Goal: Task Accomplishment & Management: Manage account settings

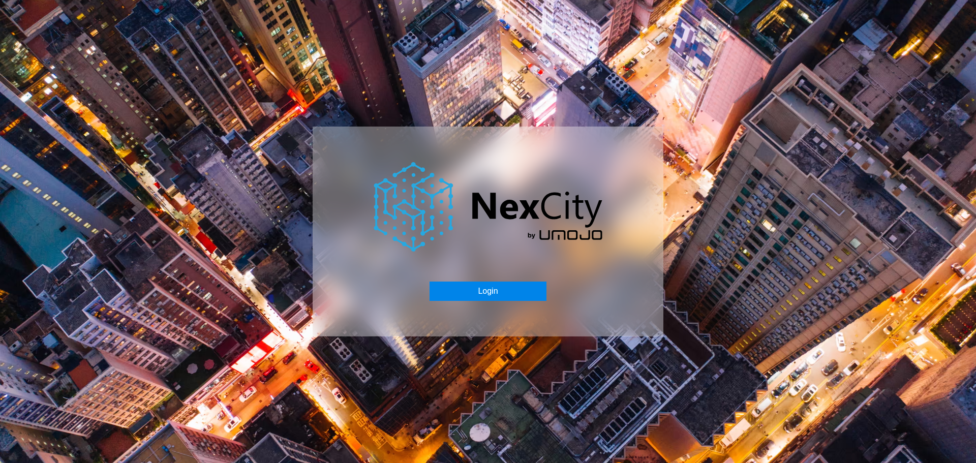
click at [485, 287] on button "Login" at bounding box center [488, 291] width 116 height 19
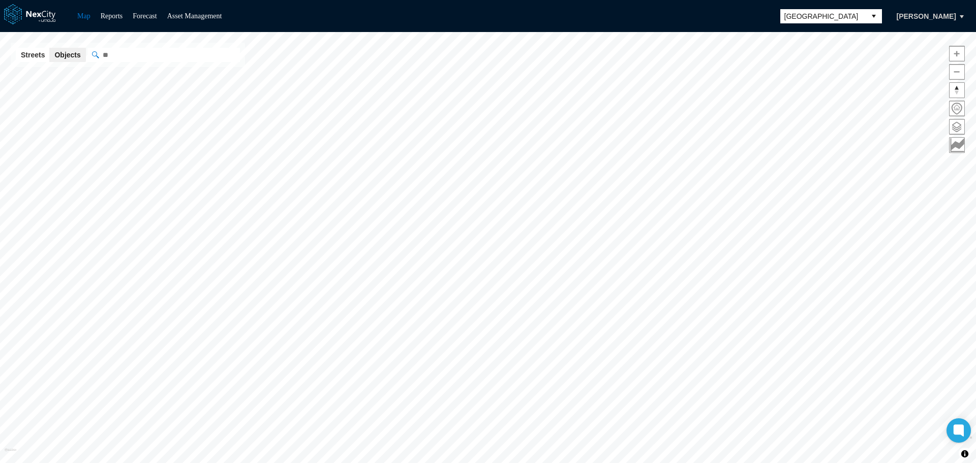
click at [853, 14] on span "[GEOGRAPHIC_DATA]" at bounding box center [823, 16] width 77 height 10
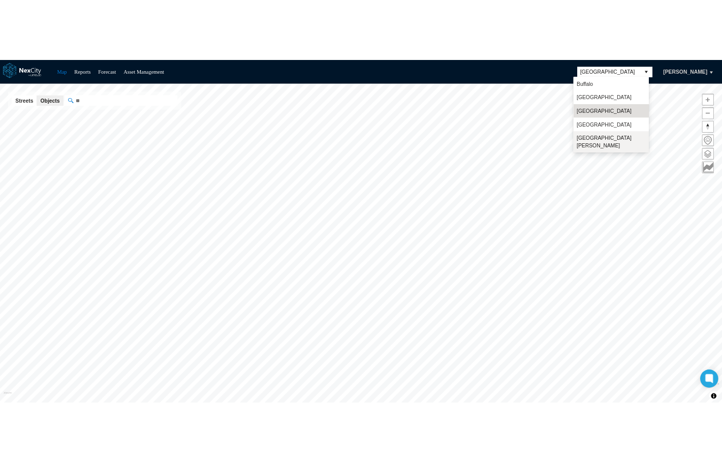
scroll to position [26, 0]
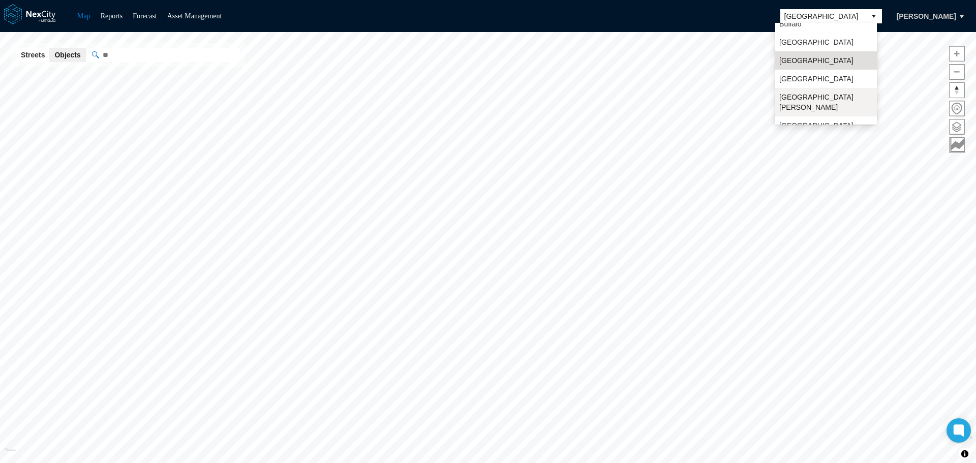
click at [796, 100] on span "San Jose" at bounding box center [826, 102] width 94 height 20
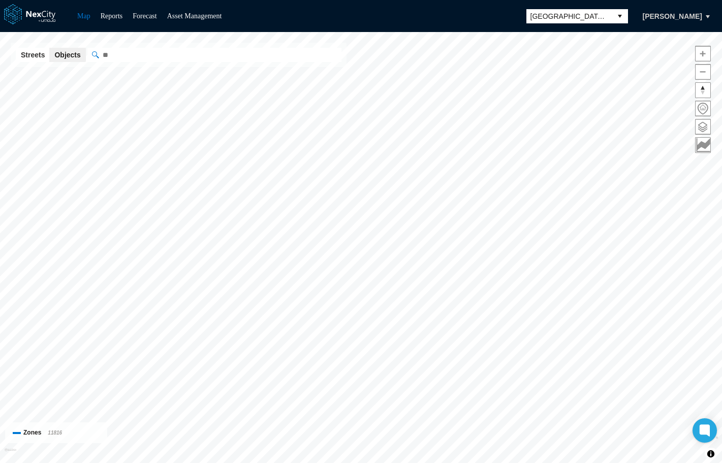
click at [139, 51] on input "" at bounding box center [214, 55] width 254 height 14
paste input "**********"
type input "**********"
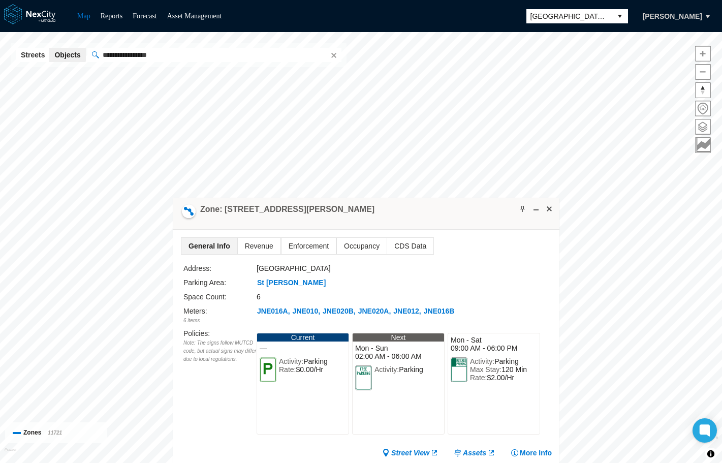
drag, startPoint x: 456, startPoint y: 256, endPoint x: 461, endPoint y: 206, distance: 50.6
click at [461, 206] on div "Zone: 34 E Julian St PZ" at bounding box center [366, 214] width 386 height 32
click at [548, 205] on span at bounding box center [550, 209] width 8 height 8
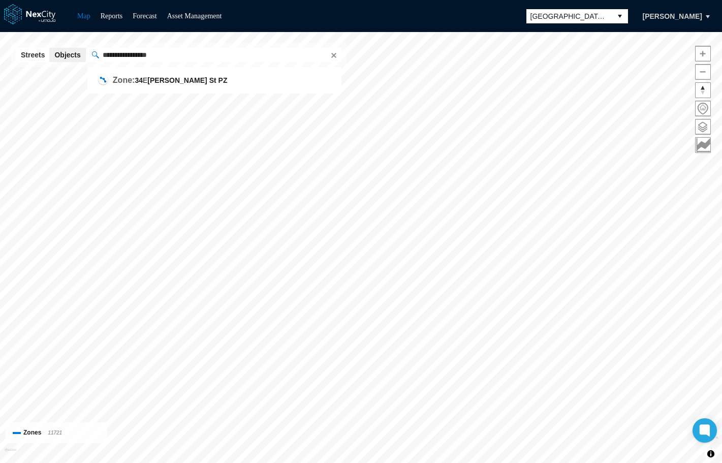
click at [330, 55] on button "Clear" at bounding box center [333, 55] width 10 height 10
click at [205, 56] on input "" at bounding box center [214, 55] width 254 height 14
paste input "**********"
type input "**********"
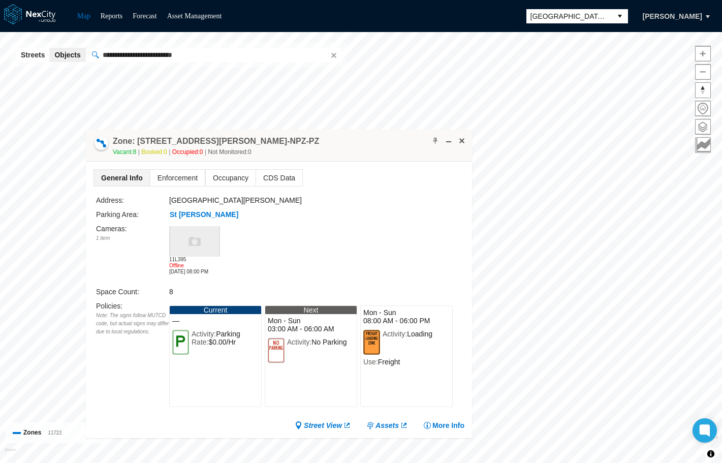
drag, startPoint x: 392, startPoint y: 269, endPoint x: 310, endPoint y: 152, distance: 143.9
click at [310, 152] on div "Zone: 31 W St James St LZF-NPZ-PZ Vacant: 8 Booked: 0 Occupied: 0 Not Monitored…" at bounding box center [279, 146] width 386 height 32
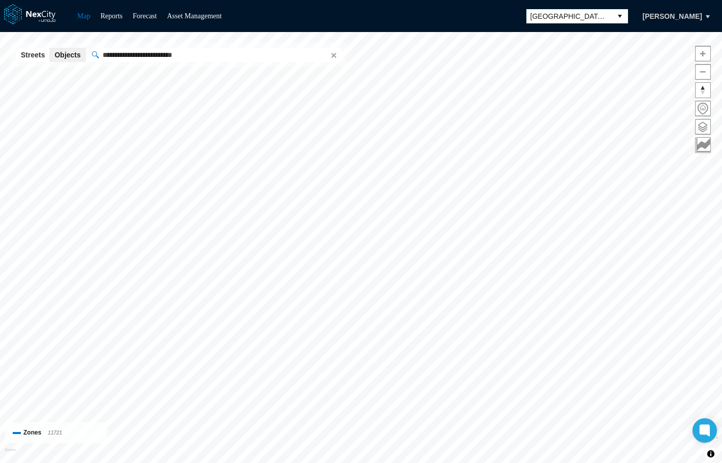
click at [616, 13] on button "select" at bounding box center [620, 16] width 16 height 14
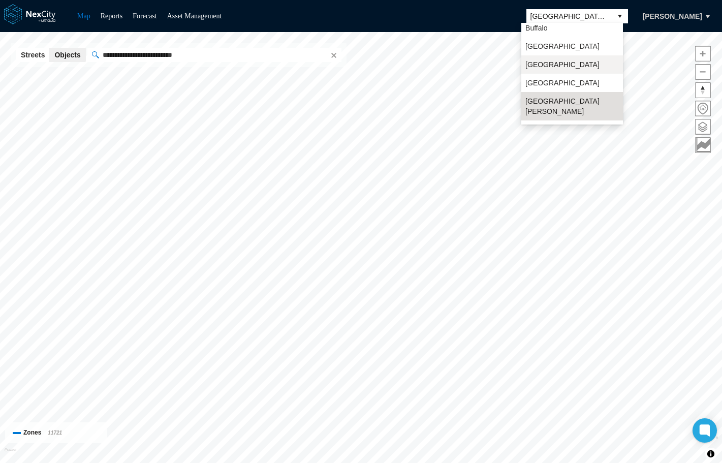
scroll to position [26, 0]
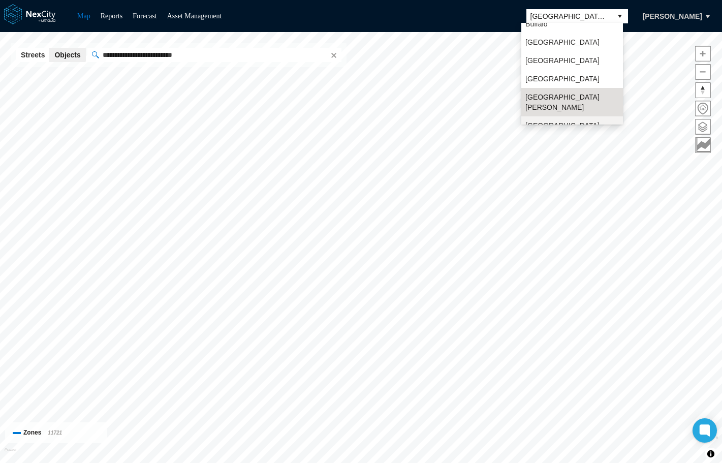
click at [535, 120] on span "[GEOGRAPHIC_DATA]" at bounding box center [563, 125] width 74 height 10
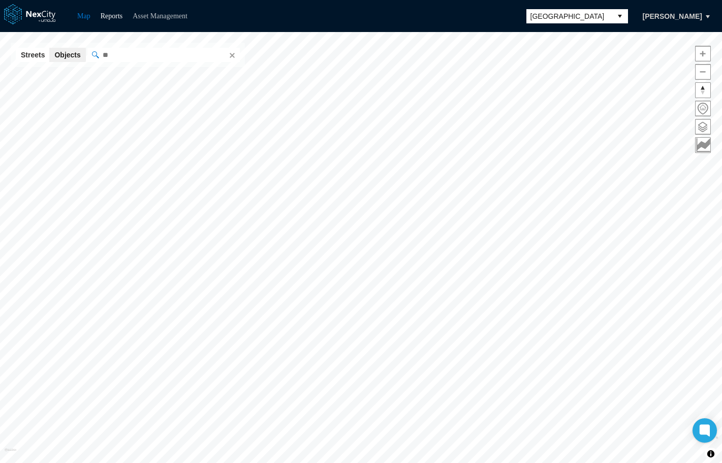
click at [161, 16] on link "Asset Management" at bounding box center [160, 16] width 55 height 8
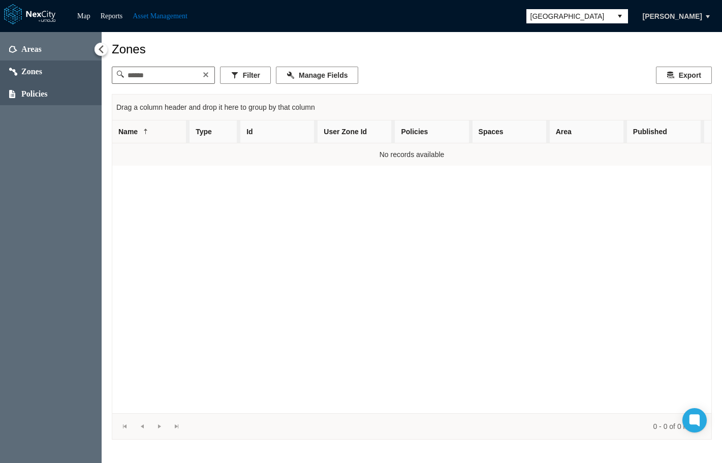
click at [38, 92] on span "Policies" at bounding box center [34, 94] width 26 height 10
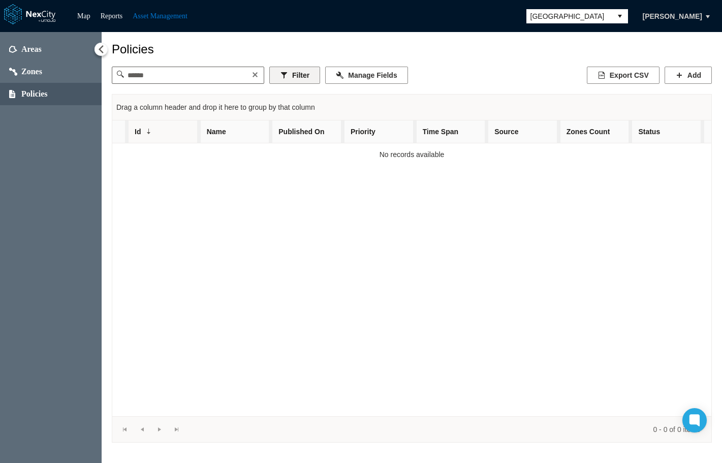
click at [294, 75] on button "Filter" at bounding box center [294, 75] width 51 height 17
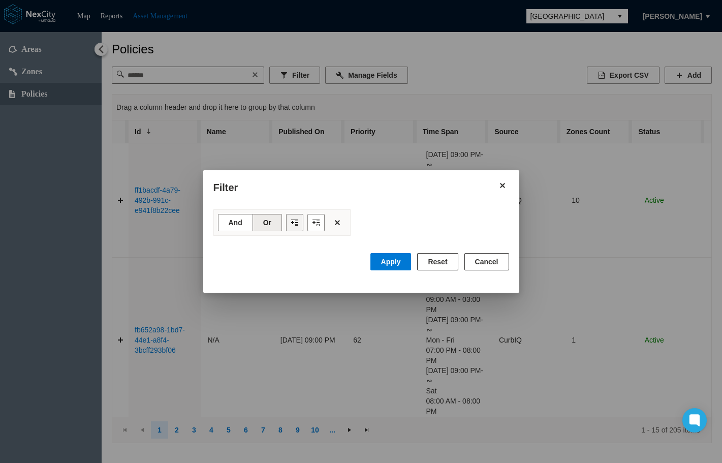
click at [299, 223] on button "Filter toolbar" at bounding box center [294, 222] width 17 height 17
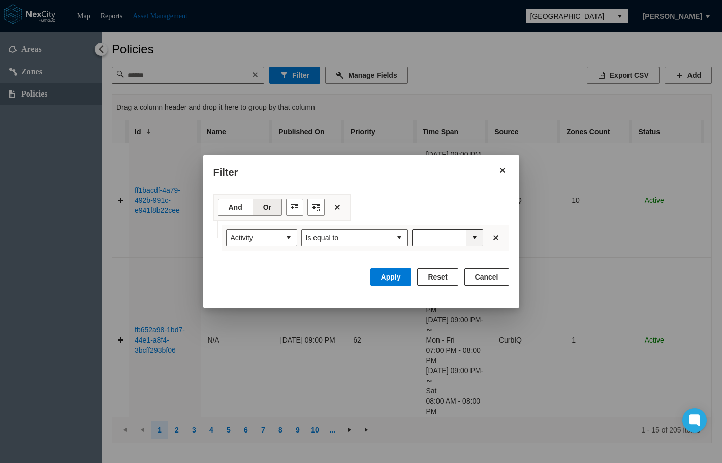
click at [468, 242] on button "expand combobox" at bounding box center [475, 238] width 16 height 16
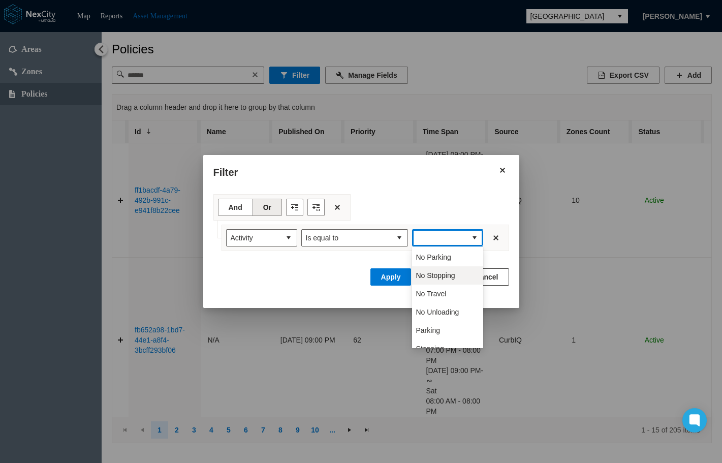
scroll to position [81, 0]
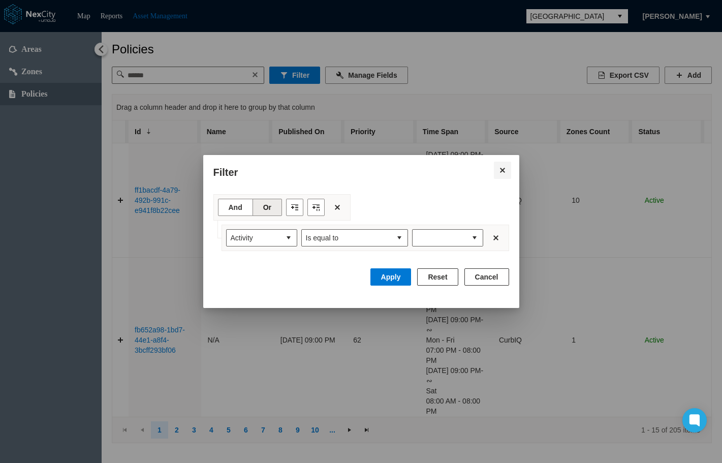
click at [506, 170] on button "Close" at bounding box center [502, 170] width 17 height 17
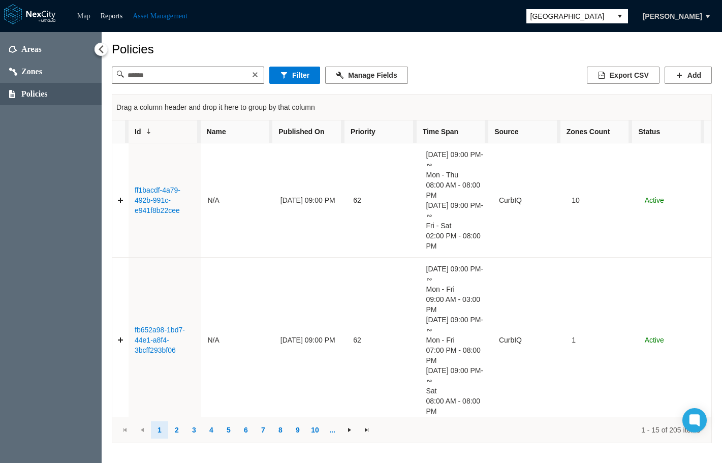
click at [87, 14] on link "Map" at bounding box center [83, 16] width 13 height 8
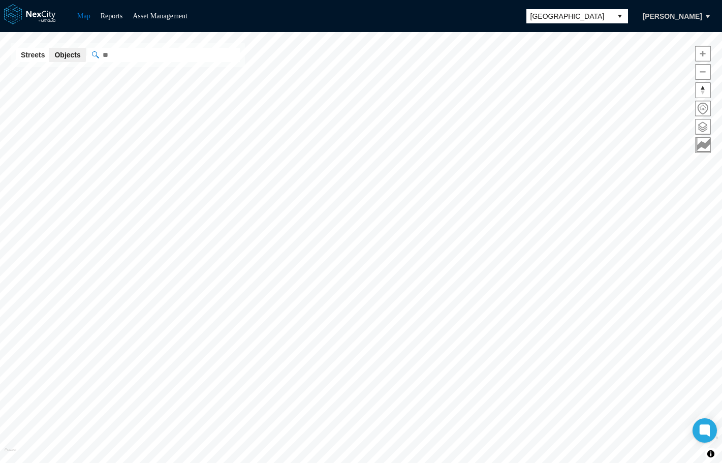
click at [593, 14] on span "[GEOGRAPHIC_DATA]" at bounding box center [569, 16] width 77 height 10
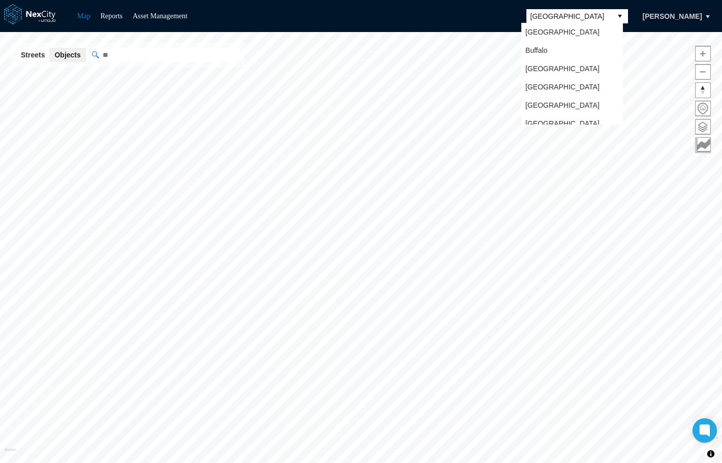
scroll to position [26, 0]
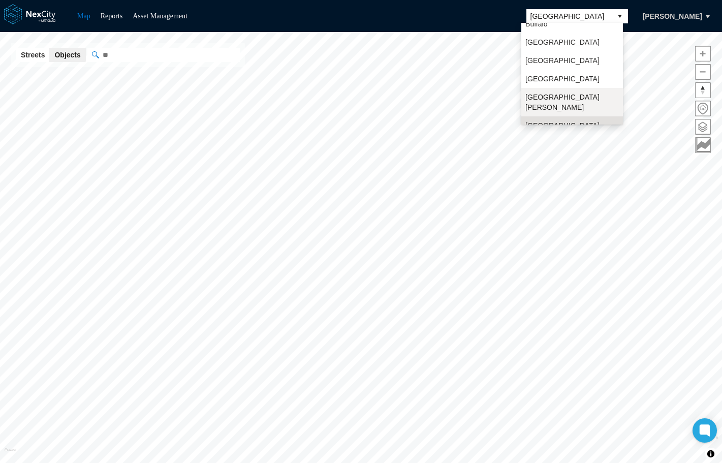
click at [544, 98] on span "[GEOGRAPHIC_DATA][PERSON_NAME]" at bounding box center [573, 102] width 94 height 20
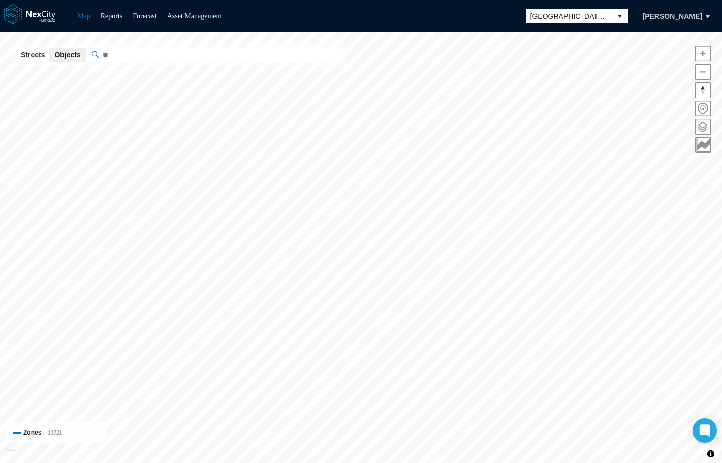
click at [144, 56] on input "" at bounding box center [214, 55] width 254 height 14
click at [153, 50] on input "" at bounding box center [214, 55] width 254 height 14
paste input "**********"
type input "**********"
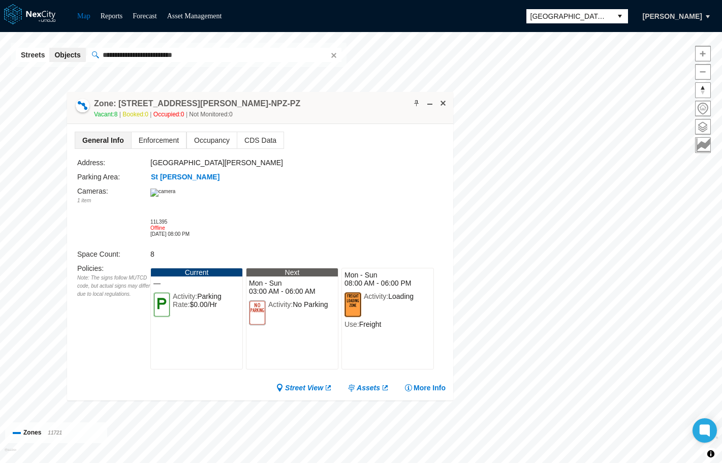
drag, startPoint x: 408, startPoint y: 163, endPoint x: 306, endPoint y: 99, distance: 120.2
click at [306, 99] on div "Zone: 31 W St James St LZF-NPZ-PZ Vacant: 8 Booked: 0 Occupied: 0 Not Monitored…" at bounding box center [260, 108] width 386 height 32
click at [683, 11] on button "[PERSON_NAME]" at bounding box center [672, 16] width 81 height 17
click at [667, 47] on span "Logout" at bounding box center [660, 52] width 32 height 10
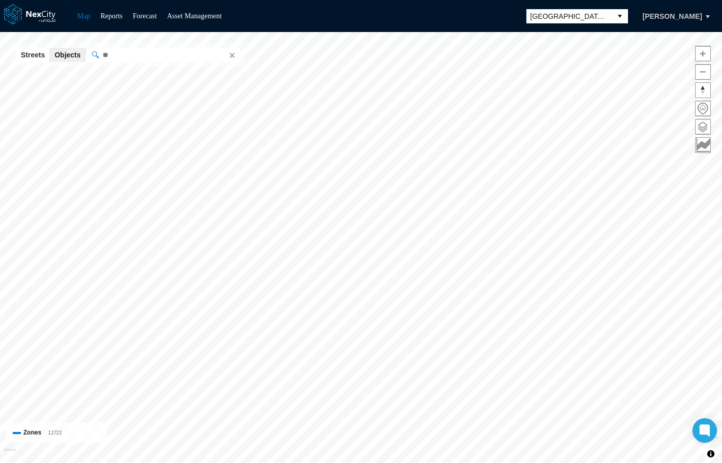
click at [687, 15] on button "[PERSON_NAME]" at bounding box center [672, 16] width 81 height 17
click at [659, 49] on span "Logout" at bounding box center [660, 52] width 32 height 10
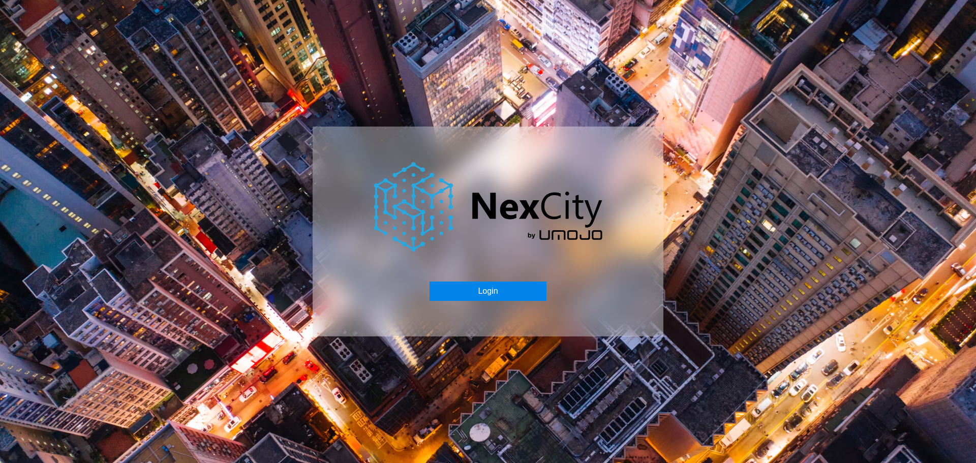
click at [482, 294] on button "Login" at bounding box center [488, 291] width 116 height 19
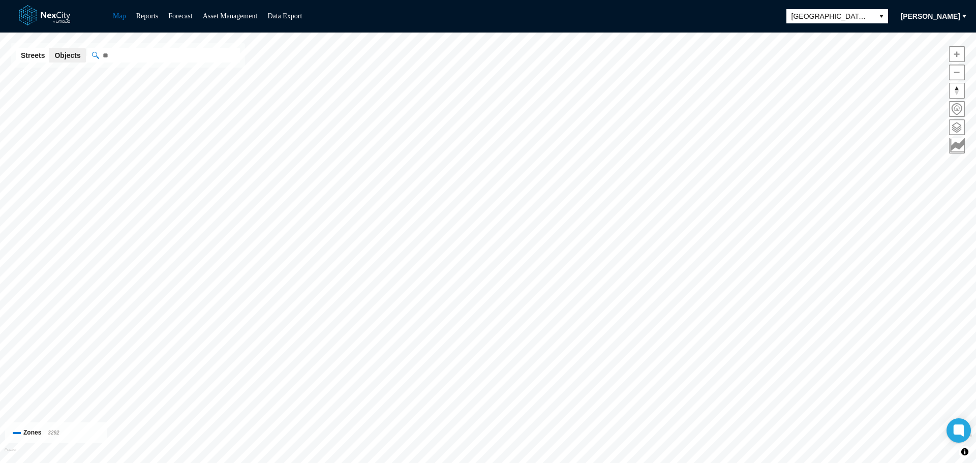
click at [943, 15] on span "[PERSON_NAME]" at bounding box center [930, 16] width 59 height 10
click at [918, 52] on span "Settings" at bounding box center [924, 51] width 32 height 10
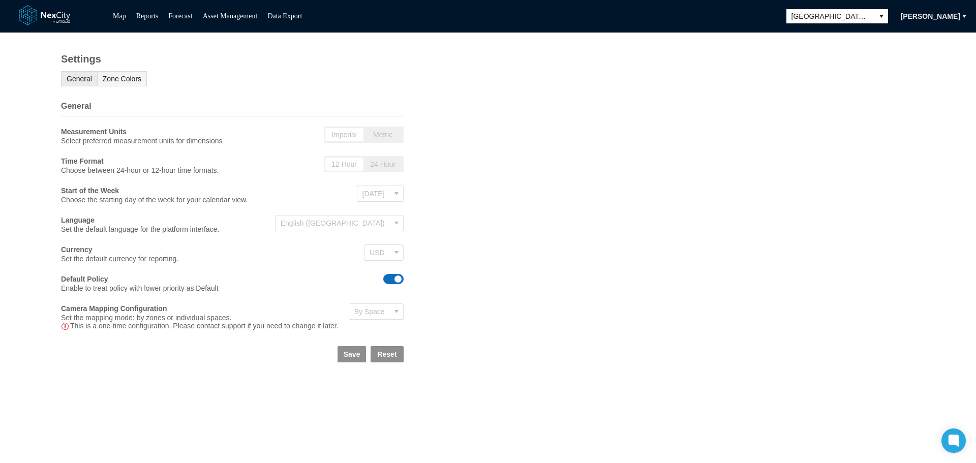
click at [121, 80] on span "Zone Colors" at bounding box center [122, 79] width 39 height 8
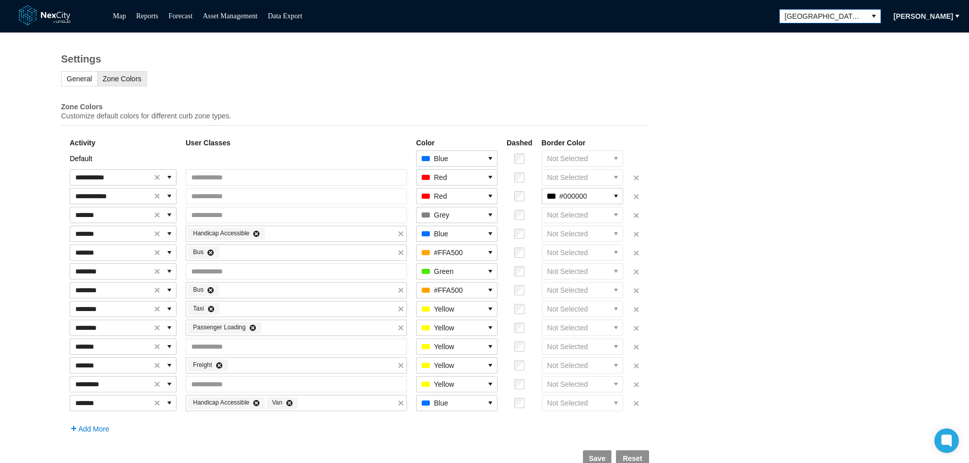
click at [820, 16] on span "[GEOGRAPHIC_DATA][PERSON_NAME]" at bounding box center [823, 16] width 77 height 10
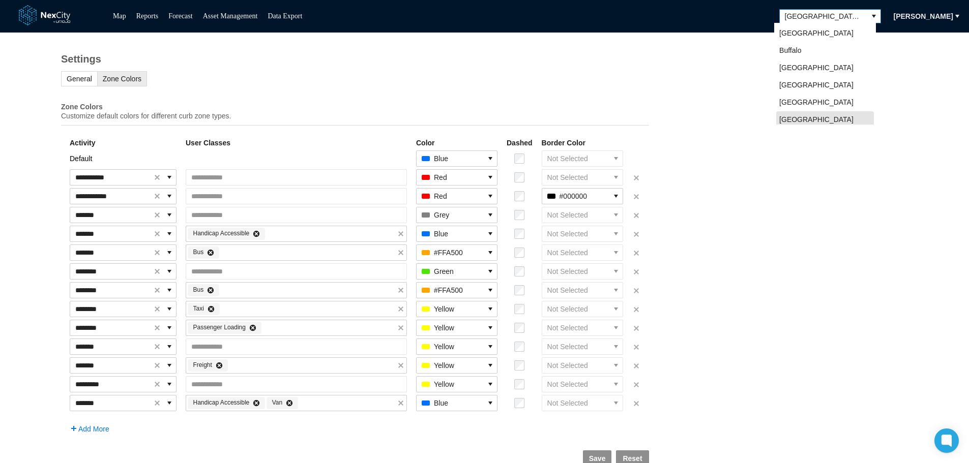
scroll to position [3, 0]
click at [799, 83] on span "[GEOGRAPHIC_DATA]" at bounding box center [816, 82] width 74 height 10
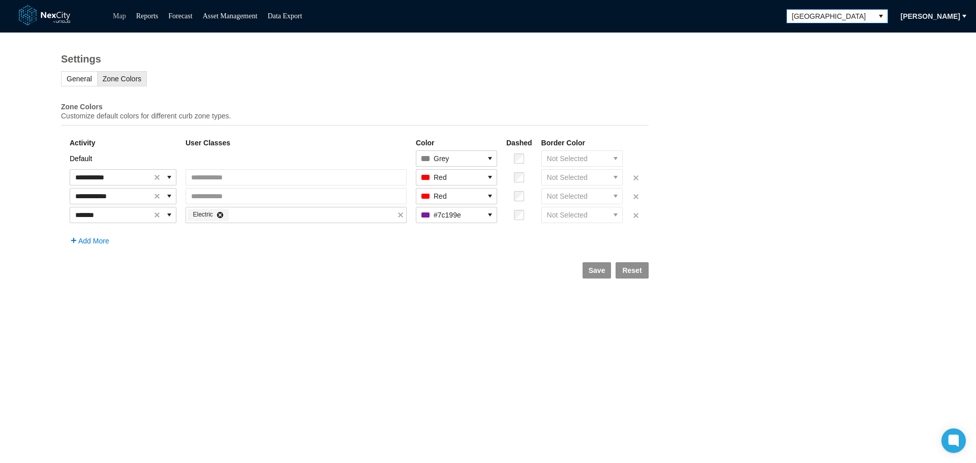
click at [122, 16] on link "Map" at bounding box center [119, 16] width 13 height 8
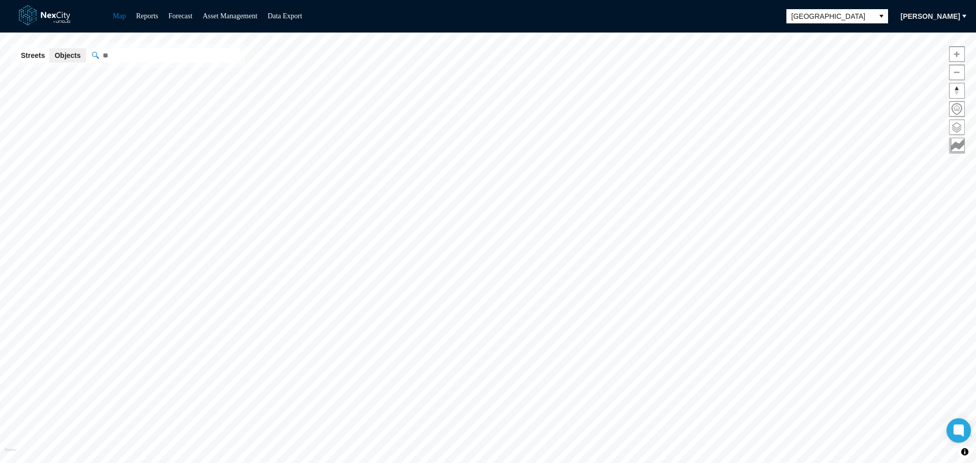
click at [960, 125] on span at bounding box center [957, 127] width 15 height 15
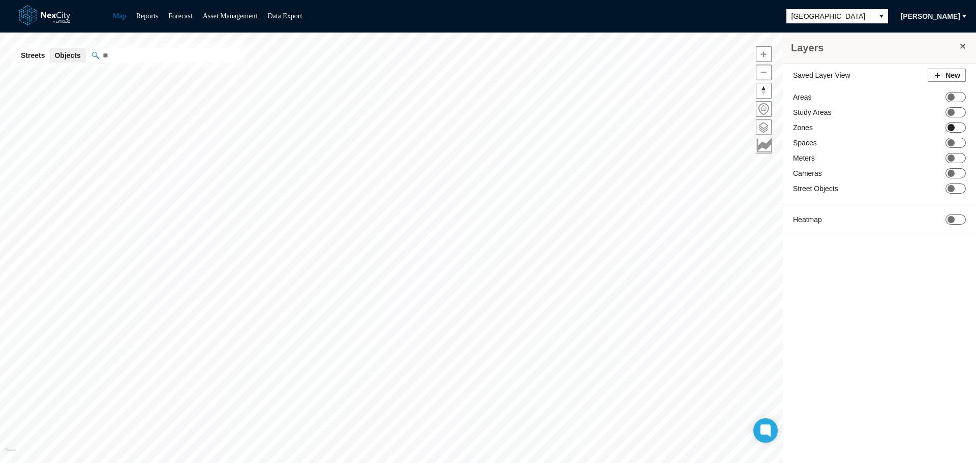
click at [954, 129] on span at bounding box center [951, 127] width 7 height 7
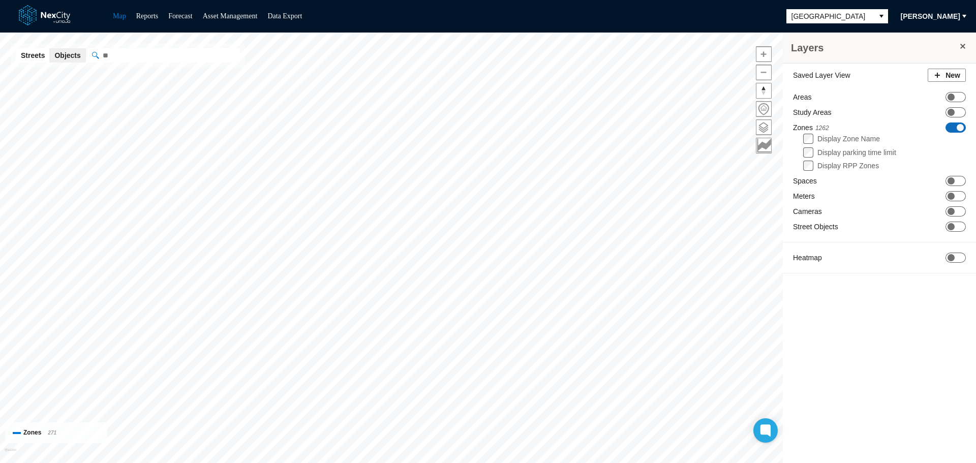
click at [939, 15] on span "[PERSON_NAME]" at bounding box center [930, 16] width 59 height 10
click at [917, 54] on span "Settings" at bounding box center [924, 51] width 32 height 10
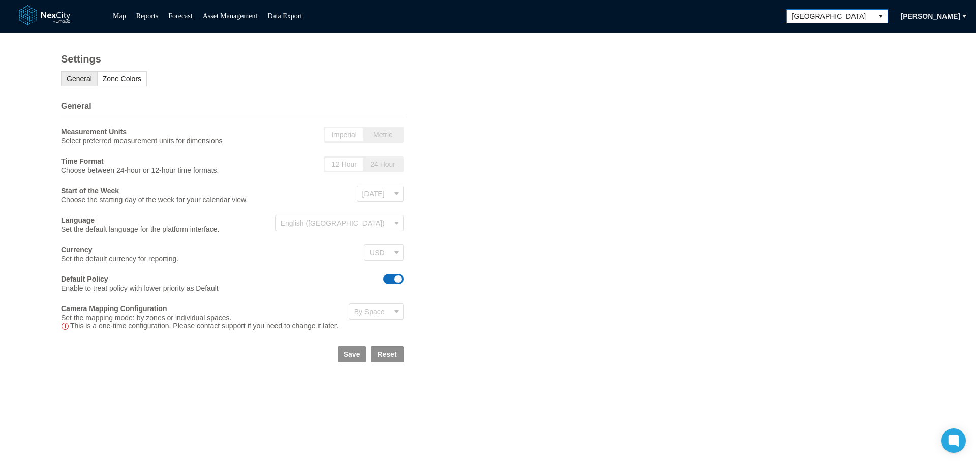
click at [847, 17] on span "[GEOGRAPHIC_DATA]" at bounding box center [830, 16] width 77 height 10
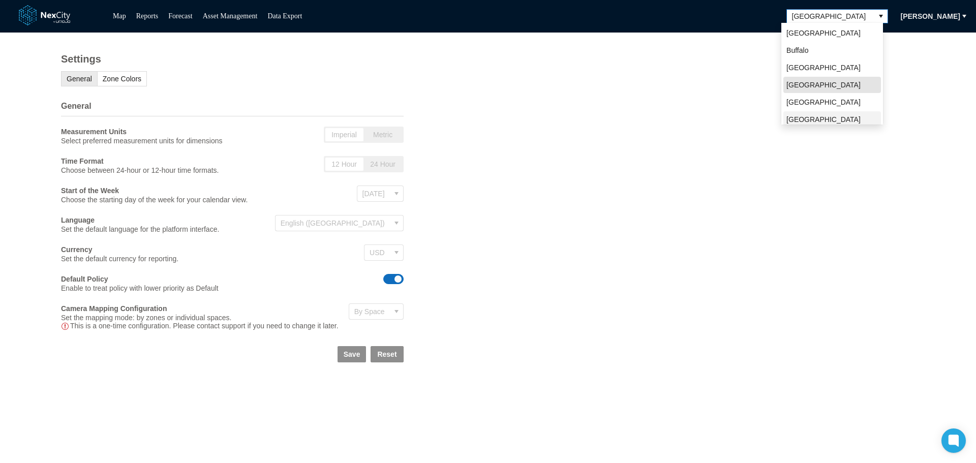
click at [796, 119] on span "[GEOGRAPHIC_DATA][PERSON_NAME]" at bounding box center [833, 124] width 92 height 20
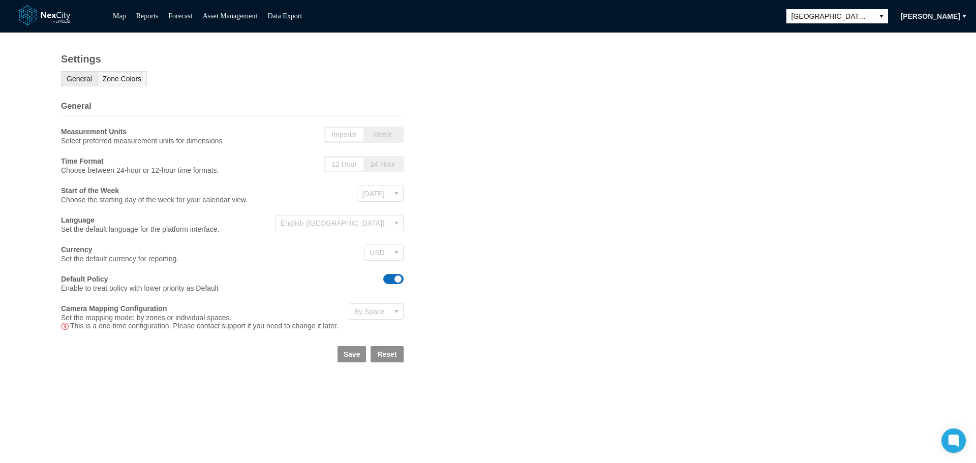
click at [124, 83] on span "Zone Colors" at bounding box center [122, 79] width 39 height 8
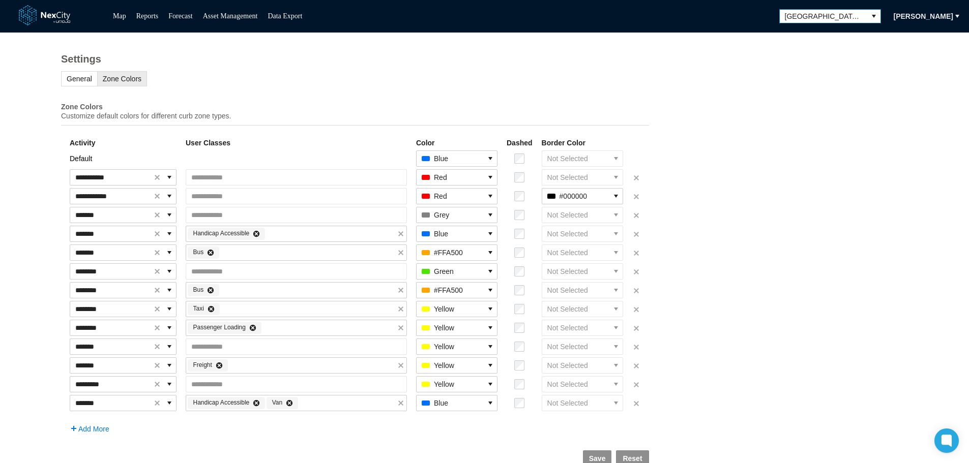
click at [867, 14] on button "select" at bounding box center [873, 16] width 13 height 13
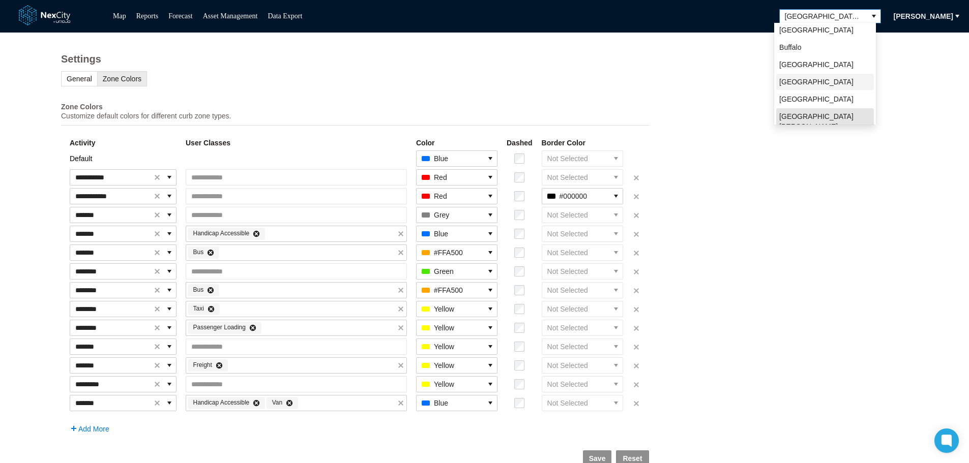
scroll to position [22, 0]
click at [802, 116] on li "[GEOGRAPHIC_DATA]" at bounding box center [825, 124] width 98 height 16
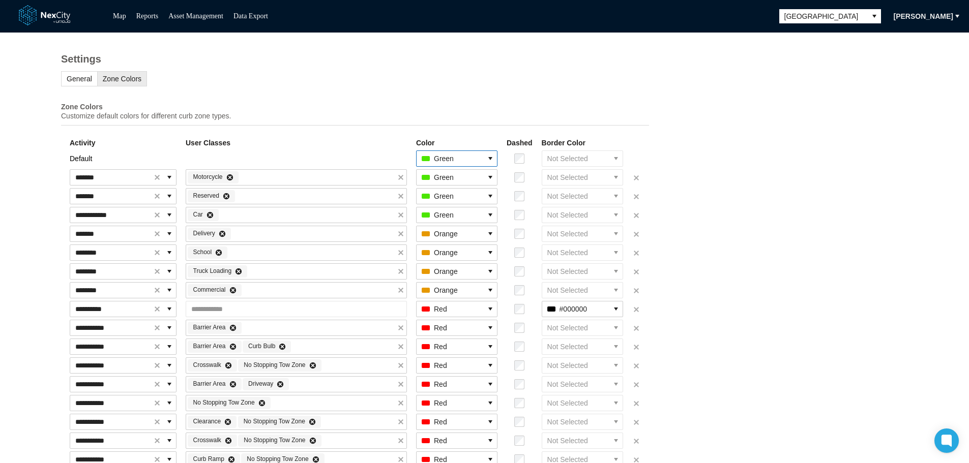
click at [494, 162] on button "select" at bounding box center [490, 158] width 13 height 15
click at [452, 198] on span "Blue" at bounding box center [450, 199] width 14 height 10
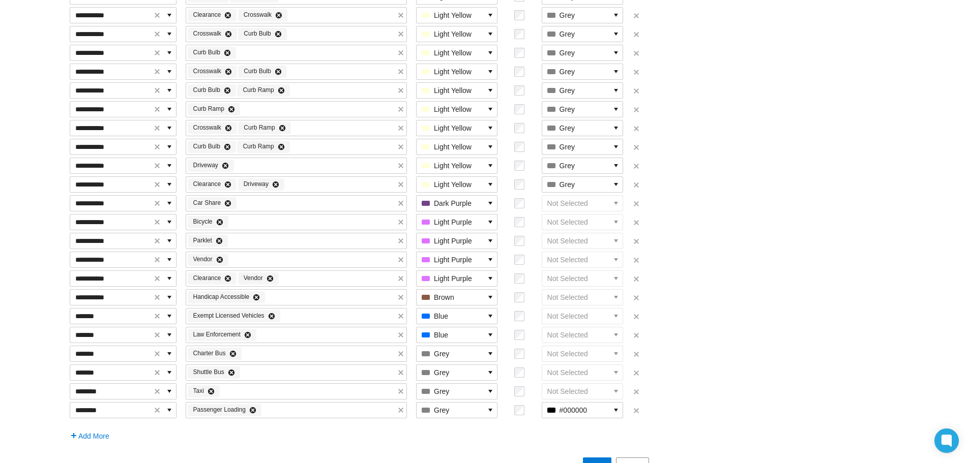
scroll to position [718, 0]
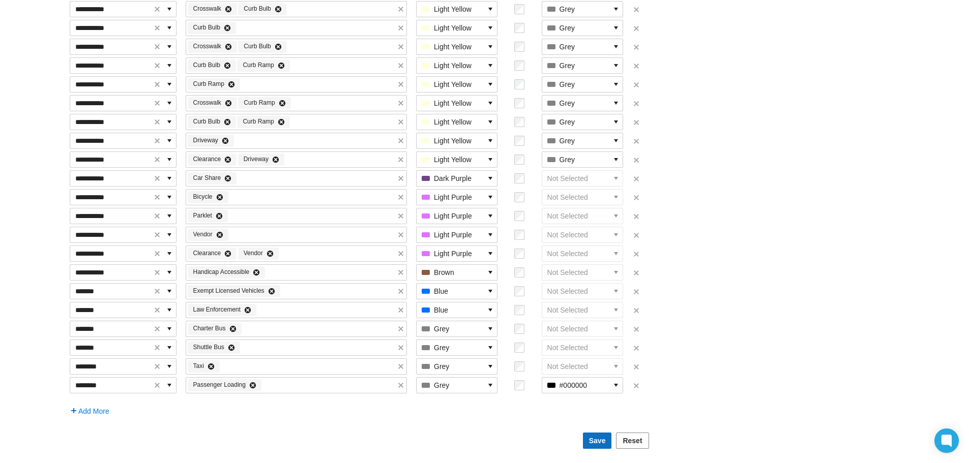
click at [605, 440] on span "Save" at bounding box center [597, 441] width 17 height 10
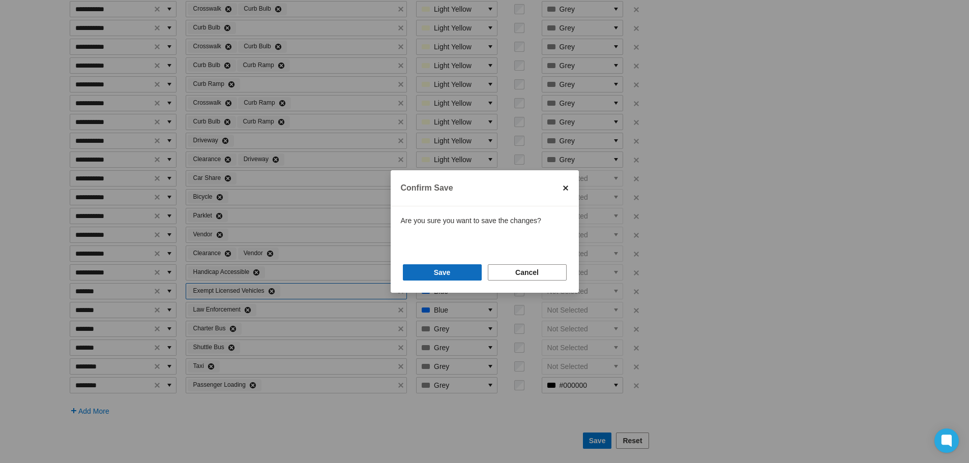
drag, startPoint x: 444, startPoint y: 273, endPoint x: 376, endPoint y: 296, distance: 72.0
click at [443, 272] on span "Save" at bounding box center [442, 272] width 17 height 10
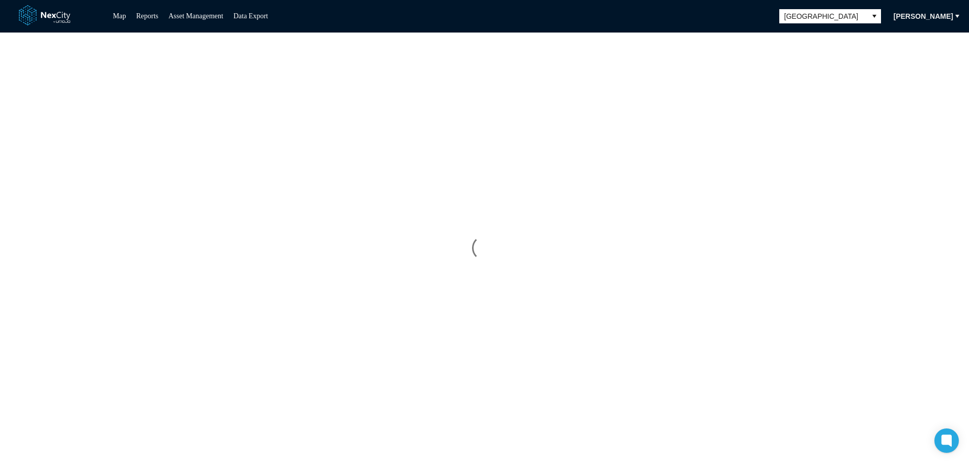
scroll to position [0, 0]
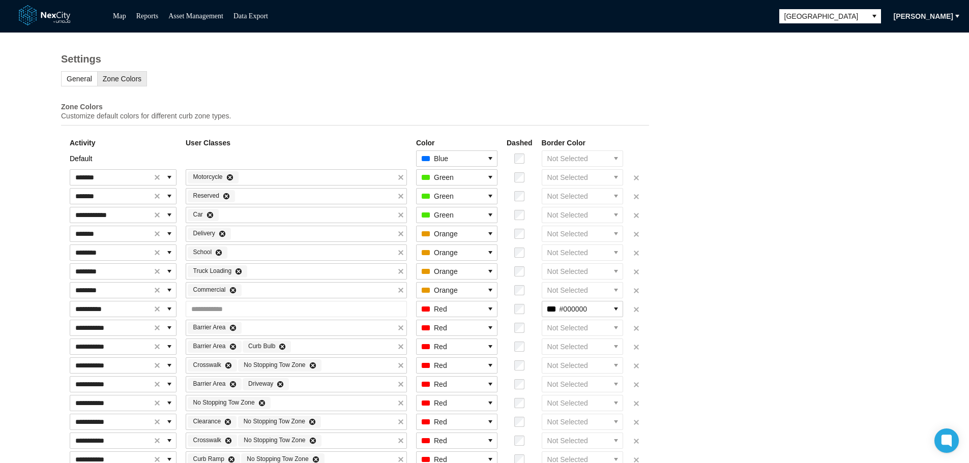
click at [766, 243] on div "**********" at bounding box center [484, 248] width 969 height 431
click at [846, 11] on span "Seattle" at bounding box center [823, 16] width 77 height 10
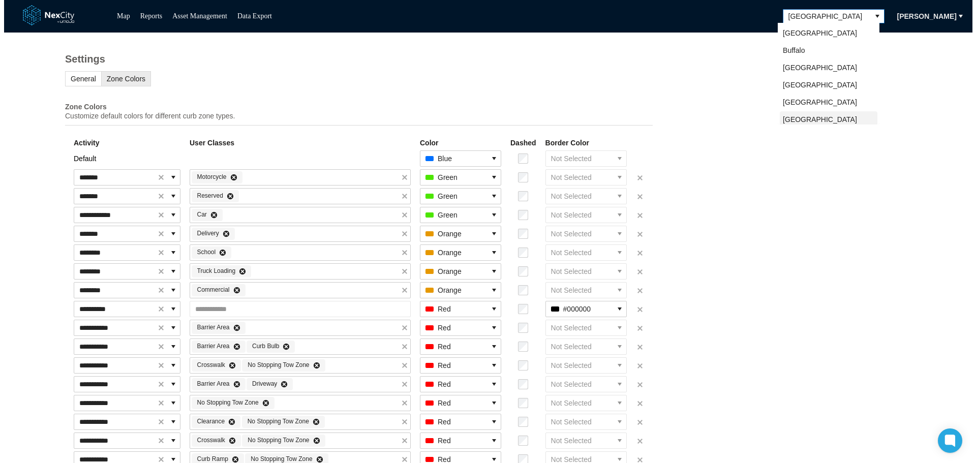
scroll to position [20, 0]
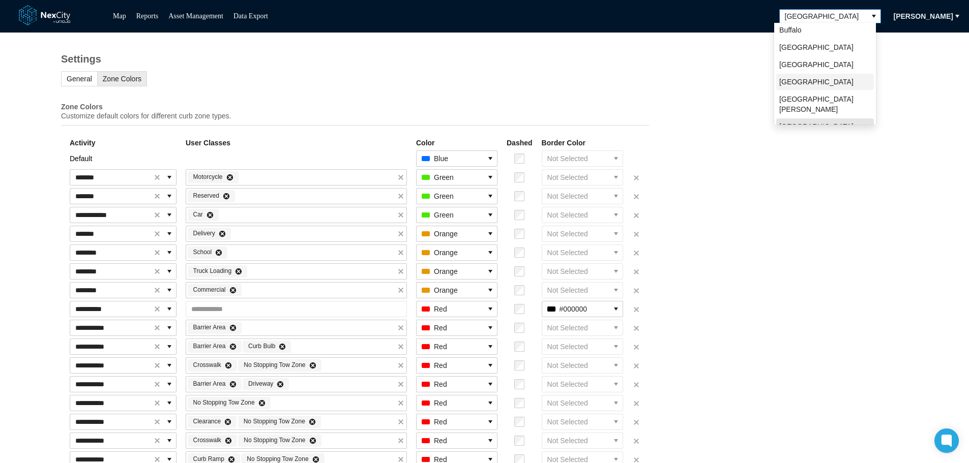
click at [823, 82] on li "San Francisco" at bounding box center [825, 82] width 98 height 16
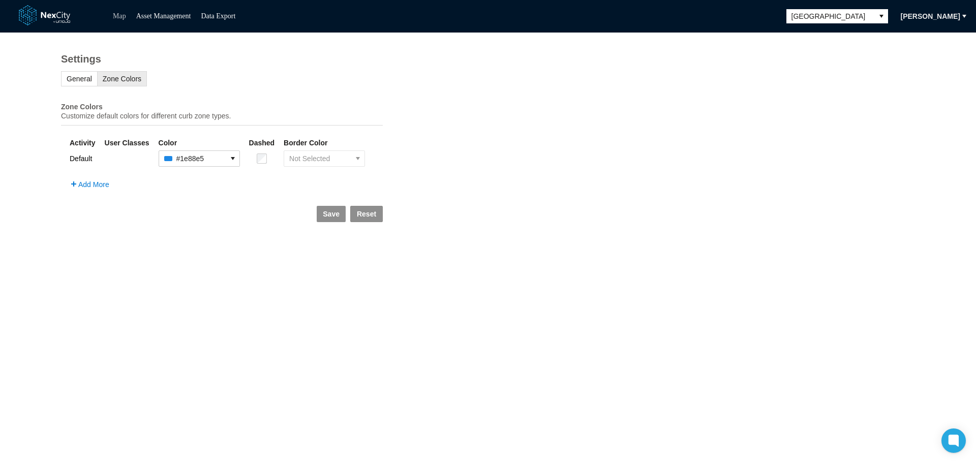
click at [119, 17] on link "Map" at bounding box center [119, 16] width 13 height 8
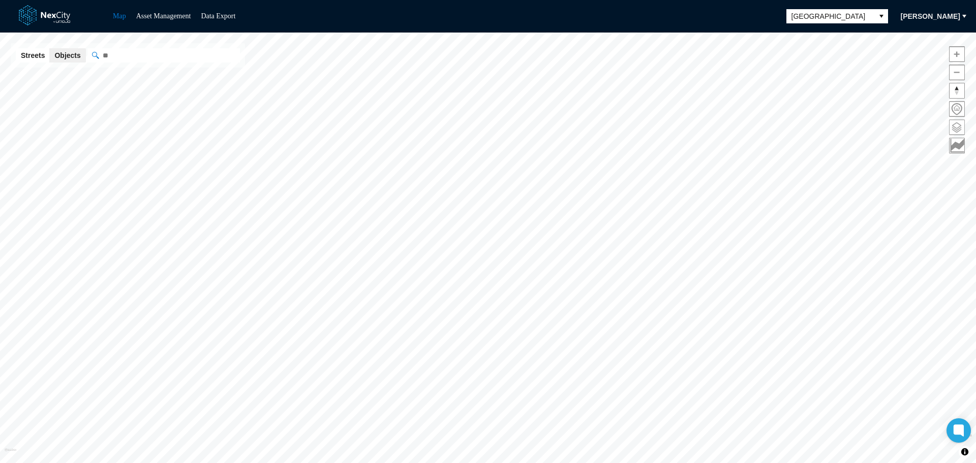
click at [961, 125] on span at bounding box center [957, 127] width 15 height 15
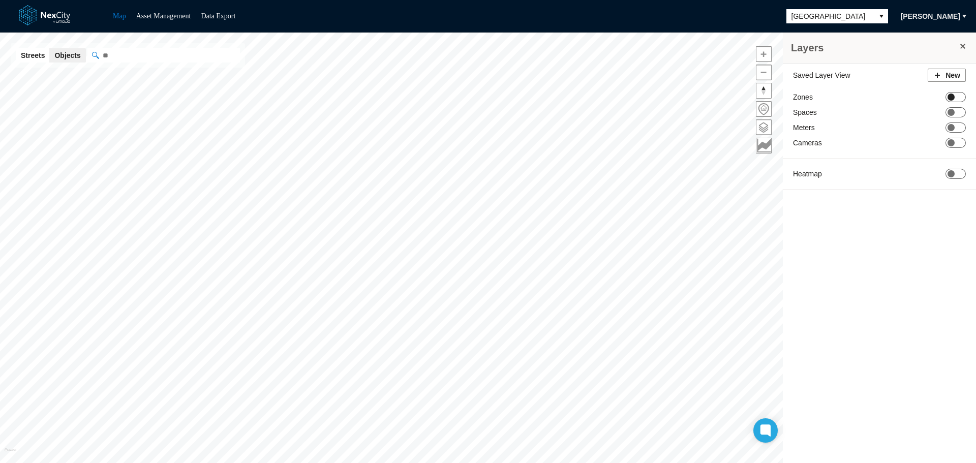
click at [956, 99] on span "ON OFF" at bounding box center [956, 97] width 20 height 10
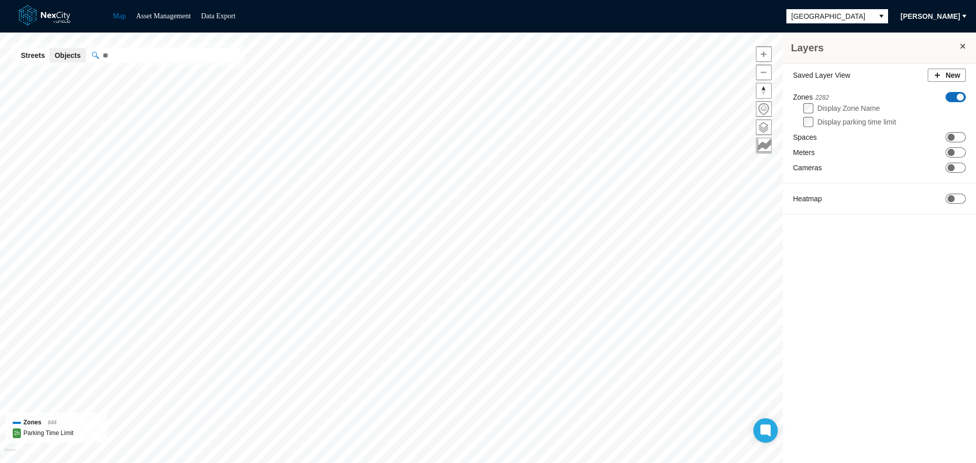
click at [921, 14] on span "[PERSON_NAME]" at bounding box center [930, 16] width 59 height 10
click at [923, 47] on span "Settings" at bounding box center [924, 51] width 32 height 10
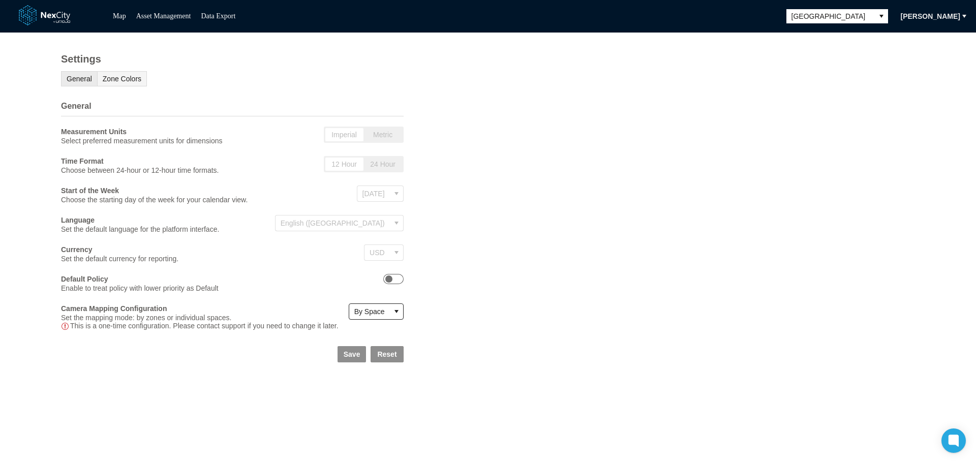
click at [121, 82] on span "Zone Colors" at bounding box center [122, 79] width 39 height 8
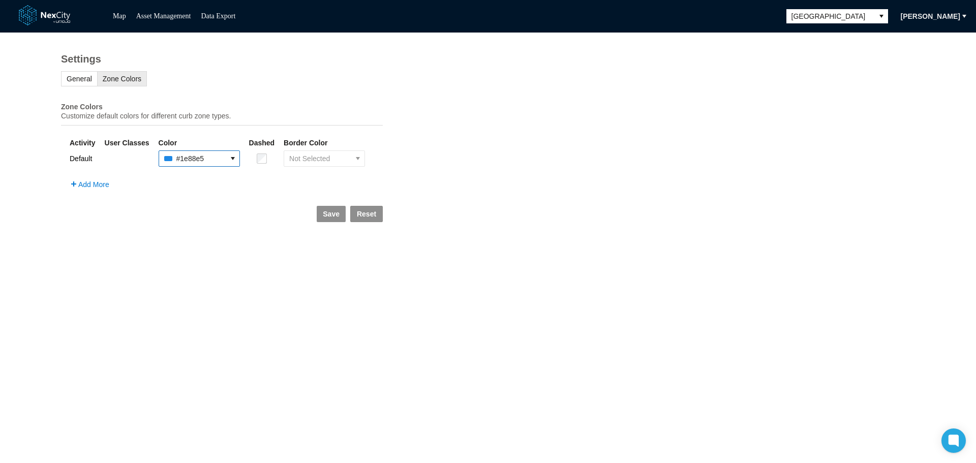
click at [226, 166] on button "select" at bounding box center [232, 158] width 13 height 15
click at [176, 198] on span "Blue" at bounding box center [176, 199] width 14 height 10
click at [326, 219] on span "Save" at bounding box center [331, 214] width 17 height 10
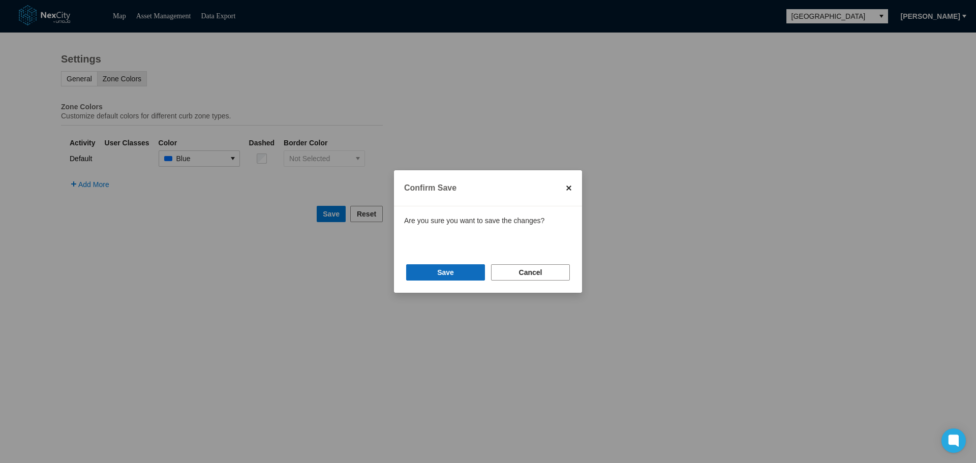
drag, startPoint x: 451, startPoint y: 272, endPoint x: 477, endPoint y: 258, distance: 30.0
click at [451, 273] on span "Save" at bounding box center [445, 272] width 17 height 10
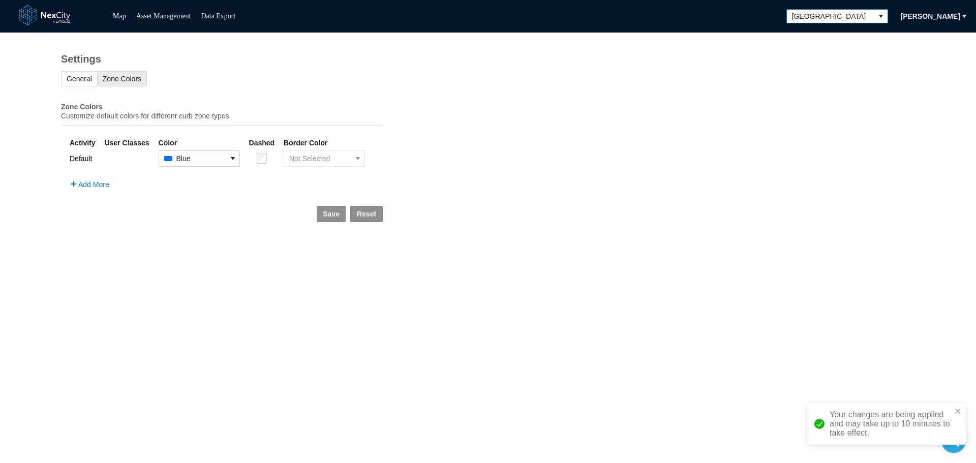
click at [854, 17] on span "San Francisco" at bounding box center [830, 16] width 77 height 10
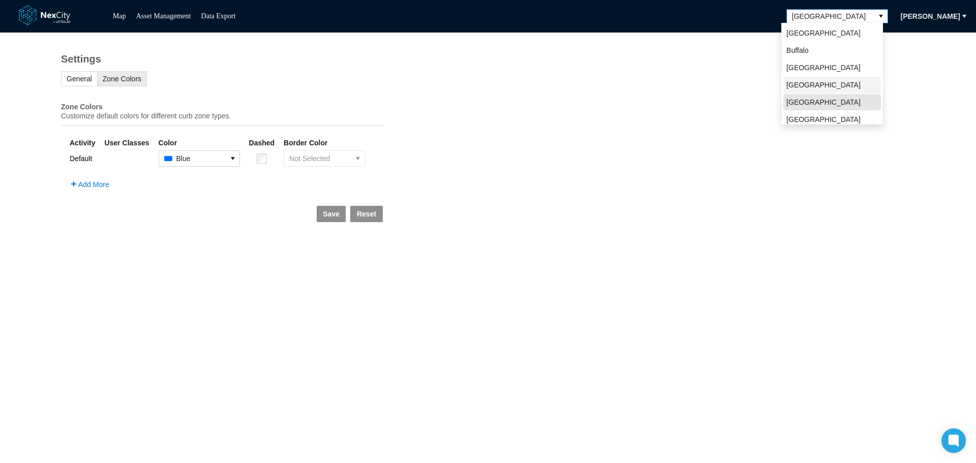
click at [806, 89] on span "[GEOGRAPHIC_DATA]" at bounding box center [824, 85] width 74 height 10
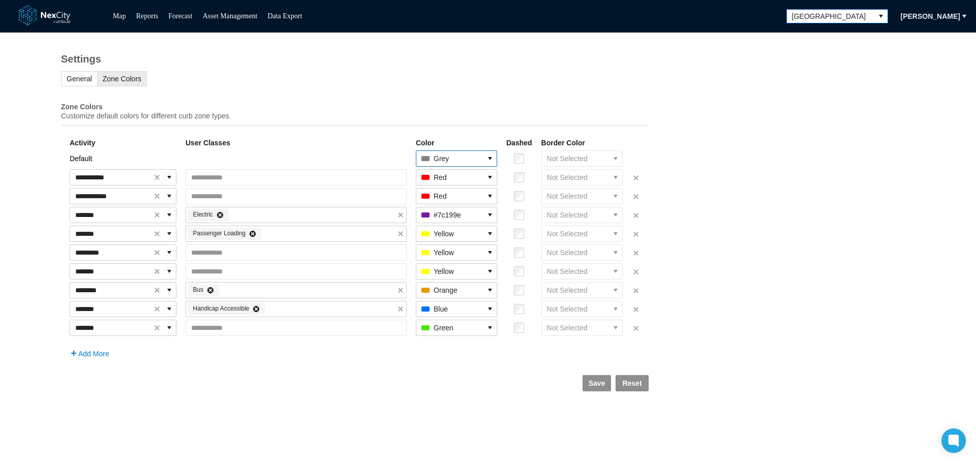
click at [494, 162] on icon "select" at bounding box center [490, 159] width 8 height 8
click at [457, 197] on li "Blue" at bounding box center [466, 197] width 77 height 16
click at [601, 387] on span "Save" at bounding box center [597, 383] width 17 height 10
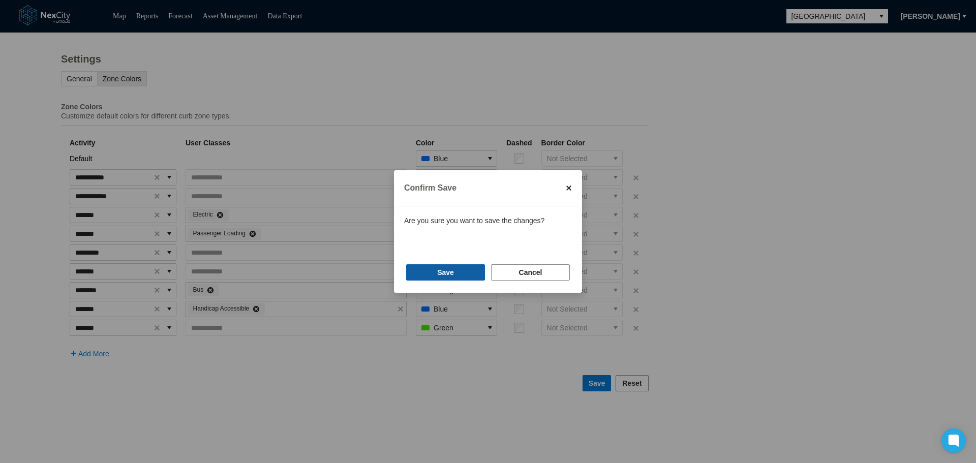
click at [456, 272] on button "Save" at bounding box center [445, 272] width 79 height 16
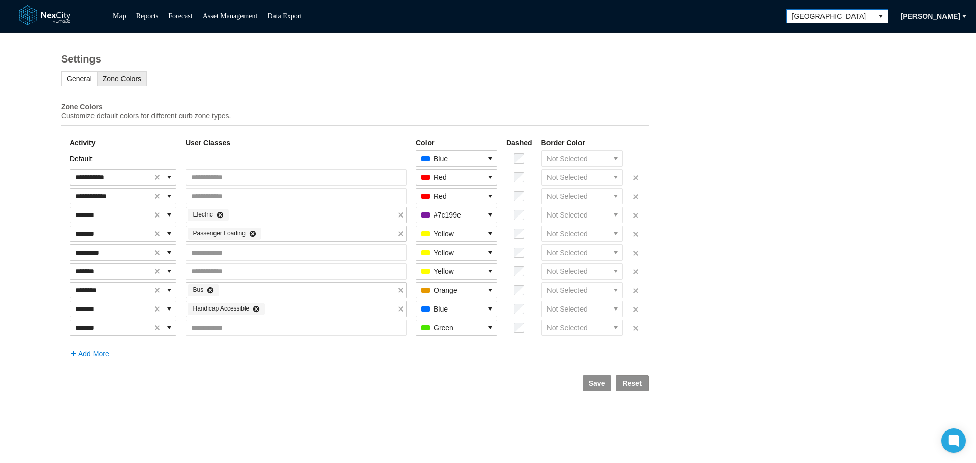
click at [866, 18] on span "[GEOGRAPHIC_DATA]" at bounding box center [830, 16] width 87 height 13
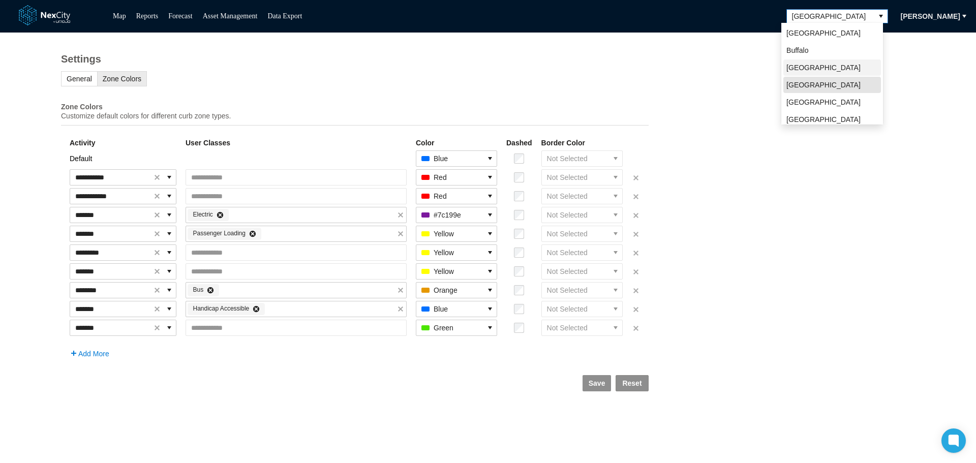
click at [805, 68] on span "Louisville" at bounding box center [824, 68] width 74 height 10
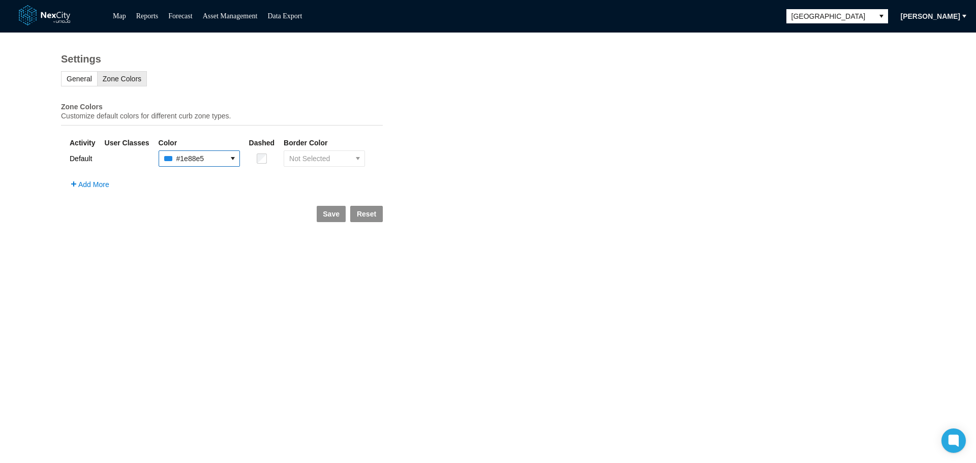
click at [216, 166] on span "#1e88e5" at bounding box center [192, 158] width 67 height 15
click at [179, 201] on span "Blue" at bounding box center [176, 199] width 14 height 10
click at [326, 219] on span "Save" at bounding box center [331, 214] width 17 height 10
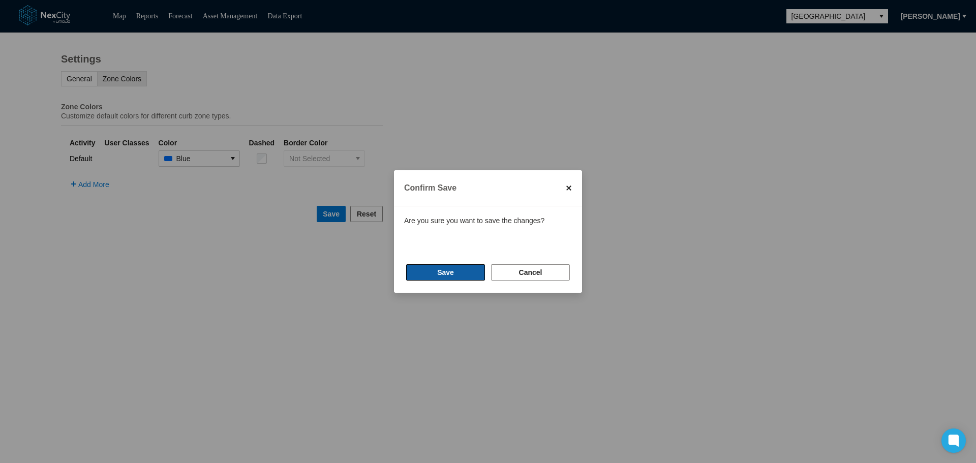
click at [432, 266] on button "Save" at bounding box center [445, 272] width 79 height 16
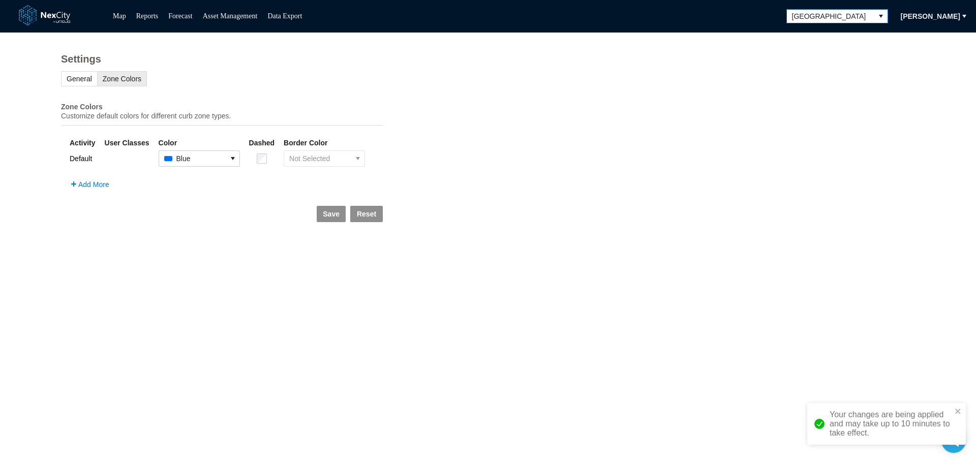
click at [845, 16] on span "Louisville" at bounding box center [830, 16] width 77 height 10
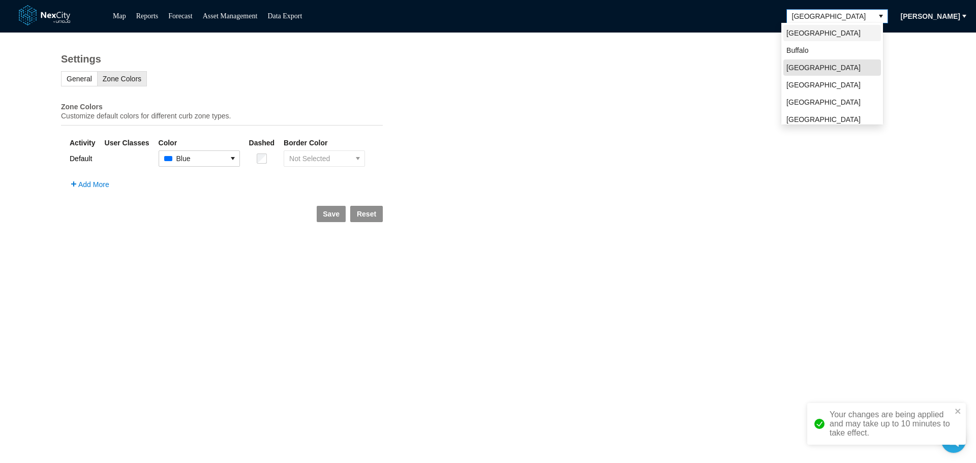
click at [810, 32] on span "Arlington" at bounding box center [824, 33] width 74 height 10
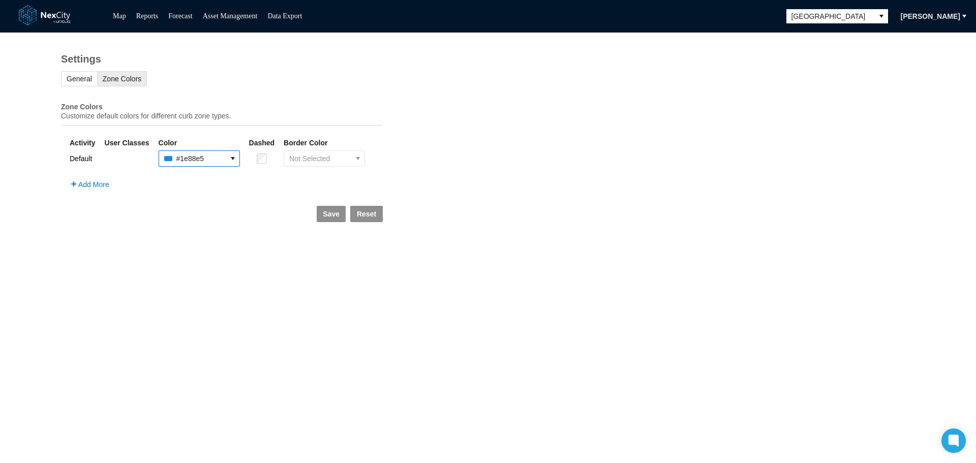
click at [229, 163] on icon "select" at bounding box center [233, 159] width 8 height 8
click at [184, 196] on li "Blue" at bounding box center [192, 199] width 77 height 16
click at [324, 218] on span "Save" at bounding box center [331, 214] width 17 height 10
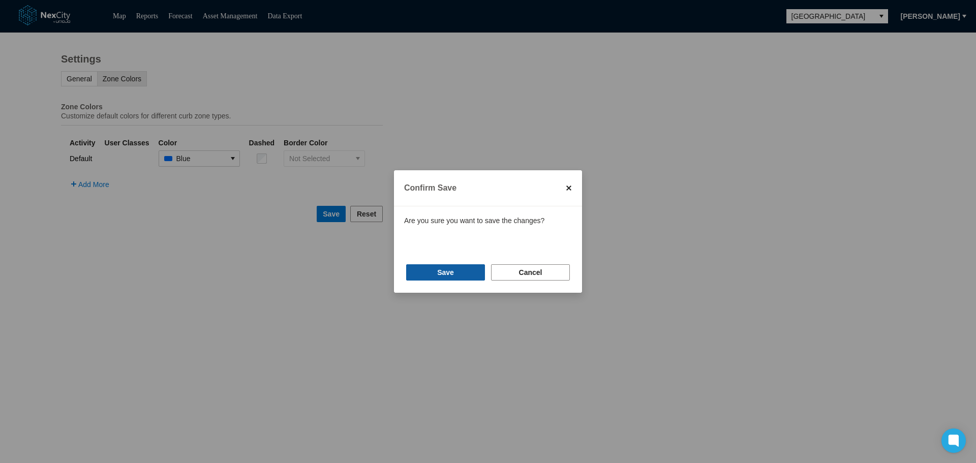
drag, startPoint x: 460, startPoint y: 270, endPoint x: 470, endPoint y: 266, distance: 10.8
click at [461, 270] on button "Save" at bounding box center [445, 272] width 79 height 16
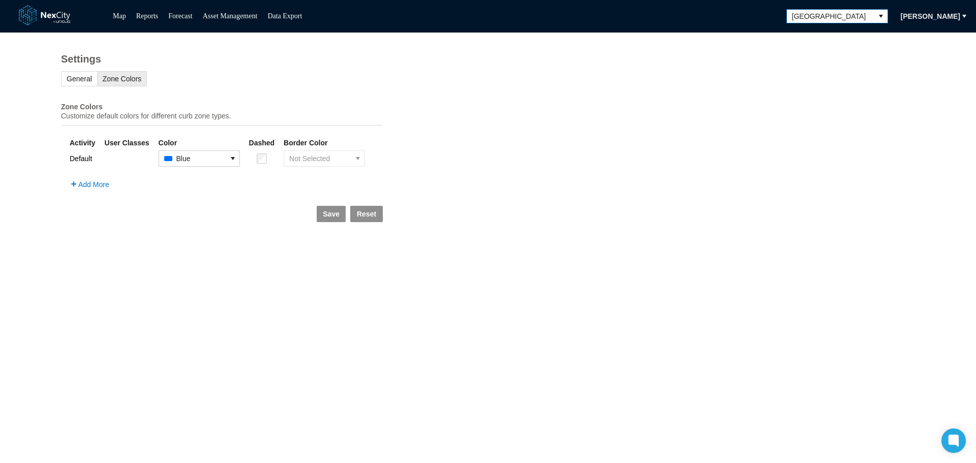
click at [830, 13] on span "Arlington" at bounding box center [830, 16] width 77 height 10
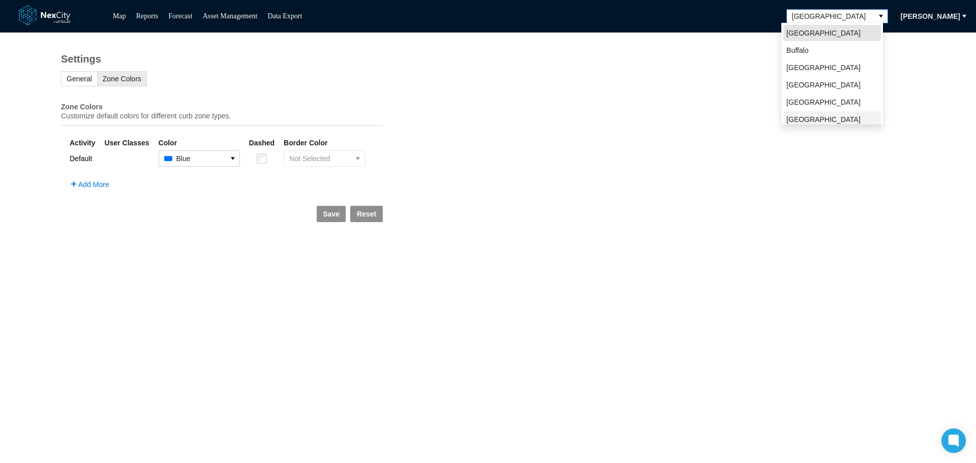
click at [800, 118] on span "San Jose" at bounding box center [833, 124] width 92 height 20
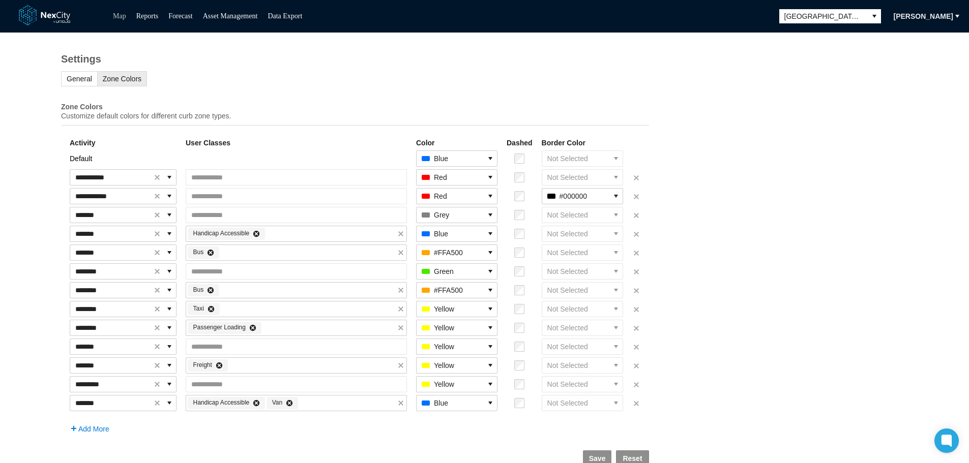
click at [120, 15] on link "Map" at bounding box center [119, 16] width 13 height 8
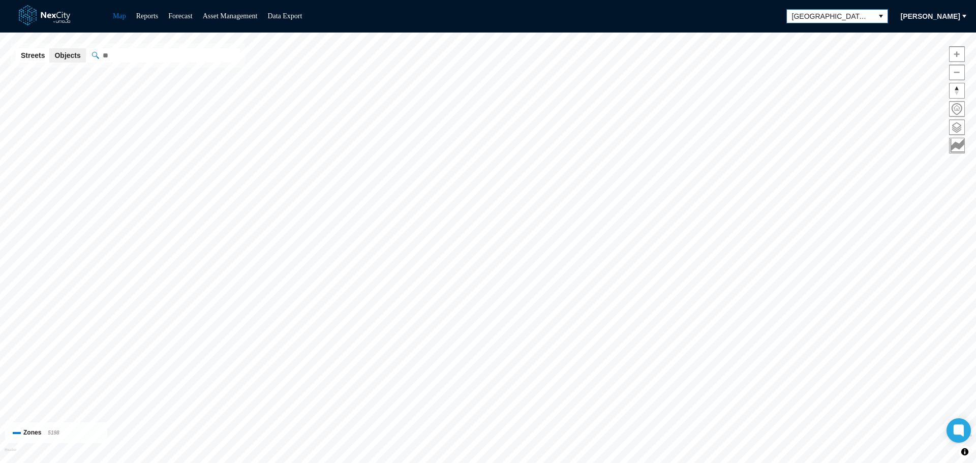
click at [875, 17] on button "select" at bounding box center [881, 16] width 13 height 13
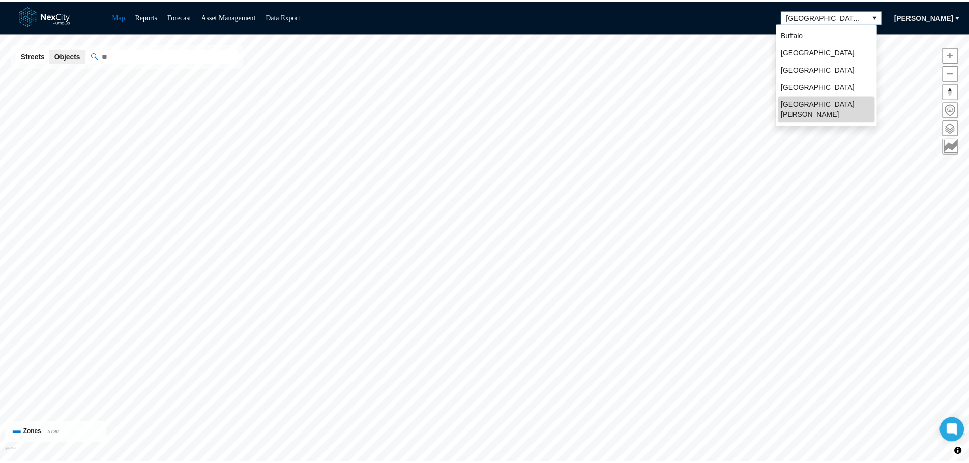
scroll to position [22, 0]
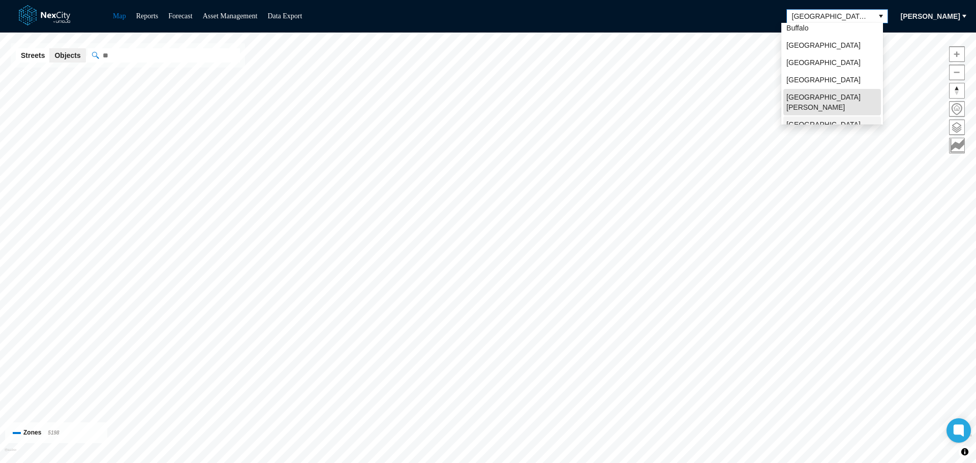
click at [813, 117] on li "Seattle" at bounding box center [832, 124] width 98 height 16
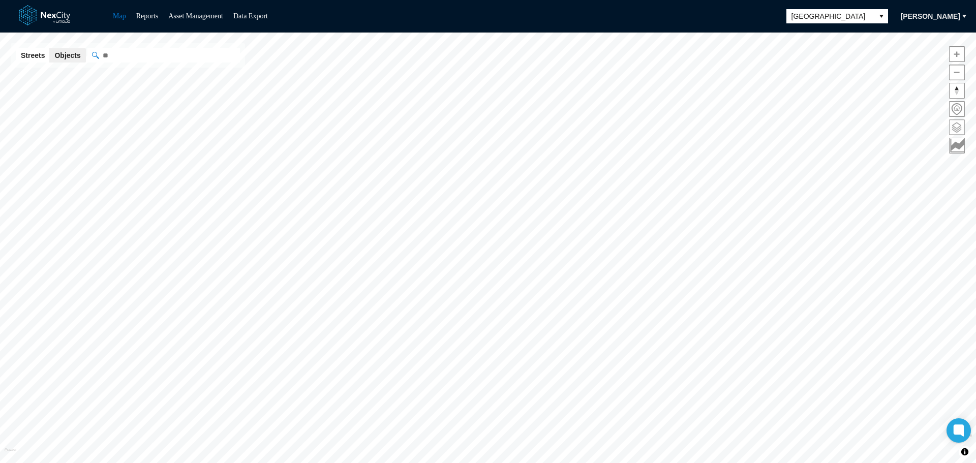
click at [957, 131] on span at bounding box center [957, 127] width 15 height 15
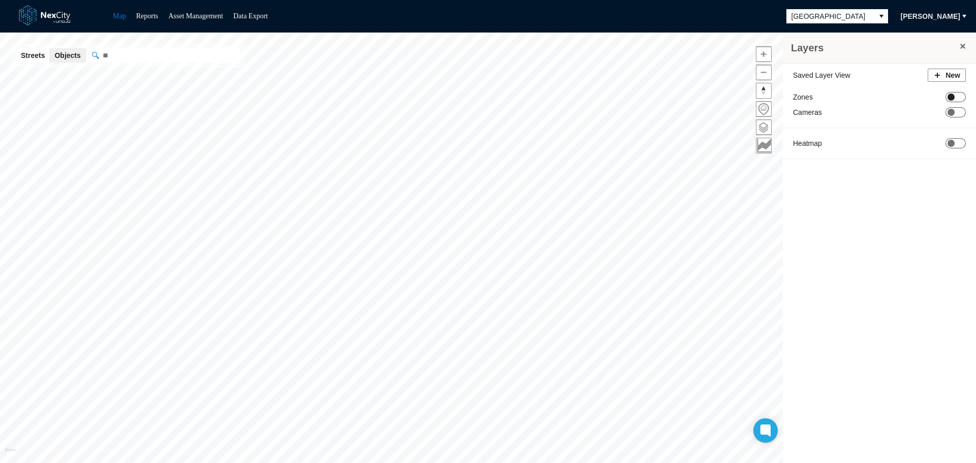
click at [958, 100] on span "ON OFF" at bounding box center [956, 97] width 20 height 10
click at [922, 12] on span "[PERSON_NAME]" at bounding box center [930, 16] width 59 height 10
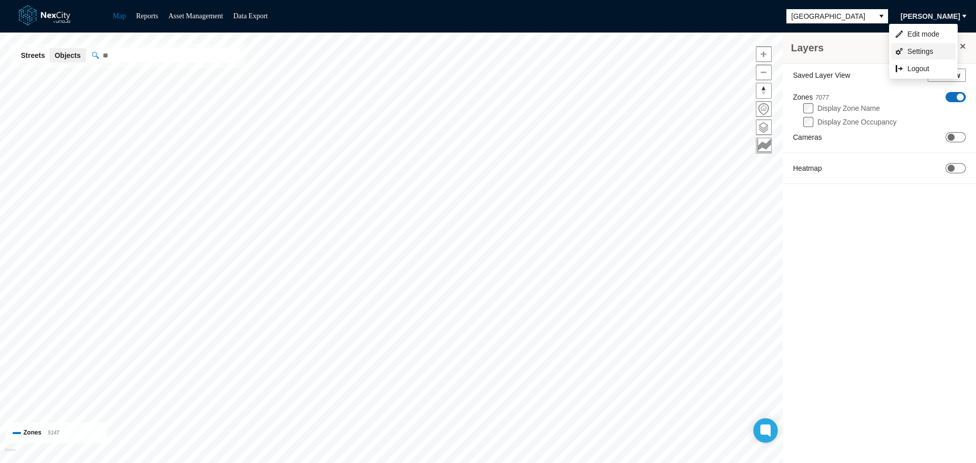
click at [920, 51] on span "Settings" at bounding box center [924, 51] width 32 height 10
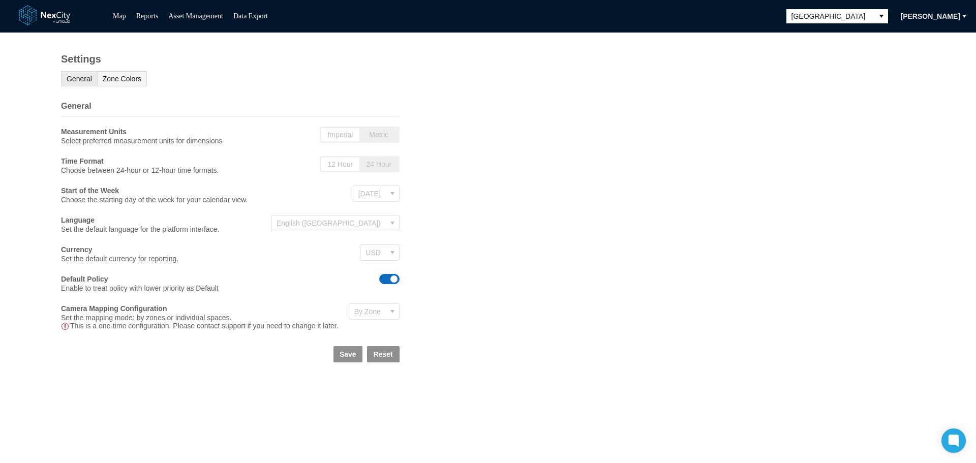
click at [126, 83] on span "Zone Colors" at bounding box center [122, 79] width 39 height 8
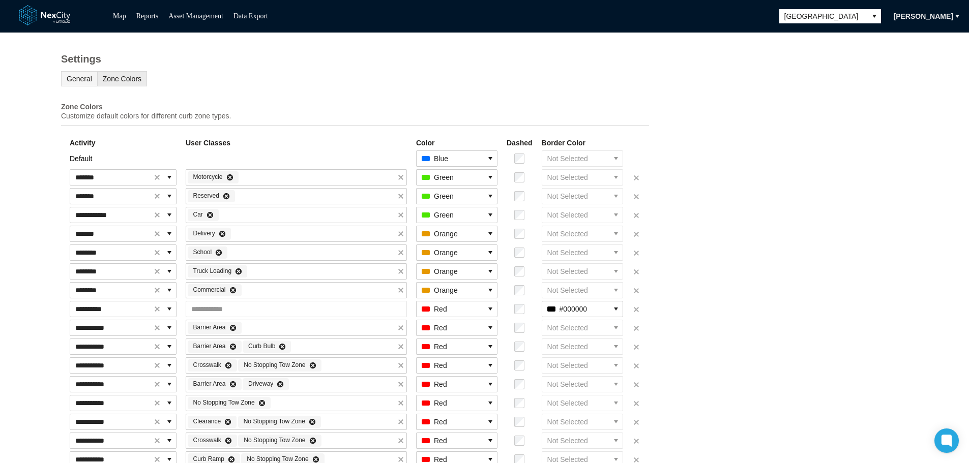
click at [73, 83] on span "General" at bounding box center [79, 79] width 25 height 8
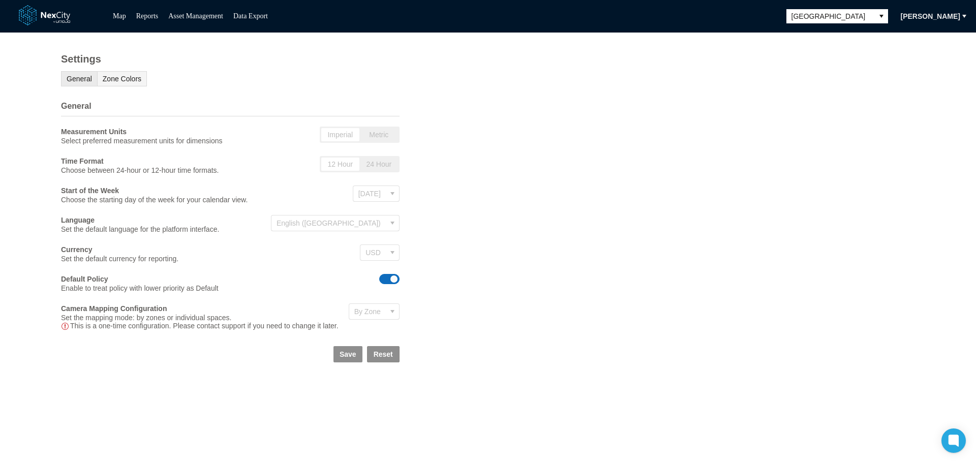
click at [120, 83] on span "Zone Colors" at bounding box center [122, 79] width 39 height 8
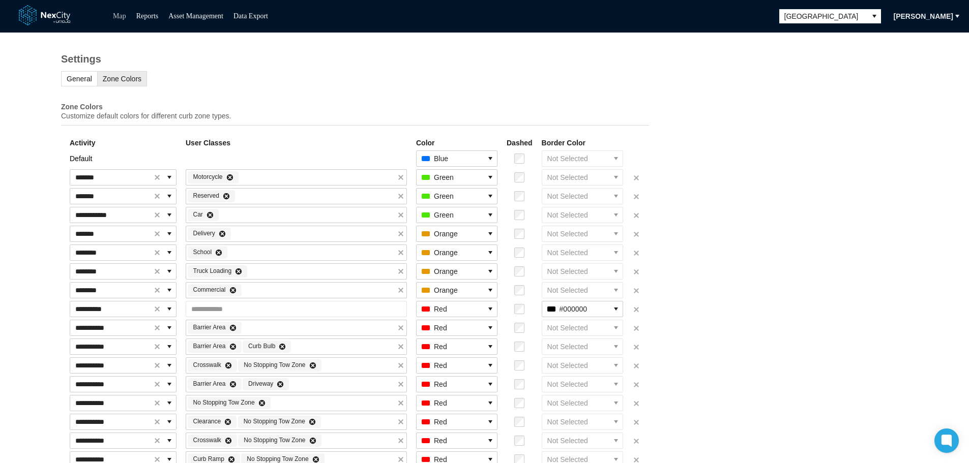
click at [118, 15] on link "Map" at bounding box center [119, 16] width 13 height 8
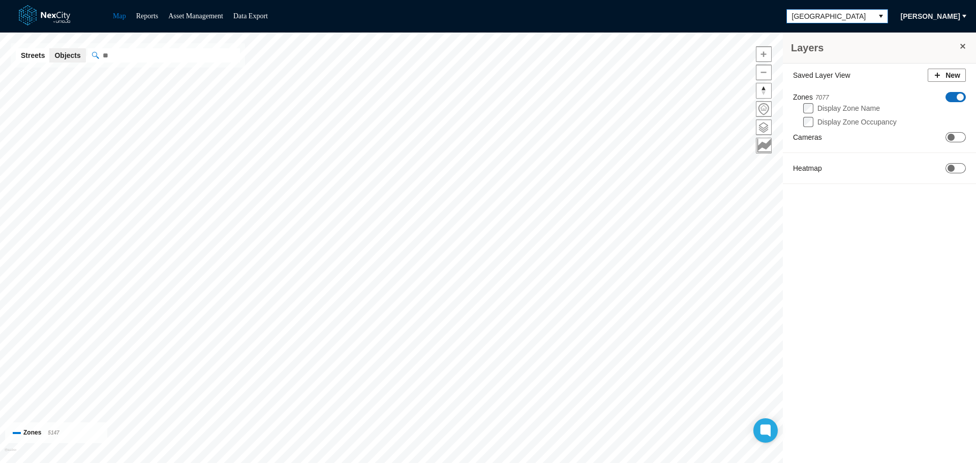
click at [831, 17] on span "Seattle" at bounding box center [830, 16] width 77 height 10
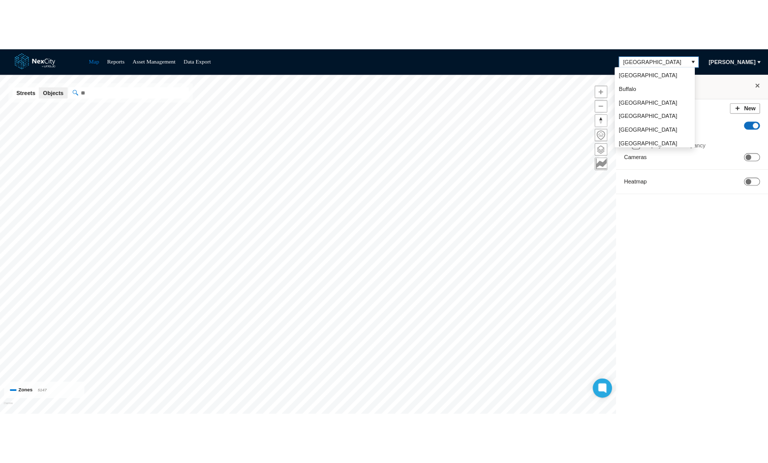
scroll to position [20, 0]
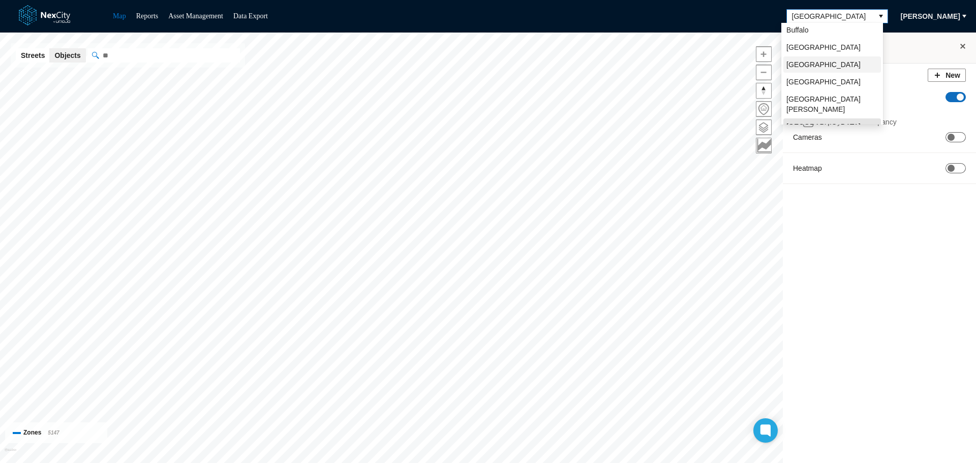
click at [823, 69] on span "Minneapolis" at bounding box center [824, 64] width 74 height 10
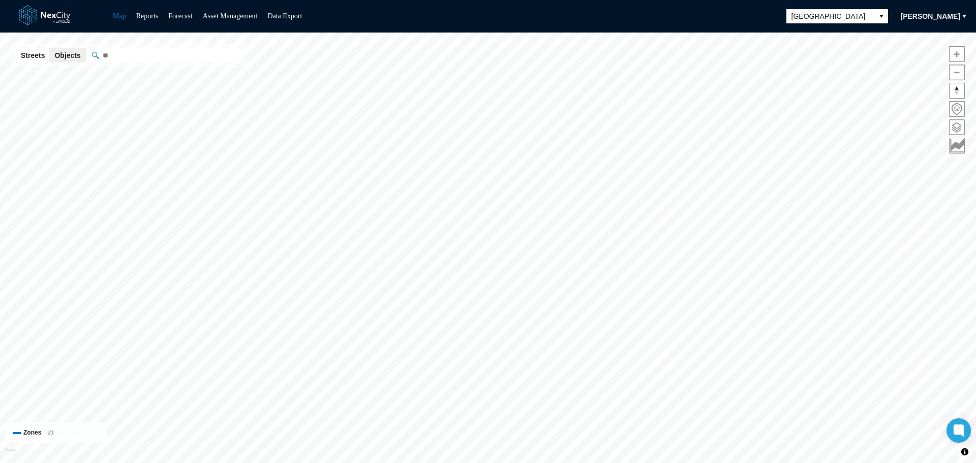
click at [932, 14] on span "[PERSON_NAME]" at bounding box center [930, 16] width 59 height 10
click at [925, 51] on span "Settings" at bounding box center [924, 51] width 32 height 10
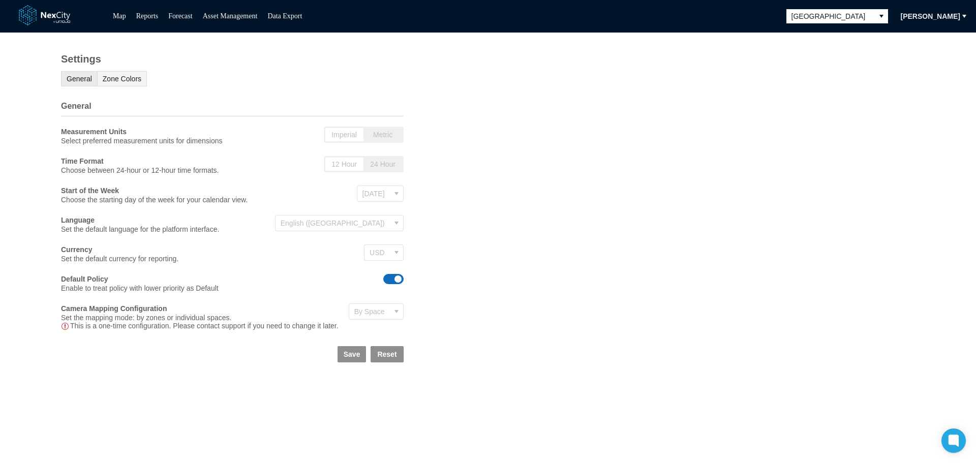
click at [99, 77] on button "Zone Colors" at bounding box center [122, 78] width 50 height 15
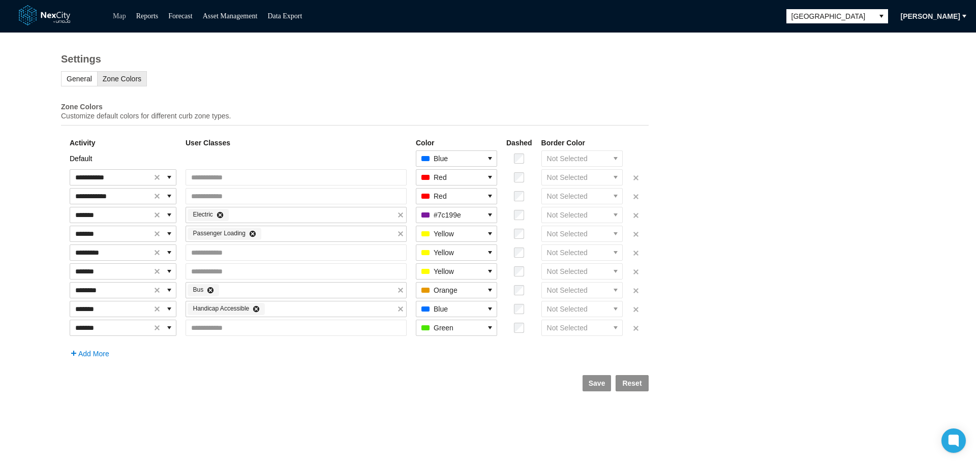
click at [117, 14] on link "Map" at bounding box center [119, 16] width 13 height 8
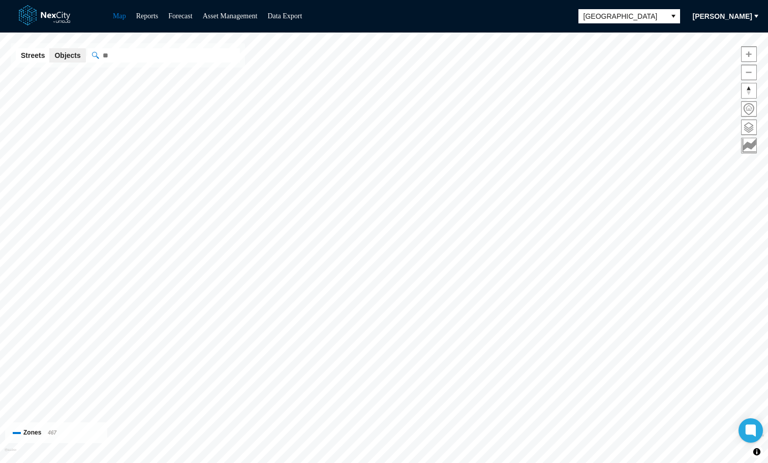
click at [715, 17] on span "[PERSON_NAME]" at bounding box center [722, 16] width 59 height 10
click at [715, 50] on span "Settings" at bounding box center [716, 51] width 32 height 10
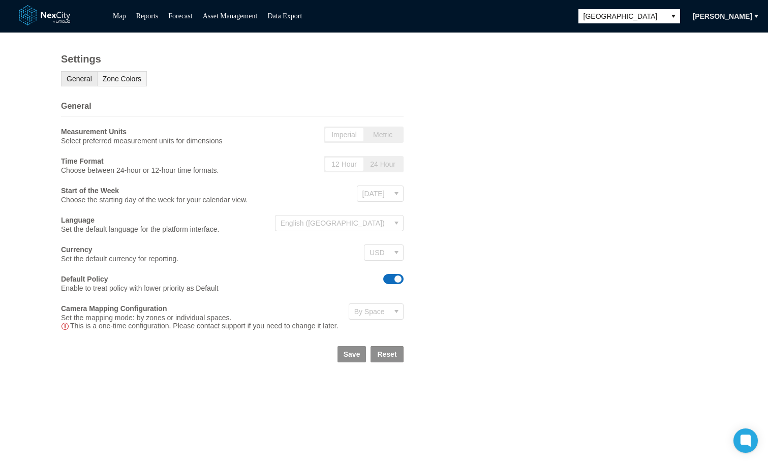
click at [129, 76] on span "Zone Colors" at bounding box center [122, 79] width 39 height 8
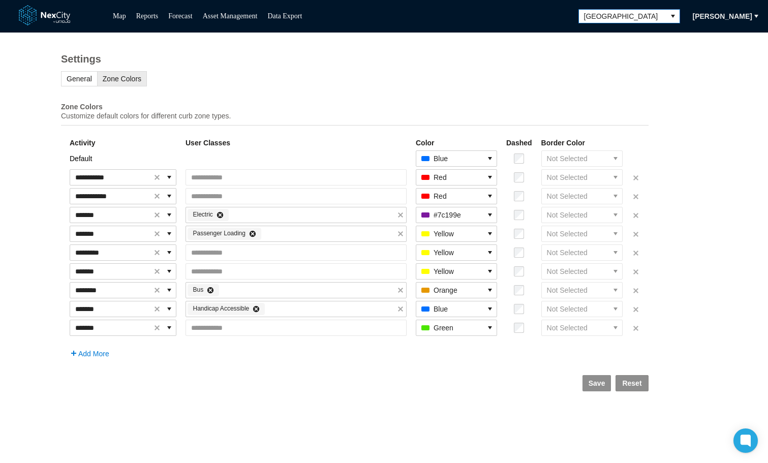
click at [671, 15] on icon "select" at bounding box center [673, 16] width 4 height 3
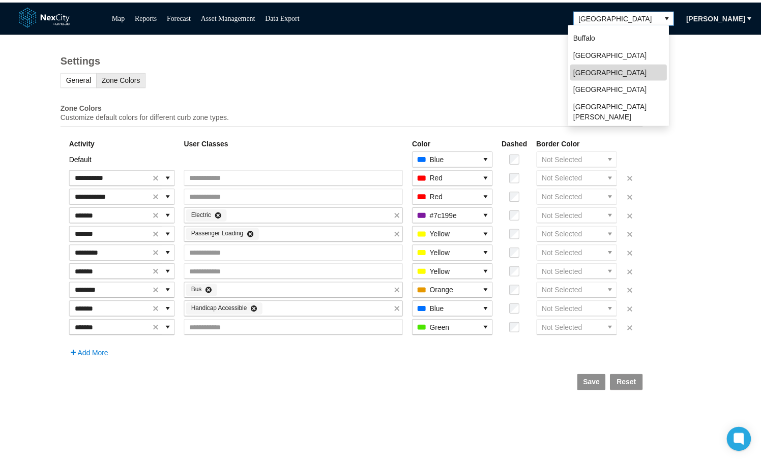
scroll to position [22, 0]
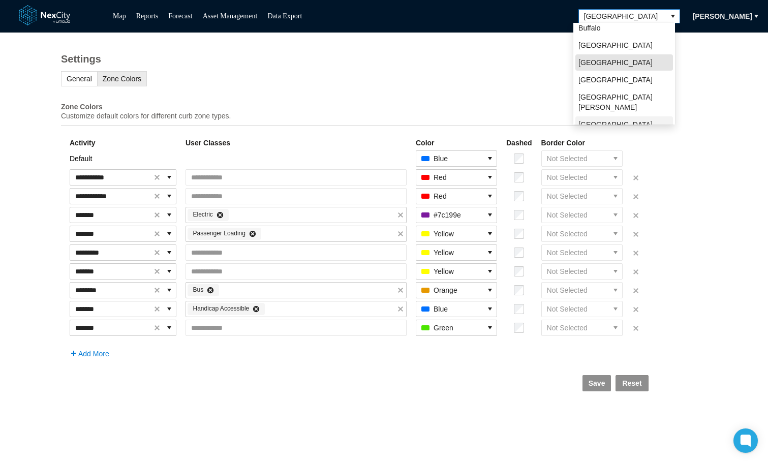
click at [595, 119] on span "[GEOGRAPHIC_DATA]" at bounding box center [616, 124] width 74 height 10
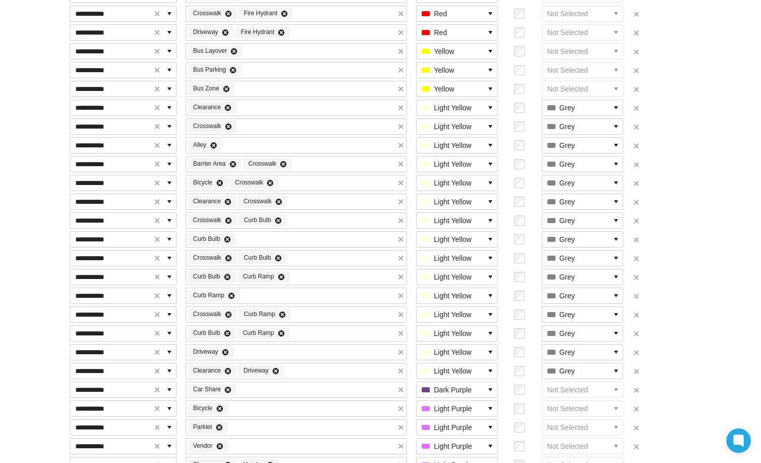
scroll to position [718, 0]
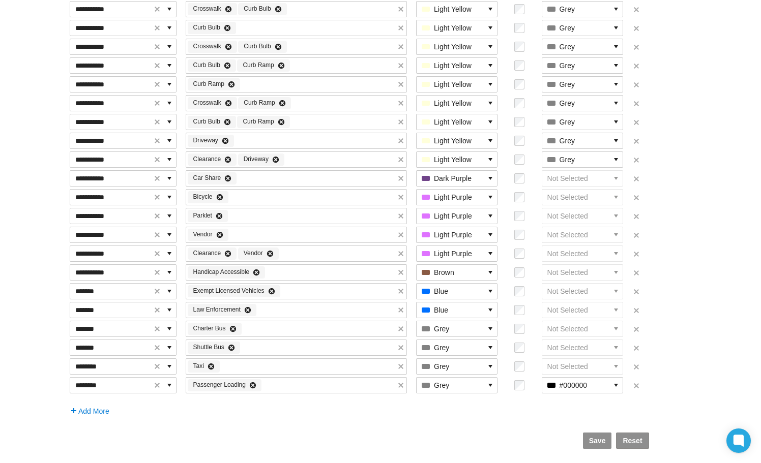
click at [96, 412] on span "Add More" at bounding box center [93, 411] width 31 height 8
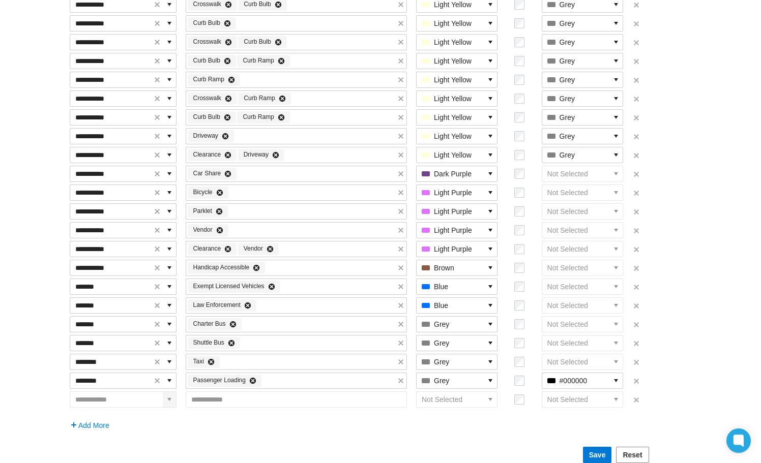
click at [173, 404] on icon "expand combobox" at bounding box center [169, 400] width 8 height 8
click at [94, 440] on span "Parking" at bounding box center [87, 440] width 24 height 10
type input "*******"
click at [494, 404] on icon "select" at bounding box center [490, 400] width 8 height 8
click at [461, 375] on span "Green" at bounding box center [453, 373] width 20 height 10
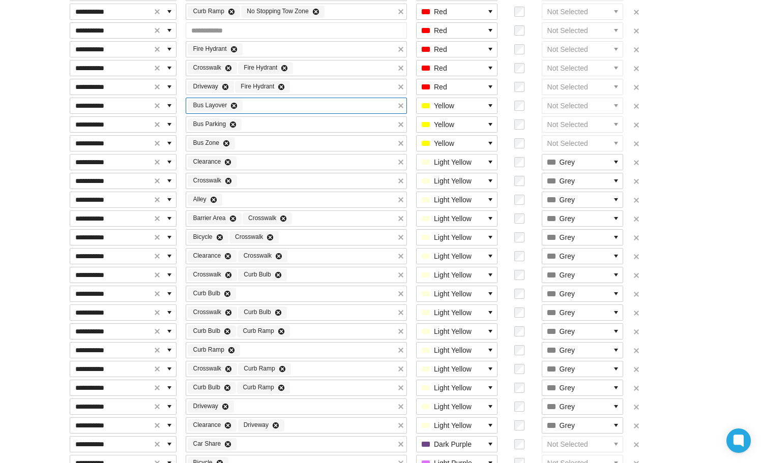
scroll to position [737, 0]
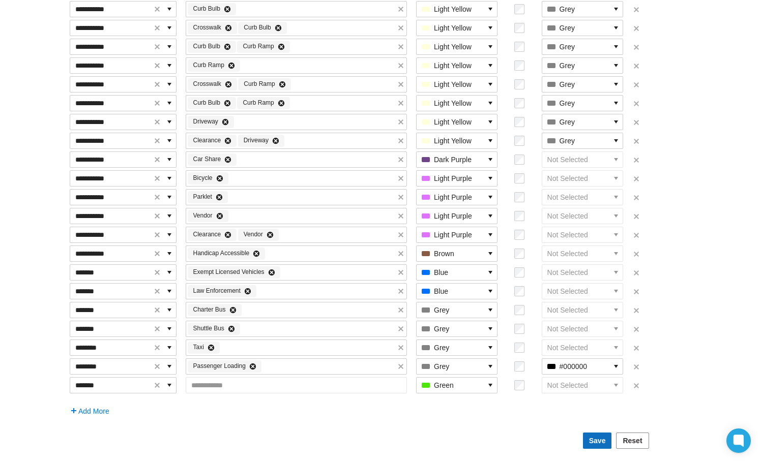
click at [606, 442] on span "Save" at bounding box center [597, 441] width 17 height 10
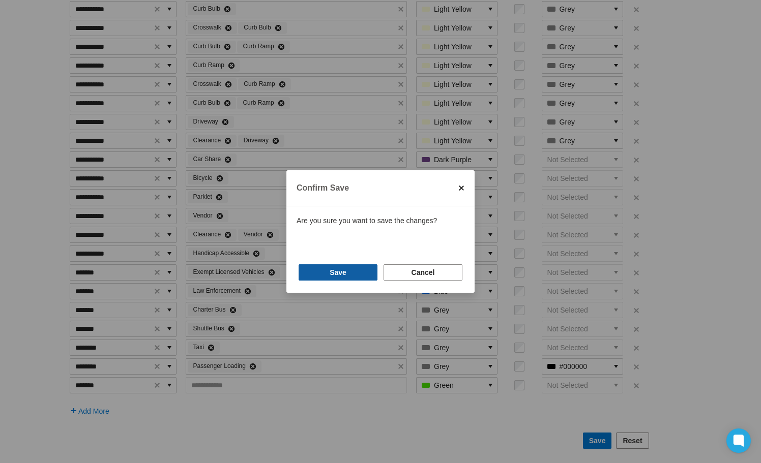
click at [330, 274] on button "Save" at bounding box center [337, 272] width 79 height 16
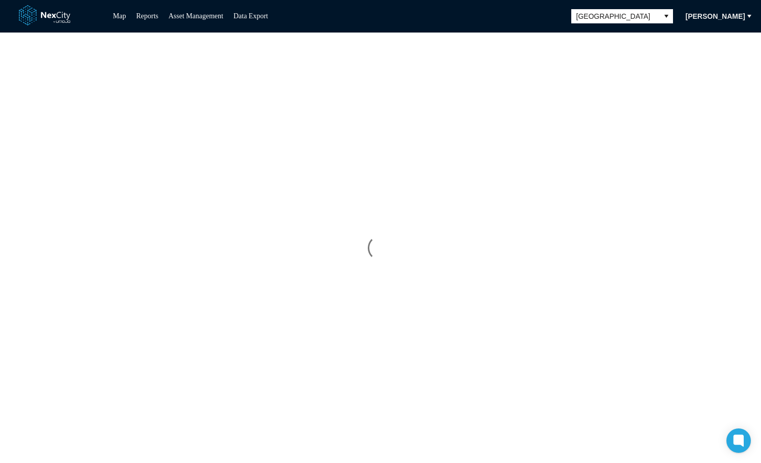
scroll to position [0, 0]
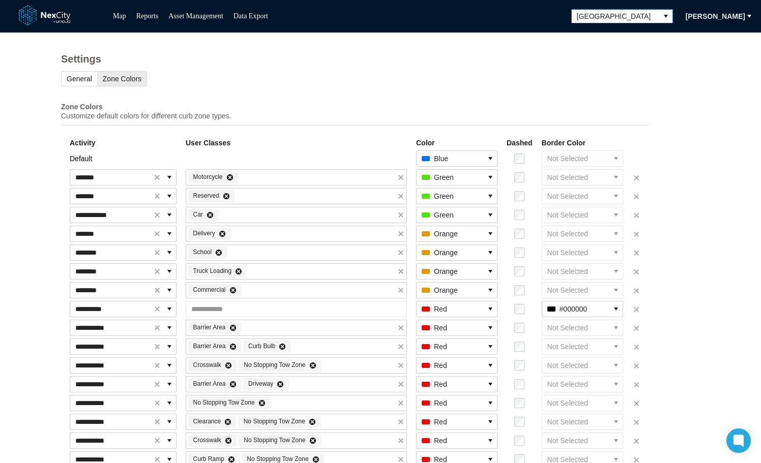
click at [650, 12] on span "Seattle" at bounding box center [614, 16] width 87 height 13
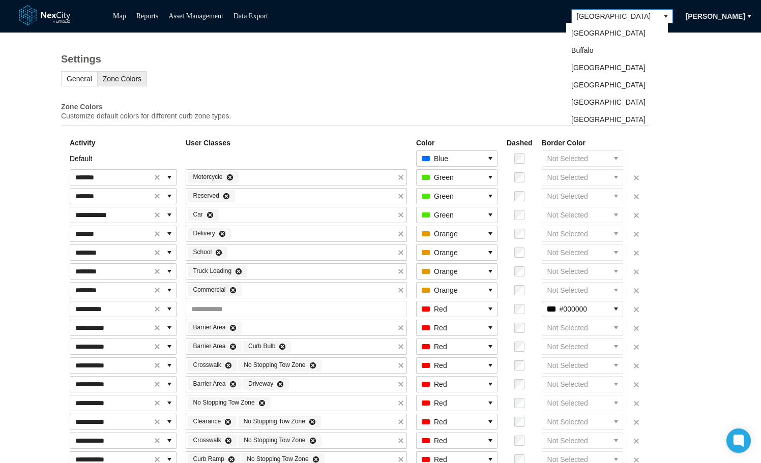
scroll to position [20, 0]
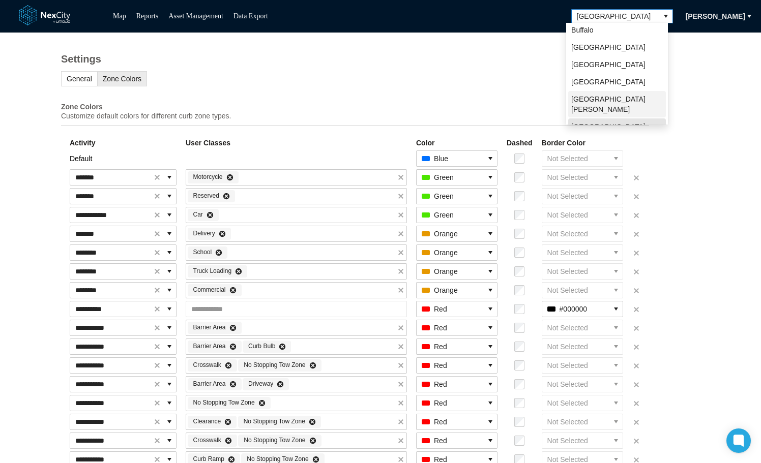
click at [597, 98] on span "San Jose" at bounding box center [617, 104] width 92 height 20
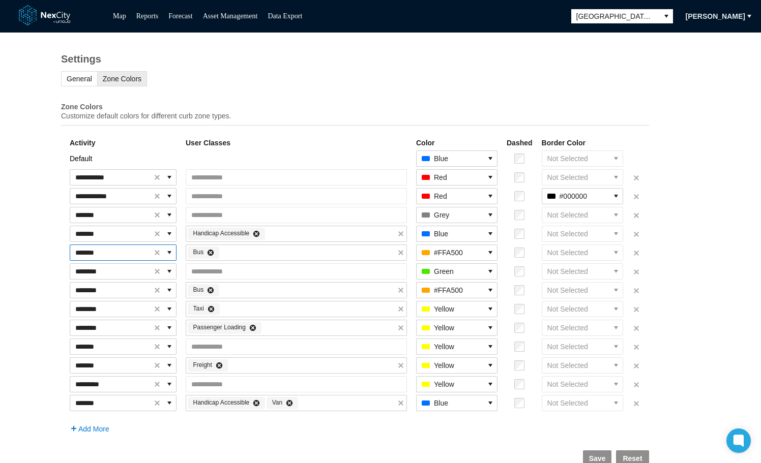
scroll to position [22, 0]
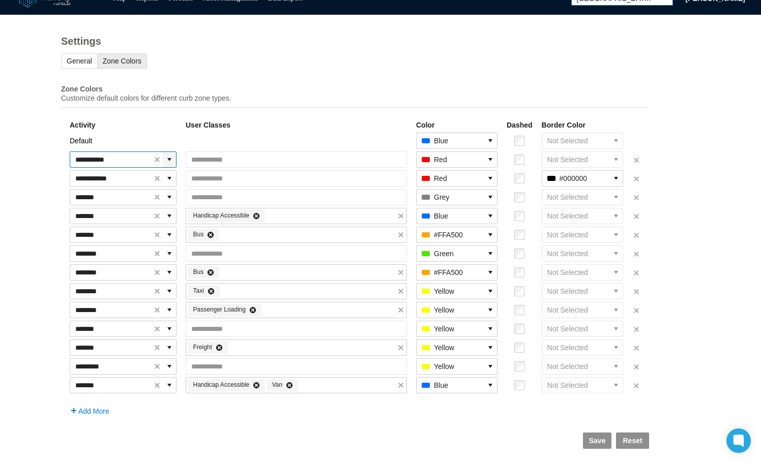
click at [173, 161] on icon "expand combobox" at bounding box center [169, 160] width 8 height 8
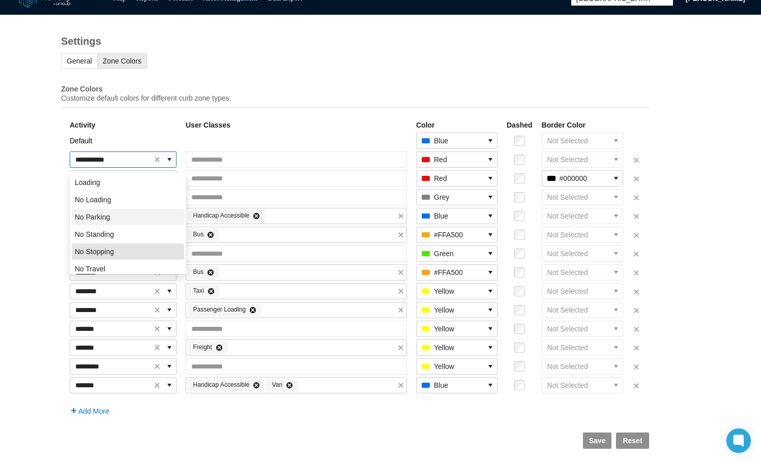
click at [100, 213] on span "No Parking" at bounding box center [92, 217] width 35 height 10
type input "**********"
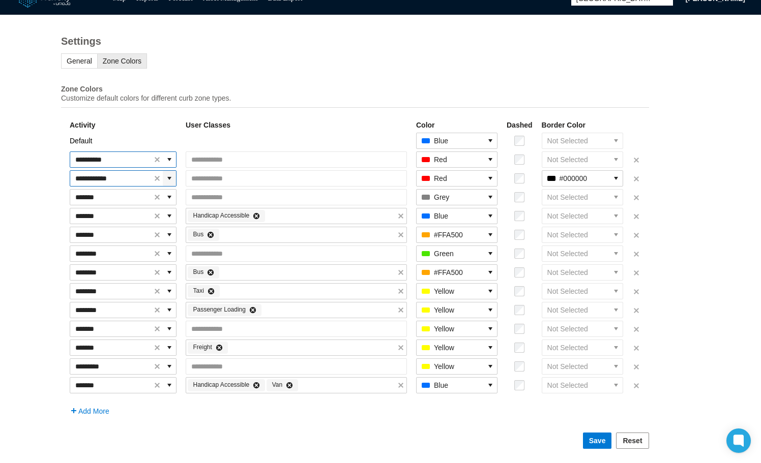
click at [173, 180] on icon "expand combobox" at bounding box center [169, 178] width 8 height 8
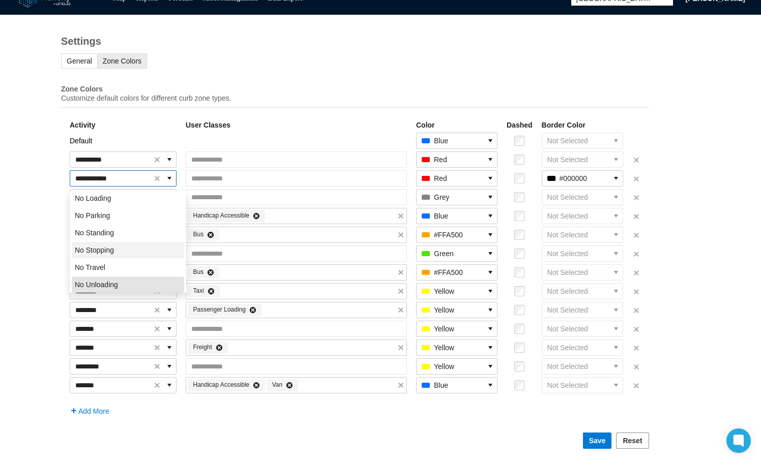
click at [109, 245] on span "No Stopping" at bounding box center [94, 250] width 39 height 10
type input "**********"
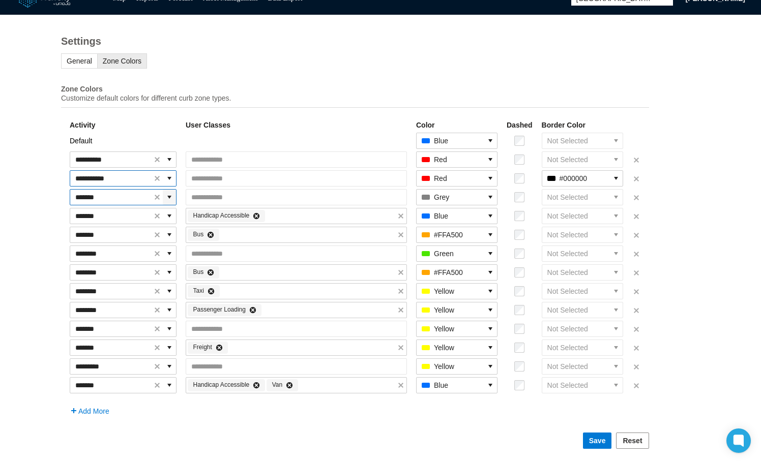
click at [173, 199] on icon "expand combobox" at bounding box center [169, 197] width 8 height 8
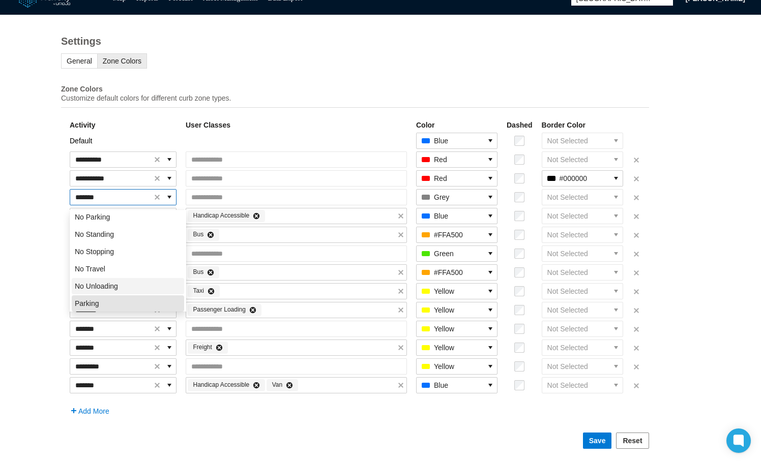
click at [108, 281] on span "No Unloading" at bounding box center [96, 286] width 43 height 10
type input "**********"
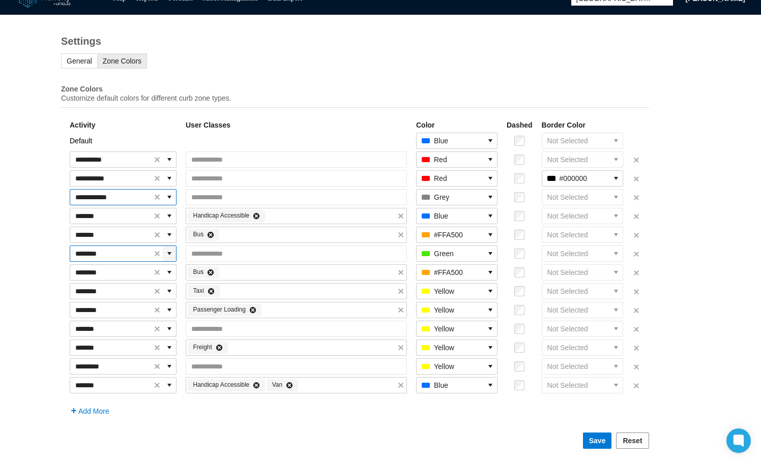
click at [171, 253] on icon "expand combobox" at bounding box center [169, 253] width 4 height 3
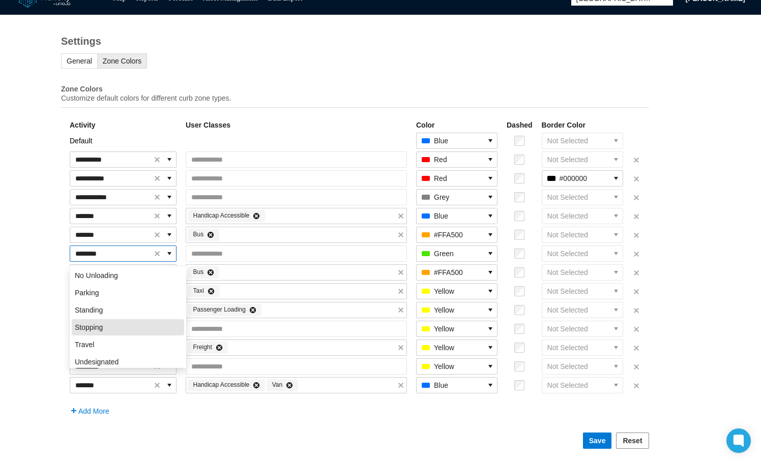
scroll to position [123, 0]
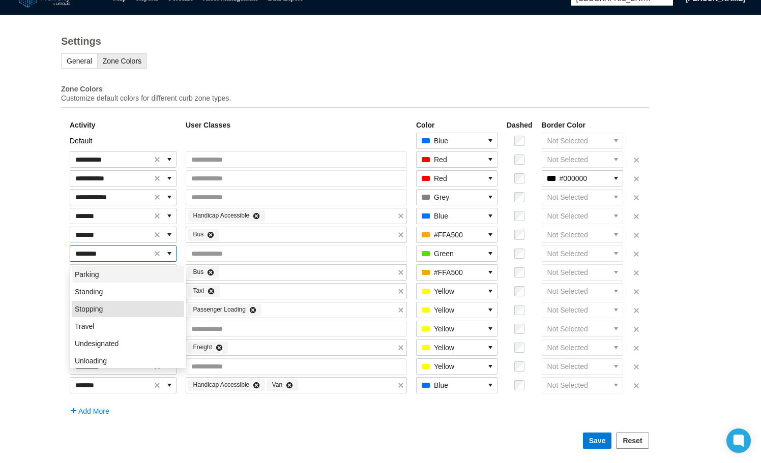
click at [93, 269] on span "Parking" at bounding box center [87, 274] width 24 height 10
type input "*******"
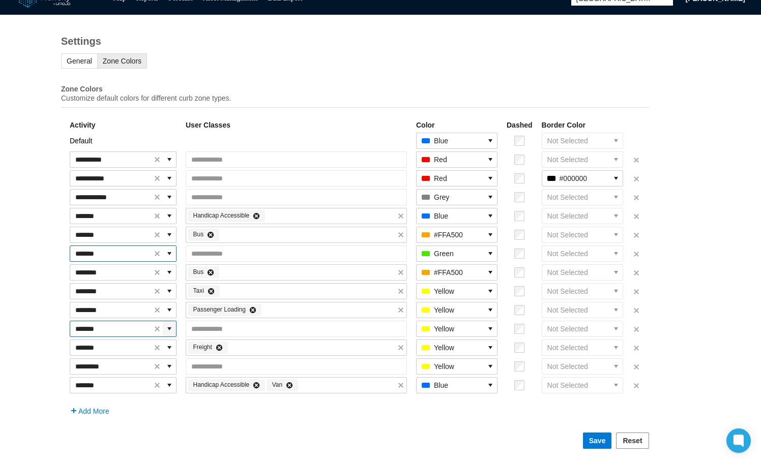
click at [171, 329] on icon "expand combobox" at bounding box center [169, 328] width 4 height 3
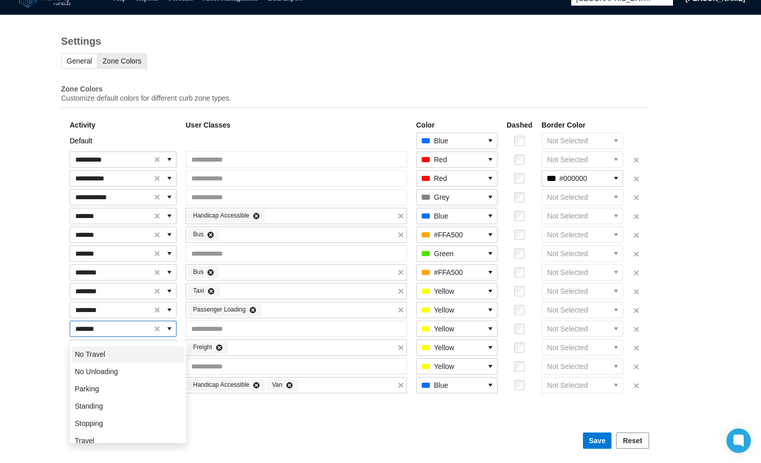
scroll to position [102, 0]
click at [99, 403] on span "Stopping" at bounding box center [89, 406] width 28 height 10
type input "********"
click at [173, 369] on icon "expand combobox" at bounding box center [169, 367] width 8 height 8
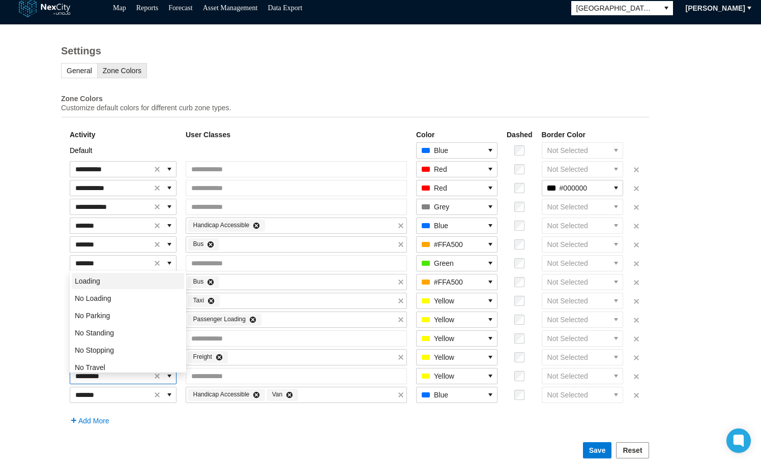
scroll to position [0, 0]
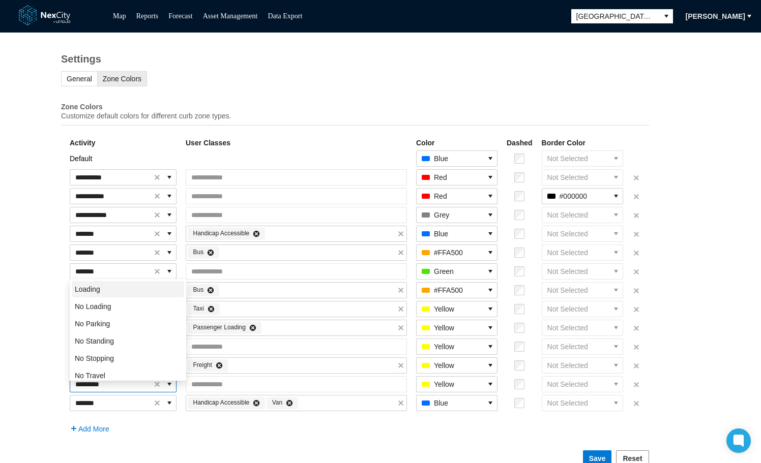
click at [102, 290] on li "Loading" at bounding box center [128, 289] width 112 height 16
type input "*******"
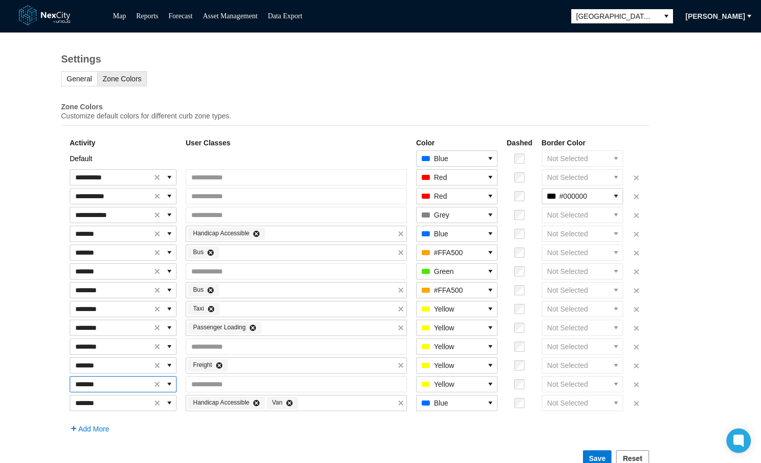
scroll to position [22, 0]
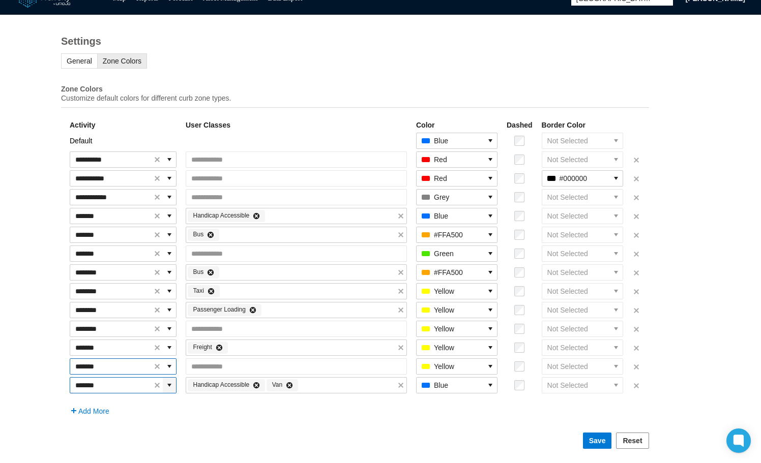
click at [173, 386] on icon "expand combobox" at bounding box center [169, 385] width 8 height 8
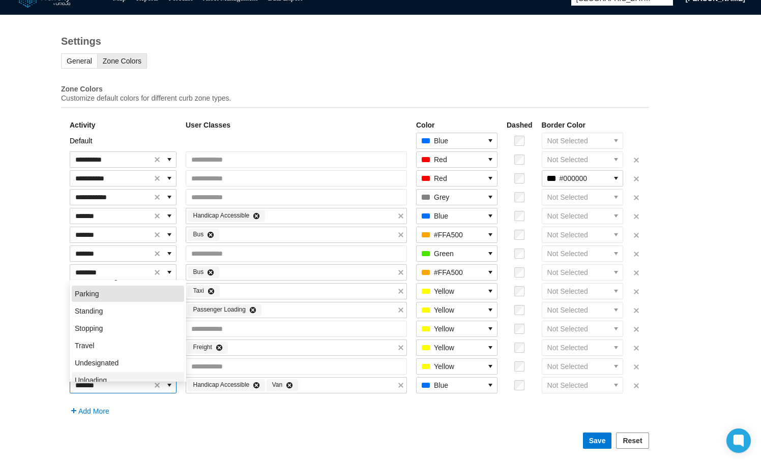
scroll to position [126, 0]
click at [105, 369] on span "Unloading" at bounding box center [91, 372] width 32 height 10
type input "*********"
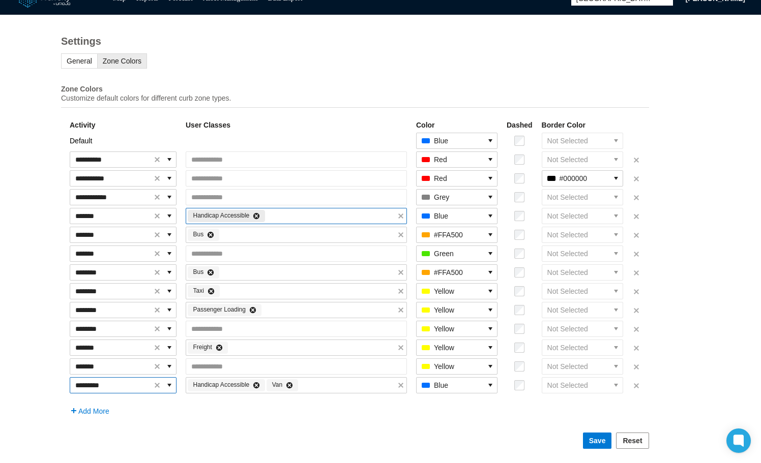
click at [259, 215] on icon at bounding box center [256, 216] width 6 height 6
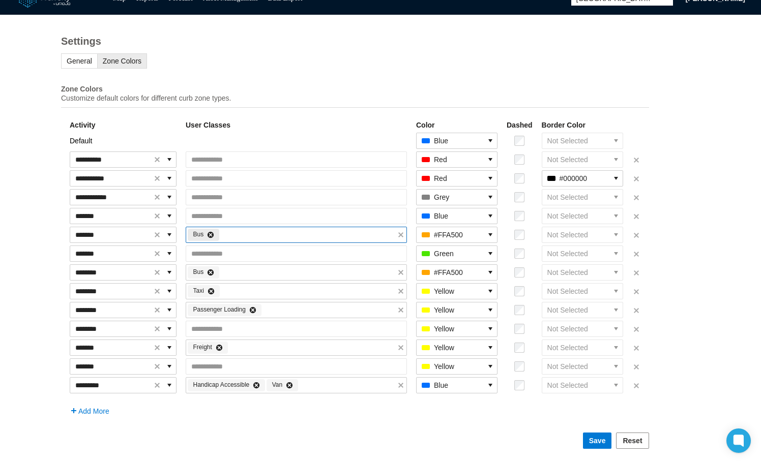
click at [214, 233] on icon at bounding box center [210, 235] width 6 height 6
click at [220, 233] on input "text" at bounding box center [296, 234] width 220 height 15
type input "****"
click at [229, 254] on span "Handicap Accessible" at bounding box center [233, 258] width 66 height 10
click at [239, 252] on input "text" at bounding box center [296, 253] width 220 height 15
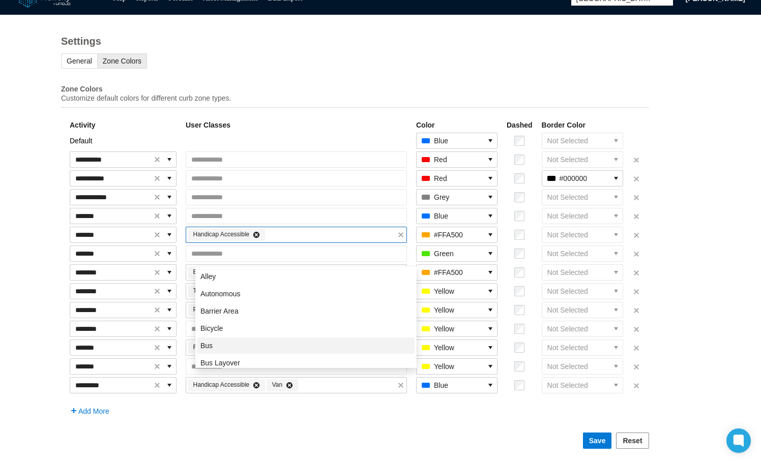
click at [214, 341] on li "Bus" at bounding box center [305, 346] width 217 height 16
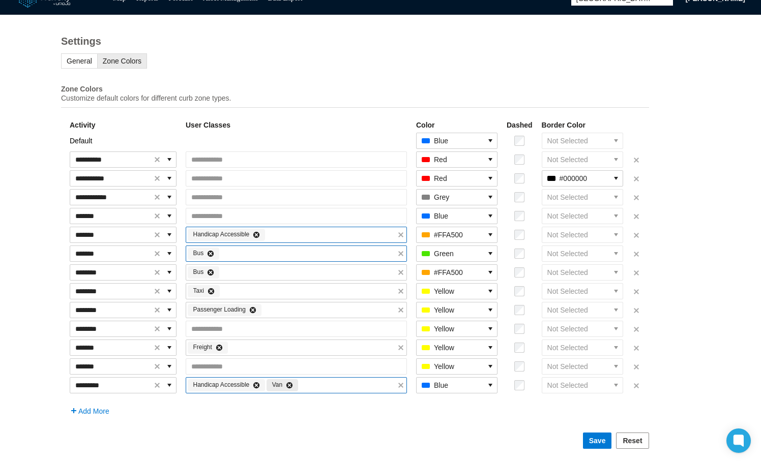
click at [293, 383] on icon at bounding box center [289, 385] width 7 height 7
click at [261, 384] on span at bounding box center [256, 385] width 10 height 10
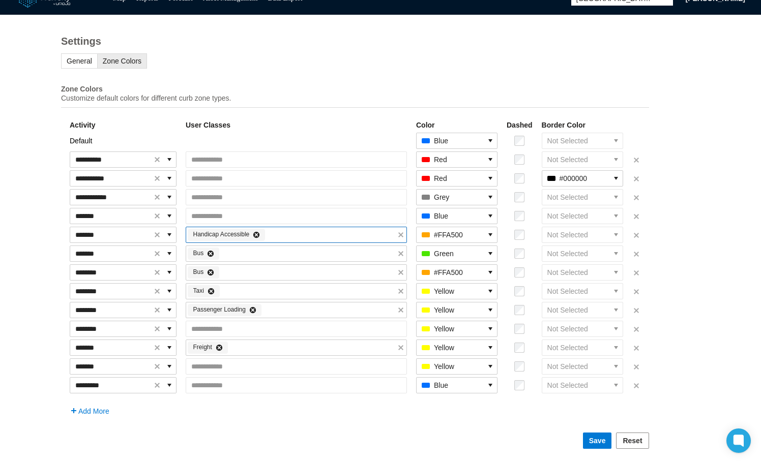
click at [297, 230] on input "text" at bounding box center [330, 234] width 130 height 15
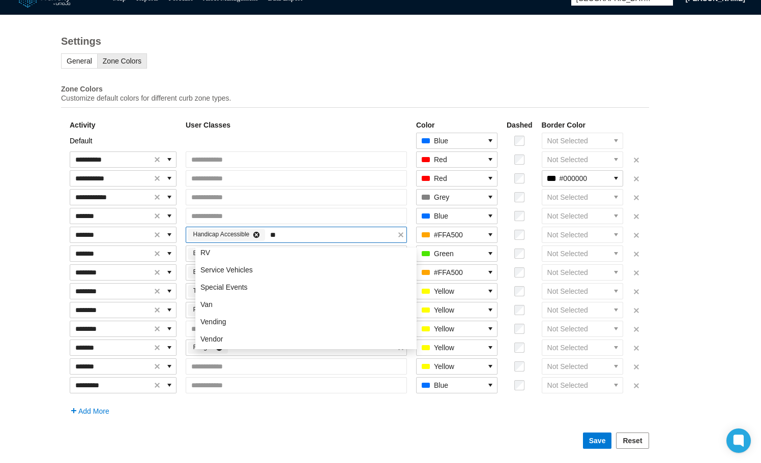
scroll to position [0, 0]
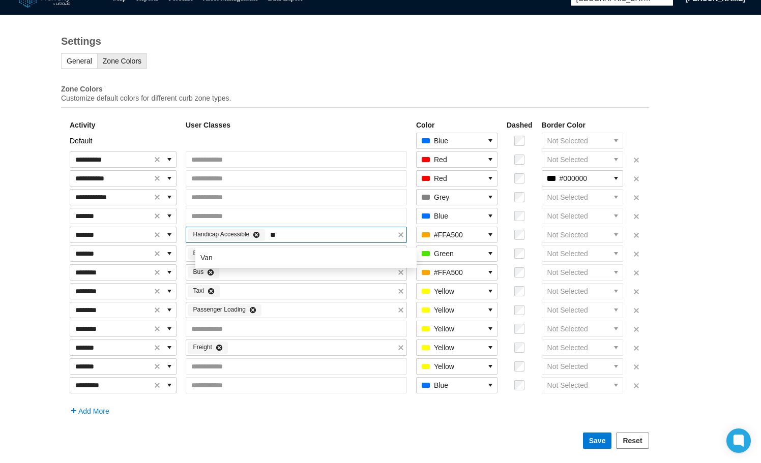
type input "***"
click at [237, 252] on li "Van" at bounding box center [305, 258] width 217 height 16
click at [293, 236] on icon at bounding box center [289, 234] width 7 height 7
click at [85, 416] on table "**********" at bounding box center [355, 267] width 588 height 299
click at [88, 412] on span "Add More" at bounding box center [93, 411] width 31 height 8
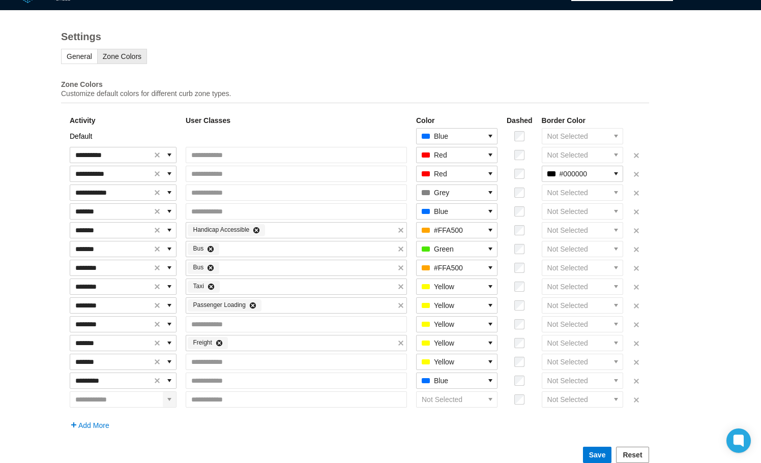
click at [173, 405] on span "expand combobox" at bounding box center [169, 400] width 8 height 10
click at [95, 328] on span "Parking" at bounding box center [87, 324] width 24 height 10
type input "*******"
click at [220, 407] on input "text" at bounding box center [296, 399] width 220 height 15
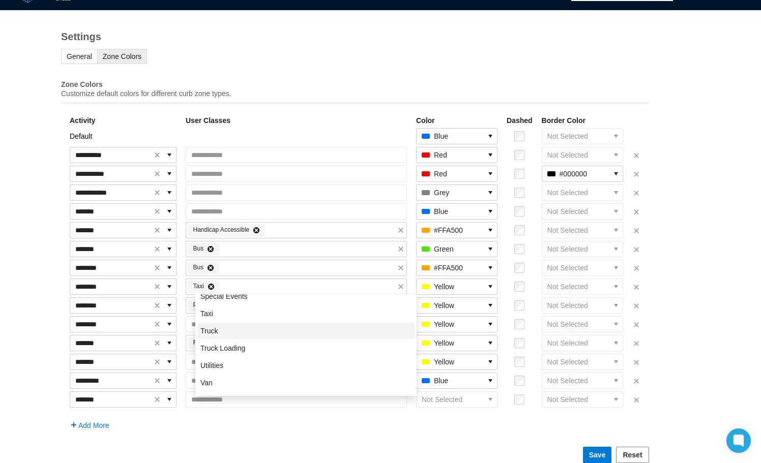
scroll to position [973, 0]
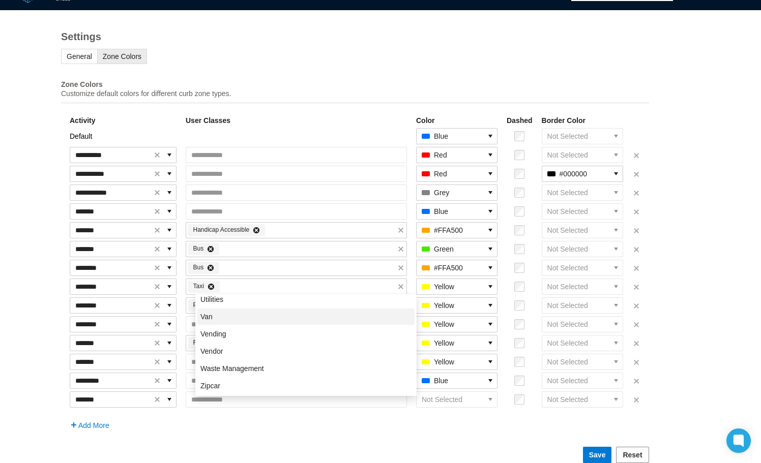
click at [213, 317] on li "Van" at bounding box center [305, 317] width 217 height 16
click at [245, 430] on td "Add More" at bounding box center [354, 420] width 571 height 20
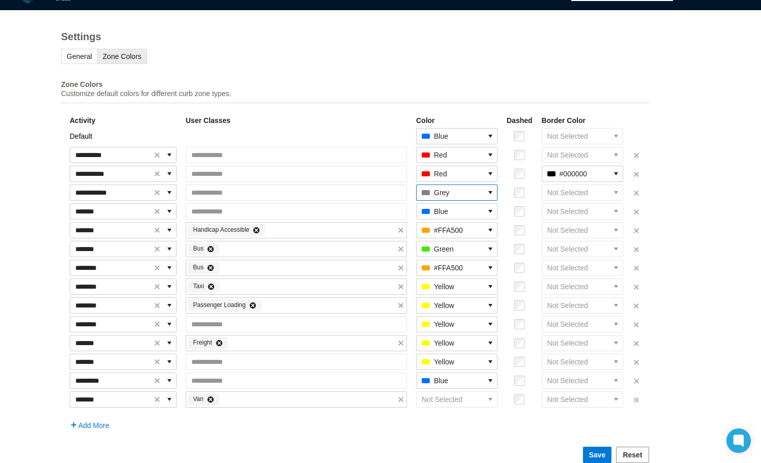
click at [494, 197] on icon "select" at bounding box center [490, 193] width 8 height 8
click at [458, 261] on li "Red" at bounding box center [466, 263] width 77 height 16
drag, startPoint x: 595, startPoint y: 179, endPoint x: 565, endPoint y: 178, distance: 30.5
click at [565, 178] on span "#000000" at bounding box center [575, 173] width 67 height 15
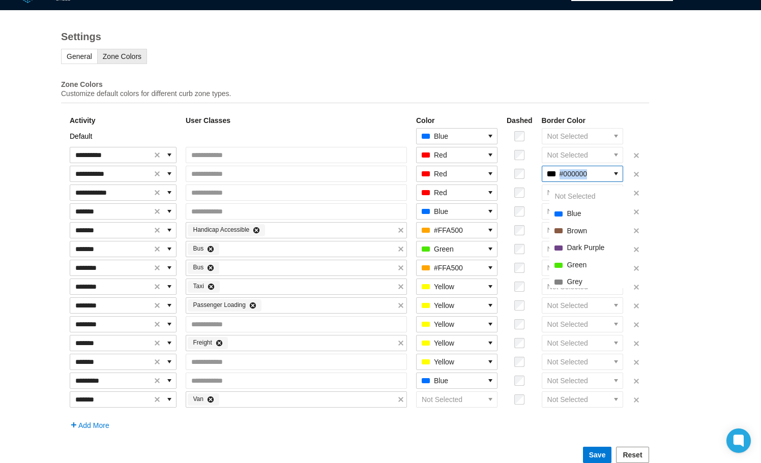
scroll to position [105, 0]
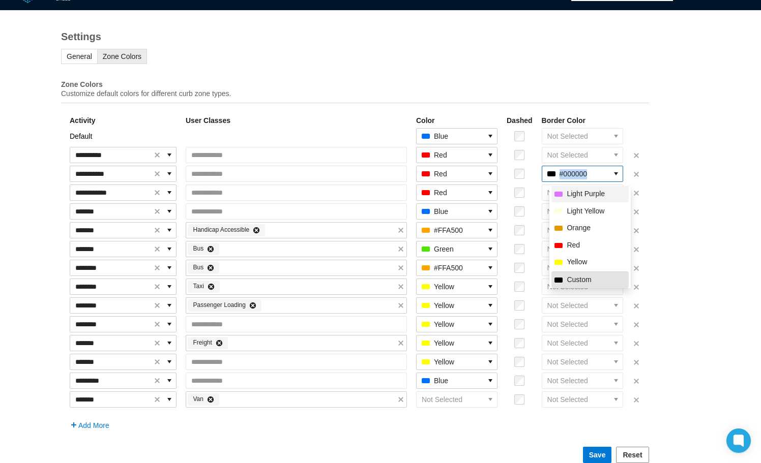
copy span "#000000"
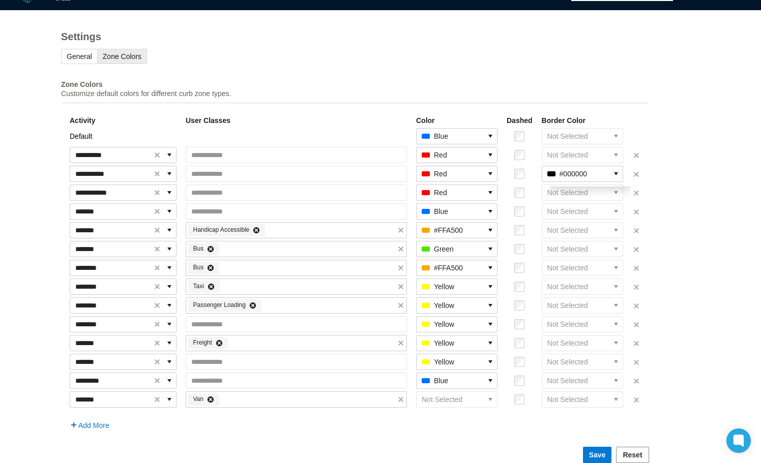
click at [687, 200] on div "**********" at bounding box center [355, 243] width 710 height 467
click at [581, 196] on span "Not Selected" at bounding box center [575, 193] width 57 height 10
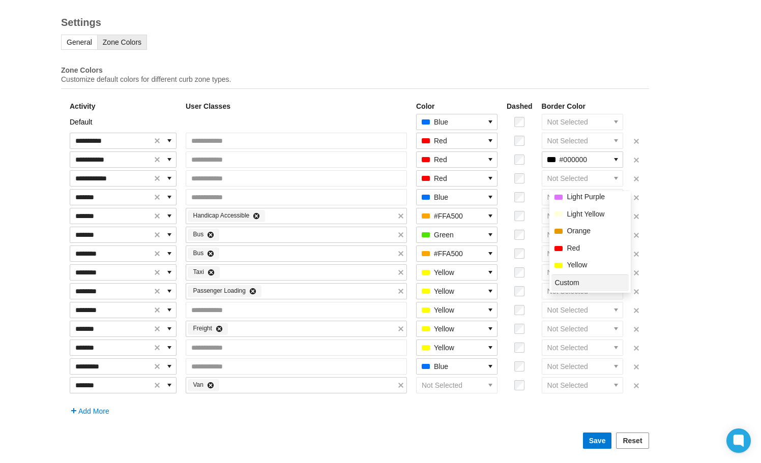
click at [568, 279] on span "Custom" at bounding box center [566, 283] width 24 height 10
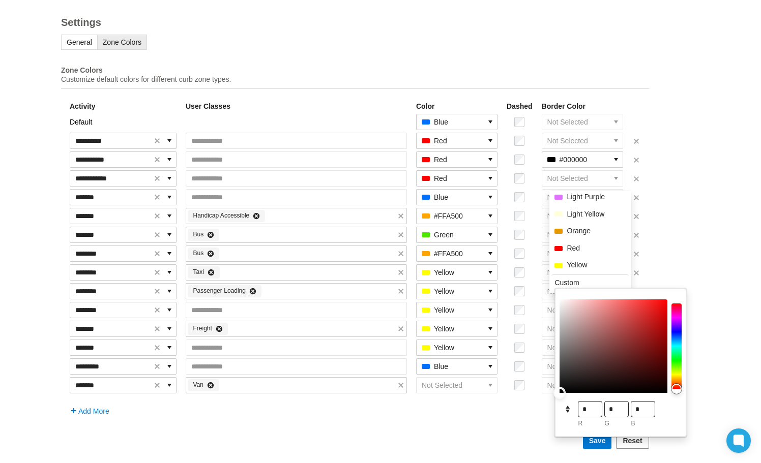
click at [558, 393] on div at bounding box center [559, 393] width 10 height 10
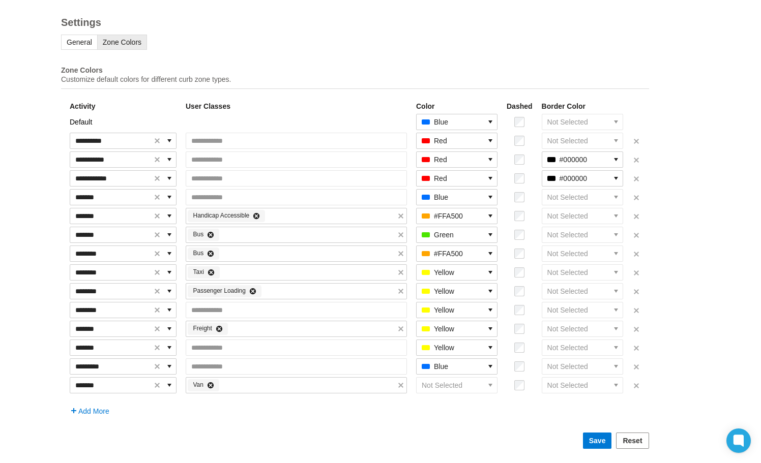
click at [503, 434] on div "Save Reset" at bounding box center [355, 441] width 588 height 16
click at [620, 158] on icon "select" at bounding box center [616, 160] width 8 height 8
click at [585, 177] on span "Not Selected" at bounding box center [574, 182] width 41 height 10
click at [494, 196] on icon "select" at bounding box center [490, 197] width 8 height 8
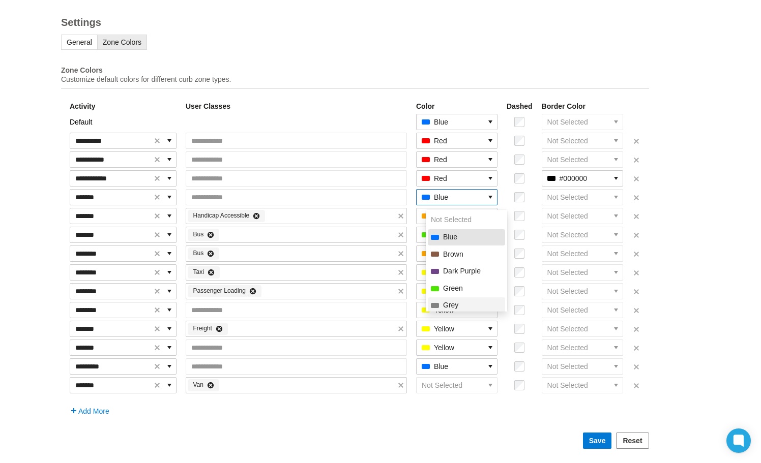
click at [455, 300] on span "Grey" at bounding box center [450, 305] width 15 height 10
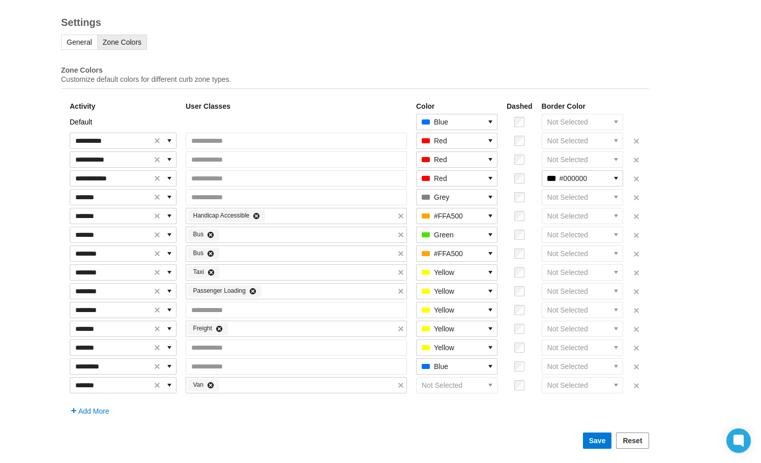
select select "***"
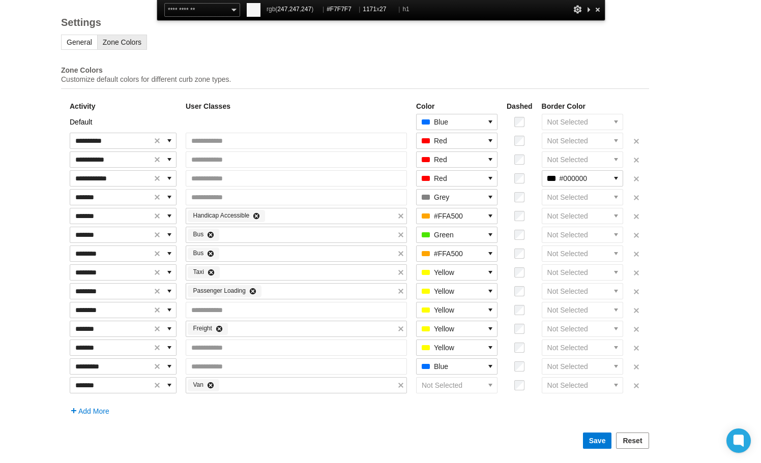
click at [598, 10] on div at bounding box center [597, 9] width 10 height 13
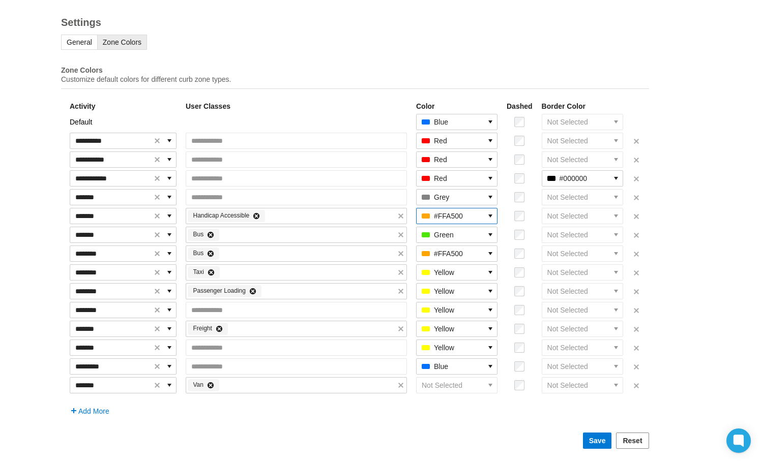
click at [494, 218] on icon "select" at bounding box center [490, 216] width 8 height 8
click at [444, 251] on span "Blue" at bounding box center [450, 256] width 14 height 10
click at [494, 236] on icon "select" at bounding box center [490, 235] width 8 height 8
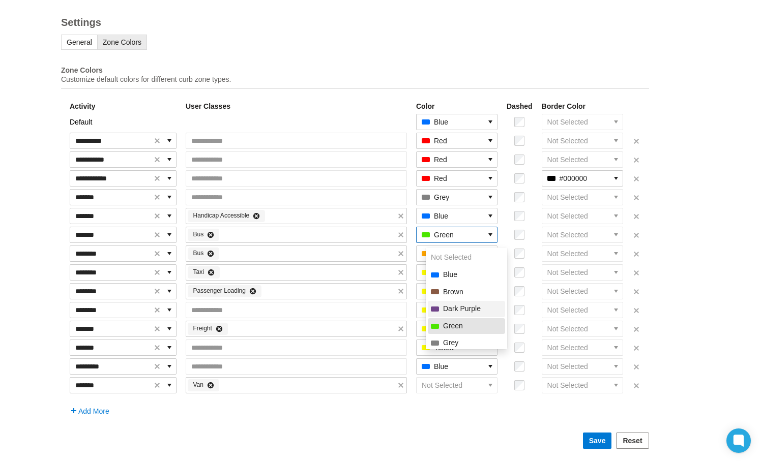
scroll to position [102, 0]
click at [451, 292] on span "Orange" at bounding box center [455, 293] width 24 height 10
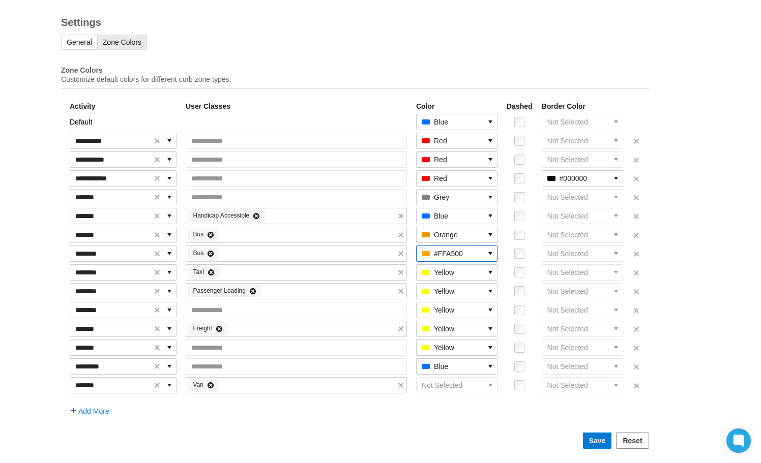
click at [494, 253] on icon "select" at bounding box center [490, 254] width 8 height 8
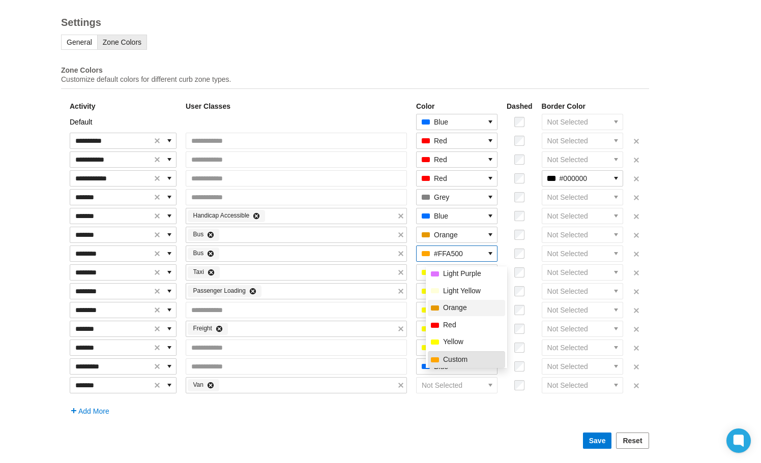
click at [455, 305] on span "Orange" at bounding box center [455, 308] width 24 height 10
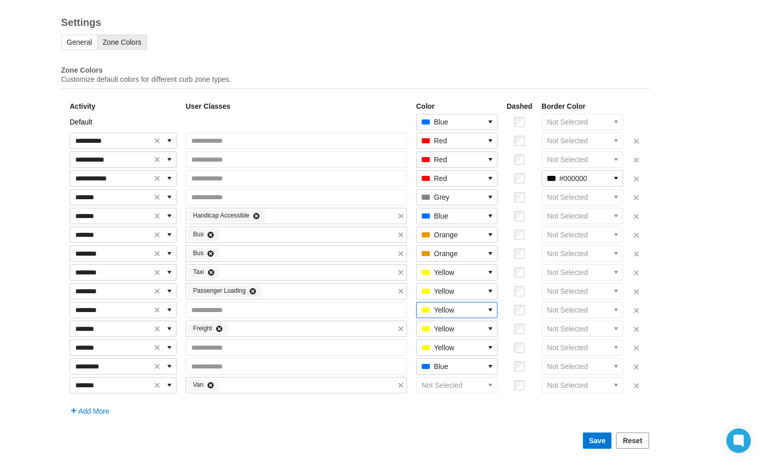
click at [494, 312] on icon "select" at bounding box center [490, 310] width 8 height 8
click at [447, 397] on span "Green" at bounding box center [453, 402] width 20 height 10
click at [492, 367] on icon "select" at bounding box center [490, 366] width 4 height 3
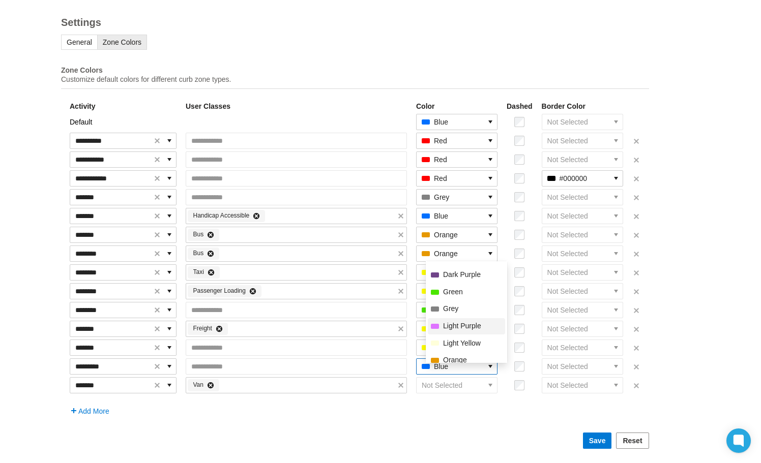
scroll to position [107, 0]
click at [442, 333] on div "Yellow" at bounding box center [447, 335] width 33 height 10
click at [494, 383] on icon "select" at bounding box center [490, 385] width 8 height 8
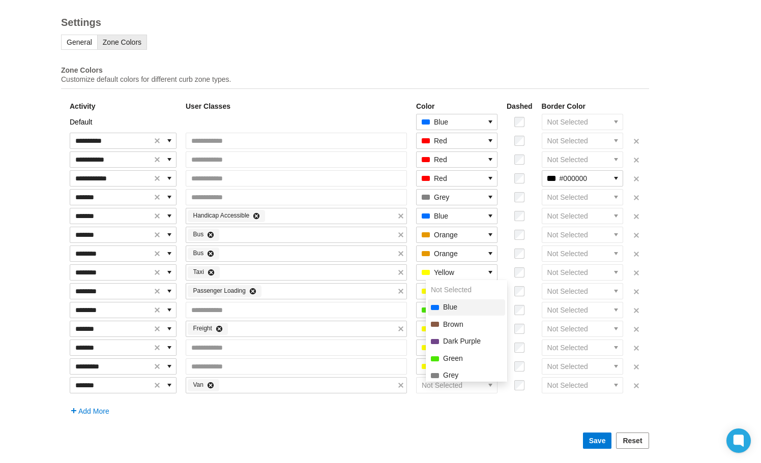
click at [450, 303] on span "Blue" at bounding box center [450, 308] width 14 height 10
click at [445, 415] on td "Add More" at bounding box center [354, 406] width 571 height 20
select select "***"
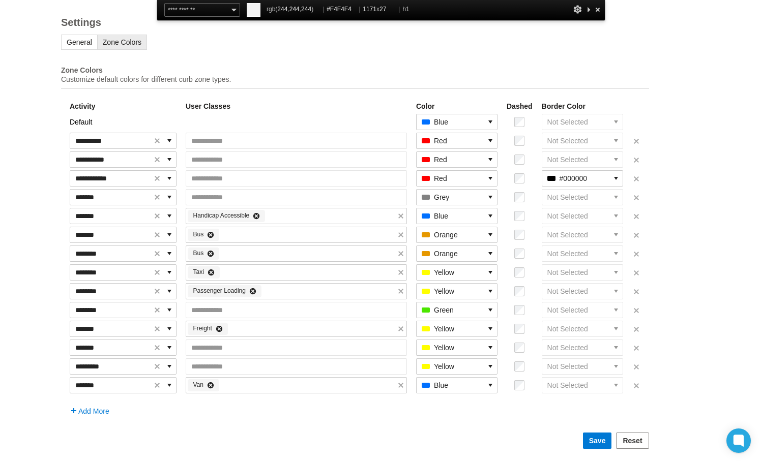
click at [599, 9] on div at bounding box center [597, 9] width 10 height 13
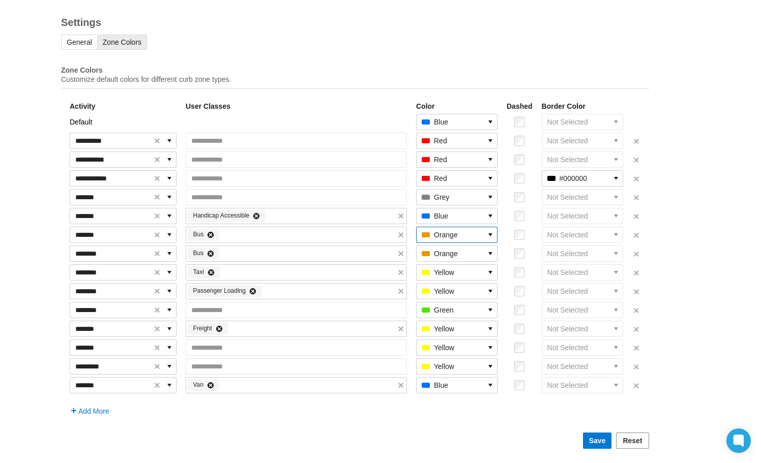
click at [497, 235] on button "select" at bounding box center [490, 234] width 13 height 15
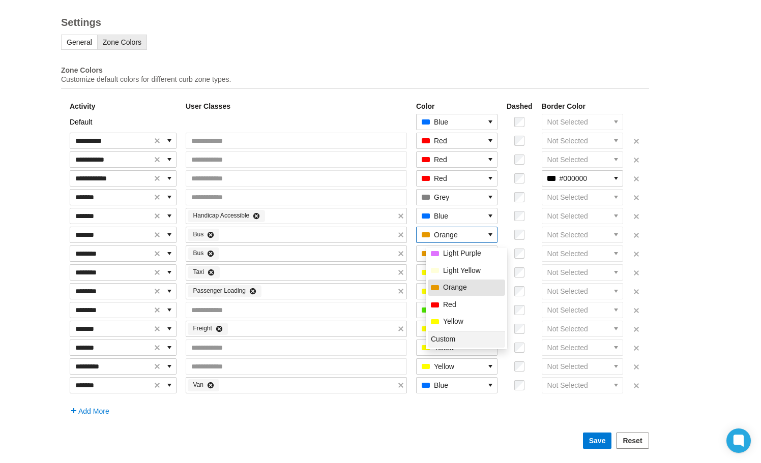
click at [451, 335] on span "Custom" at bounding box center [443, 340] width 24 height 10
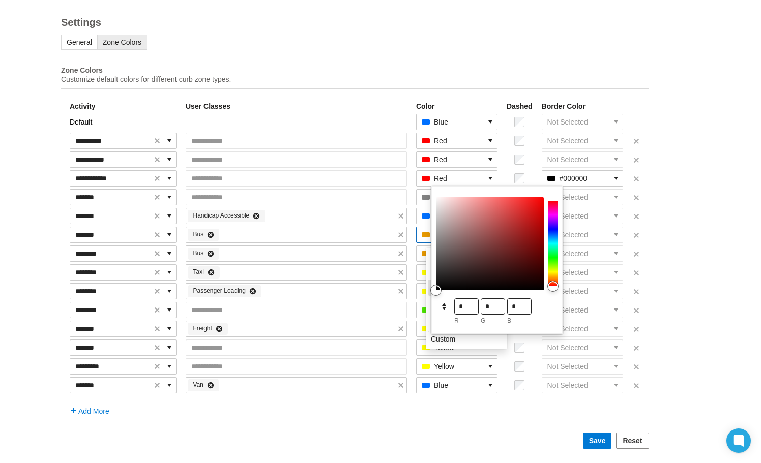
click at [552, 272] on div at bounding box center [553, 243] width 10 height 85
drag, startPoint x: 467, startPoint y: 303, endPoint x: 456, endPoint y: 303, distance: 11.7
click at [456, 303] on input "*" at bounding box center [466, 306] width 23 height 15
type input "*"
drag, startPoint x: 490, startPoint y: 303, endPoint x: 483, endPoint y: 303, distance: 7.1
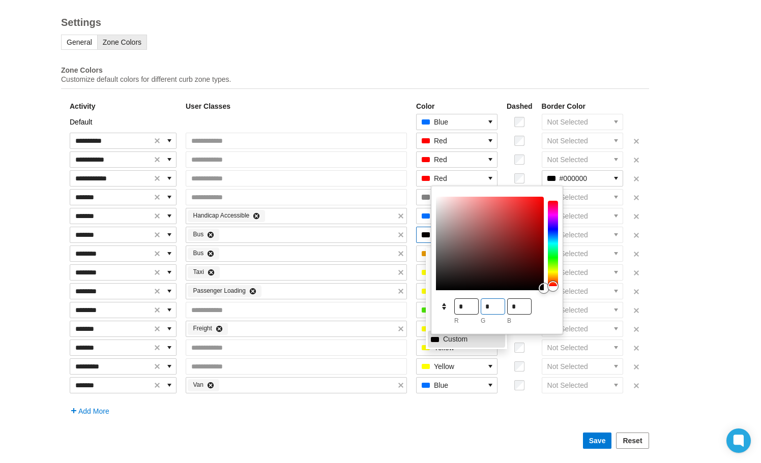
click at [483, 303] on input "*" at bounding box center [492, 306] width 23 height 15
click at [445, 303] on icon "Toggle colorgradient inputs" at bounding box center [444, 307] width 10 height 8
drag, startPoint x: 498, startPoint y: 303, endPoint x: 429, endPoint y: 299, distance: 68.7
click at [429, 299] on body "**********" at bounding box center [380, 194] width 761 height 463
paste input
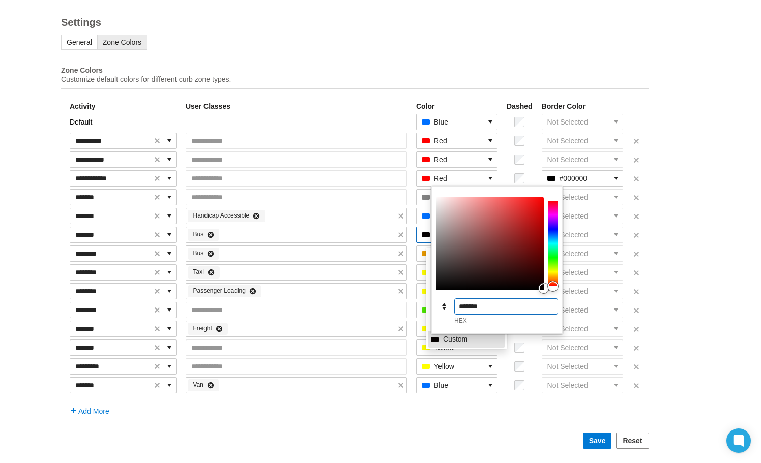
type input "*******"
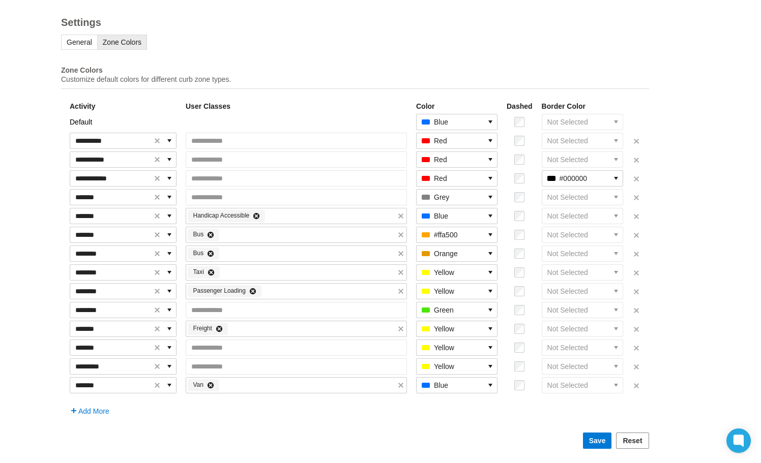
click at [499, 424] on form "**********" at bounding box center [355, 257] width 588 height 384
click at [492, 253] on icon "select" at bounding box center [490, 253] width 4 height 3
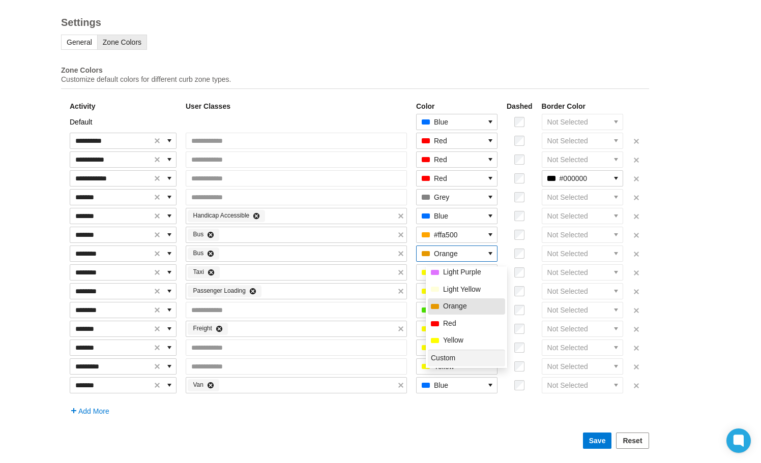
click at [448, 353] on span "Custom" at bounding box center [443, 358] width 24 height 10
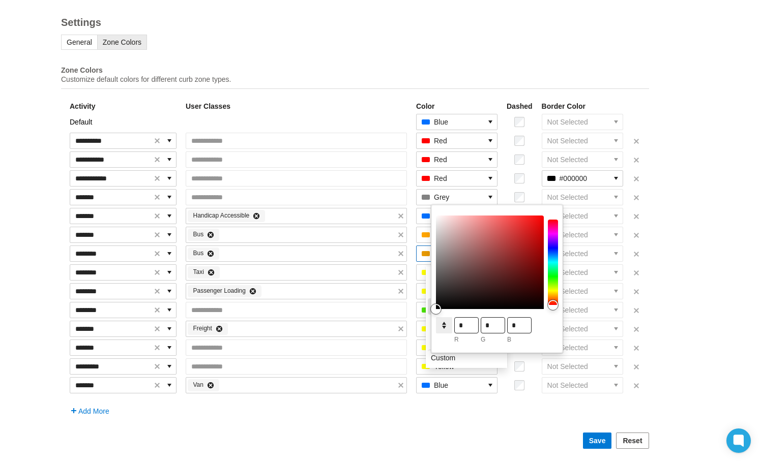
click at [442, 324] on icon "Toggle colorgradient inputs" at bounding box center [444, 325] width 10 height 8
drag, startPoint x: 497, startPoint y: 324, endPoint x: 408, endPoint y: 323, distance: 89.0
click at [408, 323] on body "**********" at bounding box center [380, 194] width 761 height 463
paste input
type input "*******"
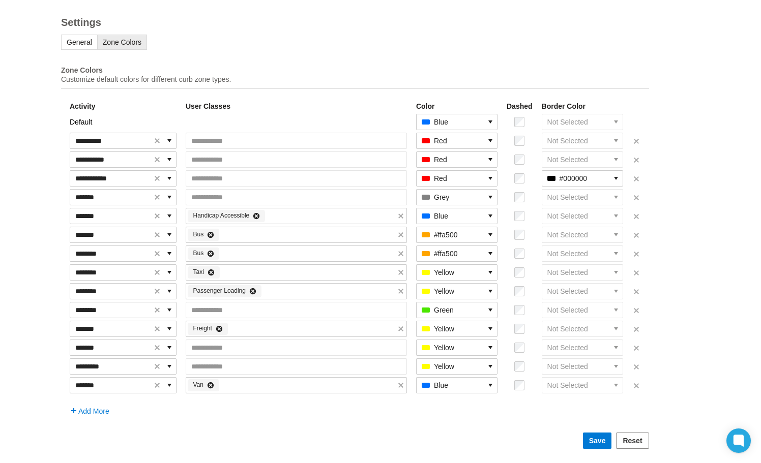
click at [461, 418] on form "**********" at bounding box center [355, 257] width 588 height 384
select select "***"
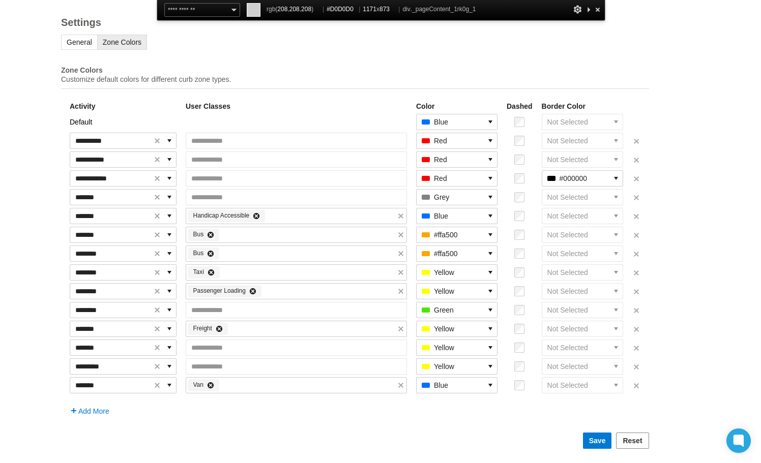
click at [597, 10] on div at bounding box center [597, 9] width 10 height 13
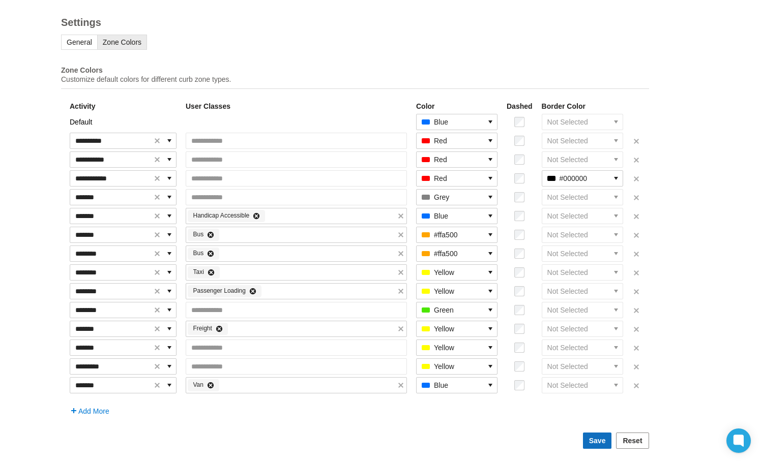
click at [602, 440] on span "Save" at bounding box center [597, 441] width 17 height 10
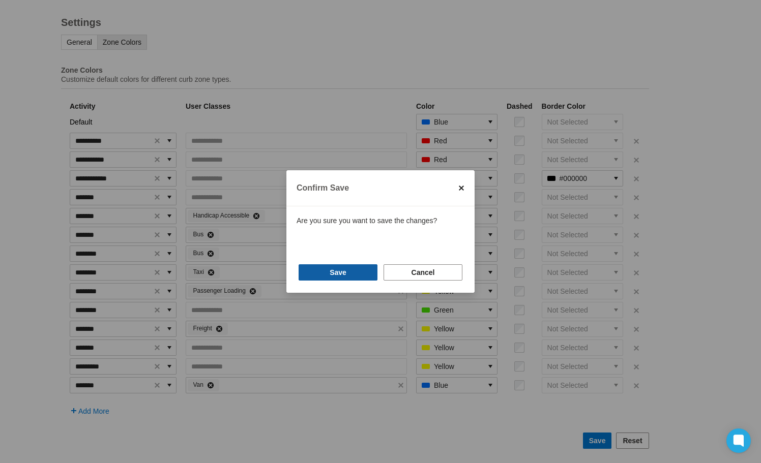
click at [321, 275] on button "Save" at bounding box center [337, 272] width 79 height 16
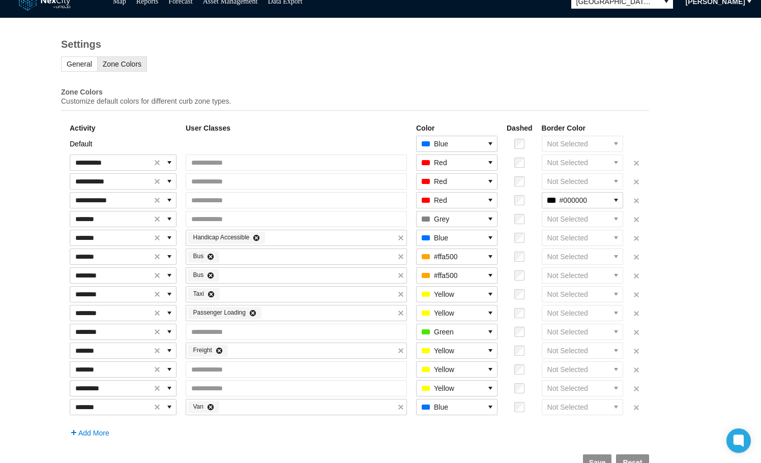
scroll to position [0, 0]
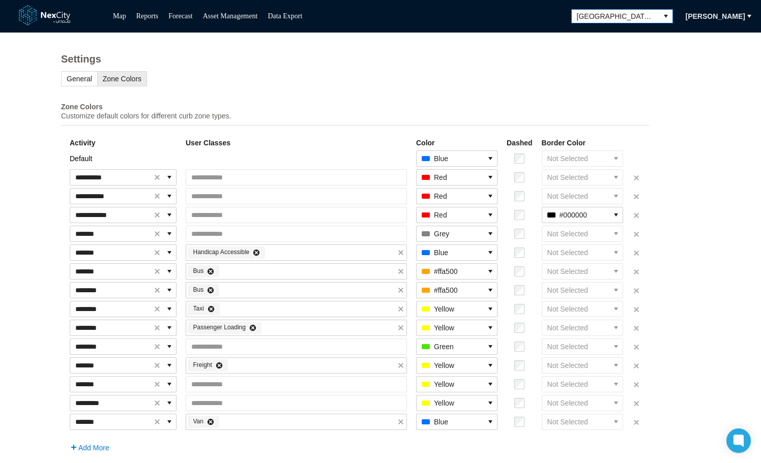
click at [646, 13] on span "[GEOGRAPHIC_DATA][PERSON_NAME]" at bounding box center [615, 16] width 77 height 10
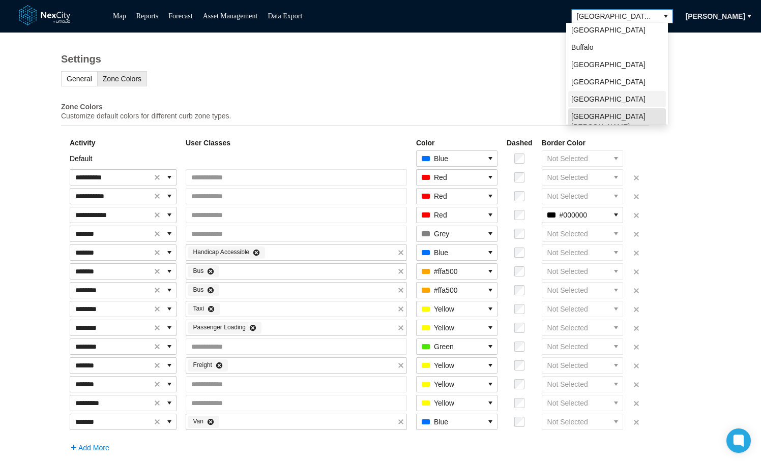
scroll to position [22, 0]
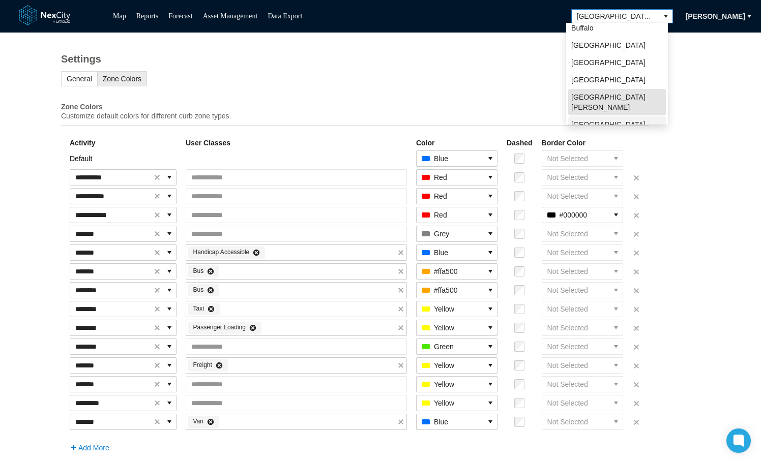
click at [584, 119] on span "[GEOGRAPHIC_DATA]" at bounding box center [608, 124] width 74 height 10
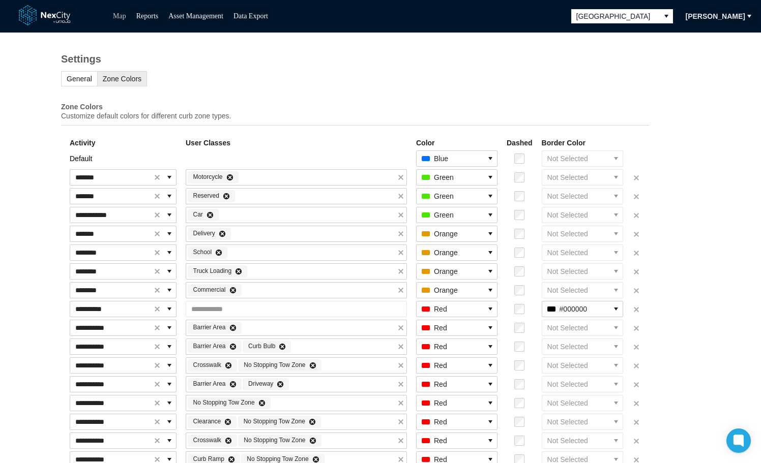
click at [118, 16] on link "Map" at bounding box center [119, 16] width 13 height 8
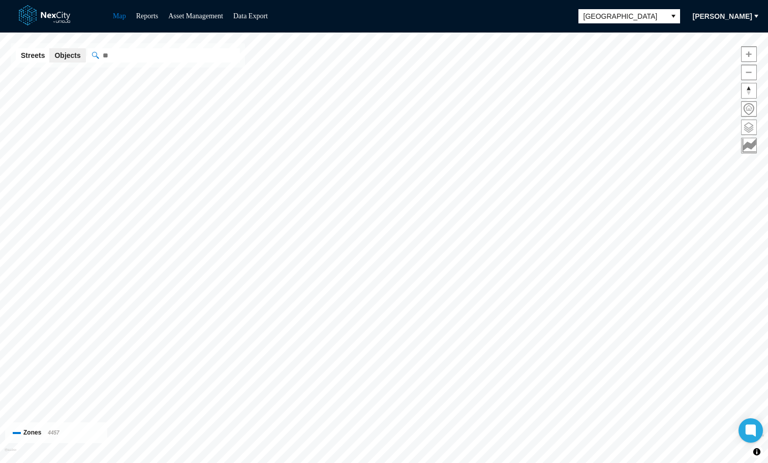
click at [753, 131] on span at bounding box center [749, 127] width 15 height 15
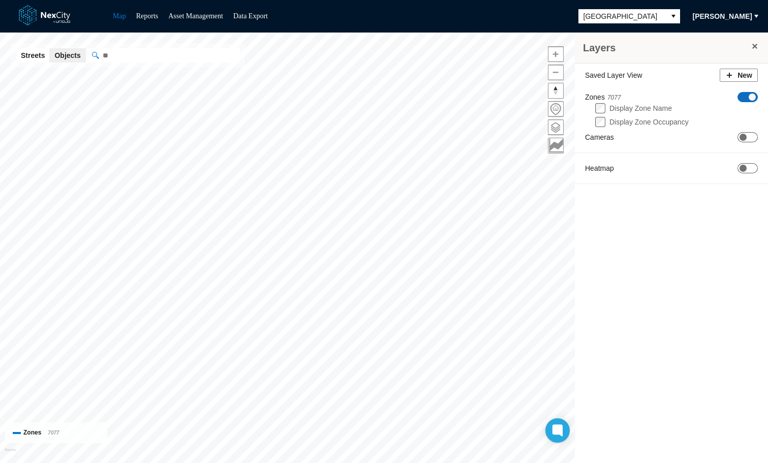
click at [730, 14] on span "[PERSON_NAME]" at bounding box center [722, 16] width 59 height 10
click at [702, 52] on span "Settings" at bounding box center [716, 51] width 32 height 10
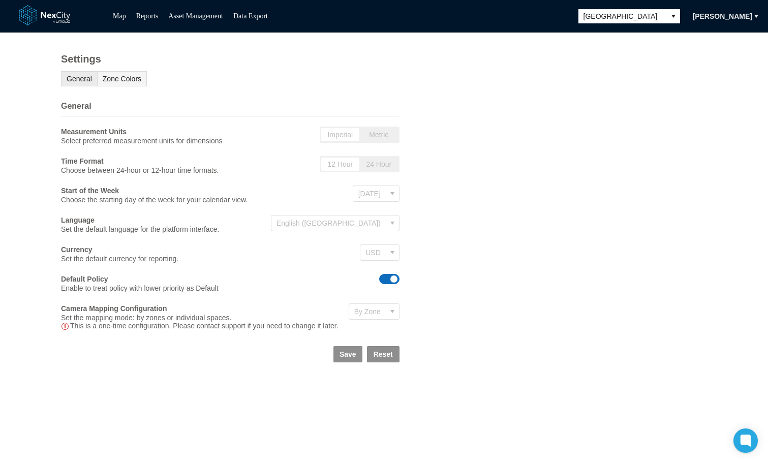
click at [110, 81] on span "Zone Colors" at bounding box center [122, 79] width 39 height 8
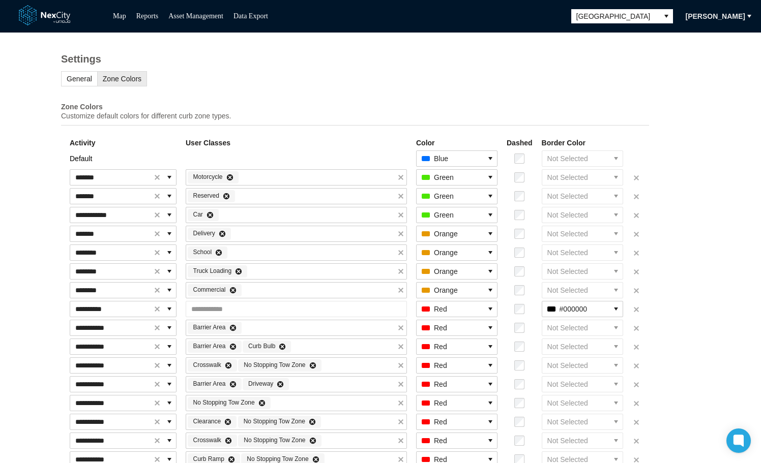
select select "***"
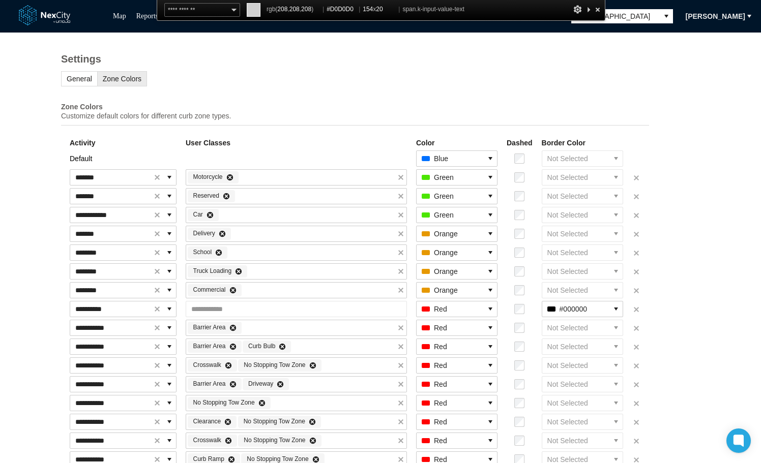
click at [599, 11] on div at bounding box center [597, 9] width 10 height 13
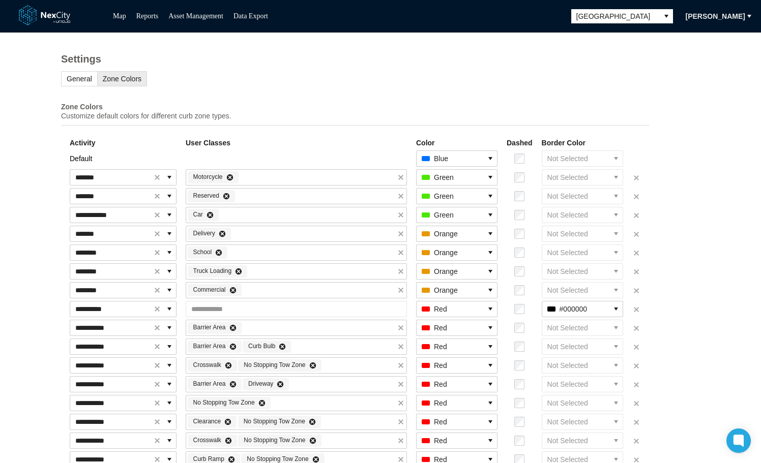
drag, startPoint x: 113, startPoint y: 19, endPoint x: 119, endPoint y: 25, distance: 9.0
click at [113, 19] on link "Map" at bounding box center [119, 16] width 13 height 8
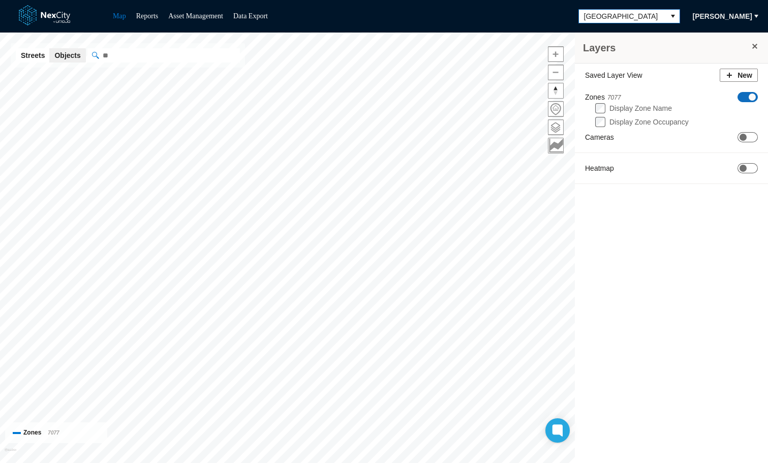
click at [667, 17] on button "select" at bounding box center [673, 16] width 13 height 13
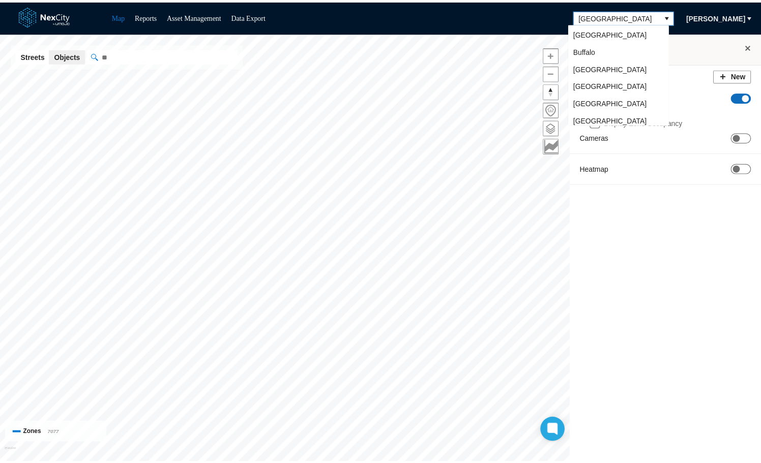
scroll to position [20, 0]
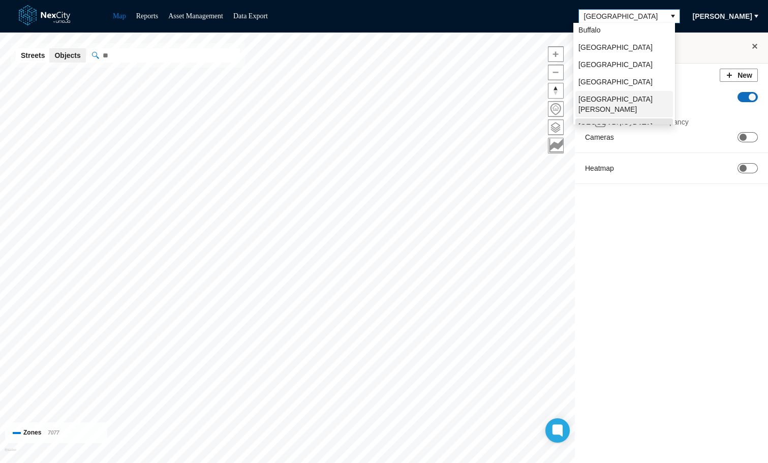
click at [598, 97] on span "[GEOGRAPHIC_DATA][PERSON_NAME]" at bounding box center [625, 104] width 92 height 20
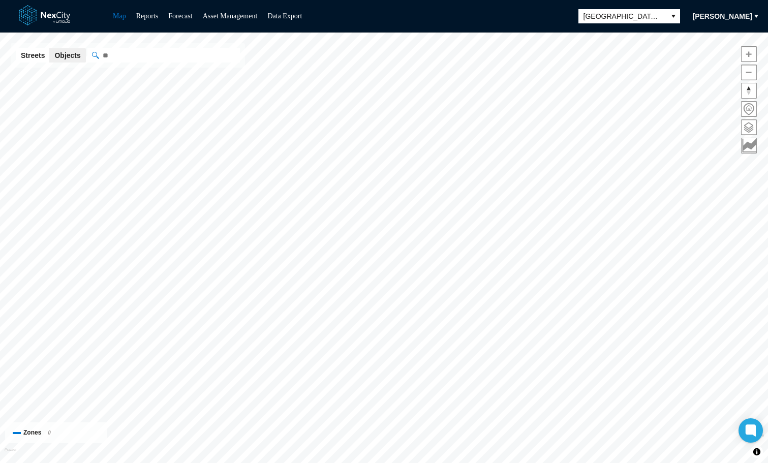
click at [729, 15] on span "[PERSON_NAME]" at bounding box center [722, 16] width 59 height 10
click at [700, 51] on span "Settings" at bounding box center [716, 51] width 32 height 10
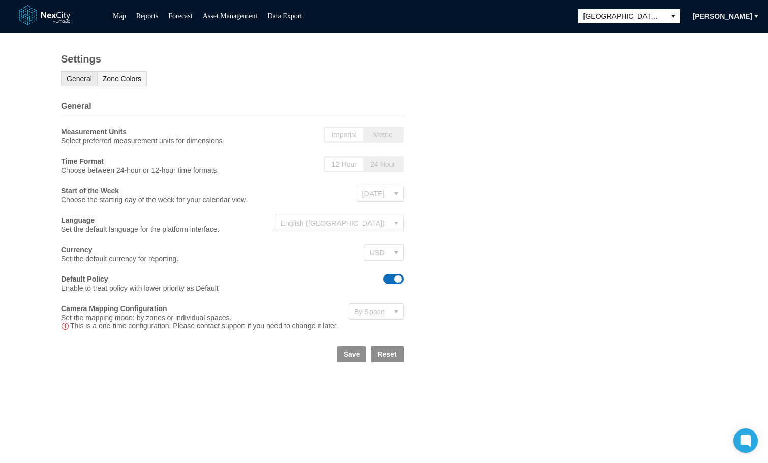
click at [113, 80] on span "Zone Colors" at bounding box center [122, 79] width 39 height 8
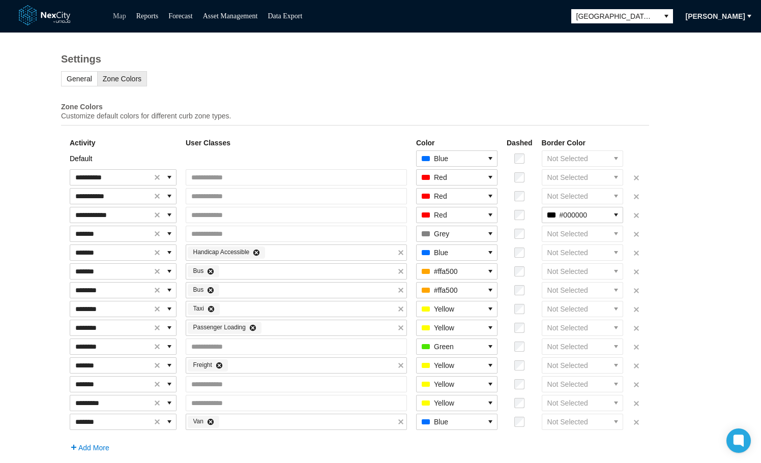
click at [115, 16] on link "Map" at bounding box center [119, 16] width 13 height 8
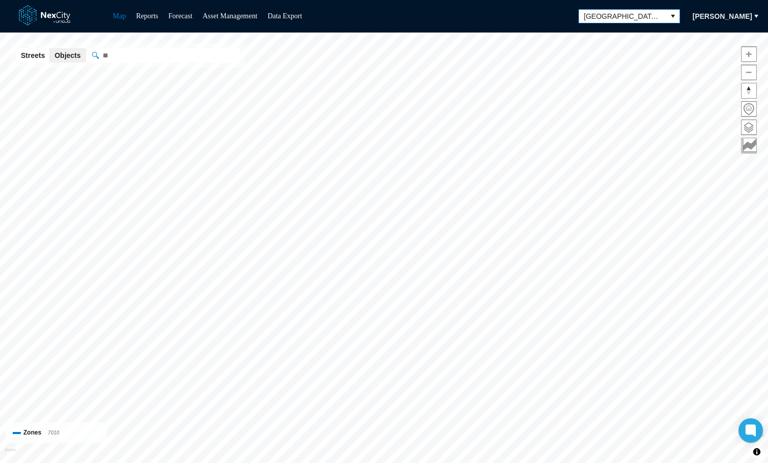
click at [638, 10] on span "[GEOGRAPHIC_DATA][PERSON_NAME]" at bounding box center [622, 16] width 87 height 13
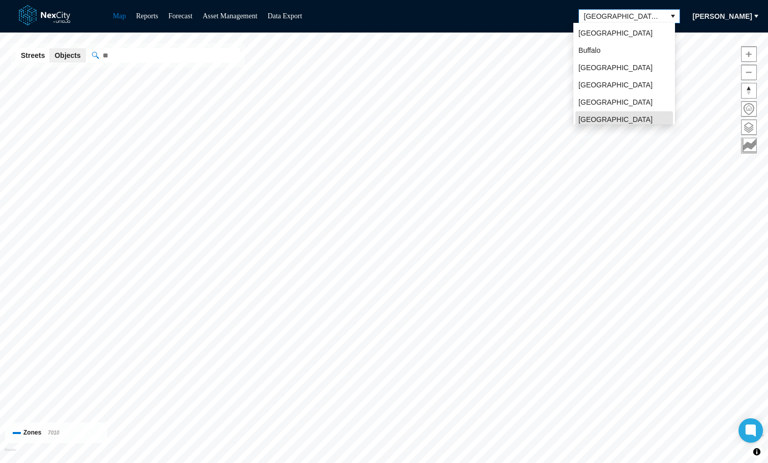
scroll to position [3, 0]
click at [601, 81] on span "[GEOGRAPHIC_DATA]" at bounding box center [616, 82] width 74 height 10
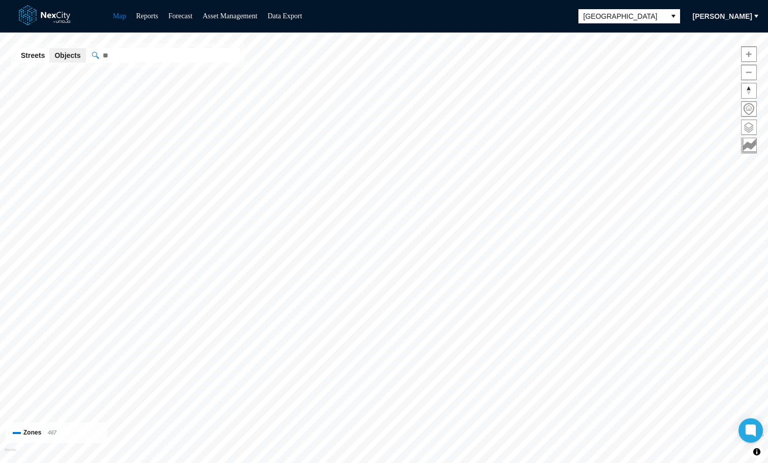
click at [751, 127] on span at bounding box center [749, 127] width 15 height 15
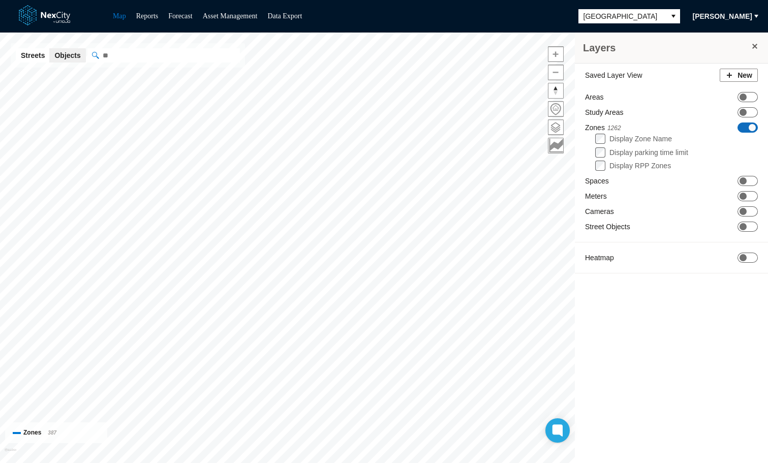
click at [720, 18] on span "[PERSON_NAME]" at bounding box center [722, 16] width 59 height 10
click at [709, 55] on span "Settings" at bounding box center [716, 51] width 32 height 10
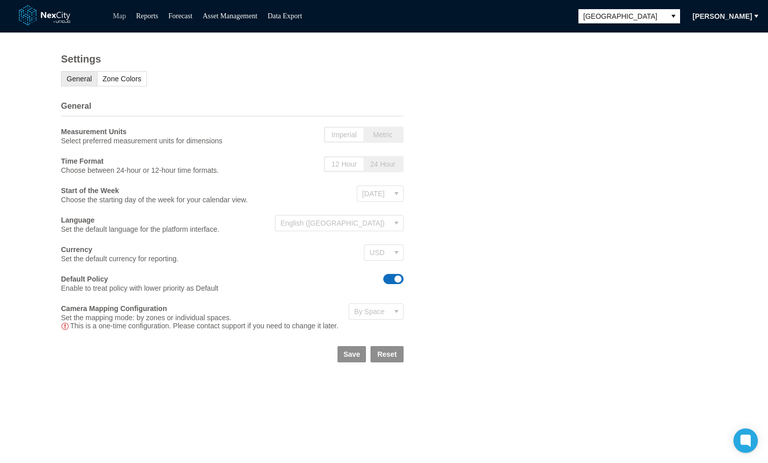
click at [118, 13] on link "Map" at bounding box center [119, 16] width 13 height 8
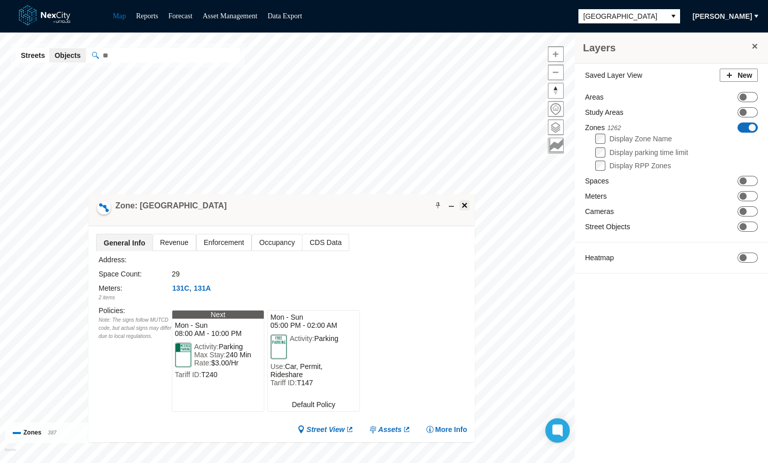
click at [464, 205] on span at bounding box center [465, 205] width 8 height 8
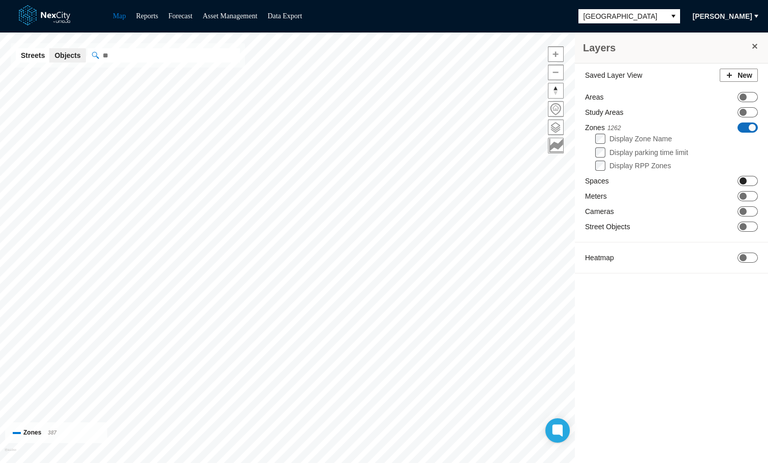
click at [750, 181] on span "ON OFF" at bounding box center [748, 181] width 20 height 10
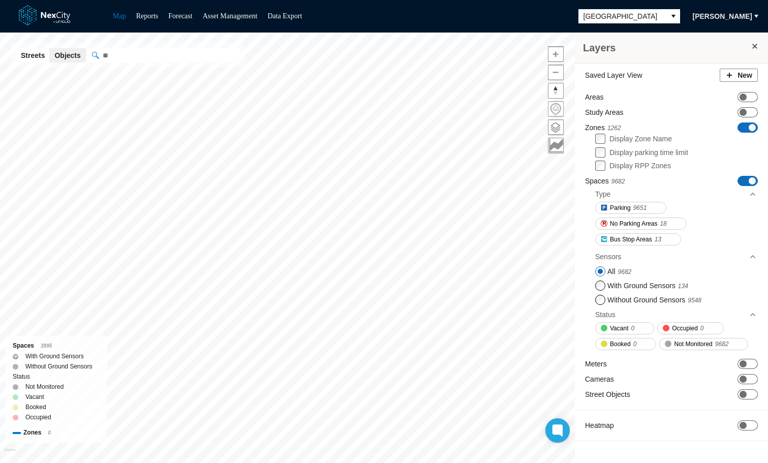
click at [556, 108] on span at bounding box center [556, 109] width 15 height 15
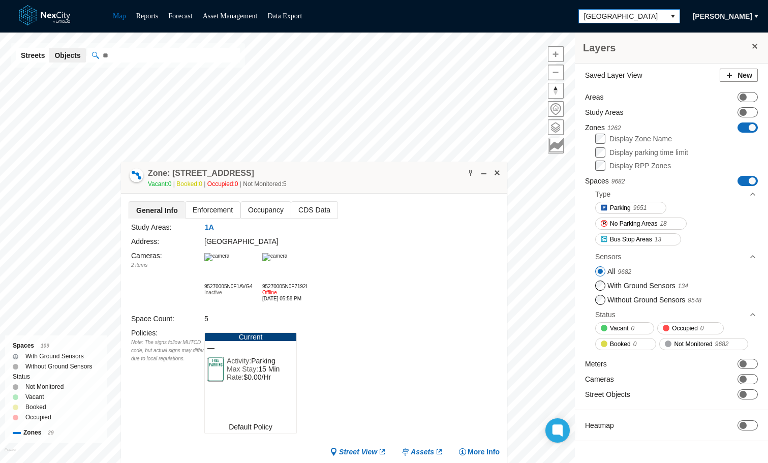
click at [669, 18] on icon "select" at bounding box center [673, 16] width 8 height 8
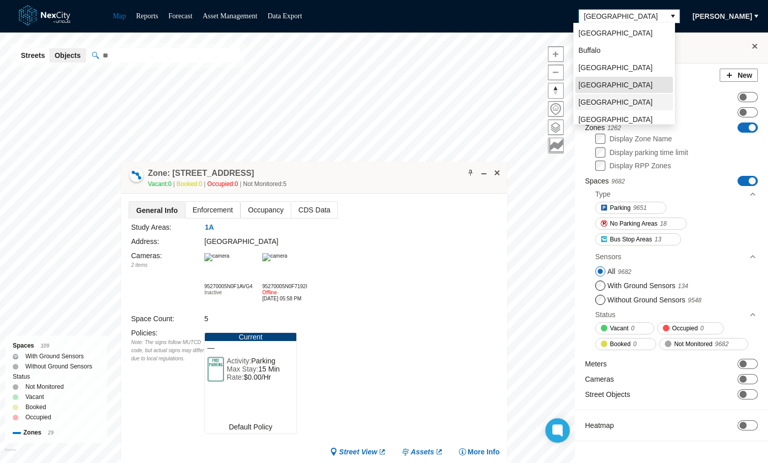
click at [611, 105] on span "[GEOGRAPHIC_DATA]" at bounding box center [616, 102] width 74 height 10
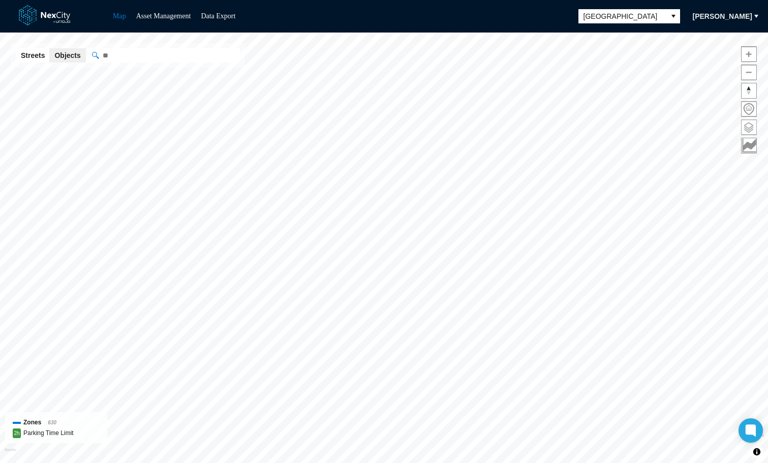
click at [750, 128] on span at bounding box center [749, 127] width 15 height 15
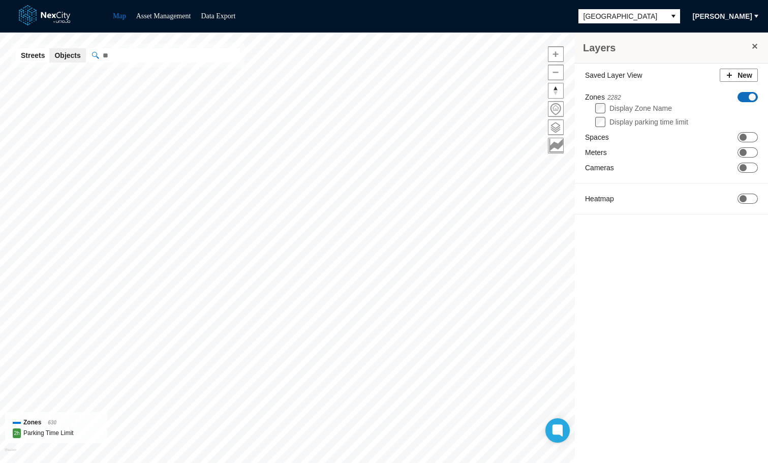
click at [747, 97] on span "ON OFF" at bounding box center [748, 97] width 20 height 10
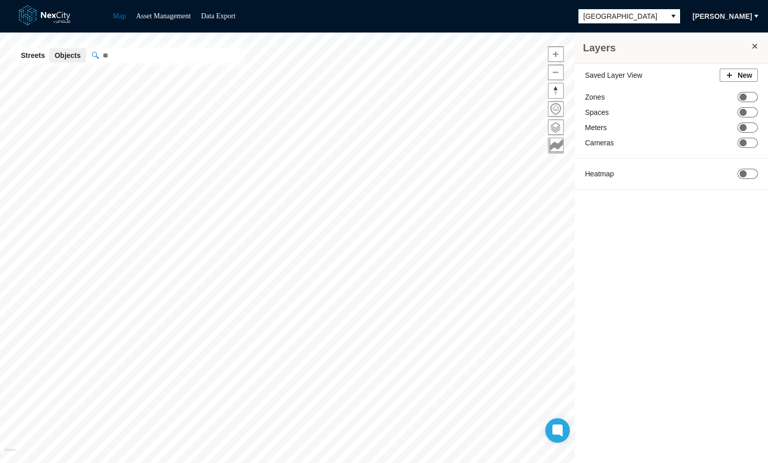
click at [25, 54] on span "Streets" at bounding box center [33, 55] width 24 height 10
click at [123, 53] on input "" at bounding box center [214, 55] width 254 height 14
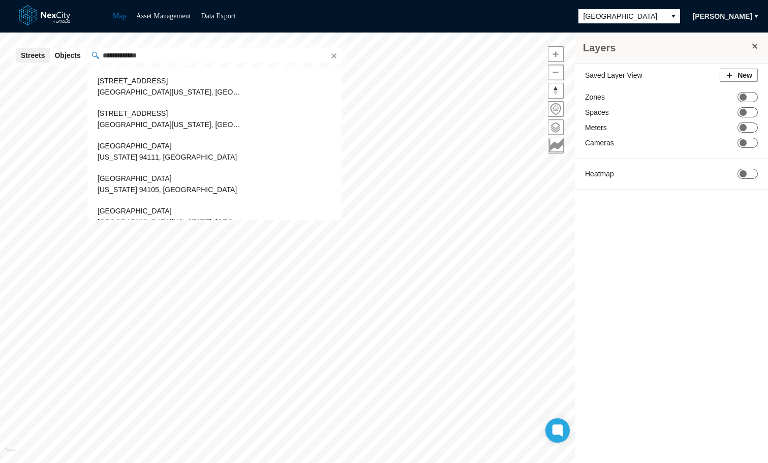
click at [132, 63] on div "**********" at bounding box center [214, 55] width 254 height 14
click at [132, 74] on li "333 Market Street San Francisco, California 94103, United States" at bounding box center [215, 86] width 244 height 27
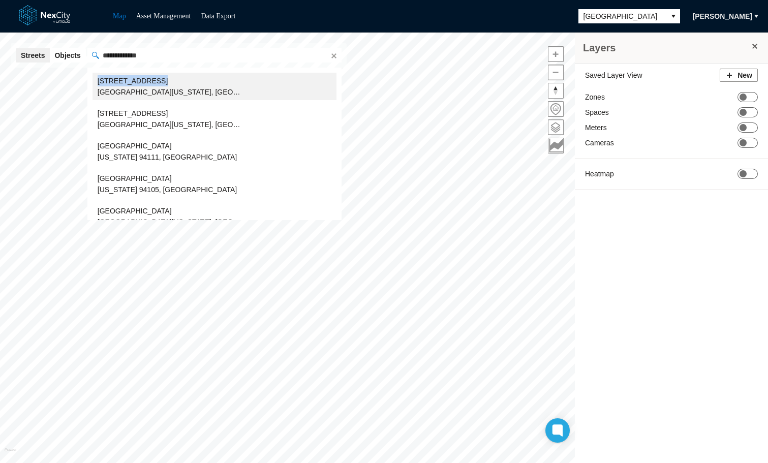
click at [194, 92] on span "San Francisco, California 94103, United States" at bounding box center [194, 92] width 192 height 8
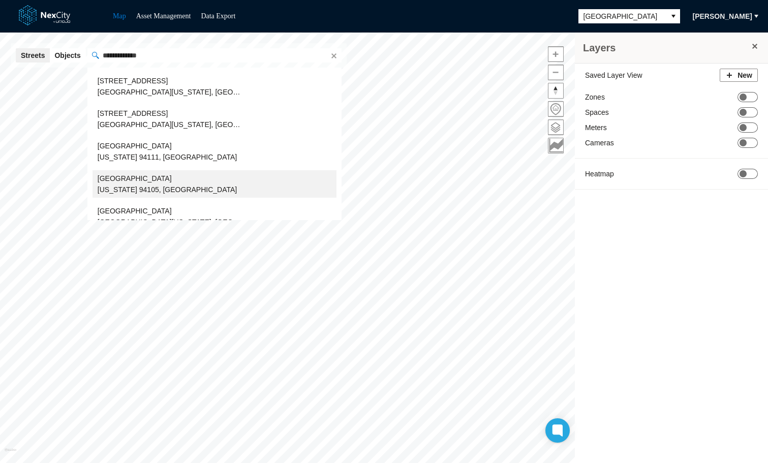
scroll to position [15, 0]
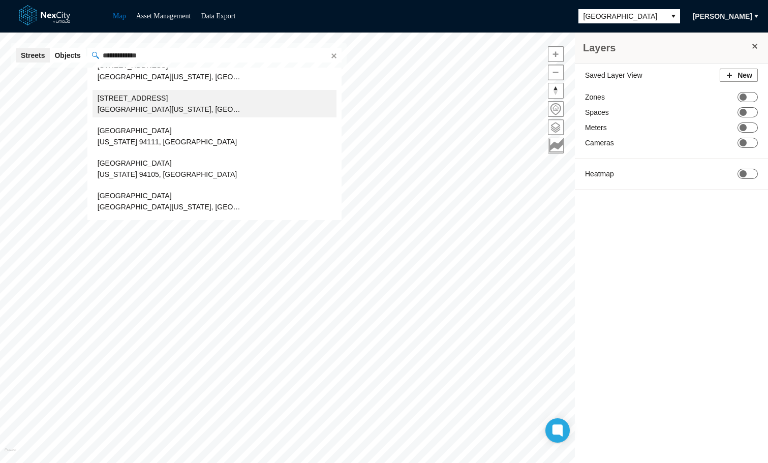
click at [133, 107] on span "San Francisco, California 94105, United States" at bounding box center [194, 109] width 192 height 8
click at [196, 106] on span "San Francisco, California 94105, United States" at bounding box center [194, 109] width 192 height 8
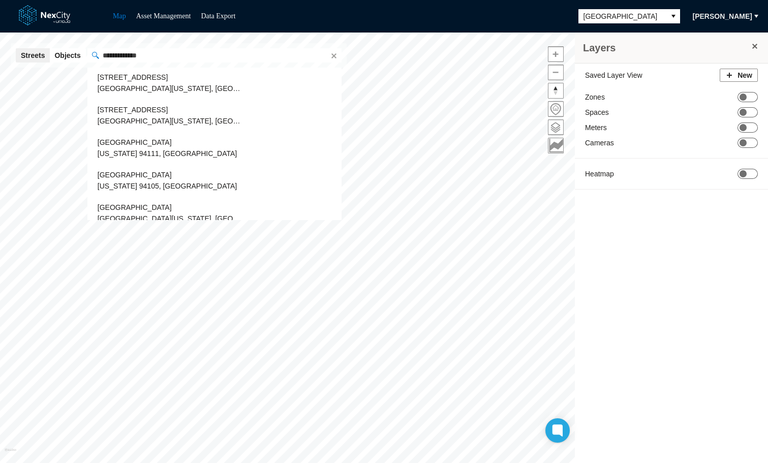
scroll to position [0, 0]
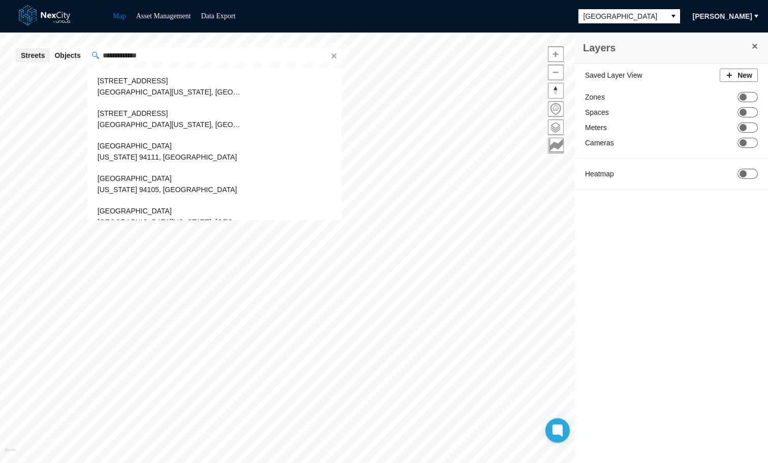
click at [158, 50] on input "**********" at bounding box center [214, 55] width 254 height 14
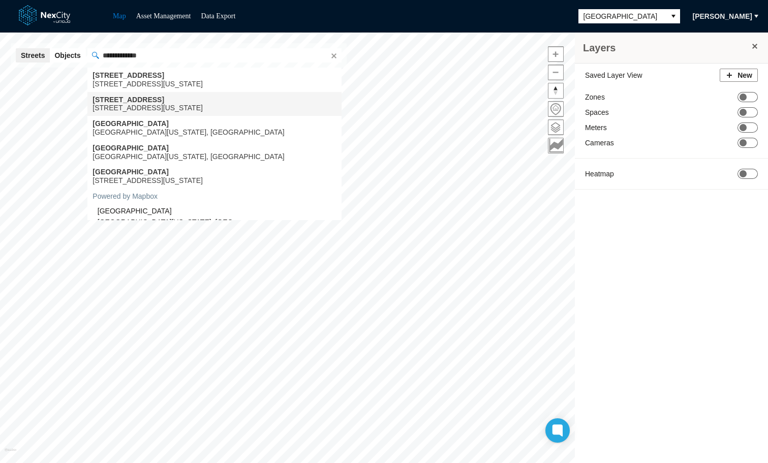
click at [104, 100] on div "425 Market Street" at bounding box center [148, 100] width 110 height 9
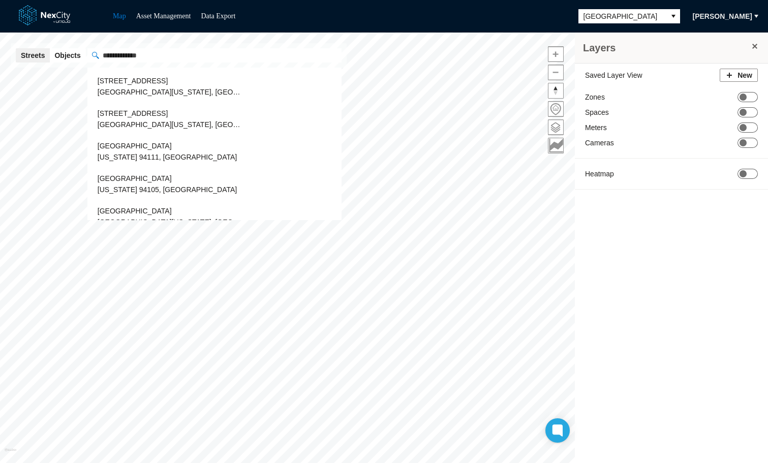
type input "**********"
click at [104, 100] on ul "333 Market Street San Francisco, California 94103, United States 425 Market Str…" at bounding box center [214, 144] width 254 height 153
click at [332, 57] on button "Clear" at bounding box center [333, 55] width 10 height 10
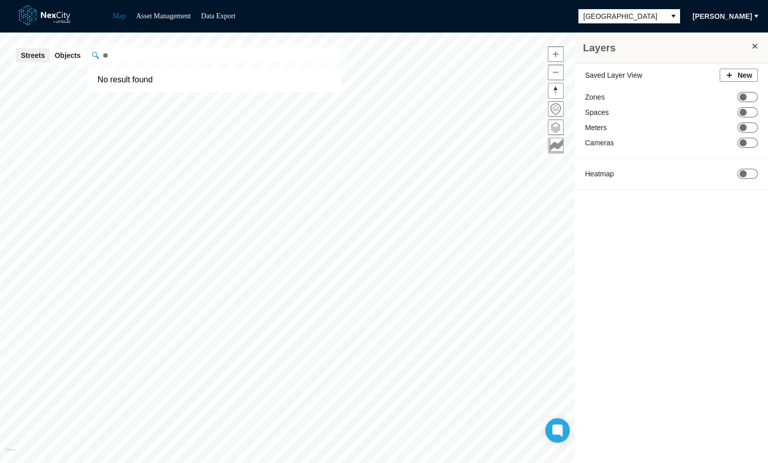
click at [138, 56] on input "" at bounding box center [214, 55] width 254 height 14
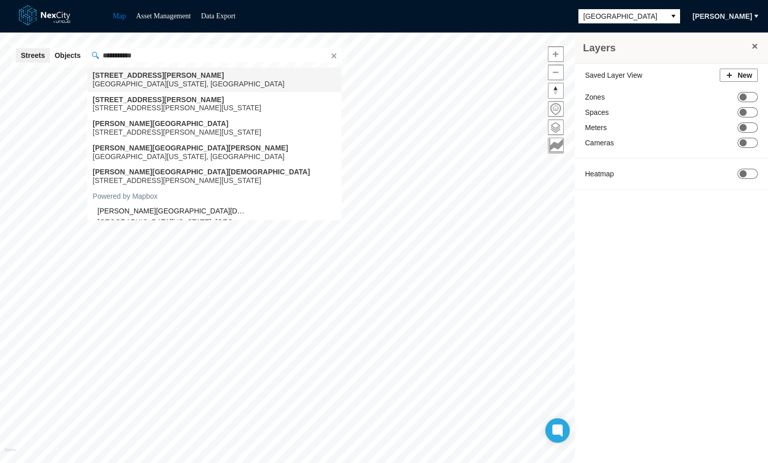
click at [137, 78] on div "1 Bush Street" at bounding box center [189, 75] width 192 height 9
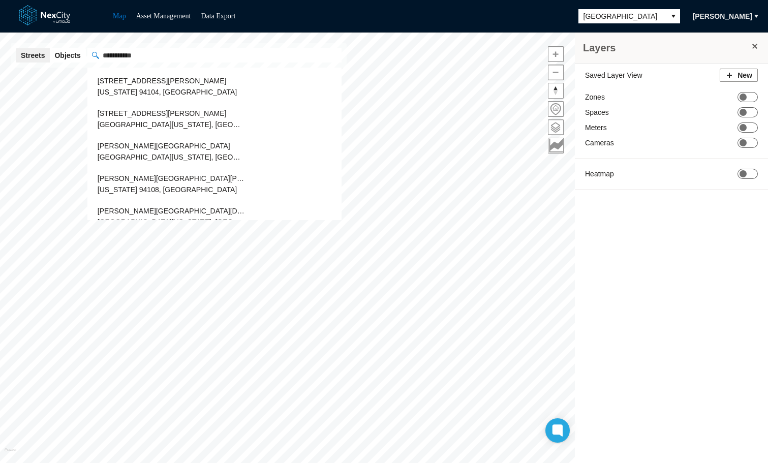
type input "**********"
click at [137, 78] on div "1 Bush Street" at bounding box center [171, 80] width 147 height 11
click at [333, 55] on button "Clear" at bounding box center [333, 55] width 10 height 10
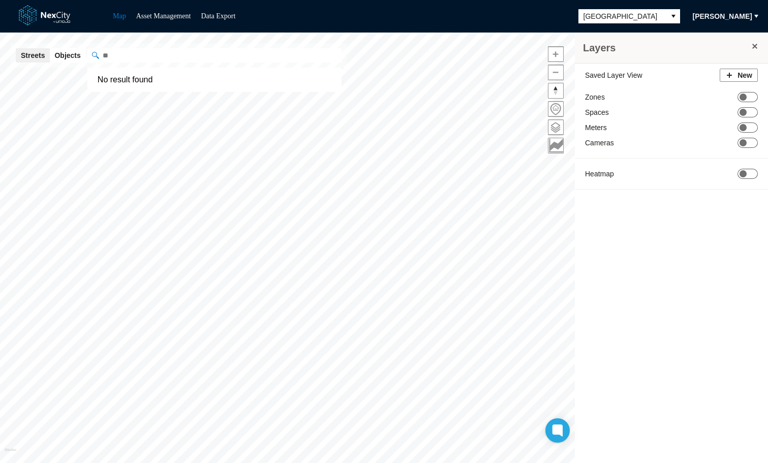
click at [730, 17] on span "[PERSON_NAME]" at bounding box center [722, 16] width 59 height 10
click at [705, 54] on span "Settings" at bounding box center [716, 51] width 32 height 10
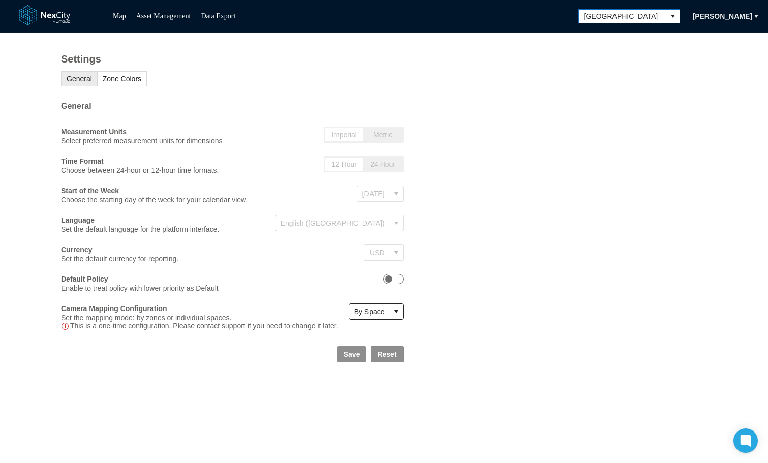
click at [669, 15] on icon "select" at bounding box center [673, 16] width 8 height 8
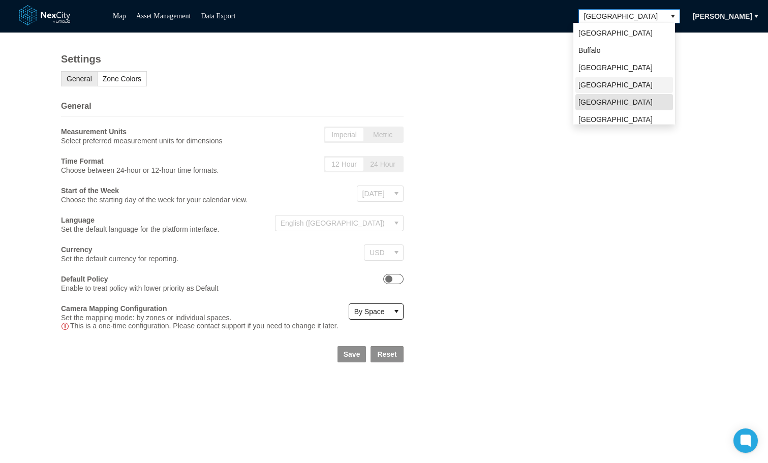
click at [606, 86] on span "[GEOGRAPHIC_DATA]" at bounding box center [616, 85] width 74 height 10
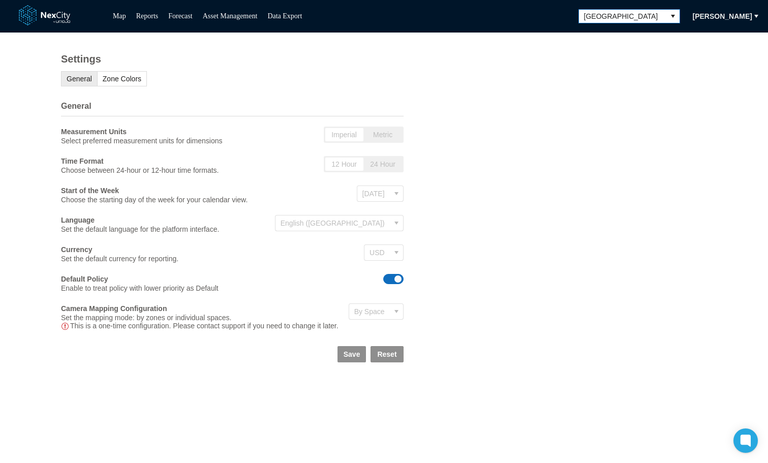
click at [395, 283] on span at bounding box center [398, 279] width 7 height 7
click at [350, 359] on span "Save" at bounding box center [352, 354] width 17 height 10
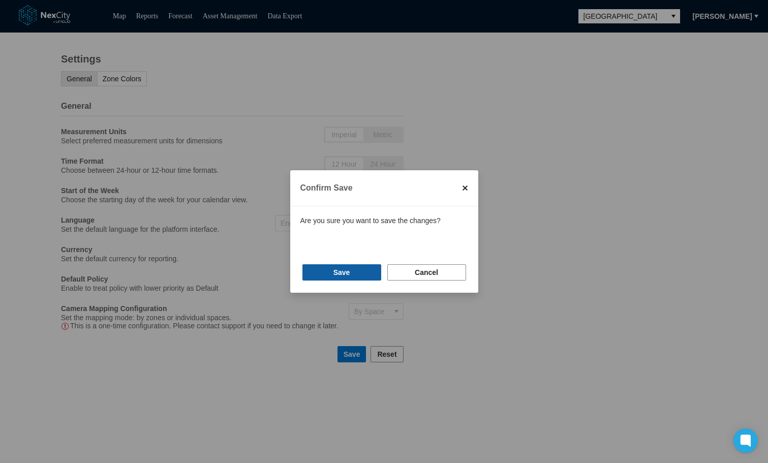
click at [363, 273] on button "Save" at bounding box center [342, 272] width 79 height 16
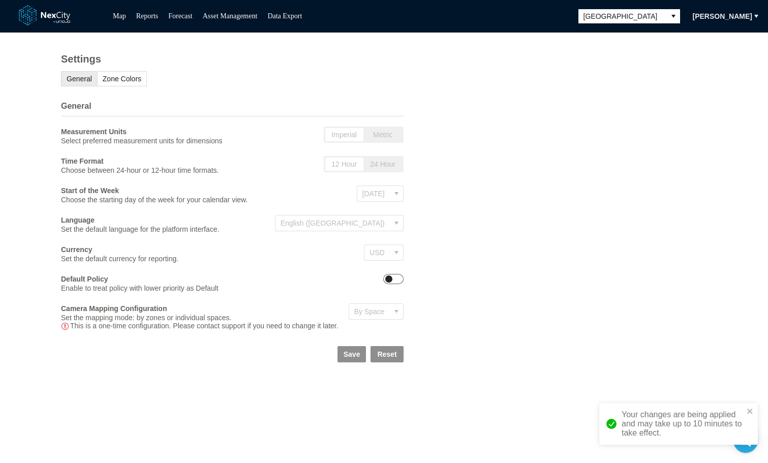
click at [395, 284] on span "ON OFF" at bounding box center [393, 279] width 20 height 10
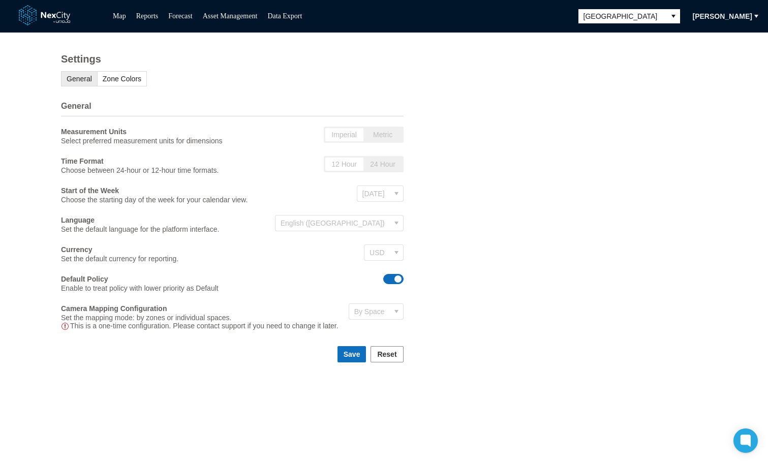
click at [350, 359] on span "Save" at bounding box center [352, 354] width 17 height 10
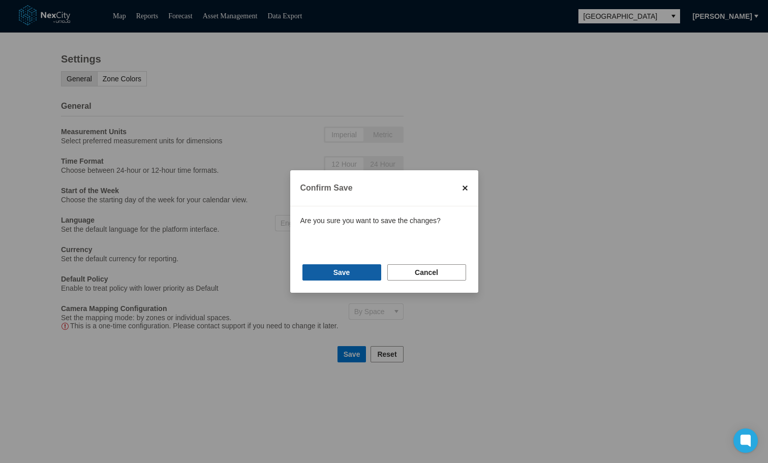
click at [343, 271] on span "Save" at bounding box center [342, 272] width 17 height 10
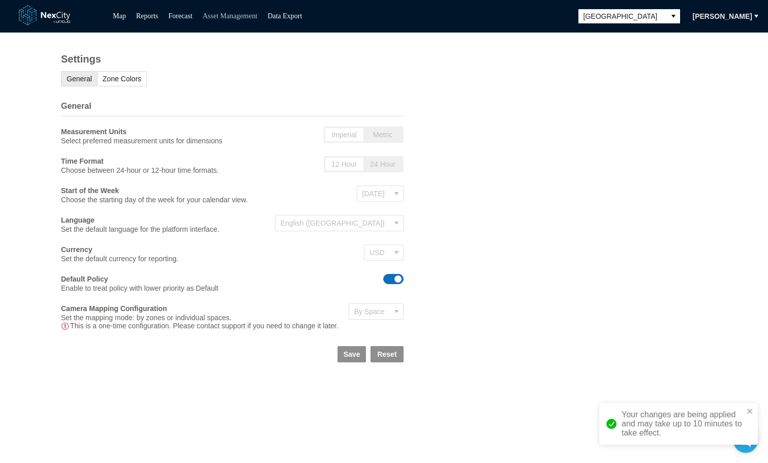
click at [243, 17] on link "Asset Management" at bounding box center [230, 16] width 55 height 8
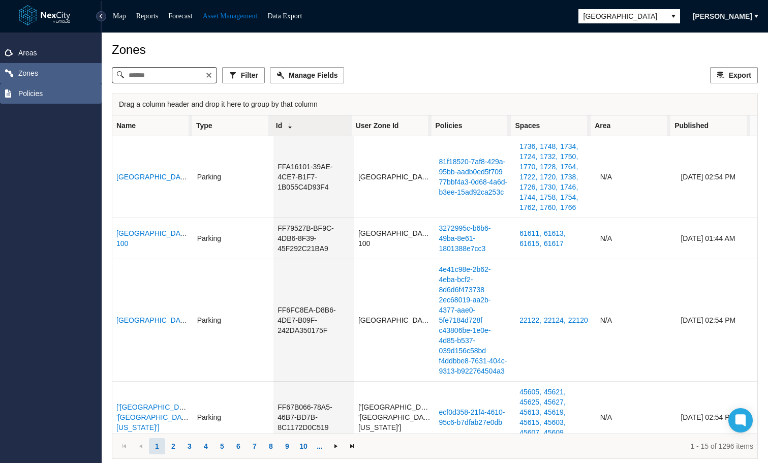
click at [39, 93] on span "Policies" at bounding box center [30, 93] width 24 height 10
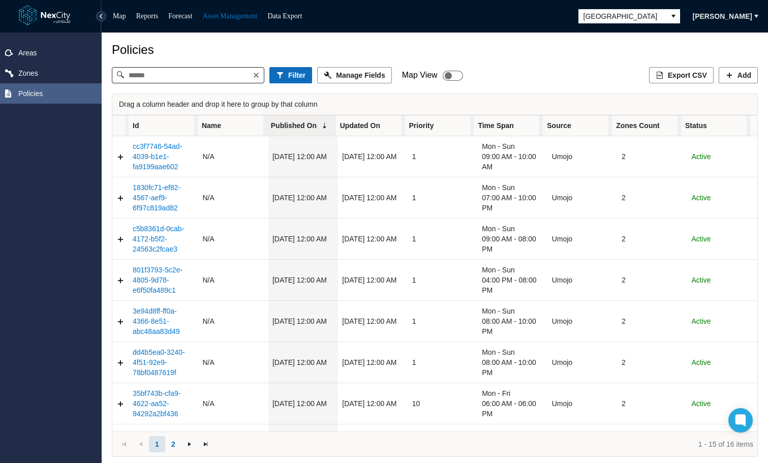
click at [393, 124] on span "Updated On" at bounding box center [370, 125] width 69 height 20
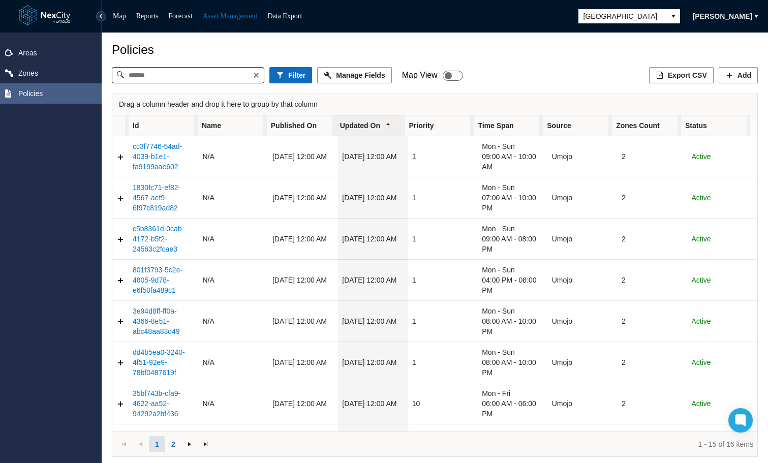
click at [393, 125] on span "Updated On" at bounding box center [370, 125] width 69 height 20
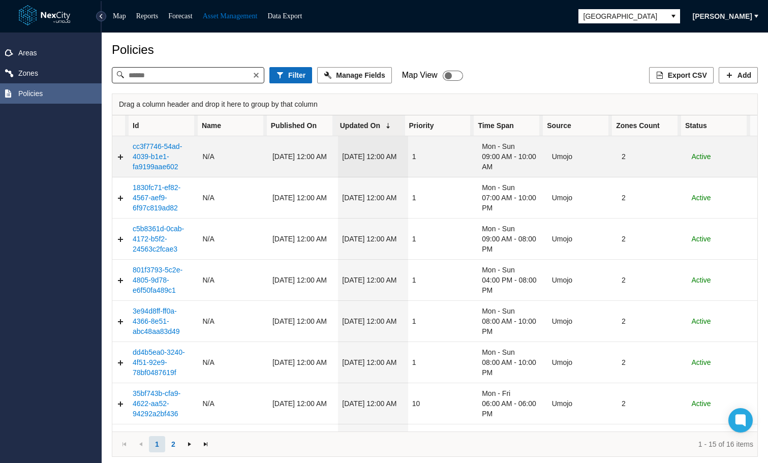
click at [157, 154] on link "cc3f7746-54ad-4039-b1e1-fa9199aae602" at bounding box center [157, 156] width 49 height 28
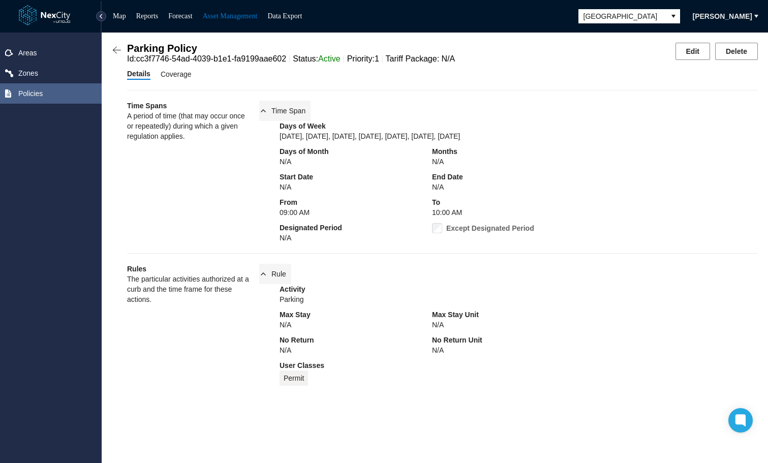
click at [171, 78] on span "Coverage" at bounding box center [176, 74] width 31 height 11
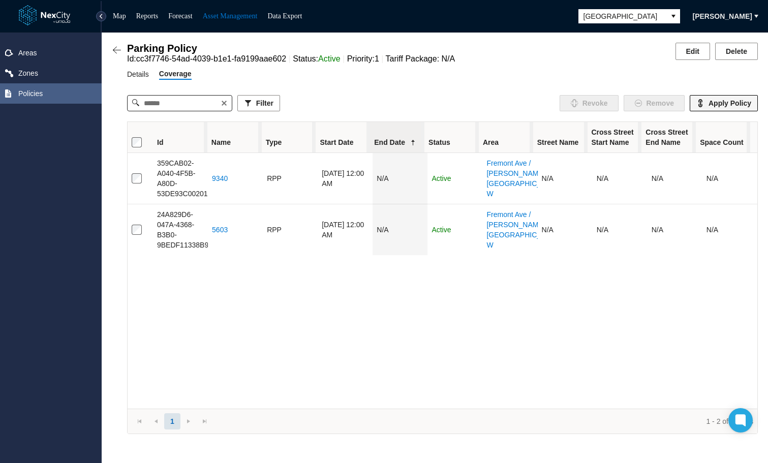
click at [732, 108] on span "Apply Policy" at bounding box center [730, 103] width 43 height 10
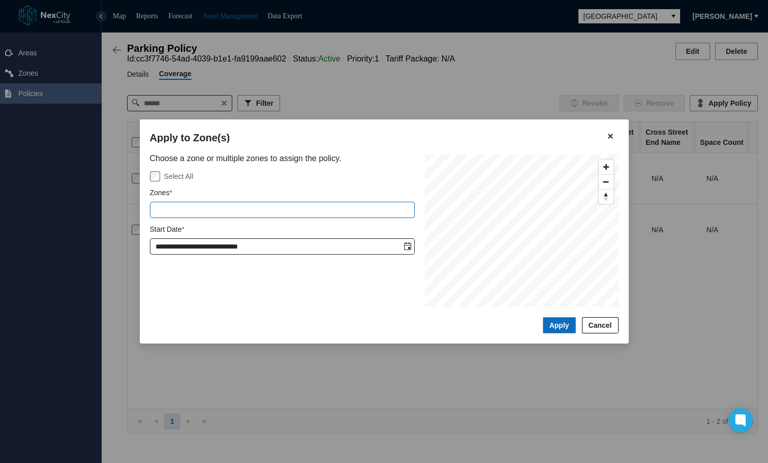
click at [207, 213] on input "text" at bounding box center [282, 209] width 264 height 15
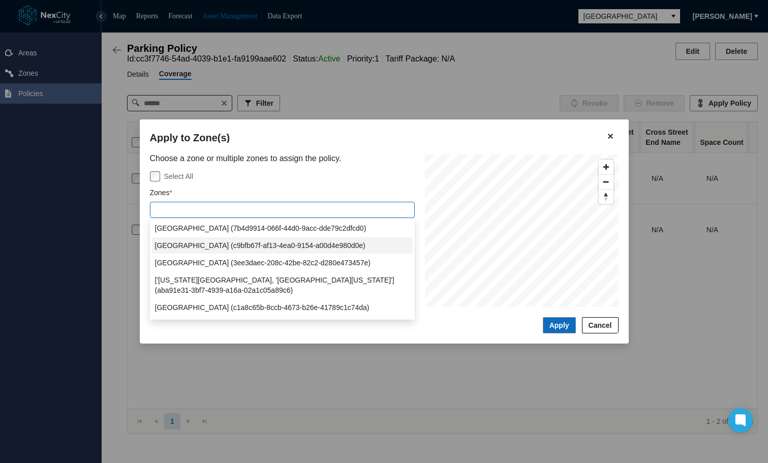
click at [199, 247] on span "3rd Avenue North (c9bfb67f-af13-4ea0-9154-a00d4e980d0e)" at bounding box center [260, 245] width 210 height 10
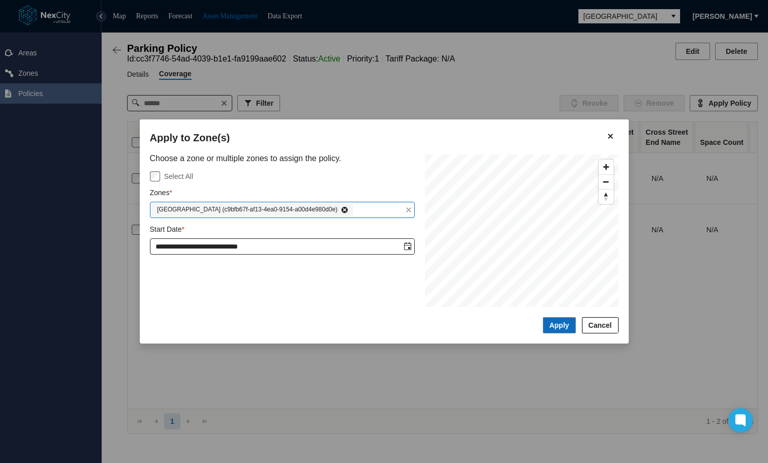
click at [366, 209] on input "text" at bounding box center [377, 209] width 49 height 15
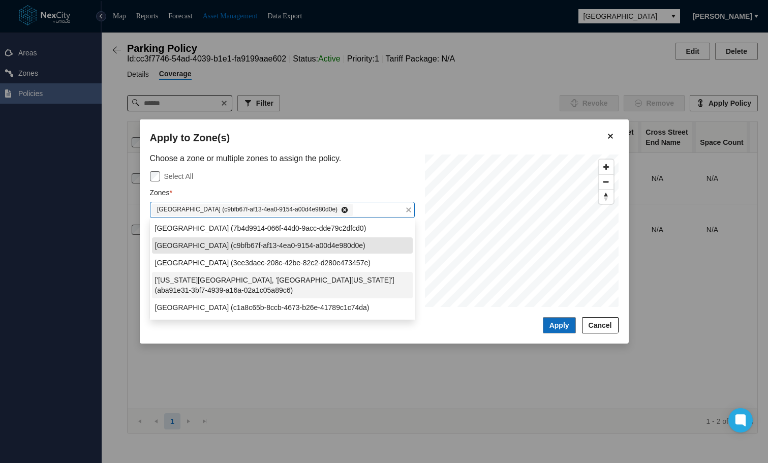
click at [270, 282] on span "['Washington Avenue North', 'North Washington Avenue'] (aba91e31-3bf7-4939-a16a…" at bounding box center [282, 285] width 255 height 20
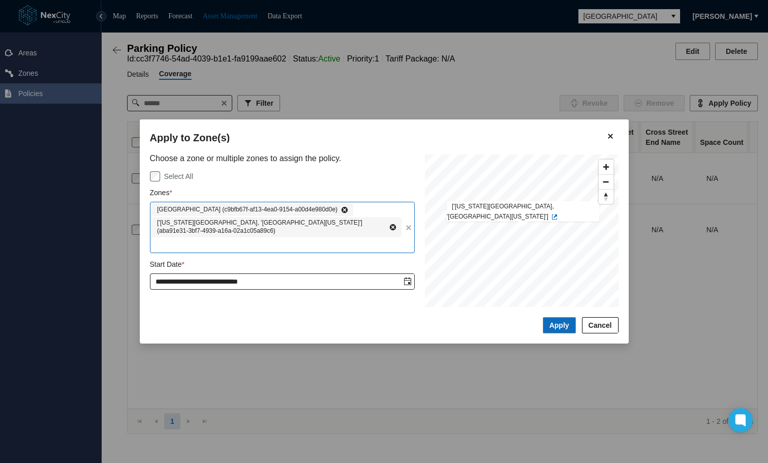
click at [394, 226] on icon at bounding box center [393, 227] width 6 height 6
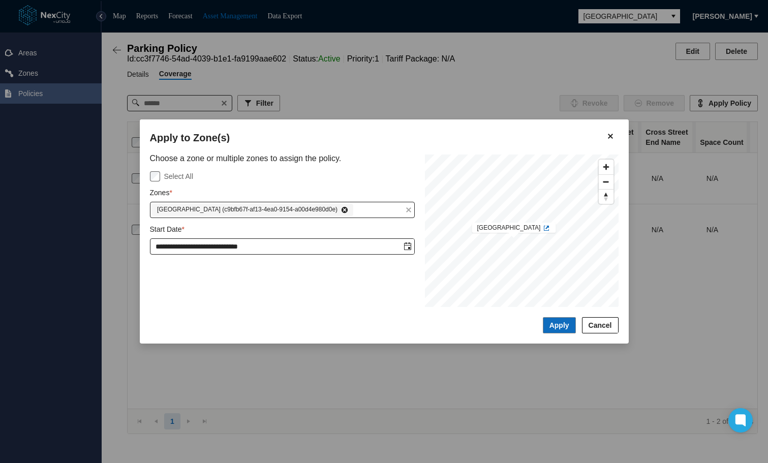
click at [524, 230] on span "3rd Avenue North" at bounding box center [514, 227] width 74 height 7
click at [543, 227] on span at bounding box center [547, 228] width 8 height 8
click at [342, 211] on icon at bounding box center [345, 210] width 6 height 6
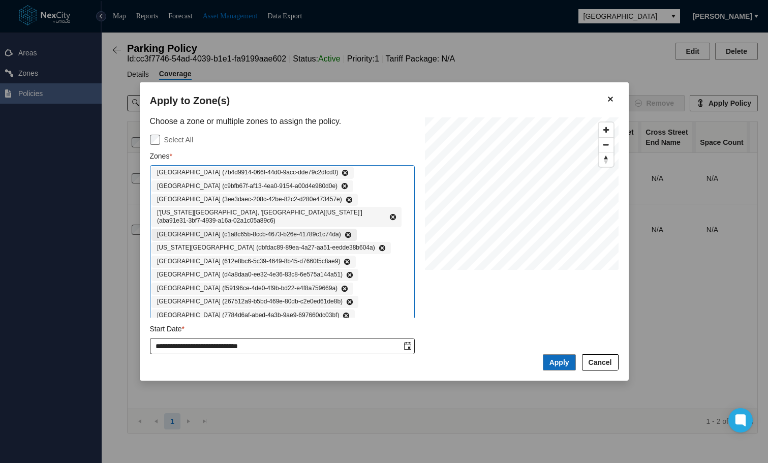
click at [300, 237] on span "3rd Avenue North (c1a8c65b-8ccb-4673-b26e-41789c1c74da)" at bounding box center [249, 235] width 184 height 8
click at [235, 237] on span "3rd Avenue North (c1a8c65b-8ccb-4673-b26e-41789c1c74da)" at bounding box center [249, 235] width 184 height 8
click at [234, 272] on span "1st Avenue North (d4a8daa0-ee32-4e36-83c8-6e575a144a51)" at bounding box center [250, 275] width 186 height 8
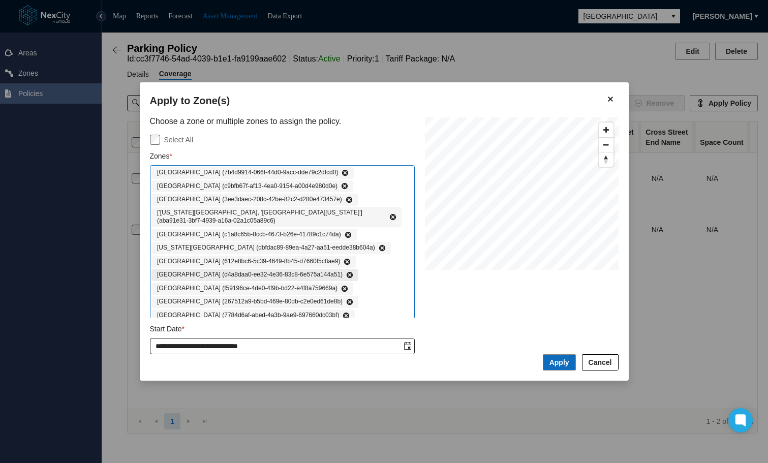
click at [234, 272] on span "1st Avenue North (d4a8daa0-ee32-4e36-83c8-6e575a144a51)" at bounding box center [250, 275] width 186 height 8
click at [263, 306] on span "North 4th Street (267512a9-b5bd-469e-80db-c2e0ed61de8b)" at bounding box center [250, 302] width 186 height 8
click at [213, 187] on span "3rd Avenue North (c9bfb67f-af13-4ea0-9154-a00d4e980d0e)" at bounding box center [247, 187] width 180 height 8
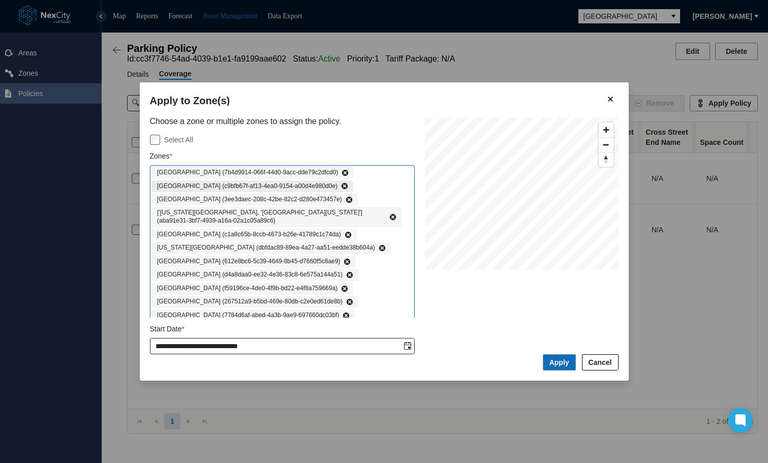
click at [341, 186] on icon at bounding box center [344, 186] width 7 height 7
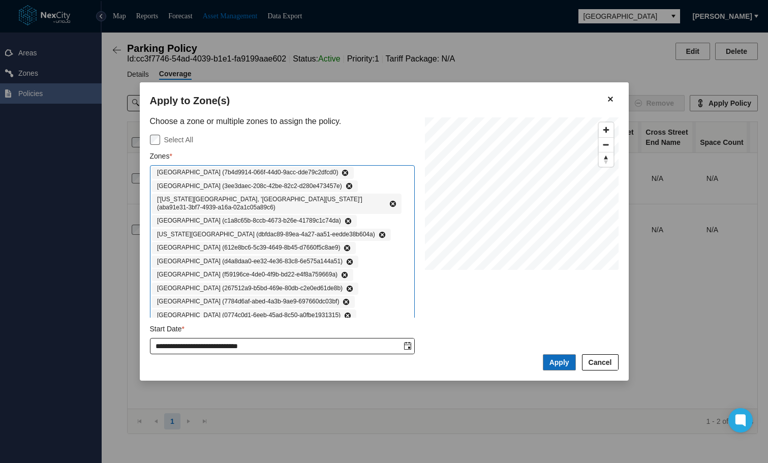
scroll to position [17492, 0]
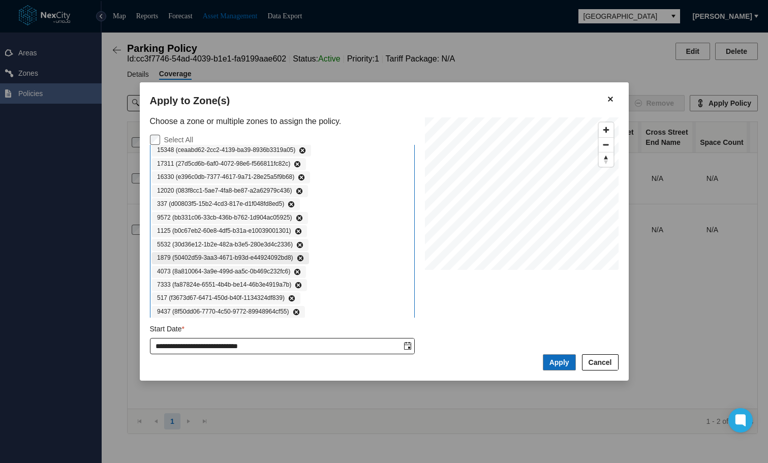
click at [299, 255] on icon at bounding box center [300, 258] width 7 height 7
click at [293, 322] on icon at bounding box center [293, 325] width 6 height 6
click at [240, 268] on span "5532 (30d36e12-1b2e-482a-b3e5-280e3d4c2336)" at bounding box center [225, 272] width 136 height 8
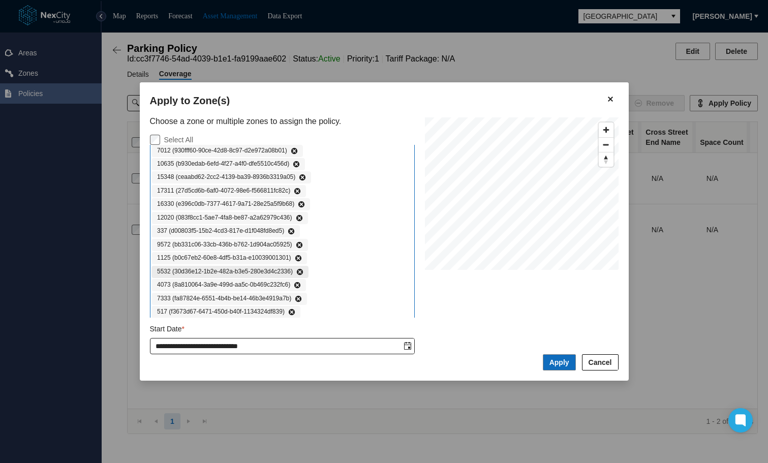
click at [240, 268] on span "5532 (30d36e12-1b2e-482a-b3e5-280e3d4c2336)" at bounding box center [225, 272] width 136 height 8
click at [297, 268] on icon at bounding box center [300, 271] width 6 height 6
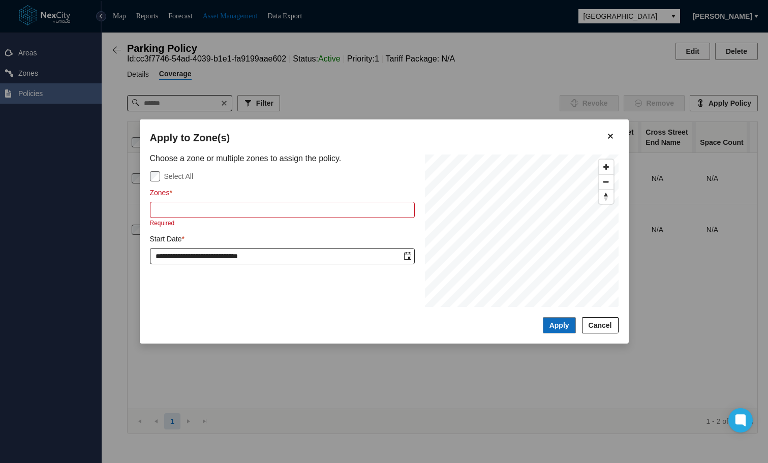
scroll to position [0, 0]
click at [606, 325] on span "Cancel" at bounding box center [600, 325] width 23 height 10
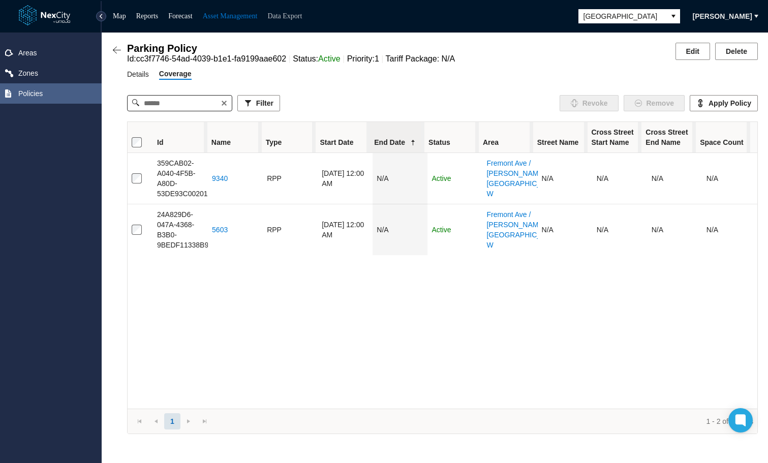
click at [293, 15] on link "Data Export" at bounding box center [284, 16] width 35 height 8
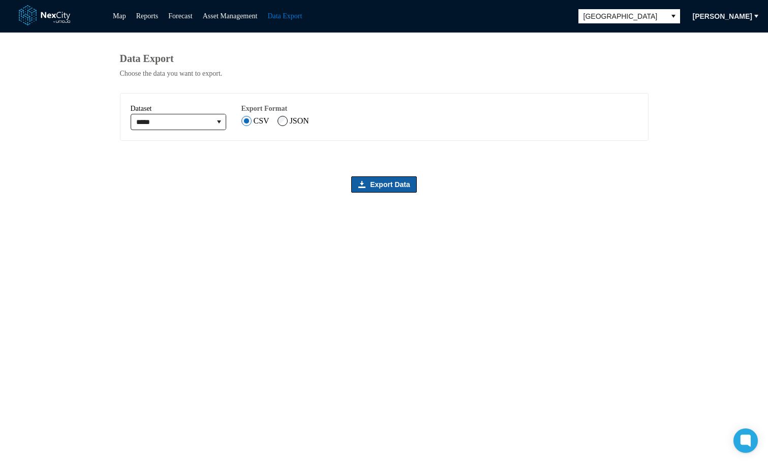
click at [384, 190] on span "Export Data" at bounding box center [390, 184] width 40 height 10
click at [390, 189] on span "Export Data" at bounding box center [390, 184] width 40 height 10
click at [212, 36] on div "Data Export Choose the data you want to export. ***** Dataset Export Format CSV…" at bounding box center [384, 248] width 529 height 431
click at [240, 16] on link "Asset Management" at bounding box center [230, 16] width 55 height 8
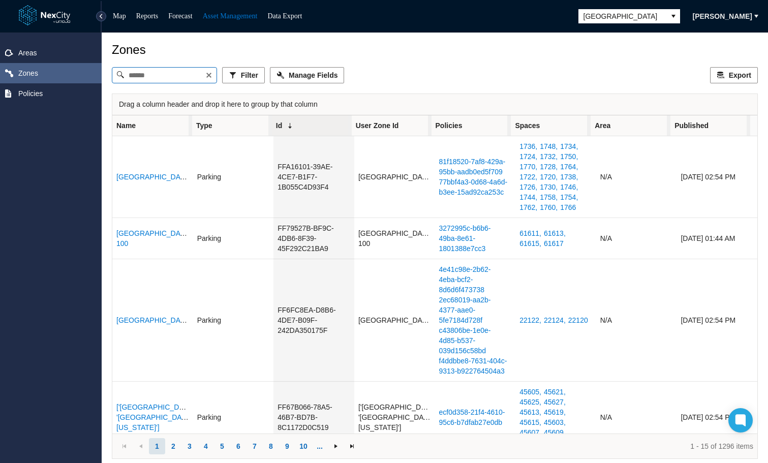
click at [140, 79] on input at bounding box center [164, 75] width 81 height 15
paste input "**********"
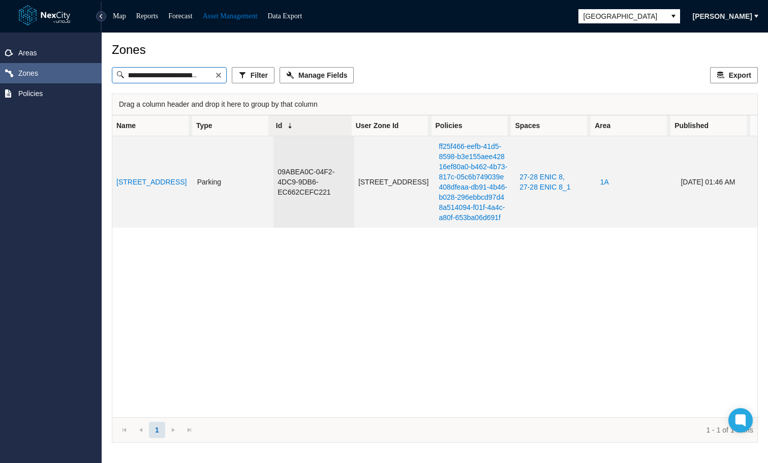
type input "**********"
click at [144, 186] on link "Nicollet Avenue 24" at bounding box center [151, 182] width 70 height 8
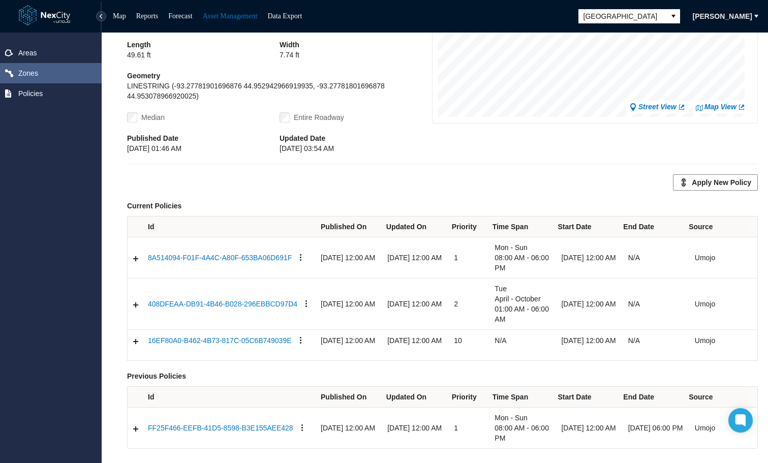
scroll to position [225, 0]
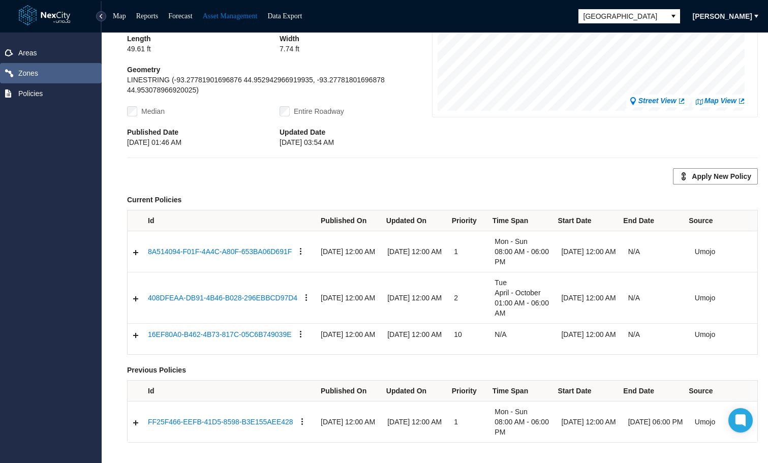
click at [31, 72] on span "Zones" at bounding box center [28, 73] width 20 height 10
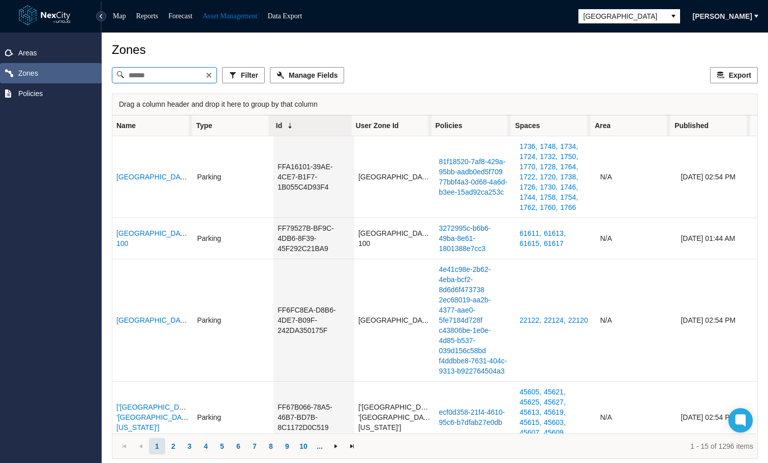
click at [165, 79] on input at bounding box center [164, 75] width 81 height 15
paste input "**********"
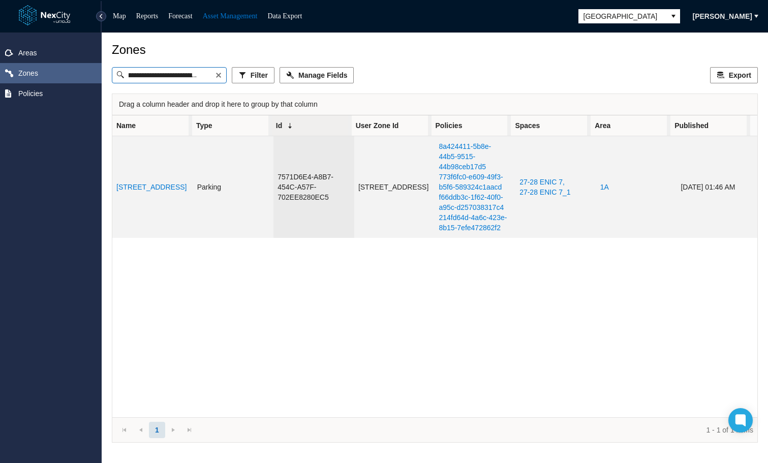
type input "**********"
click at [148, 189] on link "Nicollet Avenue 25" at bounding box center [151, 187] width 70 height 8
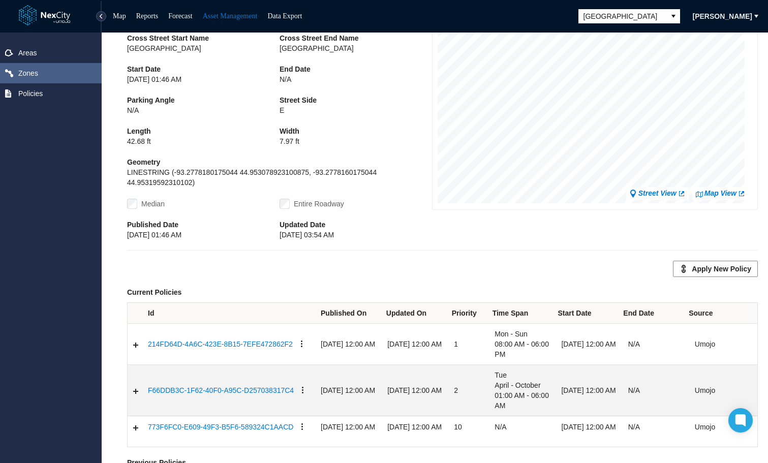
scroll to position [225, 0]
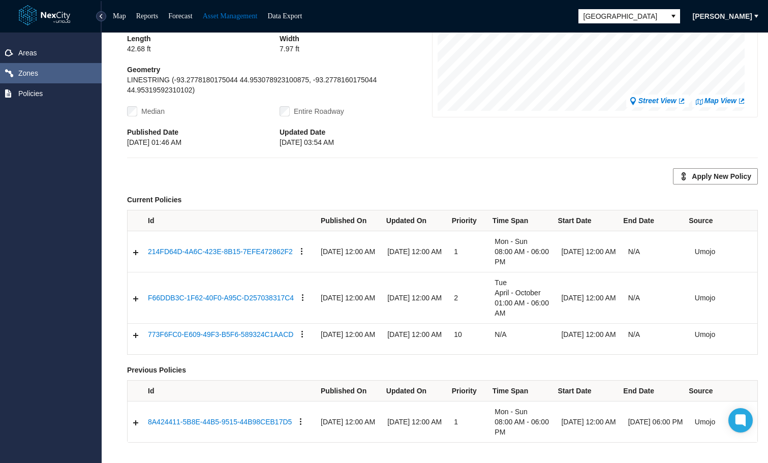
click at [383, 44] on span "7.97 ft" at bounding box center [356, 49] width 153 height 10
click at [44, 69] on span "Zones" at bounding box center [51, 73] width 102 height 20
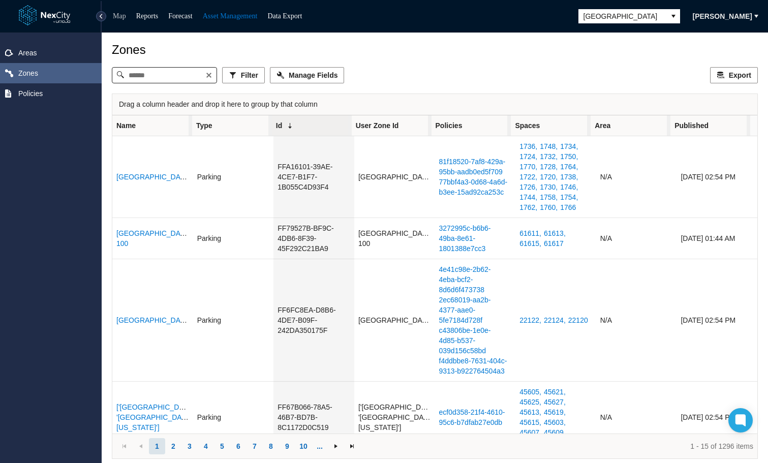
click at [116, 15] on link "Map" at bounding box center [119, 16] width 13 height 8
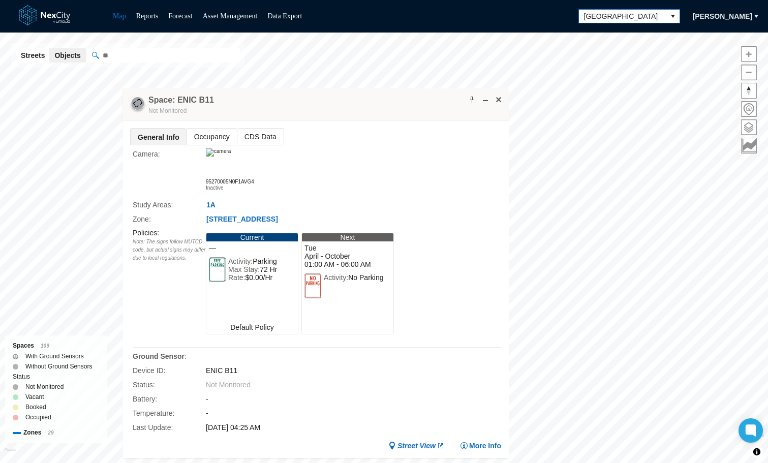
click at [669, 17] on icon "select" at bounding box center [673, 16] width 8 height 8
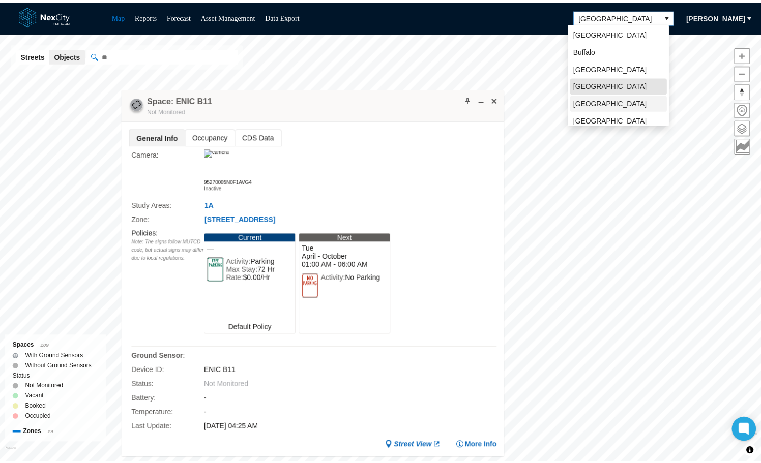
scroll to position [22, 0]
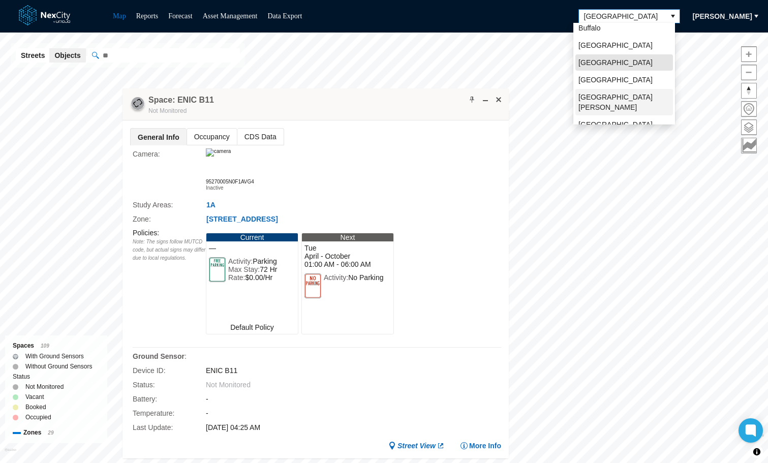
click at [605, 98] on span "[GEOGRAPHIC_DATA][PERSON_NAME]" at bounding box center [625, 102] width 92 height 20
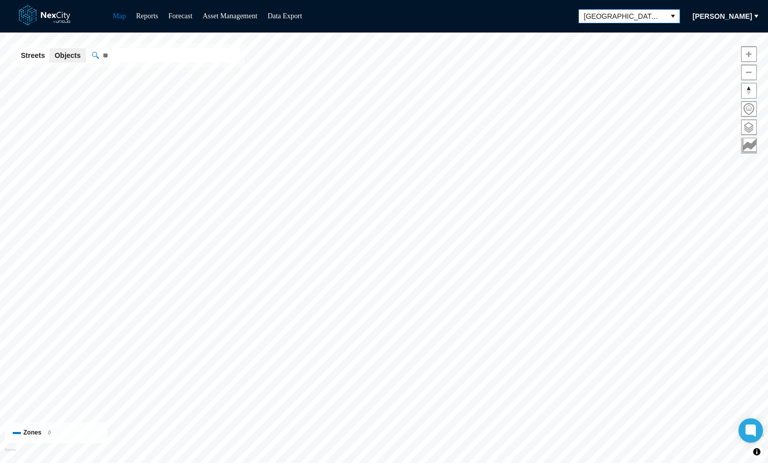
click at [724, 16] on span "[PERSON_NAME]" at bounding box center [722, 16] width 59 height 10
click at [713, 49] on span "Settings" at bounding box center [716, 51] width 32 height 10
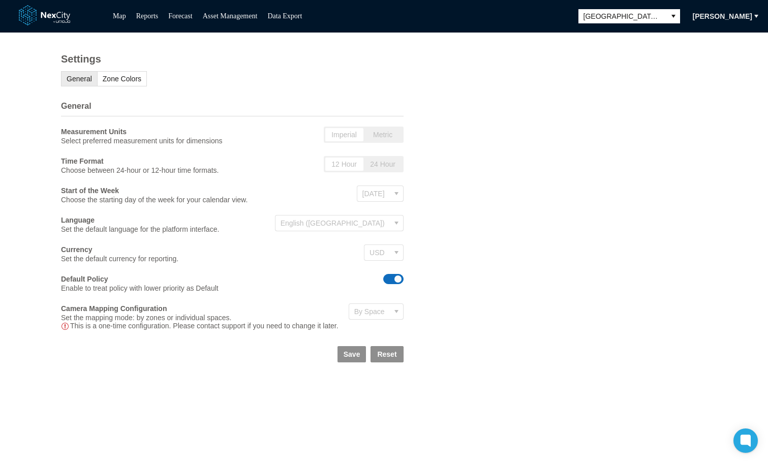
click at [49, 404] on div "Settings General Zone Colors General Measurement Units Select preferred measure…" at bounding box center [384, 248] width 768 height 431
click at [113, 79] on span "Zone Colors" at bounding box center [122, 79] width 39 height 8
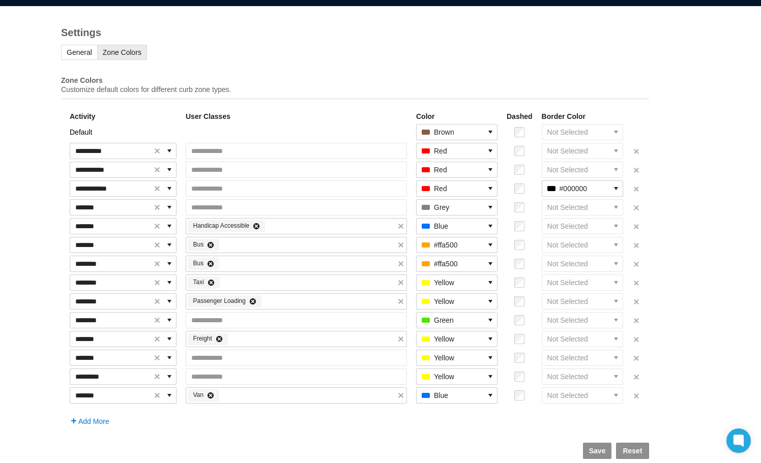
scroll to position [41, 0]
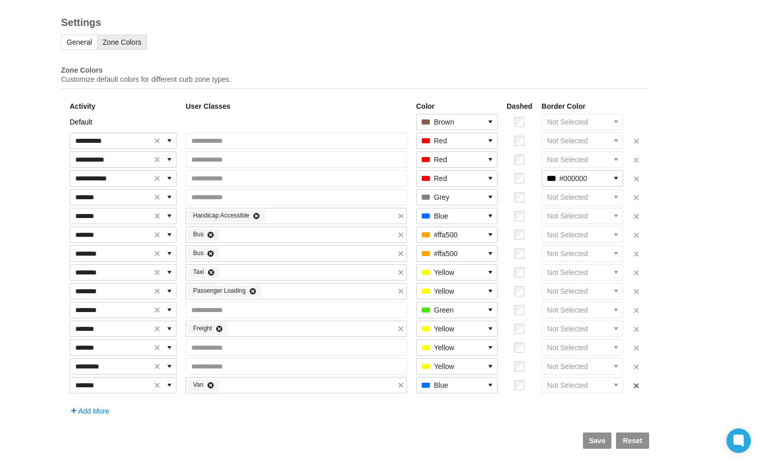
click at [640, 387] on span "Delete row 15" at bounding box center [636, 386] width 8 height 8
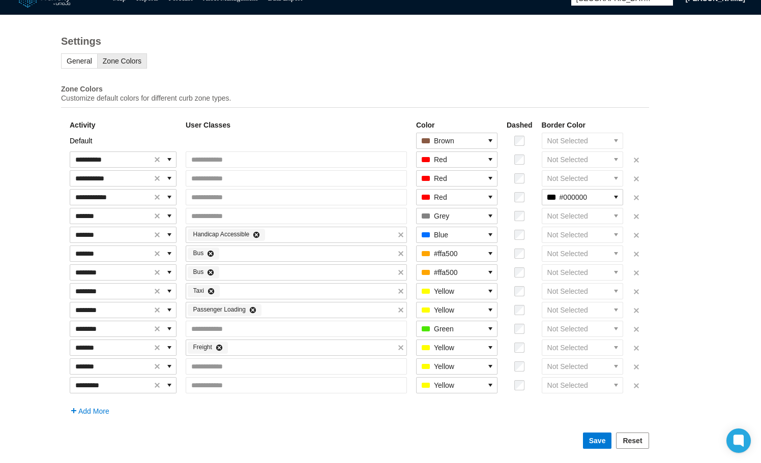
scroll to position [22, 0]
click at [86, 411] on span "Add More" at bounding box center [93, 411] width 31 height 8
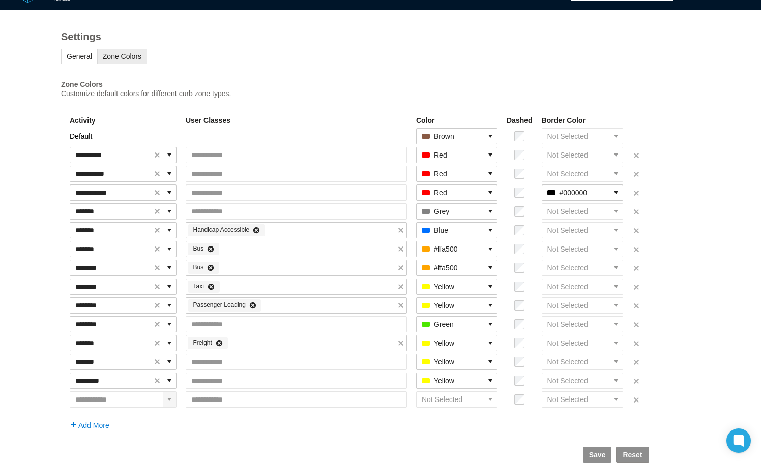
click at [173, 402] on icon "expand combobox" at bounding box center [169, 400] width 8 height 8
click at [94, 327] on span "Parking" at bounding box center [87, 324] width 24 height 10
type input "*******"
click at [239, 402] on input "text" at bounding box center [296, 399] width 220 height 15
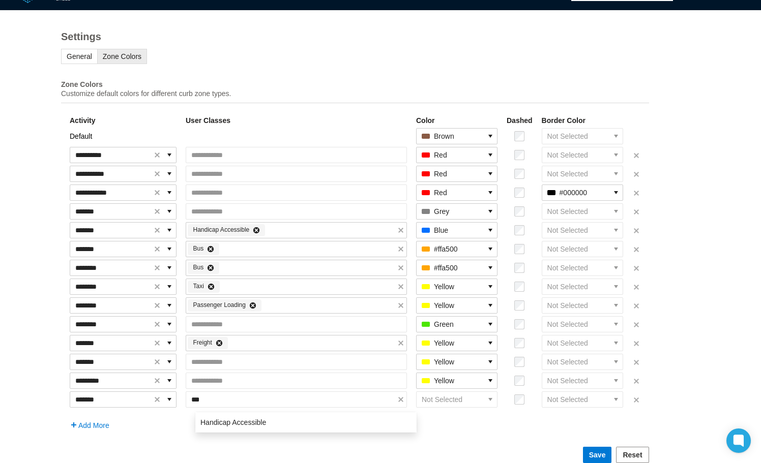
type input "****"
click at [245, 420] on span "Handicap Accessible" at bounding box center [233, 422] width 66 height 10
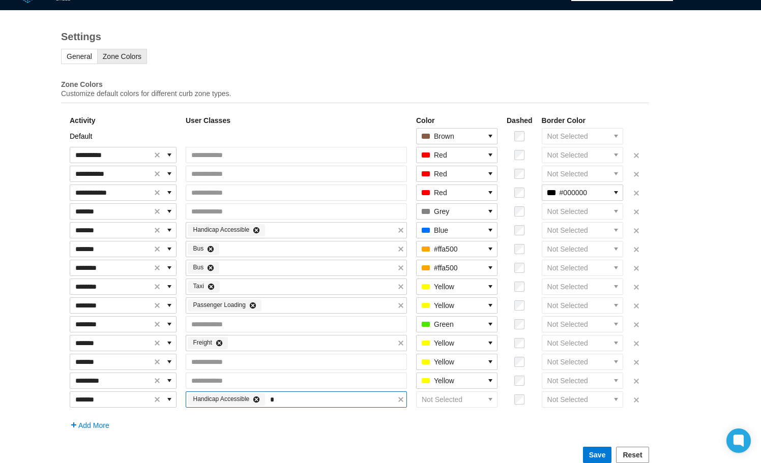
type input "**"
click at [240, 418] on li "Van" at bounding box center [305, 422] width 217 height 16
click at [492, 401] on icon "select" at bounding box center [490, 399] width 4 height 3
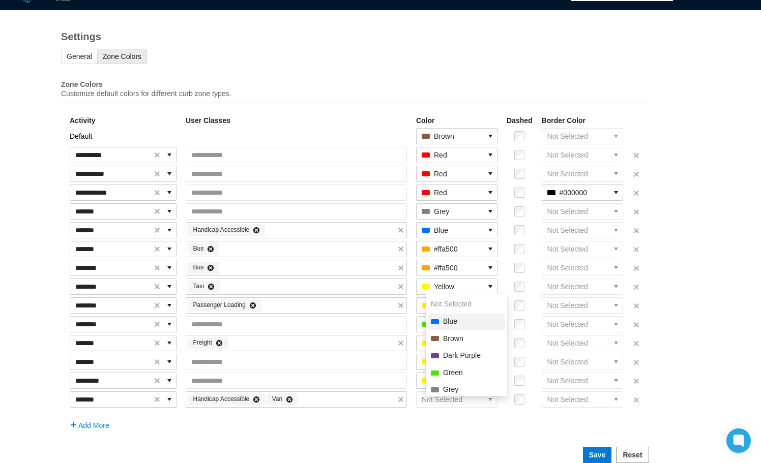
click at [457, 324] on li "Blue" at bounding box center [466, 322] width 77 height 16
click at [191, 445] on form "**********" at bounding box center [355, 271] width 588 height 384
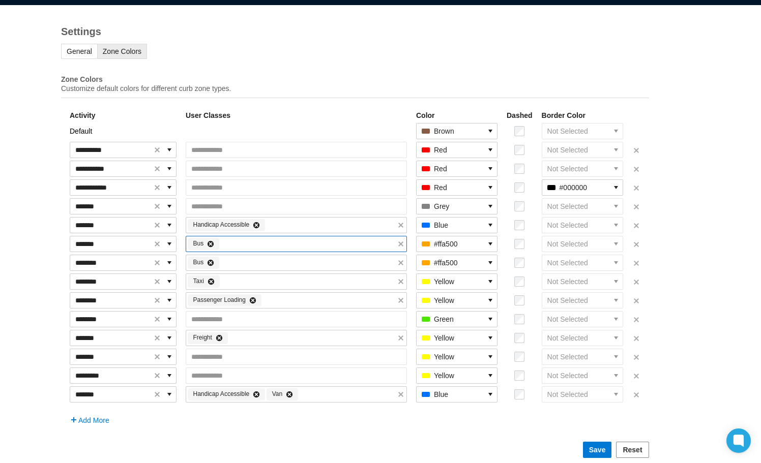
scroll to position [41, 0]
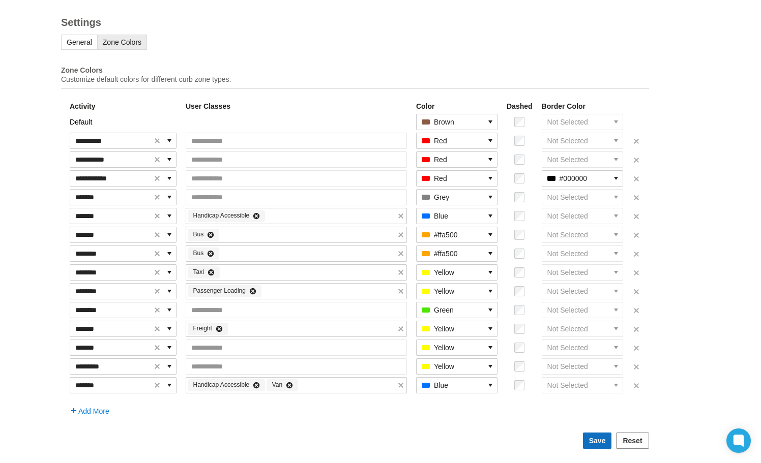
click at [602, 439] on span "Save" at bounding box center [597, 441] width 17 height 10
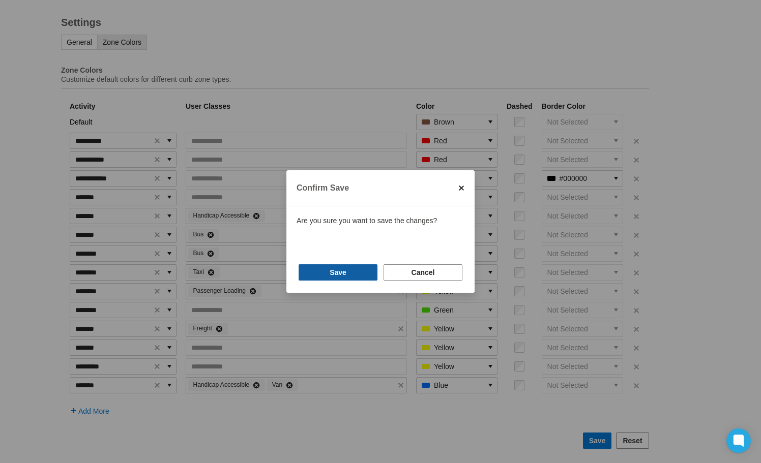
click at [337, 271] on span "Save" at bounding box center [337, 272] width 17 height 10
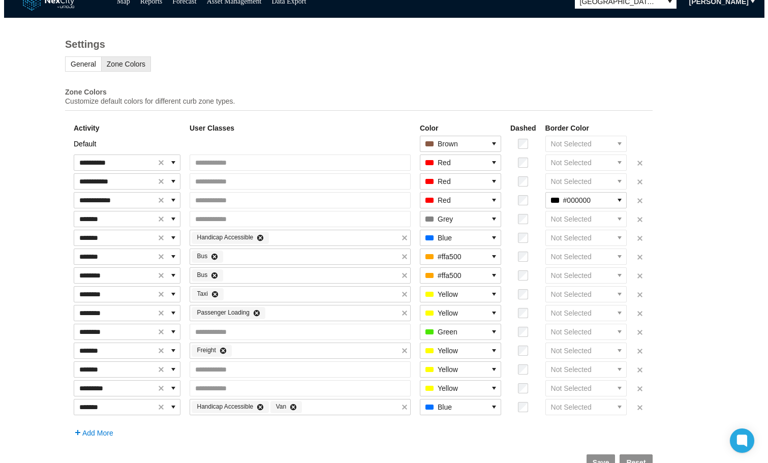
scroll to position [0, 0]
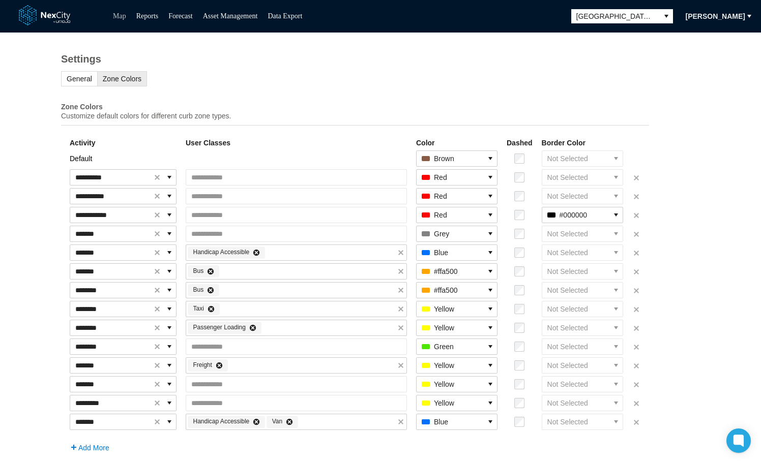
click at [119, 16] on link "Map" at bounding box center [119, 16] width 13 height 8
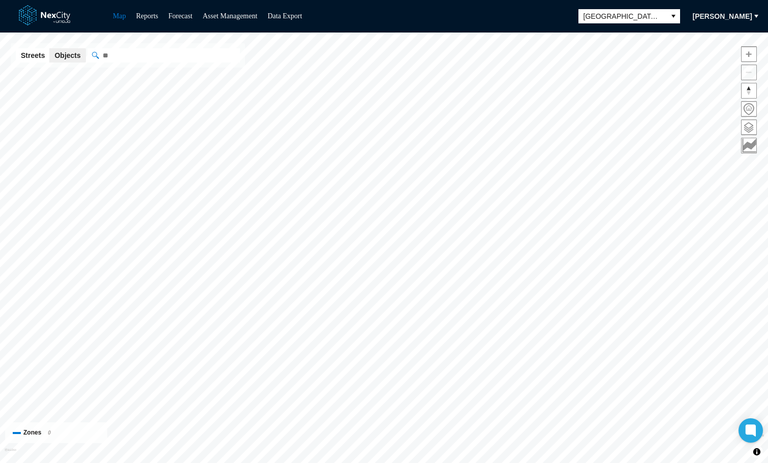
click at [121, 15] on link "Map" at bounding box center [119, 16] width 13 height 8
click at [752, 111] on span at bounding box center [749, 109] width 15 height 15
click at [747, 128] on span at bounding box center [749, 127] width 15 height 15
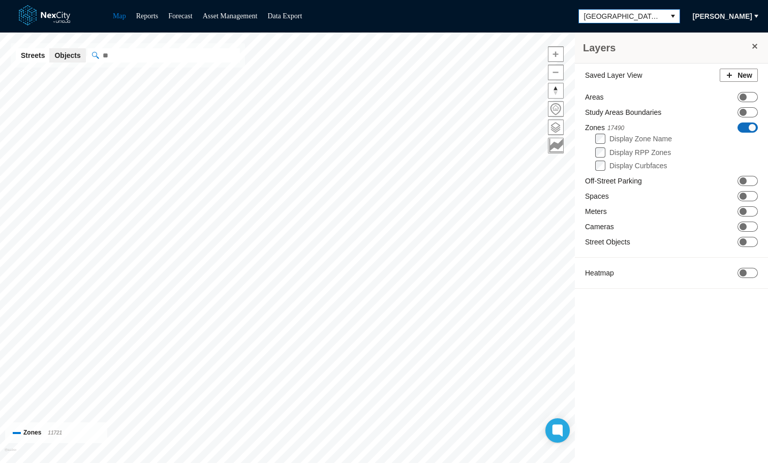
click at [634, 16] on span "[GEOGRAPHIC_DATA][PERSON_NAME]" at bounding box center [622, 16] width 77 height 10
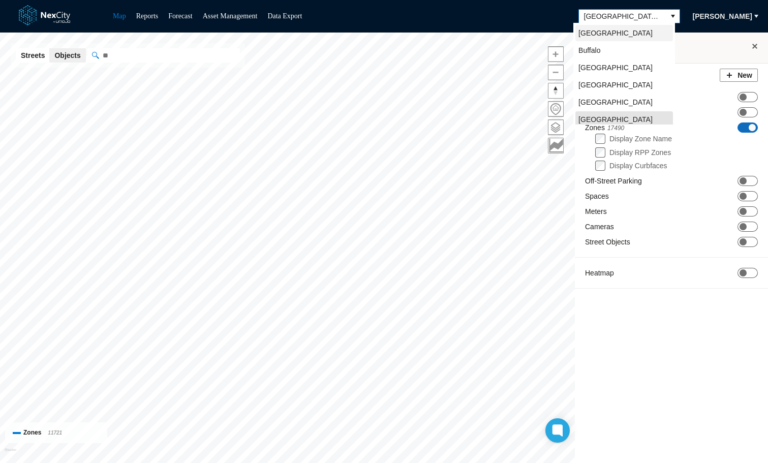
scroll to position [3, 0]
click at [614, 78] on span "[GEOGRAPHIC_DATA]" at bounding box center [616, 82] width 74 height 10
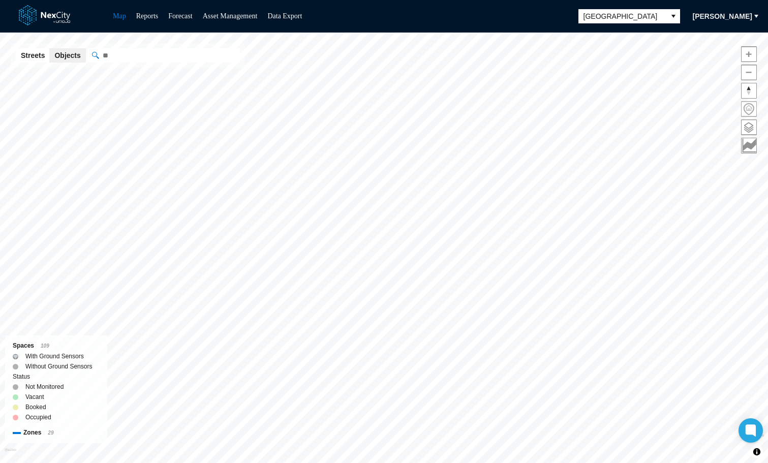
click at [749, 111] on span at bounding box center [749, 109] width 15 height 15
click at [749, 129] on span at bounding box center [749, 127] width 15 height 15
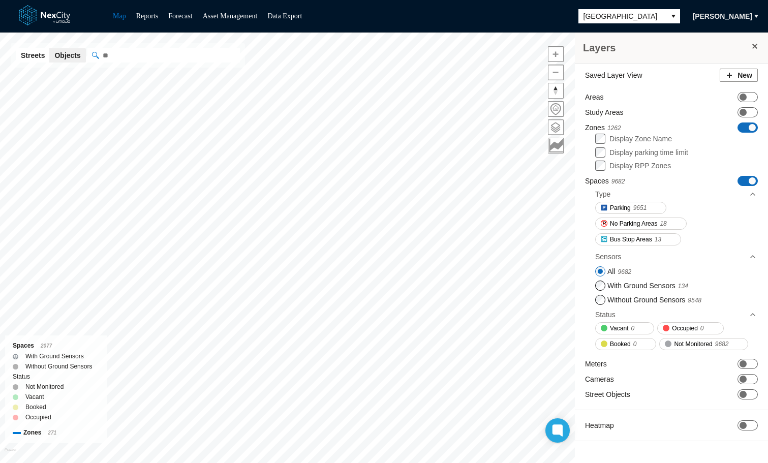
click at [742, 128] on span "ON OFF" at bounding box center [748, 128] width 20 height 10
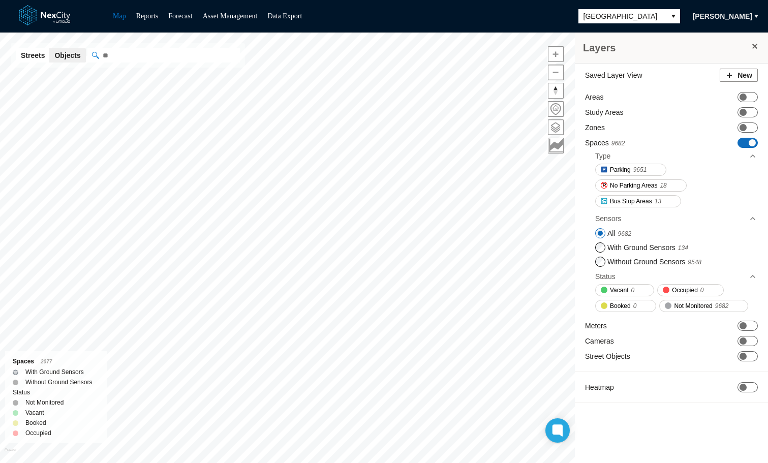
click at [748, 139] on span "ON OFF" at bounding box center [748, 143] width 20 height 10
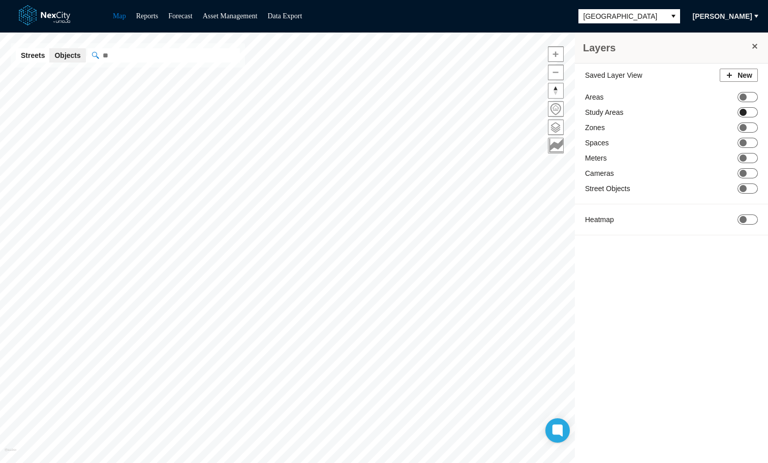
click at [750, 113] on span "ON OFF" at bounding box center [748, 112] width 20 height 10
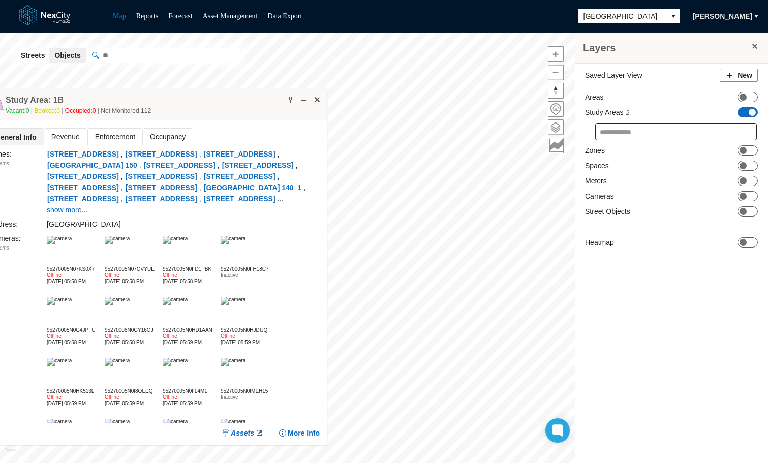
drag, startPoint x: 410, startPoint y: 111, endPoint x: 147, endPoint y: 92, distance: 263.6
click at [147, 92] on div "Study Area: 1B Vacant: 0 Booked: 0 Occupied: 0 Not Monitored: 112" at bounding box center [154, 104] width 348 height 32
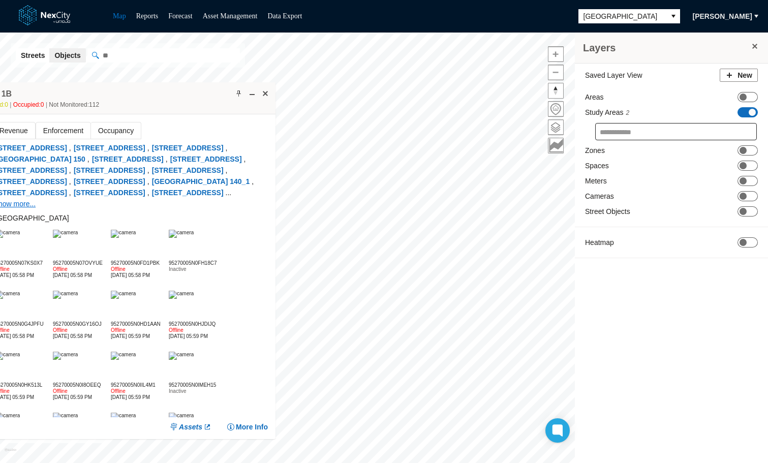
click at [110, 127] on span "Occupancy" at bounding box center [116, 131] width 50 height 16
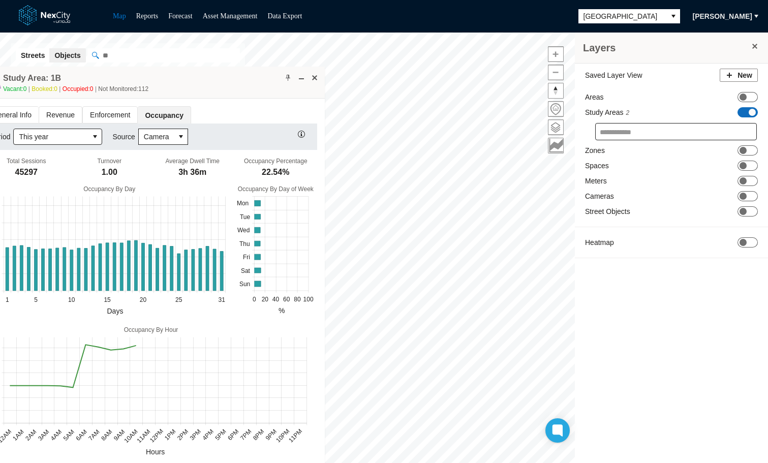
drag, startPoint x: 165, startPoint y: 99, endPoint x: 215, endPoint y: 83, distance: 51.8
click at [215, 83] on div "Study Area: 1B Vacant: 0 Booked: 0 Occupied: 0 Not Monitored: 112" at bounding box center [151, 83] width 348 height 32
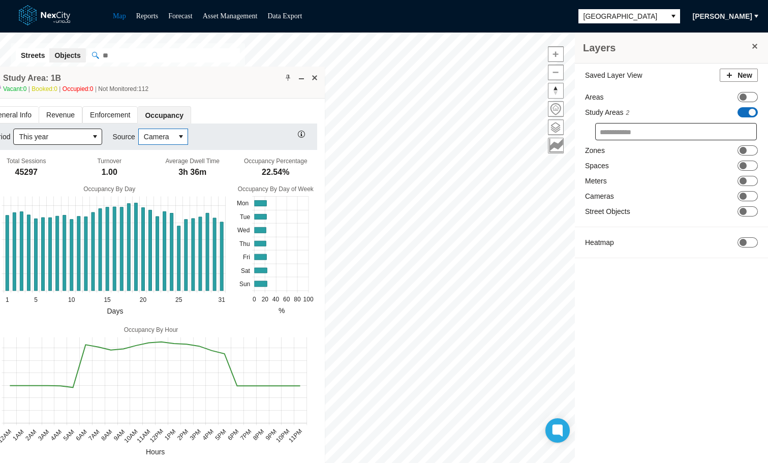
click at [177, 139] on icon "select" at bounding box center [181, 137] width 8 height 8
click at [169, 175] on span "Transactional" at bounding box center [163, 172] width 43 height 10
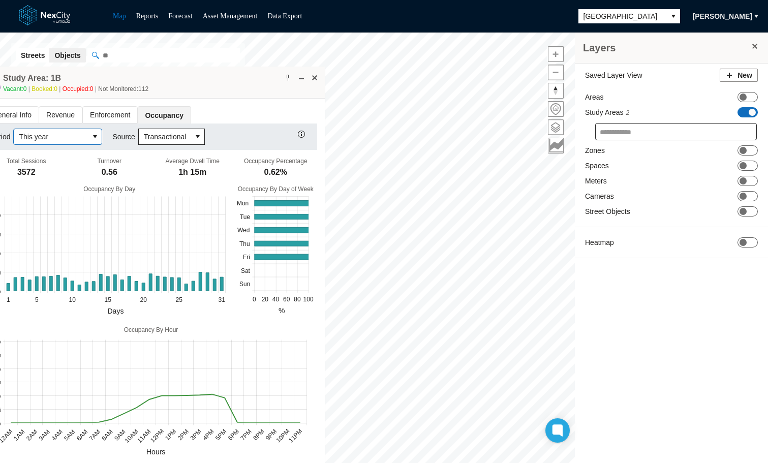
click at [89, 135] on button "select" at bounding box center [94, 136] width 13 height 15
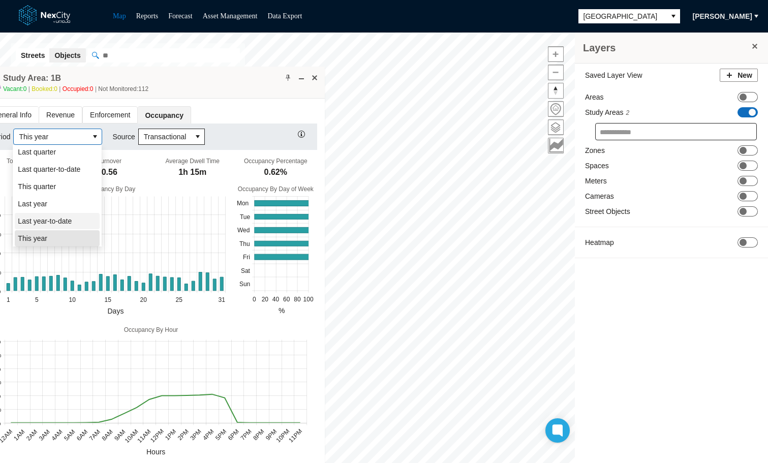
scroll to position [161, 0]
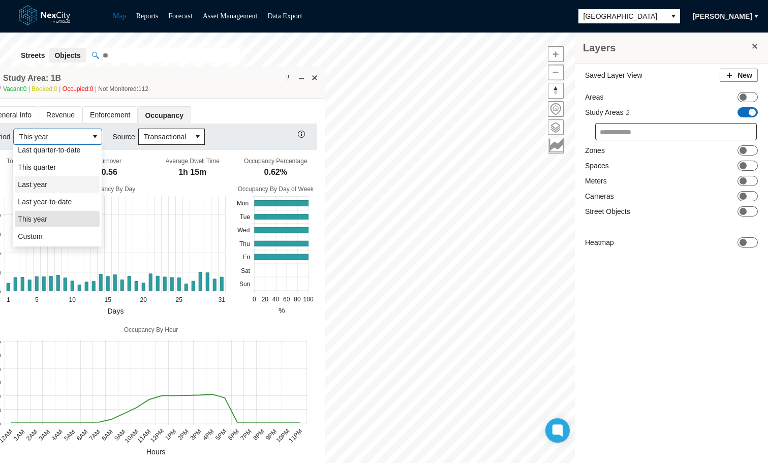
click at [31, 182] on span "Last year" at bounding box center [32, 184] width 29 height 10
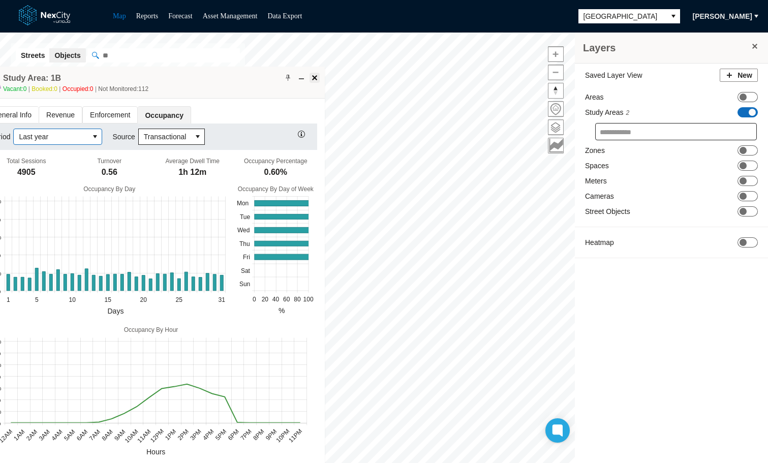
click at [314, 76] on span at bounding box center [315, 78] width 8 height 8
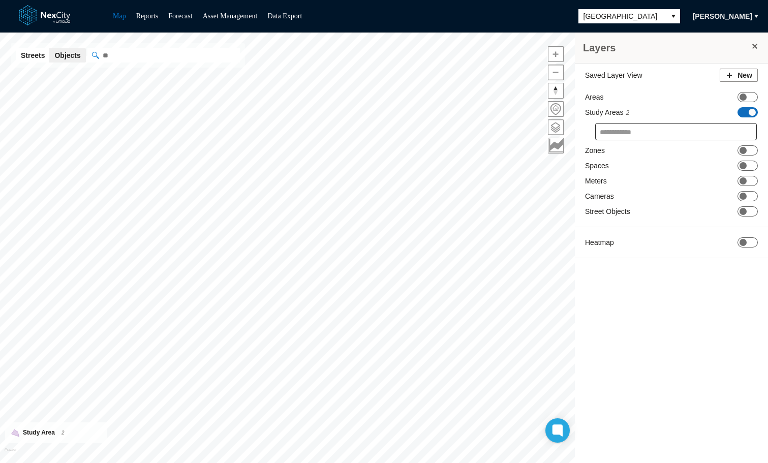
click at [743, 109] on span "ON OFF" at bounding box center [748, 112] width 20 height 10
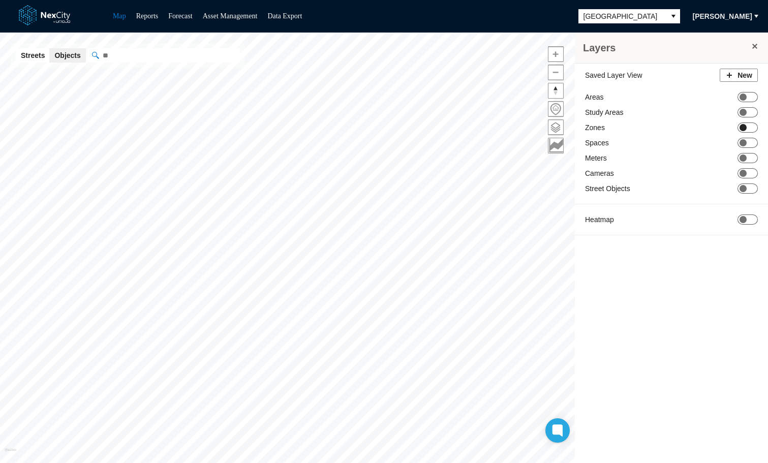
click at [742, 126] on span at bounding box center [743, 127] width 7 height 7
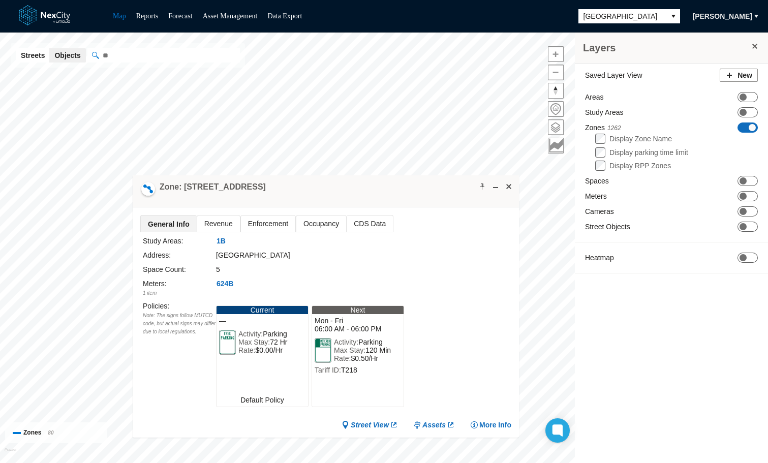
click at [320, 225] on span "Occupancy" at bounding box center [321, 224] width 50 height 16
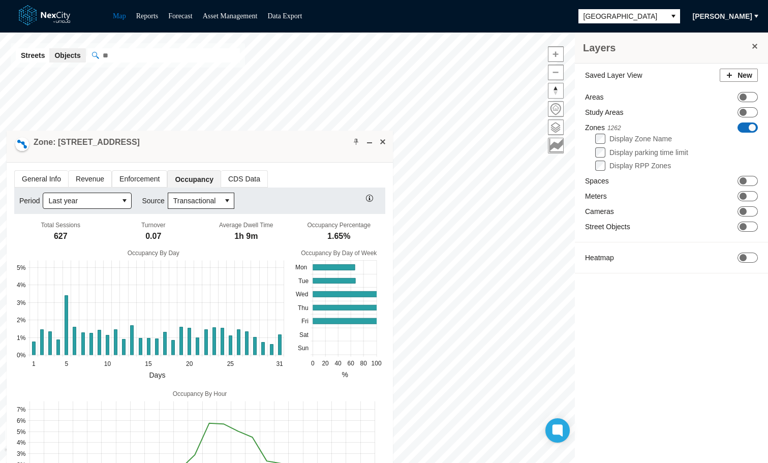
drag, startPoint x: 429, startPoint y: 192, endPoint x: 316, endPoint y: 133, distance: 127.1
click at [316, 133] on div "Zone: Nicollet Avenue 140" at bounding box center [200, 147] width 386 height 32
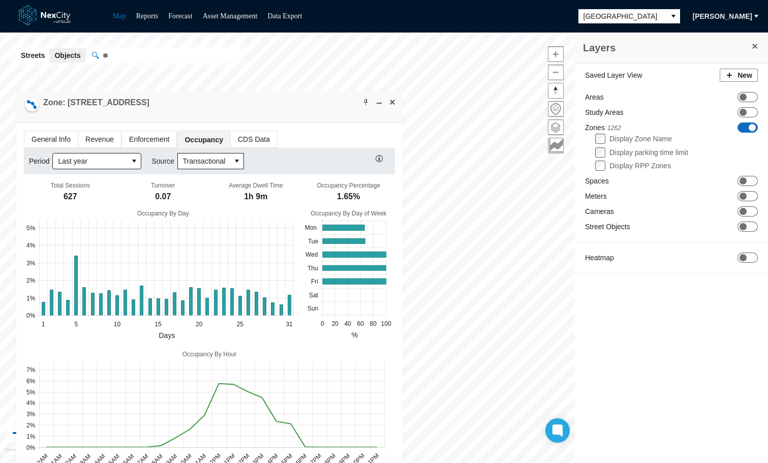
drag, startPoint x: 350, startPoint y: 105, endPoint x: 298, endPoint y: 96, distance: 52.3
click at [298, 96] on div "Zone: Nicollet Avenue 140" at bounding box center [209, 107] width 386 height 32
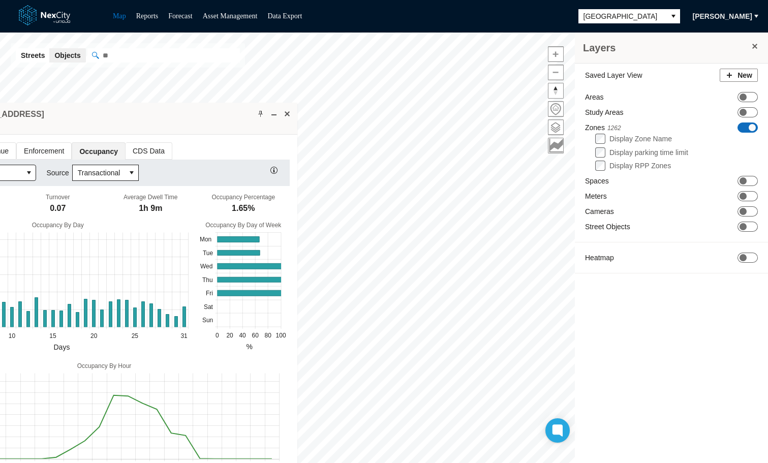
drag, startPoint x: 310, startPoint y: 113, endPoint x: 167, endPoint y: 129, distance: 143.2
click at [172, 128] on div "Zone: Nicollet Avenue 140" at bounding box center [104, 119] width 386 height 32
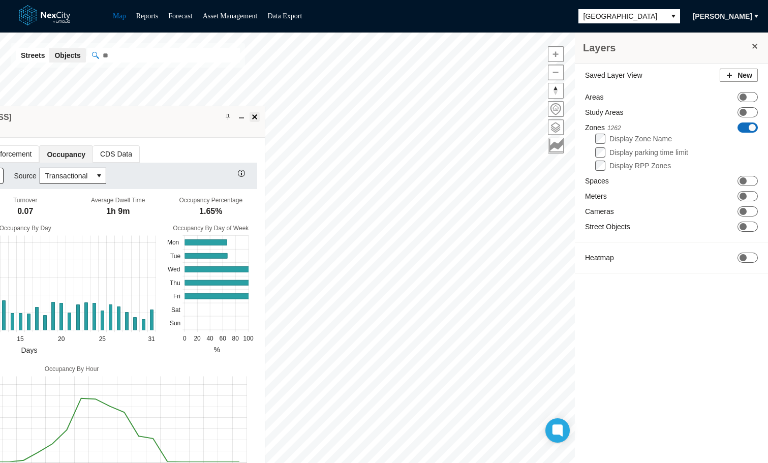
click at [254, 117] on span at bounding box center [255, 117] width 8 height 8
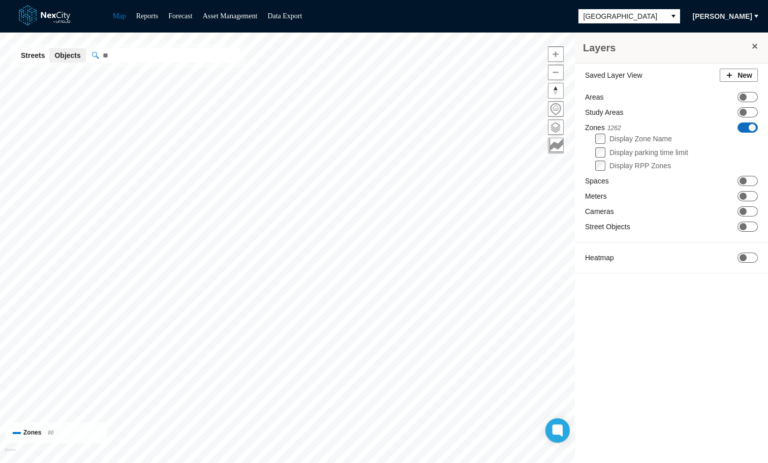
click at [748, 127] on span "ON OFF" at bounding box center [748, 128] width 20 height 10
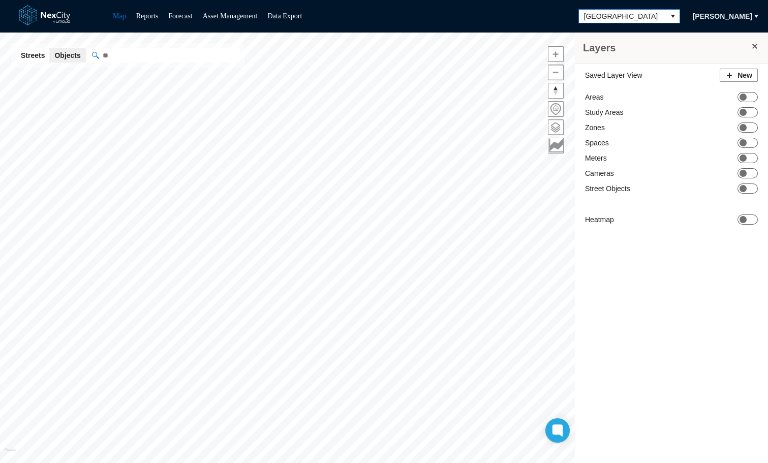
click at [660, 18] on span "[GEOGRAPHIC_DATA]" at bounding box center [622, 16] width 87 height 13
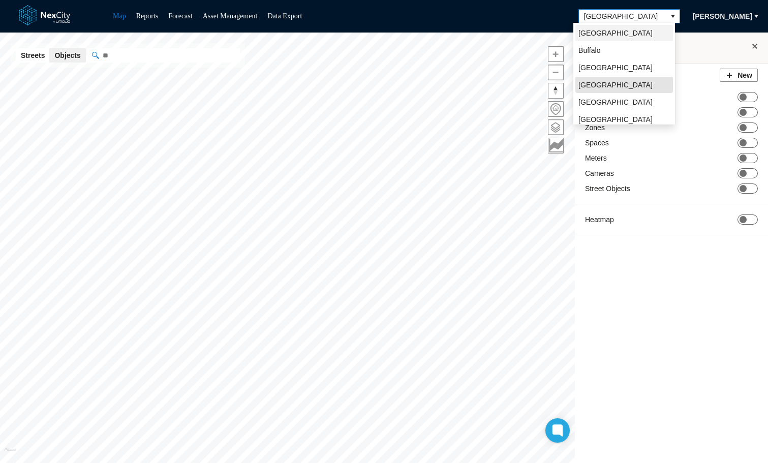
click at [611, 38] on li "[GEOGRAPHIC_DATA]" at bounding box center [625, 33] width 98 height 16
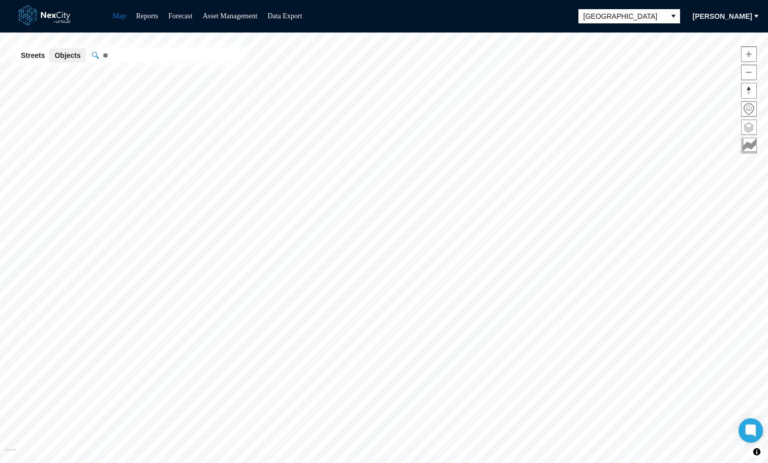
click at [754, 127] on span at bounding box center [749, 127] width 15 height 15
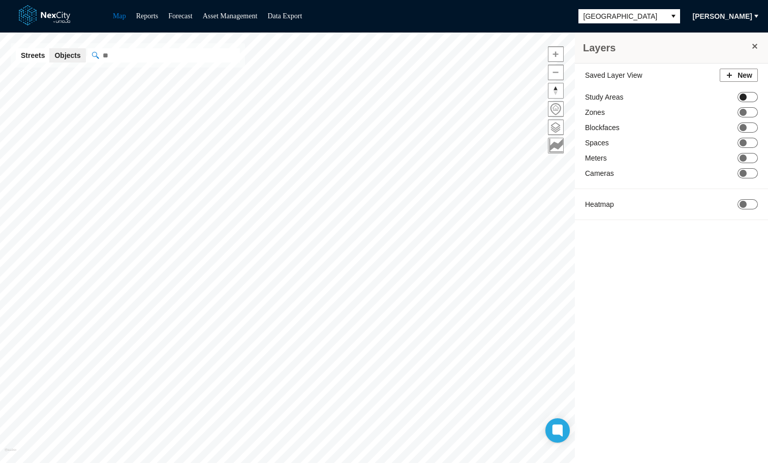
click at [748, 95] on span "ON OFF" at bounding box center [748, 97] width 20 height 10
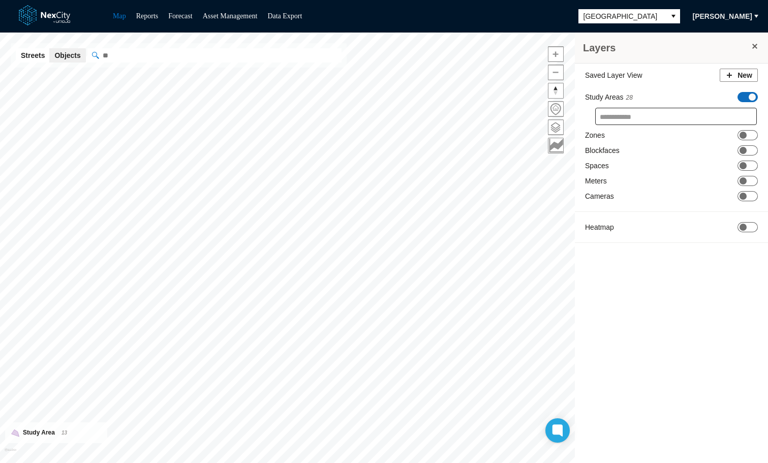
click at [142, 52] on input "" at bounding box center [214, 55] width 254 height 14
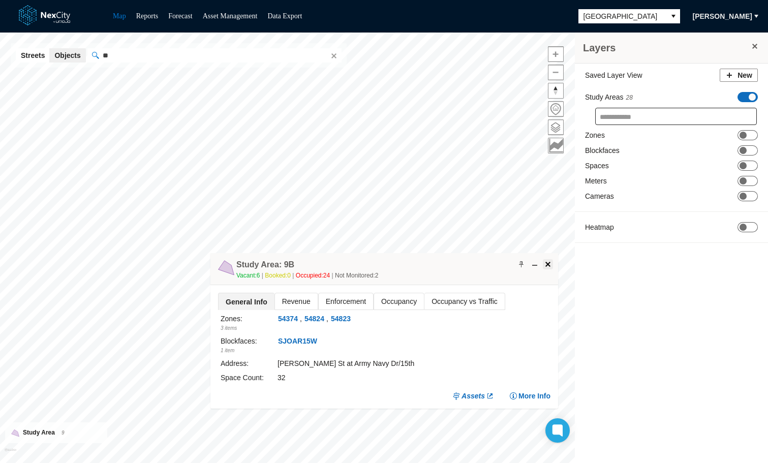
click at [549, 263] on span at bounding box center [548, 264] width 8 height 8
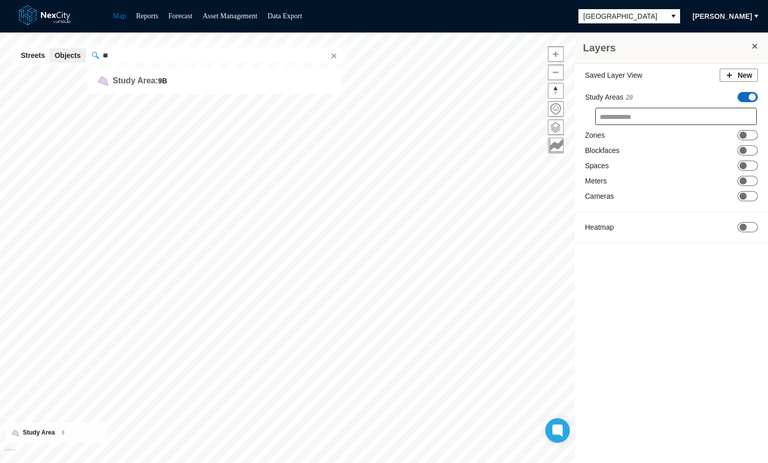
click at [130, 55] on input "**" at bounding box center [214, 55] width 254 height 14
type input "*"
type input "**"
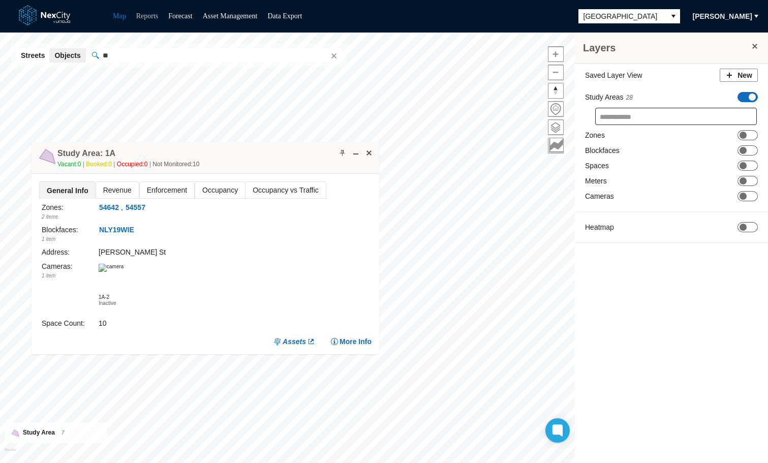
click at [153, 16] on link "Reports" at bounding box center [147, 16] width 22 height 8
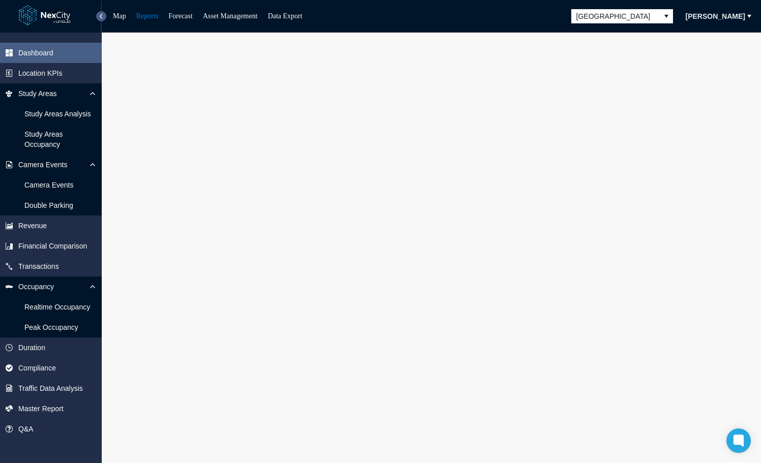
click at [100, 15] on button at bounding box center [101, 16] width 10 height 10
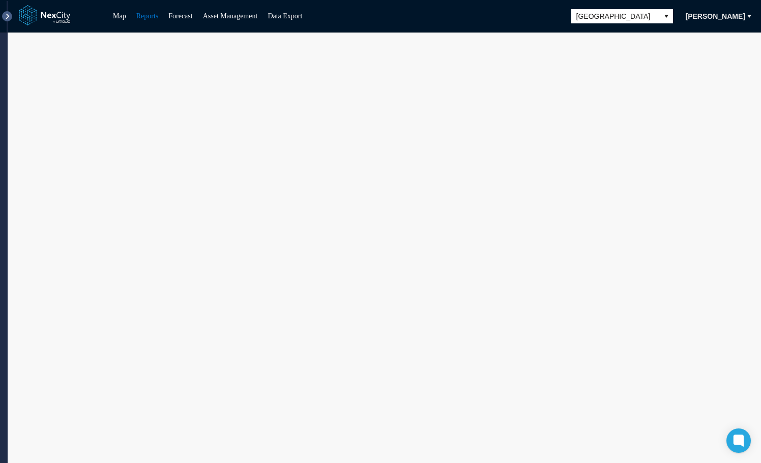
click at [11, 15] on button at bounding box center [7, 16] width 10 height 10
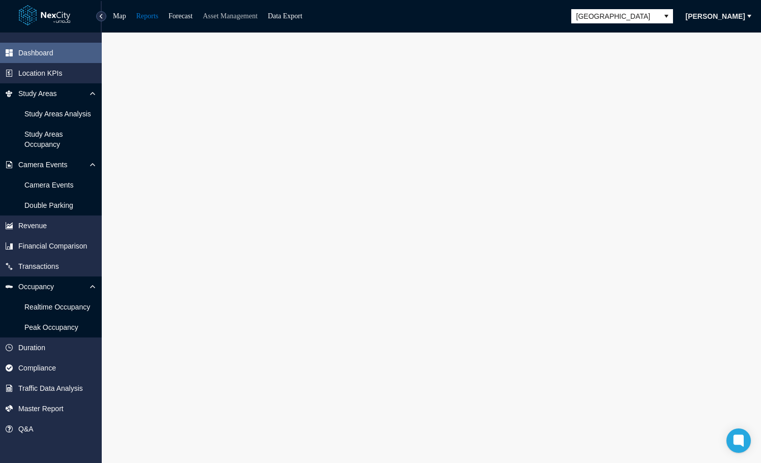
click at [229, 19] on link "Asset Management" at bounding box center [230, 16] width 55 height 8
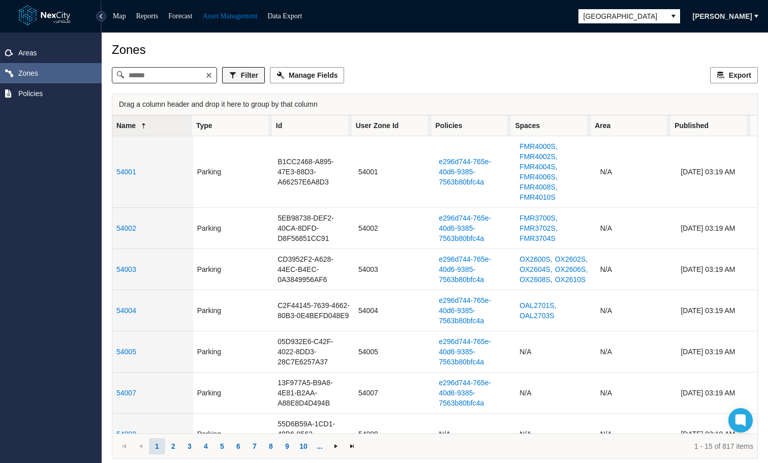
click at [258, 78] on span "Filter" at bounding box center [249, 75] width 17 height 10
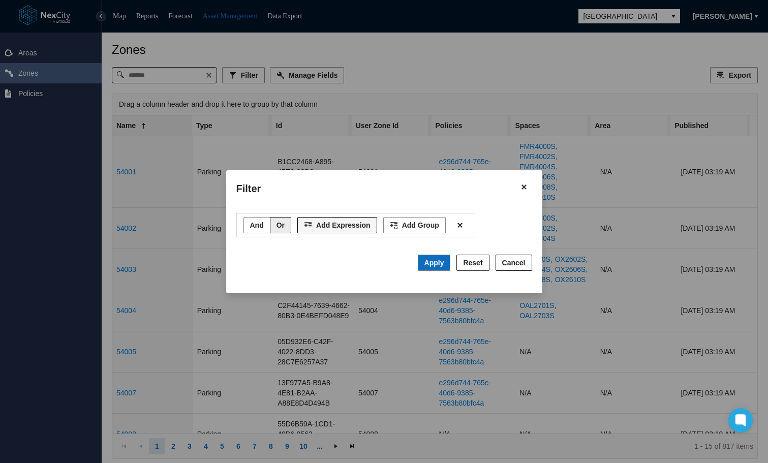
click at [324, 222] on span "Add Expression" at bounding box center [343, 225] width 54 height 10
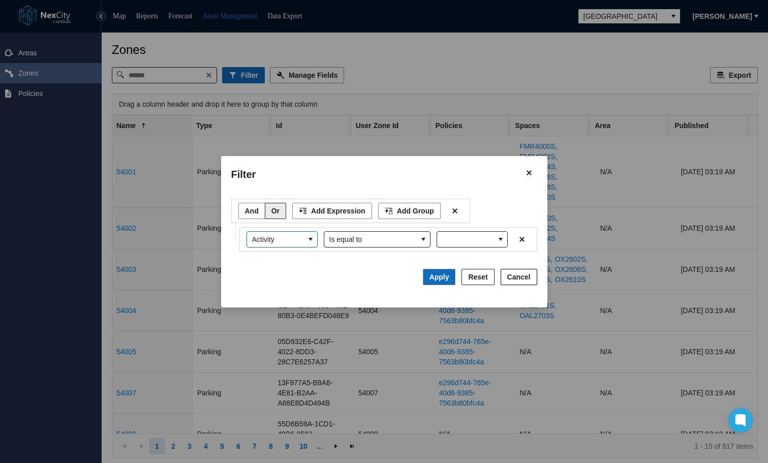
click at [314, 239] on icon "select" at bounding box center [311, 239] width 8 height 8
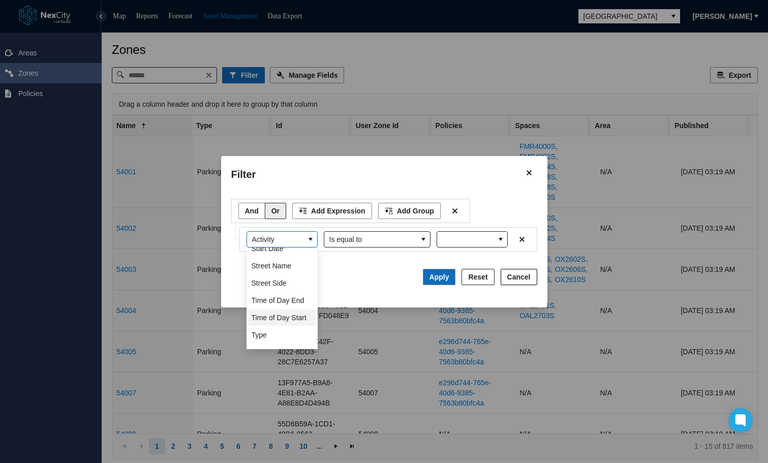
scroll to position [356, 0]
click at [288, 285] on span "Time of Day End" at bounding box center [278, 285] width 53 height 10
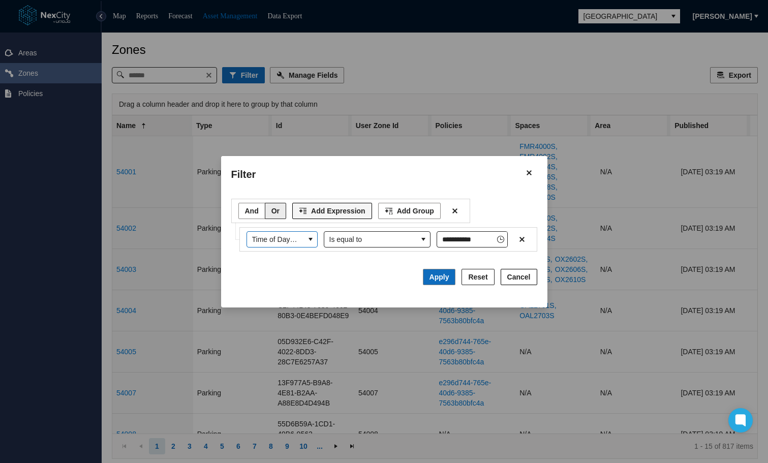
click at [325, 213] on span "Add Expression" at bounding box center [338, 211] width 54 height 10
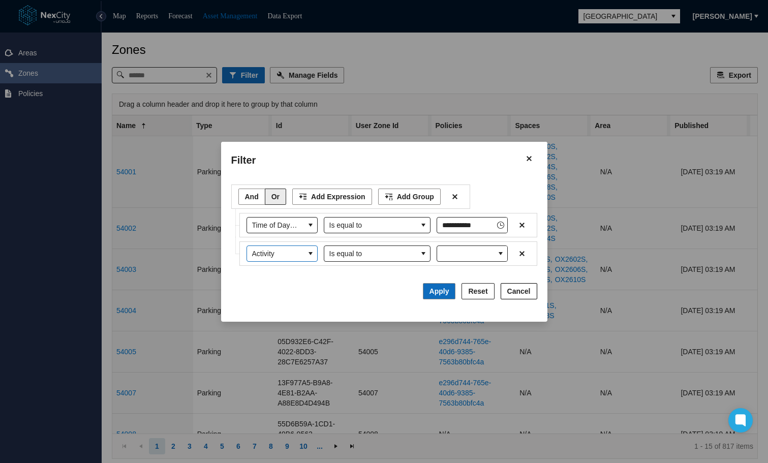
click at [312, 252] on icon "select" at bounding box center [311, 253] width 4 height 3
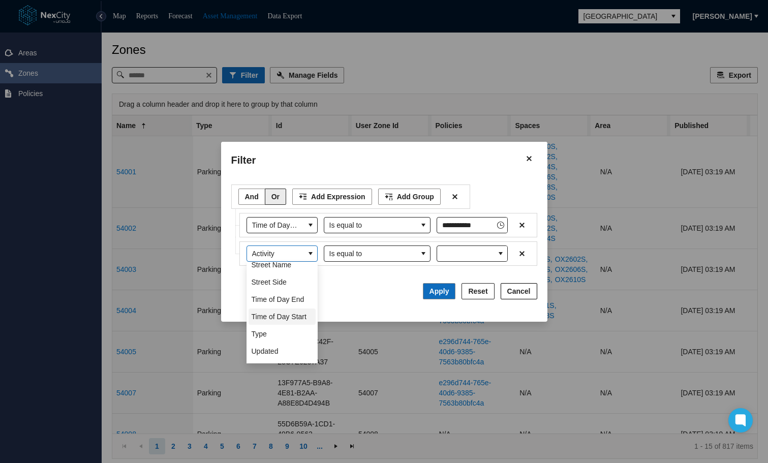
click at [275, 320] on span "Time of Day Start" at bounding box center [279, 317] width 55 height 10
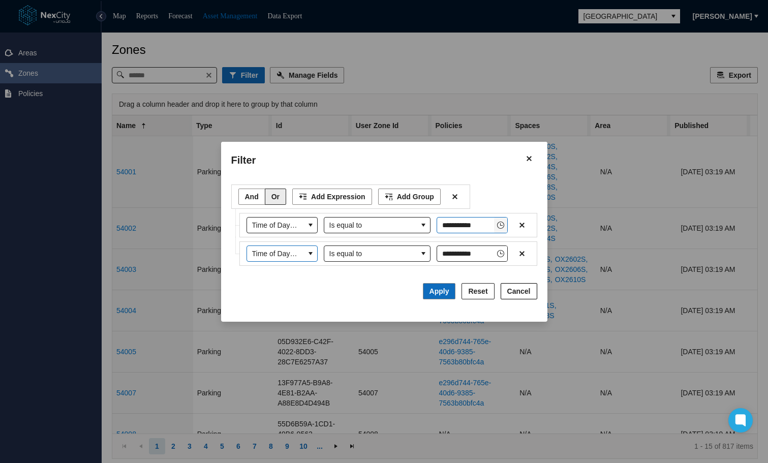
click at [503, 226] on icon "Toggle Clock" at bounding box center [501, 225] width 8 height 8
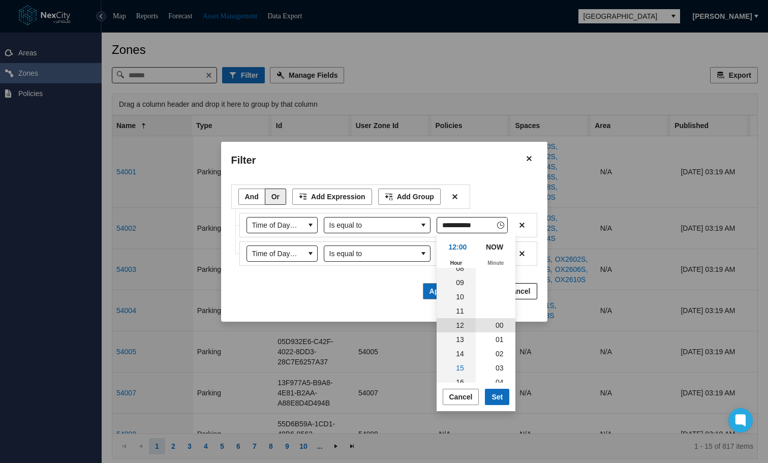
click at [458, 366] on span "15" at bounding box center [460, 368] width 8 height 8
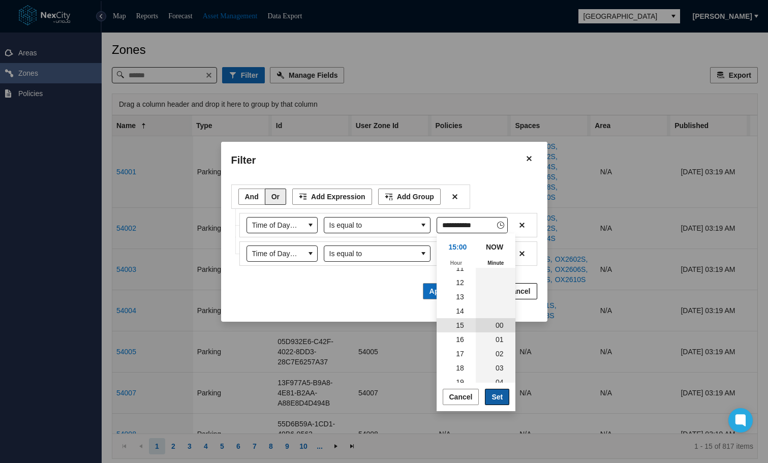
click at [494, 395] on span "Set" at bounding box center [497, 397] width 11 height 10
type input "*****"
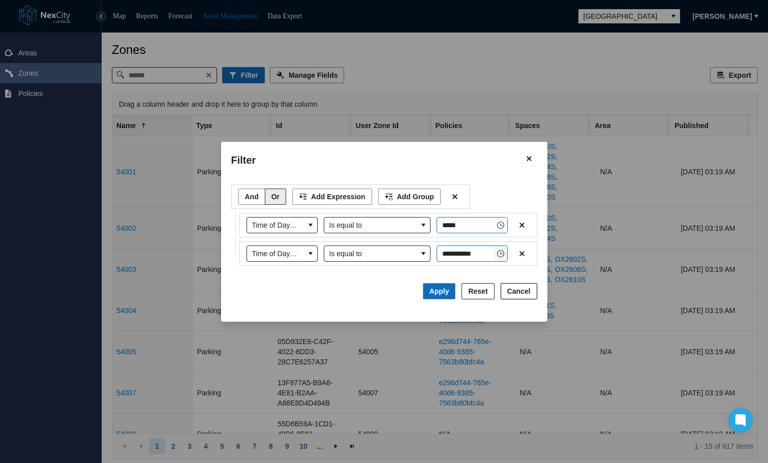
click at [500, 256] on icon "Toggle Clock" at bounding box center [501, 254] width 8 height 8
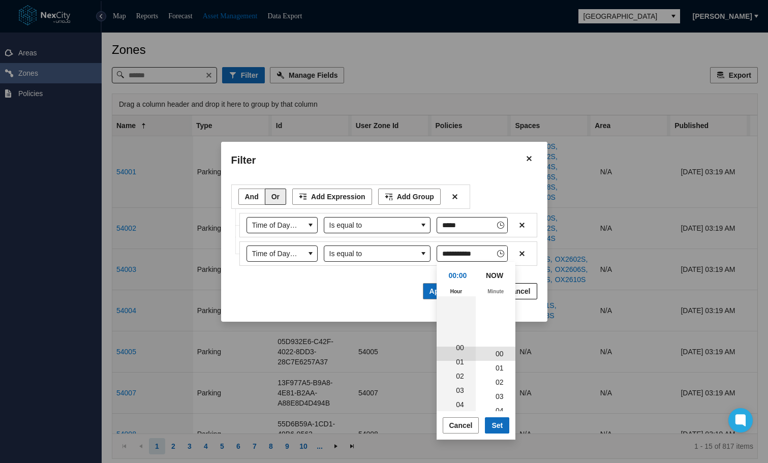
scroll to position [0, 0]
click at [456, 397] on span "03" at bounding box center [460, 397] width 8 height 8
click at [498, 424] on span "Set" at bounding box center [497, 425] width 11 height 10
type input "*****"
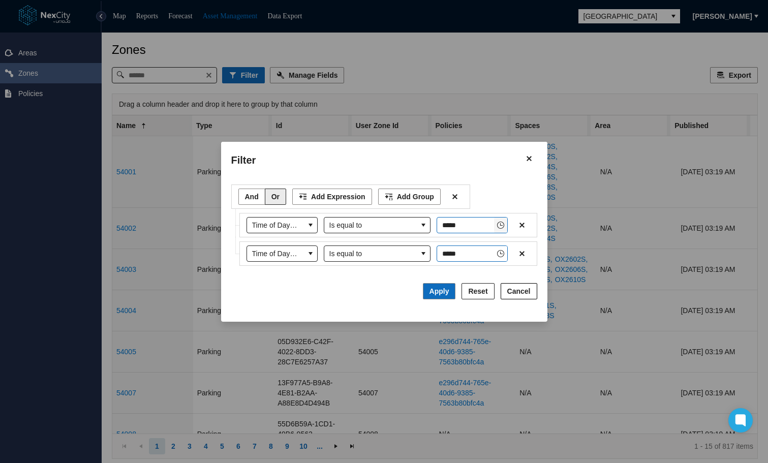
click at [503, 223] on icon "Toggle Clock" at bounding box center [501, 225] width 8 height 8
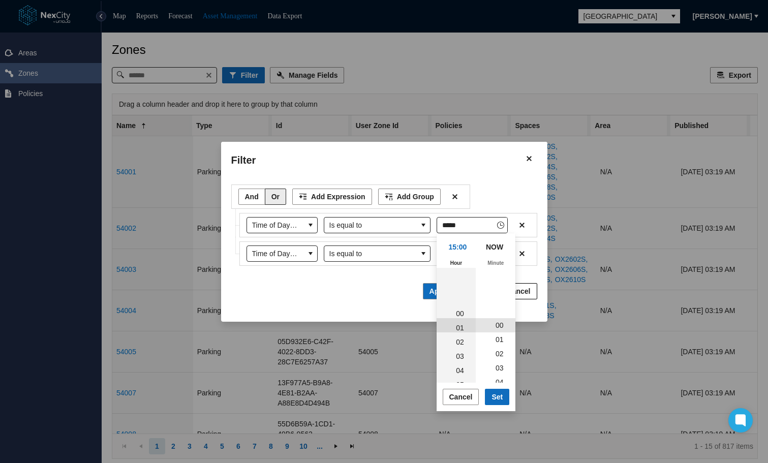
scroll to position [0, 0]
click at [460, 353] on li "06" at bounding box center [460, 354] width 28 height 14
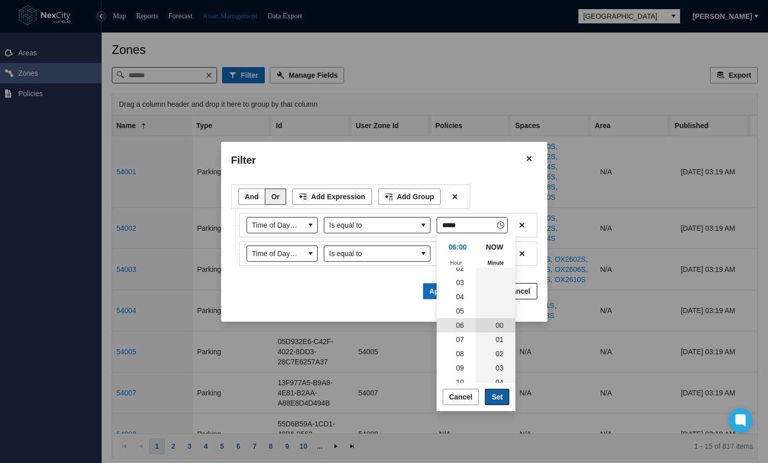
click at [496, 395] on span "Set" at bounding box center [497, 397] width 11 height 10
type input "*****"
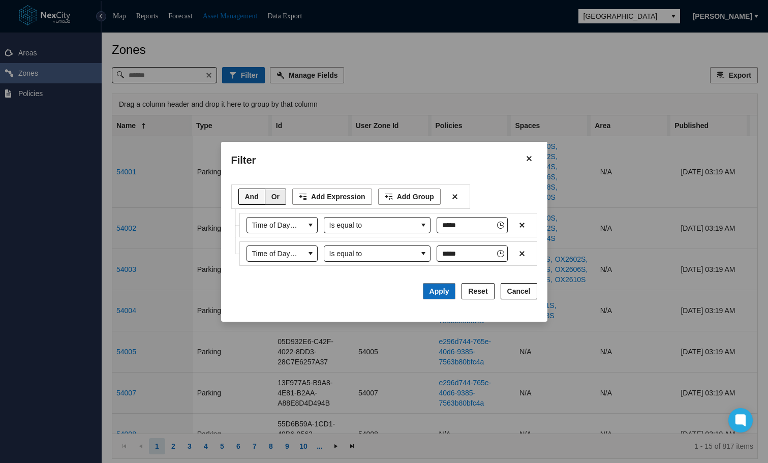
click at [248, 198] on span "And" at bounding box center [252, 197] width 14 height 10
click at [440, 291] on span "Apply" at bounding box center [440, 291] width 20 height 8
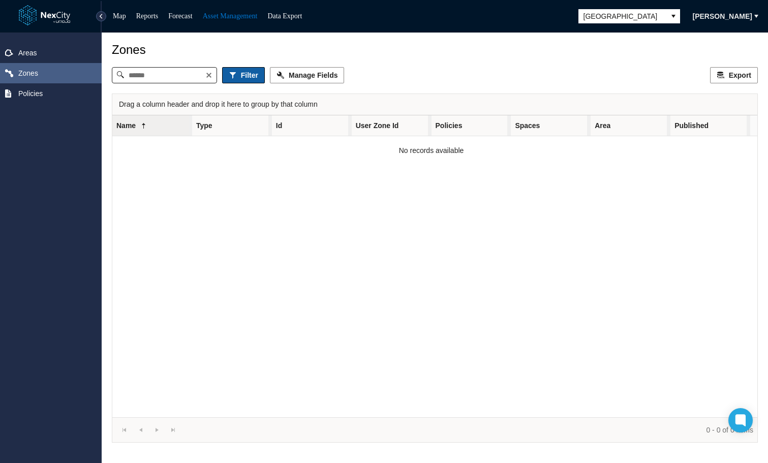
click at [254, 75] on span "Filter" at bounding box center [249, 75] width 17 height 10
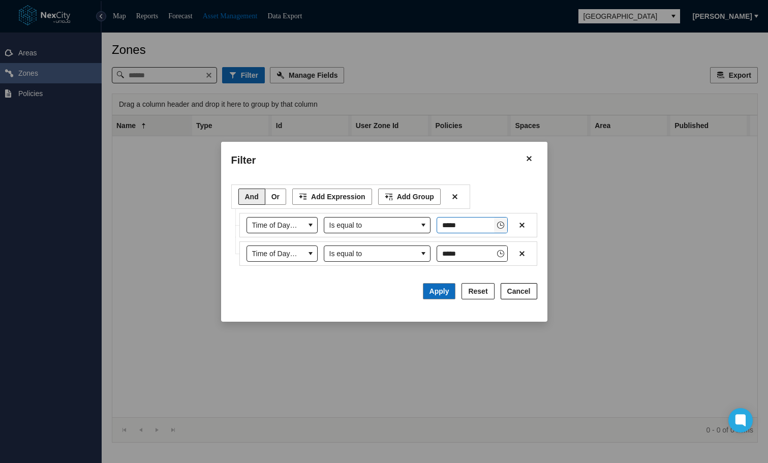
click at [500, 227] on icon "Toggle Clock" at bounding box center [501, 225] width 8 height 8
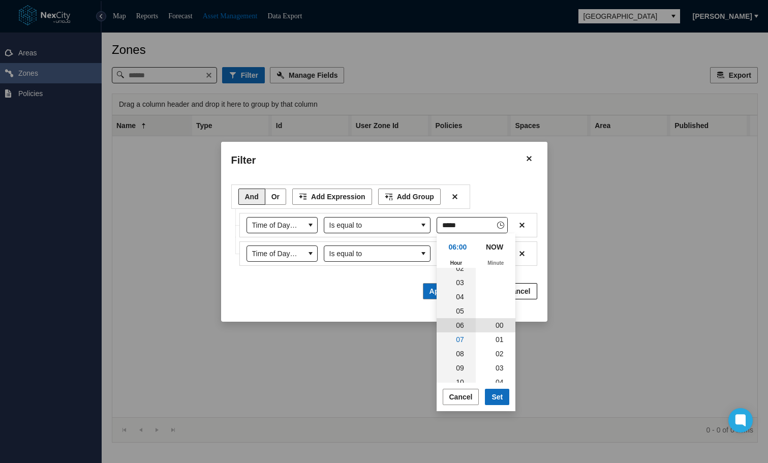
click at [458, 340] on span "07" at bounding box center [460, 340] width 8 height 8
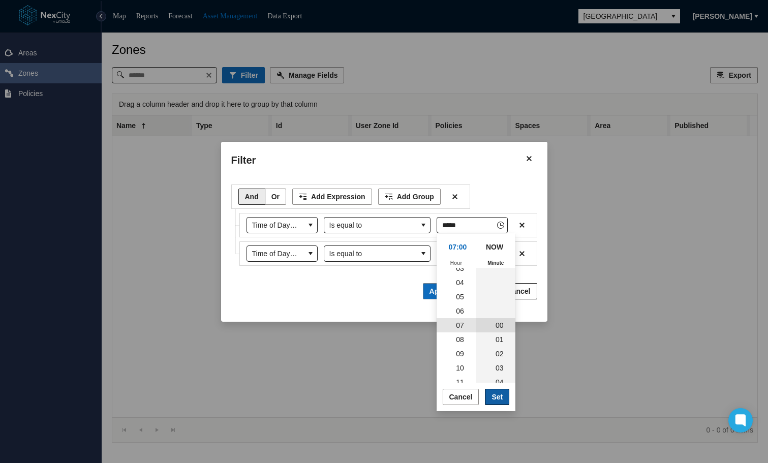
click at [494, 395] on span "Set" at bounding box center [497, 397] width 11 height 10
type input "*****"
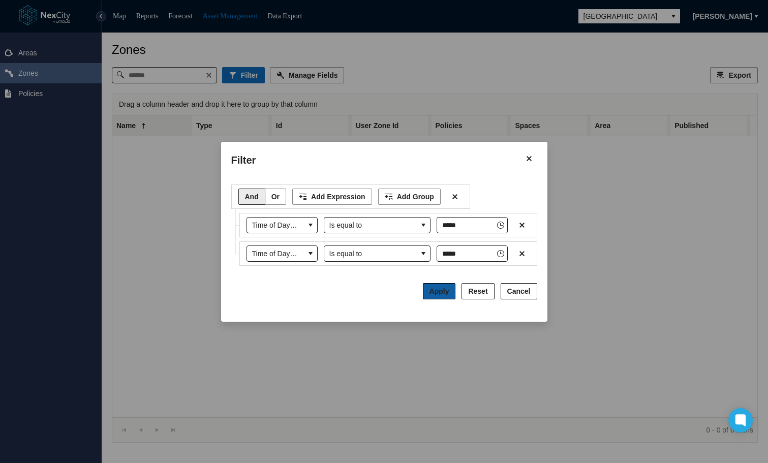
click at [443, 287] on span "Apply" at bounding box center [440, 291] width 20 height 8
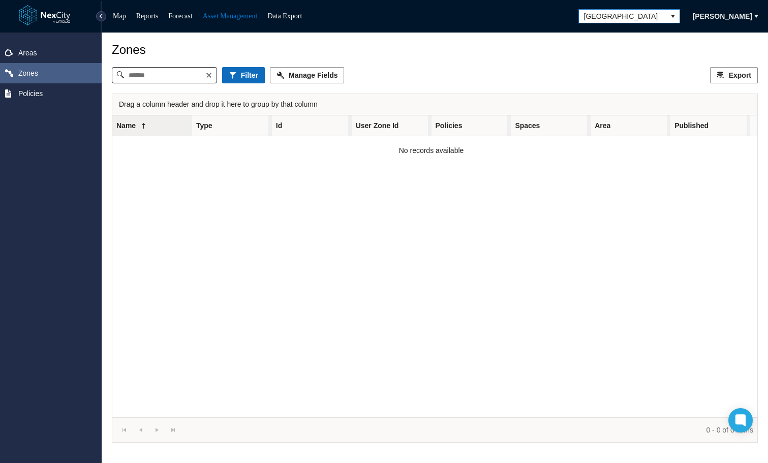
click at [625, 16] on span "[GEOGRAPHIC_DATA]" at bounding box center [622, 16] width 77 height 10
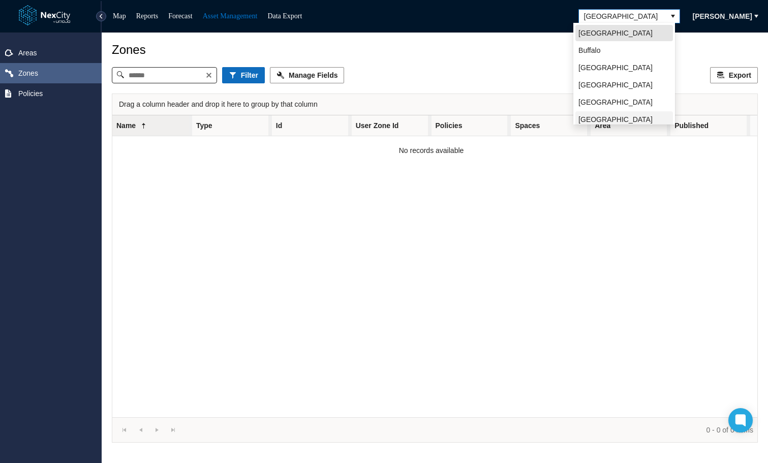
click at [593, 118] on span "[GEOGRAPHIC_DATA][PERSON_NAME]" at bounding box center [625, 124] width 92 height 20
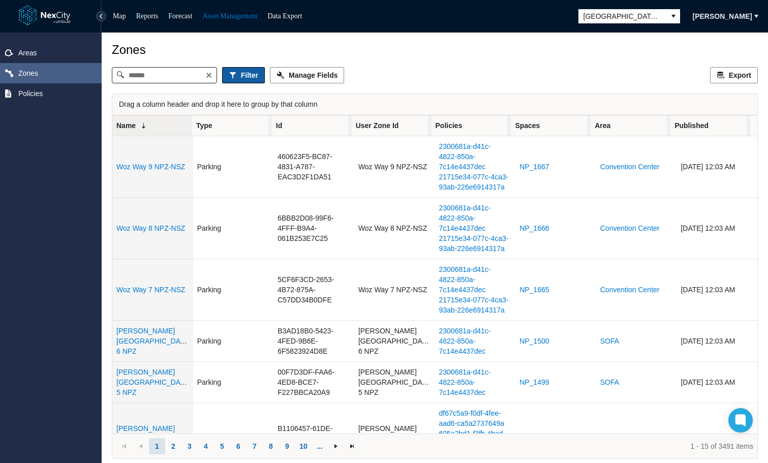
click at [237, 76] on icon at bounding box center [233, 75] width 8 height 8
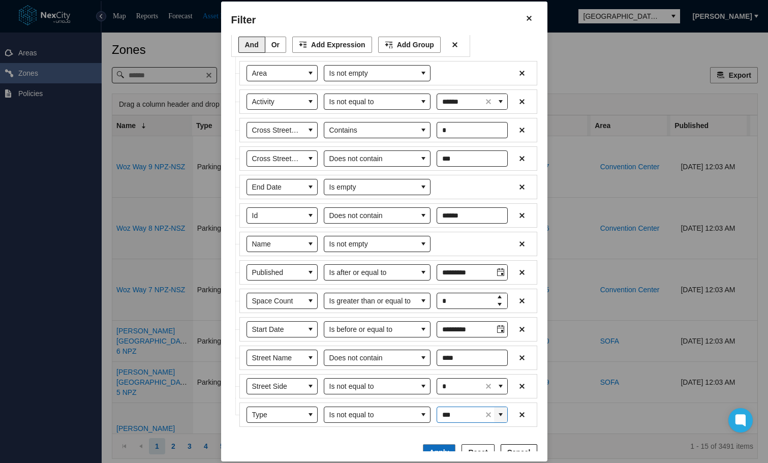
scroll to position [33, 0]
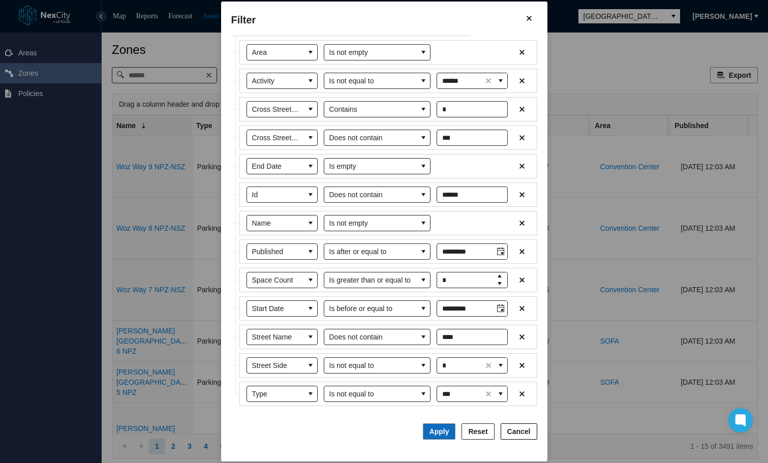
click at [485, 431] on span "Reset" at bounding box center [477, 432] width 19 height 10
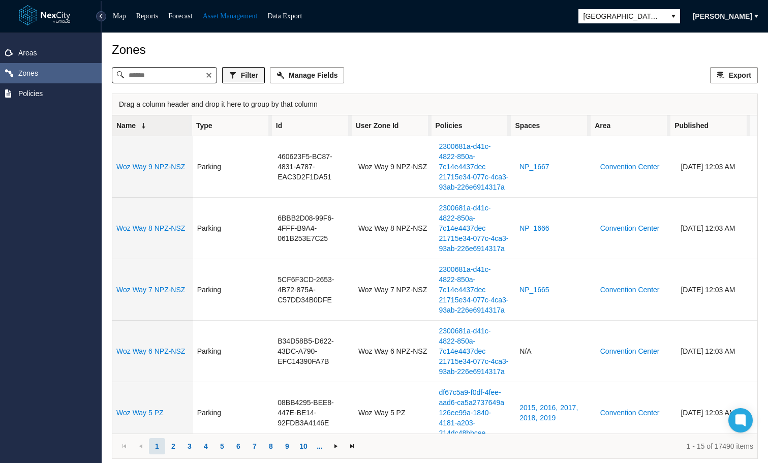
click at [257, 80] on span "Filter" at bounding box center [249, 75] width 17 height 10
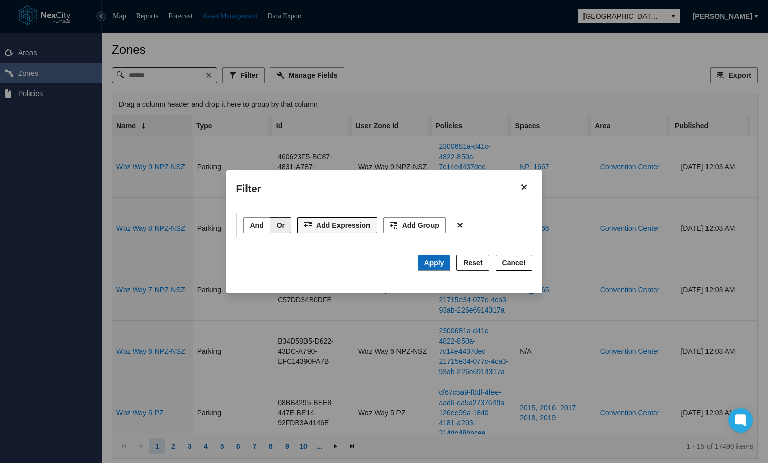
click at [345, 225] on span "Add Expression" at bounding box center [343, 225] width 54 height 10
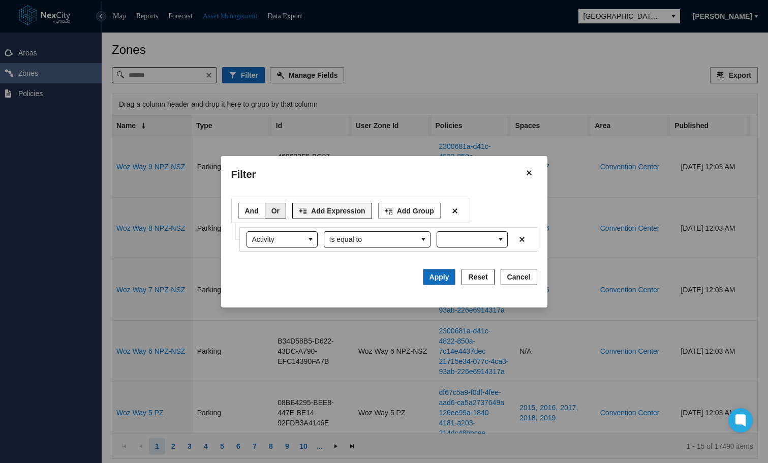
click at [330, 210] on span "Add Expression" at bounding box center [338, 211] width 54 height 10
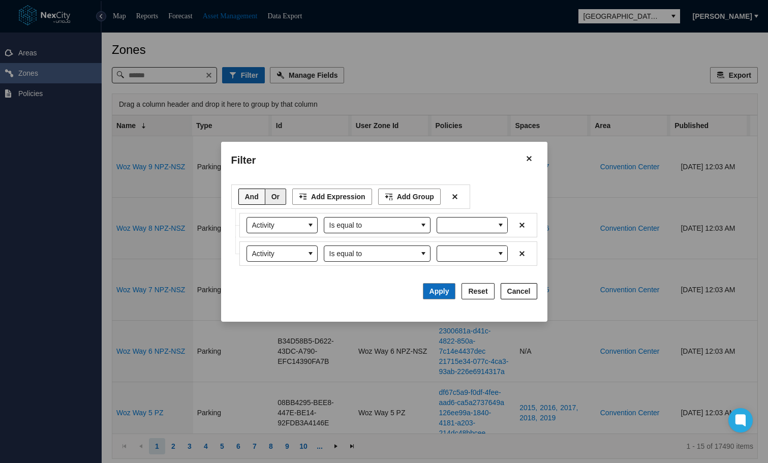
click at [258, 196] on span "And" at bounding box center [252, 197] width 14 height 10
click at [307, 226] on button "select" at bounding box center [310, 225] width 13 height 15
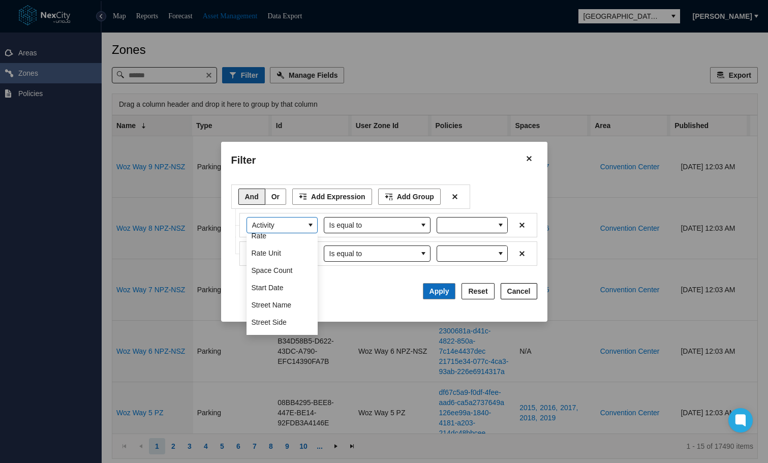
scroll to position [305, 0]
click at [281, 319] on span "Time of Day End" at bounding box center [278, 322] width 53 height 10
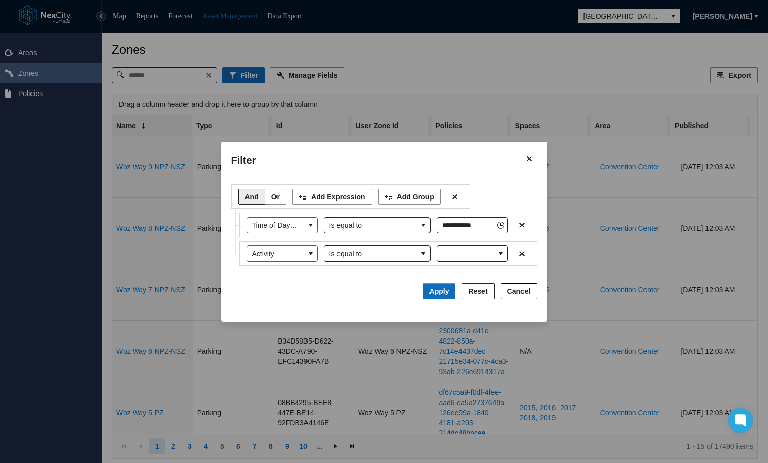
click at [316, 258] on button "select" at bounding box center [310, 253] width 13 height 15
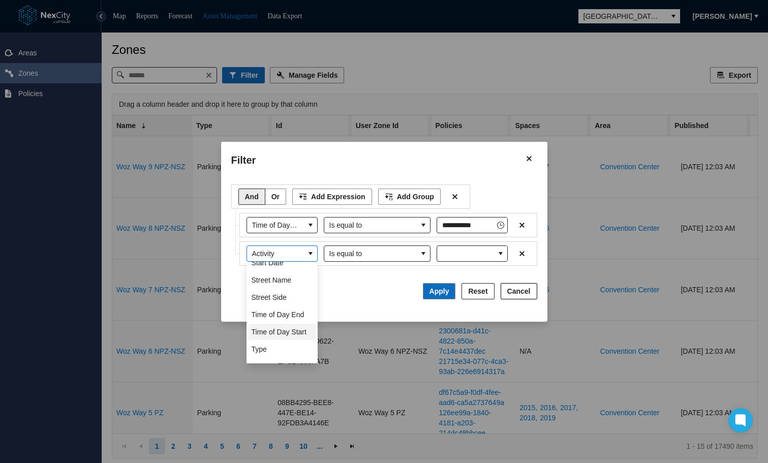
scroll to position [356, 0]
click at [283, 317] on span "Time of Day Start" at bounding box center [279, 317] width 55 height 10
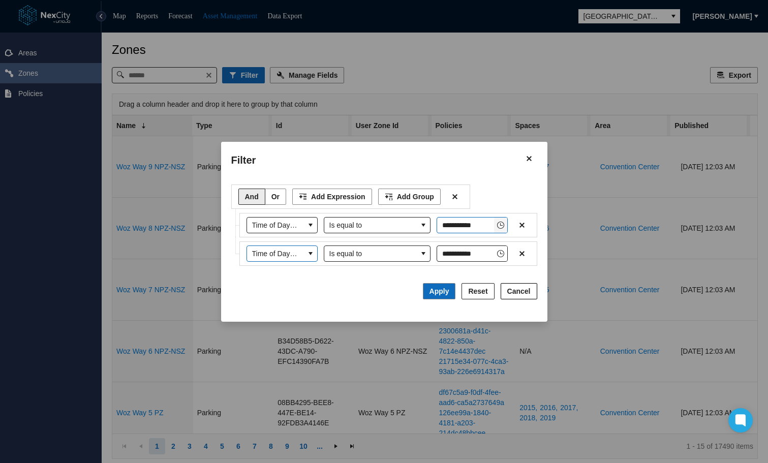
click at [504, 227] on icon "Toggle Clock" at bounding box center [501, 225] width 8 height 8
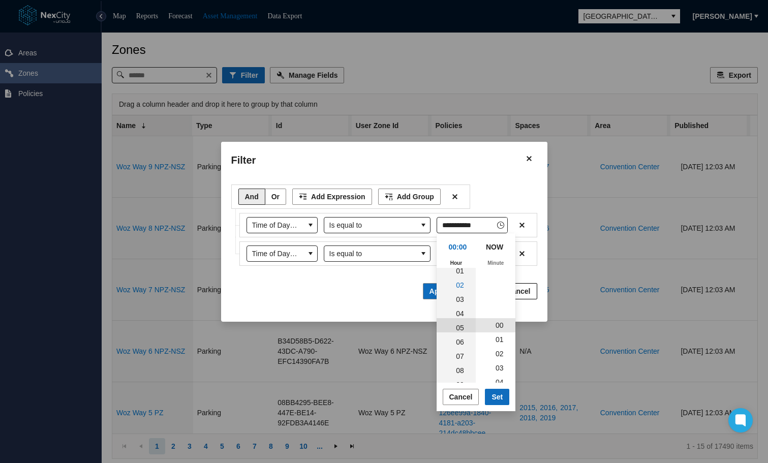
scroll to position [114, 0]
click at [463, 300] on li "06" at bounding box center [460, 297] width 28 height 14
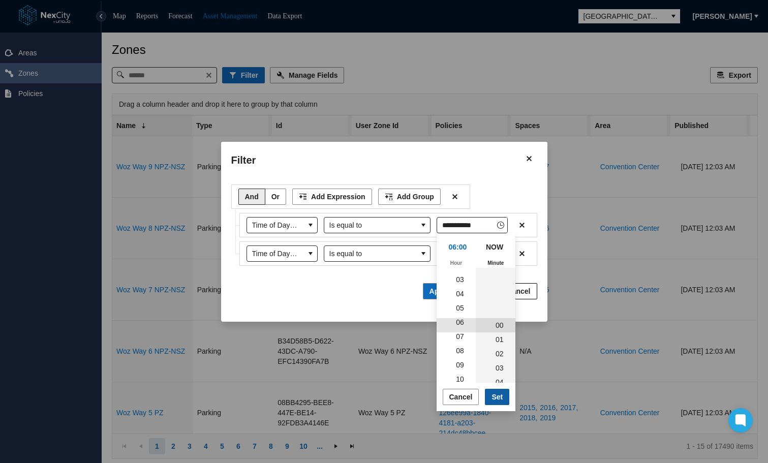
scroll to position [85, 0]
click at [497, 402] on button "Set" at bounding box center [497, 397] width 24 height 16
type input "*****"
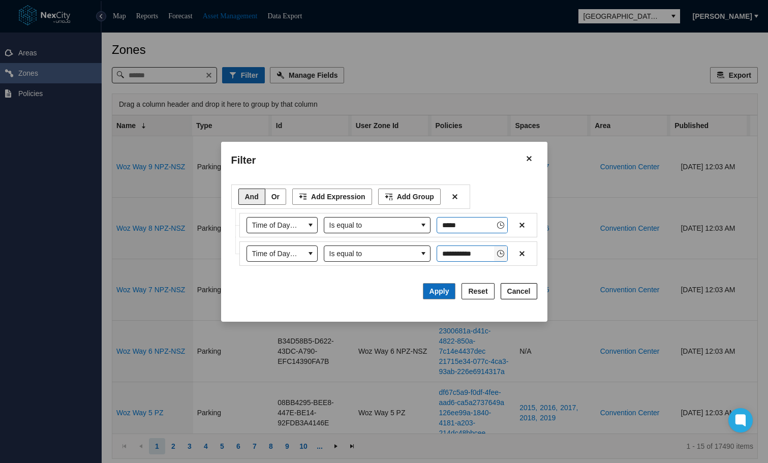
click at [500, 255] on icon "Toggle Clock" at bounding box center [501, 254] width 8 height 8
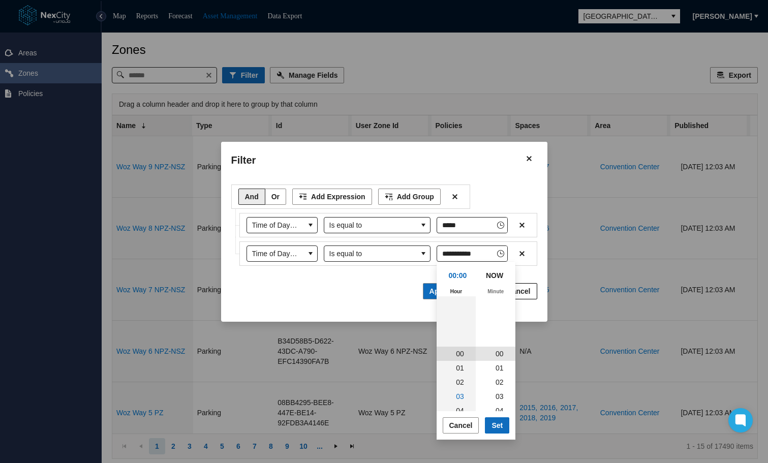
click at [456, 399] on span "03" at bounding box center [460, 397] width 8 height 8
click at [497, 423] on span "Set" at bounding box center [497, 425] width 11 height 10
type input "*****"
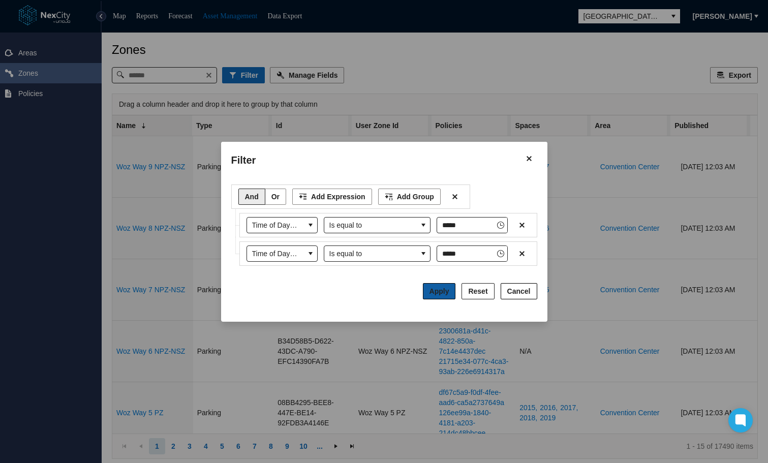
click at [440, 287] on span "Apply" at bounding box center [440, 291] width 20 height 8
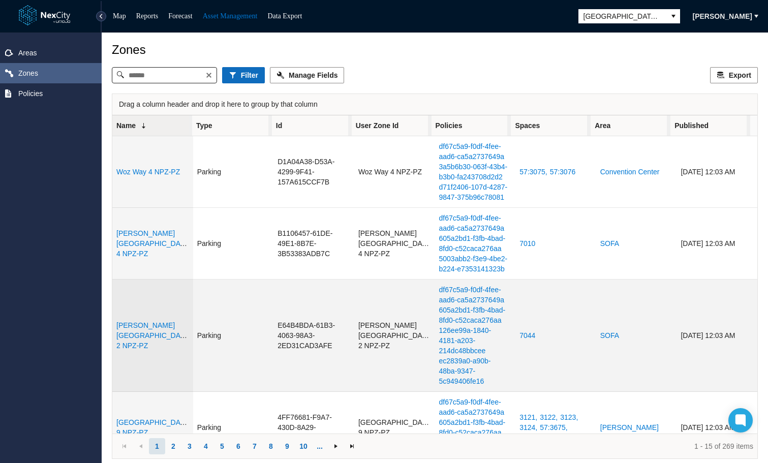
drag, startPoint x: 164, startPoint y: 358, endPoint x: 143, endPoint y: 352, distance: 21.7
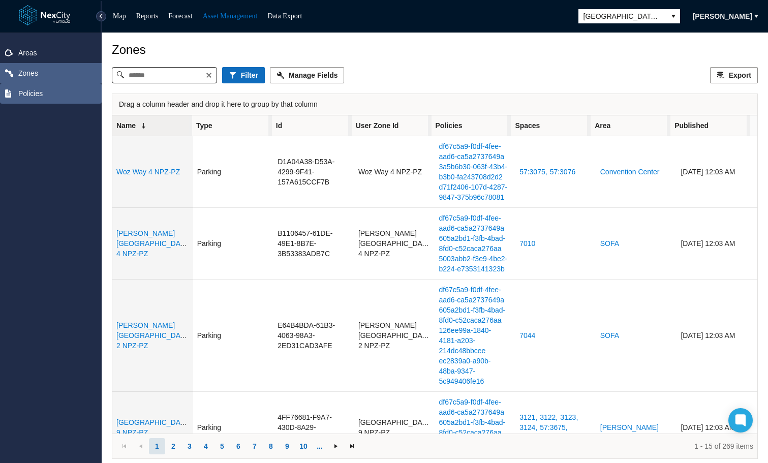
click at [44, 90] on span "Policies" at bounding box center [51, 93] width 102 height 20
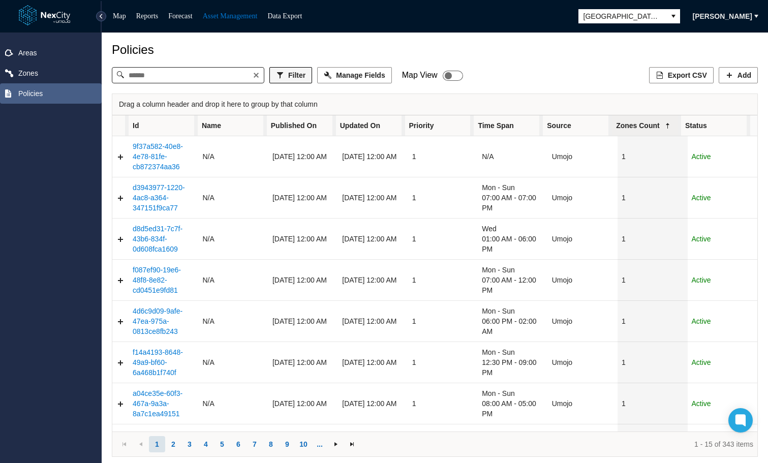
click at [294, 78] on span "Filter" at bounding box center [296, 75] width 17 height 10
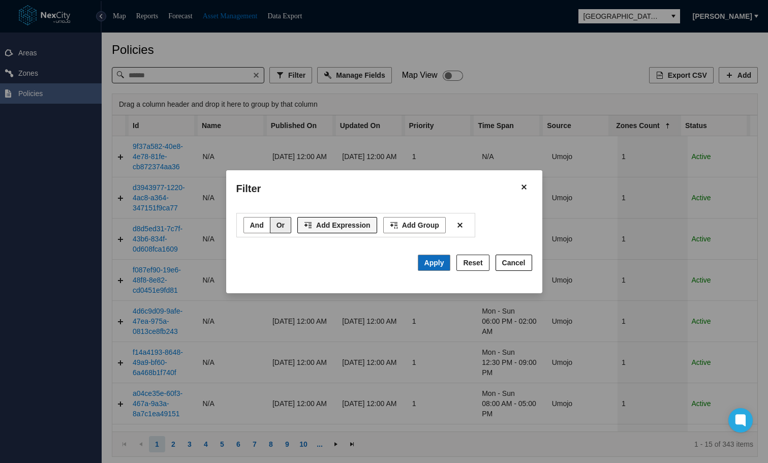
click at [325, 229] on span "Add Expression" at bounding box center [343, 225] width 54 height 10
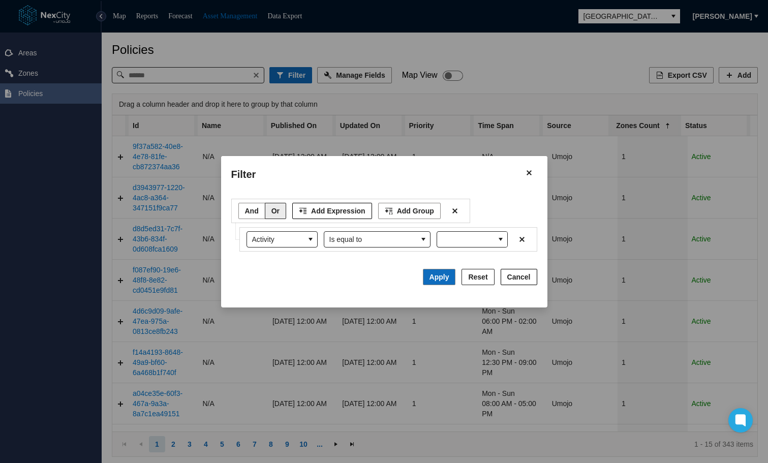
click at [316, 215] on span "Add Expression" at bounding box center [338, 211] width 54 height 10
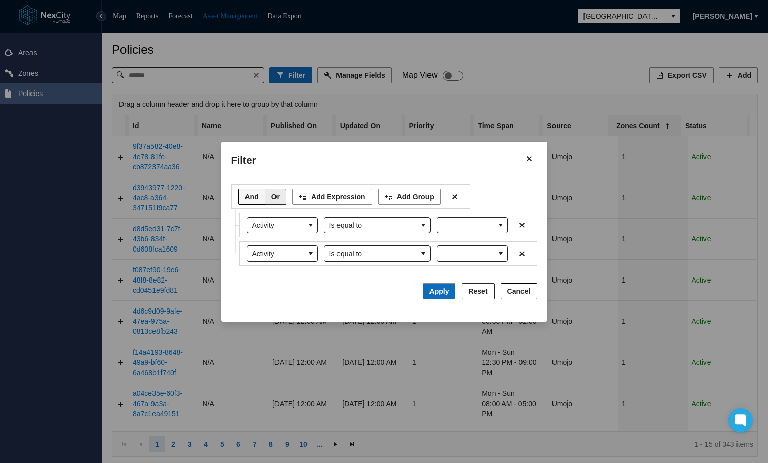
click at [243, 199] on button "And" at bounding box center [251, 197] width 27 height 16
click at [305, 221] on span "Activity" at bounding box center [282, 225] width 71 height 16
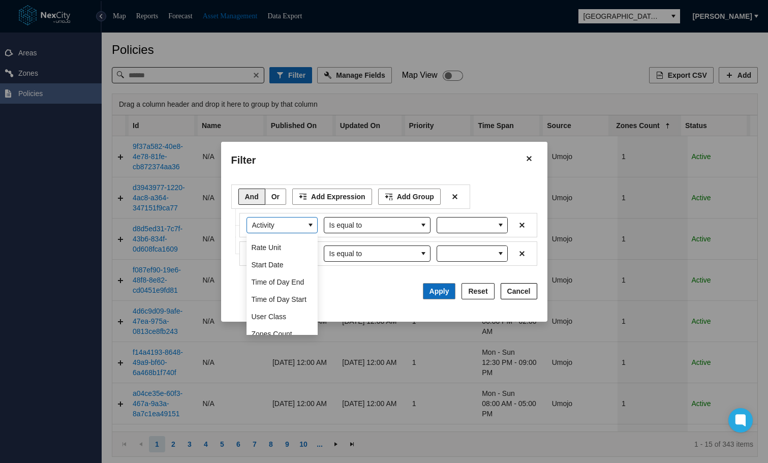
scroll to position [223, 0]
click at [281, 268] on span "Time of Day End" at bounding box center [278, 273] width 53 height 10
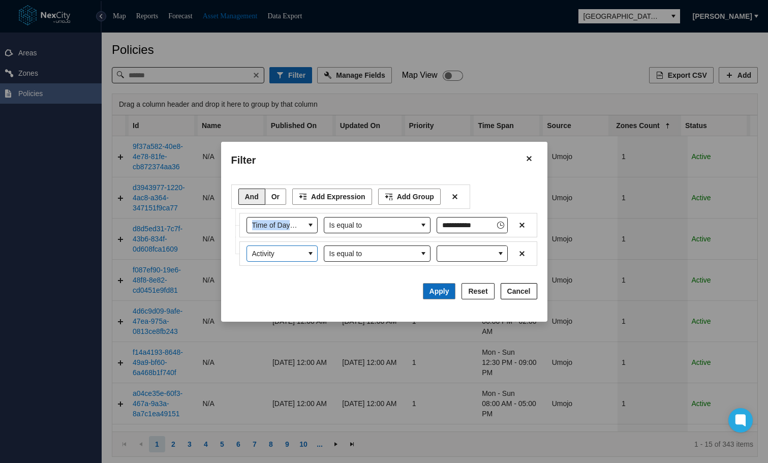
click at [308, 255] on icon "select" at bounding box center [311, 254] width 8 height 8
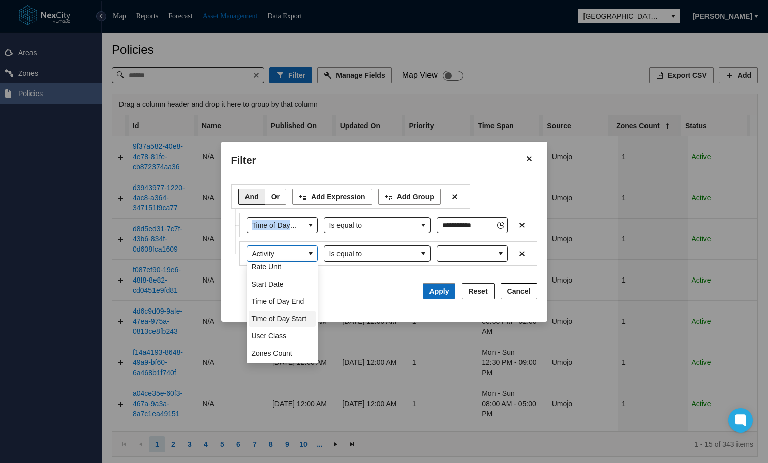
click at [280, 314] on span "Time of Day Start" at bounding box center [279, 319] width 55 height 10
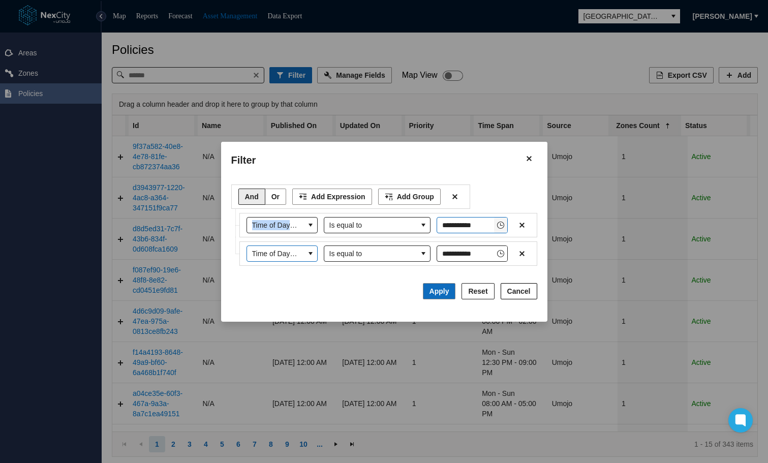
click at [502, 226] on icon "Toggle Clock" at bounding box center [501, 225] width 8 height 8
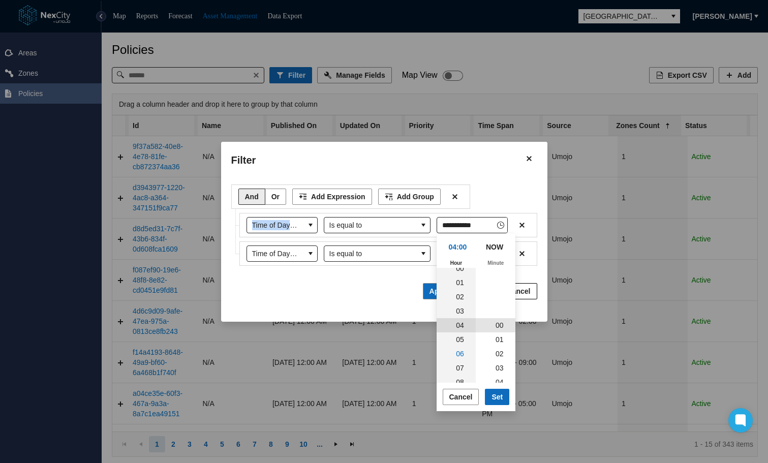
click at [458, 356] on span "06" at bounding box center [460, 354] width 8 height 8
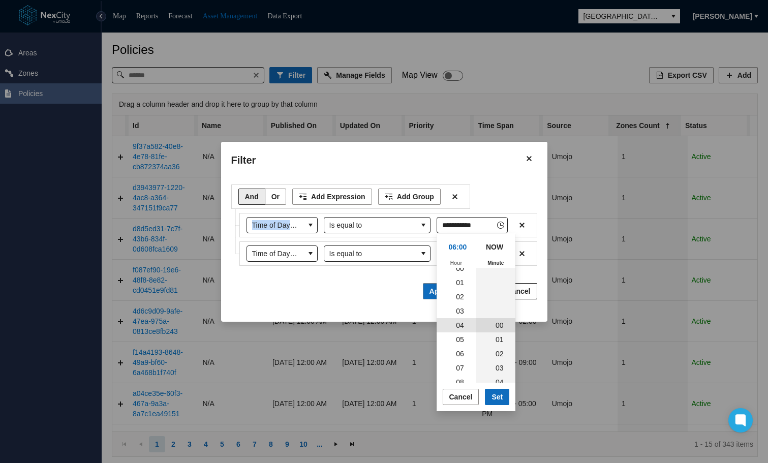
scroll to position [85, 0]
click at [497, 394] on span "Set" at bounding box center [497, 397] width 11 height 10
type input "*****"
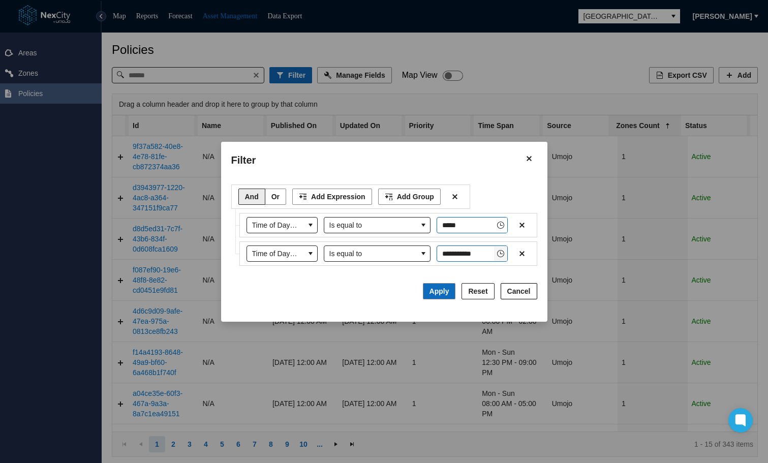
click at [502, 256] on icon "Toggle Clock" at bounding box center [500, 253] width 7 height 7
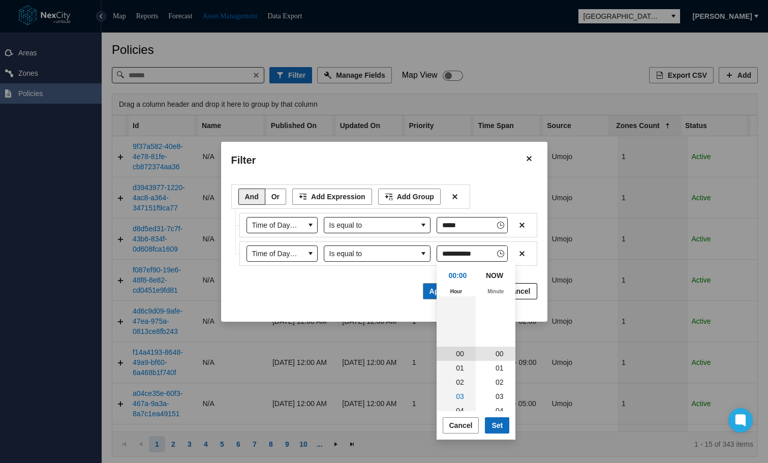
click at [458, 397] on span "03" at bounding box center [460, 397] width 8 height 8
click at [496, 426] on span "Set" at bounding box center [497, 425] width 11 height 10
type input "*****"
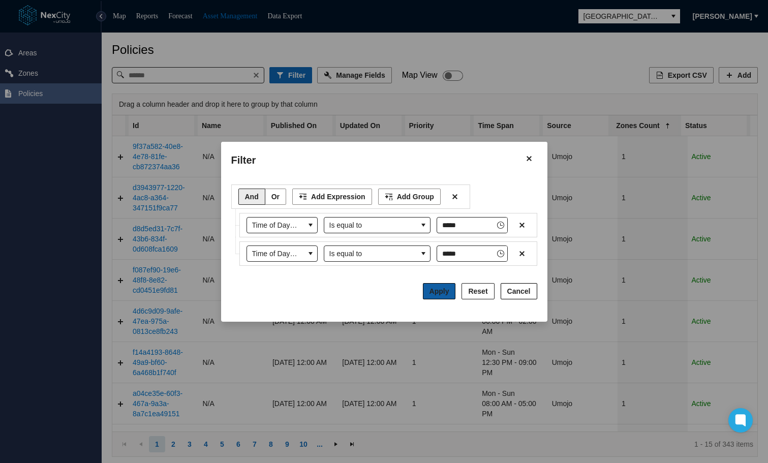
click at [444, 289] on span "Apply" at bounding box center [440, 291] width 20 height 8
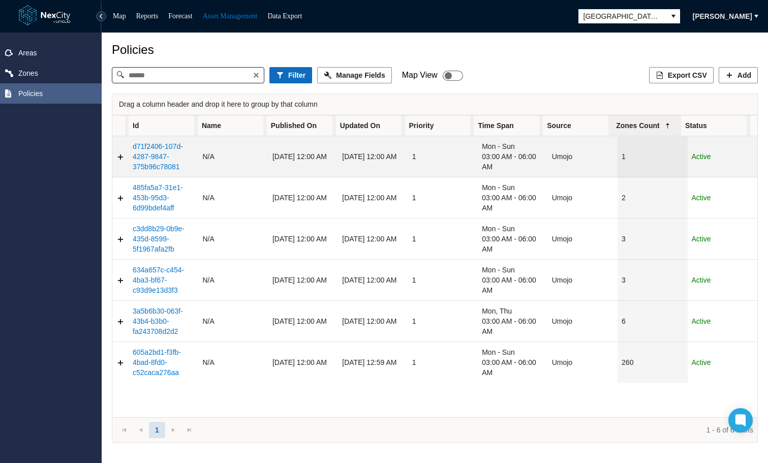
click at [119, 156] on icon "Expand detail row" at bounding box center [120, 157] width 8 height 8
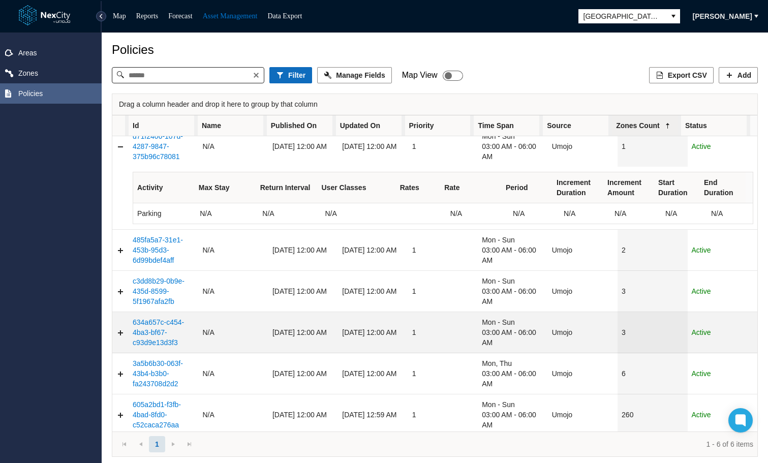
scroll to position [13, 0]
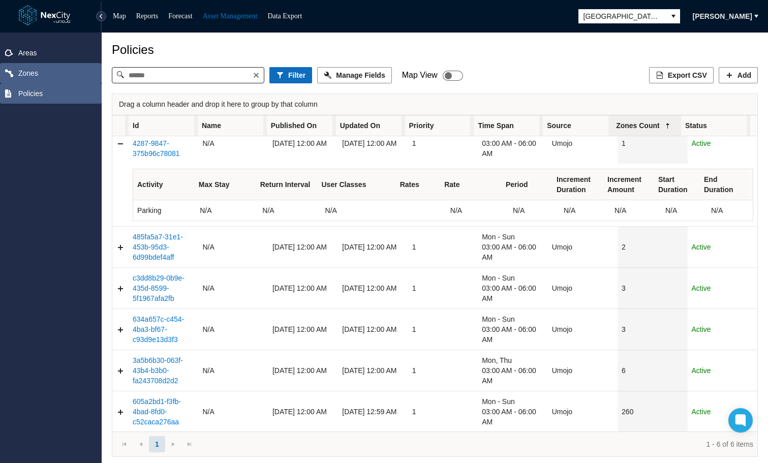
click at [29, 72] on span "Zones" at bounding box center [28, 73] width 20 height 10
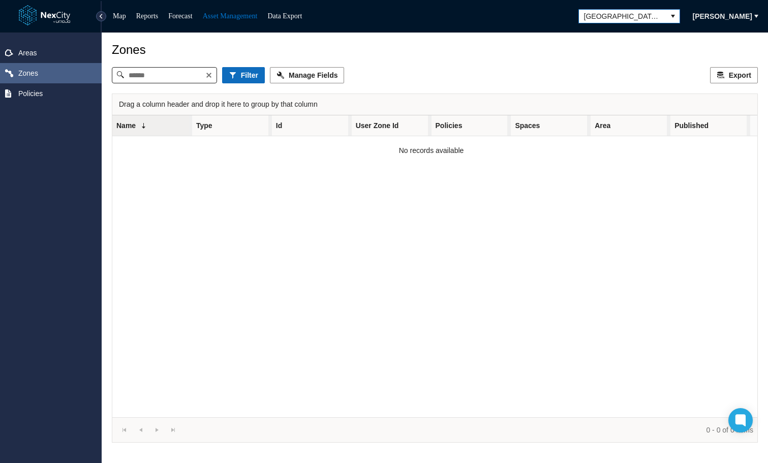
click at [667, 20] on button "select" at bounding box center [673, 16] width 13 height 13
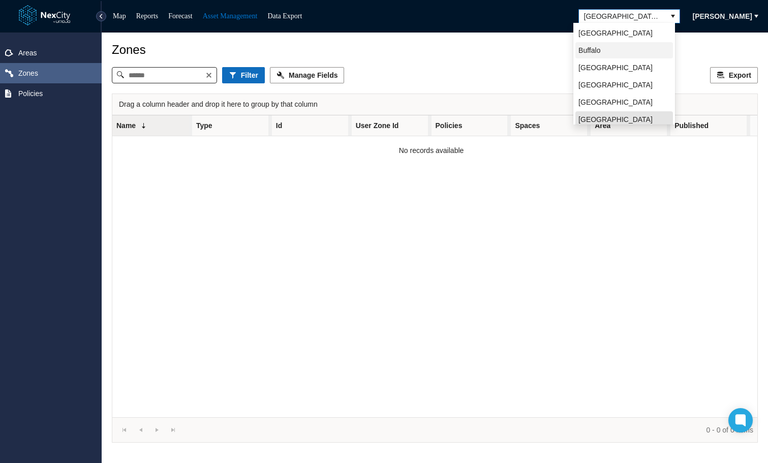
scroll to position [3, 0]
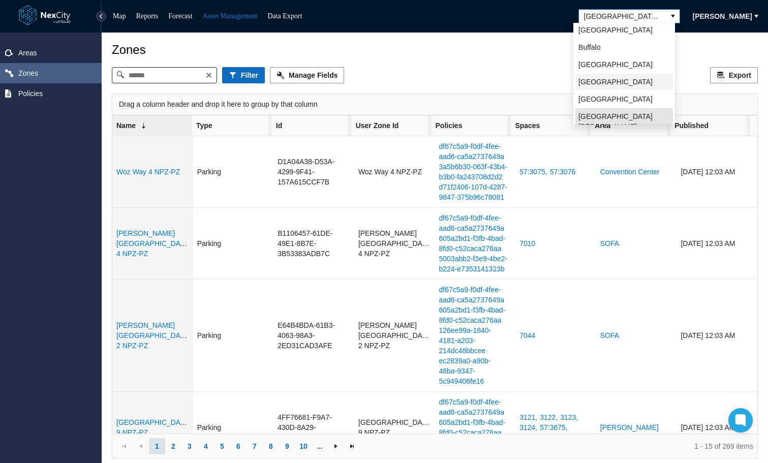
click at [599, 82] on span "[GEOGRAPHIC_DATA]" at bounding box center [616, 82] width 74 height 10
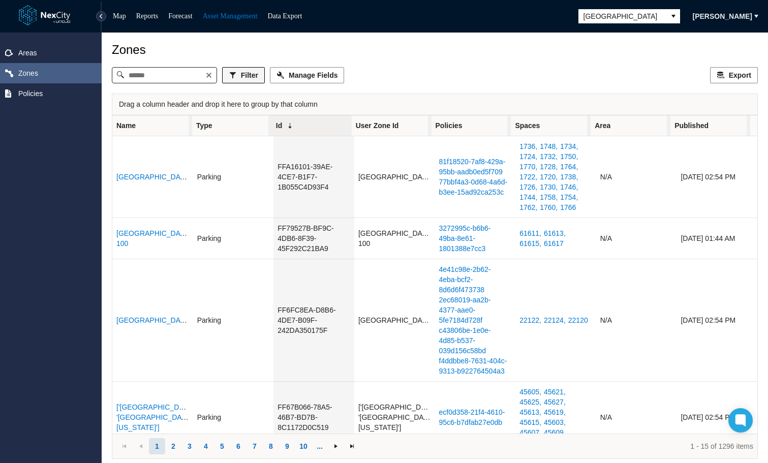
click at [255, 76] on span "Filter" at bounding box center [249, 75] width 17 height 10
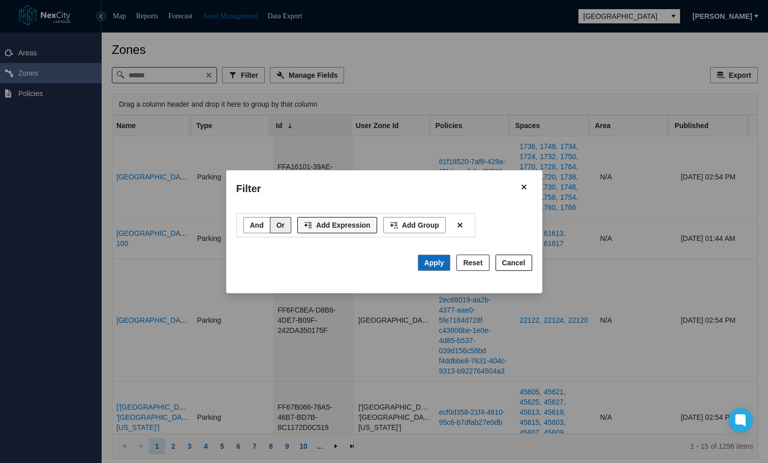
click at [341, 227] on span "Add Expression" at bounding box center [343, 225] width 54 height 10
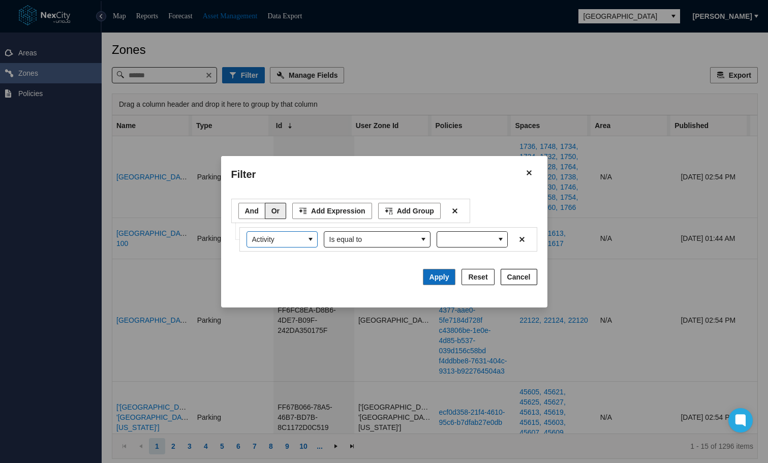
click at [311, 243] on icon "select" at bounding box center [311, 239] width 8 height 8
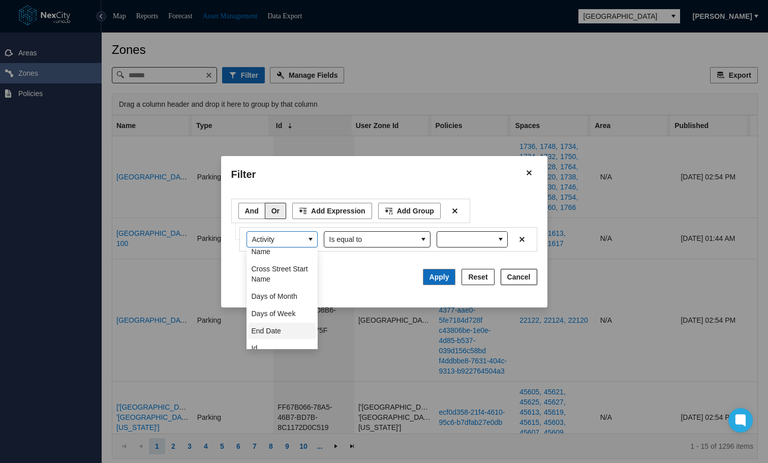
click at [280, 329] on li "End Date" at bounding box center [282, 331] width 67 height 16
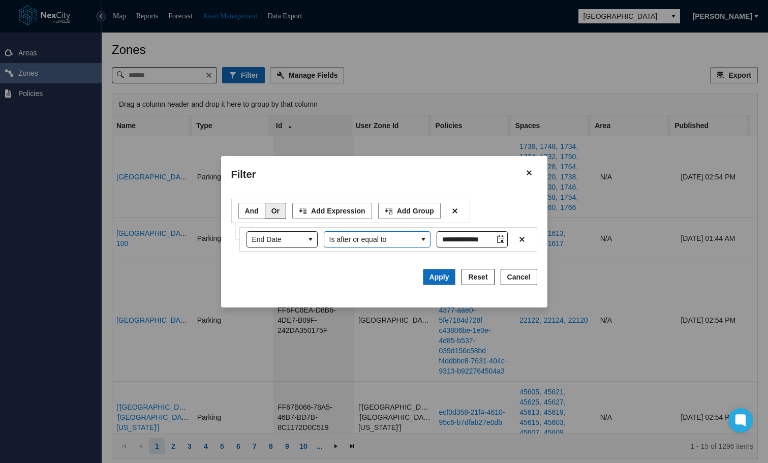
click at [420, 241] on button "select" at bounding box center [423, 239] width 13 height 15
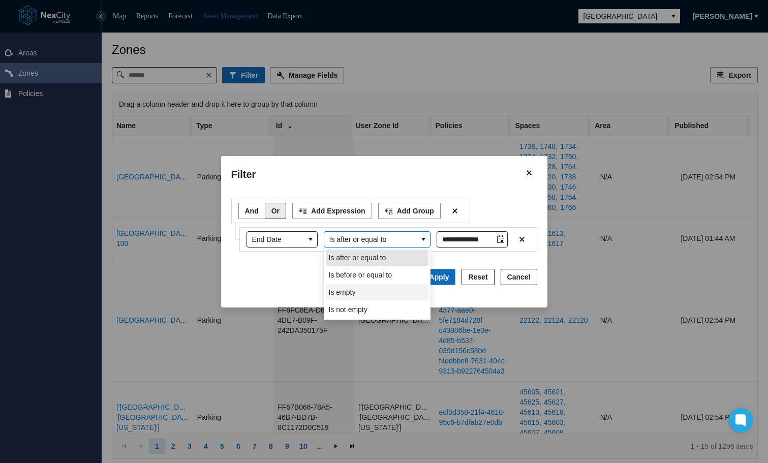
click at [346, 298] on li "Is empty" at bounding box center [377, 292] width 103 height 16
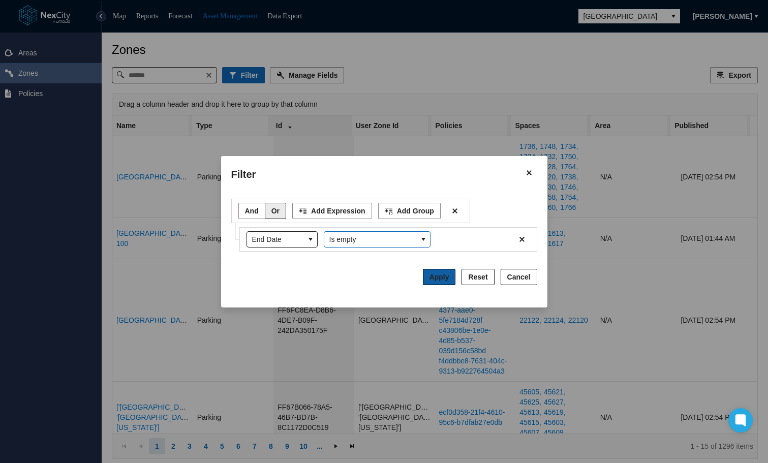
click at [444, 277] on span "Apply" at bounding box center [440, 277] width 20 height 8
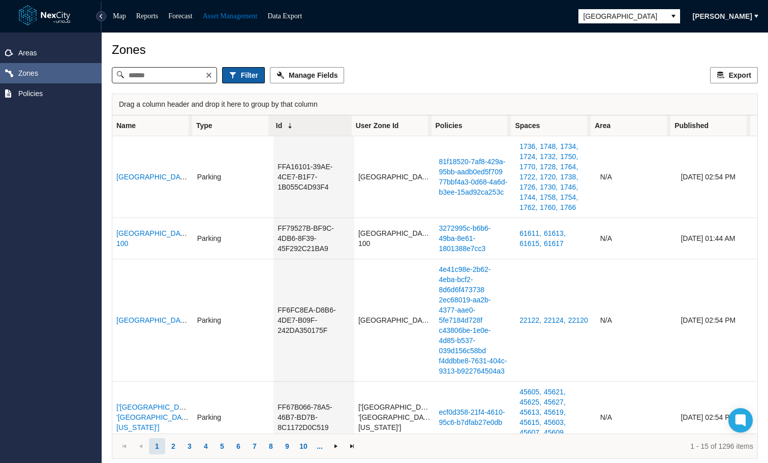
click at [253, 78] on span "Filter" at bounding box center [249, 75] width 17 height 10
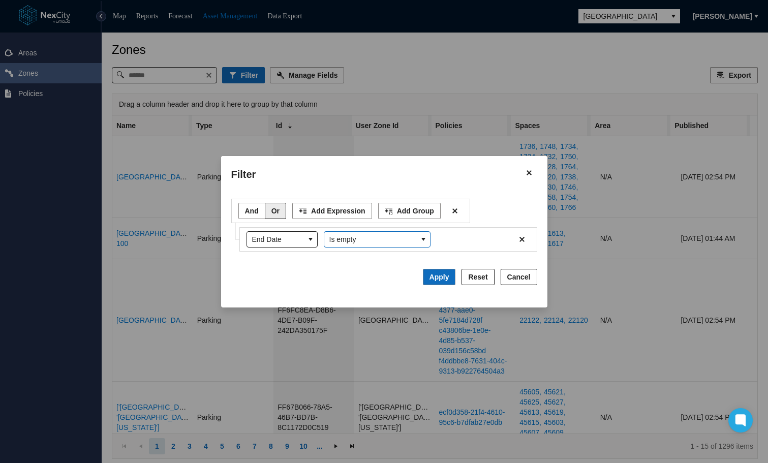
click at [429, 241] on button "select" at bounding box center [423, 239] width 13 height 15
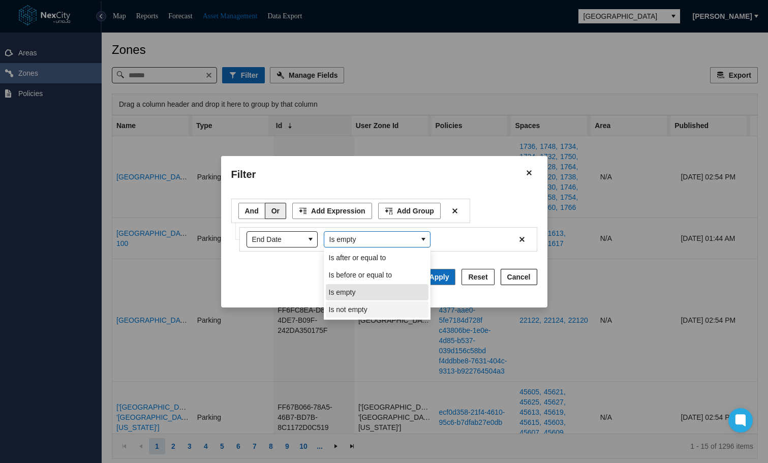
click at [361, 311] on span "Is not empty" at bounding box center [348, 310] width 39 height 10
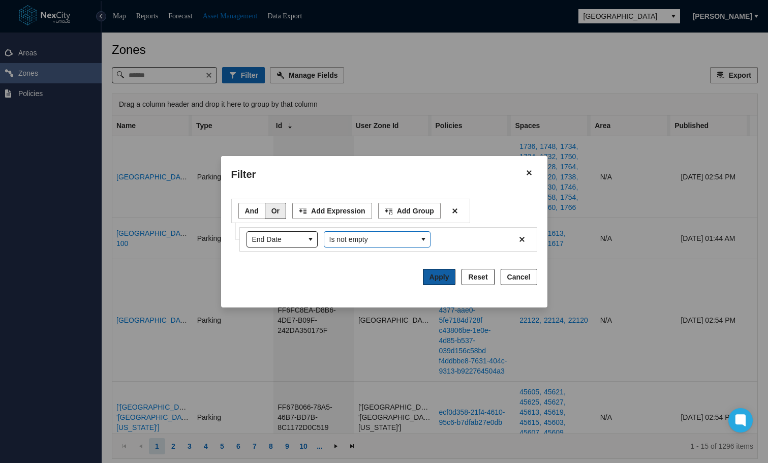
click at [440, 278] on span "Apply" at bounding box center [440, 277] width 20 height 8
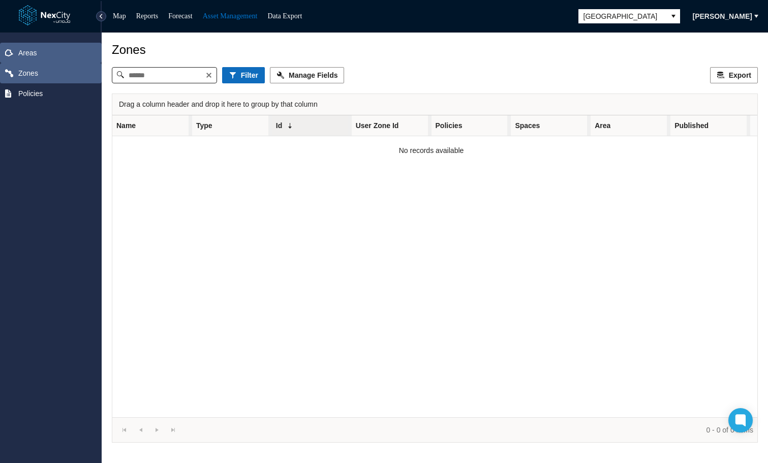
click at [40, 51] on span "Areas" at bounding box center [51, 53] width 102 height 20
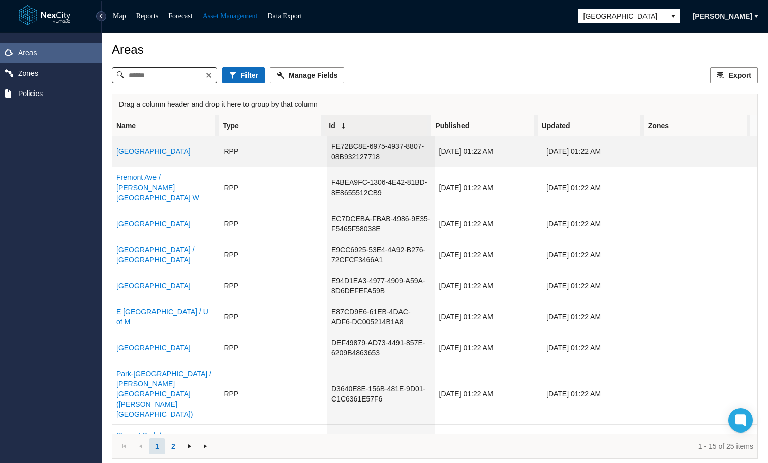
click at [149, 153] on link "North Central University" at bounding box center [153, 151] width 74 height 8
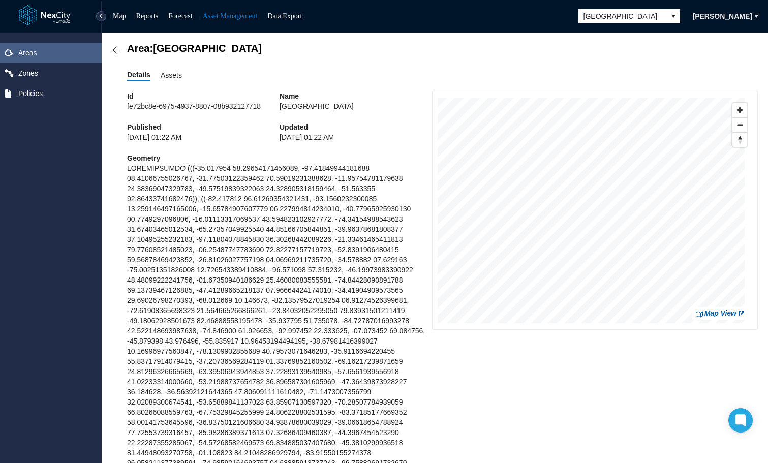
click at [712, 315] on span "Map View" at bounding box center [721, 314] width 32 height 10
drag, startPoint x: 35, startPoint y: 75, endPoint x: 103, endPoint y: 65, distance: 68.8
click at [35, 75] on span "Zones" at bounding box center [28, 73] width 20 height 10
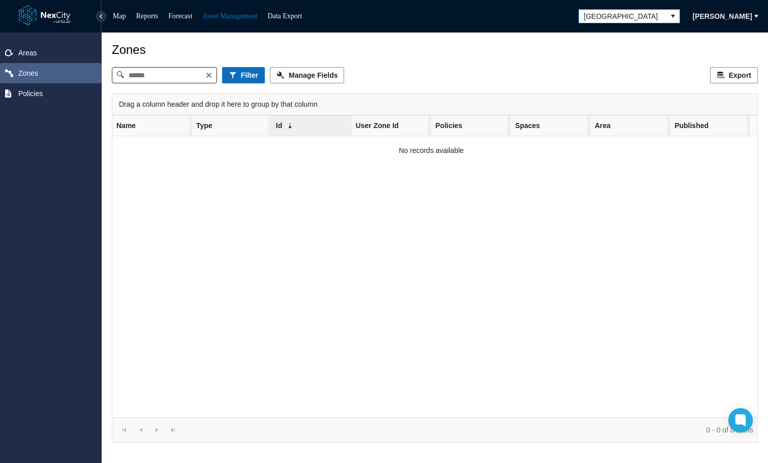
click at [667, 14] on button "select" at bounding box center [673, 16] width 13 height 13
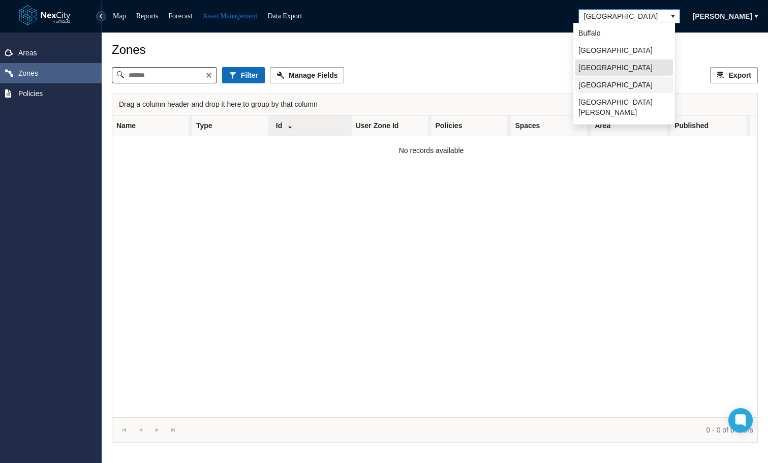
scroll to position [22, 0]
click at [592, 119] on span "[GEOGRAPHIC_DATA]" at bounding box center [616, 124] width 74 height 10
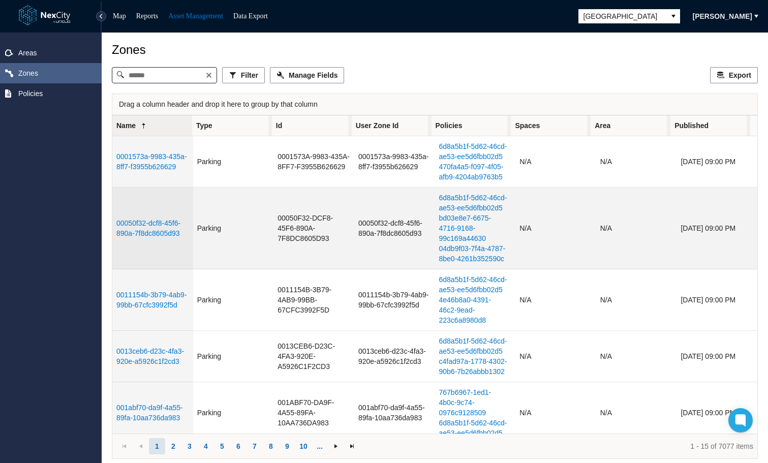
click at [145, 231] on link "00050f32-dcf8-45f6-890a-7f8dc8605d93" at bounding box center [148, 228] width 64 height 18
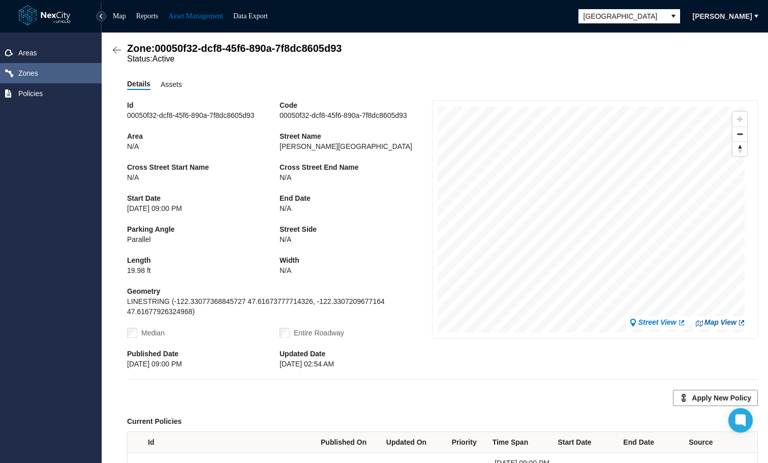
click at [713, 325] on span "Map View" at bounding box center [721, 323] width 32 height 10
click at [38, 93] on span "Policies" at bounding box center [30, 93] width 24 height 10
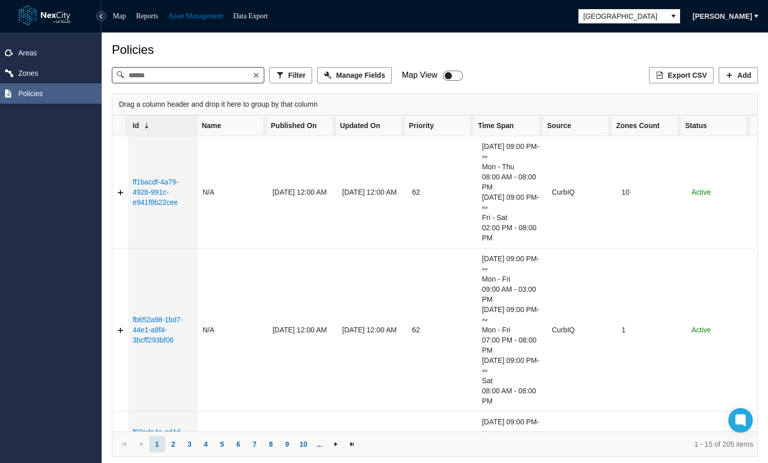
click at [445, 76] on span at bounding box center [448, 75] width 7 height 7
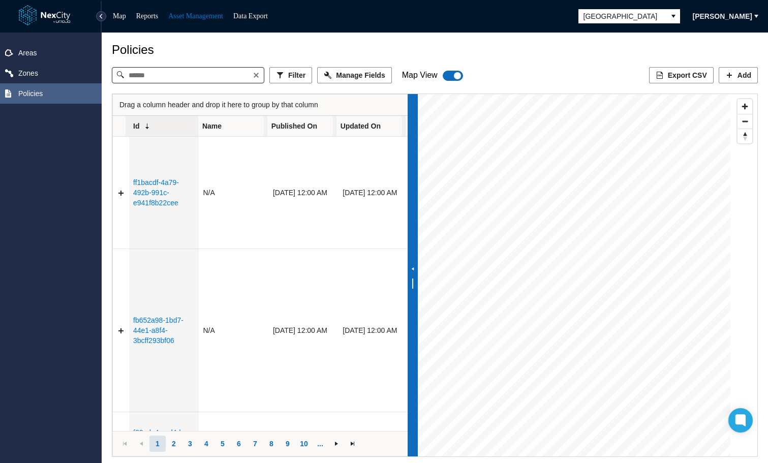
scroll to position [0, 19]
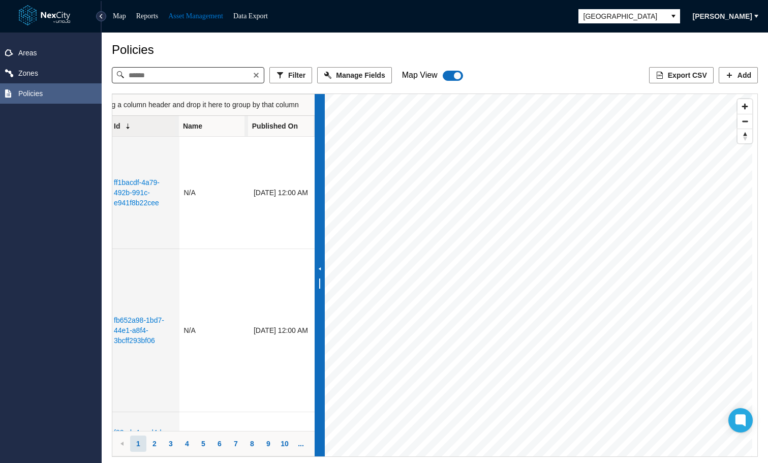
drag, startPoint x: 441, startPoint y: 273, endPoint x: 320, endPoint y: 270, distance: 121.0
click at [320, 270] on icon "split bar" at bounding box center [320, 269] width 6 height 6
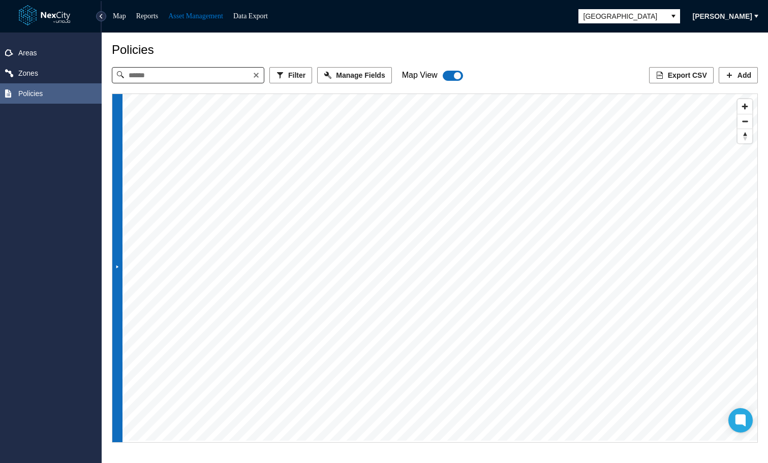
scroll to position [0, 0]
click at [441, 281] on div at bounding box center [435, 268] width 646 height 349
click at [117, 268] on icon "split bar" at bounding box center [117, 266] width 3 height 3
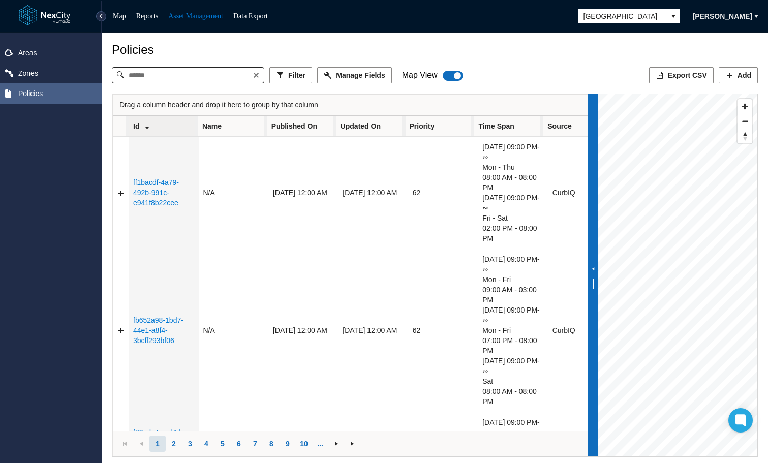
drag, startPoint x: 321, startPoint y: 284, endPoint x: 595, endPoint y: 281, distance: 274.1
click at [595, 281] on div "split bar" at bounding box center [593, 275] width 10 height 363
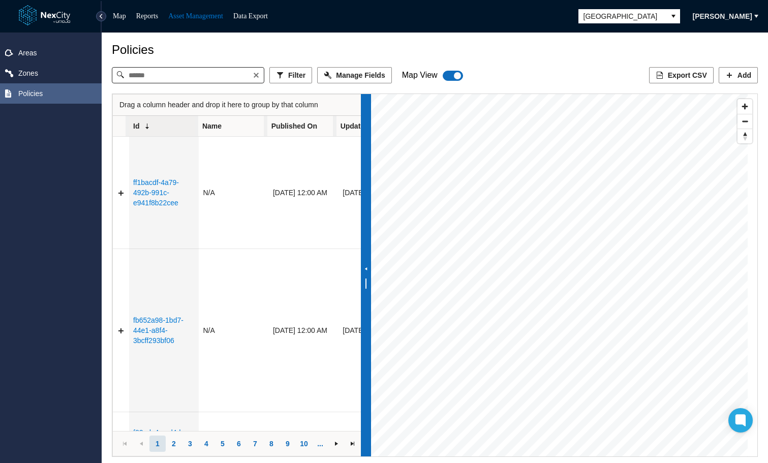
drag, startPoint x: 595, startPoint y: 287, endPoint x: 368, endPoint y: 293, distance: 227.4
click at [368, 293] on div "split bar" at bounding box center [366, 275] width 10 height 363
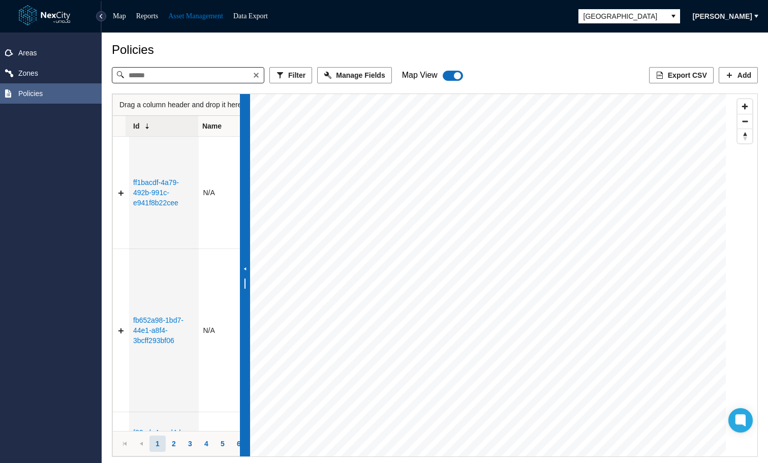
scroll to position [0, 16]
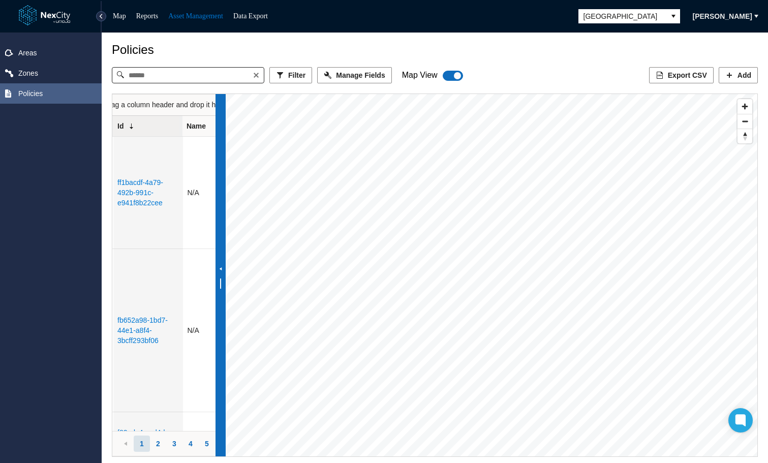
drag, startPoint x: 370, startPoint y: 290, endPoint x: 224, endPoint y: 291, distance: 145.4
click at [224, 291] on div "split bar" at bounding box center [221, 275] width 10 height 363
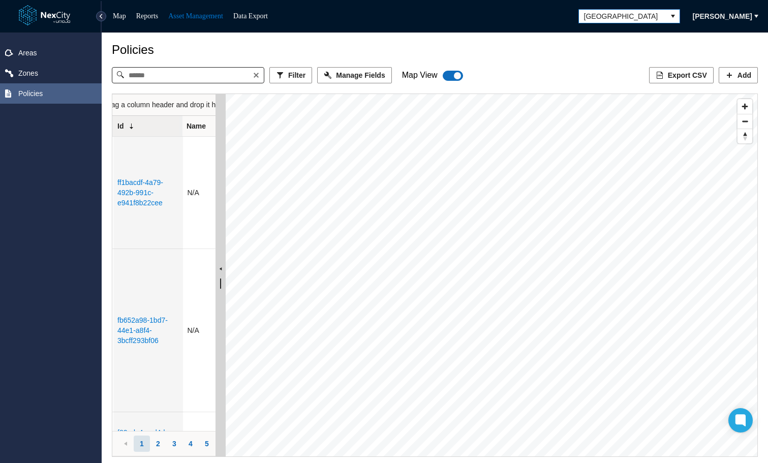
click at [671, 15] on icon "select" at bounding box center [673, 16] width 4 height 3
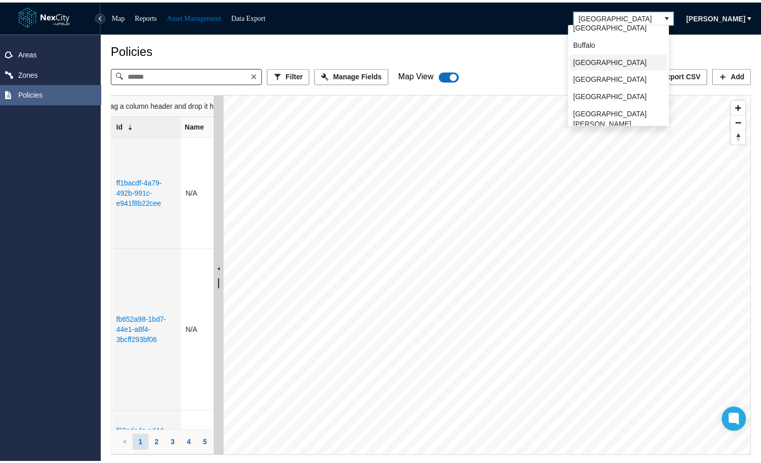
scroll to position [0, 0]
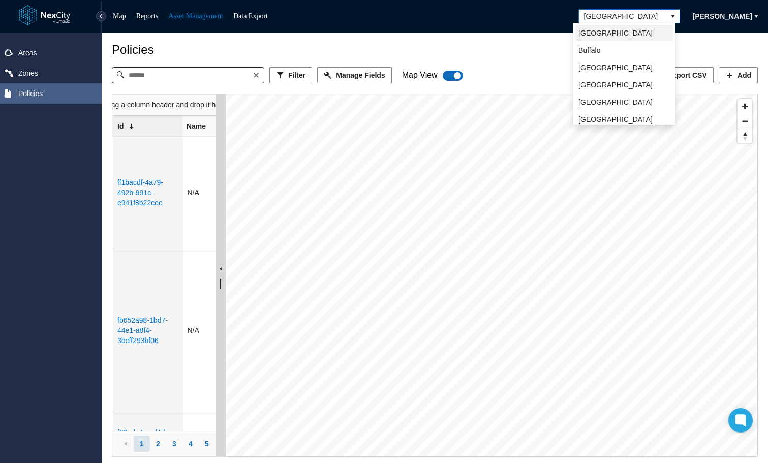
click at [603, 29] on span "[GEOGRAPHIC_DATA]" at bounding box center [616, 33] width 74 height 10
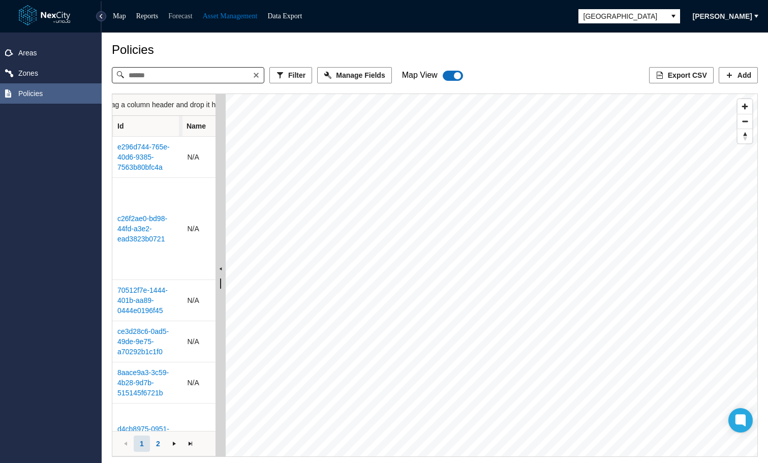
click at [184, 16] on link "Forecast" at bounding box center [180, 16] width 24 height 8
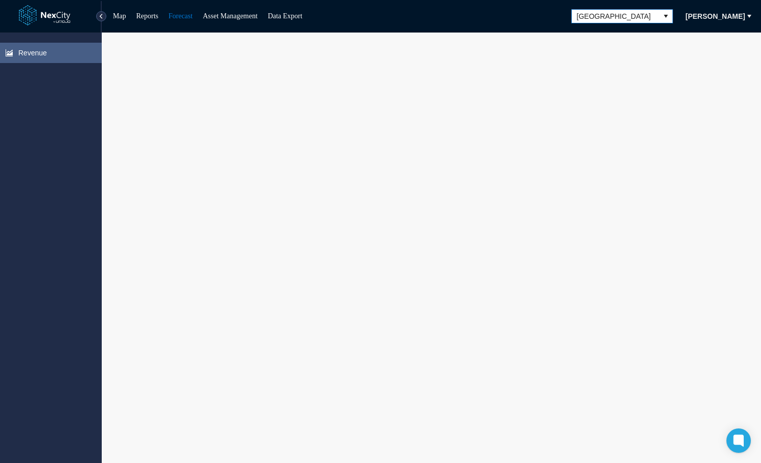
click at [619, 14] on span "[GEOGRAPHIC_DATA]" at bounding box center [615, 16] width 77 height 10
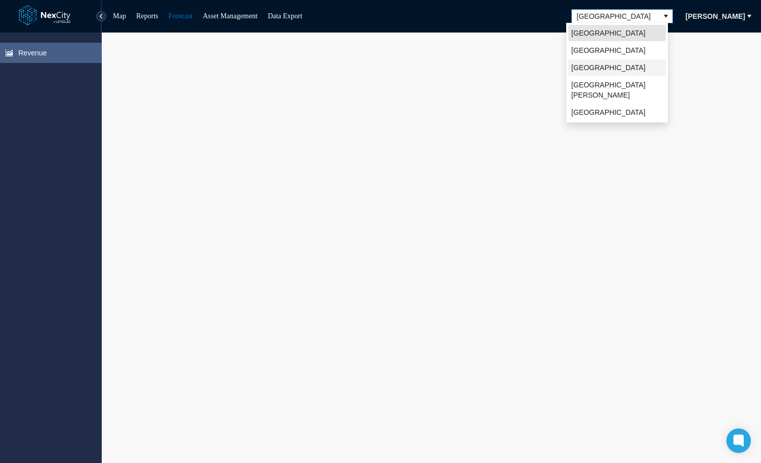
click at [586, 73] on li "[GEOGRAPHIC_DATA]" at bounding box center [617, 67] width 98 height 16
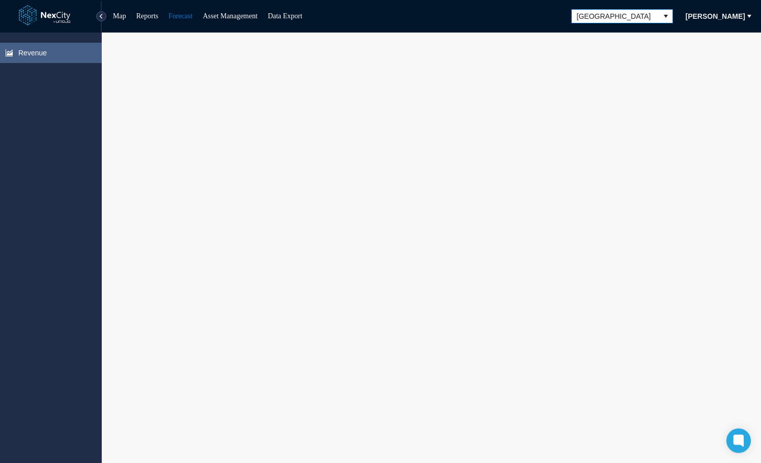
scroll to position [7, 0]
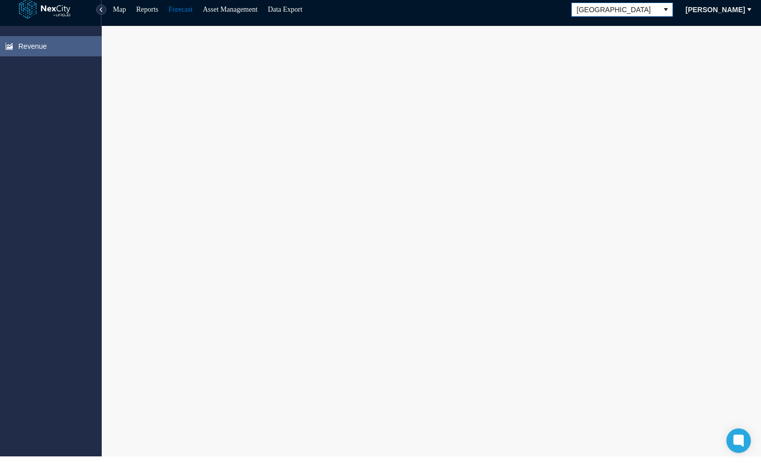
click at [632, 5] on span "[GEOGRAPHIC_DATA]" at bounding box center [615, 10] width 77 height 10
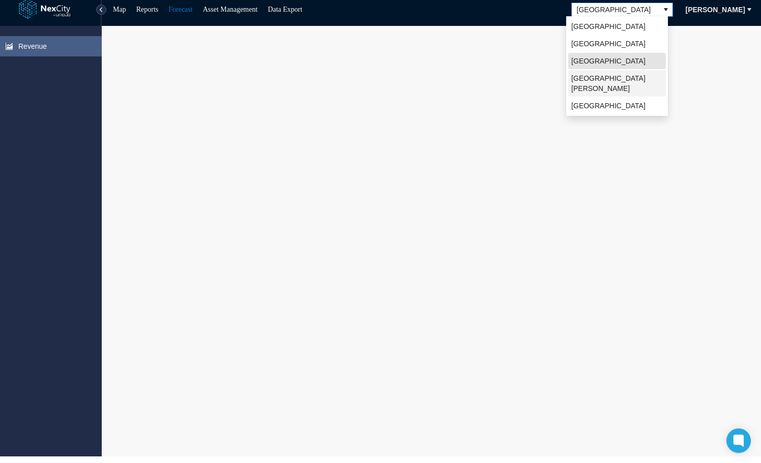
click at [593, 82] on span "[GEOGRAPHIC_DATA][PERSON_NAME]" at bounding box center [617, 83] width 92 height 20
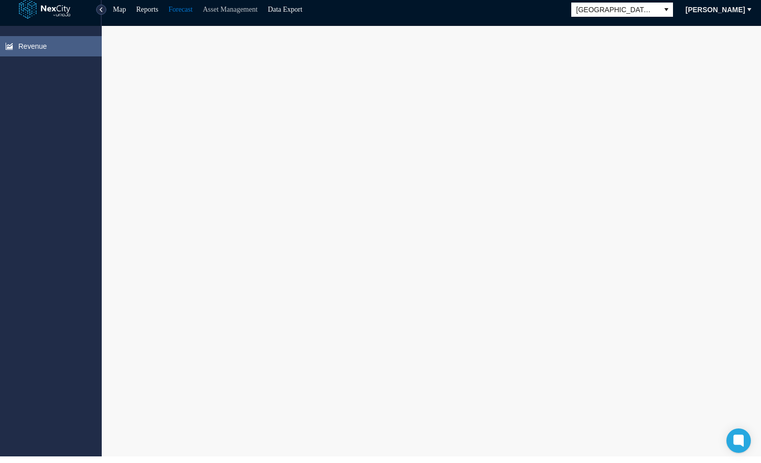
click at [224, 10] on link "Asset Management" at bounding box center [230, 10] width 55 height 8
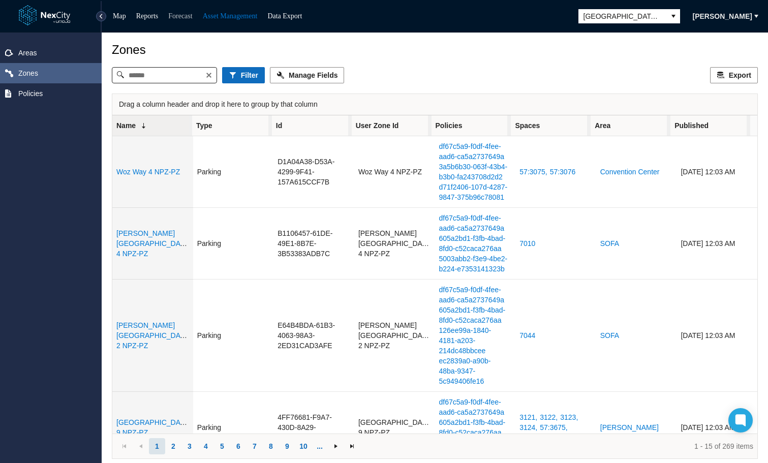
click at [179, 17] on link "Forecast" at bounding box center [180, 16] width 24 height 8
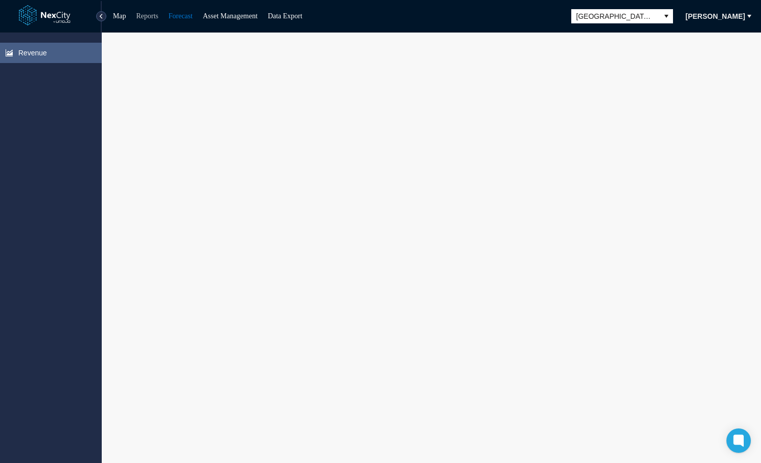
click at [147, 16] on link "Reports" at bounding box center [147, 16] width 22 height 8
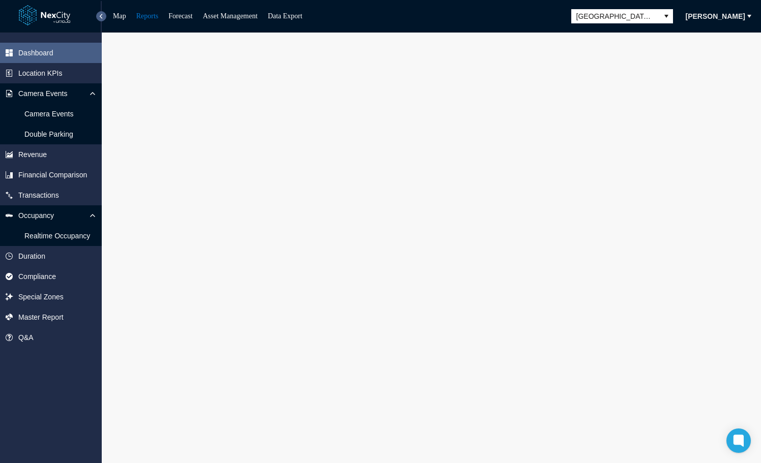
click at [102, 15] on button at bounding box center [101, 16] width 10 height 10
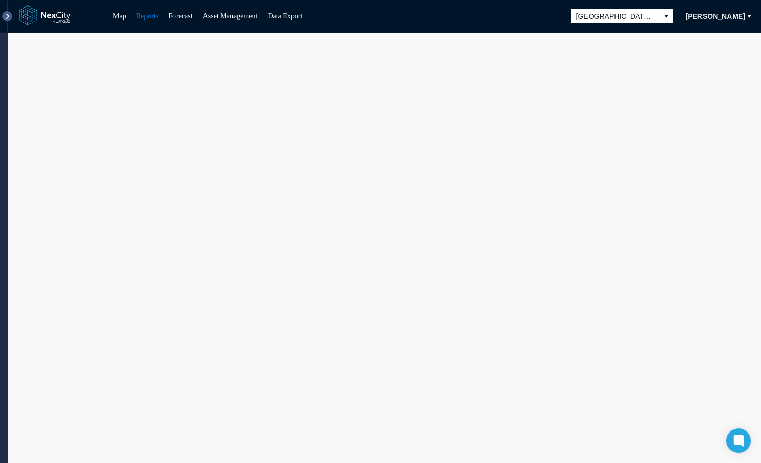
click at [10, 13] on button at bounding box center [7, 16] width 10 height 10
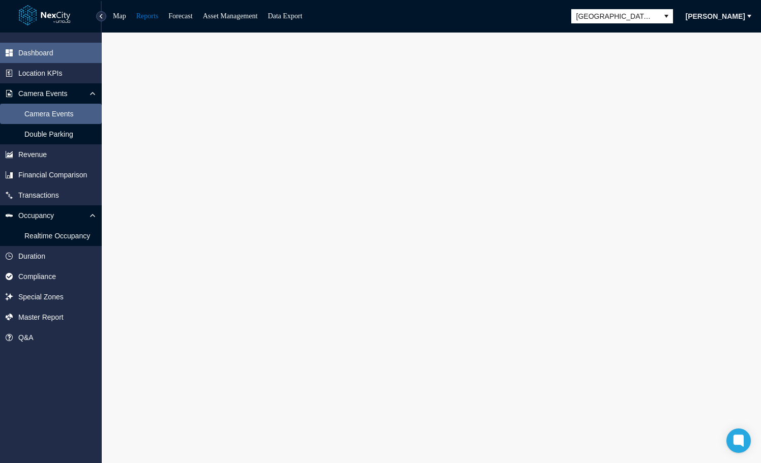
click at [48, 115] on span "Camera Events" at bounding box center [48, 114] width 49 height 10
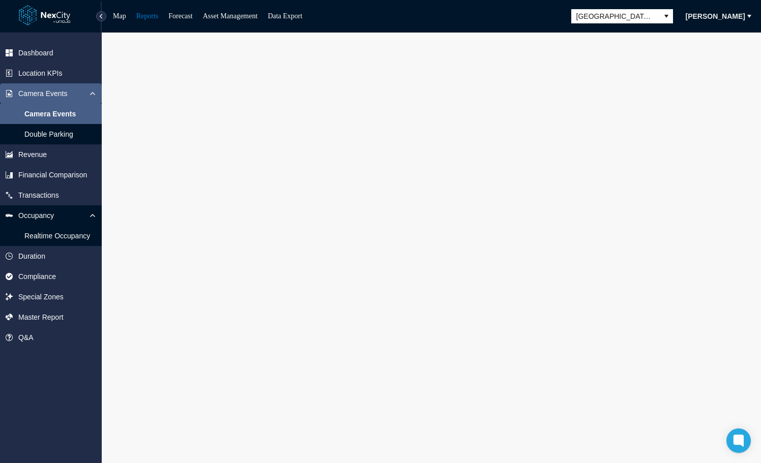
click at [89, 90] on icon at bounding box center [92, 93] width 8 height 8
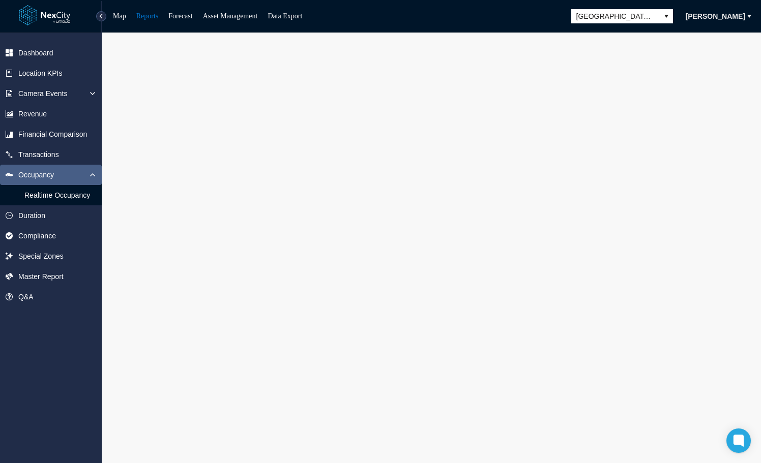
click at [91, 173] on icon at bounding box center [92, 175] width 8 height 8
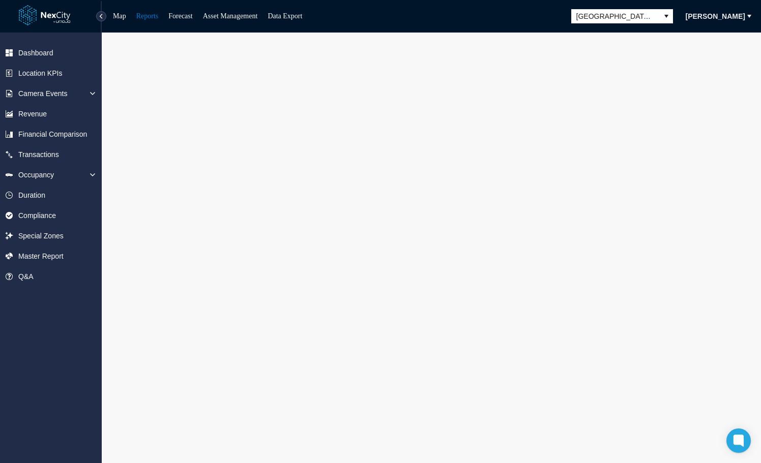
drag, startPoint x: 113, startPoint y: 15, endPoint x: 155, endPoint y: 4, distance: 43.3
click at [113, 15] on link "Map" at bounding box center [119, 16] width 13 height 8
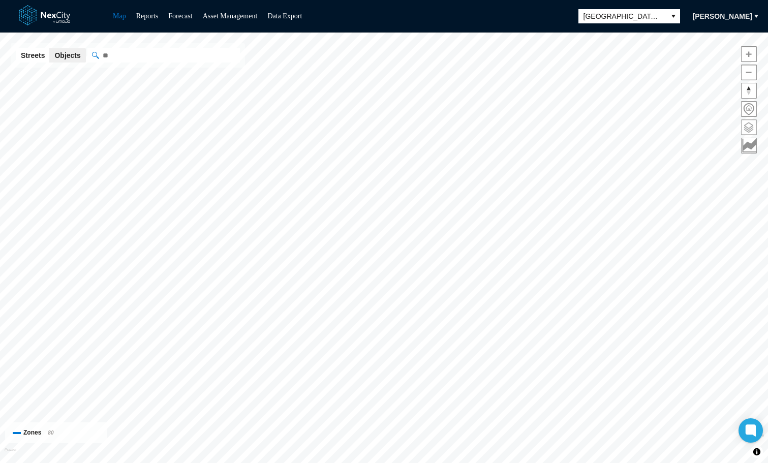
click at [749, 132] on span at bounding box center [749, 127] width 15 height 15
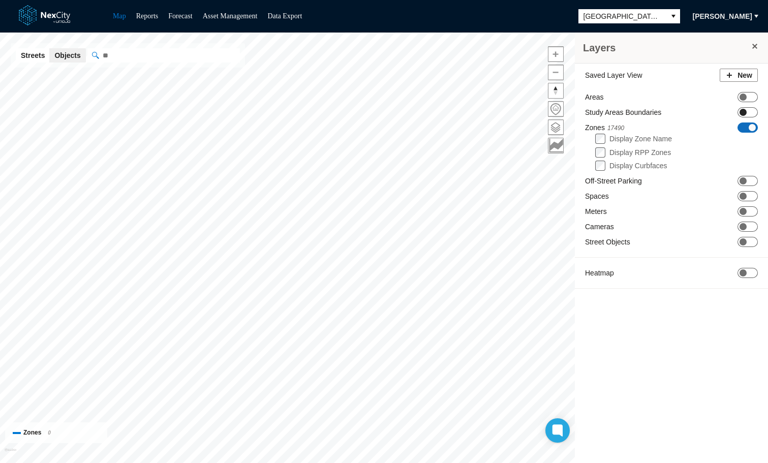
click at [749, 110] on span "ON OFF" at bounding box center [748, 112] width 20 height 10
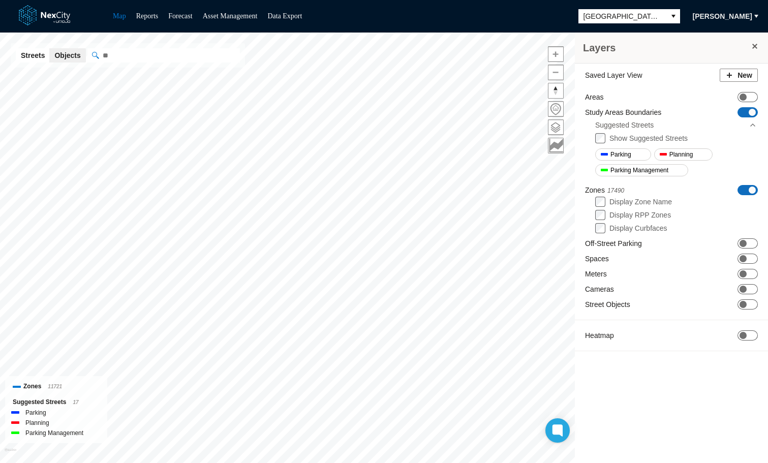
click at [746, 193] on span "ON OFF" at bounding box center [748, 190] width 20 height 10
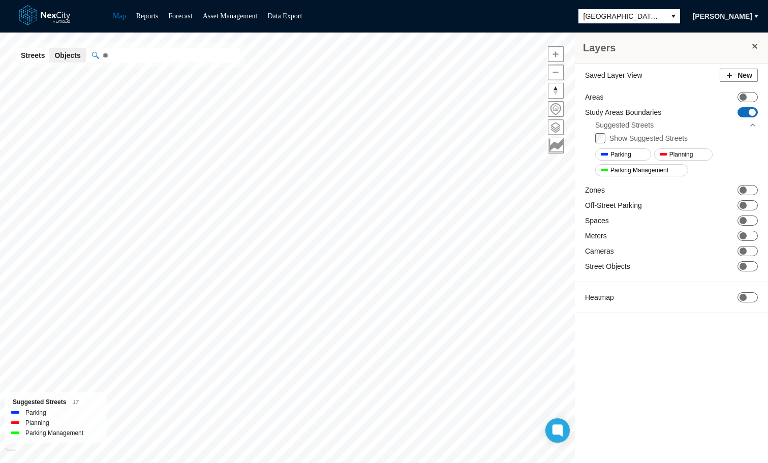
click at [741, 114] on span "ON OFF" at bounding box center [748, 112] width 20 height 10
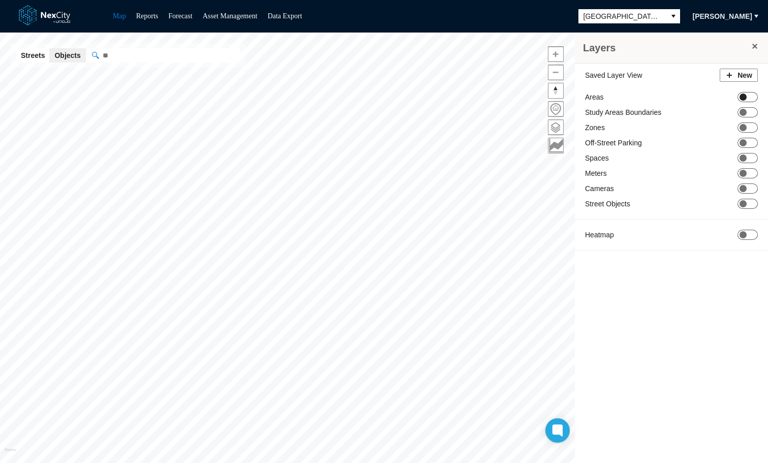
click at [747, 97] on span "ON OFF" at bounding box center [748, 97] width 20 height 10
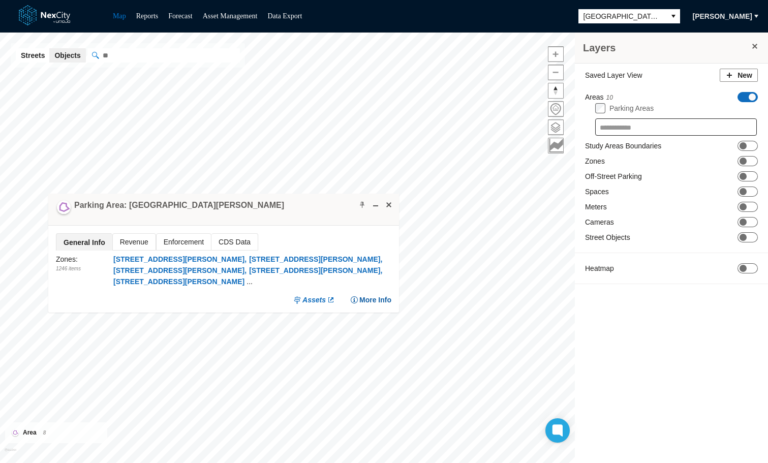
click at [374, 295] on span "More Info" at bounding box center [375, 300] width 32 height 10
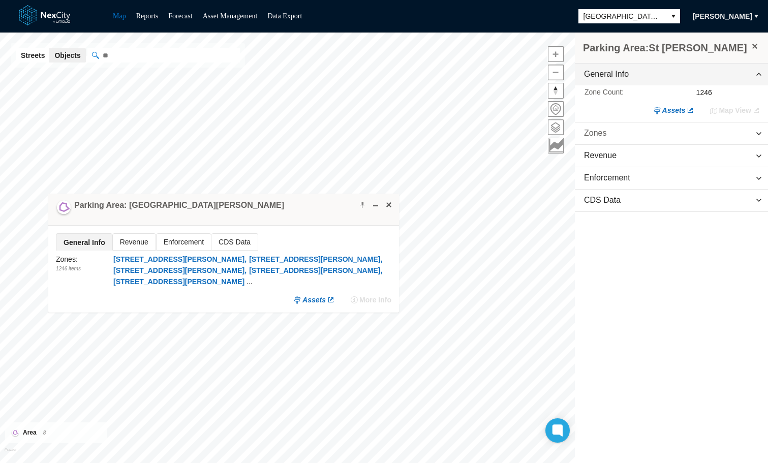
click at [615, 131] on span "Zones" at bounding box center [671, 134] width 193 height 22
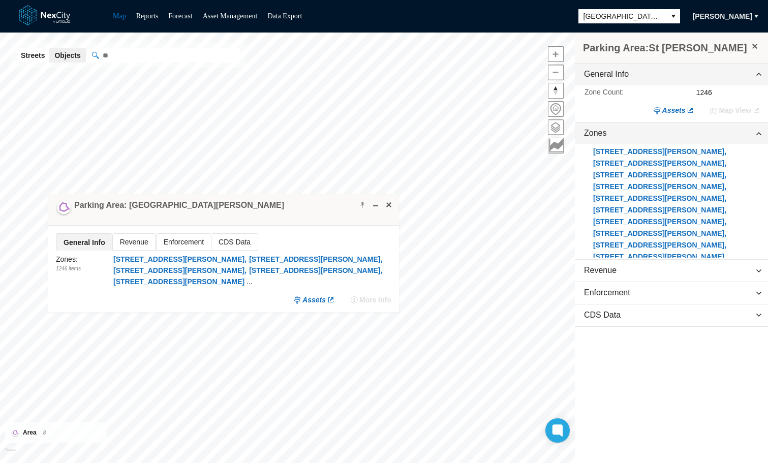
click at [130, 242] on span "Revenue" at bounding box center [134, 242] width 43 height 16
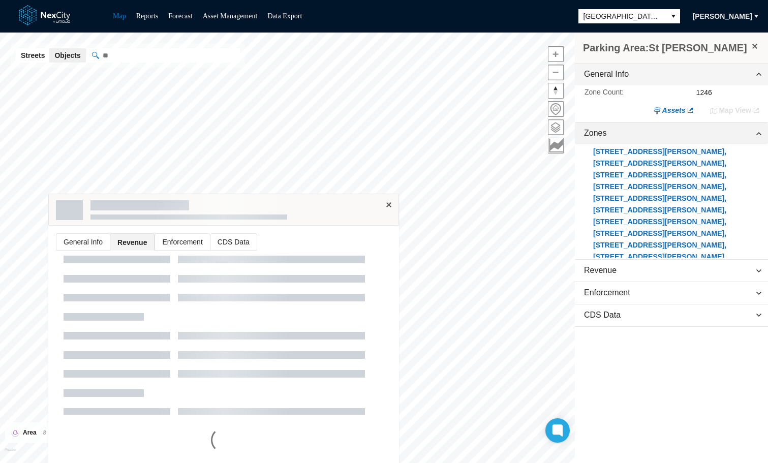
click at [741, 134] on span "Zones" at bounding box center [671, 134] width 193 height 22
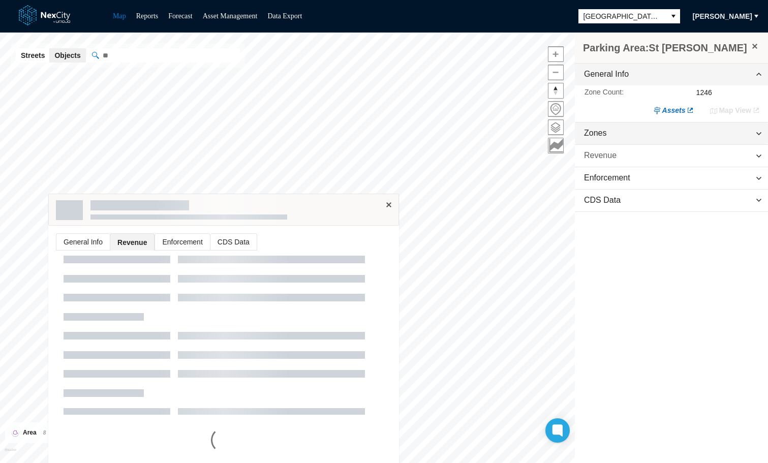
click at [603, 159] on span "Revenue" at bounding box center [600, 156] width 33 height 12
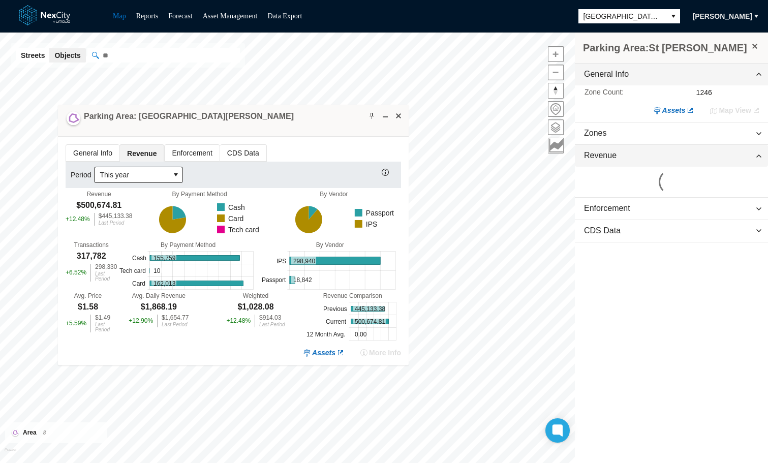
drag, startPoint x: 312, startPoint y: 203, endPoint x: 321, endPoint y: 114, distance: 89.5
click at [321, 114] on div "Parking Area: St James" at bounding box center [233, 121] width 351 height 32
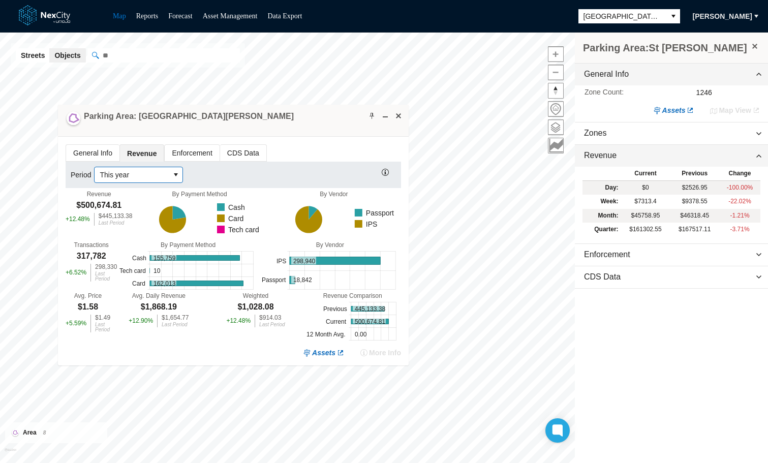
click at [169, 171] on span "This year" at bounding box center [132, 174] width 75 height 15
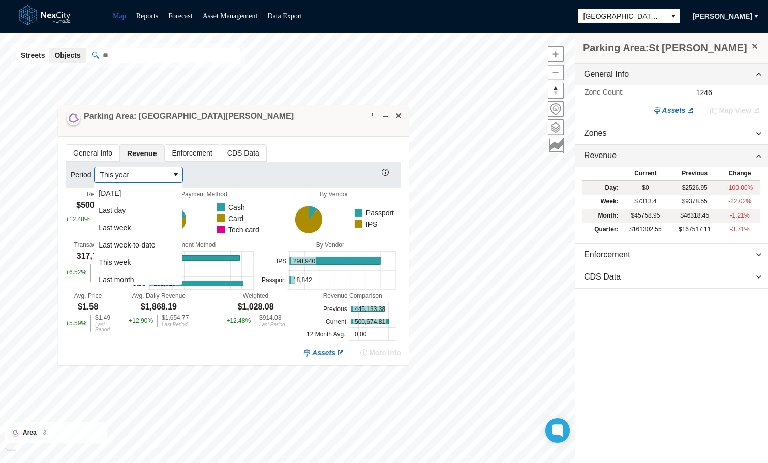
scroll to position [141, 0]
click at [127, 226] on span "This quarter" at bounding box center [118, 225] width 38 height 10
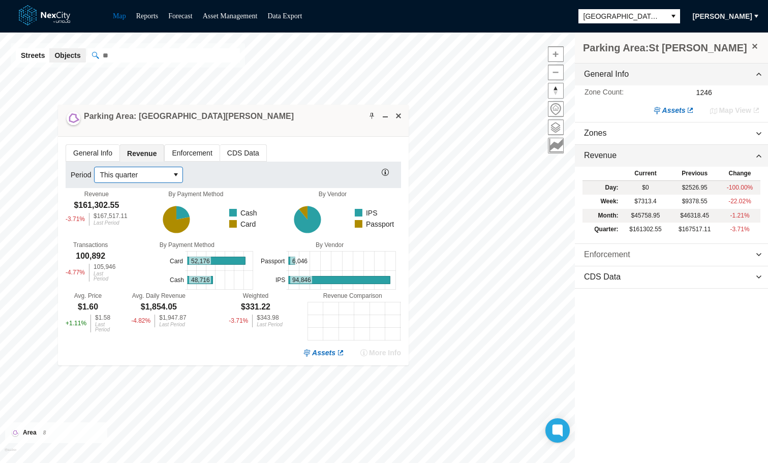
click at [692, 256] on span "Enforcement" at bounding box center [671, 255] width 193 height 22
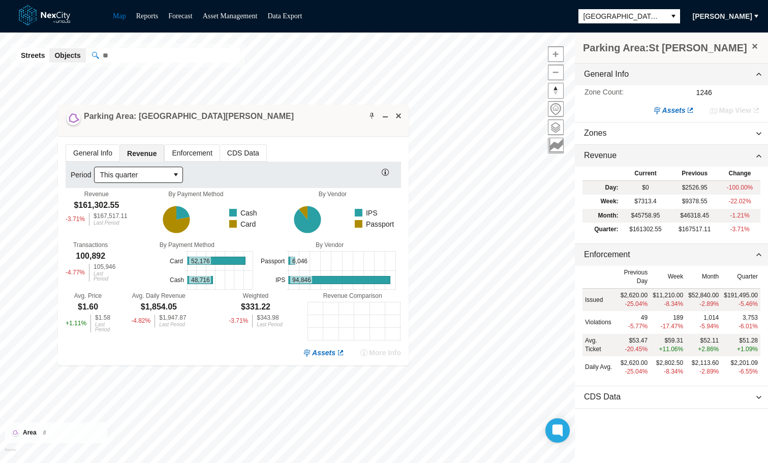
click at [198, 152] on span "Enforcement" at bounding box center [192, 153] width 54 height 16
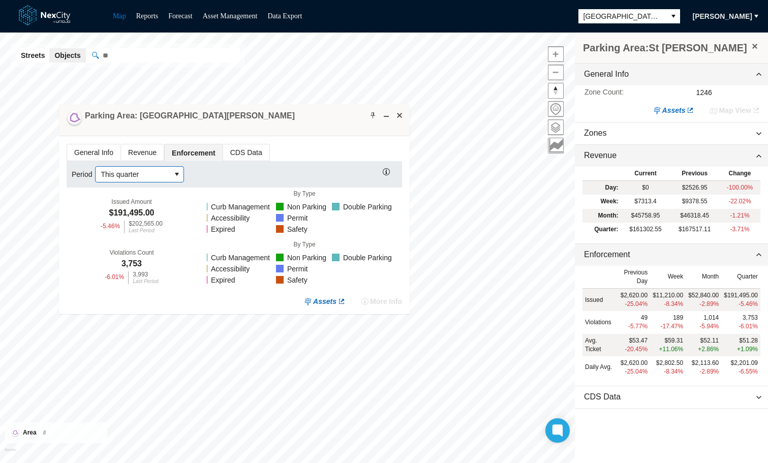
click at [180, 167] on button "select" at bounding box center [177, 174] width 13 height 15
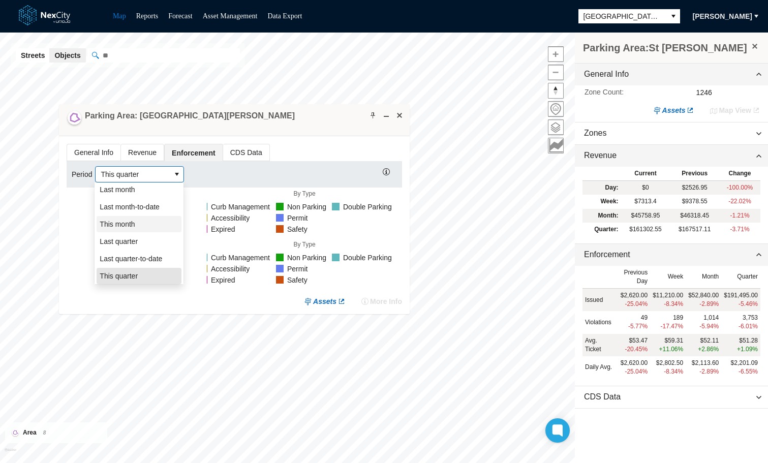
click at [131, 226] on span "This month" at bounding box center [117, 224] width 35 height 10
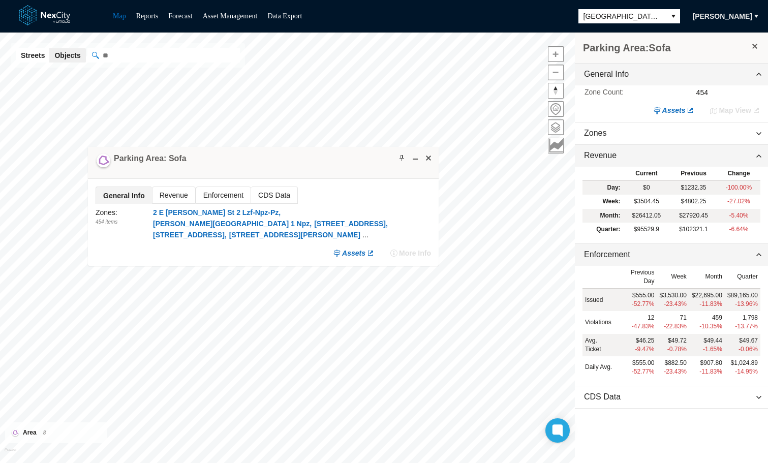
drag, startPoint x: 298, startPoint y: 431, endPoint x: 265, endPoint y: 153, distance: 280.1
click at [265, 153] on div "Parking Area: Sofa" at bounding box center [263, 163] width 351 height 32
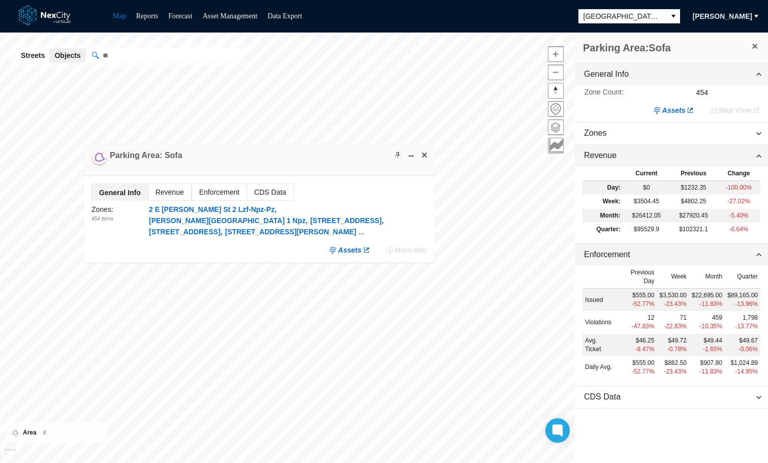
click at [173, 192] on span "Revenue" at bounding box center [169, 192] width 43 height 16
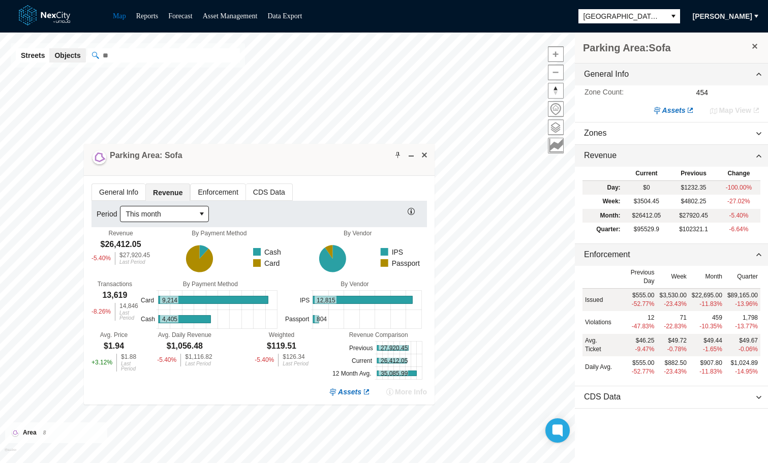
click at [213, 192] on span "Enforcement" at bounding box center [218, 192] width 54 height 16
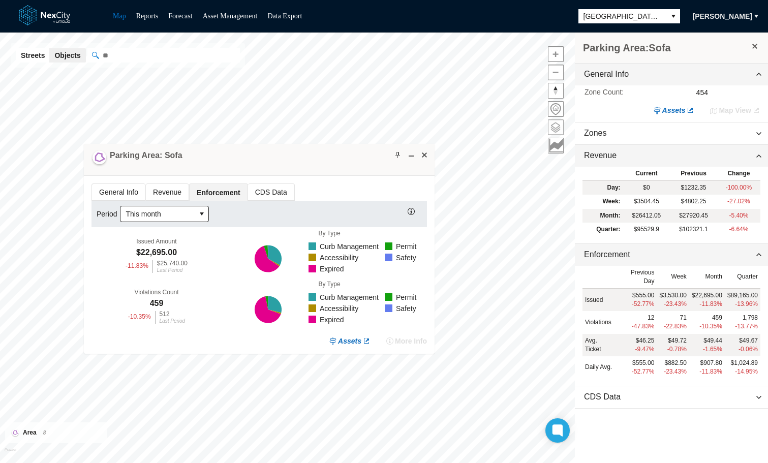
click at [554, 130] on span at bounding box center [556, 127] width 15 height 15
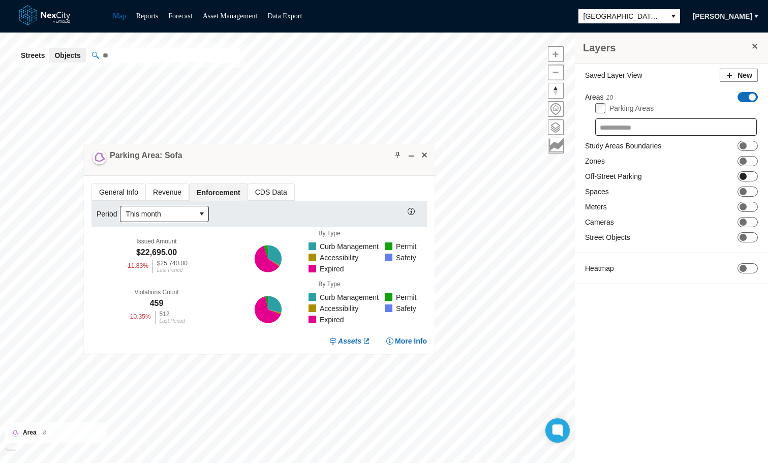
click at [746, 178] on span "ON OFF" at bounding box center [748, 176] width 20 height 10
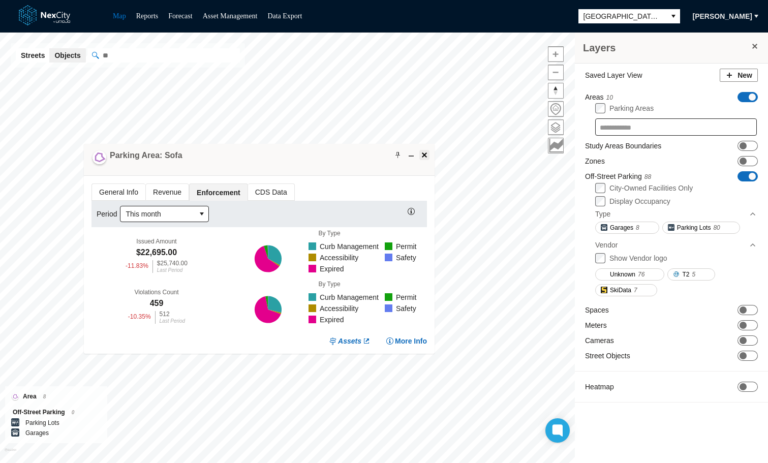
click at [423, 154] on span at bounding box center [424, 155] width 8 height 8
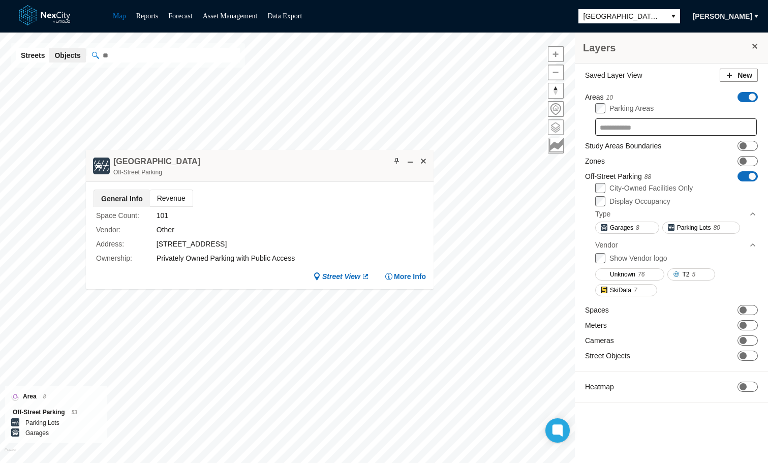
click at [560, 128] on span at bounding box center [556, 127] width 15 height 15
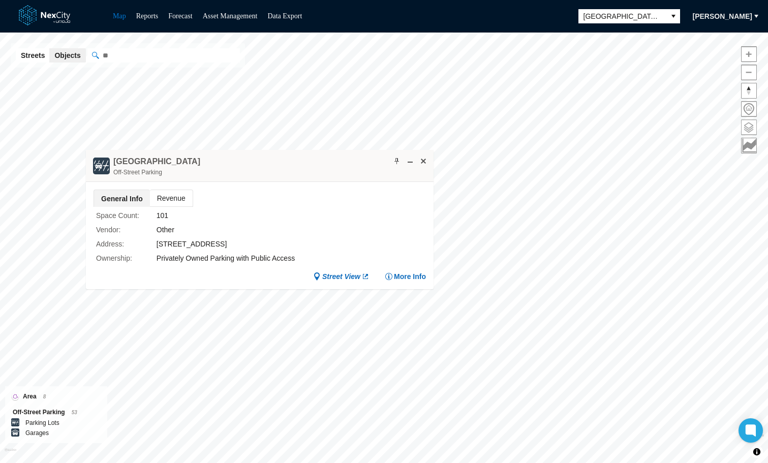
click at [746, 129] on span at bounding box center [749, 127] width 15 height 15
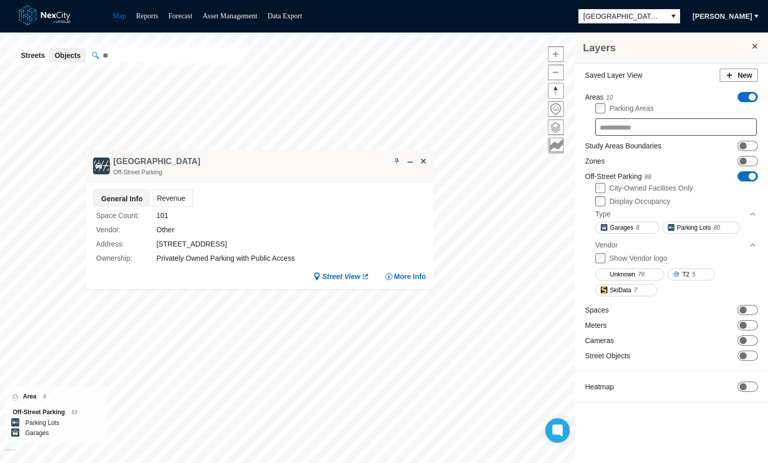
click at [744, 99] on span "ON OFF" at bounding box center [748, 97] width 20 height 10
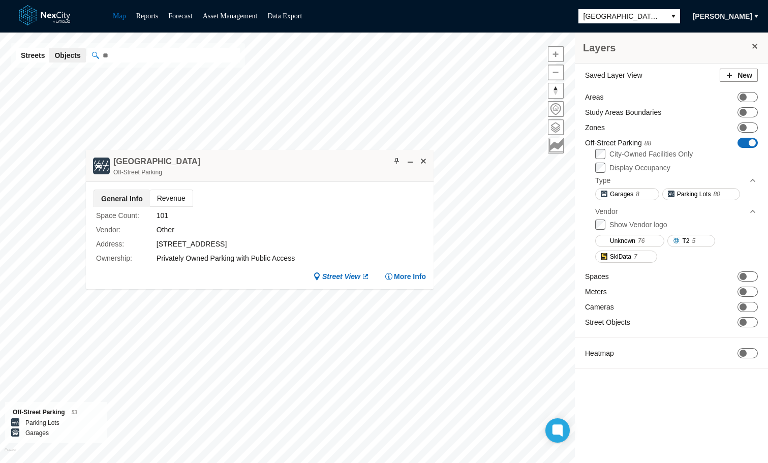
click at [744, 145] on span "ON OFF" at bounding box center [748, 143] width 20 height 10
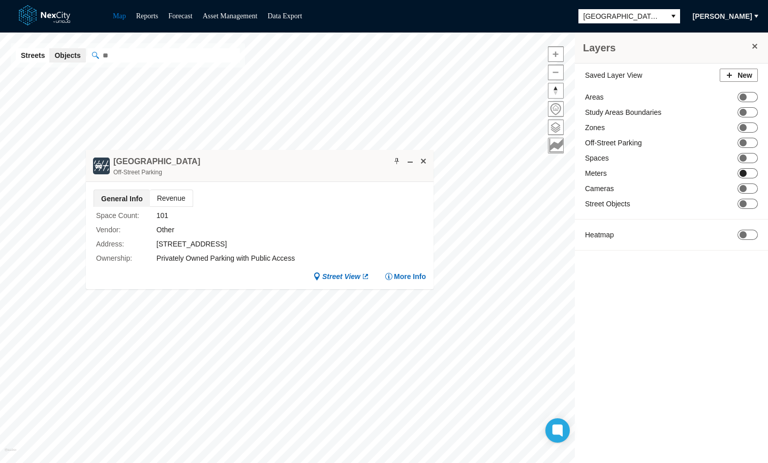
click at [750, 172] on span "ON OFF" at bounding box center [748, 173] width 20 height 10
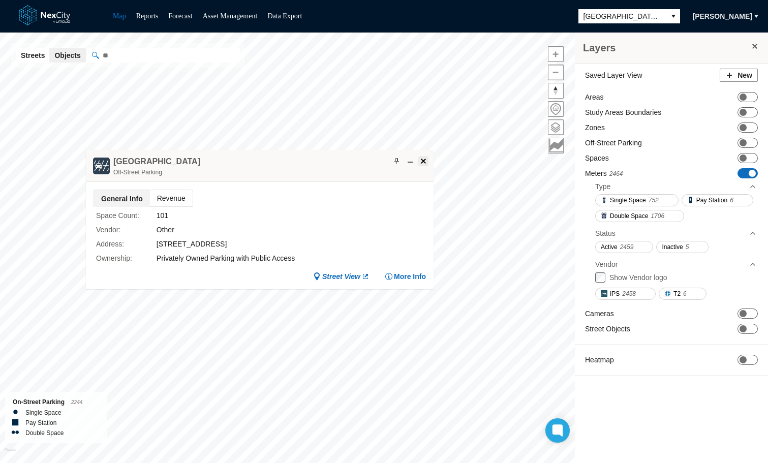
click at [423, 160] on span at bounding box center [423, 161] width 8 height 8
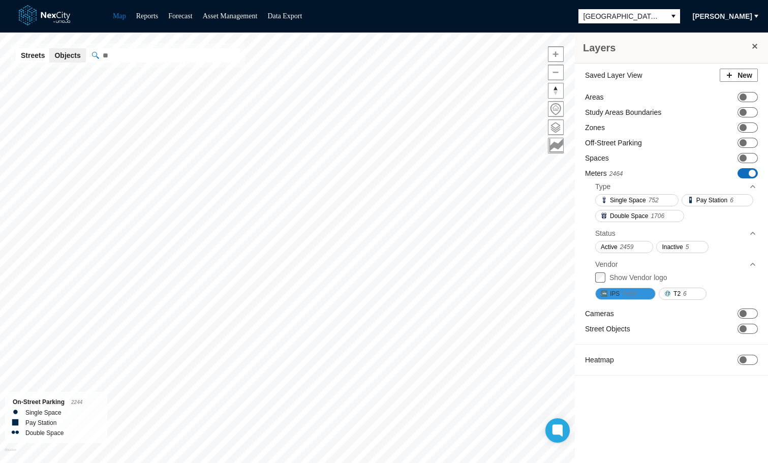
click at [626, 289] on span "2458" at bounding box center [629, 294] width 14 height 10
click at [683, 292] on span "6" at bounding box center [685, 294] width 4 height 10
click at [594, 277] on div "Meters 2464 ON OFF Type Single Space 752 Pay Station 6 Double Space 1706 Status…" at bounding box center [671, 235] width 173 height 135
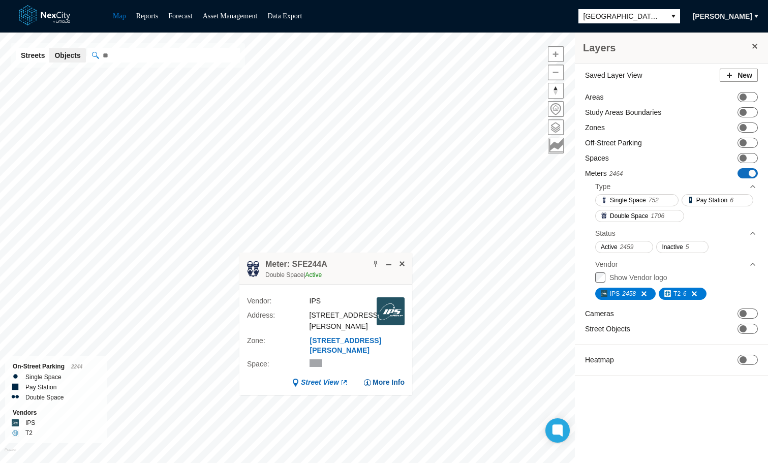
click at [388, 382] on span "More Info" at bounding box center [389, 383] width 32 height 10
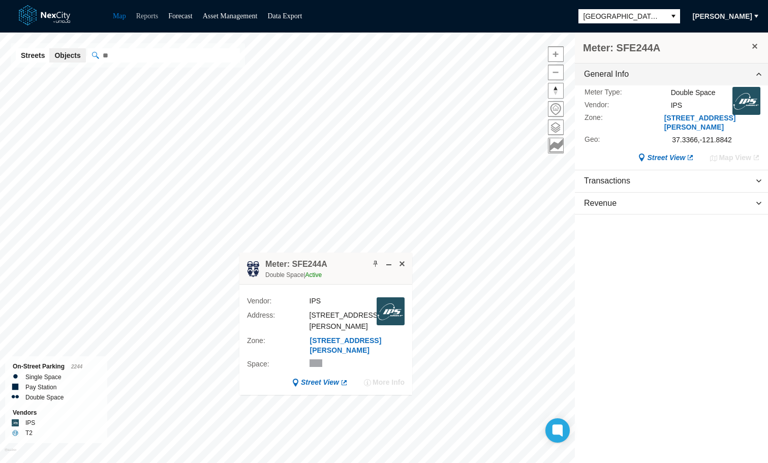
click at [147, 17] on link "Reports" at bounding box center [147, 16] width 22 height 8
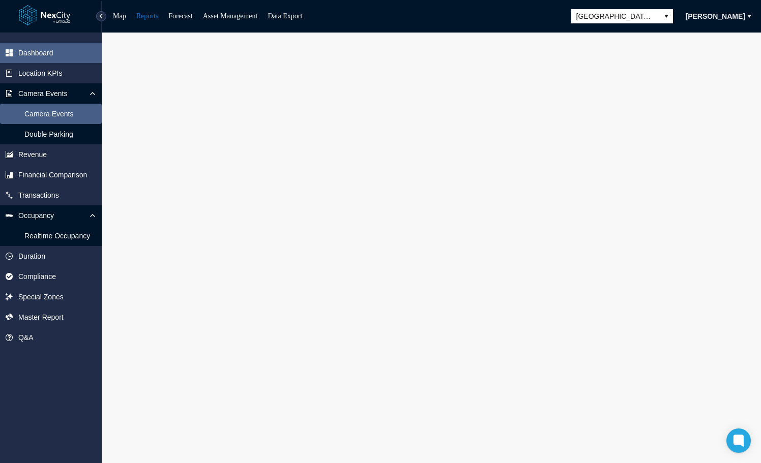
click at [40, 115] on span "Camera Events" at bounding box center [48, 114] width 49 height 10
click at [120, 17] on link "Map" at bounding box center [119, 16] width 13 height 8
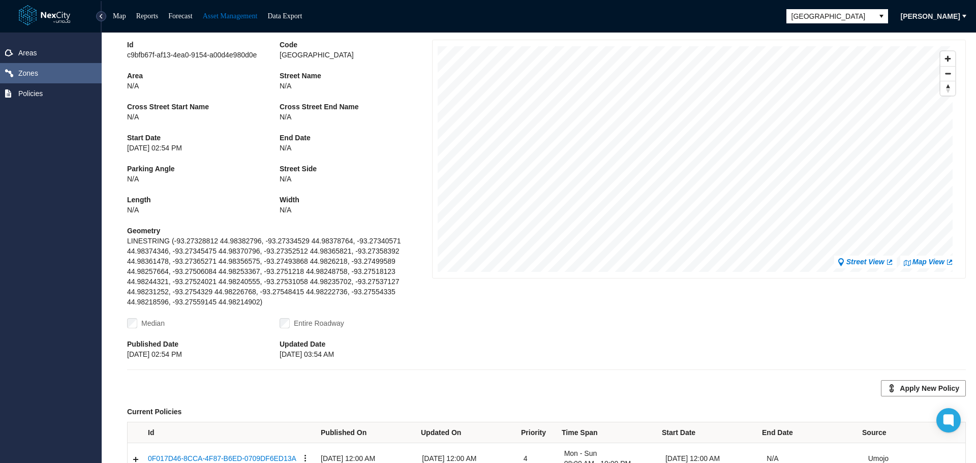
scroll to position [17, 0]
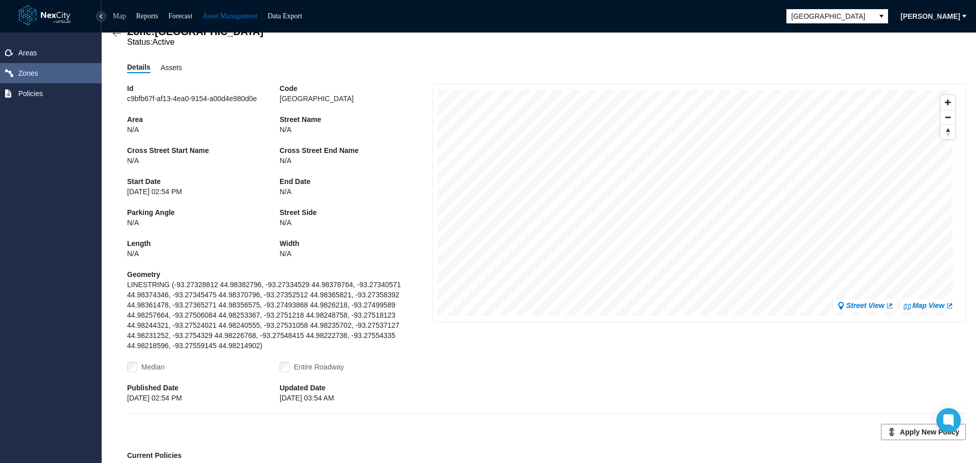
click at [126, 19] on link "Map" at bounding box center [119, 16] width 13 height 8
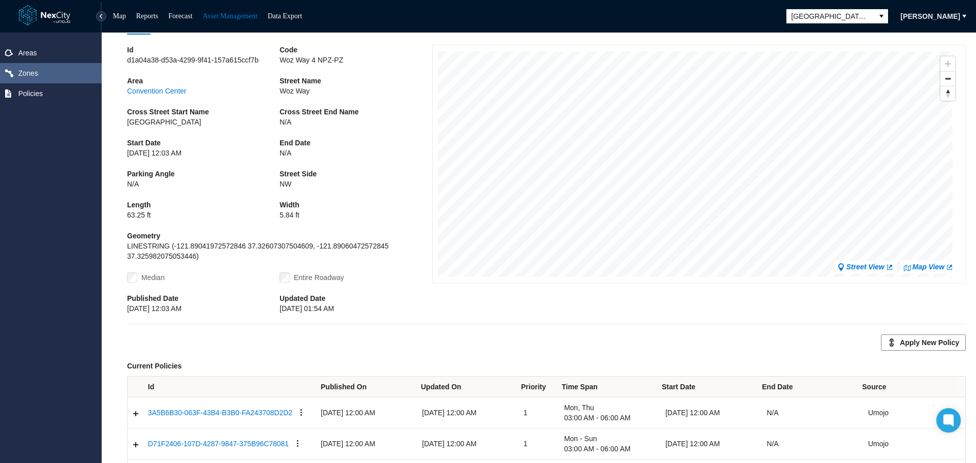
scroll to position [98, 0]
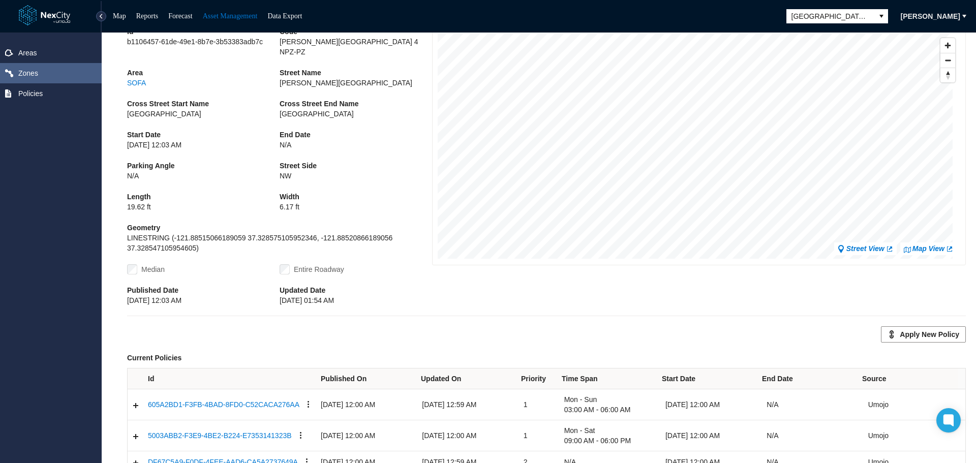
scroll to position [98, 0]
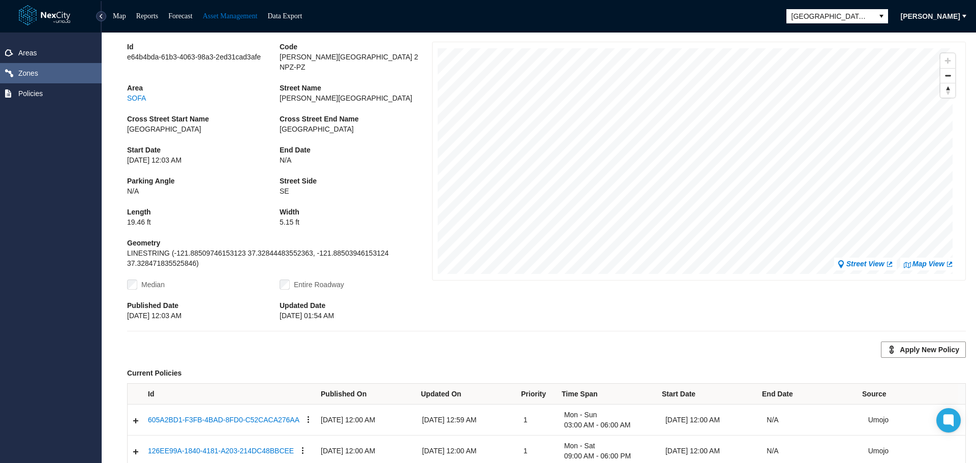
scroll to position [129, 0]
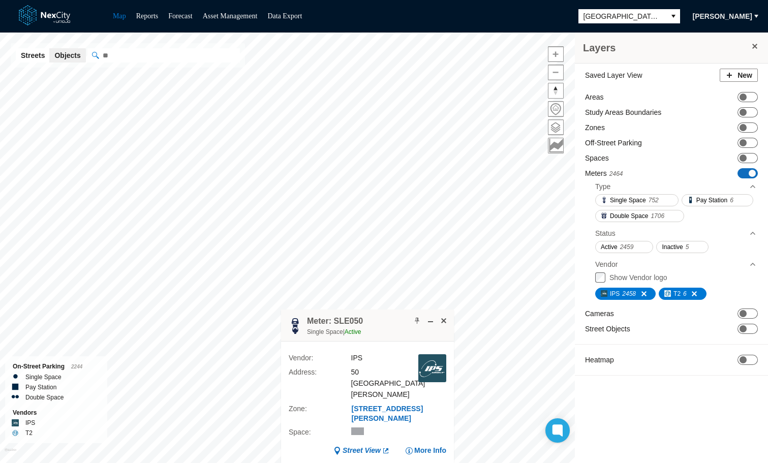
click at [748, 176] on span "ON OFF" at bounding box center [748, 173] width 20 height 10
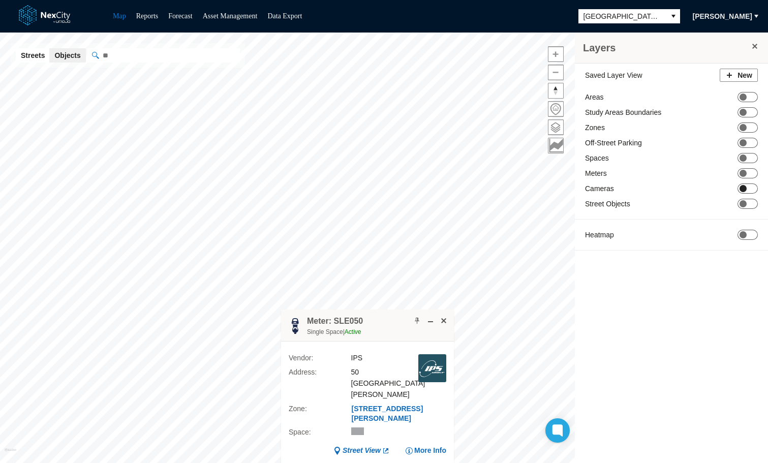
click at [748, 189] on span "ON OFF" at bounding box center [748, 189] width 20 height 10
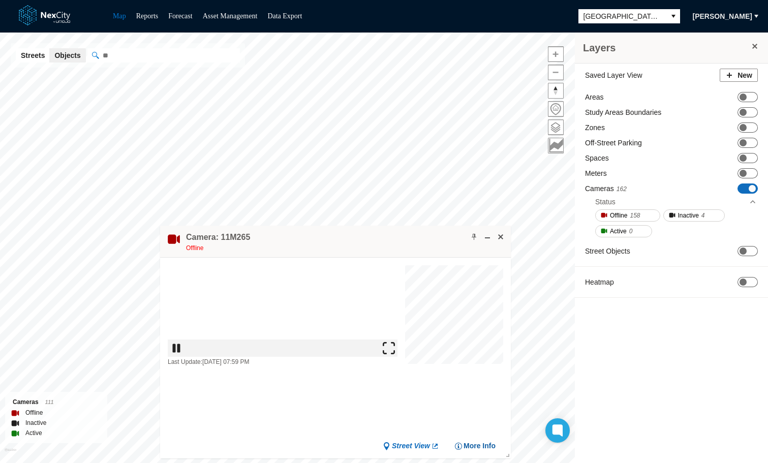
click at [480, 448] on span "More Info" at bounding box center [480, 446] width 32 height 10
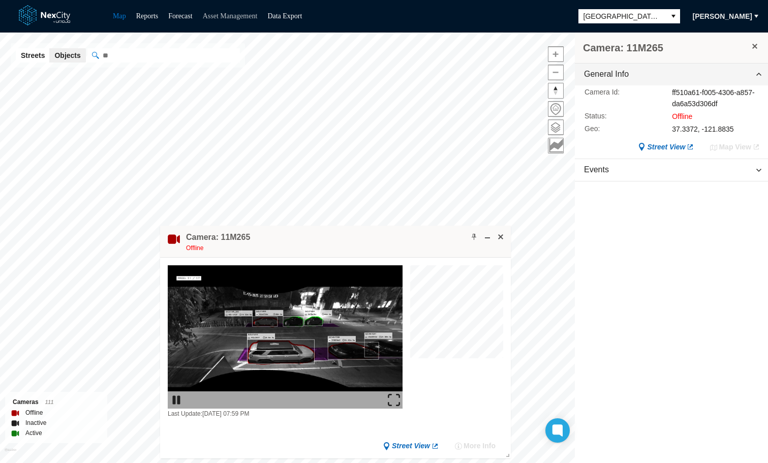
click at [250, 18] on link "Asset Management" at bounding box center [230, 16] width 55 height 8
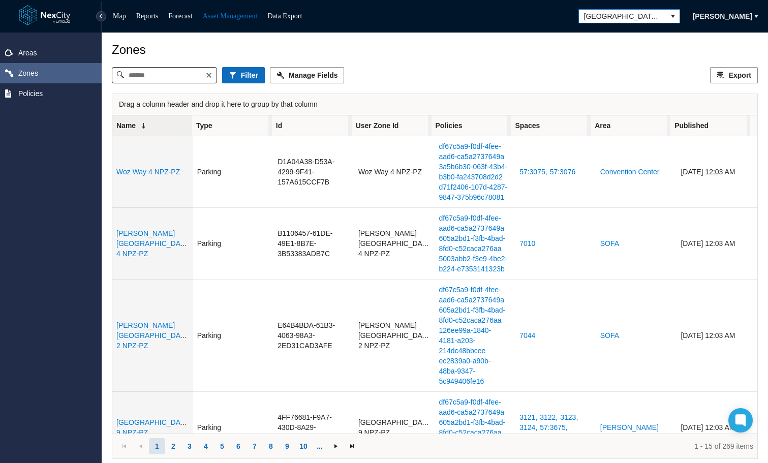
click at [629, 13] on span "[GEOGRAPHIC_DATA][PERSON_NAME]" at bounding box center [622, 16] width 77 height 10
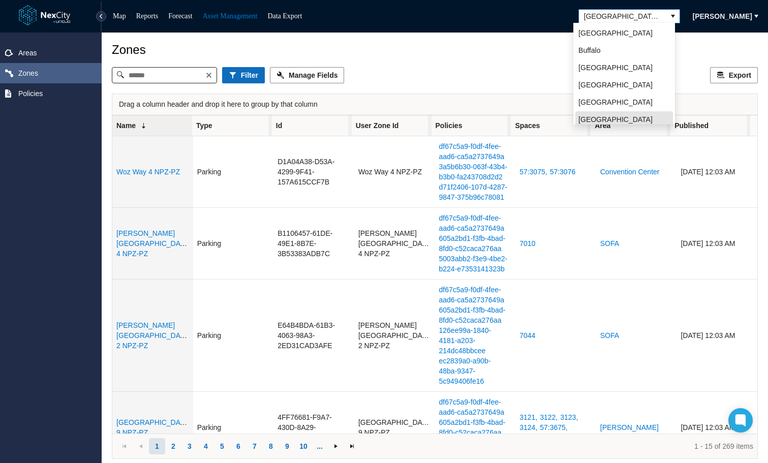
scroll to position [3, 0]
click at [607, 80] on span "[GEOGRAPHIC_DATA]" at bounding box center [616, 82] width 74 height 10
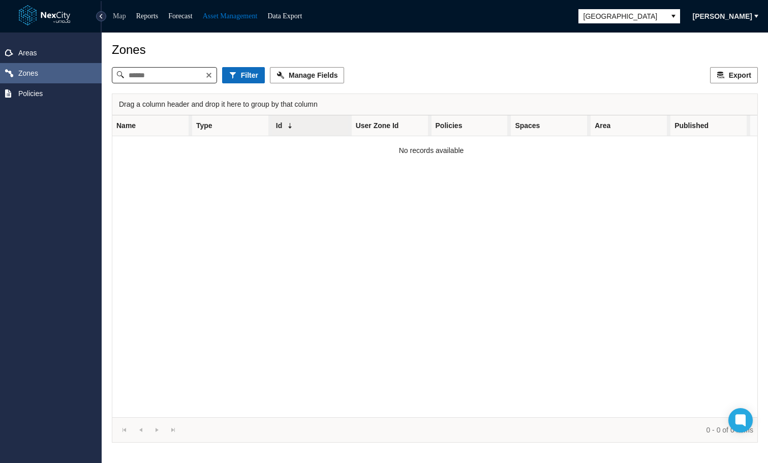
click at [120, 15] on link "Map" at bounding box center [119, 16] width 13 height 8
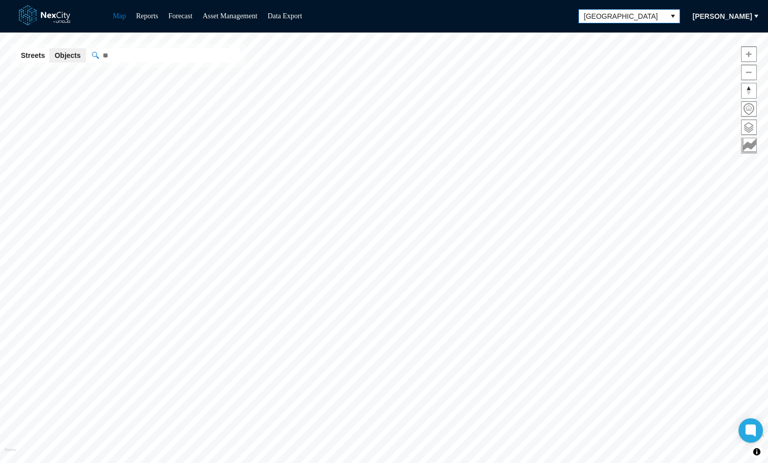
click at [656, 19] on span "[GEOGRAPHIC_DATA]" at bounding box center [622, 16] width 77 height 10
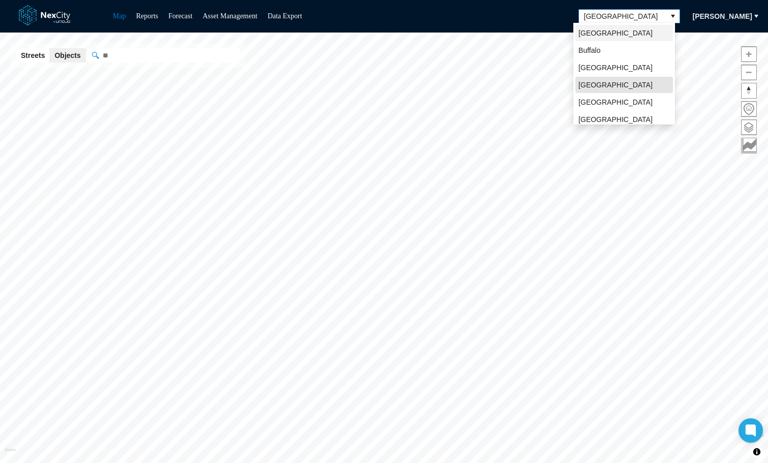
click at [598, 34] on span "[GEOGRAPHIC_DATA]" at bounding box center [616, 33] width 74 height 10
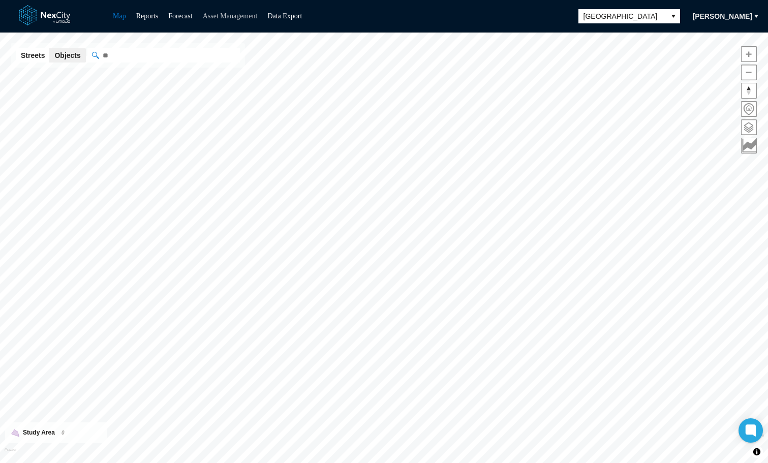
click at [227, 17] on link "Asset Management" at bounding box center [230, 16] width 55 height 8
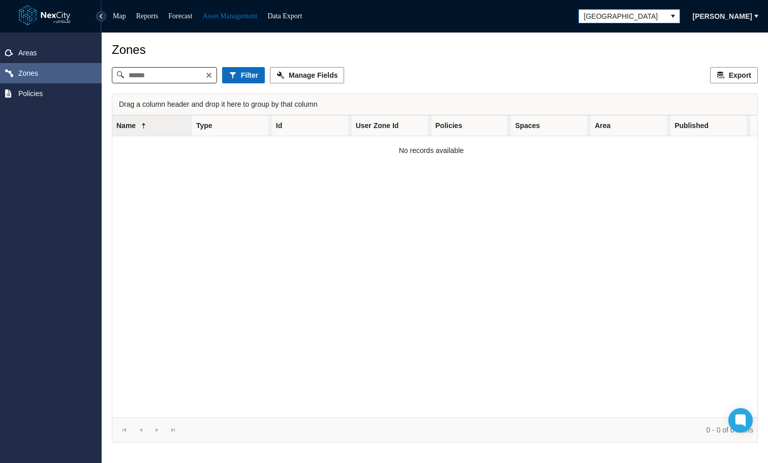
click at [653, 15] on span "[GEOGRAPHIC_DATA]" at bounding box center [622, 16] width 77 height 10
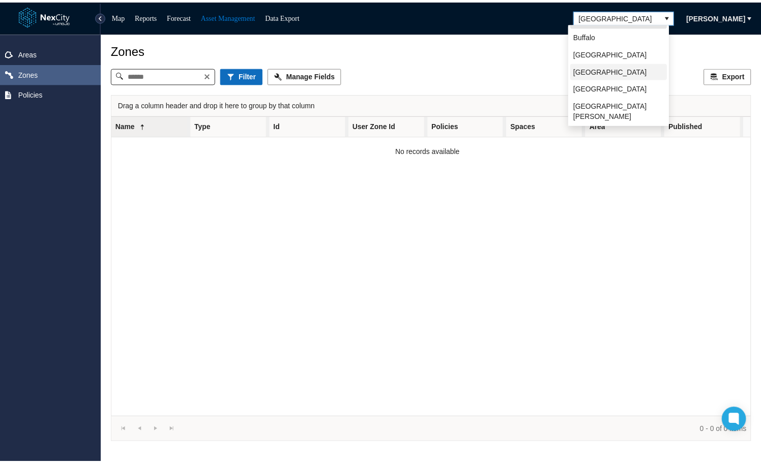
scroll to position [22, 0]
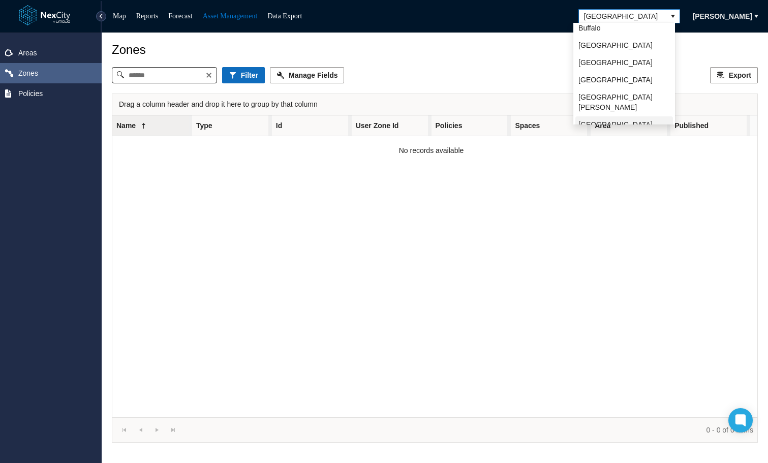
click at [593, 119] on span "[GEOGRAPHIC_DATA]" at bounding box center [616, 124] width 74 height 10
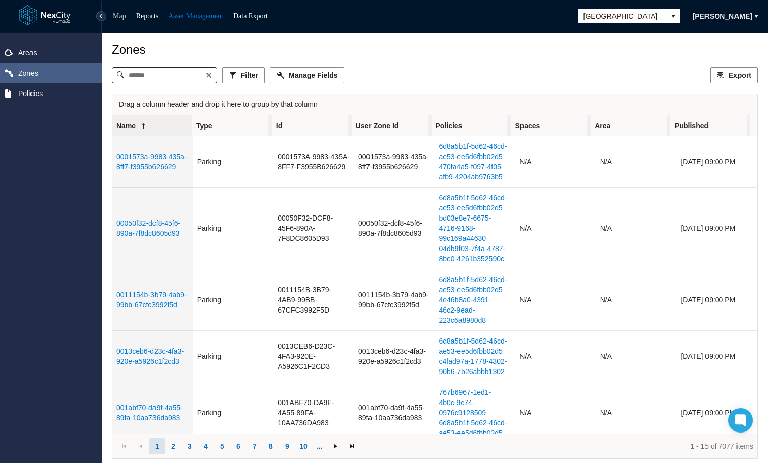
click at [118, 16] on link "Map" at bounding box center [119, 16] width 13 height 8
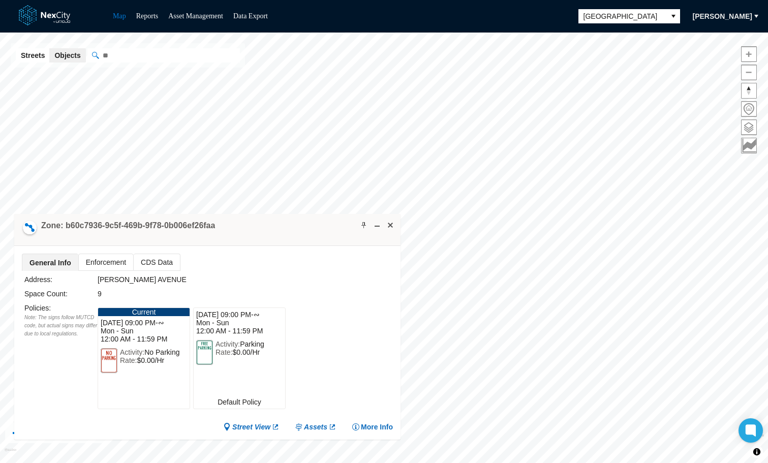
click at [130, 224] on h4 "Zone: b60c7936-9c5f-469b-9f78-0b006ef26faa" at bounding box center [128, 225] width 174 height 11
drag, startPoint x: 122, startPoint y: 226, endPoint x: 150, endPoint y: 226, distance: 28.5
click at [150, 226] on h4 "Zone: b60c7936-9c5f-469b-9f78-0b006ef26faa" at bounding box center [128, 225] width 174 height 11
drag, startPoint x: 64, startPoint y: 226, endPoint x: 213, endPoint y: 227, distance: 149.0
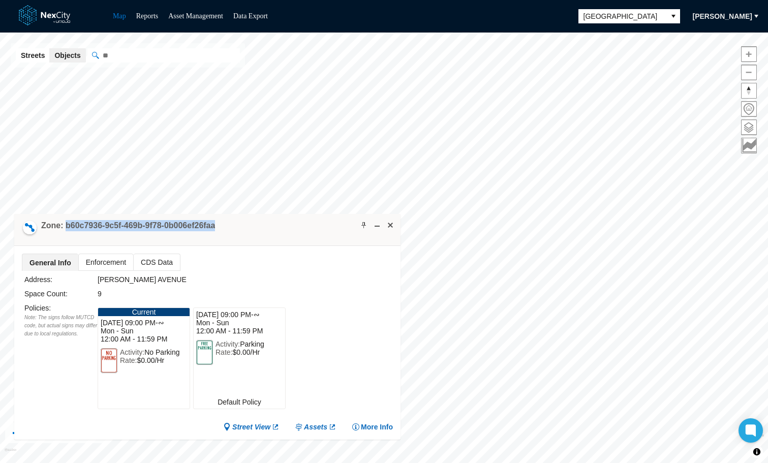
click at [213, 227] on h4 "Zone: b60c7936-9c5f-469b-9f78-0b006ef26faa" at bounding box center [128, 225] width 174 height 11
copy h4 "b60c7936-9c5f-469b-9f78-0b006ef26faa"
click at [727, 16] on span "[PERSON_NAME]" at bounding box center [722, 16] width 59 height 10
click at [707, 49] on span "Settings" at bounding box center [716, 51] width 32 height 10
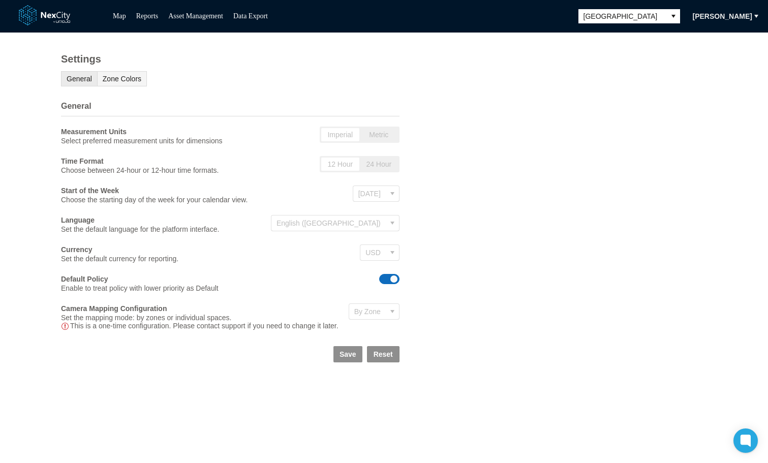
click at [124, 83] on span "Zone Colors" at bounding box center [122, 79] width 39 height 8
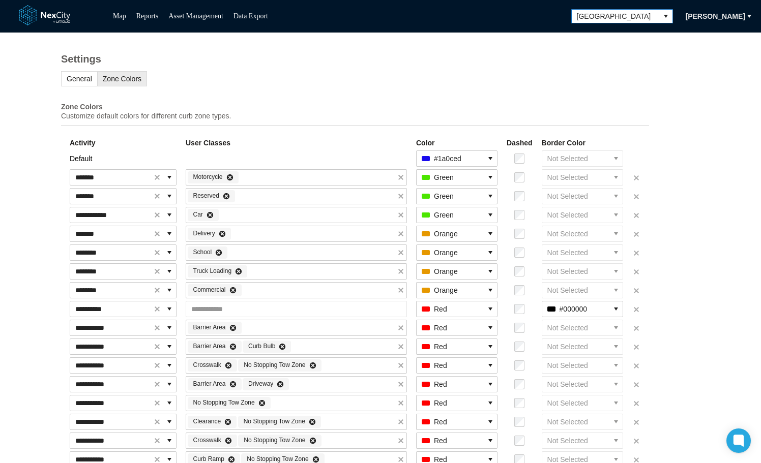
click at [664, 15] on icon "select" at bounding box center [666, 16] width 4 height 3
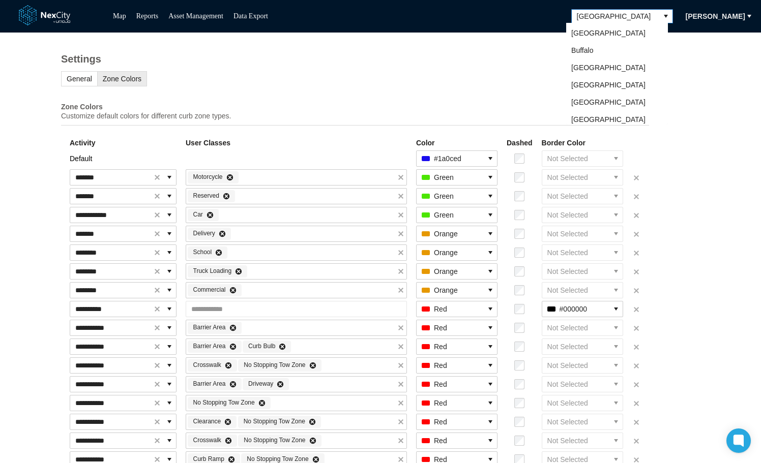
scroll to position [20, 0]
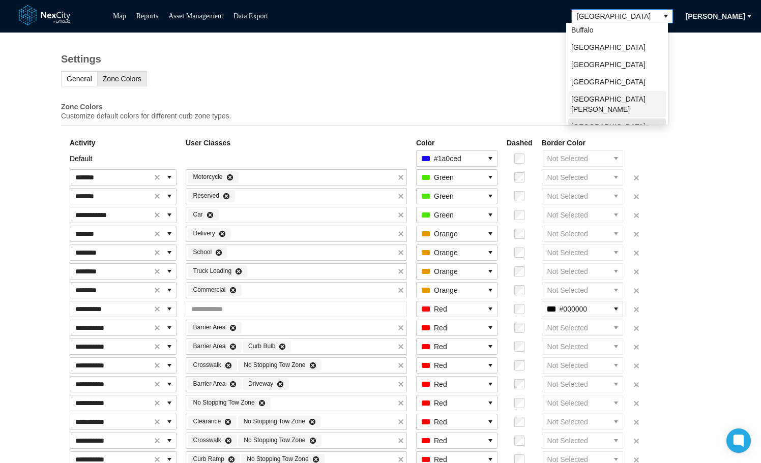
click at [599, 97] on li "San Jose" at bounding box center [617, 104] width 98 height 26
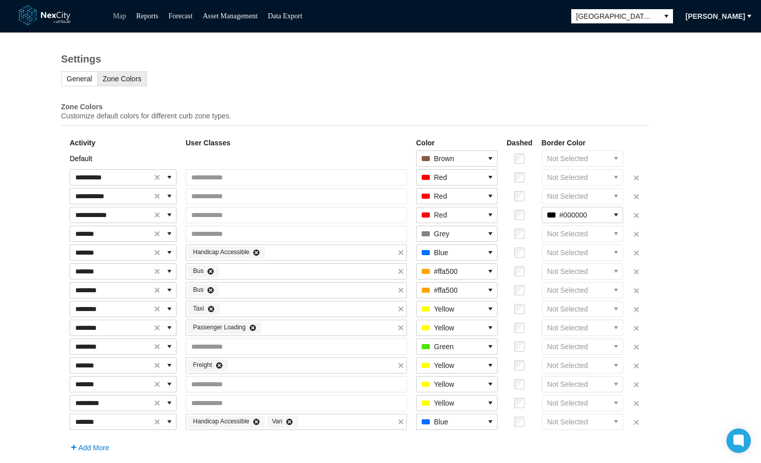
click at [119, 18] on link "Map" at bounding box center [119, 16] width 13 height 8
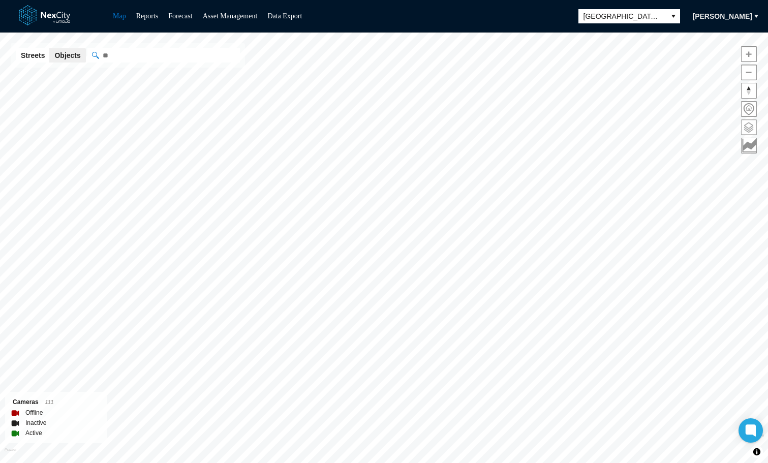
click at [748, 128] on span at bounding box center [749, 127] width 15 height 15
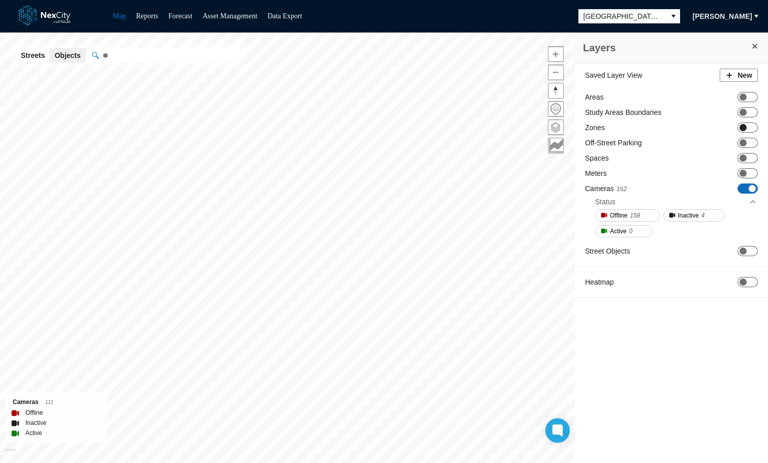
click at [746, 128] on span at bounding box center [743, 127] width 7 height 7
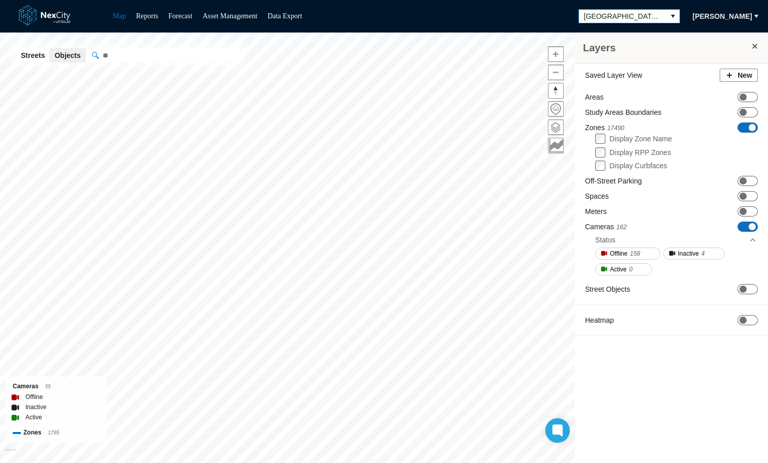
click at [669, 17] on icon "select" at bounding box center [673, 16] width 8 height 8
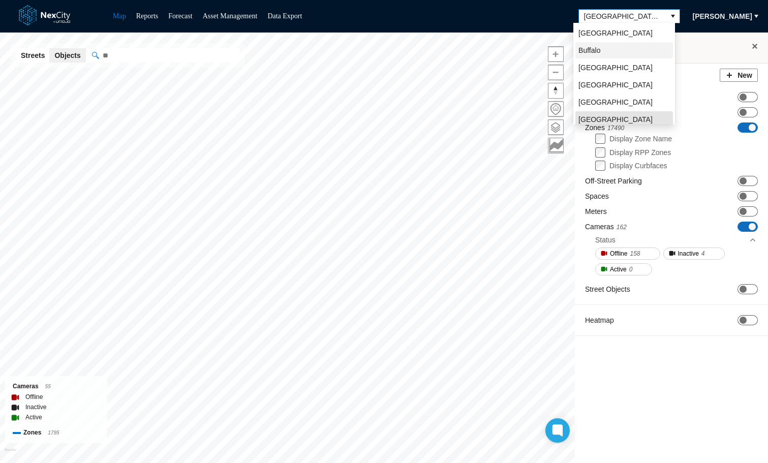
scroll to position [3, 0]
click at [611, 29] on li "Arlington" at bounding box center [625, 30] width 98 height 16
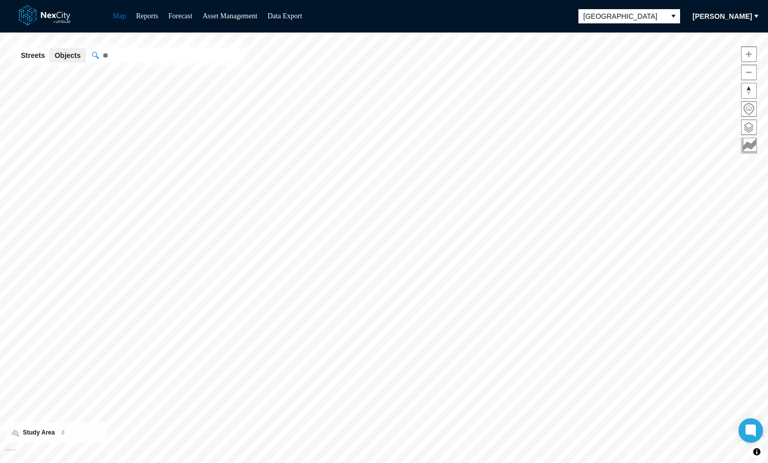
click at [728, 17] on span "[PERSON_NAME]" at bounding box center [722, 16] width 59 height 10
click at [707, 52] on span "Settings" at bounding box center [716, 51] width 32 height 10
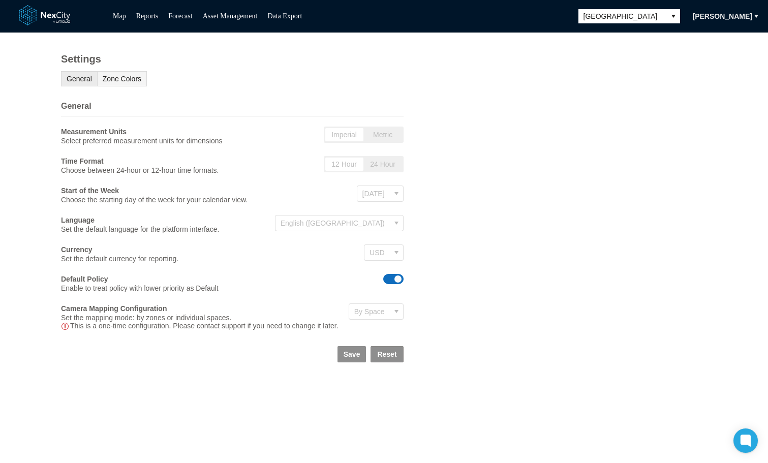
click at [120, 80] on span "Zone Colors" at bounding box center [122, 79] width 39 height 8
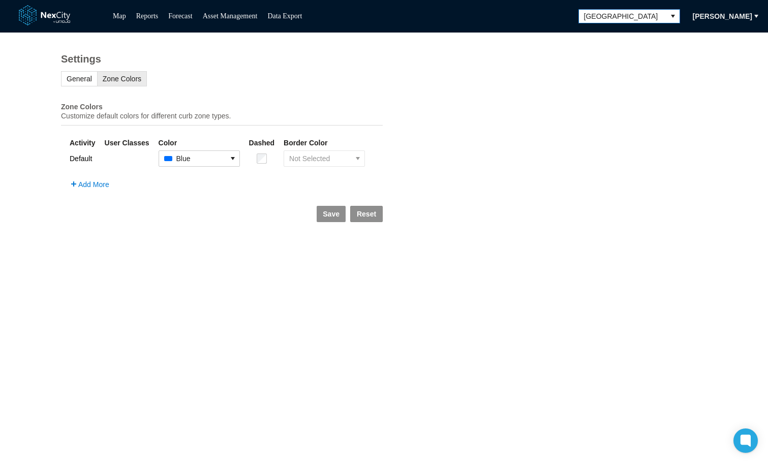
click at [652, 15] on span "Arlington" at bounding box center [622, 16] width 77 height 10
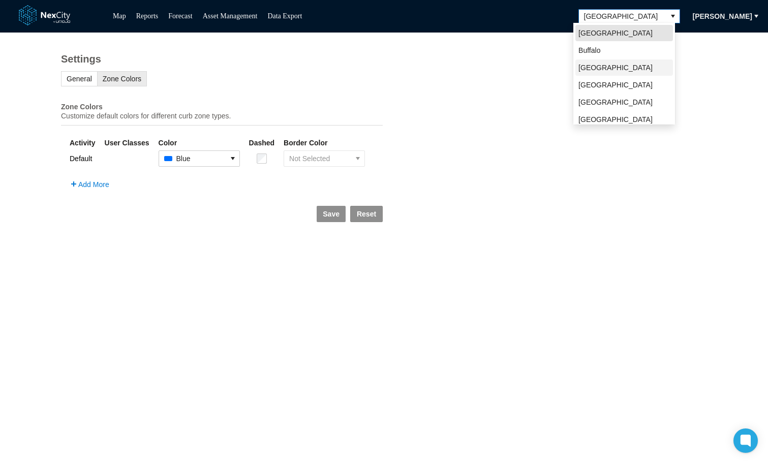
click at [598, 68] on span "[GEOGRAPHIC_DATA]" at bounding box center [616, 68] width 74 height 10
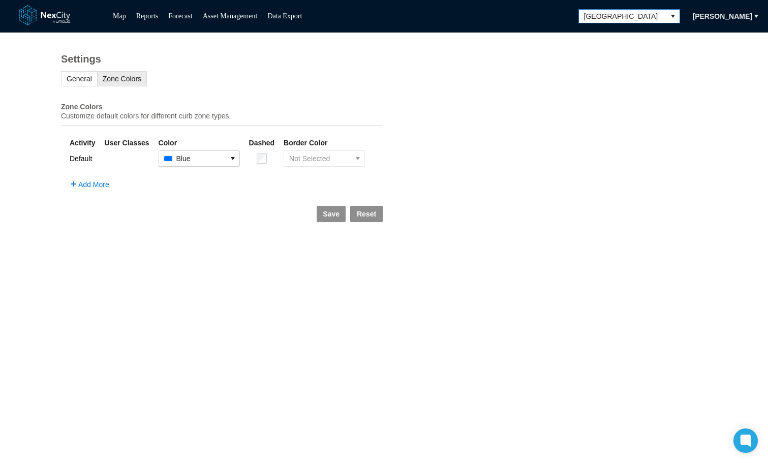
click at [639, 18] on span "[GEOGRAPHIC_DATA]" at bounding box center [622, 16] width 77 height 10
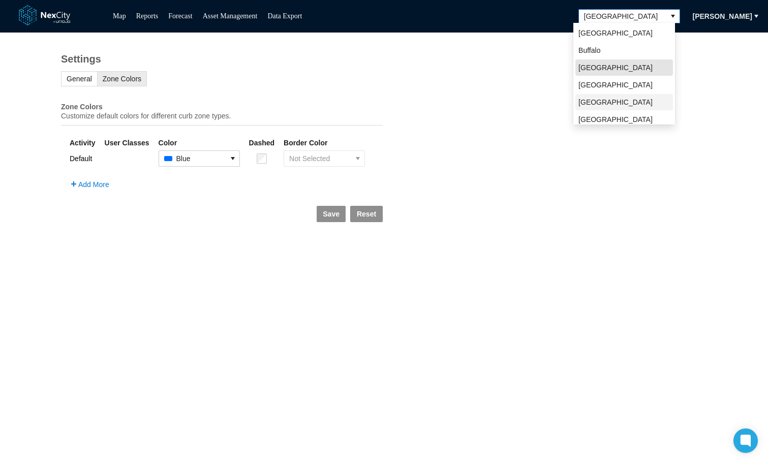
click at [612, 103] on span "San Francisco" at bounding box center [616, 102] width 74 height 10
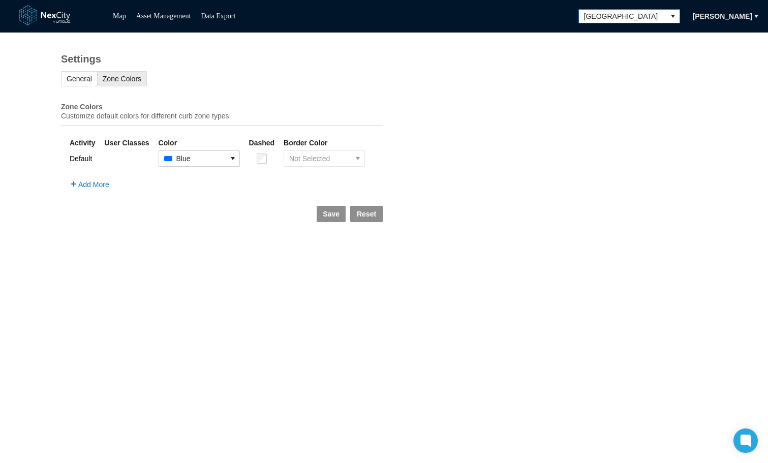
drag, startPoint x: 665, startPoint y: 16, endPoint x: 705, endPoint y: 154, distance: 143.5
click at [706, 154] on div "Map Asset Management Data Export San Francisco Tamara Dobrenkova Settings Gener…" at bounding box center [384, 231] width 768 height 463
click at [229, 164] on span "select" at bounding box center [233, 159] width 8 height 10
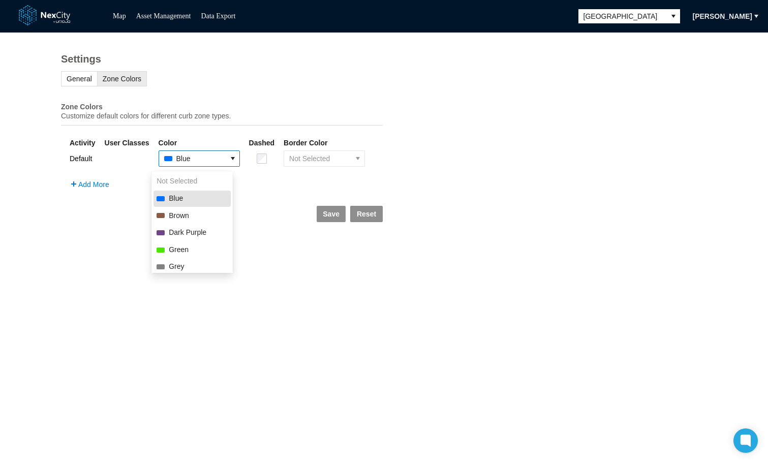
click at [712, 105] on div "Settings General Zone Colors Zone Colors Customize default colors for different…" at bounding box center [384, 248] width 768 height 431
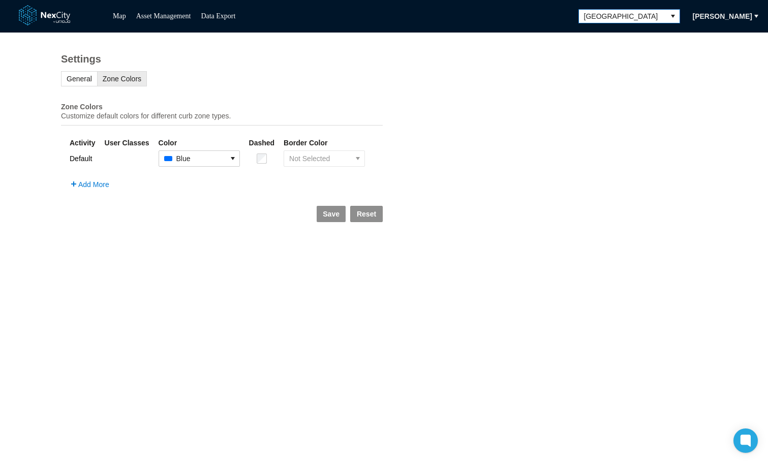
click at [673, 18] on button "select" at bounding box center [673, 16] width 13 height 13
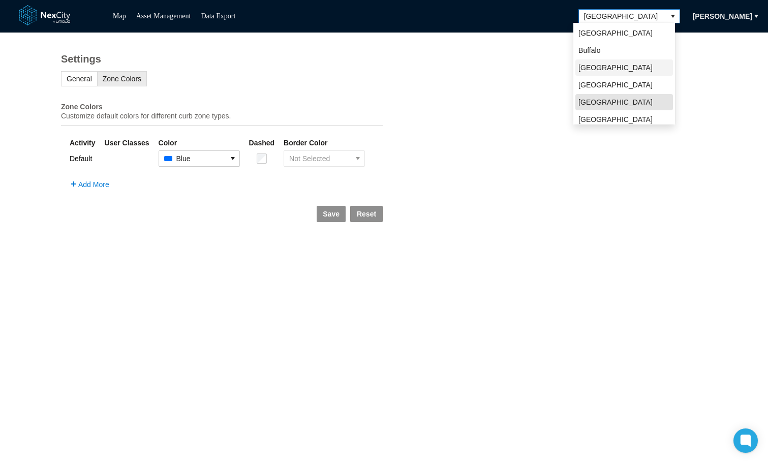
click at [596, 67] on span "[GEOGRAPHIC_DATA]" at bounding box center [616, 68] width 74 height 10
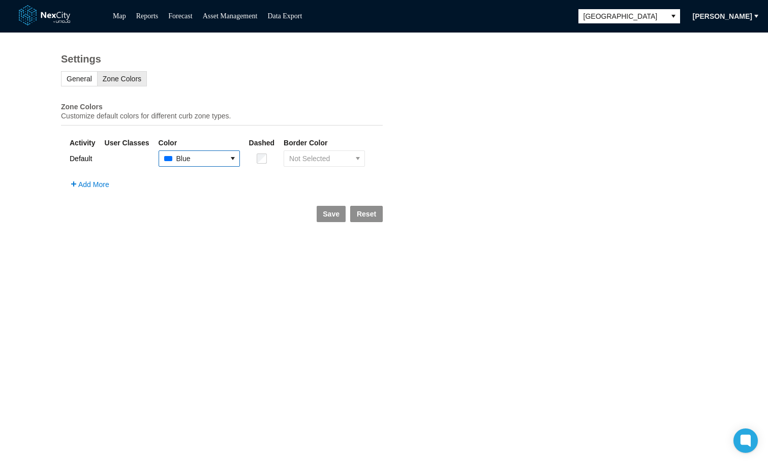
click at [229, 163] on icon "select" at bounding box center [233, 159] width 8 height 8
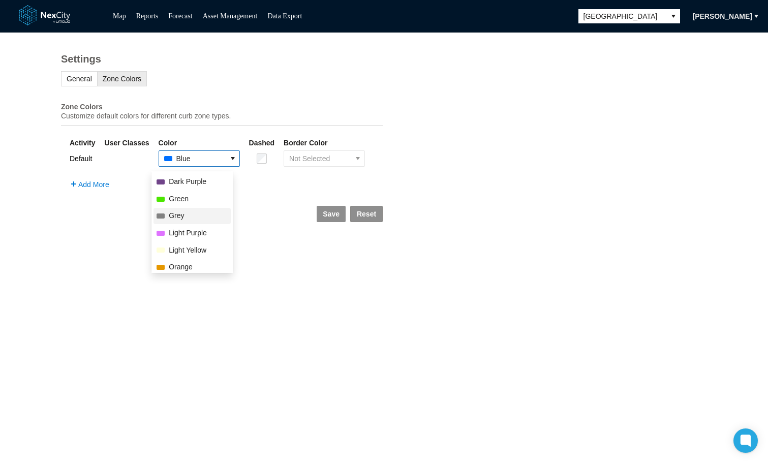
click at [176, 216] on span "Grey" at bounding box center [176, 216] width 15 height 10
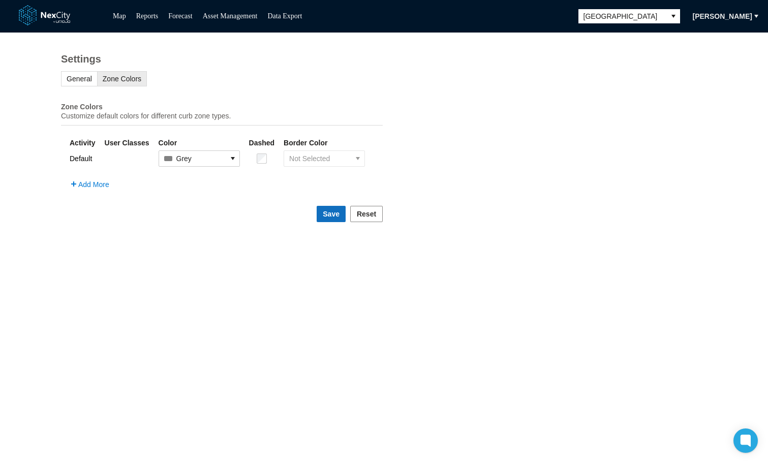
click at [328, 219] on span "Save" at bounding box center [331, 214] width 17 height 10
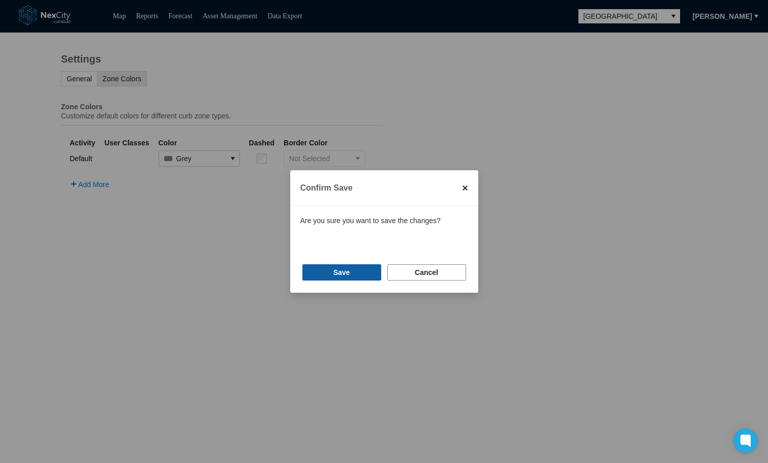
click at [348, 278] on span "Save" at bounding box center [342, 272] width 17 height 10
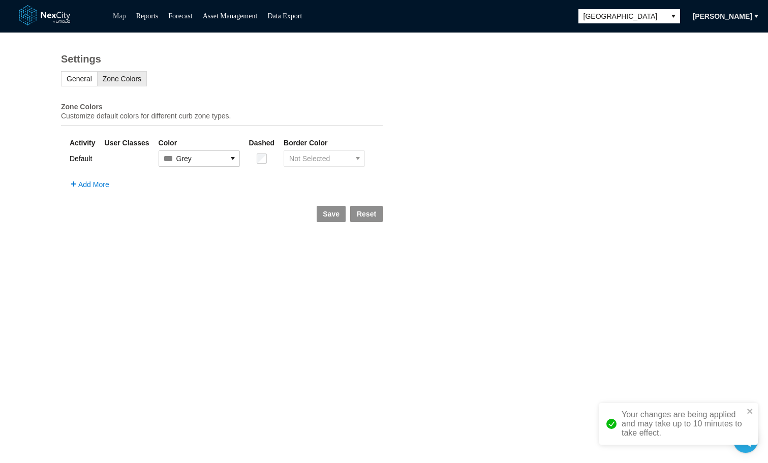
click at [116, 16] on link "Map" at bounding box center [119, 16] width 13 height 8
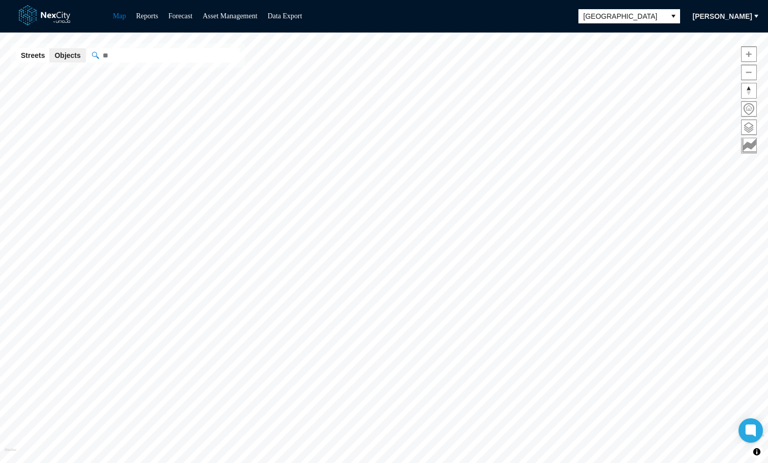
click at [752, 129] on span at bounding box center [749, 127] width 15 height 15
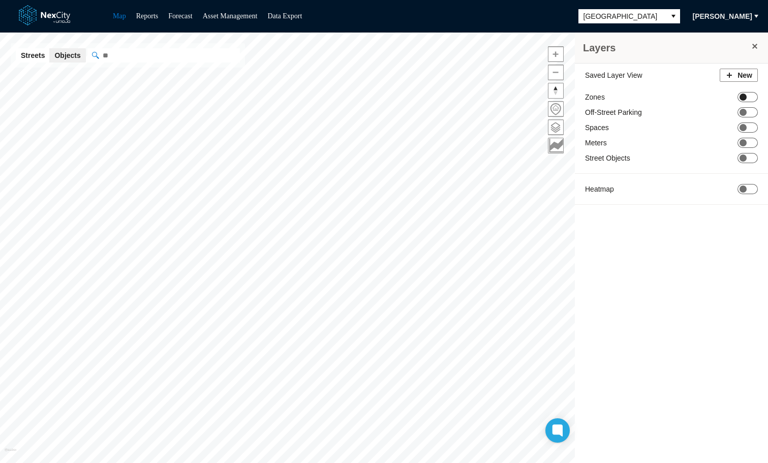
click at [742, 98] on span at bounding box center [743, 97] width 7 height 7
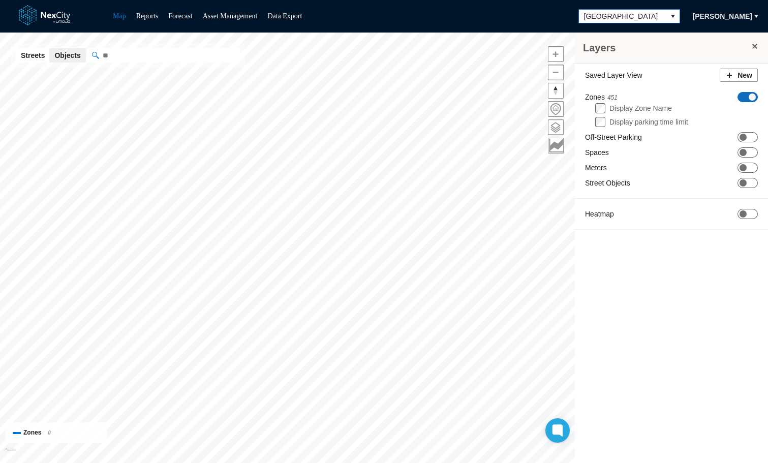
click at [626, 12] on span "[GEOGRAPHIC_DATA]" at bounding box center [622, 16] width 77 height 10
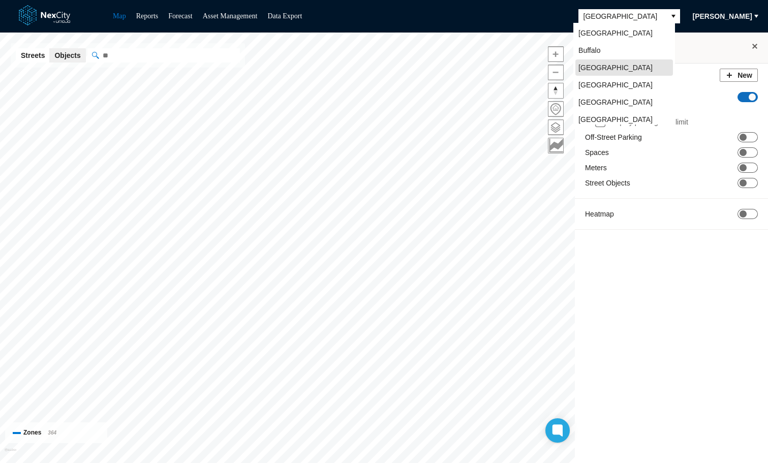
click at [715, 15] on span "[PERSON_NAME]" at bounding box center [722, 16] width 59 height 10
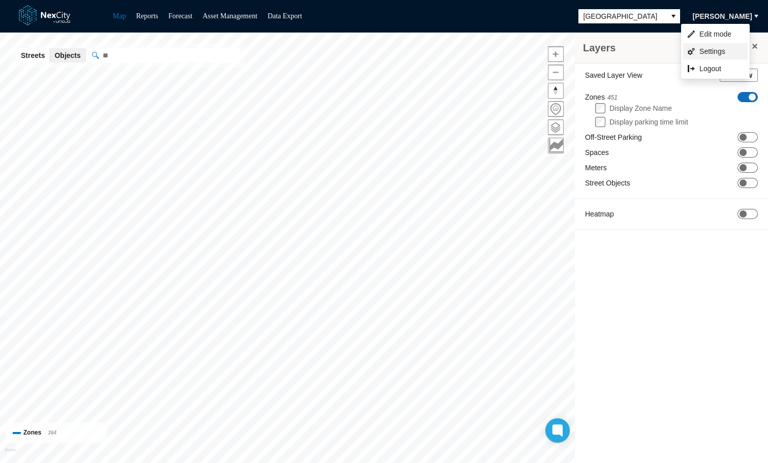
click at [714, 48] on span "Settings" at bounding box center [716, 51] width 32 height 10
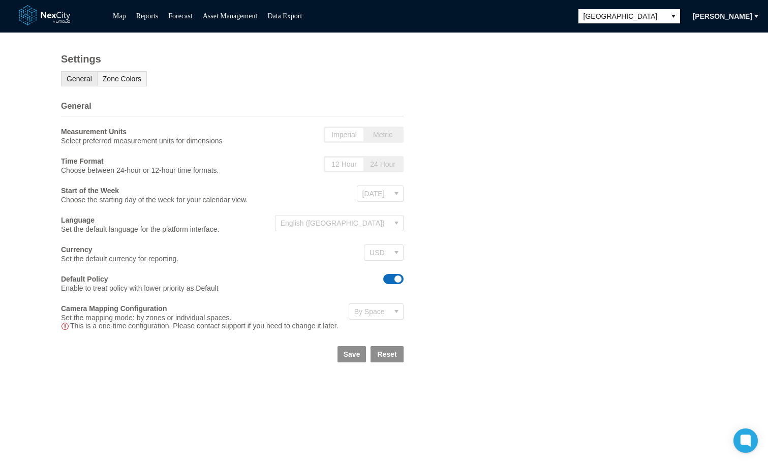
click at [123, 82] on span "Zone Colors" at bounding box center [122, 79] width 39 height 8
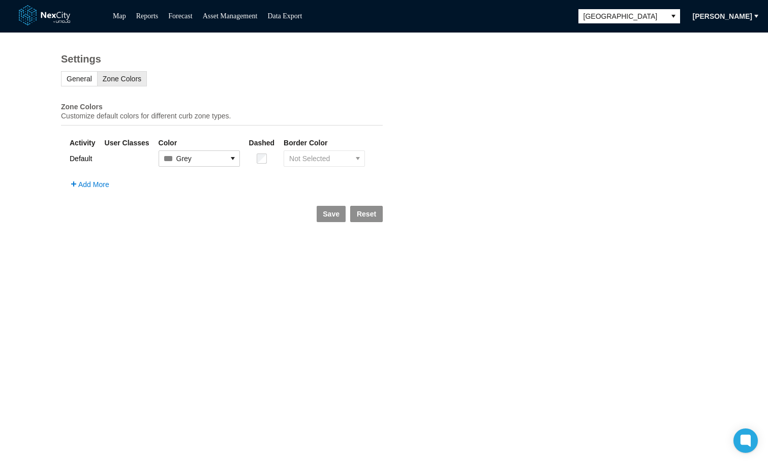
click at [100, 188] on span "Add More" at bounding box center [93, 184] width 31 height 8
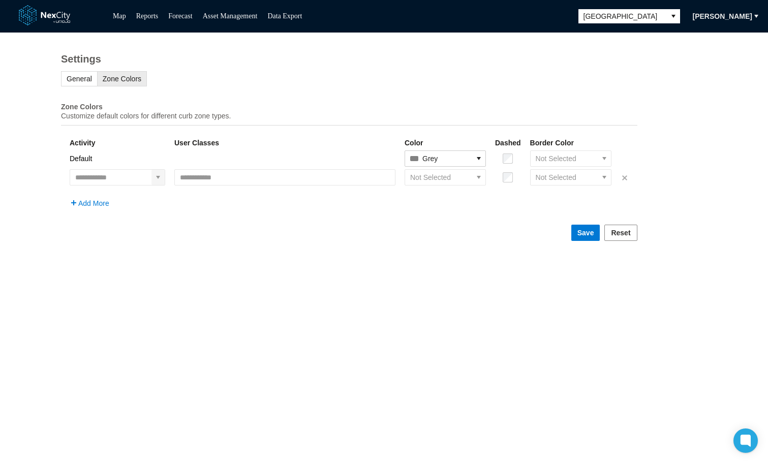
click at [160, 179] on icon "expand combobox" at bounding box center [158, 177] width 4 height 3
click at [86, 216] on span "Parking" at bounding box center [87, 220] width 24 height 10
type input "*******"
click at [492, 179] on icon "select" at bounding box center [490, 177] width 4 height 3
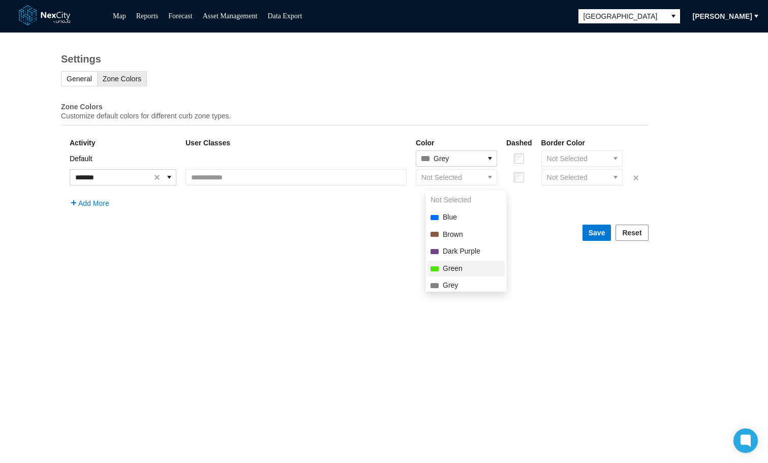
click at [453, 269] on span "Green" at bounding box center [453, 269] width 20 height 10
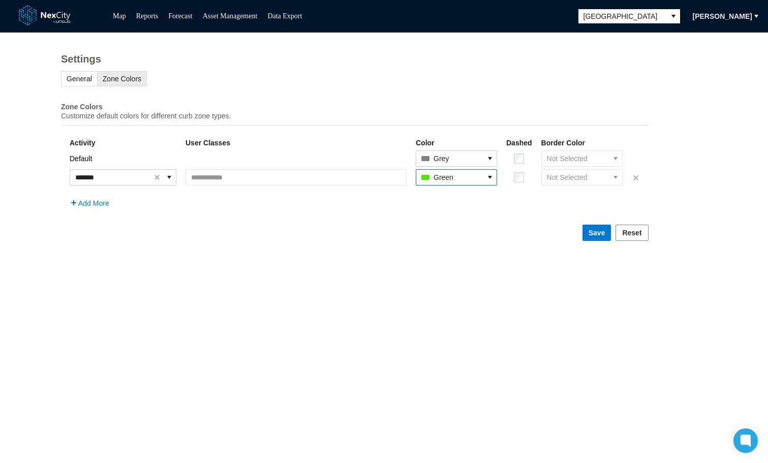
click at [620, 182] on icon "select" at bounding box center [616, 177] width 8 height 8
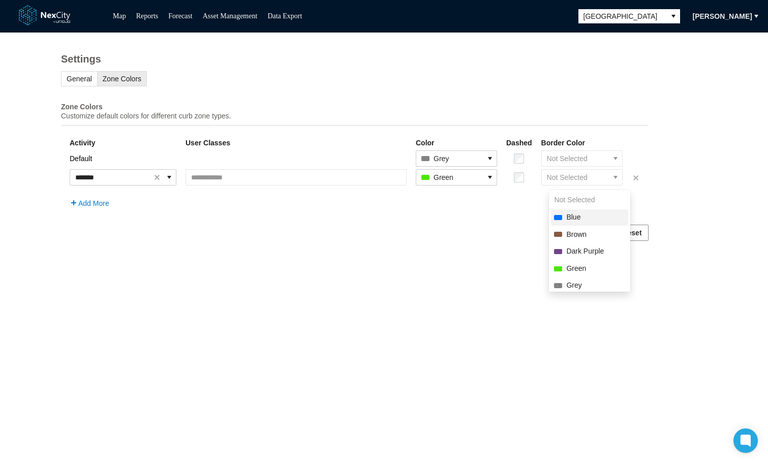
click at [570, 218] on span "Blue" at bounding box center [573, 218] width 14 height 10
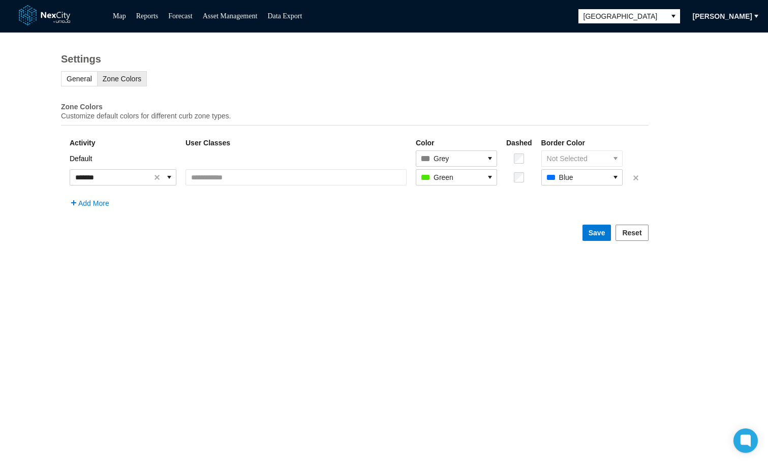
click at [98, 207] on span "Add More" at bounding box center [93, 203] width 31 height 8
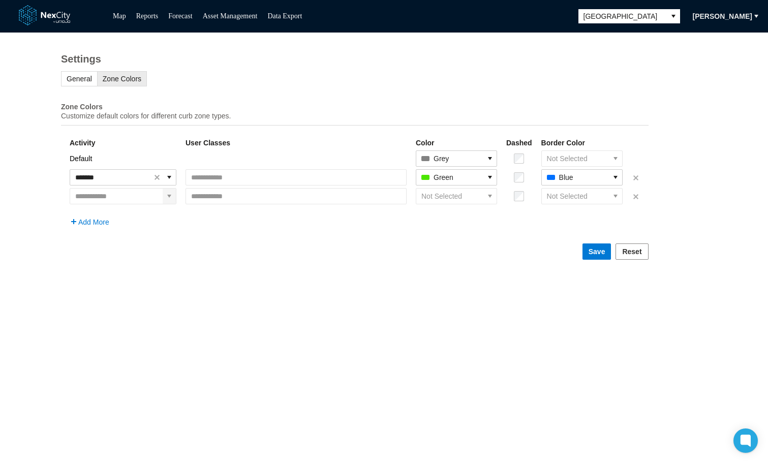
click at [173, 200] on icon "expand combobox" at bounding box center [169, 196] width 8 height 8
click at [88, 221] on span "Loading" at bounding box center [87, 219] width 25 height 10
type input "*******"
click at [494, 200] on icon "select" at bounding box center [490, 196] width 8 height 8
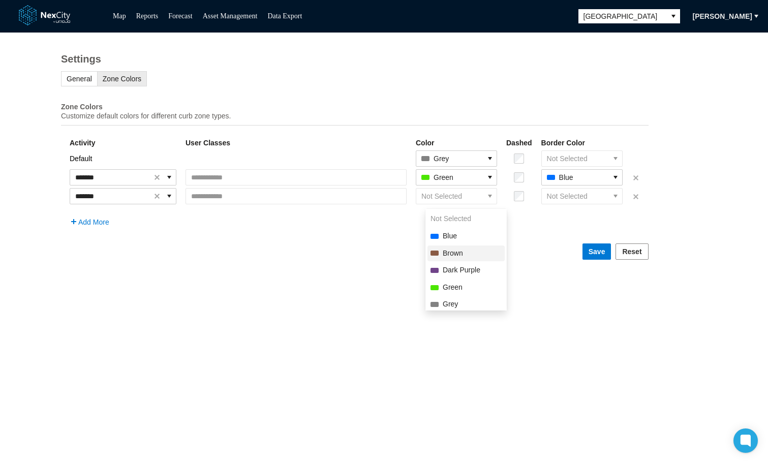
click at [456, 254] on span "Brown" at bounding box center [453, 254] width 20 height 10
click at [620, 200] on icon "select" at bounding box center [616, 196] width 8 height 8
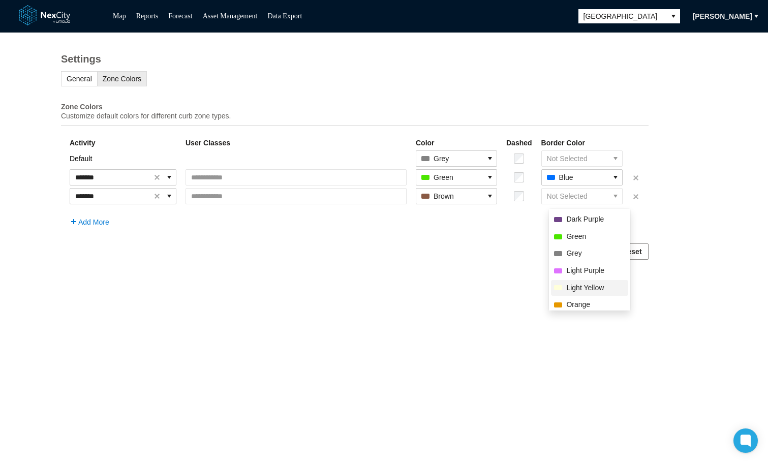
scroll to position [102, 0]
click at [571, 275] on span "Red" at bounding box center [572, 271] width 13 height 10
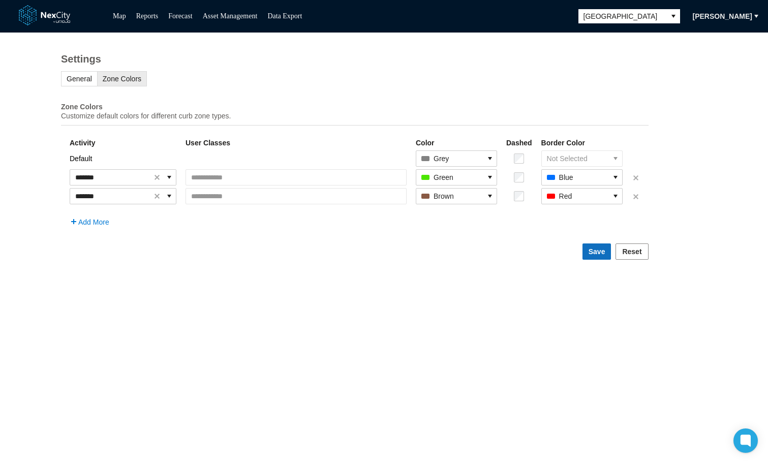
click at [606, 256] on span "Save" at bounding box center [597, 252] width 17 height 10
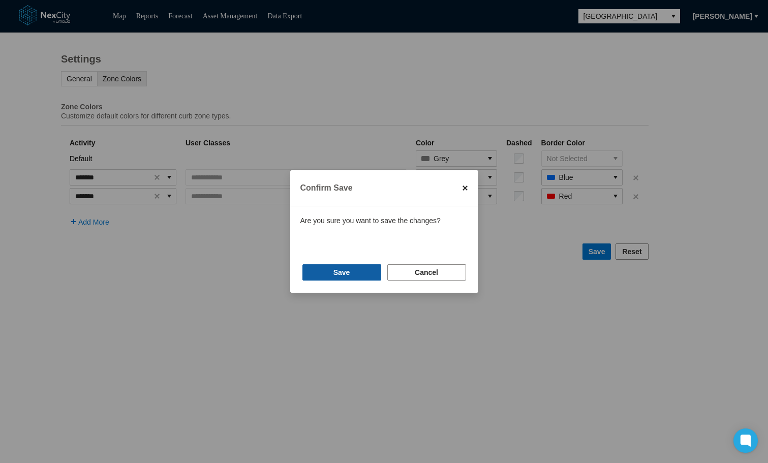
click at [351, 275] on button "Save" at bounding box center [342, 272] width 79 height 16
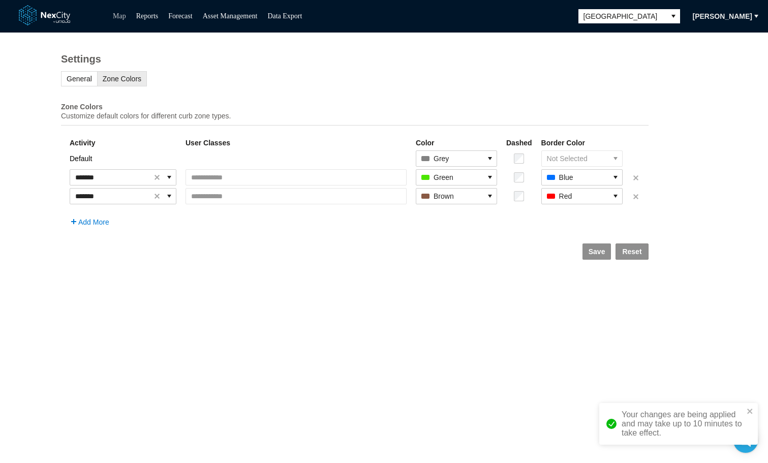
click at [118, 16] on link "Map" at bounding box center [119, 16] width 13 height 8
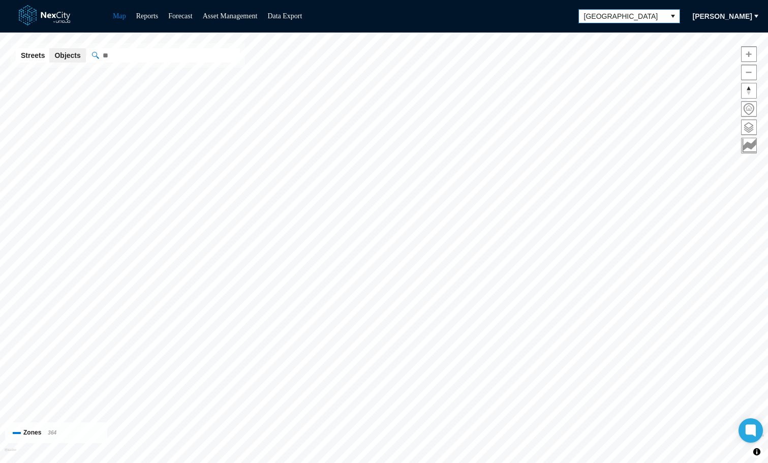
click at [656, 14] on span "[GEOGRAPHIC_DATA]" at bounding box center [622, 16] width 77 height 10
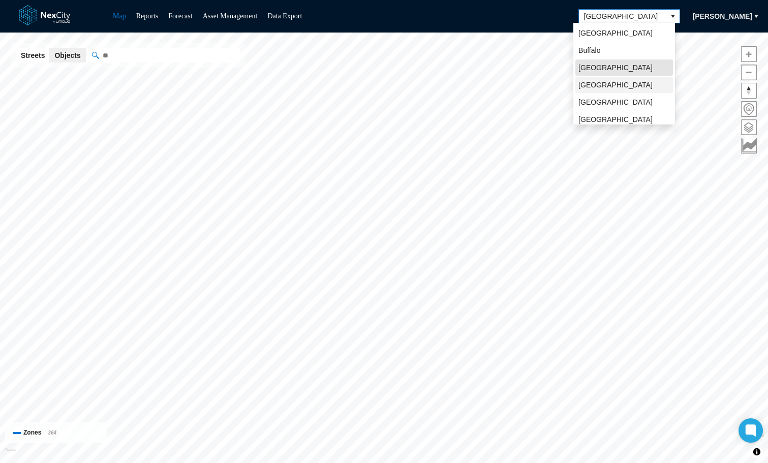
click at [599, 86] on span "[GEOGRAPHIC_DATA]" at bounding box center [616, 85] width 74 height 10
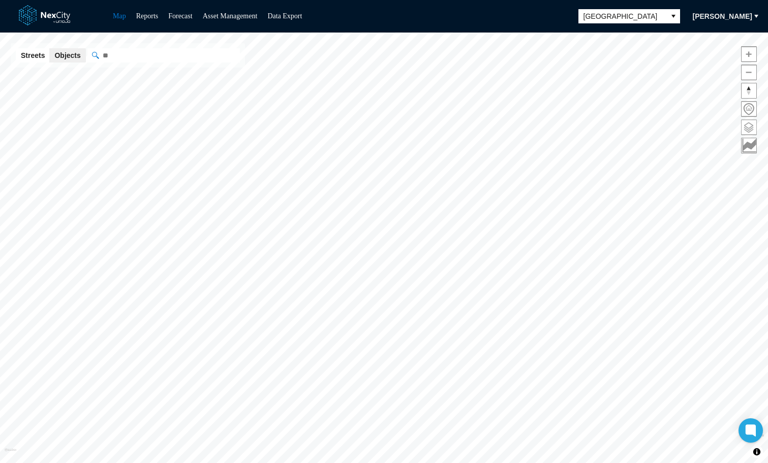
click at [749, 127] on span at bounding box center [749, 127] width 15 height 15
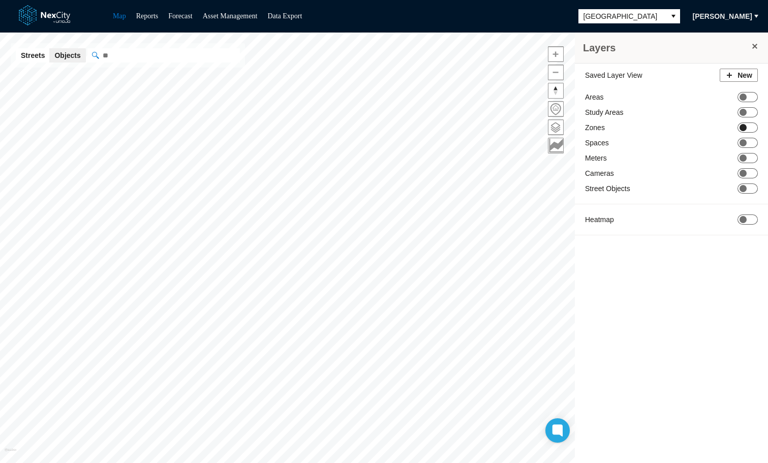
click at [749, 126] on span "ON OFF" at bounding box center [748, 128] width 20 height 10
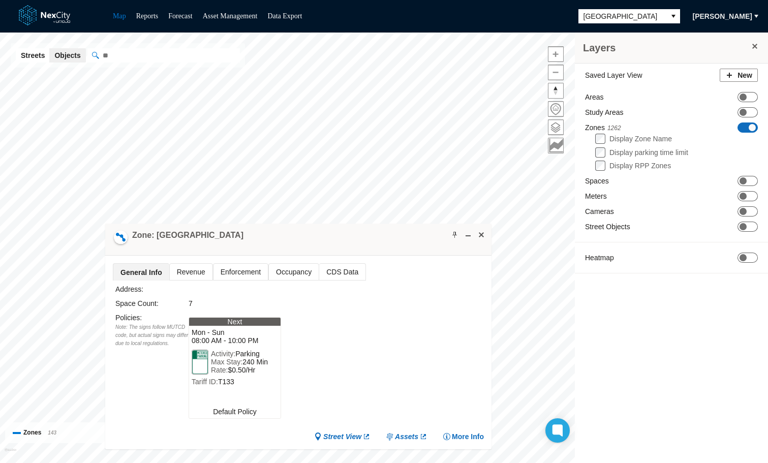
drag, startPoint x: 364, startPoint y: 229, endPoint x: 366, endPoint y: 240, distance: 11.9
click at [366, 240] on div "Zone: [GEOGRAPHIC_DATA]" at bounding box center [298, 240] width 386 height 32
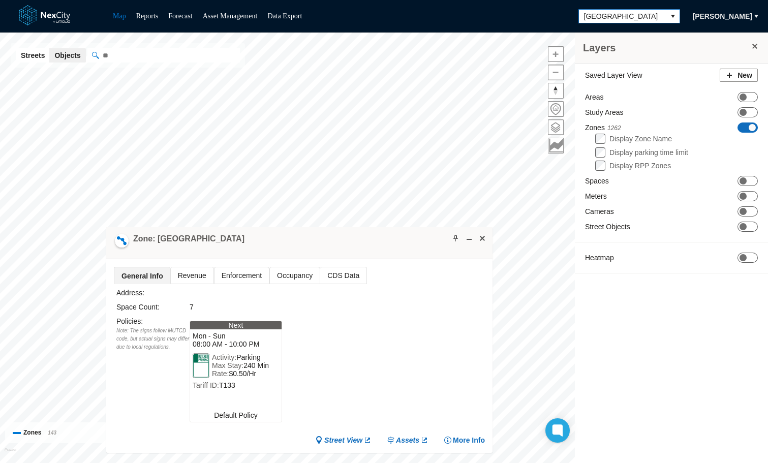
click at [661, 19] on span "[GEOGRAPHIC_DATA]" at bounding box center [622, 16] width 87 height 13
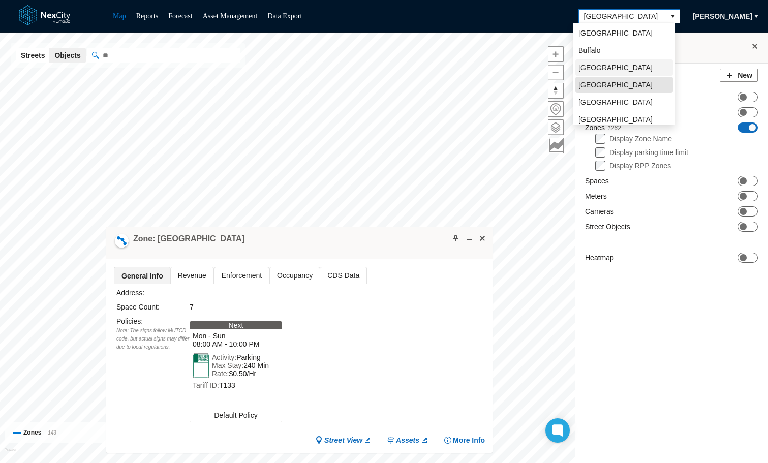
click at [596, 66] on span "[GEOGRAPHIC_DATA]" at bounding box center [616, 68] width 74 height 10
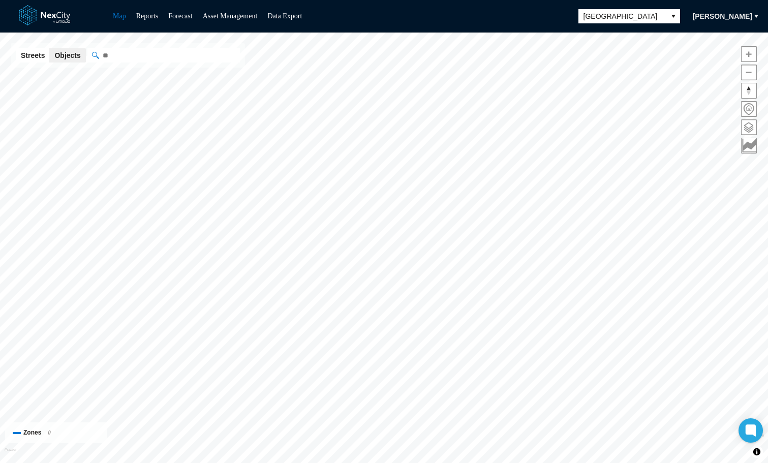
click at [751, 127] on span at bounding box center [749, 127] width 15 height 15
click at [228, 16] on link "Asset Management" at bounding box center [230, 16] width 55 height 8
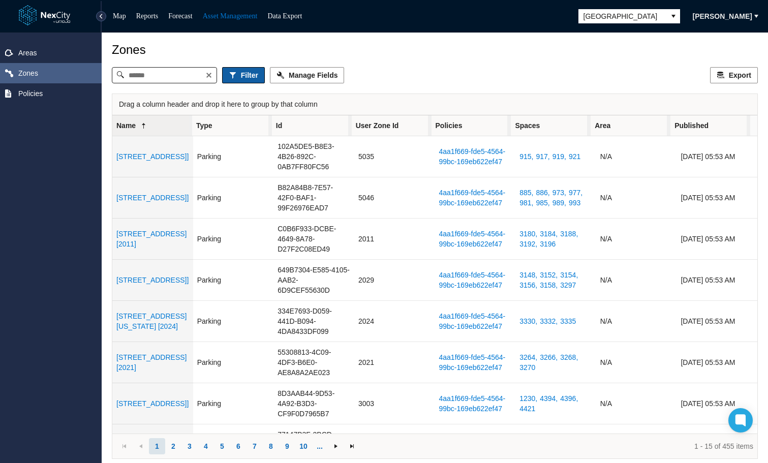
click at [249, 76] on button "Filter" at bounding box center [243, 75] width 43 height 16
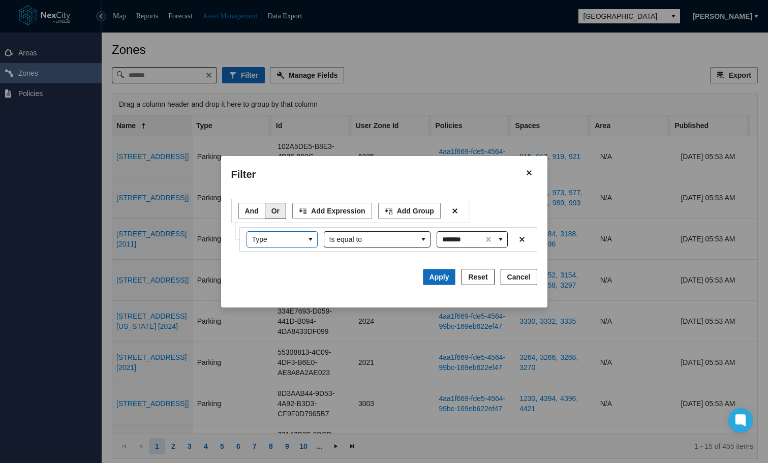
click at [312, 239] on icon "select" at bounding box center [311, 239] width 8 height 8
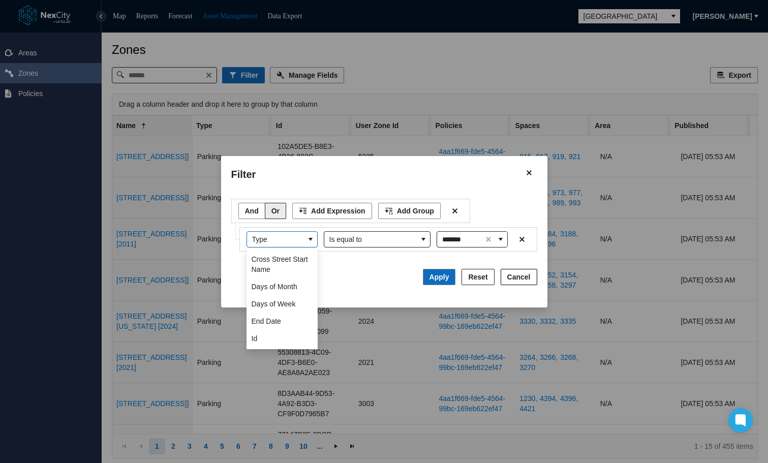
scroll to position [40, 0]
click at [285, 306] on span "Days of Month" at bounding box center [275, 308] width 46 height 10
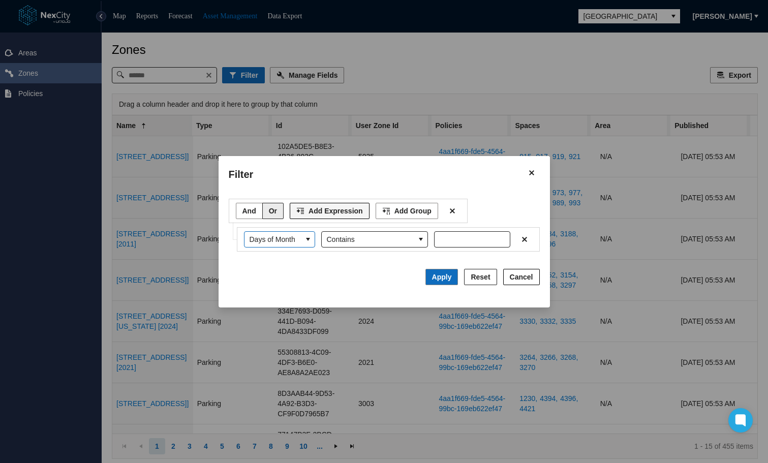
click at [314, 205] on button "Add Expression" at bounding box center [330, 211] width 80 height 16
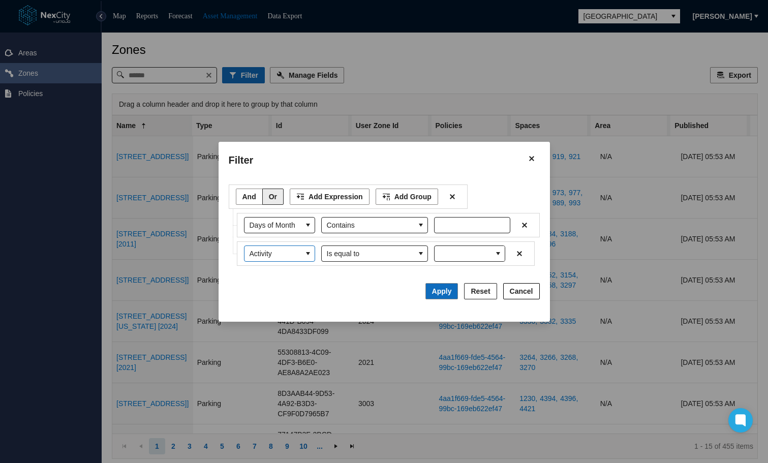
click at [305, 258] on span "select" at bounding box center [308, 254] width 8 height 10
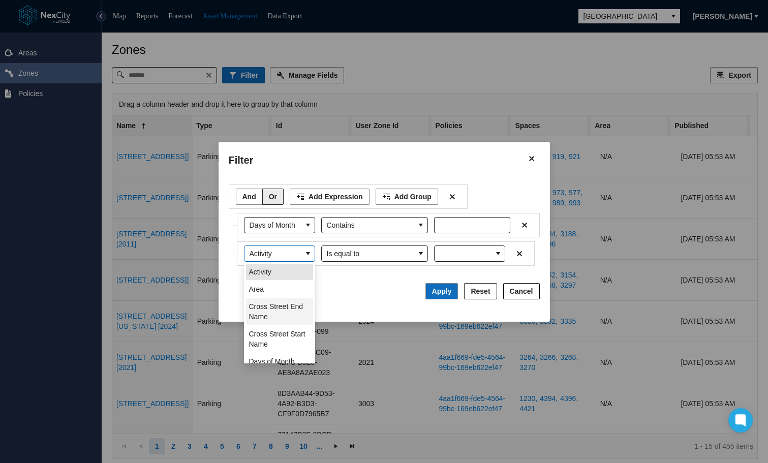
scroll to position [51, 0]
click at [295, 330] on li "Days of Week" at bounding box center [279, 328] width 67 height 16
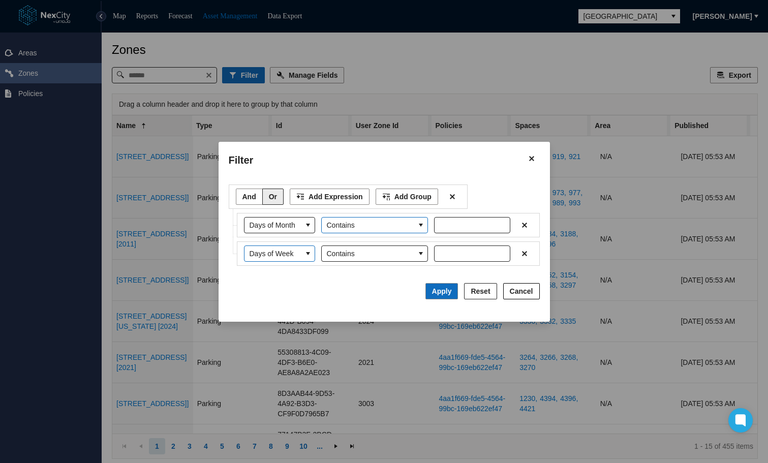
click at [414, 219] on button "select" at bounding box center [420, 225] width 13 height 15
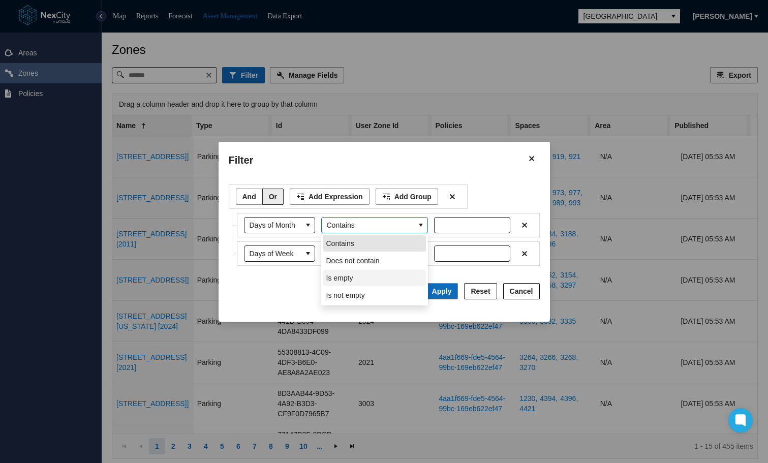
click at [378, 280] on li "Is empty" at bounding box center [374, 278] width 103 height 16
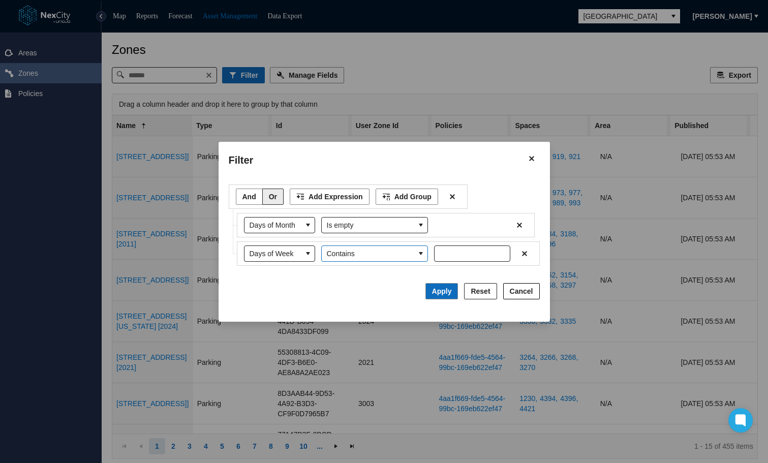
click at [417, 250] on icon "select" at bounding box center [421, 254] width 8 height 8
click at [366, 321] on li "Is not empty" at bounding box center [374, 324] width 103 height 16
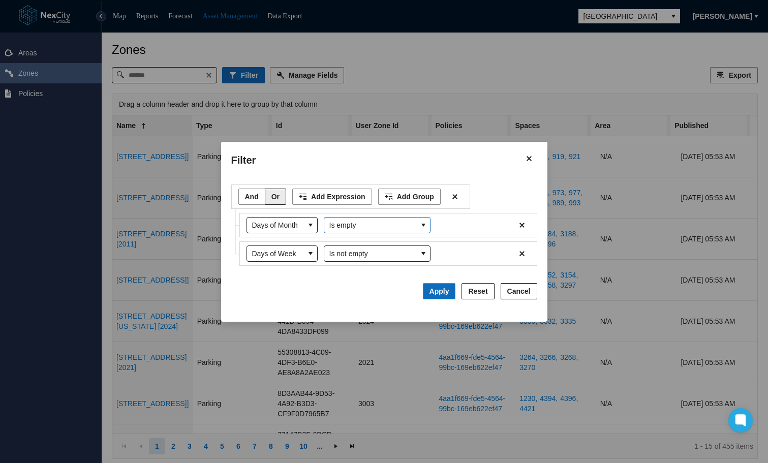
click at [413, 227] on span "Is empty" at bounding box center [370, 225] width 93 height 15
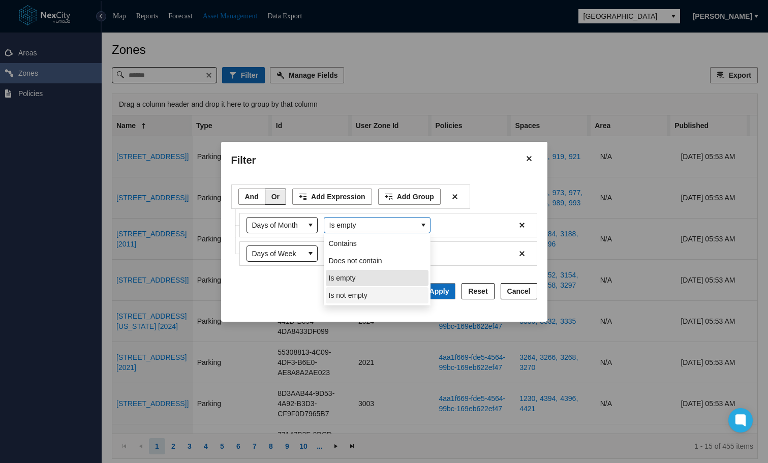
click at [365, 297] on span "Is not empty" at bounding box center [348, 295] width 39 height 10
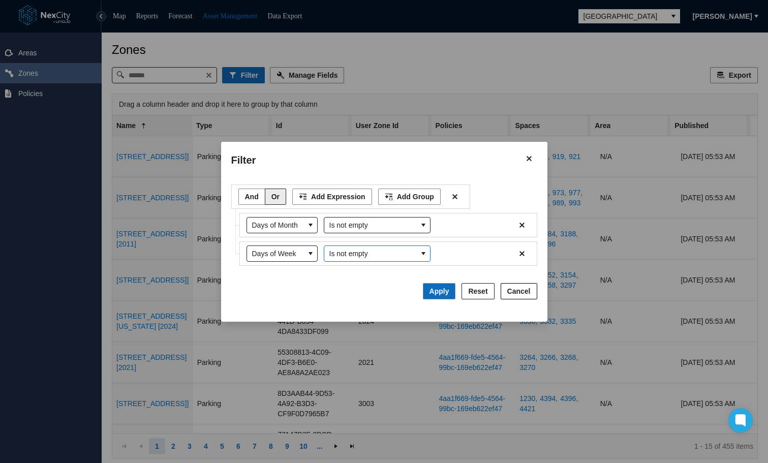
click at [420, 253] on icon "select" at bounding box center [423, 254] width 8 height 8
click at [371, 309] on li "Is empty" at bounding box center [377, 306] width 103 height 16
click at [309, 219] on button "select" at bounding box center [310, 225] width 13 height 15
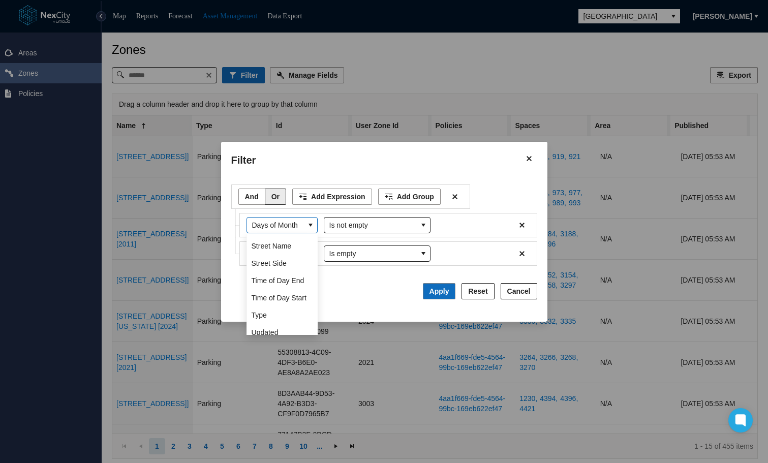
scroll to position [362, 0]
click at [290, 266] on span "Time of Day End" at bounding box center [278, 265] width 53 height 10
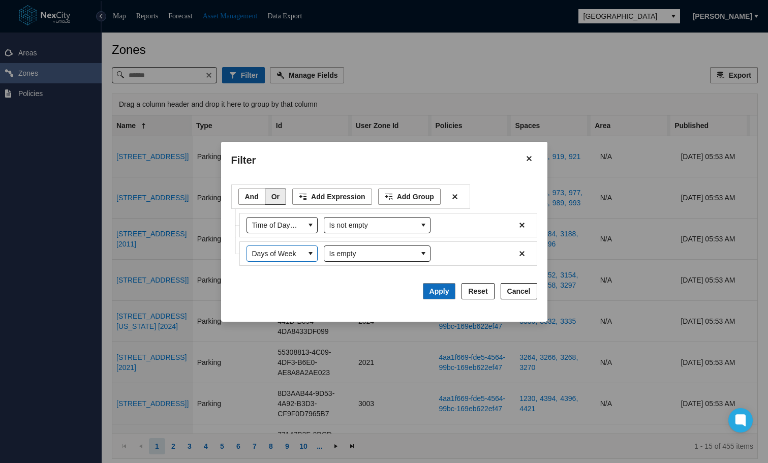
click at [312, 254] on icon "select" at bounding box center [311, 254] width 8 height 8
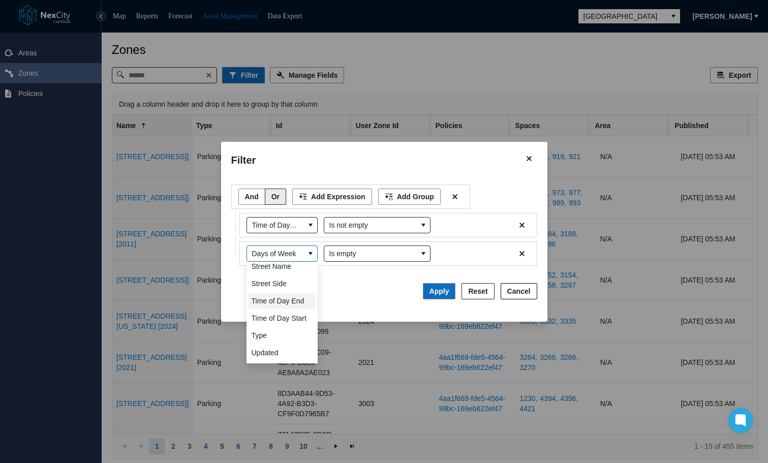
scroll to position [379, 0]
click at [270, 298] on span "Time of Day Start" at bounding box center [279, 293] width 55 height 10
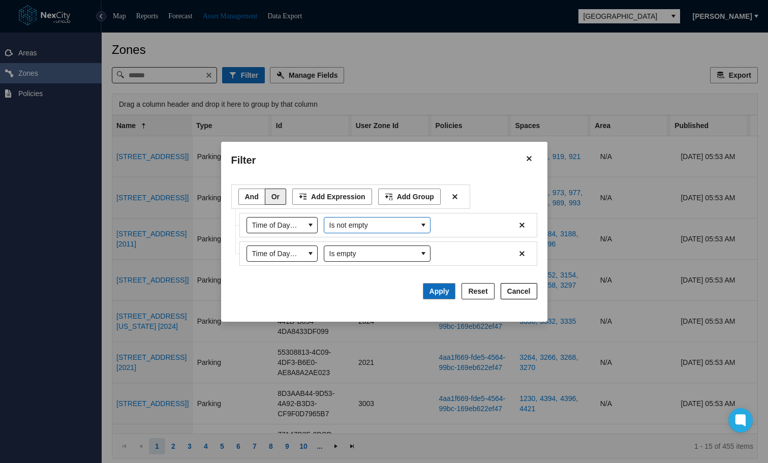
click at [413, 225] on span "Is not empty" at bounding box center [370, 225] width 93 height 15
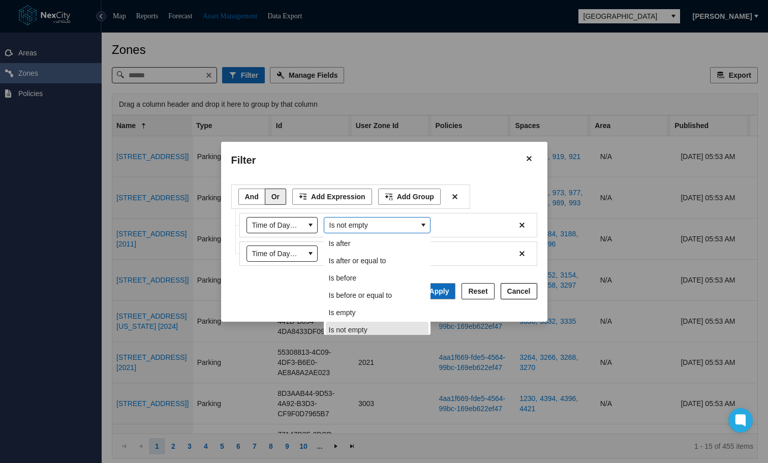
scroll to position [3, 0]
click at [375, 243] on li "Is after" at bounding box center [377, 240] width 103 height 16
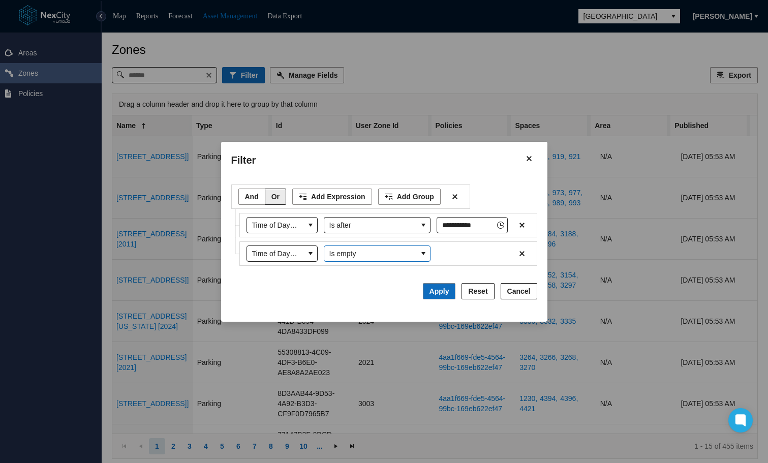
click at [427, 253] on icon "select" at bounding box center [423, 254] width 8 height 8
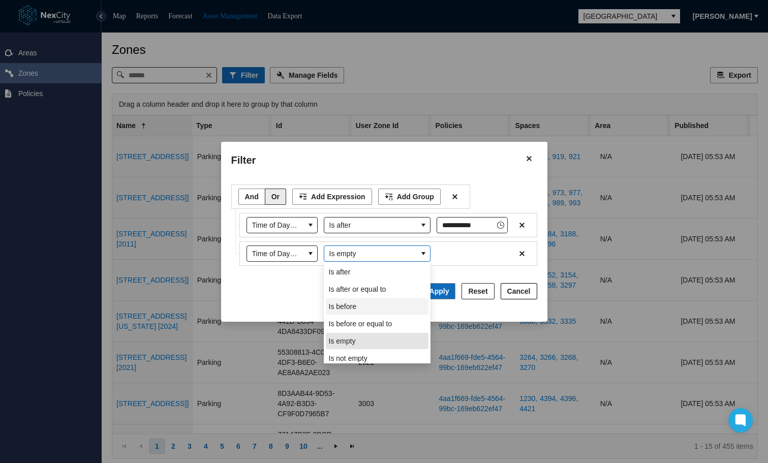
click at [349, 304] on span "Is before" at bounding box center [342, 307] width 27 height 10
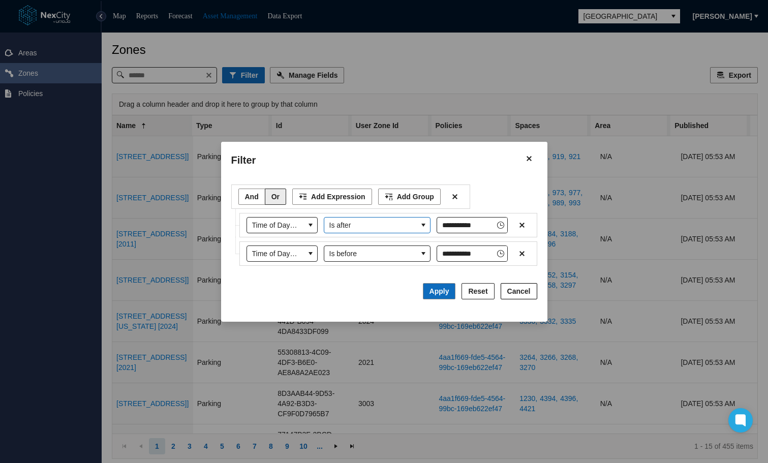
click at [425, 227] on icon "select" at bounding box center [423, 225] width 8 height 8
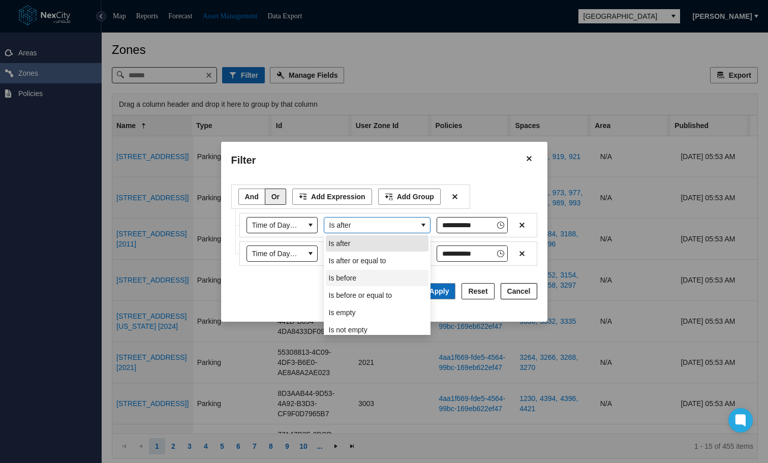
click at [350, 280] on span "Is before" at bounding box center [342, 278] width 27 height 10
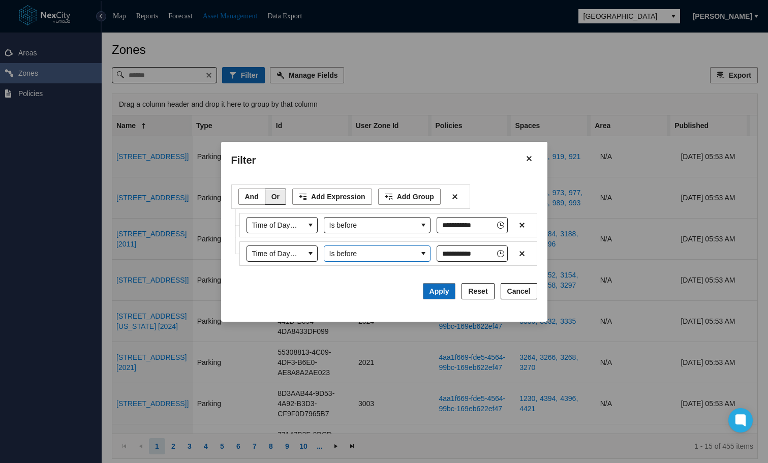
click at [421, 254] on icon "select" at bounding box center [423, 254] width 8 height 8
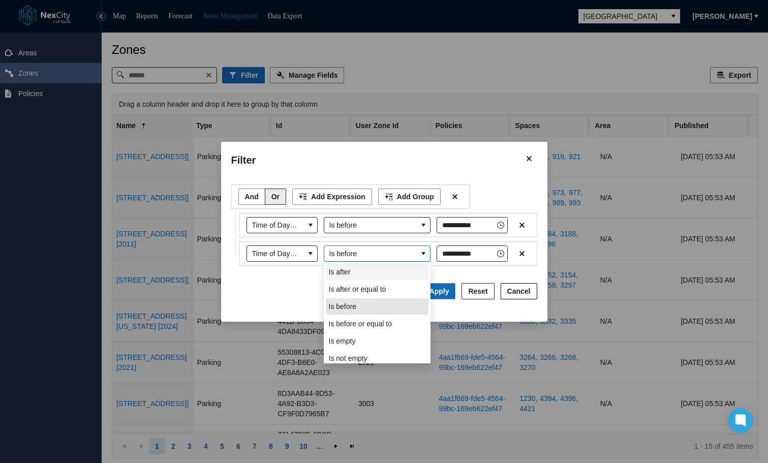
click at [350, 272] on li "Is after" at bounding box center [377, 272] width 103 height 16
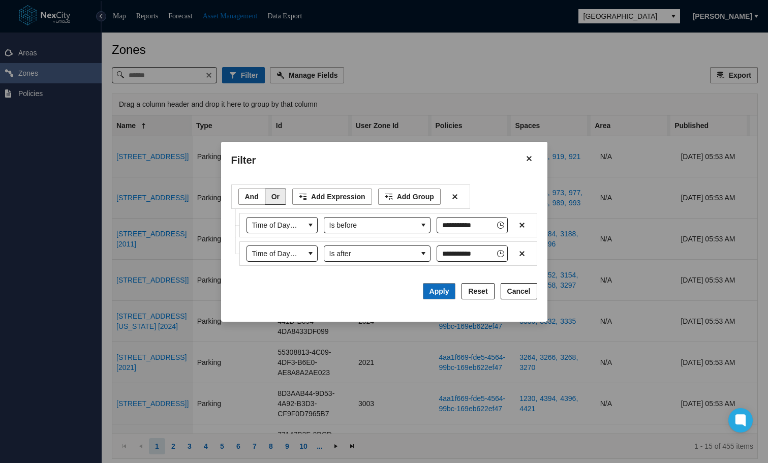
click at [530, 289] on span "Cancel" at bounding box center [518, 291] width 23 height 10
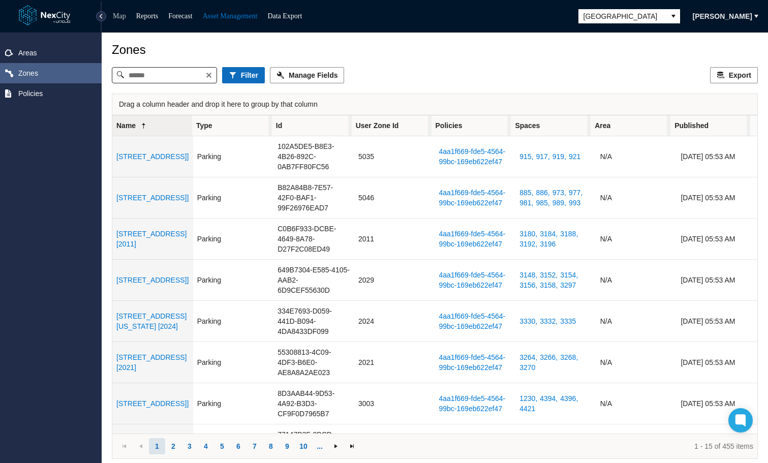
click at [118, 13] on link "Map" at bounding box center [119, 16] width 13 height 8
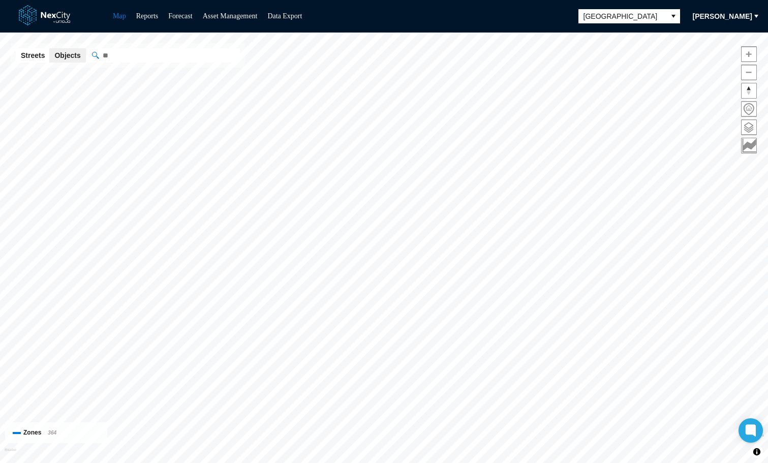
click at [713, 17] on span "[PERSON_NAME]" at bounding box center [722, 16] width 59 height 10
click at [717, 50] on span "Settings" at bounding box center [716, 51] width 32 height 10
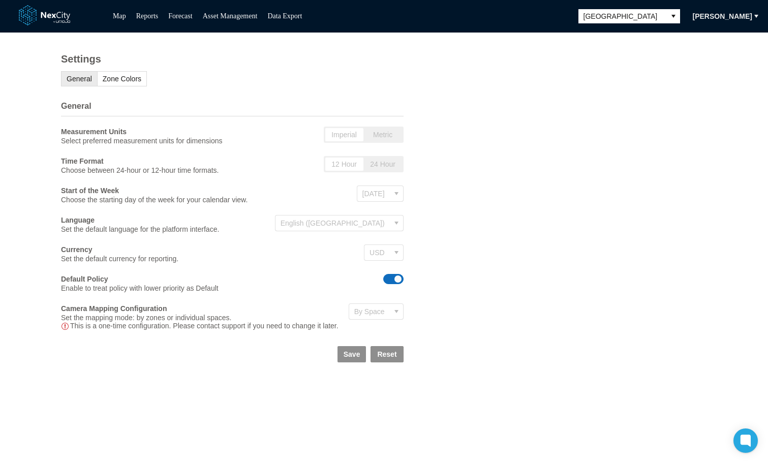
click at [389, 284] on span "ON OFF" at bounding box center [393, 279] width 20 height 10
click at [350, 359] on span "Save" at bounding box center [352, 354] width 17 height 10
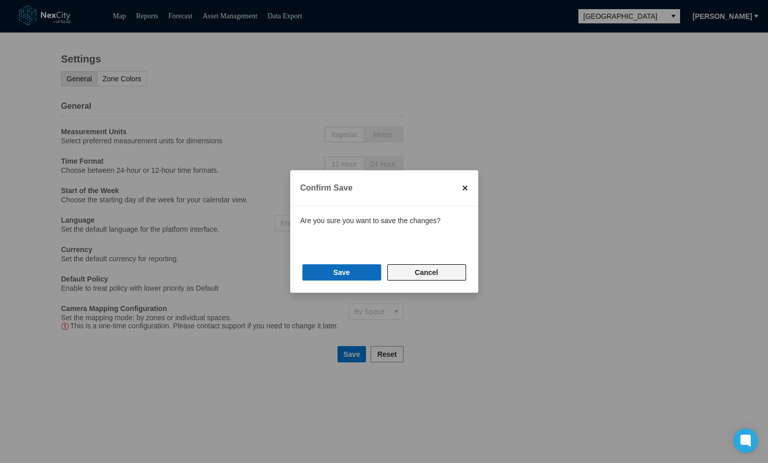
click at [422, 270] on span "Cancel" at bounding box center [426, 272] width 23 height 10
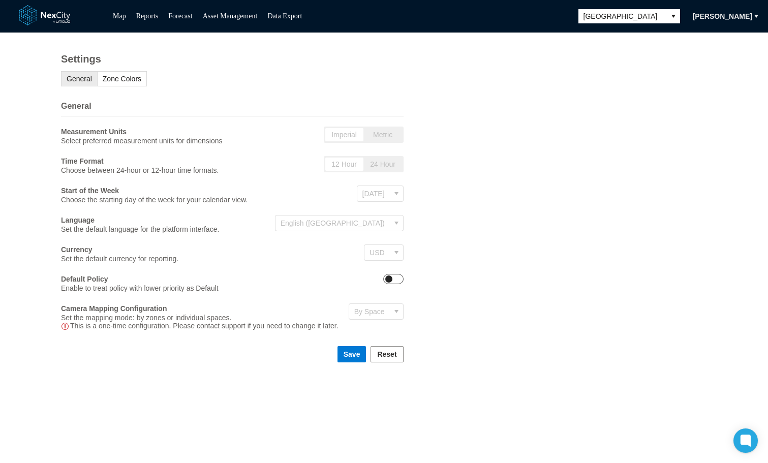
click at [393, 284] on span "ON OFF" at bounding box center [393, 279] width 20 height 10
click at [395, 283] on span at bounding box center [398, 279] width 7 height 7
click at [390, 359] on span "Reset" at bounding box center [386, 354] width 19 height 10
click at [137, 79] on span "Zone Colors" at bounding box center [122, 79] width 39 height 8
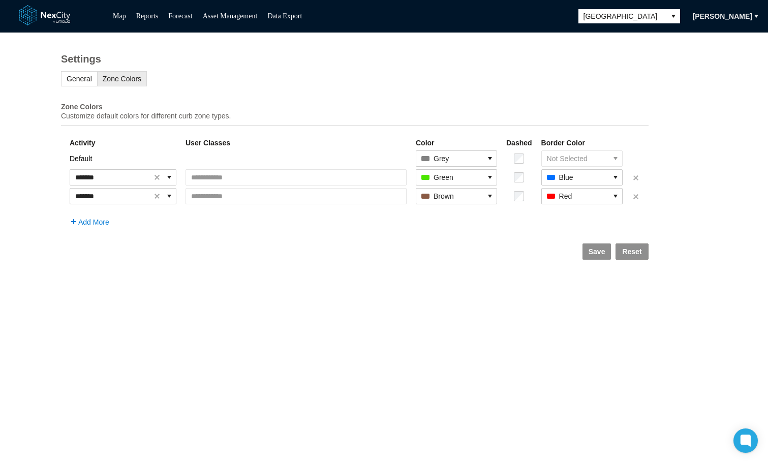
click at [95, 226] on span "Add More" at bounding box center [93, 222] width 31 height 8
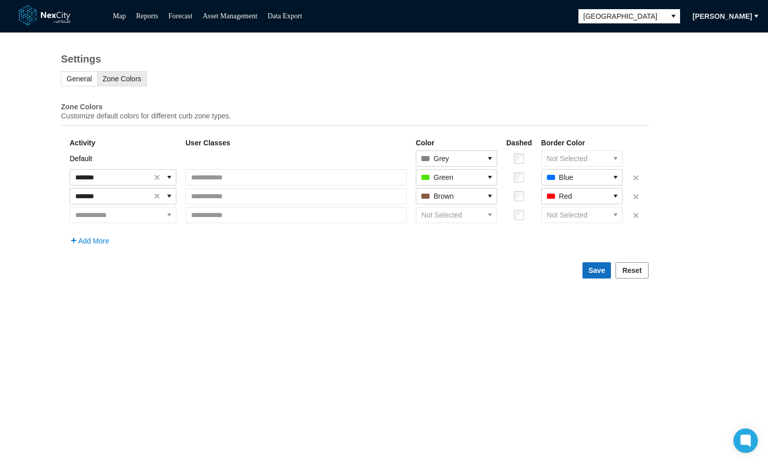
click at [606, 274] on span "Save" at bounding box center [597, 270] width 17 height 10
click at [171, 217] on icon "expand combobox" at bounding box center [169, 215] width 4 height 3
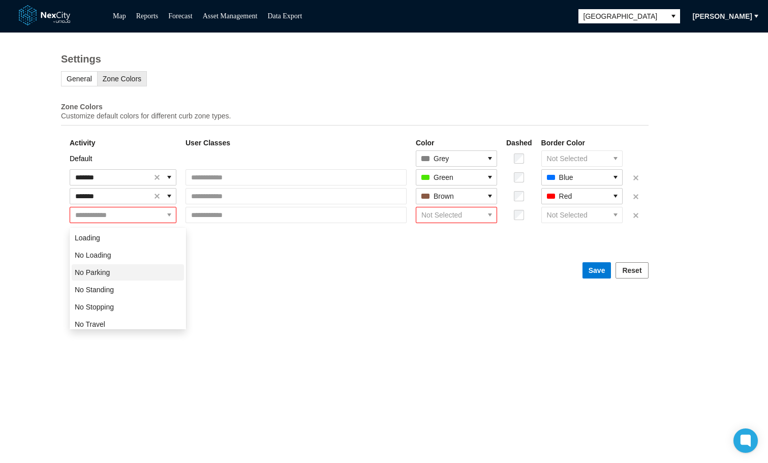
click at [102, 276] on span "No Parking" at bounding box center [92, 272] width 35 height 10
type input "**********"
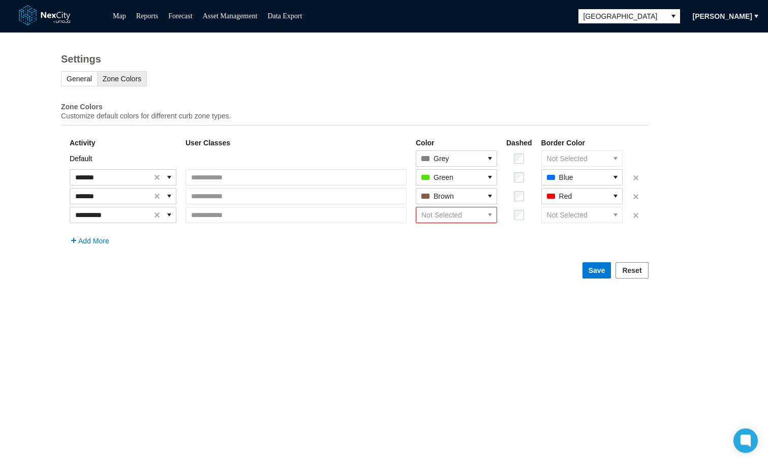
click at [494, 219] on icon "select" at bounding box center [490, 215] width 8 height 8
click at [469, 292] on span "Dark Purple" at bounding box center [462, 289] width 38 height 10
click at [606, 276] on span "Save" at bounding box center [597, 270] width 17 height 10
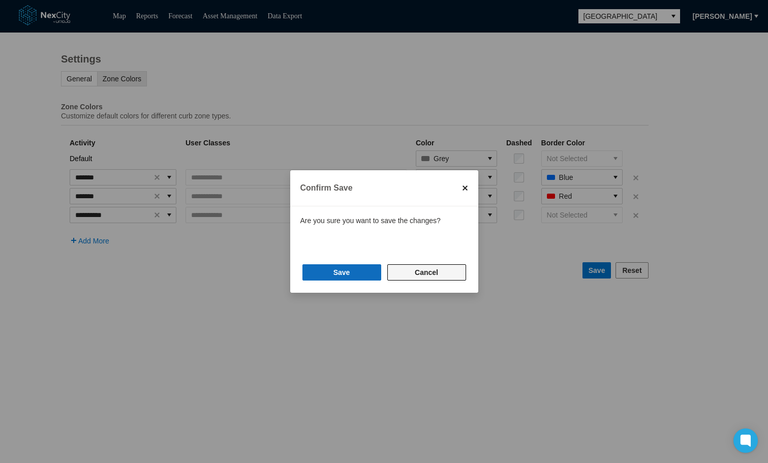
click at [434, 270] on span "Cancel" at bounding box center [426, 272] width 23 height 10
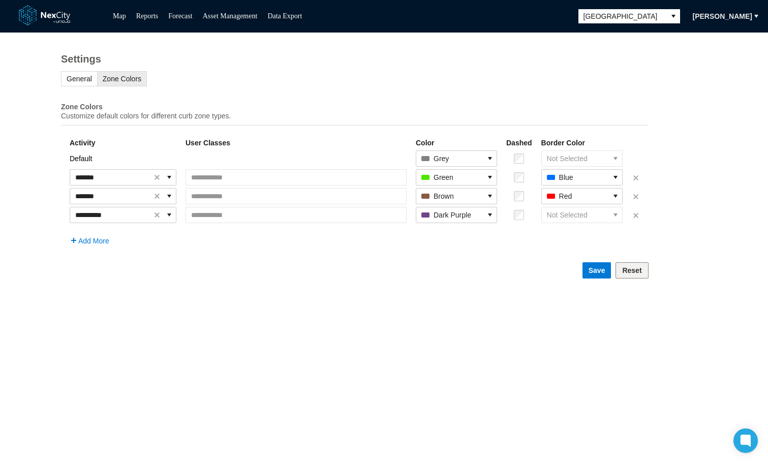
click at [641, 276] on span "Reset" at bounding box center [631, 270] width 19 height 10
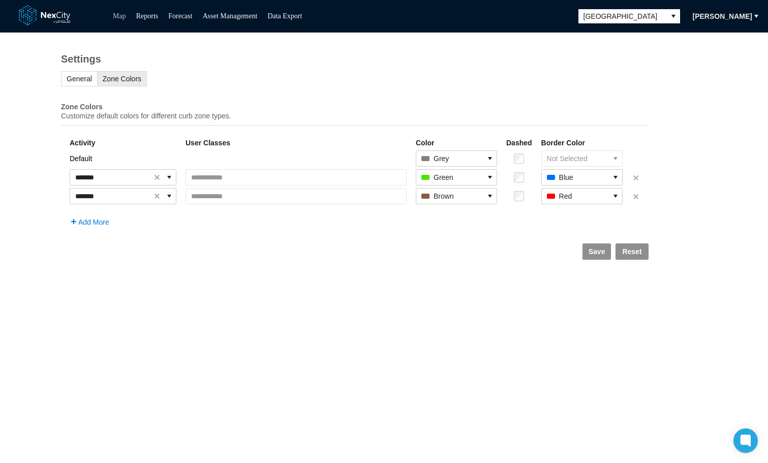
click at [119, 17] on link "Map" at bounding box center [119, 16] width 13 height 8
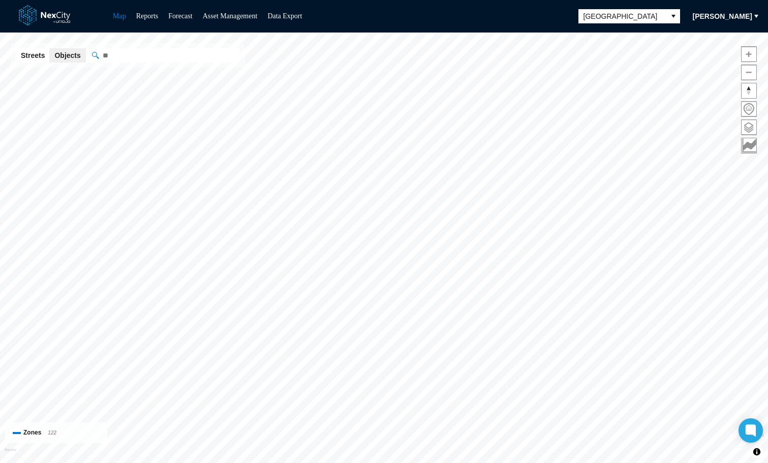
click at [719, 16] on span "[PERSON_NAME]" at bounding box center [722, 16] width 59 height 10
click at [716, 49] on span "Settings" at bounding box center [716, 51] width 32 height 10
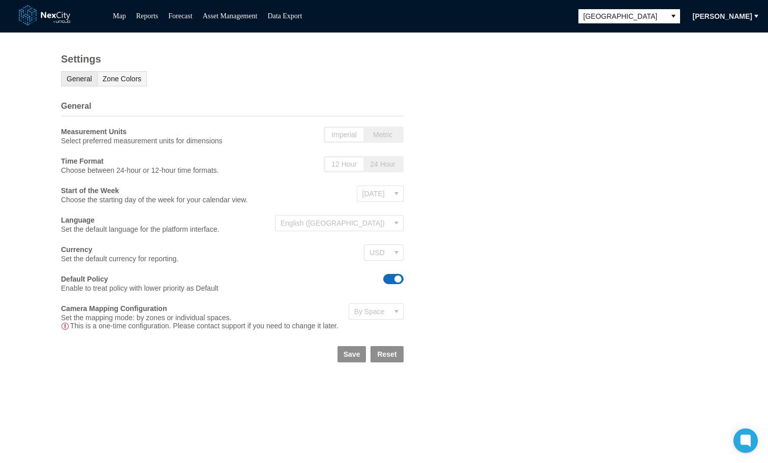
click at [121, 81] on span "Zone Colors" at bounding box center [122, 79] width 39 height 8
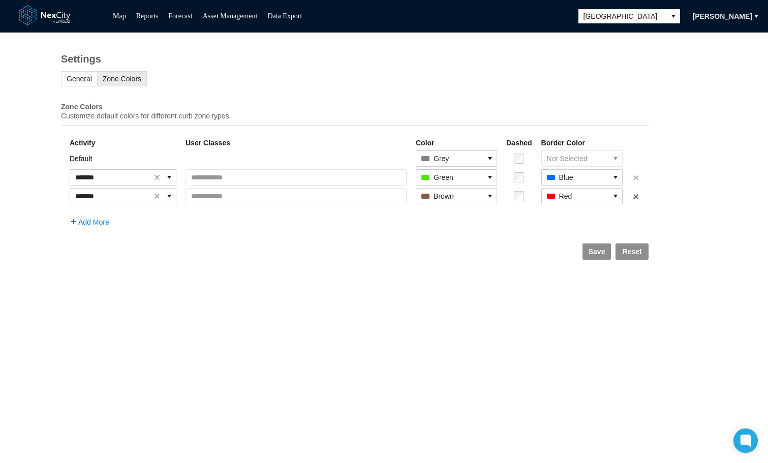
click at [640, 201] on span "Delete row 3" at bounding box center [636, 197] width 8 height 8
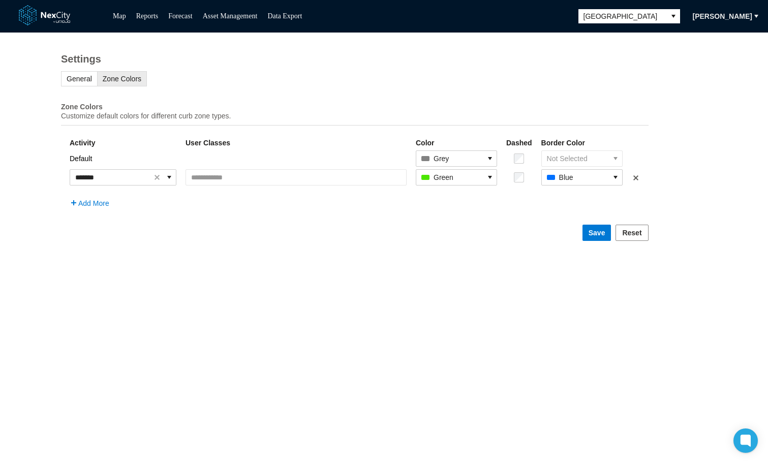
click at [640, 180] on span "Delete row 2" at bounding box center [636, 178] width 8 height 8
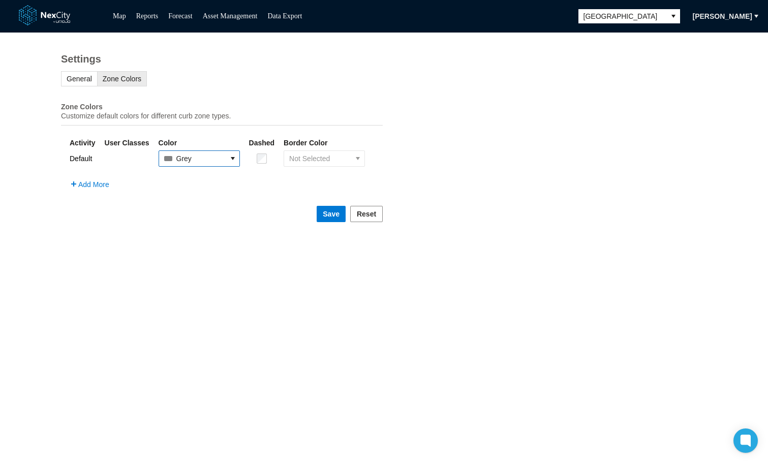
click at [229, 163] on icon "select" at bounding box center [233, 159] width 8 height 8
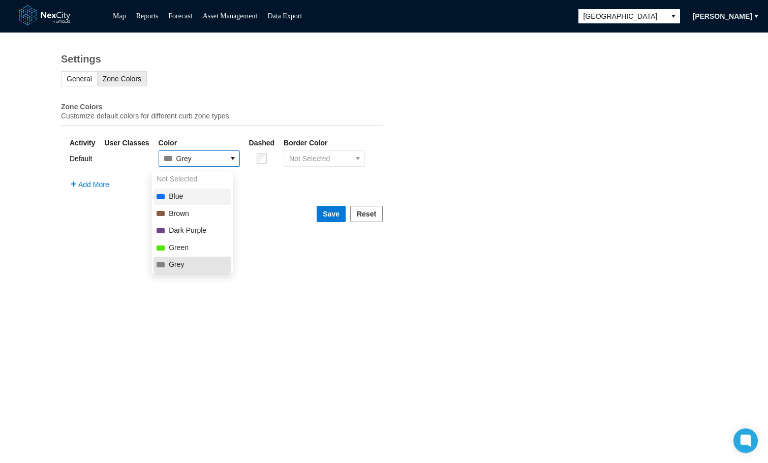
click at [178, 198] on span "Blue" at bounding box center [176, 197] width 14 height 10
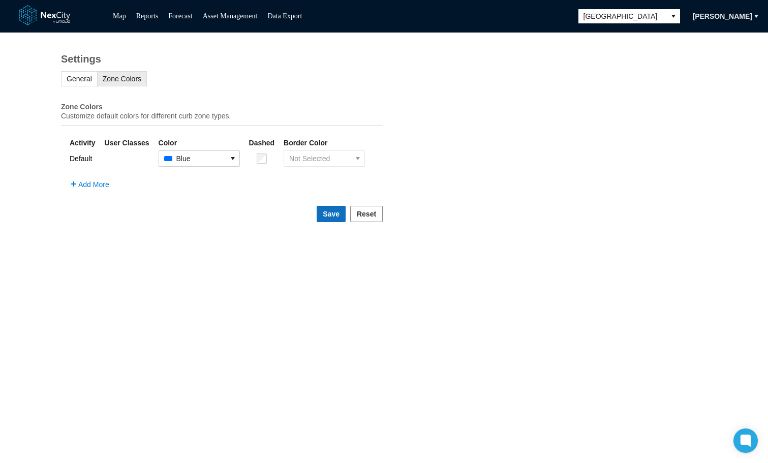
click at [323, 216] on span "Save" at bounding box center [331, 214] width 17 height 10
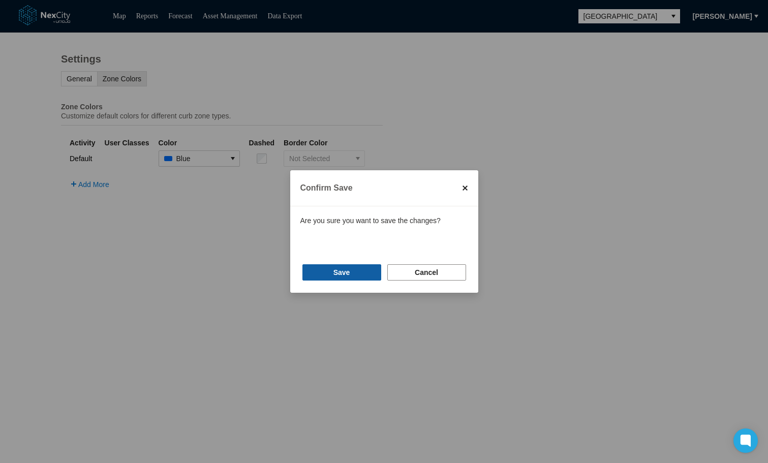
click at [336, 277] on span "Save" at bounding box center [342, 272] width 17 height 10
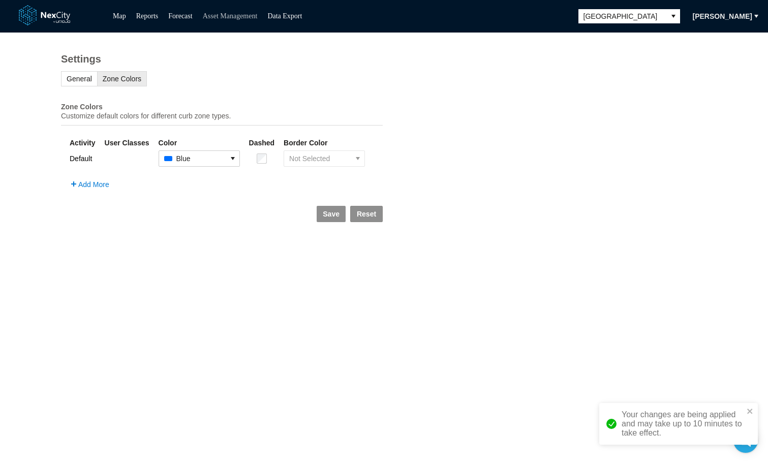
click at [228, 14] on link "Asset Management" at bounding box center [230, 16] width 55 height 8
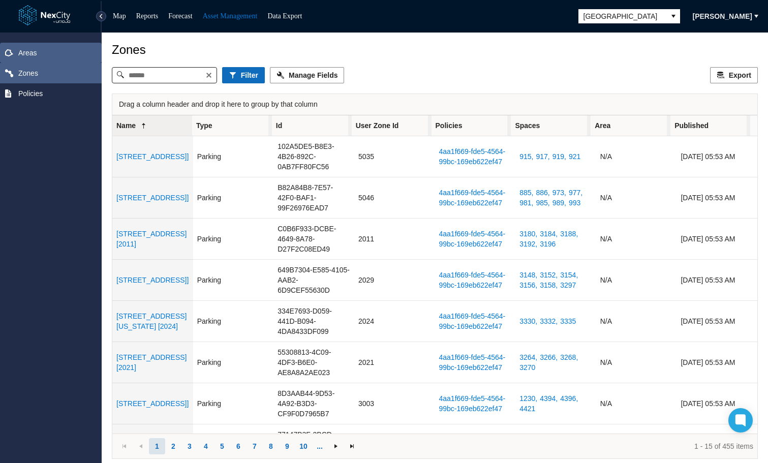
click at [17, 51] on span "Areas" at bounding box center [51, 53] width 102 height 20
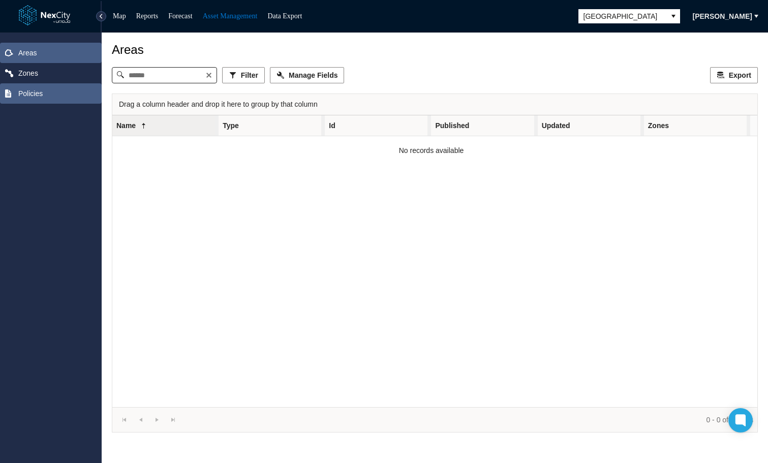
click at [29, 95] on span "Policies" at bounding box center [30, 93] width 24 height 10
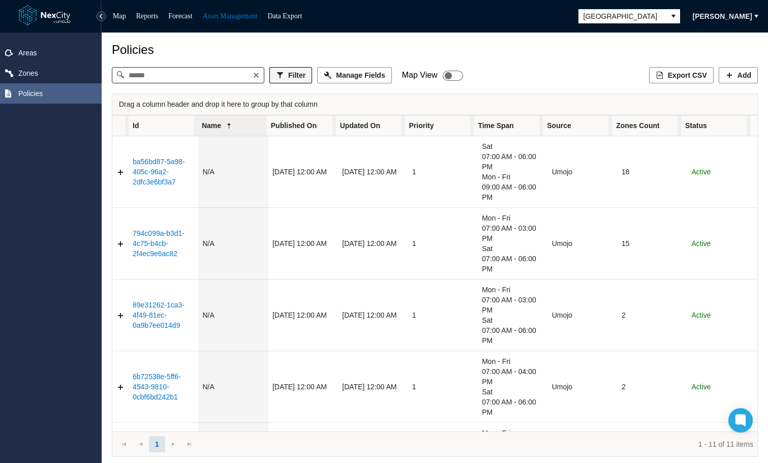
click at [296, 76] on span "Filter" at bounding box center [296, 75] width 17 height 10
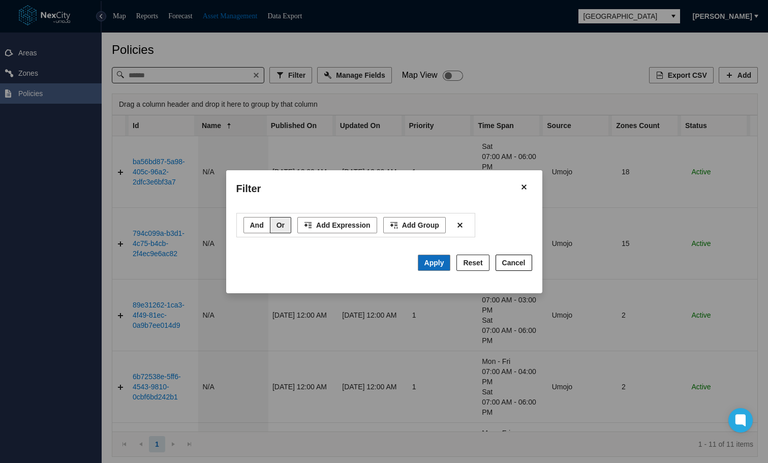
click at [515, 263] on span "Cancel" at bounding box center [513, 263] width 23 height 10
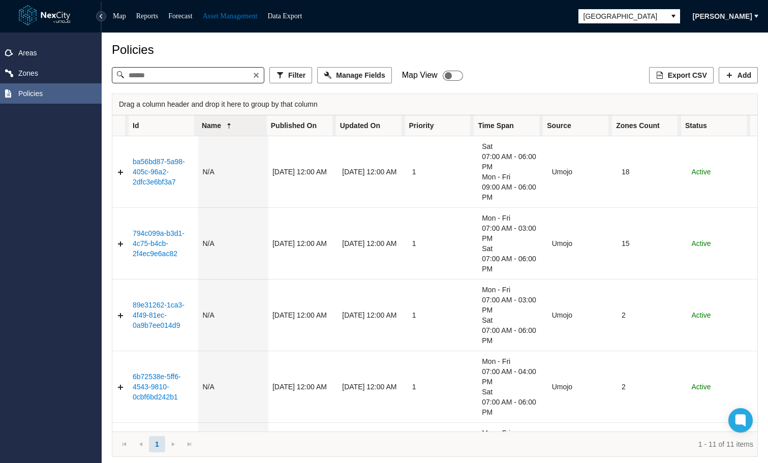
click at [328, 127] on span "Published On" at bounding box center [301, 125] width 69 height 20
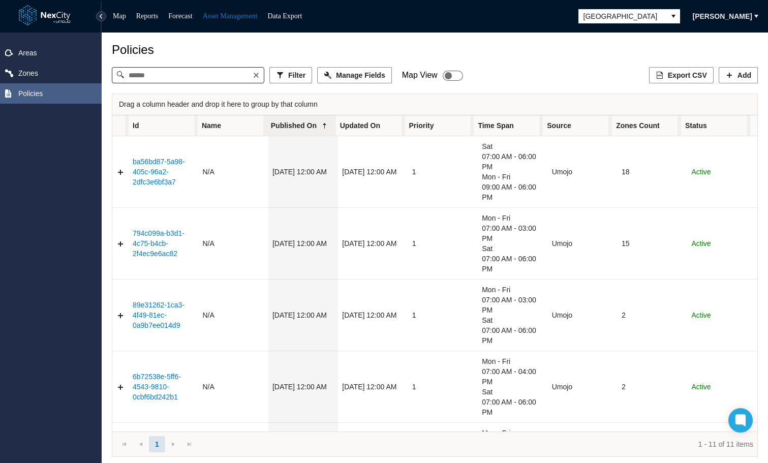
click at [324, 123] on span "Table" at bounding box center [325, 125] width 8 height 10
click at [245, 125] on span "Name" at bounding box center [232, 125] width 69 height 20
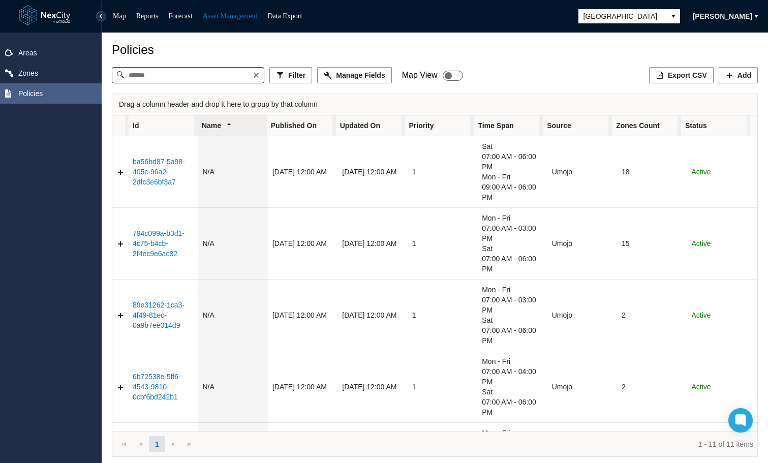
click at [245, 125] on span "Name" at bounding box center [232, 125] width 69 height 20
click at [323, 123] on span "Published On" at bounding box center [301, 125] width 69 height 20
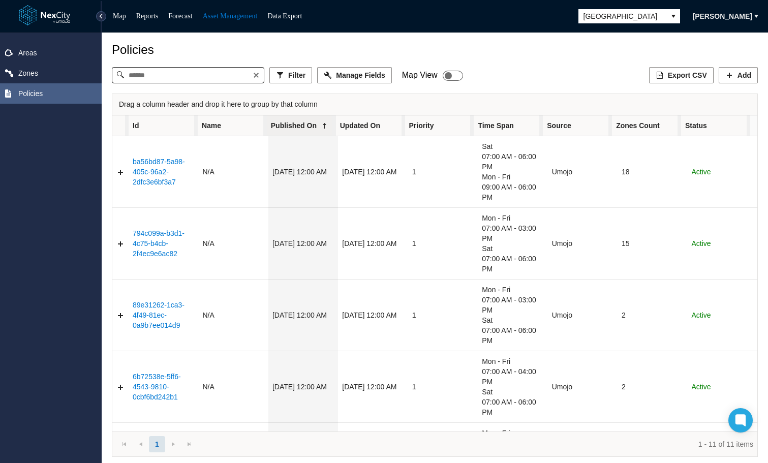
click at [323, 123] on span "Table" at bounding box center [325, 125] width 8 height 10
click at [624, 14] on span "[GEOGRAPHIC_DATA]" at bounding box center [622, 16] width 77 height 10
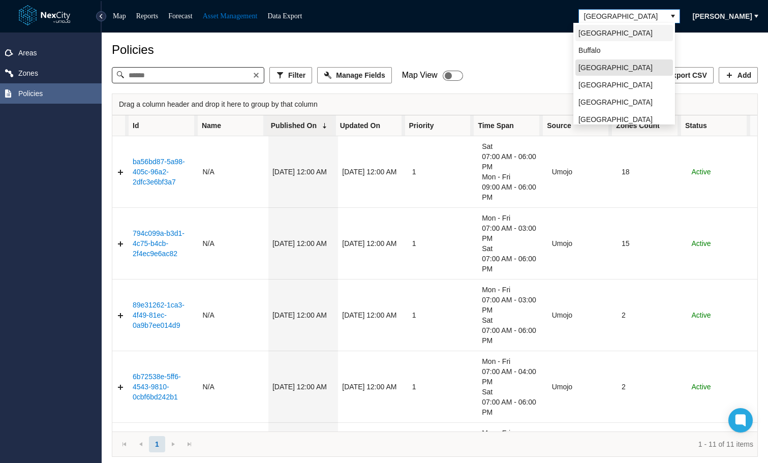
click at [615, 34] on li "[GEOGRAPHIC_DATA]" at bounding box center [625, 33] width 98 height 16
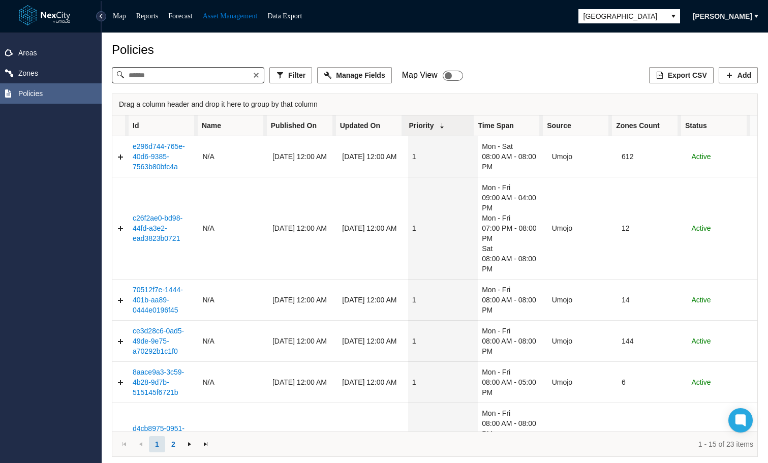
click at [247, 126] on span "Name" at bounding box center [232, 125] width 69 height 20
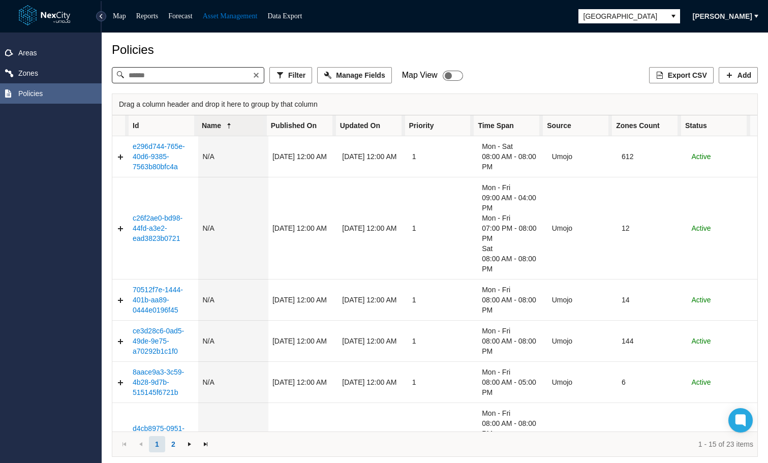
click at [247, 126] on span "Name" at bounding box center [232, 125] width 69 height 20
click at [320, 124] on span "Published On" at bounding box center [301, 125] width 69 height 20
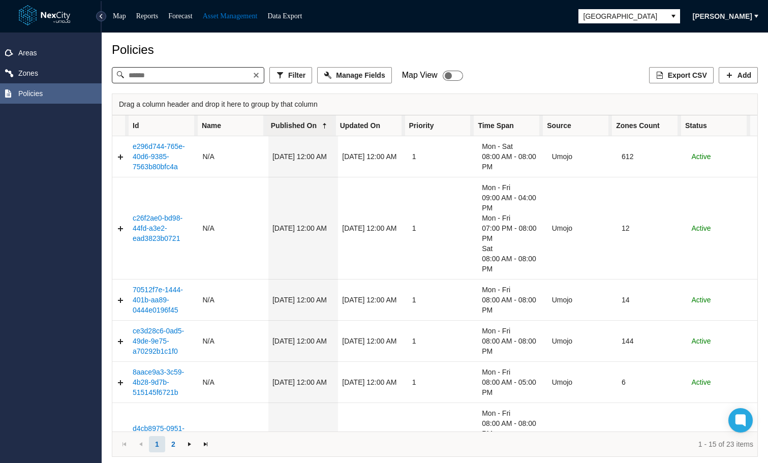
click at [321, 124] on icon "Table" at bounding box center [325, 126] width 8 height 8
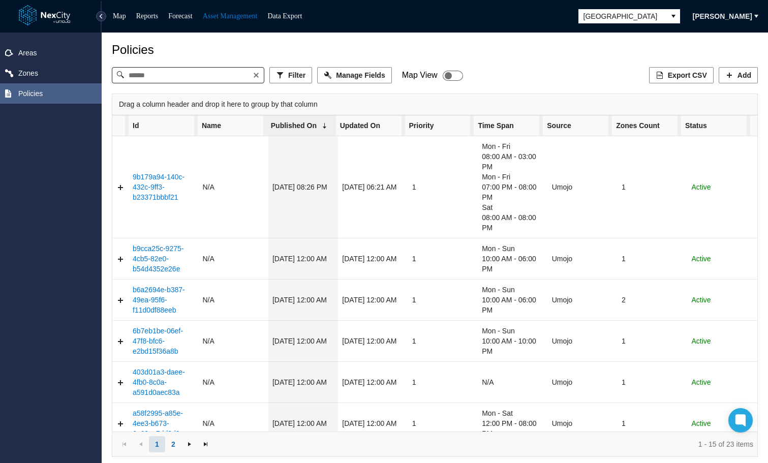
click at [321, 124] on icon "Table" at bounding box center [325, 126] width 8 height 8
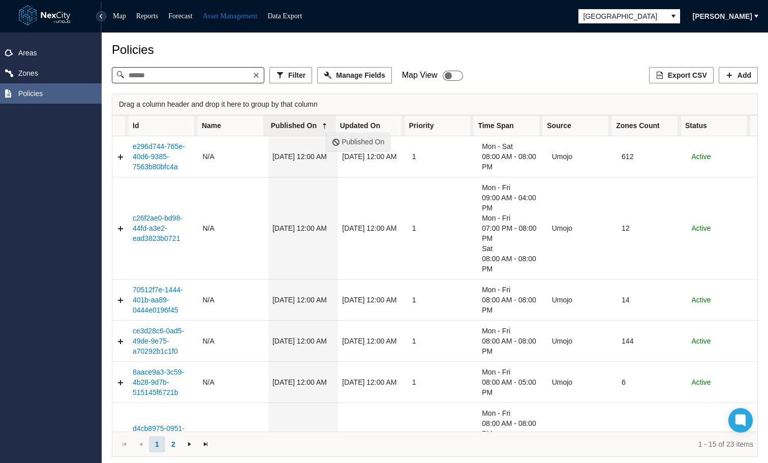
click at [326, 128] on span "Published On" at bounding box center [301, 125] width 69 height 20
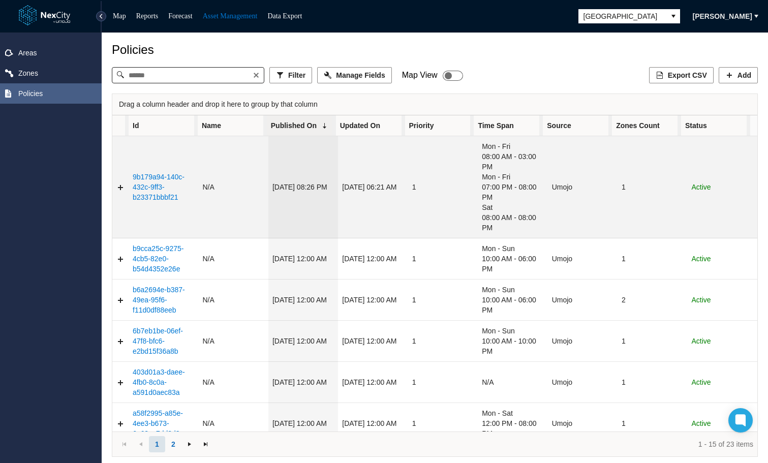
click at [149, 192] on link "9b179a94-140c-432c-9ff3-b23371bbbf21" at bounding box center [159, 187] width 52 height 28
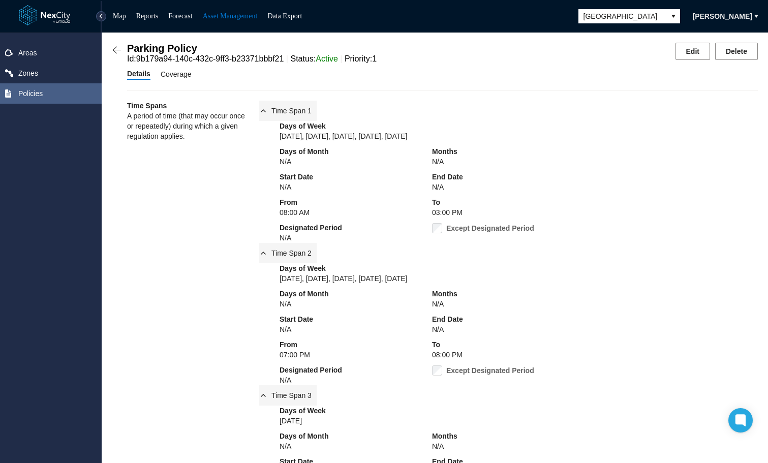
click at [174, 78] on span "Coverage" at bounding box center [176, 74] width 31 height 11
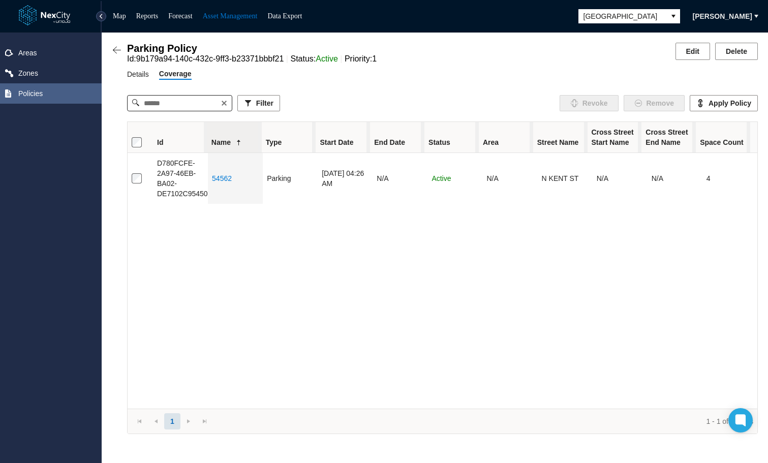
click at [117, 51] on img at bounding box center [117, 50] width 10 height 10
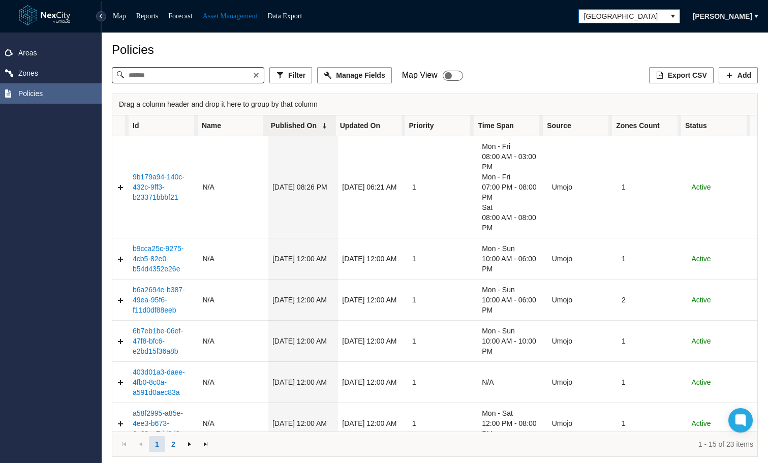
click at [637, 17] on span "[GEOGRAPHIC_DATA]" at bounding box center [622, 16] width 77 height 10
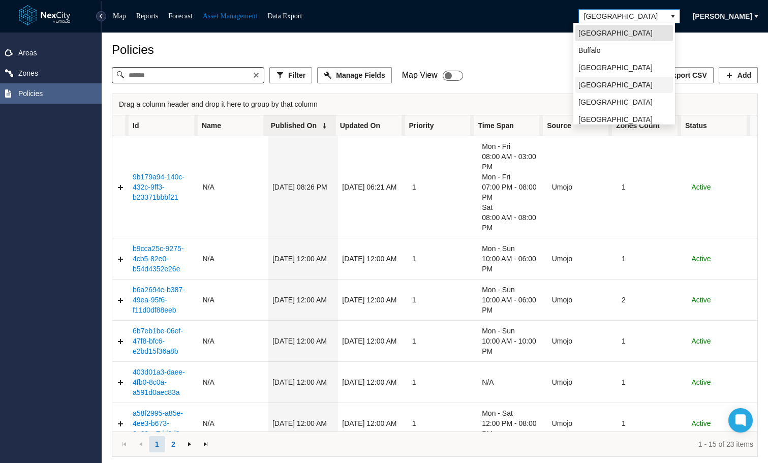
click at [607, 83] on span "[GEOGRAPHIC_DATA]" at bounding box center [616, 85] width 74 height 10
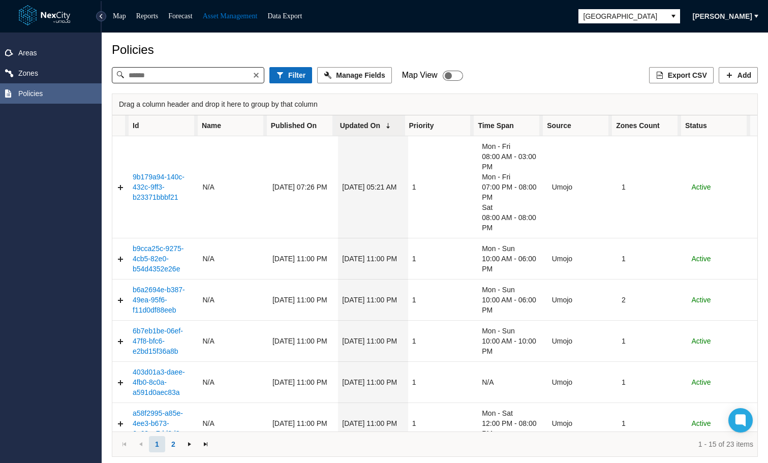
click at [320, 124] on span "Published On" at bounding box center [301, 125] width 69 height 20
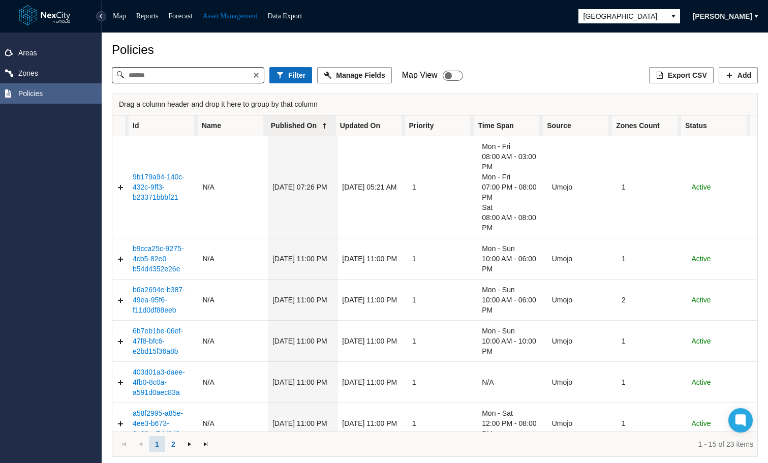
click at [321, 124] on icon "Table" at bounding box center [325, 126] width 8 height 8
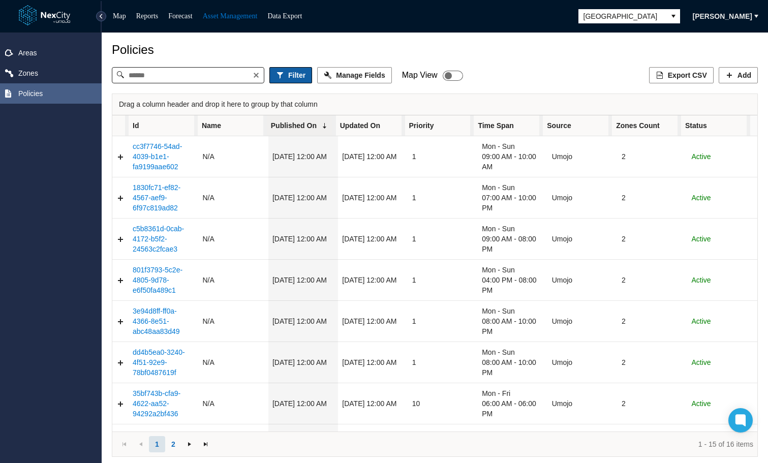
click at [290, 77] on span "Filter" at bounding box center [296, 75] width 17 height 10
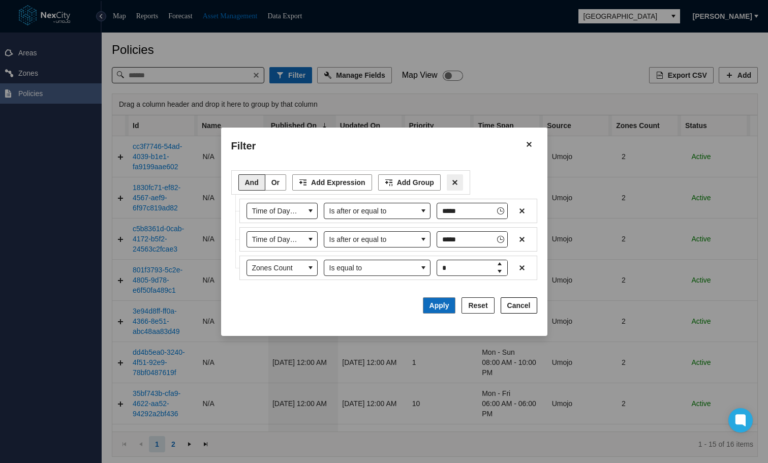
click at [451, 184] on icon "Filter toolbar" at bounding box center [455, 182] width 10 height 8
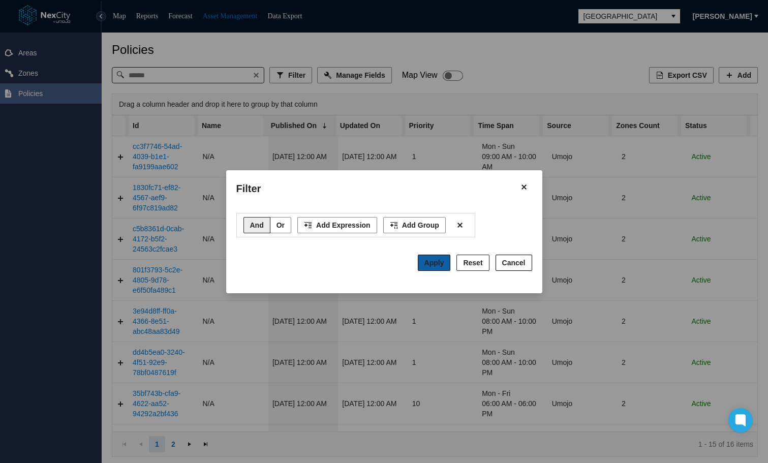
click at [444, 266] on span "Apply" at bounding box center [435, 263] width 20 height 8
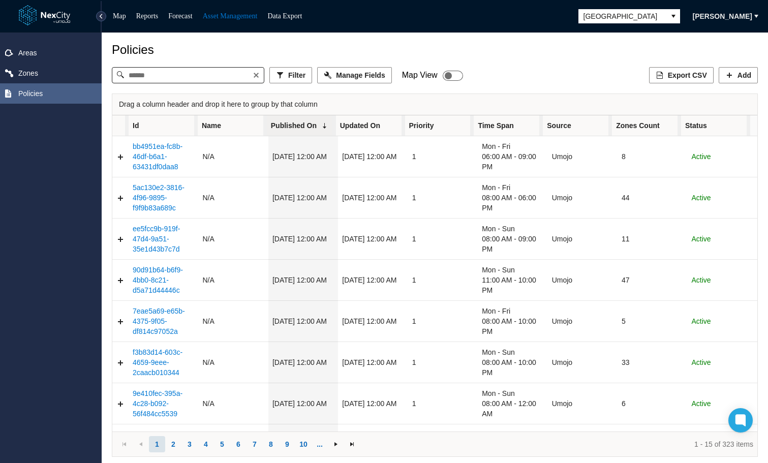
click at [323, 129] on icon "Table" at bounding box center [325, 126] width 8 height 8
click at [324, 126] on icon "Table" at bounding box center [325, 126] width 8 height 8
click at [323, 126] on icon "Table" at bounding box center [325, 126] width 8 height 8
click at [229, 129] on span "Name" at bounding box center [232, 125] width 69 height 20
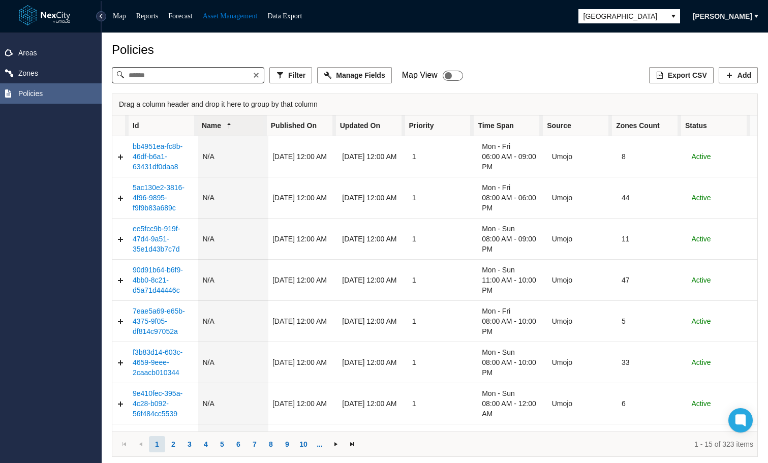
click at [315, 124] on span "Published On" at bounding box center [301, 125] width 69 height 20
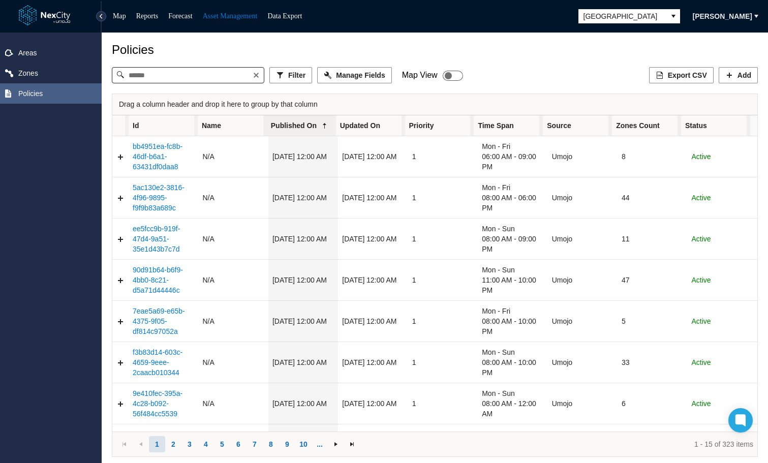
click at [322, 127] on icon "Table" at bounding box center [325, 126] width 8 height 8
click at [462, 129] on span "Priority" at bounding box center [439, 125] width 69 height 20
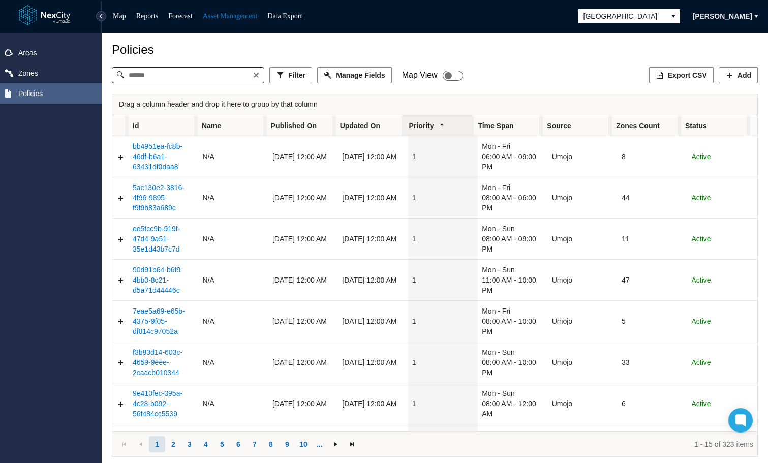
click at [462, 129] on span "Priority" at bounding box center [439, 125] width 69 height 20
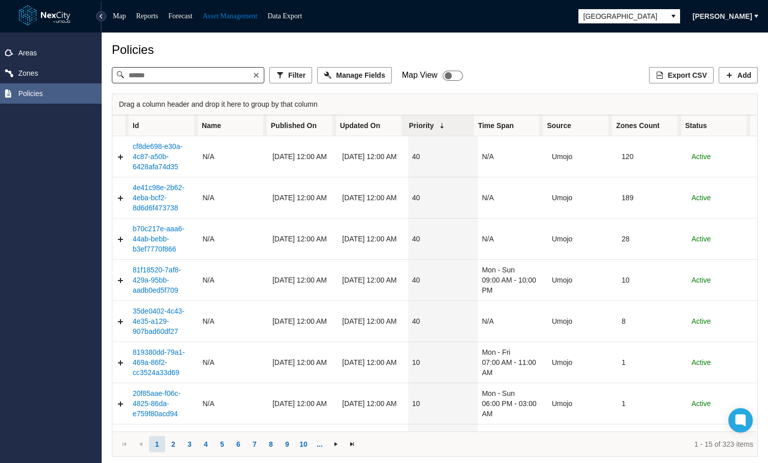
click at [322, 125] on span "Published On" at bounding box center [301, 125] width 69 height 20
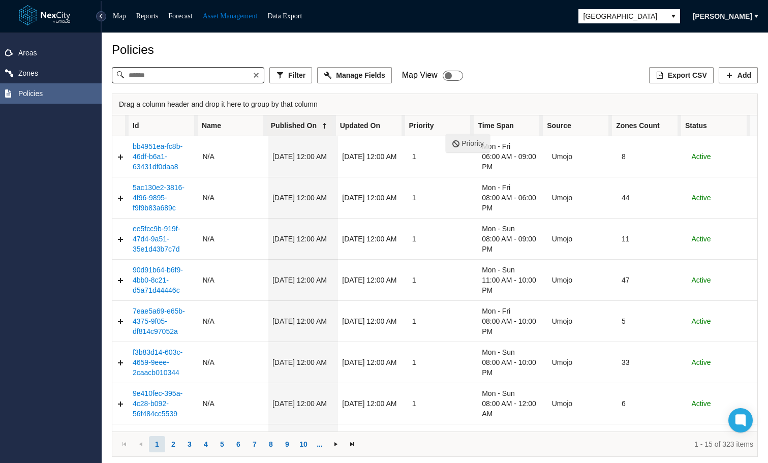
click at [446, 129] on span "Priority" at bounding box center [439, 125] width 69 height 20
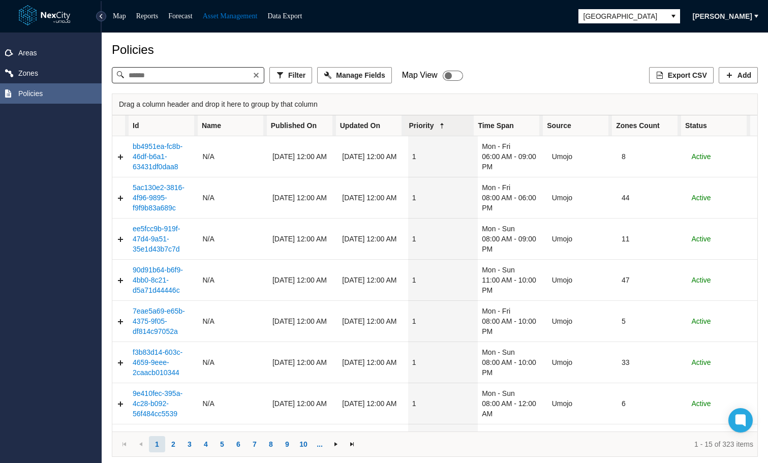
click at [320, 129] on span "Published On" at bounding box center [301, 125] width 69 height 20
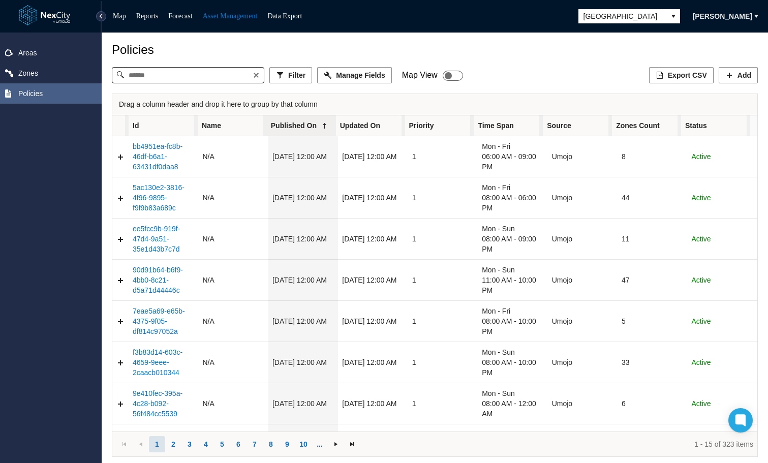
click at [321, 129] on icon "Table" at bounding box center [325, 126] width 8 height 8
click at [625, 15] on span "[GEOGRAPHIC_DATA]" at bounding box center [622, 16] width 77 height 10
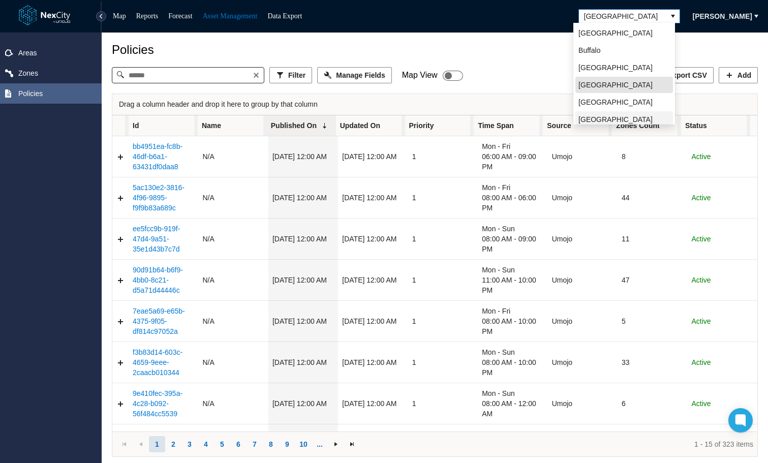
click at [610, 115] on li "[GEOGRAPHIC_DATA][PERSON_NAME]" at bounding box center [625, 124] width 98 height 26
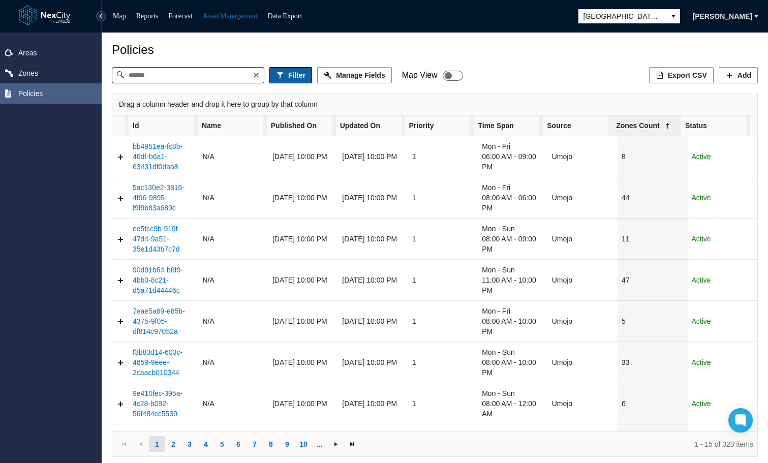
click at [288, 77] on button "Filter" at bounding box center [290, 75] width 43 height 16
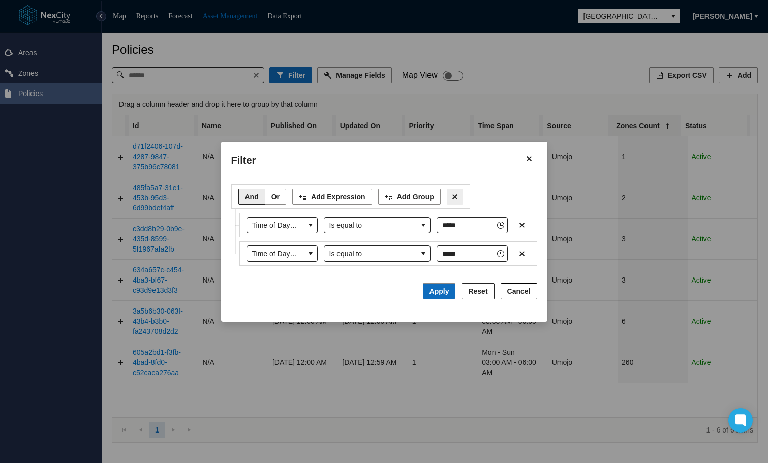
click at [453, 197] on icon "Filter toolbar" at bounding box center [455, 196] width 5 height 5
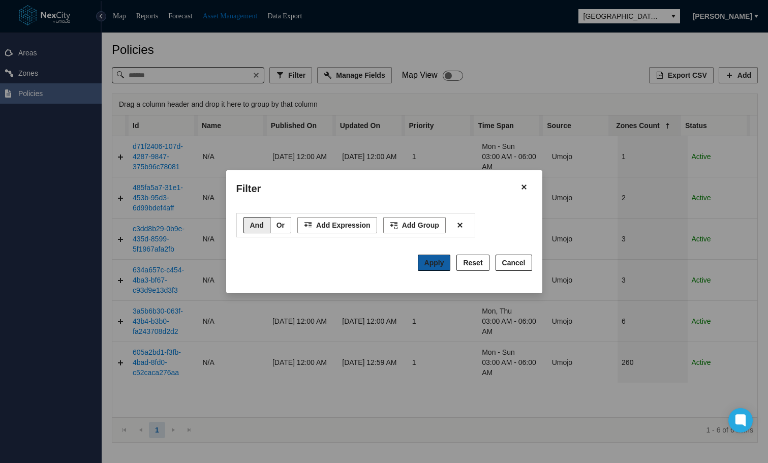
click at [443, 265] on span "Apply" at bounding box center [435, 263] width 20 height 8
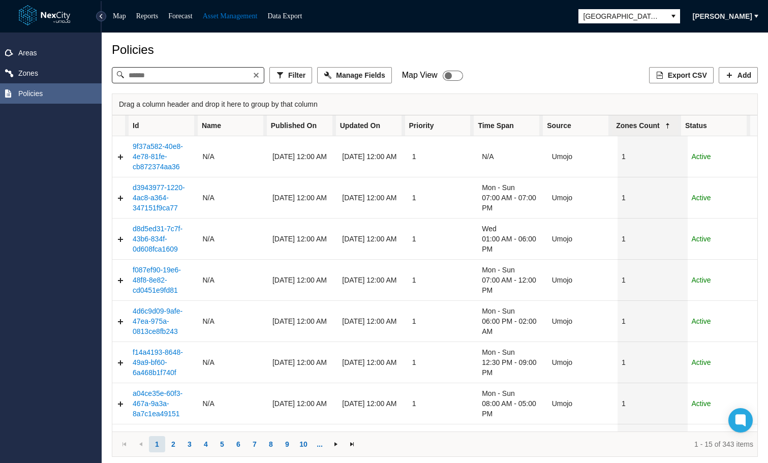
click at [320, 128] on span "Published On" at bounding box center [301, 125] width 69 height 20
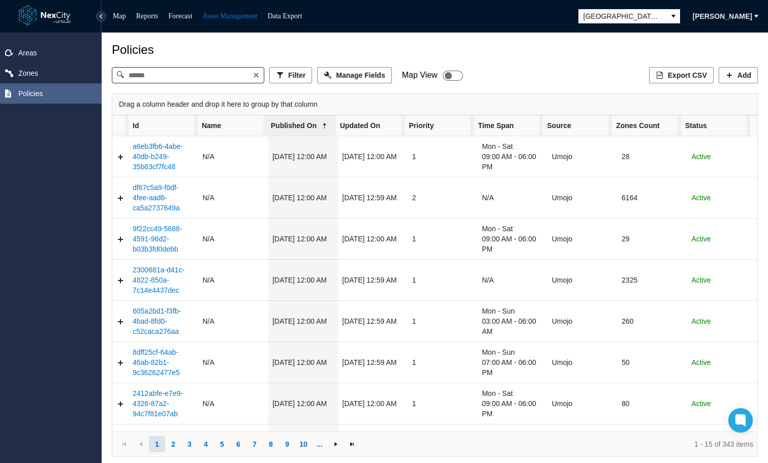
click at [321, 128] on icon "Table" at bounding box center [325, 126] width 8 height 8
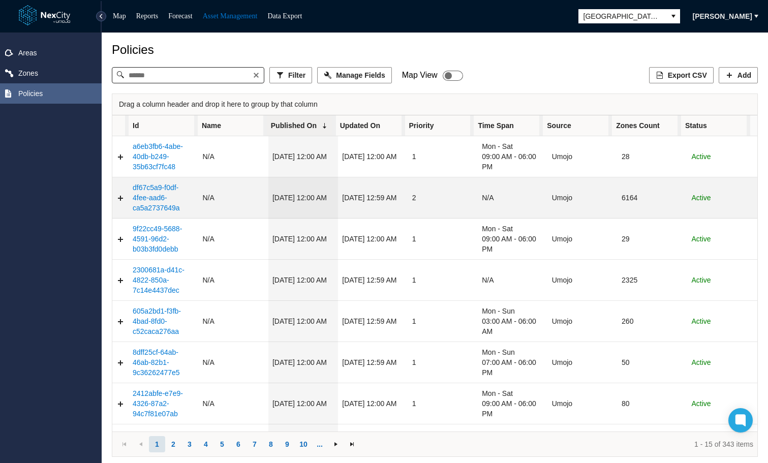
click at [147, 196] on link "df67c5a9-f0df-4fee-aad6-ca5a2737649a" at bounding box center [156, 198] width 47 height 28
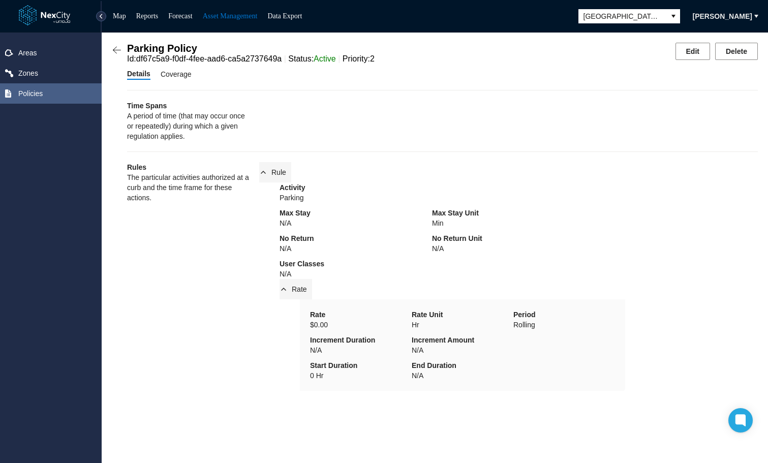
click at [170, 76] on span "Coverage" at bounding box center [176, 74] width 31 height 11
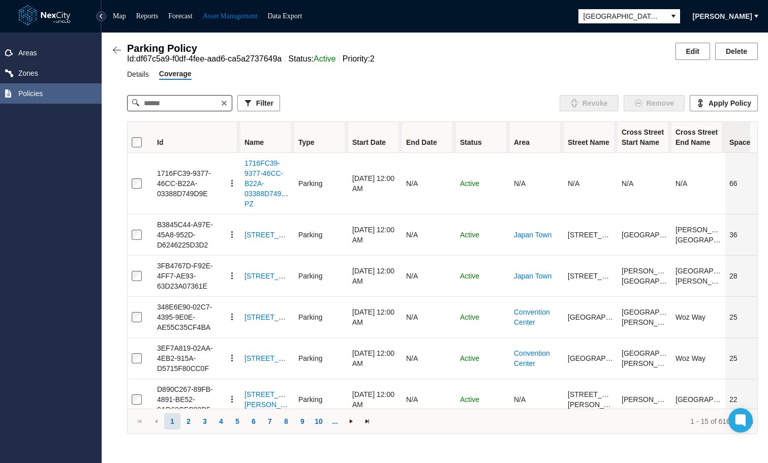
drag, startPoint x: 205, startPoint y: 136, endPoint x: 244, endPoint y: 134, distance: 38.7
click at [240, 134] on span "Table" at bounding box center [239, 274] width 4 height 305
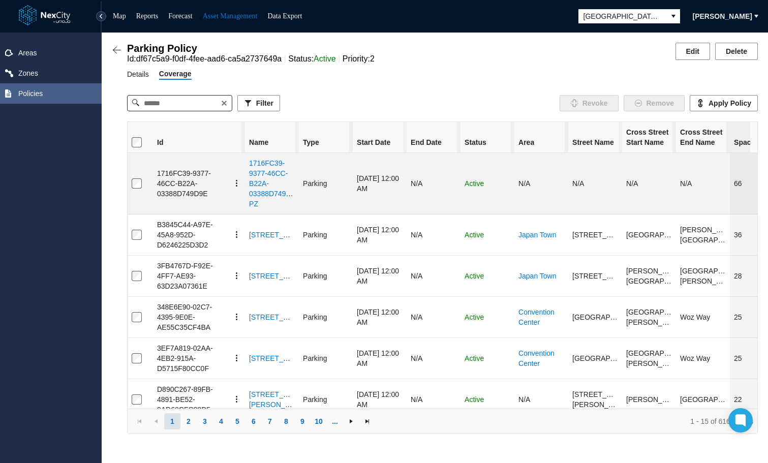
click at [237, 185] on icon "Table" at bounding box center [237, 183] width 8 height 8
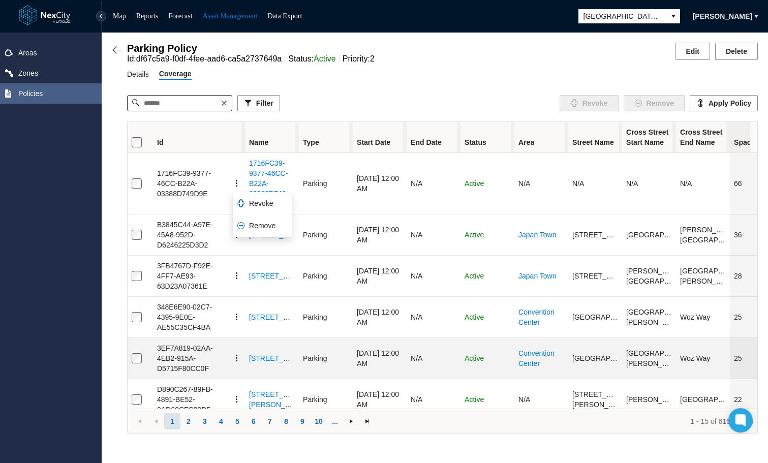
click at [242, 353] on td "3EF7A819-02AA-4EB2-915A-D5715F80CC0F" at bounding box center [199, 358] width 92 height 41
click at [237, 354] on icon "Table" at bounding box center [237, 358] width 8 height 8
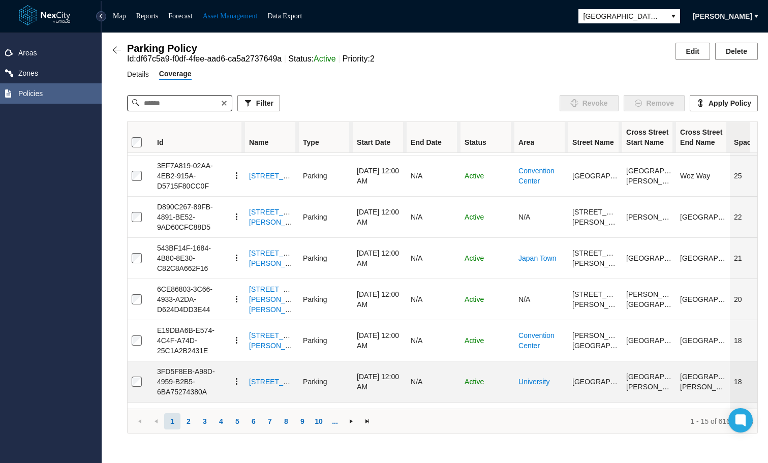
scroll to position [51, 0]
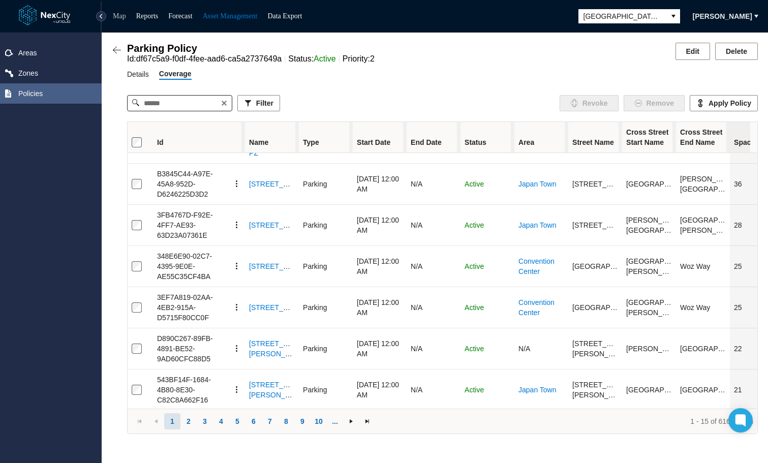
click at [119, 16] on link "Map" at bounding box center [119, 16] width 13 height 8
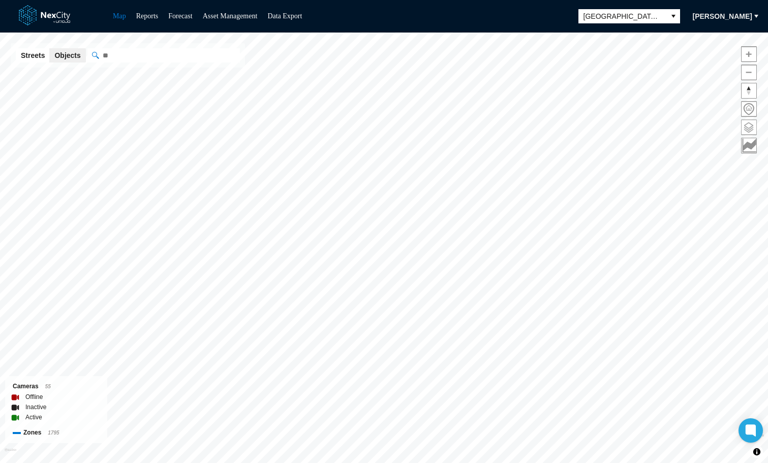
click at [748, 125] on span at bounding box center [749, 127] width 15 height 15
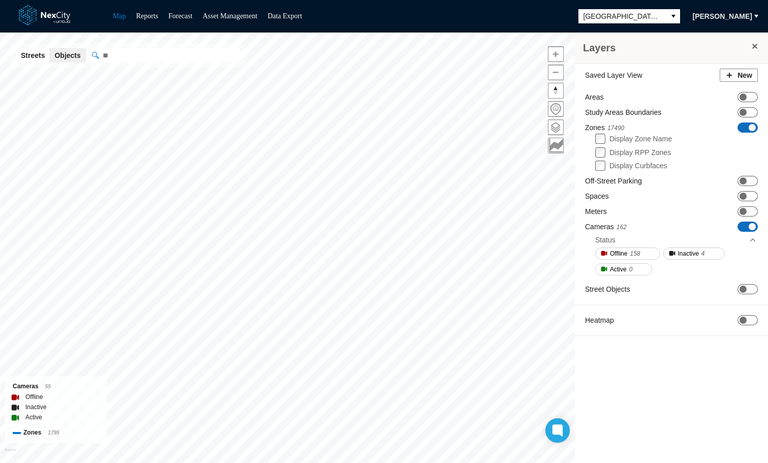
click at [749, 125] on span at bounding box center [752, 127] width 7 height 7
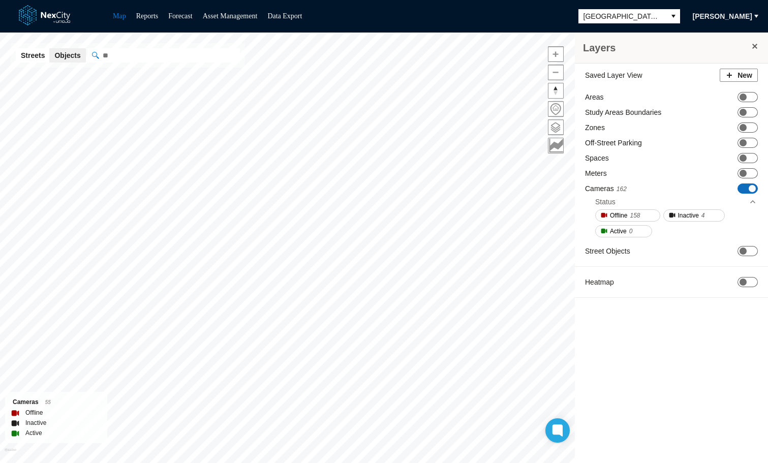
click at [749, 188] on span at bounding box center [752, 188] width 7 height 7
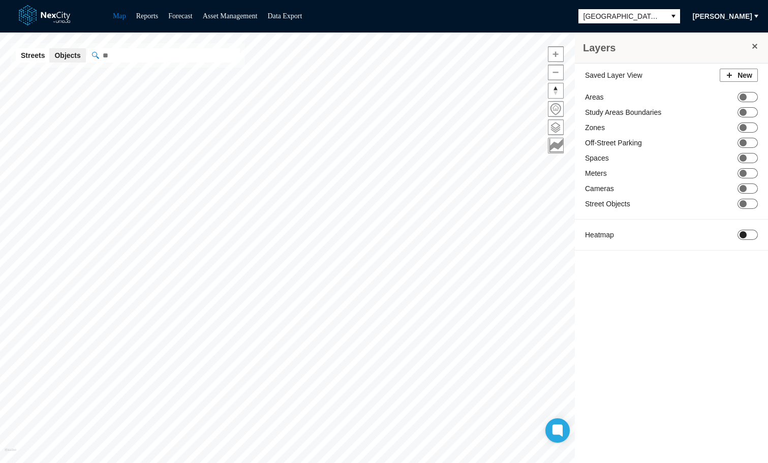
click at [751, 234] on span "ON OFF" at bounding box center [748, 235] width 20 height 10
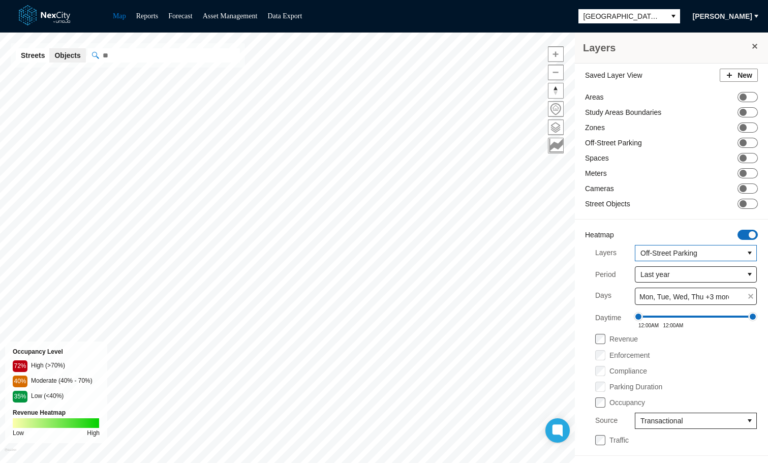
click at [706, 258] on span "Off-Street Parking" at bounding box center [690, 253] width 108 height 15
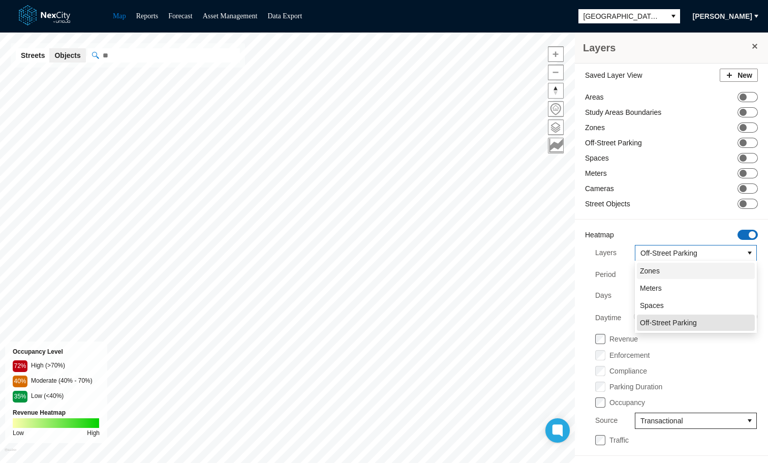
click at [665, 271] on li "Zones" at bounding box center [696, 271] width 118 height 16
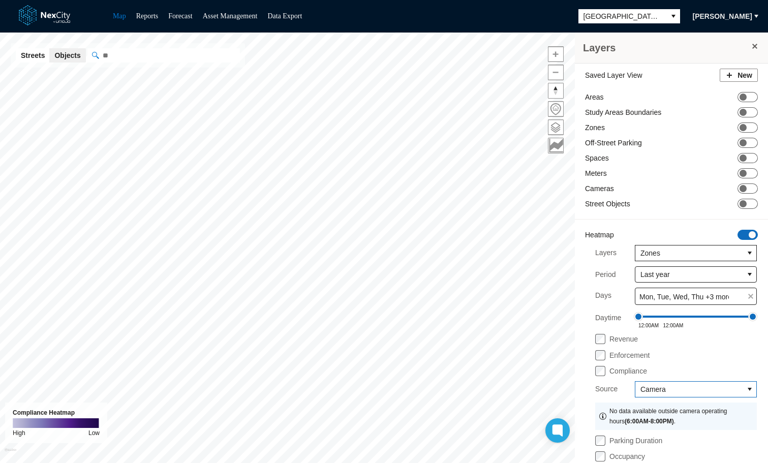
click at [714, 393] on span "Camera" at bounding box center [690, 389] width 98 height 10
click at [700, 359] on div "Enforcement" at bounding box center [676, 354] width 162 height 11
click at [669, 19] on icon "select" at bounding box center [673, 16] width 8 height 8
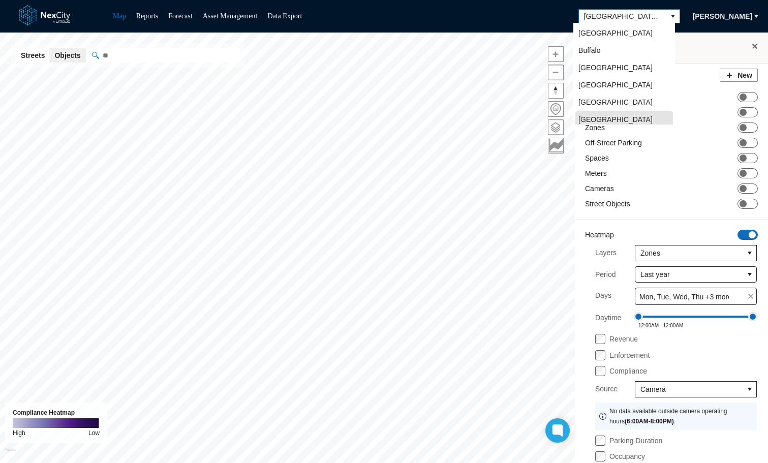
scroll to position [3, 0]
click at [596, 33] on span "[GEOGRAPHIC_DATA]" at bounding box center [616, 30] width 74 height 10
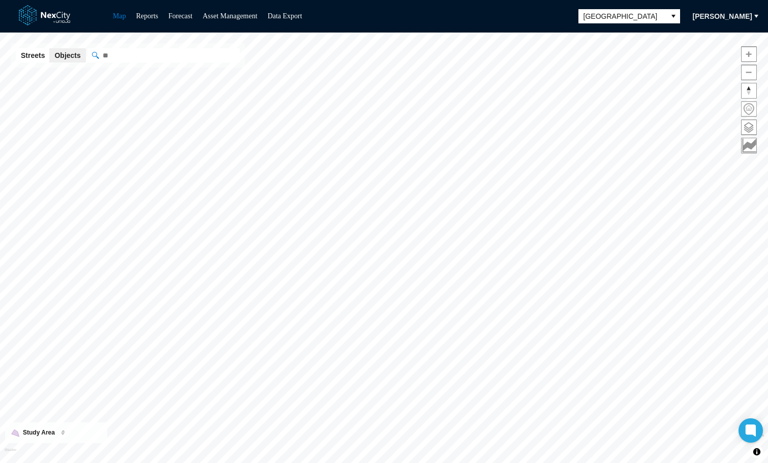
click at [748, 102] on span at bounding box center [749, 109] width 15 height 15
click at [751, 127] on span at bounding box center [749, 127] width 15 height 15
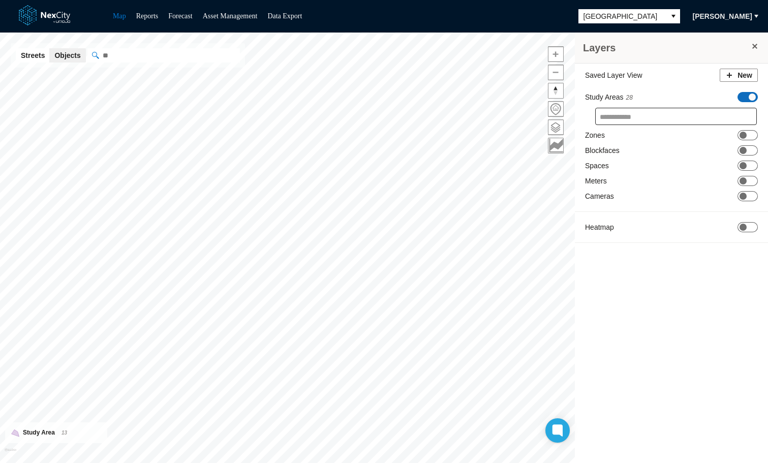
click at [749, 99] on span at bounding box center [752, 97] width 7 height 7
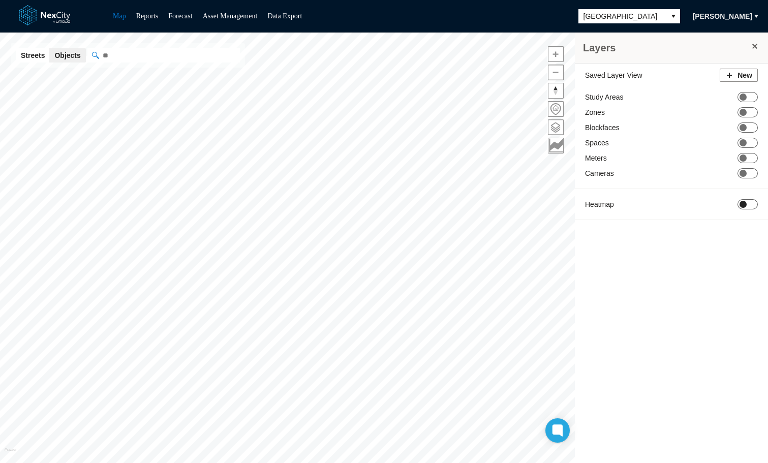
click at [739, 207] on span "ON OFF" at bounding box center [748, 204] width 20 height 10
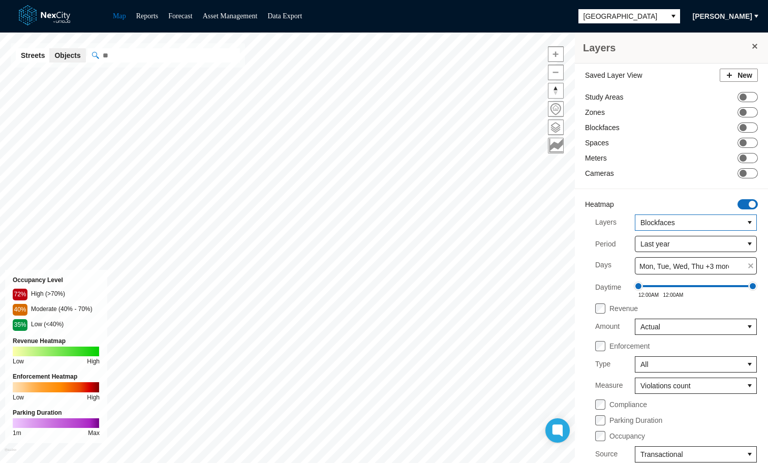
click at [676, 225] on span "Blockfaces" at bounding box center [690, 223] width 98 height 10
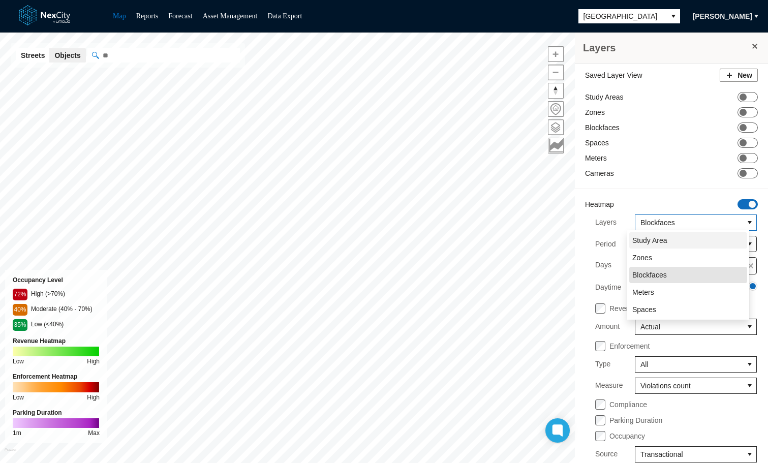
click at [667, 244] on li "Study Area" at bounding box center [688, 240] width 118 height 16
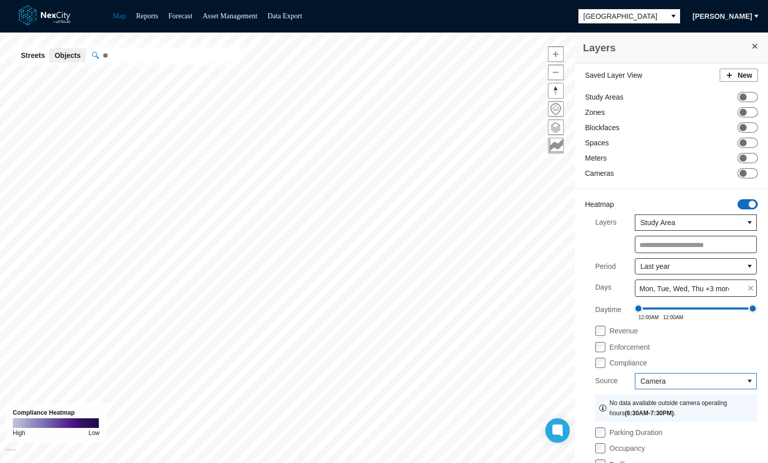
click at [671, 376] on span "Camera" at bounding box center [690, 381] width 98 height 10
click at [676, 418] on li "Sensors" at bounding box center [688, 417] width 118 height 16
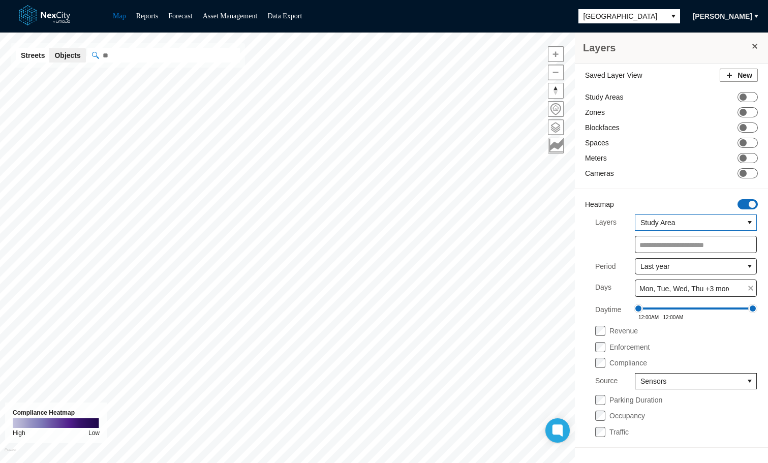
click at [713, 218] on span "Study Area" at bounding box center [690, 223] width 98 height 10
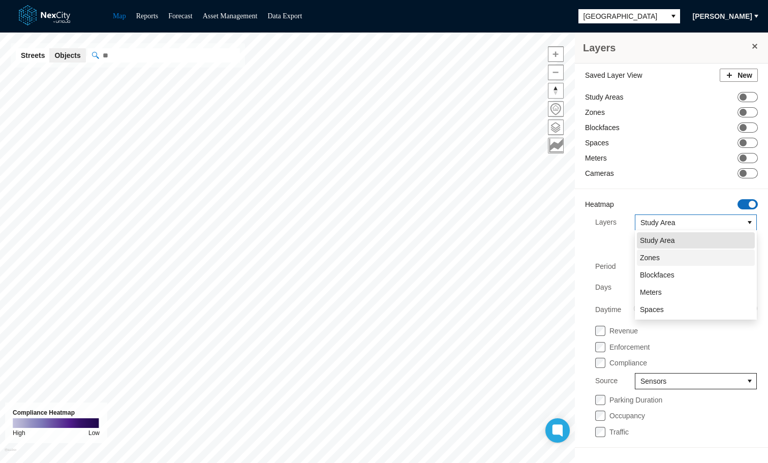
click at [686, 260] on li "Zones" at bounding box center [696, 258] width 118 height 16
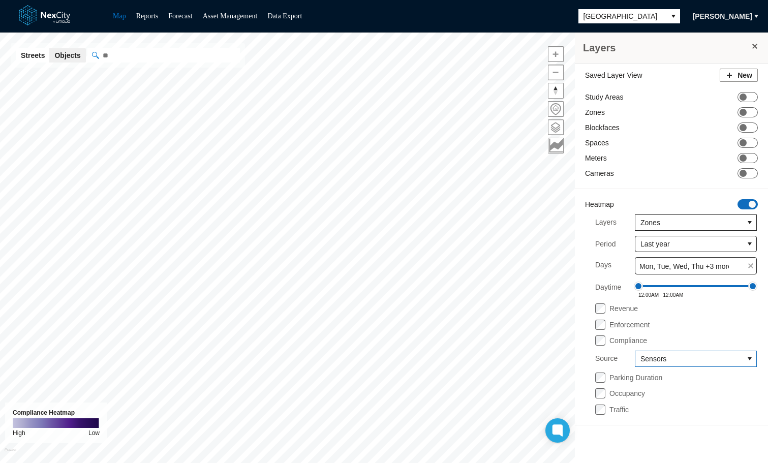
click at [731, 360] on span "Sensors" at bounding box center [690, 359] width 98 height 10
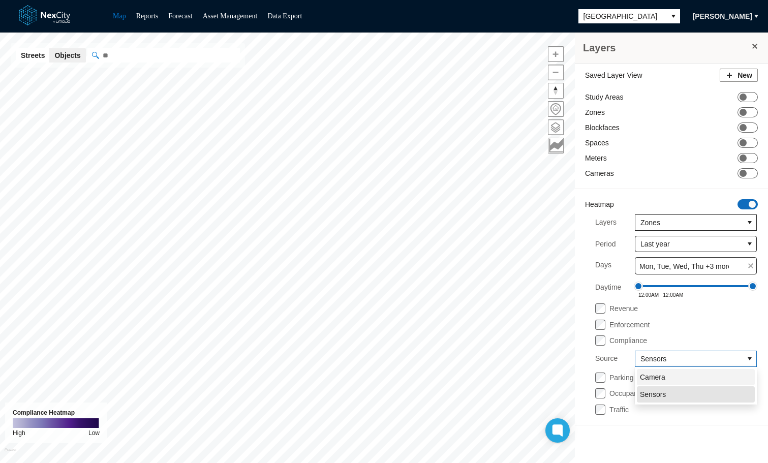
click at [692, 377] on li "Camera" at bounding box center [696, 377] width 118 height 16
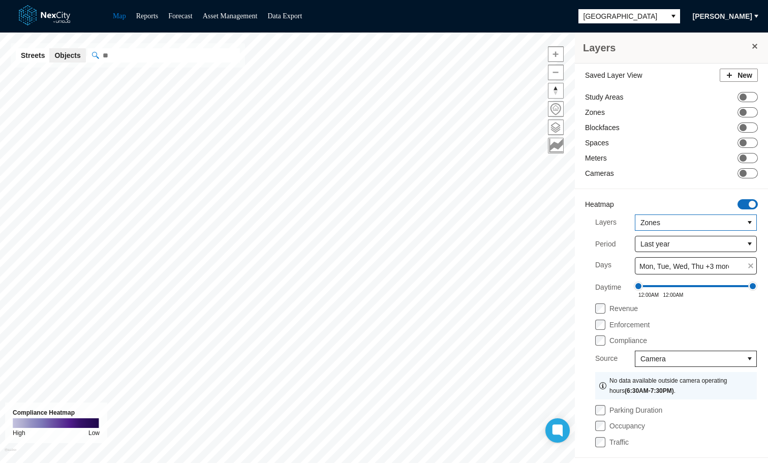
click at [745, 221] on button "select" at bounding box center [749, 222] width 13 height 15
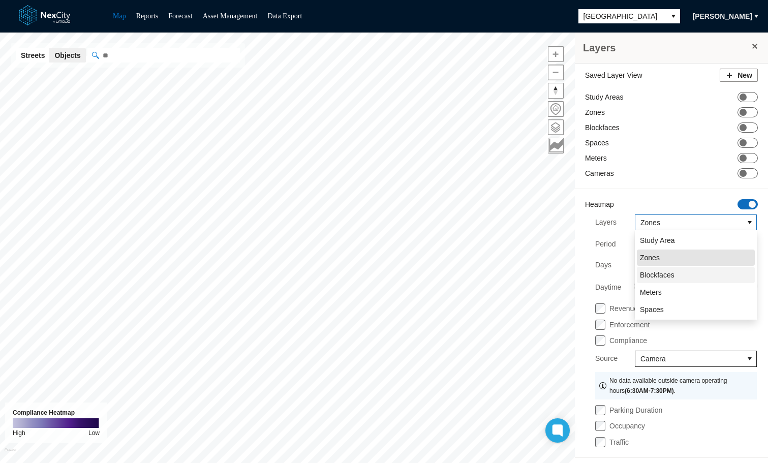
click at [679, 279] on li "Blockfaces" at bounding box center [696, 275] width 118 height 16
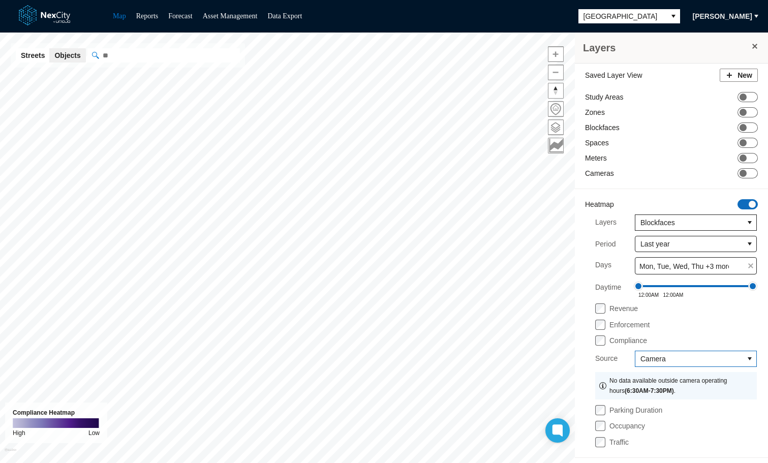
click at [684, 356] on span "Camera" at bounding box center [690, 359] width 98 height 10
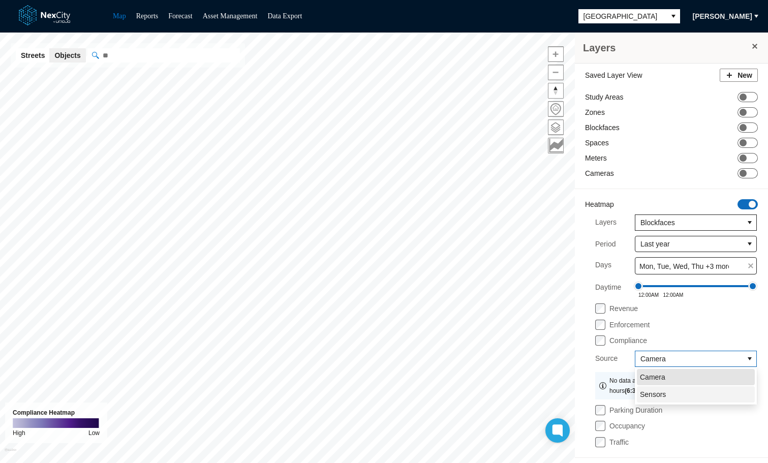
click at [673, 393] on li "Sensors" at bounding box center [696, 394] width 118 height 16
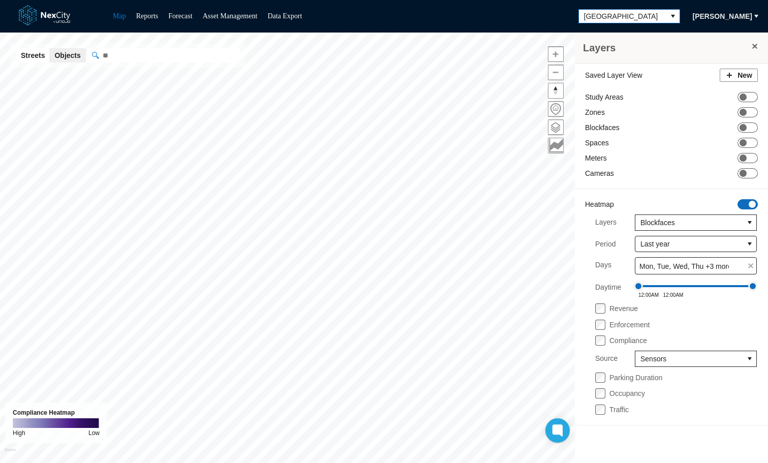
click at [631, 13] on span "[GEOGRAPHIC_DATA]" at bounding box center [622, 16] width 77 height 10
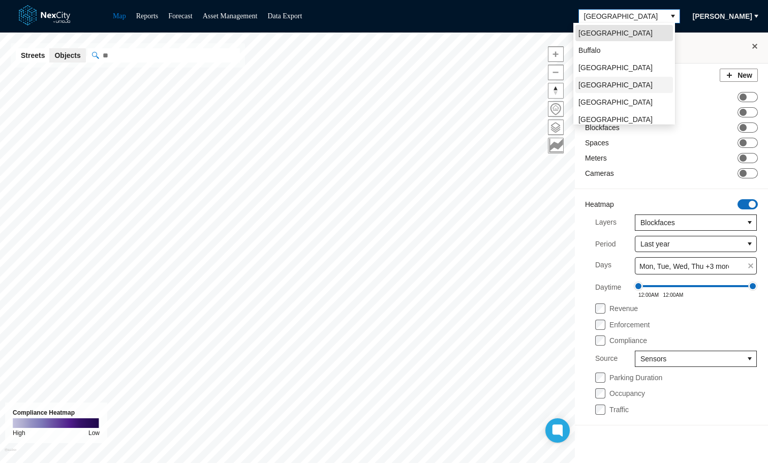
click at [608, 81] on span "[GEOGRAPHIC_DATA]" at bounding box center [616, 85] width 74 height 10
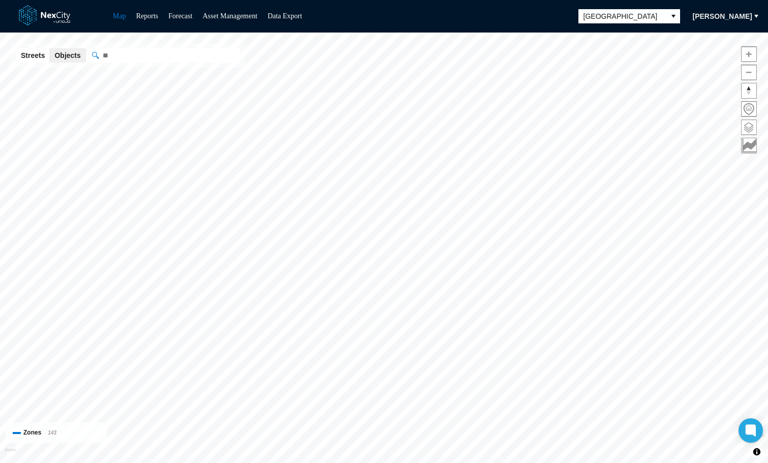
click at [748, 127] on span at bounding box center [749, 127] width 15 height 15
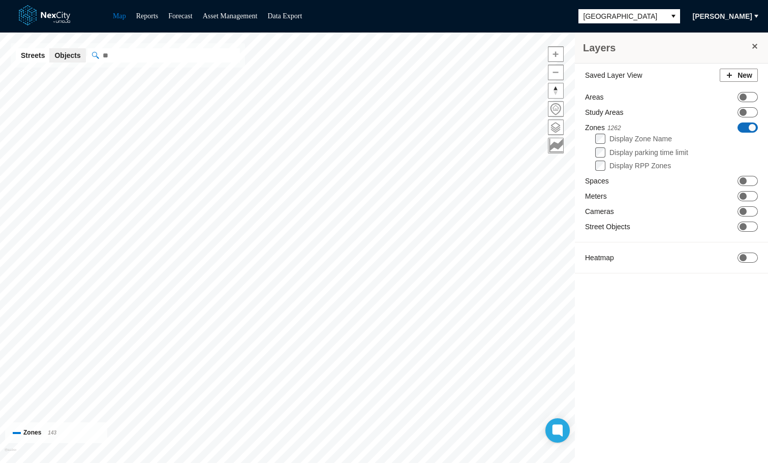
click at [746, 128] on span "ON OFF" at bounding box center [748, 128] width 20 height 10
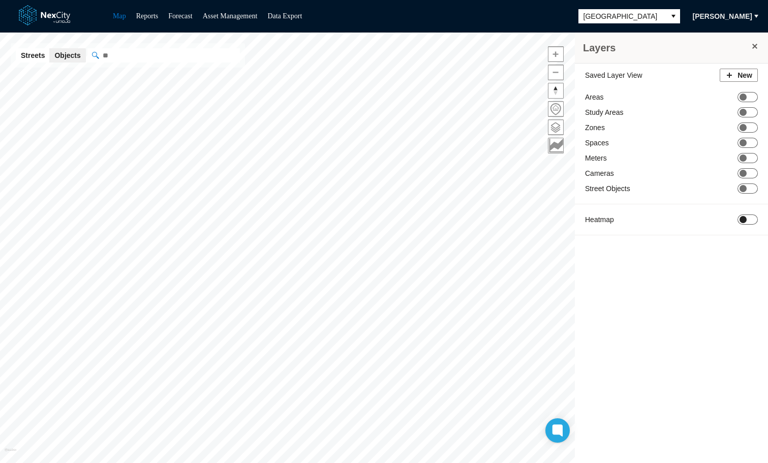
click at [752, 219] on span "ON OFF" at bounding box center [748, 220] width 20 height 10
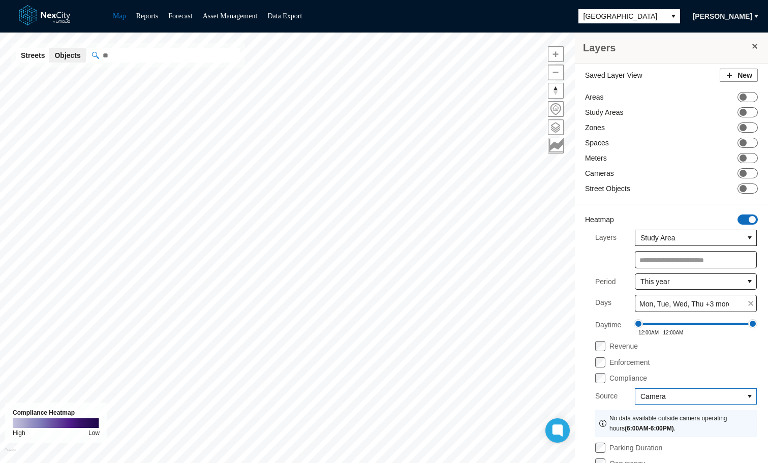
click at [711, 396] on span "Camera" at bounding box center [690, 396] width 98 height 10
click at [671, 436] on li "Sensors" at bounding box center [688, 432] width 118 height 16
click at [679, 401] on span "Sensors" at bounding box center [690, 396] width 98 height 10
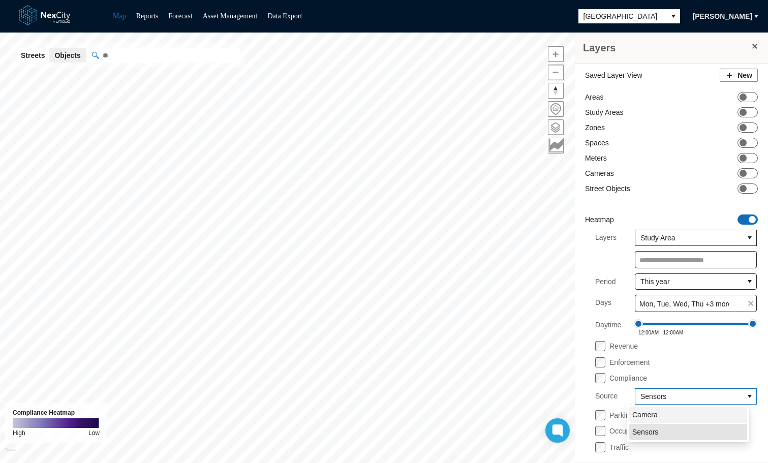
click at [675, 416] on li "Camera" at bounding box center [688, 415] width 118 height 16
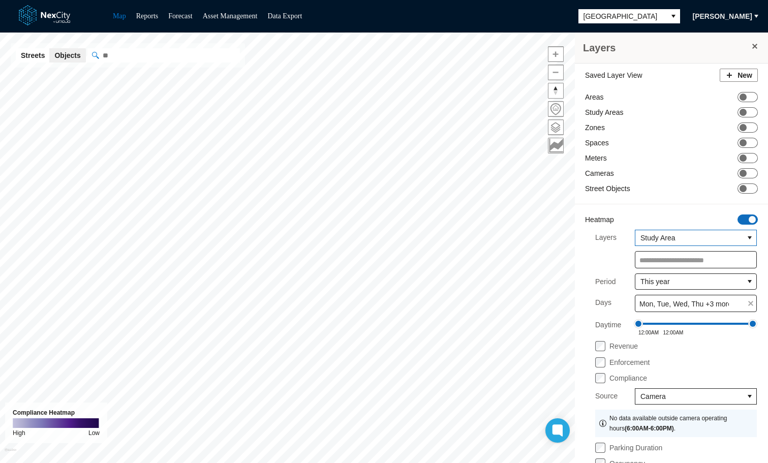
click at [684, 238] on span "Study Area" at bounding box center [690, 238] width 98 height 10
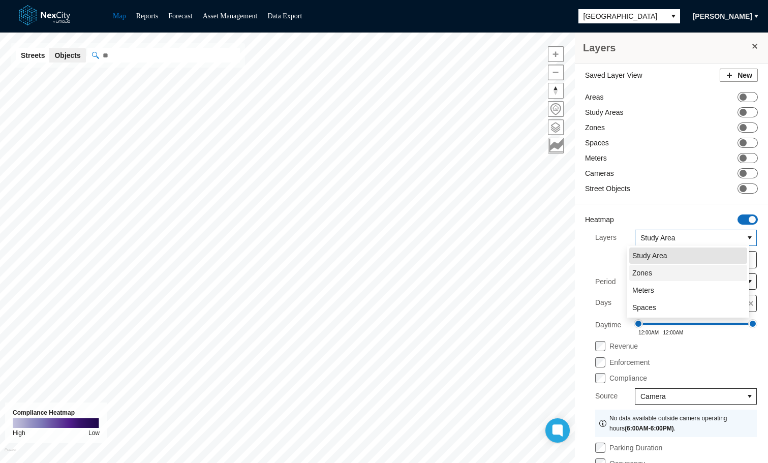
click at [674, 275] on li "Zones" at bounding box center [688, 273] width 118 height 16
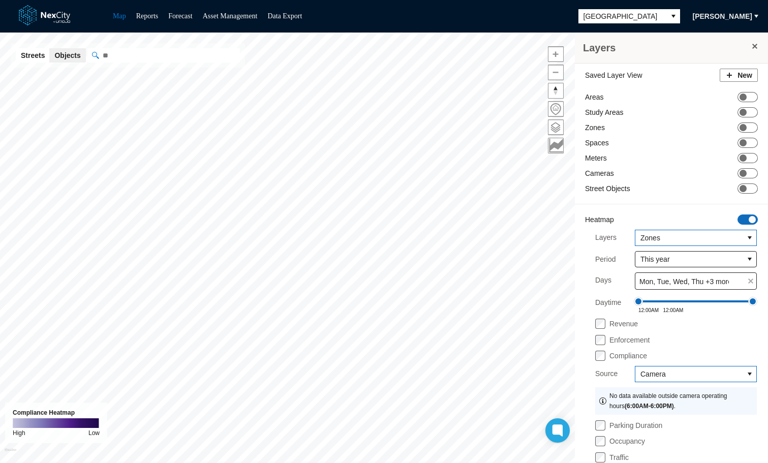
click at [663, 375] on span "Camera" at bounding box center [690, 374] width 98 height 10
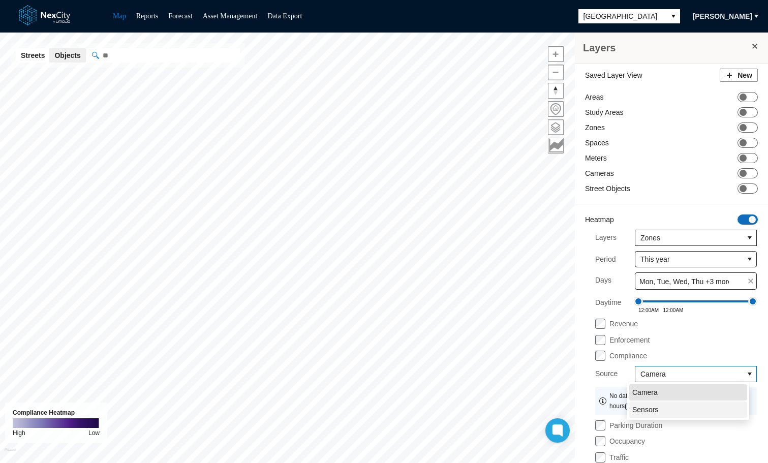
click at [670, 408] on li "Sensors" at bounding box center [688, 410] width 118 height 16
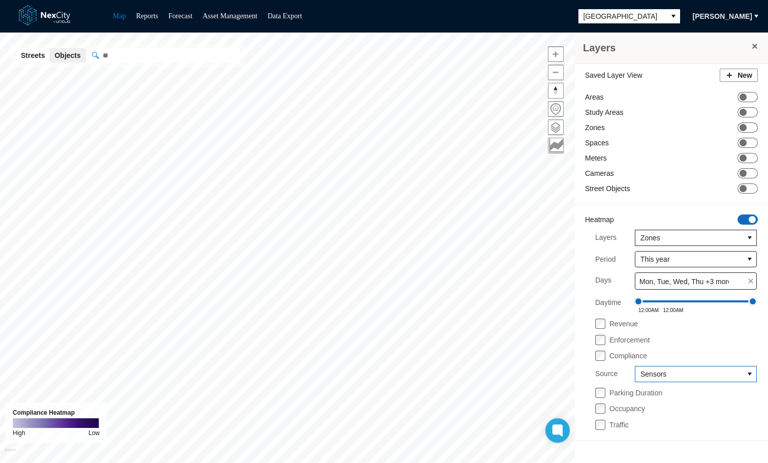
click at [681, 376] on span "Sensors" at bounding box center [690, 374] width 98 height 10
click at [647, 15] on span "[GEOGRAPHIC_DATA]" at bounding box center [622, 16] width 77 height 10
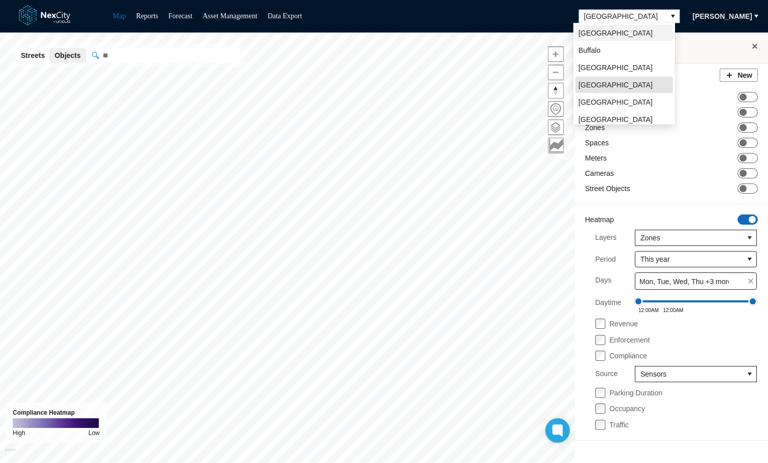
click at [618, 38] on li "[GEOGRAPHIC_DATA]" at bounding box center [625, 33] width 98 height 16
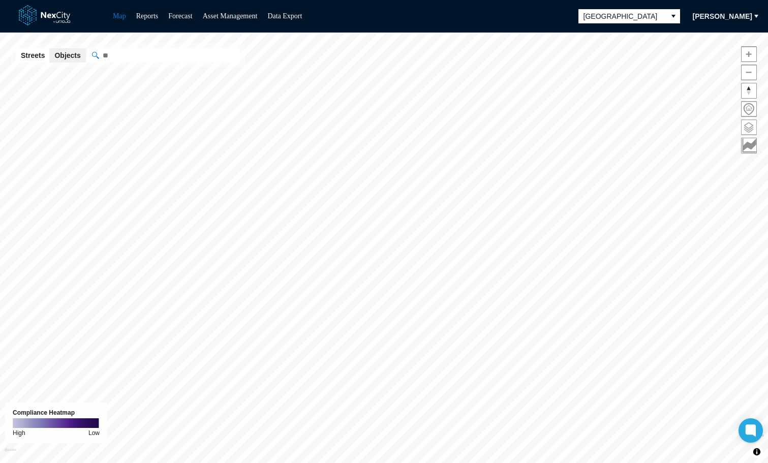
click at [756, 132] on span at bounding box center [749, 127] width 15 height 15
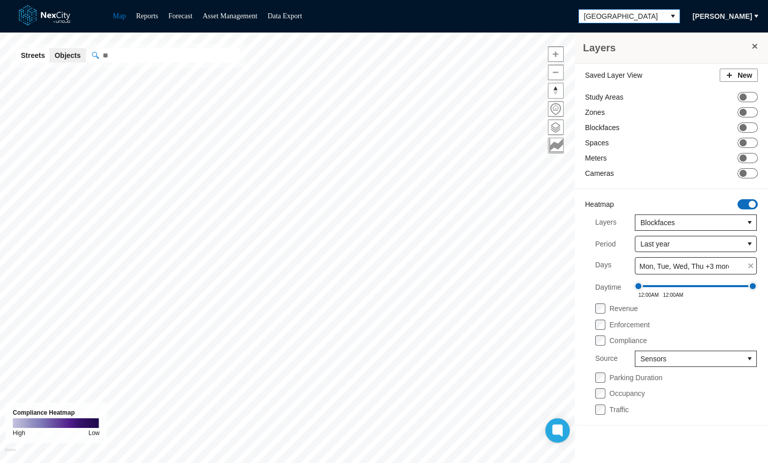
click at [628, 15] on span "[GEOGRAPHIC_DATA]" at bounding box center [622, 16] width 77 height 10
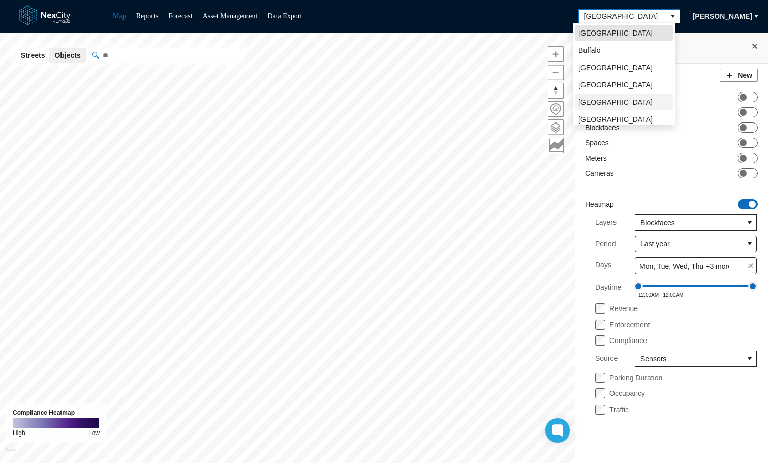
scroll to position [22, 0]
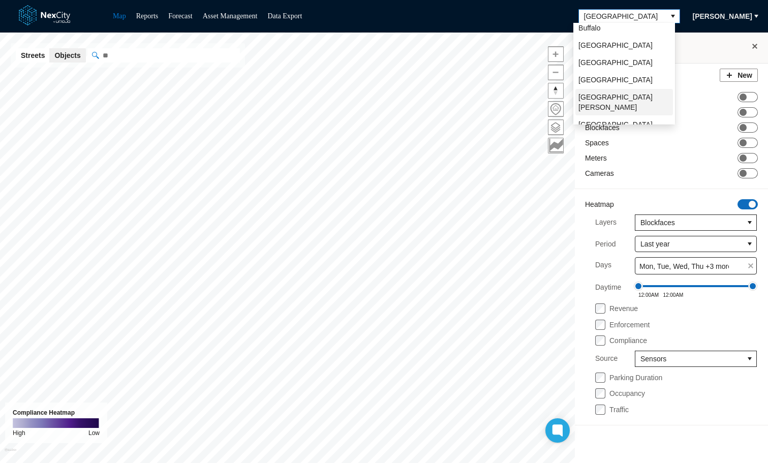
click at [593, 97] on span "[GEOGRAPHIC_DATA][PERSON_NAME]" at bounding box center [625, 102] width 92 height 20
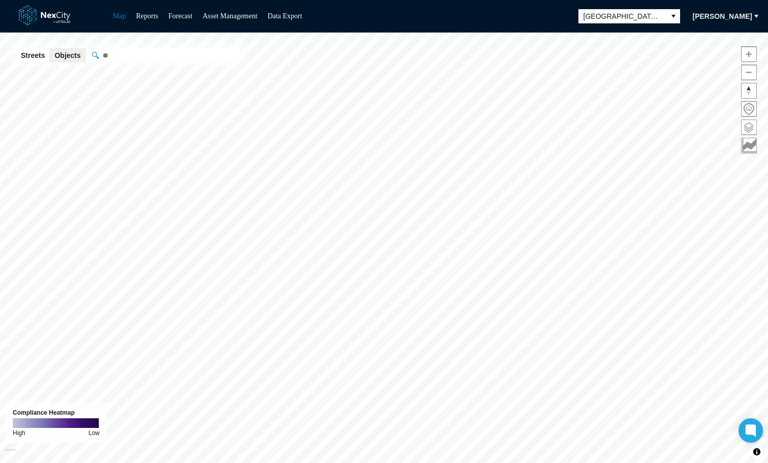
click at [755, 127] on span at bounding box center [749, 127] width 15 height 15
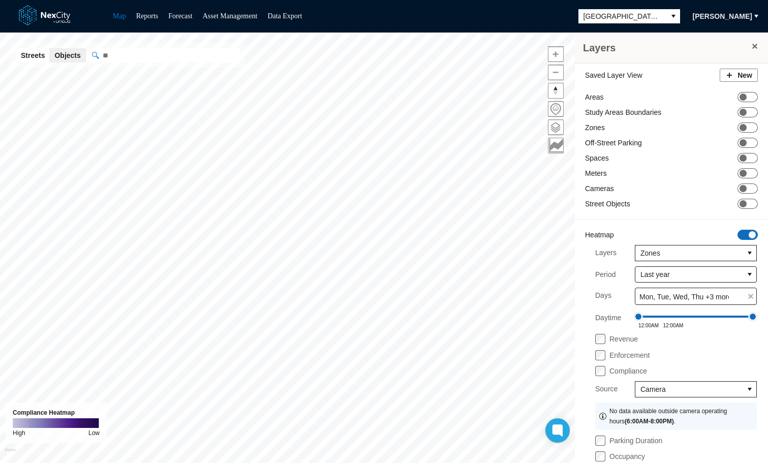
click at [742, 231] on span "ON OFF" at bounding box center [748, 235] width 20 height 10
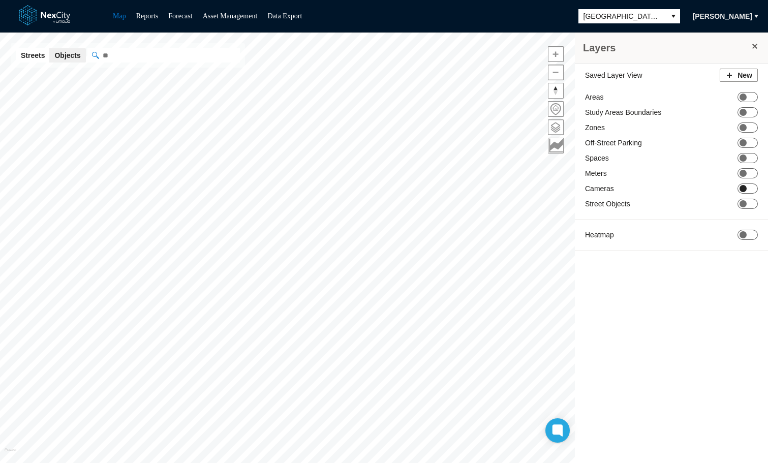
click at [748, 187] on span "ON OFF" at bounding box center [748, 189] width 20 height 10
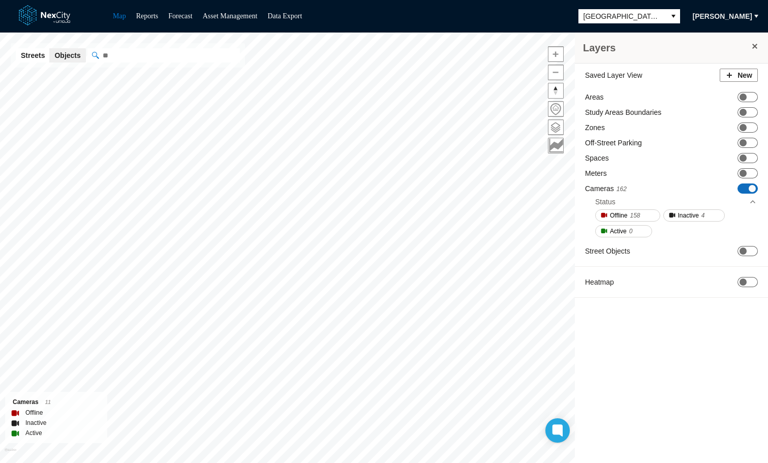
click at [758, 46] on span at bounding box center [755, 46] width 8 height 8
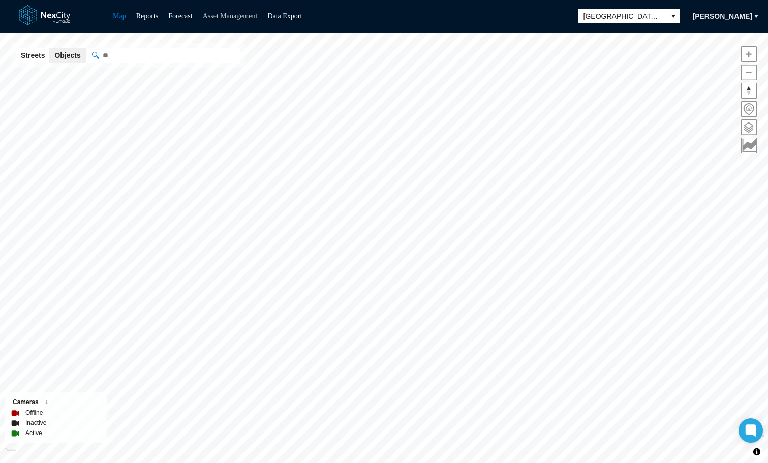
click at [225, 17] on link "Asset Management" at bounding box center [230, 16] width 55 height 8
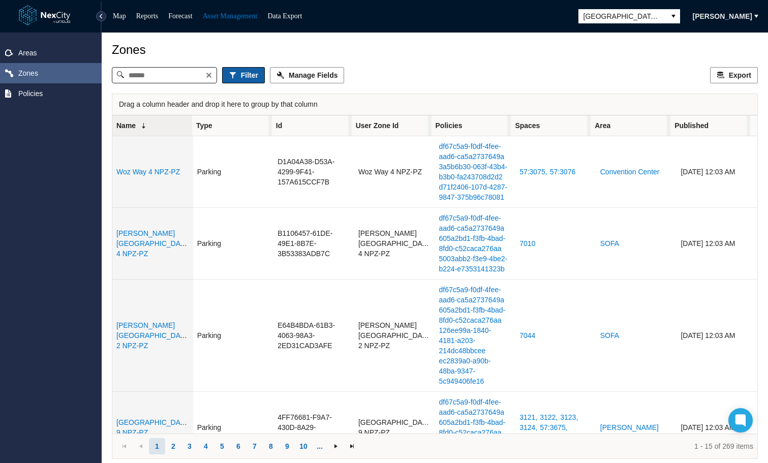
click at [258, 76] on span "Filter" at bounding box center [249, 75] width 17 height 10
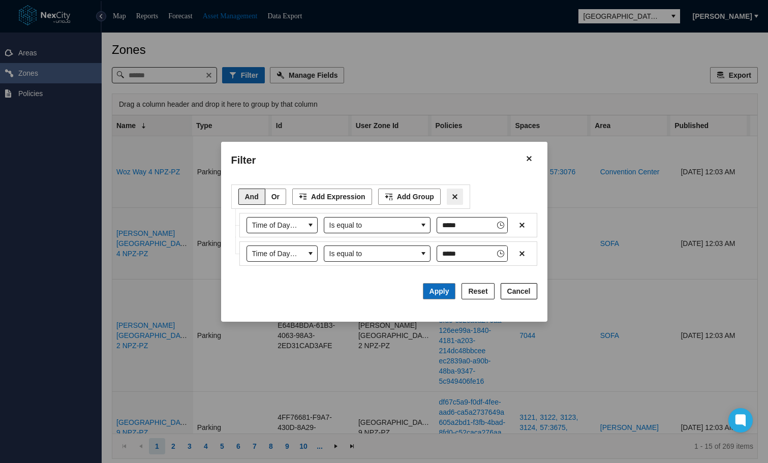
click at [453, 198] on icon "Filter toolbar" at bounding box center [455, 196] width 5 height 5
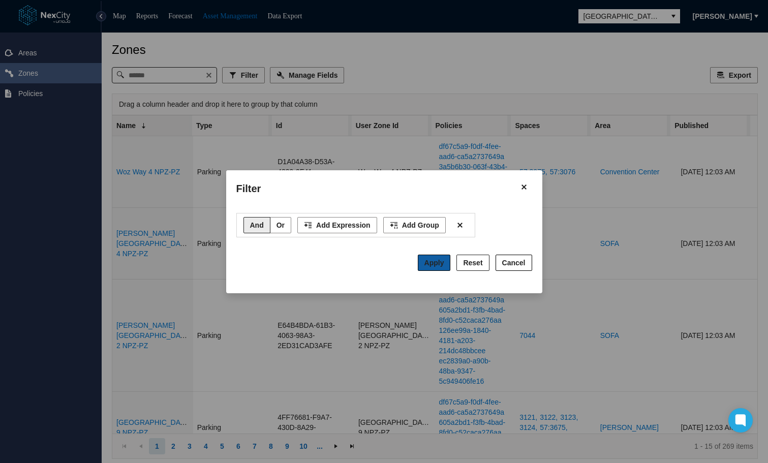
click at [442, 266] on span "Apply" at bounding box center [435, 263] width 20 height 8
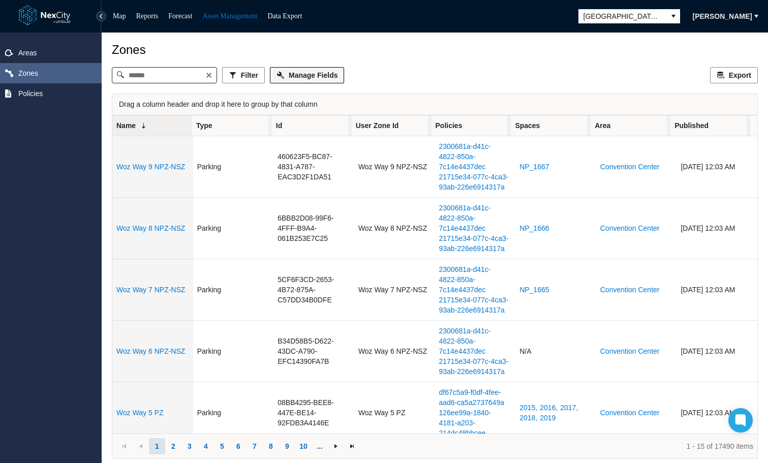
click at [324, 73] on span "Manage Fields" at bounding box center [313, 75] width 49 height 10
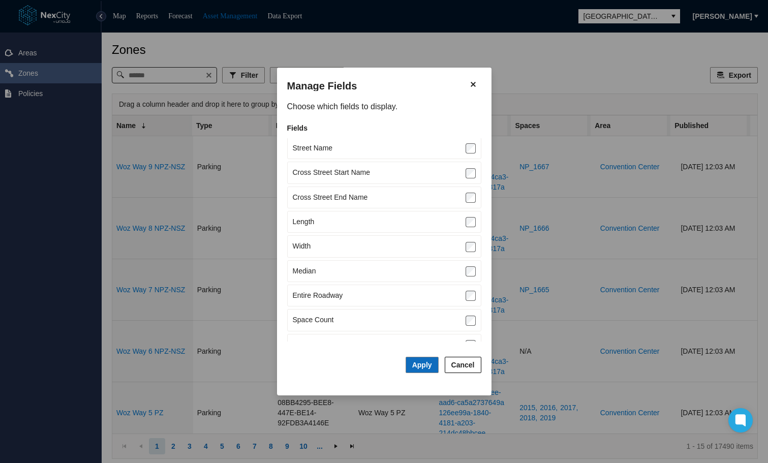
scroll to position [287, 0]
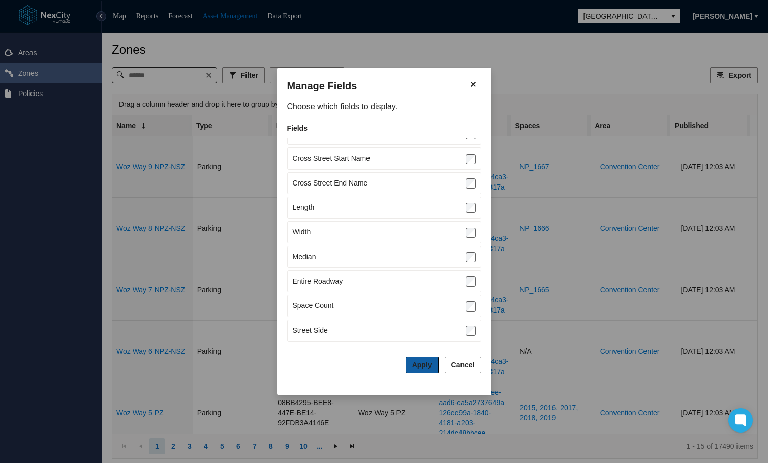
click at [419, 366] on span "Apply" at bounding box center [422, 365] width 20 height 8
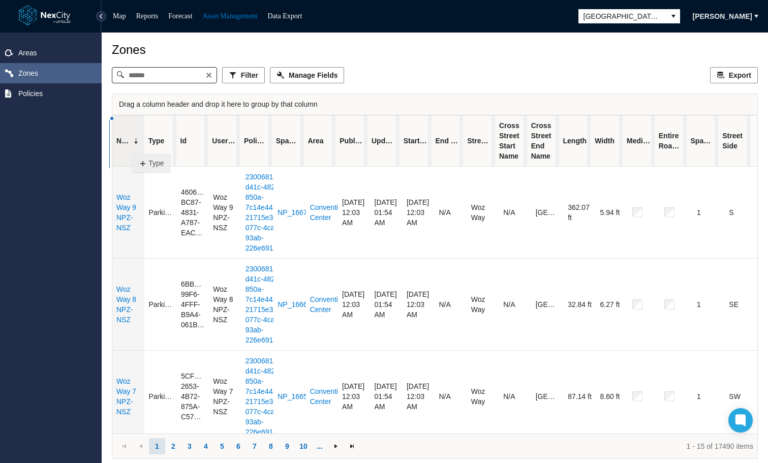
drag, startPoint x: 160, startPoint y: 148, endPoint x: 133, endPoint y: 149, distance: 27.0
click at [133, 149] on tr "Name Type Id User Zone Id Policies Spaces Area Published Updated Start Date End…" at bounding box center [431, 140] width 638 height 51
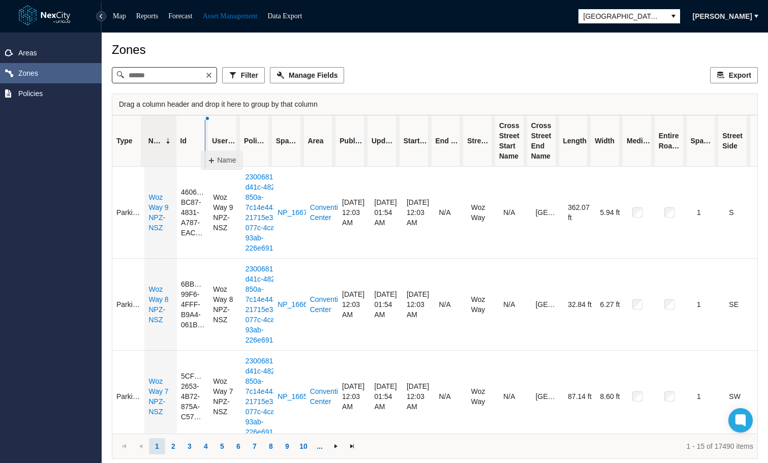
drag, startPoint x: 166, startPoint y: 141, endPoint x: 201, endPoint y: 146, distance: 35.4
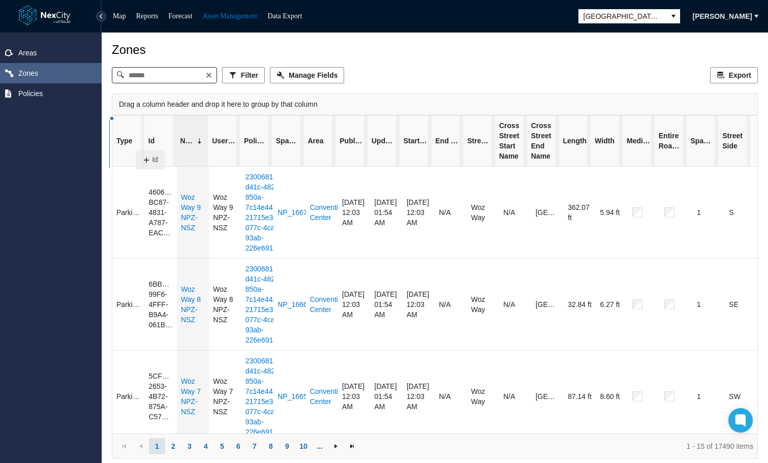
drag, startPoint x: 156, startPoint y: 145, endPoint x: 136, endPoint y: 145, distance: 19.3
click at [136, 145] on tr "Type Id Name User Zone Id Policies Spaces Area Published Updated Start Date End…" at bounding box center [431, 140] width 638 height 51
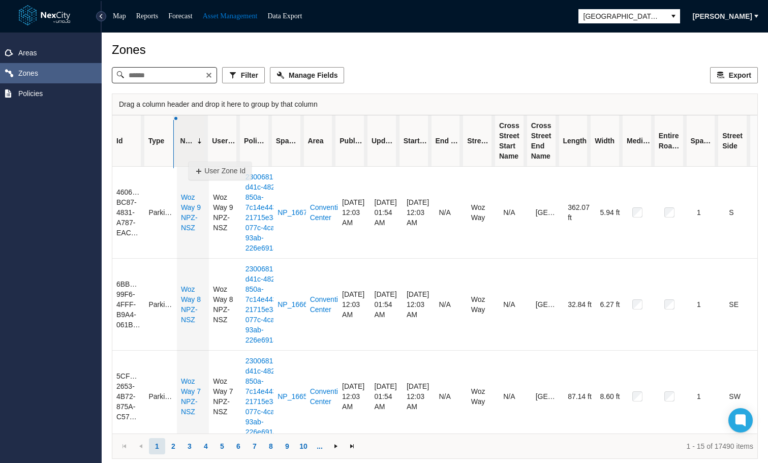
drag, startPoint x: 226, startPoint y: 157, endPoint x: 189, endPoint y: 157, distance: 37.1
click at [189, 157] on tr "Id Type Name User Zone Id Policies Spaces Area Published Updated Start Date End…" at bounding box center [431, 140] width 638 height 51
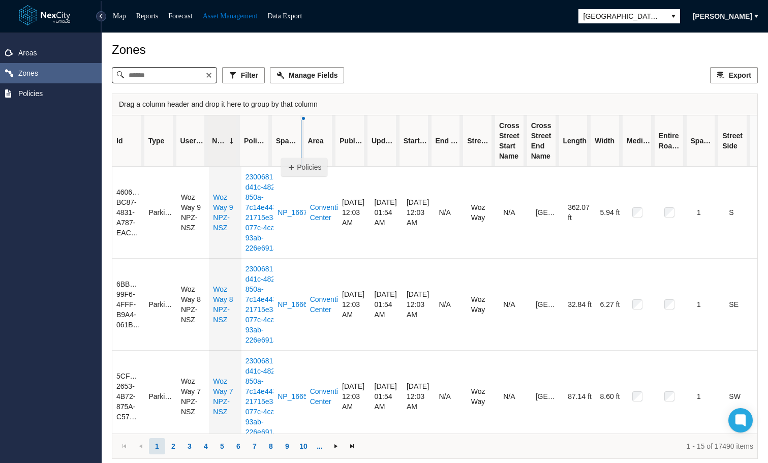
drag, startPoint x: 253, startPoint y: 156, endPoint x: 281, endPoint y: 153, distance: 28.6
click at [281, 153] on tr "Id Type User Zone Id Name Policies Spaces Area Published Updated Start Date End…" at bounding box center [431, 140] width 638 height 51
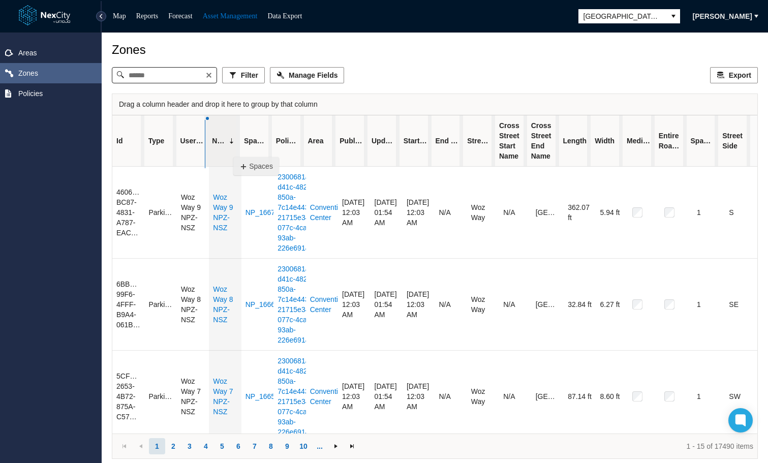
drag, startPoint x: 258, startPoint y: 150, endPoint x: 233, endPoint y: 152, distance: 25.0
click at [233, 152] on tr "Id Type User Zone Id Name Spaces Policies Area Published Updated Start Date End…" at bounding box center [431, 140] width 638 height 51
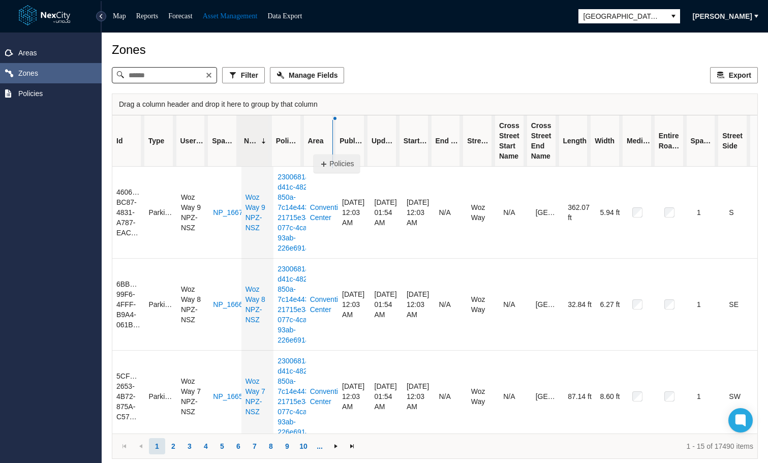
drag, startPoint x: 285, startPoint y: 149, endPoint x: 314, endPoint y: 149, distance: 28.5
click at [314, 149] on tr "Id Type User Zone Id Spaces Name Policies Area Published Updated Start Date End…" at bounding box center [431, 140] width 638 height 51
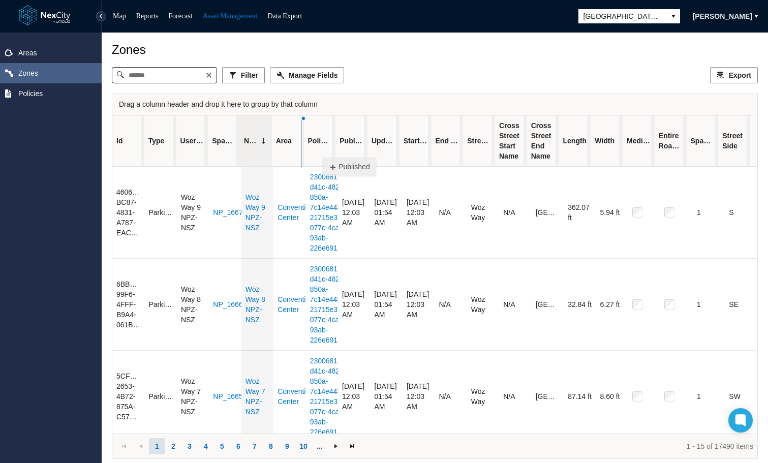
drag, startPoint x: 349, startPoint y: 149, endPoint x: 323, endPoint y: 153, distance: 26.2
click at [323, 153] on tr "Id Type User Zone Id Spaces Name Area Policies Published Updated Start Date End…" at bounding box center [431, 140] width 638 height 51
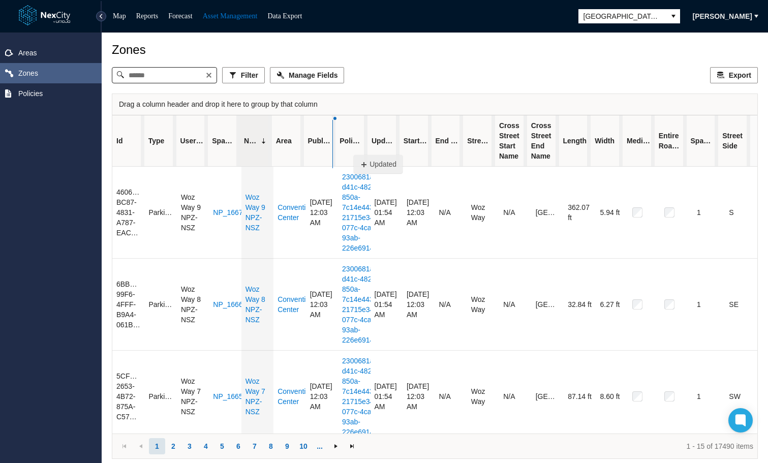
drag, startPoint x: 391, startPoint y: 146, endPoint x: 351, endPoint y: 151, distance: 40.5
click at [351, 151] on tr "Id Type User Zone Id Spaces Name Area Published Policies Updated Start Date End…" at bounding box center [431, 140] width 638 height 51
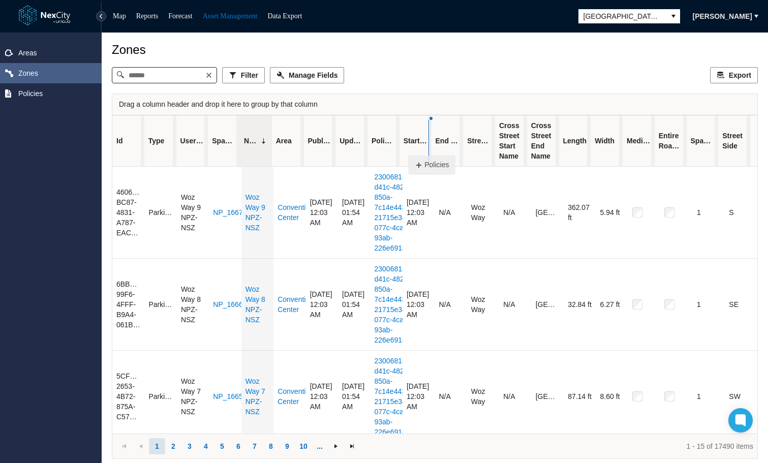
drag, startPoint x: 381, startPoint y: 151, endPoint x: 409, endPoint y: 150, distance: 27.5
click at [409, 150] on tr "Id Type User Zone Id Spaces Name Area Published Updated Policies Start Date End…" at bounding box center [431, 140] width 638 height 51
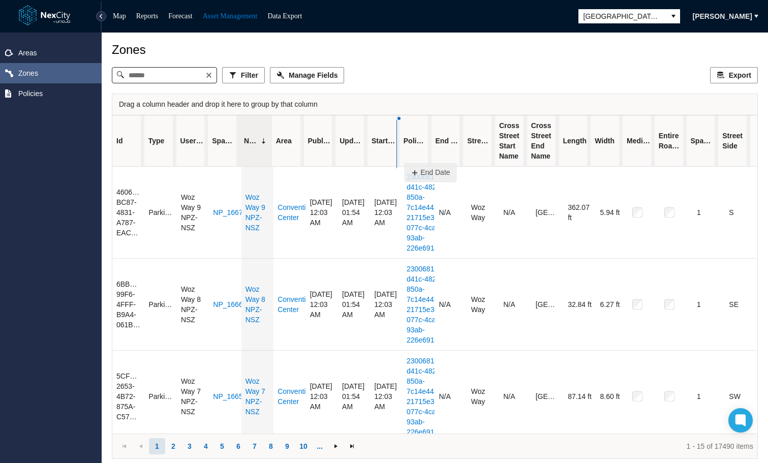
drag, startPoint x: 457, startPoint y: 155, endPoint x: 405, endPoint y: 158, distance: 52.0
click at [405, 158] on tr "Id Type User Zone Id Spaces Name Area Published Updated Start Date Policies End…" at bounding box center [431, 140] width 638 height 51
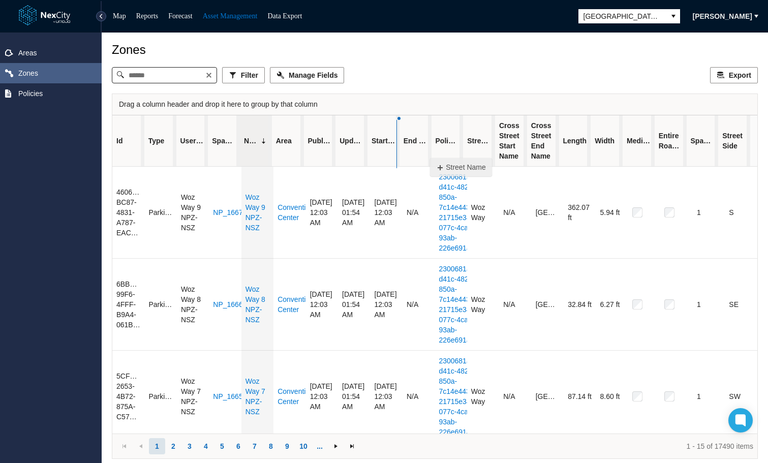
drag, startPoint x: 481, startPoint y: 153, endPoint x: 430, endPoint y: 153, distance: 50.8
click at [430, 153] on tr "Id Type User Zone Id Spaces Name Area Published Updated Start Date End Date Pol…" at bounding box center [431, 140] width 638 height 51
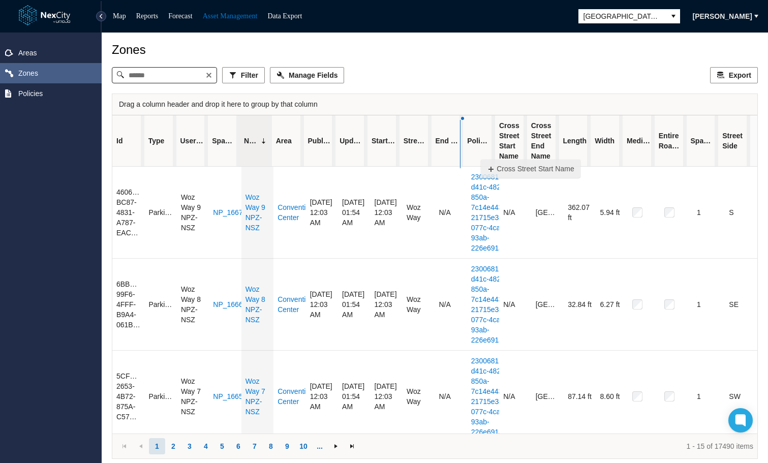
drag, startPoint x: 512, startPoint y: 152, endPoint x: 481, endPoint y: 155, distance: 31.1
click at [481, 155] on tr "Id Type User Zone Id Spaces Name Area Published Updated Start Date Street Name …" at bounding box center [431, 140] width 638 height 51
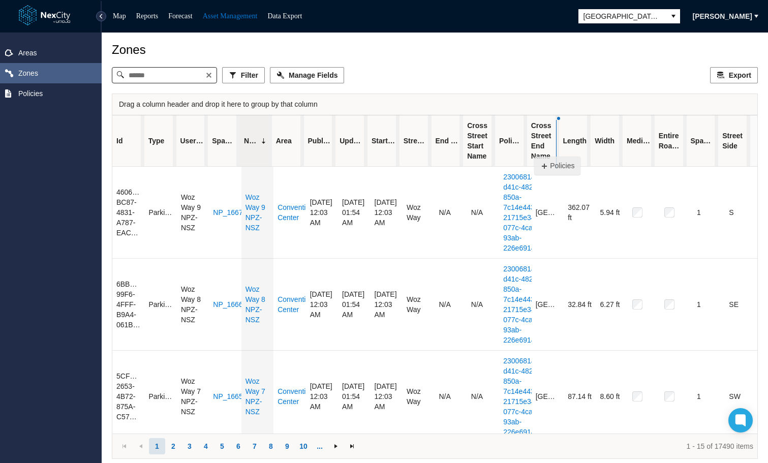
drag, startPoint x: 511, startPoint y: 152, endPoint x: 534, endPoint y: 152, distance: 22.9
click at [534, 152] on tr "Id Type User Zone Id Spaces Name Area Published Updated Start Date Street Name …" at bounding box center [431, 140] width 638 height 51
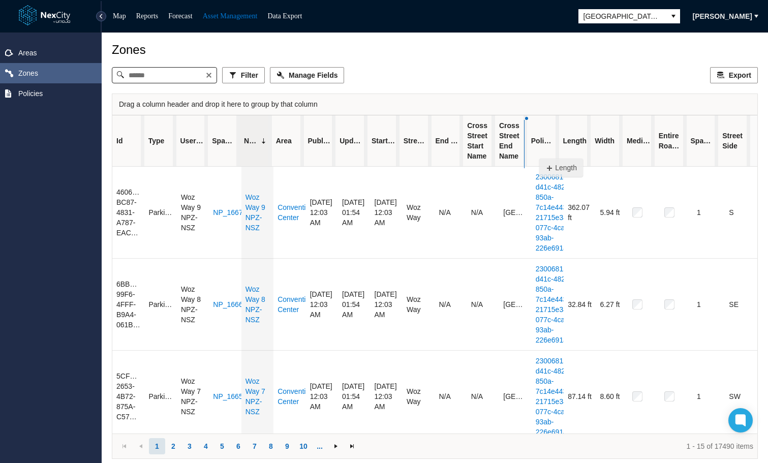
drag, startPoint x: 578, startPoint y: 151, endPoint x: 535, endPoint y: 154, distance: 42.3
click at [535, 154] on tr "Id Type User Zone Id Spaces Name Area Published Updated Start Date Street Name …" at bounding box center [431, 140] width 638 height 51
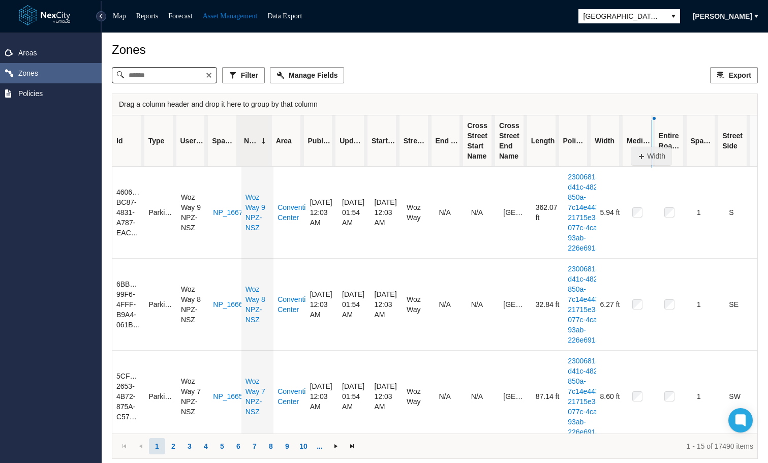
drag, startPoint x: 603, startPoint y: 146, endPoint x: 632, endPoint y: 141, distance: 29.3
click at [632, 141] on tr "Id Type User Zone Id Spaces Name Area Published Updated Start Date Street Name …" at bounding box center [431, 140] width 638 height 51
drag, startPoint x: 639, startPoint y: 141, endPoint x: 603, endPoint y: 147, distance: 36.1
click at [603, 147] on tr "Id Type User Zone Id Spaces Name Area Published Updated Start Date Street Name …" at bounding box center [431, 140] width 638 height 51
drag, startPoint x: 674, startPoint y: 145, endPoint x: 642, endPoint y: 149, distance: 32.2
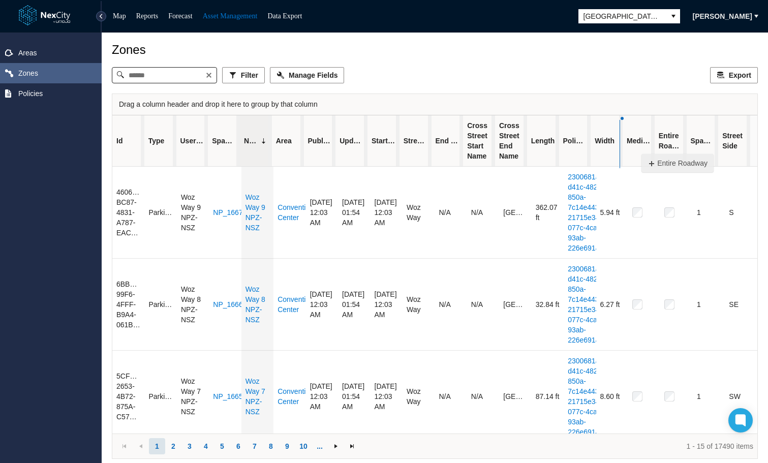
click at [642, 149] on tr "Id Type User Zone Id Spaces Name Area Published Updated Start Date Street Name …" at bounding box center [431, 140] width 638 height 51
drag, startPoint x: 705, startPoint y: 144, endPoint x: 673, endPoint y: 147, distance: 31.7
click at [673, 147] on tr "Id Type User Zone Id Spaces Name Area Published Updated Start Date Street Name …" at bounding box center [431, 140] width 638 height 51
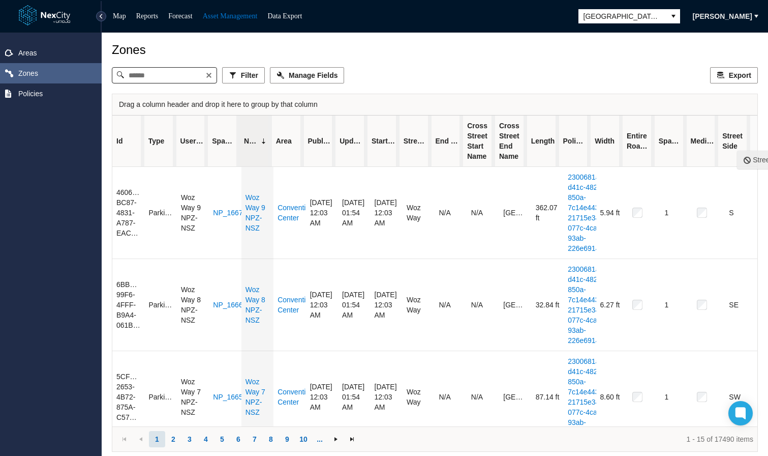
drag, startPoint x: 738, startPoint y: 145, endPoint x: 703, endPoint y: 150, distance: 35.4
click at [703, 150] on tr "Id Type User Zone Id Spaces Name Area Published Updated Start Date Street Name …" at bounding box center [431, 140] width 638 height 51
drag, startPoint x: 725, startPoint y: 139, endPoint x: 695, endPoint y: 144, distance: 30.9
click at [695, 144] on tr "Id Type User Zone Id Spaces Name Area Published Updated Start Date Street Name …" at bounding box center [431, 140] width 638 height 51
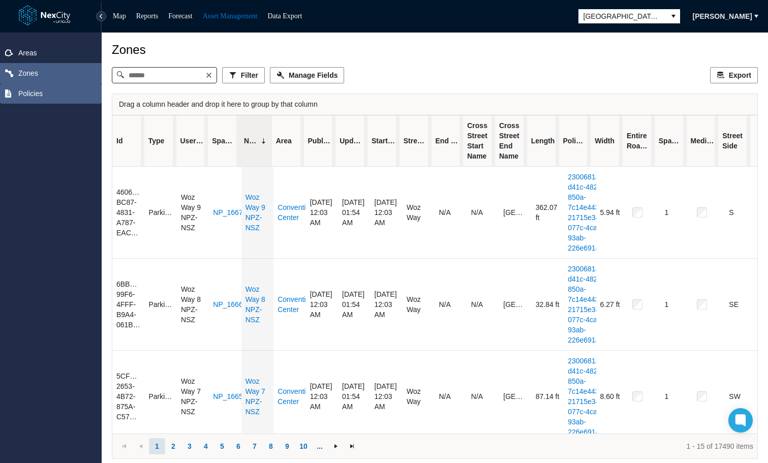
click at [43, 93] on span "Policies" at bounding box center [51, 93] width 102 height 20
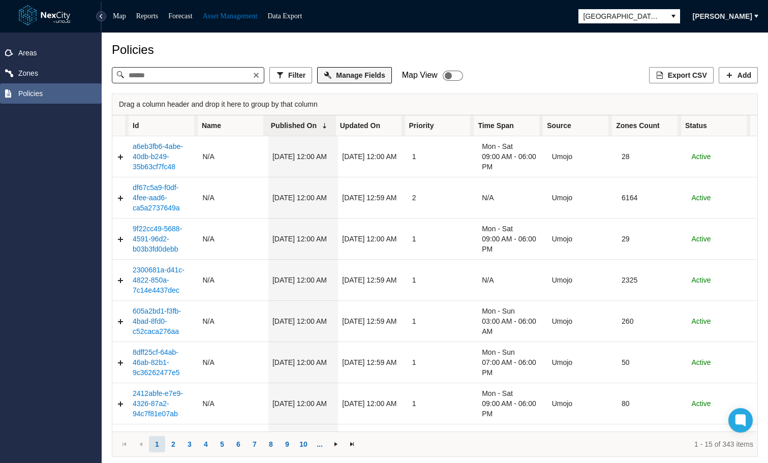
click at [365, 76] on span "Manage Fields" at bounding box center [360, 75] width 49 height 10
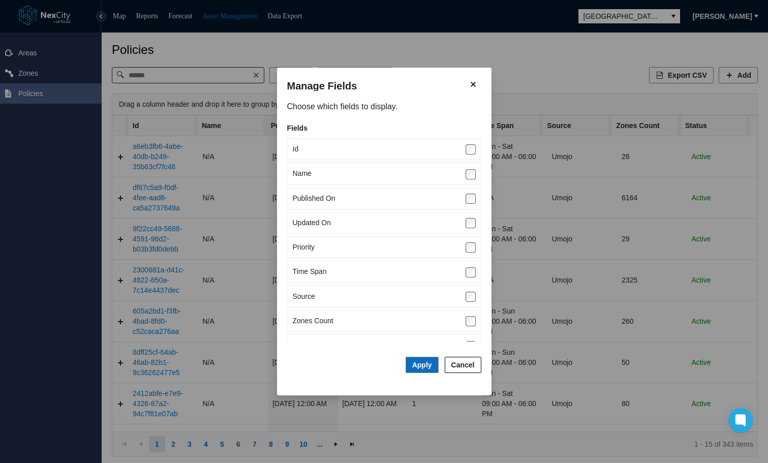
click at [589, 66] on div at bounding box center [384, 231] width 768 height 463
click at [716, 130] on div at bounding box center [384, 231] width 768 height 463
click at [465, 372] on button "Cancel" at bounding box center [463, 365] width 37 height 16
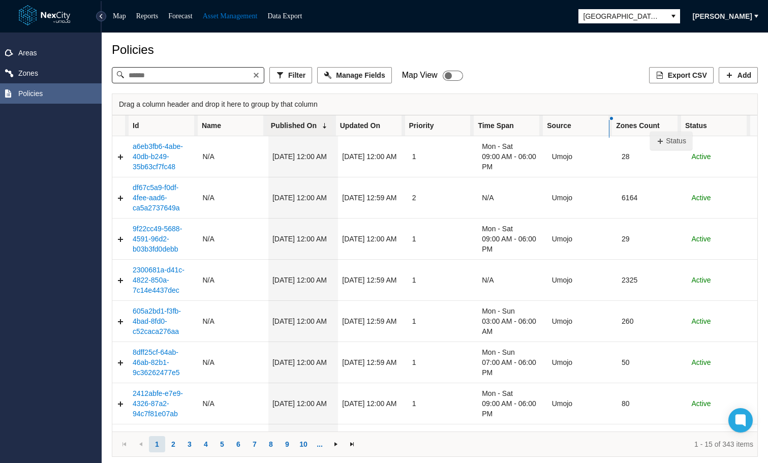
drag, startPoint x: 716, startPoint y: 127, endPoint x: 650, endPoint y: 127, distance: 66.1
click at [650, 127] on tr "Id Name Published On Updated On Priority Time Span Source Zones Count Status" at bounding box center [431, 125] width 638 height 21
drag, startPoint x: 626, startPoint y: 125, endPoint x: 566, endPoint y: 127, distance: 60.0
click at [566, 127] on tr "Id Name Published On Updated On Priority Time Span Source Status Zones Count" at bounding box center [431, 125] width 638 height 21
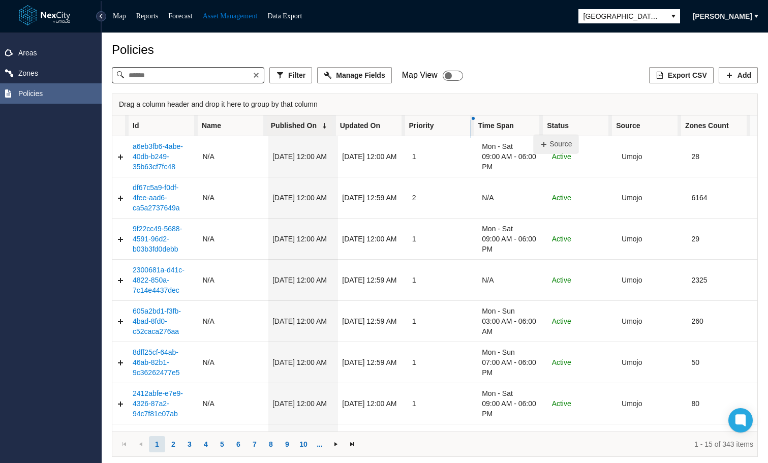
drag, startPoint x: 629, startPoint y: 128, endPoint x: 533, endPoint y: 125, distance: 96.2
click at [534, 129] on tr "Id Name Published On Updated On Priority Time Span Status Source Zones Count" at bounding box center [431, 125] width 638 height 21
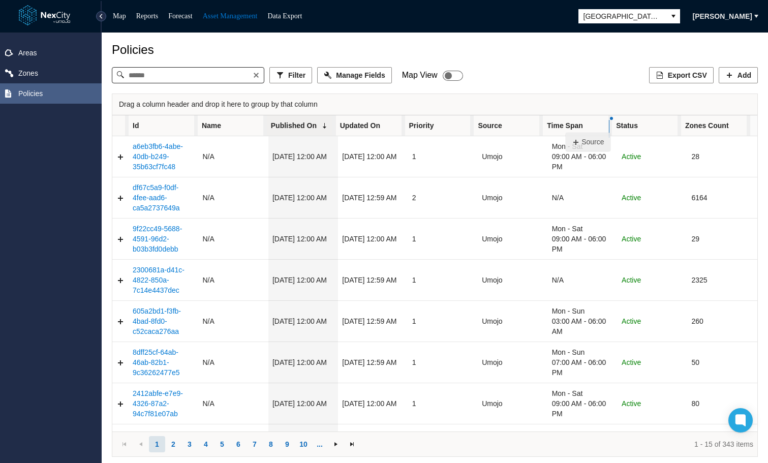
drag, startPoint x: 504, startPoint y: 129, endPoint x: 566, endPoint y: 128, distance: 62.0
click at [566, 128] on tr "Id Name Published On Updated On Priority Source Time Span Status Zones Count" at bounding box center [431, 125] width 638 height 21
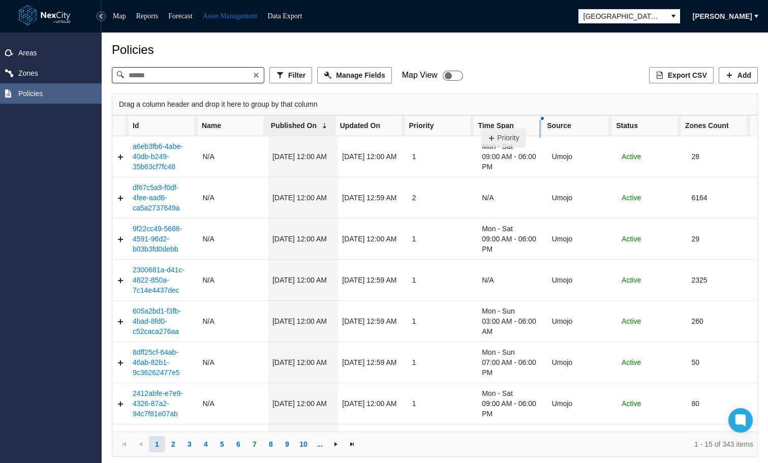
drag, startPoint x: 441, startPoint y: 124, endPoint x: 481, endPoint y: 124, distance: 40.7
click at [481, 124] on tr "Id Name Published On Updated On Priority Time Span Source Status Zones Count" at bounding box center [431, 125] width 638 height 21
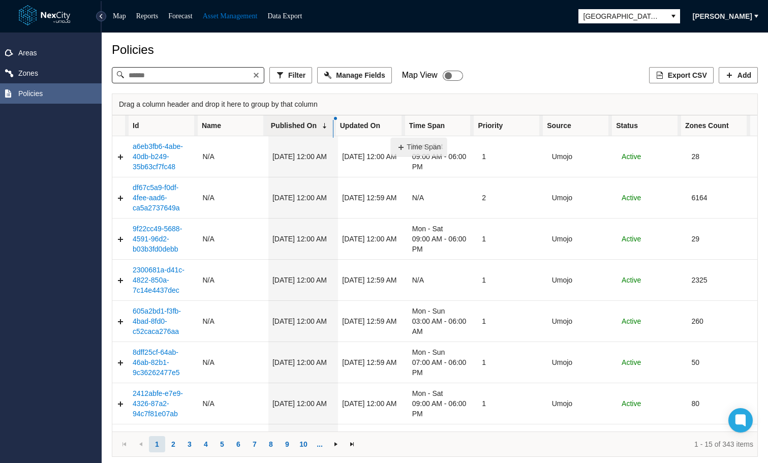
drag, startPoint x: 451, startPoint y: 128, endPoint x: 391, endPoint y: 133, distance: 60.2
click at [391, 133] on tr "Id Name Published On Updated On Time Span Priority Source Status Zones Count" at bounding box center [431, 125] width 638 height 21
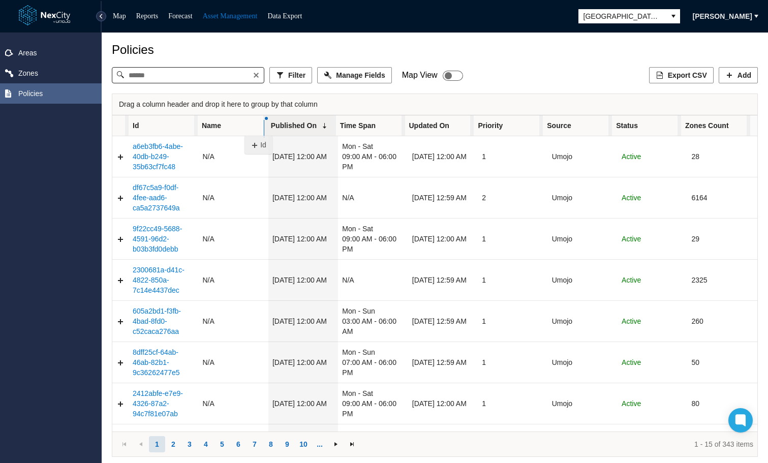
drag, startPoint x: 177, startPoint y: 131, endPoint x: 245, endPoint y: 131, distance: 67.1
click at [245, 131] on tr "Id Name Published On Time Span Updated On Priority Source Status Zones Count" at bounding box center [431, 125] width 638 height 21
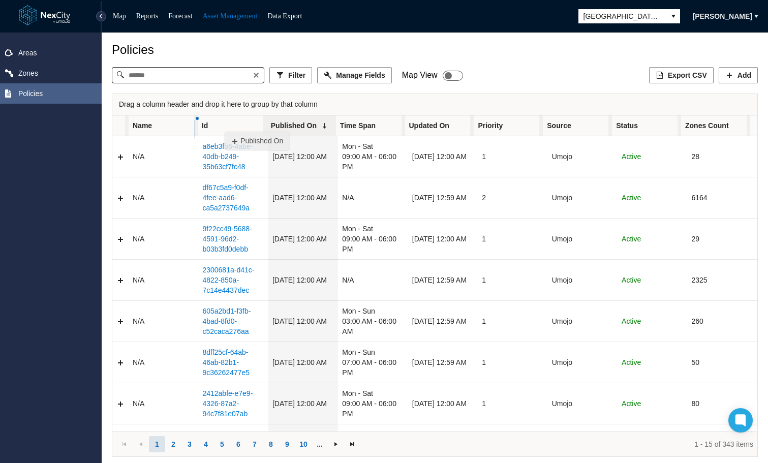
drag, startPoint x: 286, startPoint y: 126, endPoint x: 298, endPoint y: 131, distance: 12.8
click at [225, 127] on tr "Name Id Published On Time Span Updated On Priority Source Status Zones Count" at bounding box center [431, 125] width 638 height 21
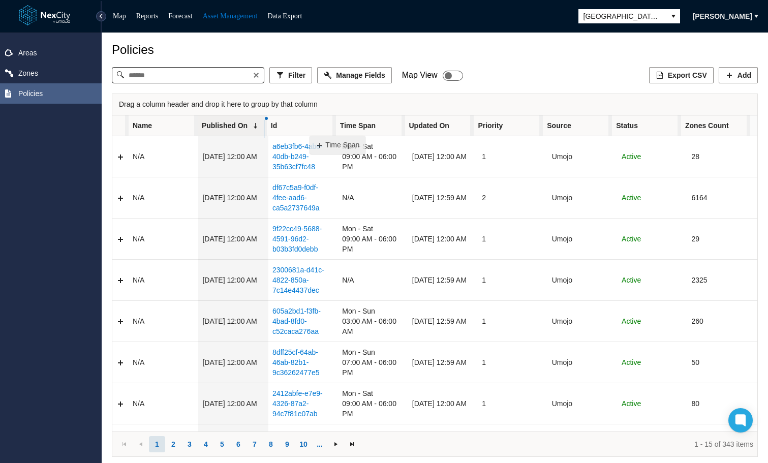
drag, startPoint x: 366, startPoint y: 127, endPoint x: 310, endPoint y: 131, distance: 56.0
click at [310, 131] on tr "Name Published On Id Time Span Updated On Priority Source Status Zones Count" at bounding box center [431, 125] width 638 height 21
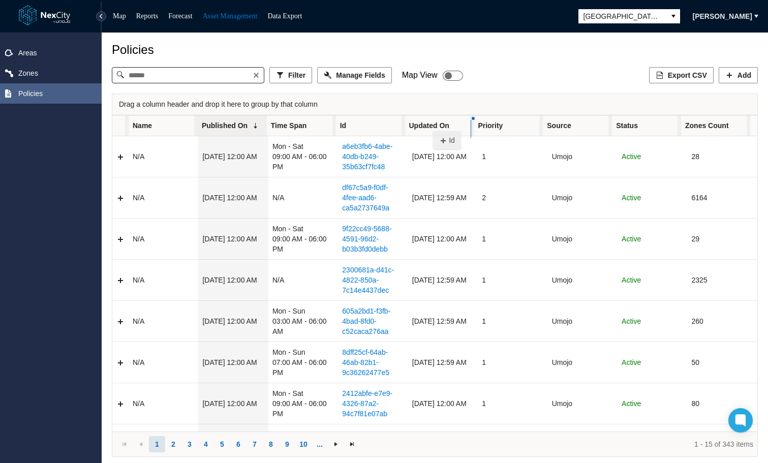
drag, startPoint x: 380, startPoint y: 131, endPoint x: 433, endPoint y: 126, distance: 53.1
click at [433, 126] on tr "Name Published On Time Span Id Updated On Priority Source Status Zones Count" at bounding box center [431, 125] width 638 height 21
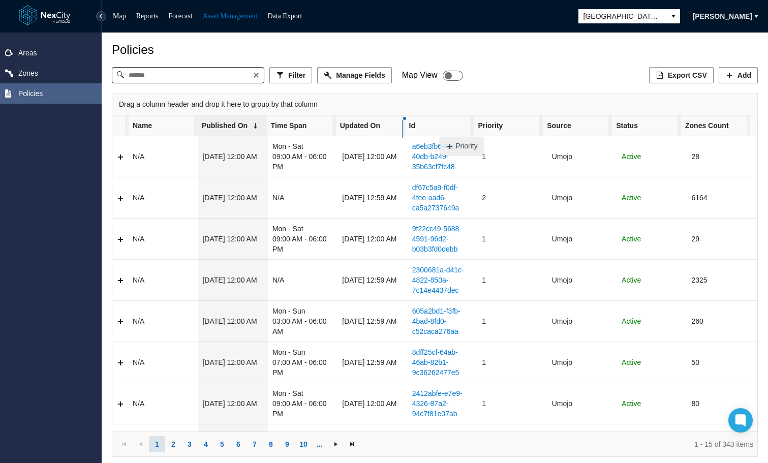
drag, startPoint x: 499, startPoint y: 121, endPoint x: 456, endPoint y: 127, distance: 44.1
click at [440, 131] on tr "Name Published On Time Span Updated On Id Priority Source Status Zones Count" at bounding box center [431, 125] width 638 height 21
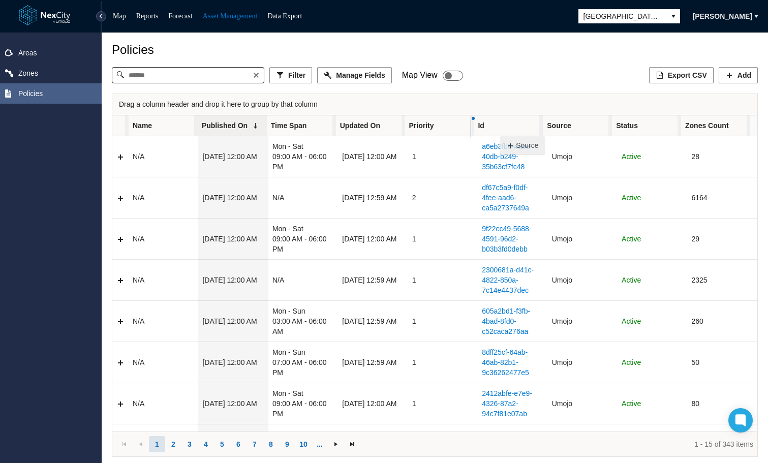
drag, startPoint x: 567, startPoint y: 121, endPoint x: 500, endPoint y: 131, distance: 67.9
click at [500, 131] on tr "Name Published On Time Span Updated On Priority Id Source Status Zones Count" at bounding box center [431, 125] width 638 height 21
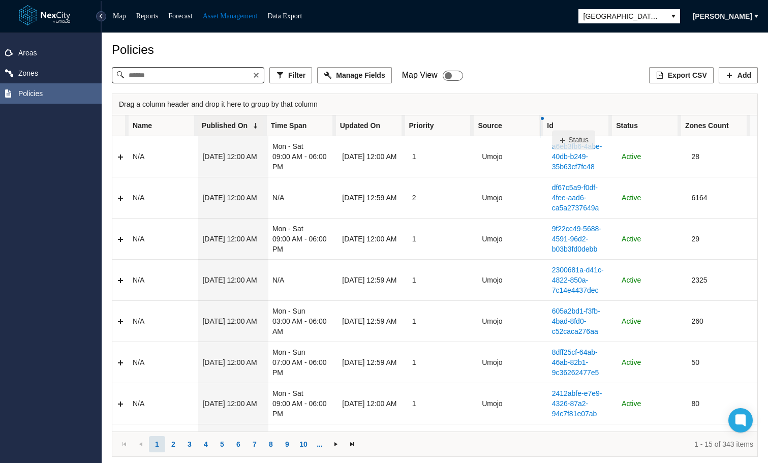
drag, startPoint x: 630, startPoint y: 122, endPoint x: 552, endPoint y: 126, distance: 77.9
click at [552, 126] on tr "Name Published On Time Span Updated On Priority Source Id Status Zones Count" at bounding box center [431, 125] width 638 height 21
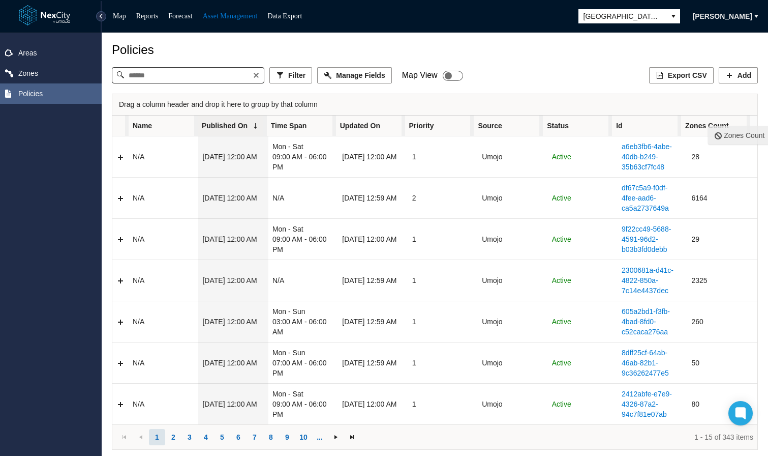
drag, startPoint x: 710, startPoint y: 120, endPoint x: 638, endPoint y: 124, distance: 71.8
click at [638, 124] on tr "Name Published On Time Span Updated On Priority Source Status Id Zones Count" at bounding box center [431, 125] width 638 height 21
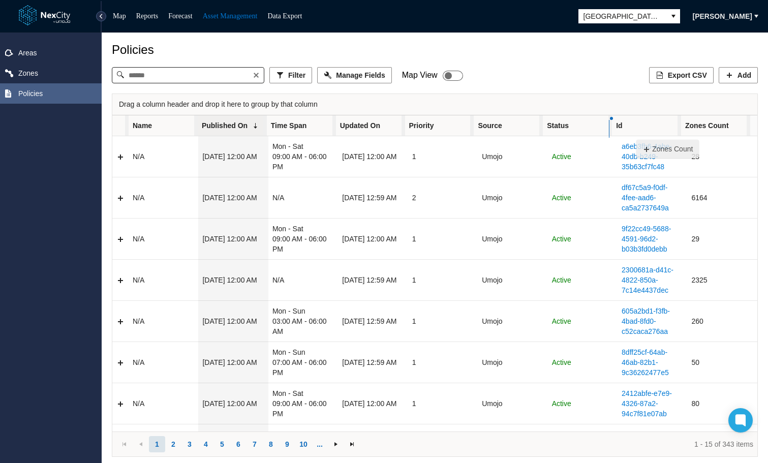
drag, startPoint x: 700, startPoint y: 127, endPoint x: 634, endPoint y: 135, distance: 67.0
click at [634, 135] on tr "Name Published On Time Span Updated On Priority Source Status Id Zones Count" at bounding box center [431, 125] width 638 height 21
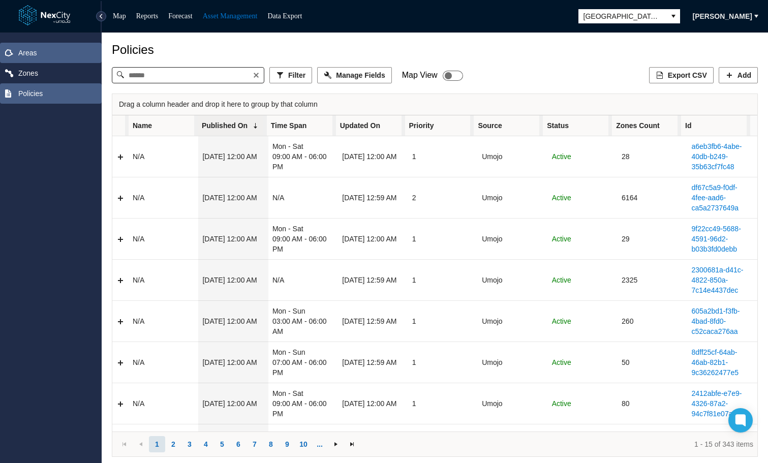
click at [48, 49] on span "Areas" at bounding box center [51, 53] width 102 height 20
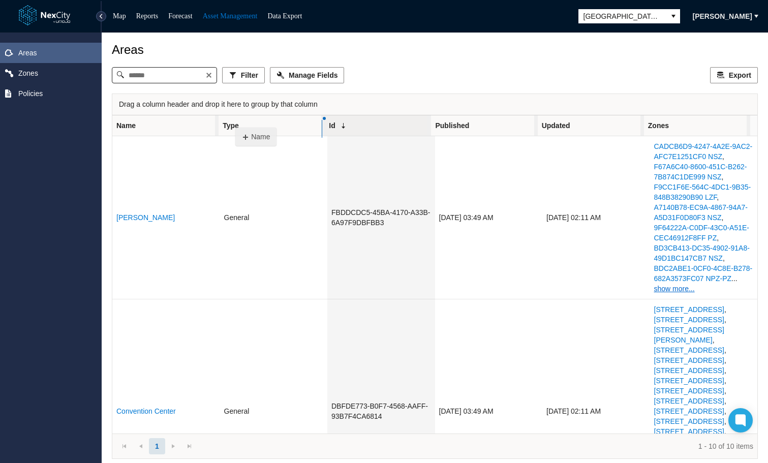
drag, startPoint x: 185, startPoint y: 125, endPoint x: 235, endPoint y: 123, distance: 50.4
click at [235, 123] on tr "Name Type Id Published Updated Zones" at bounding box center [431, 125] width 638 height 21
drag, startPoint x: 358, startPoint y: 127, endPoint x: 266, endPoint y: 131, distance: 92.1
click at [266, 131] on tr "Type Name Id Published Updated Zones" at bounding box center [431, 125] width 638 height 21
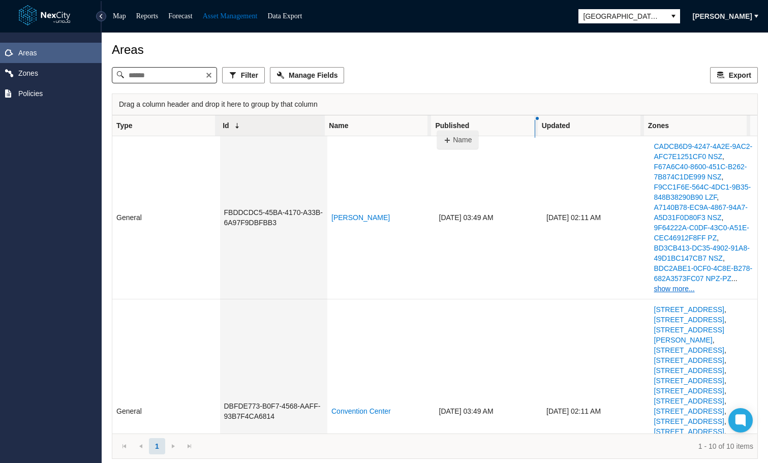
drag, startPoint x: 353, startPoint y: 124, endPoint x: 441, endPoint y: 127, distance: 88.5
click at [440, 127] on tr "Type Id Name Published Updated Zones" at bounding box center [431, 125] width 638 height 21
drag, startPoint x: 498, startPoint y: 125, endPoint x: 390, endPoint y: 130, distance: 107.4
click at [390, 130] on tr "Type Id Published Name Updated Zones" at bounding box center [431, 125] width 638 height 21
drag, startPoint x: 586, startPoint y: 130, endPoint x: 496, endPoint y: 130, distance: 90.0
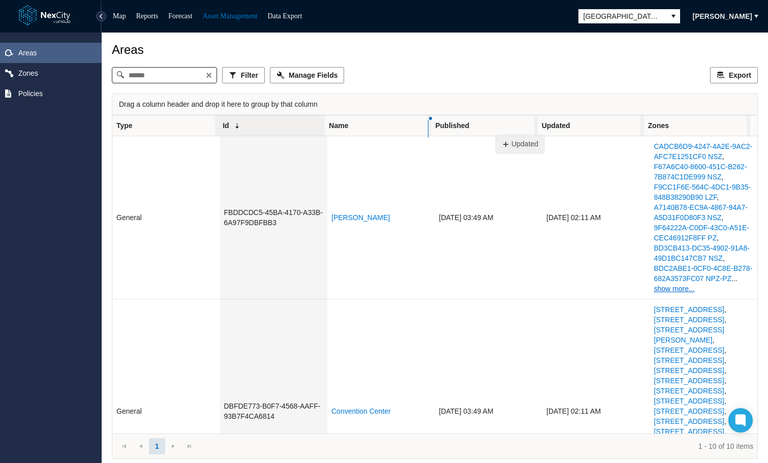
click at [496, 130] on tr "Type Id Name Published Updated Zones" at bounding box center [431, 125] width 638 height 21
drag, startPoint x: 673, startPoint y: 128, endPoint x: 584, endPoint y: 136, distance: 88.8
click at [584, 136] on tr "Type Id Name Updated Published Zones" at bounding box center [431, 125] width 638 height 21
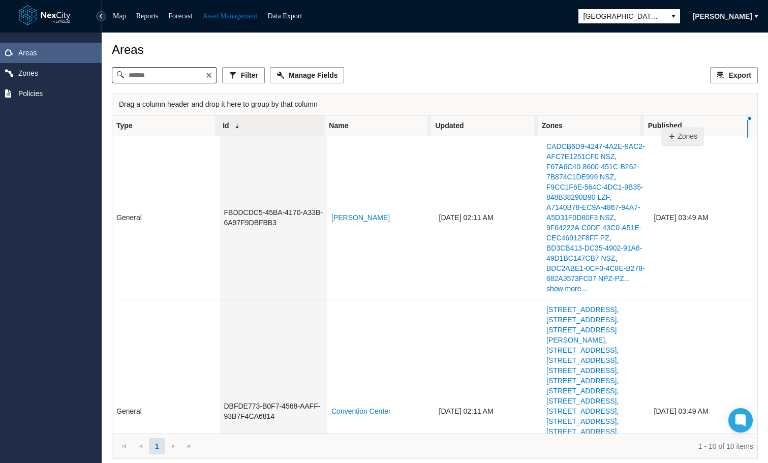
drag, startPoint x: 578, startPoint y: 128, endPoint x: 663, endPoint y: 122, distance: 85.1
click at [663, 122] on tr "Type Id Name Updated Zones Published" at bounding box center [431, 125] width 638 height 21
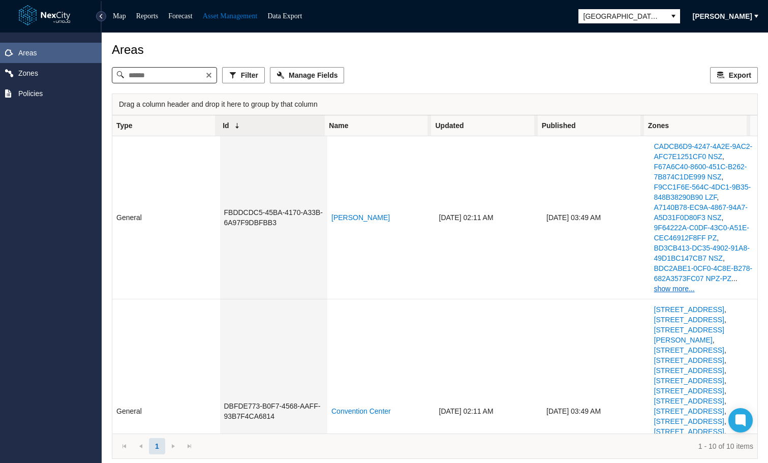
click at [725, 19] on span "[PERSON_NAME]" at bounding box center [722, 16] width 59 height 10
click at [707, 35] on span "Settings" at bounding box center [713, 34] width 26 height 10
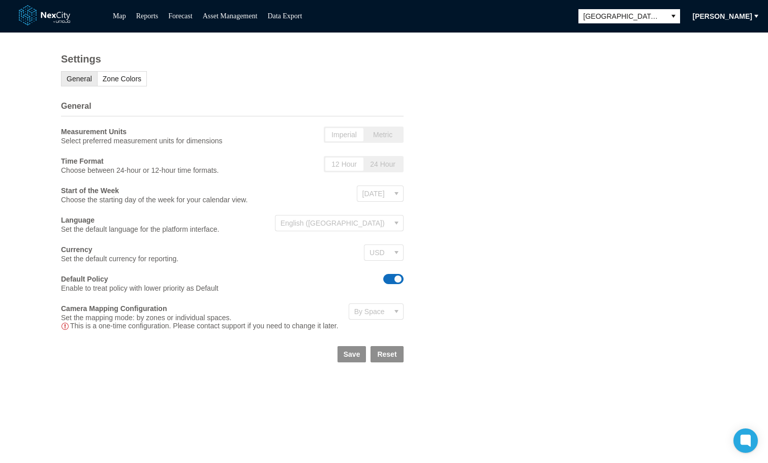
click at [711, 15] on span "[PERSON_NAME]" at bounding box center [722, 16] width 59 height 10
click at [669, 13] on icon "select" at bounding box center [673, 16] width 8 height 8
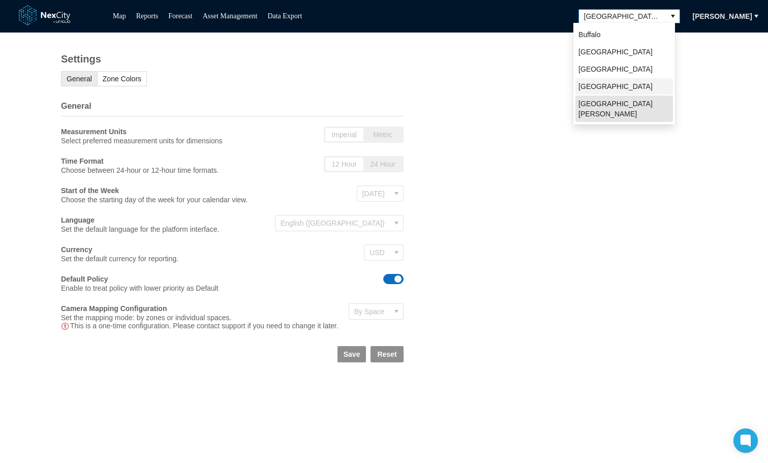
scroll to position [22, 0]
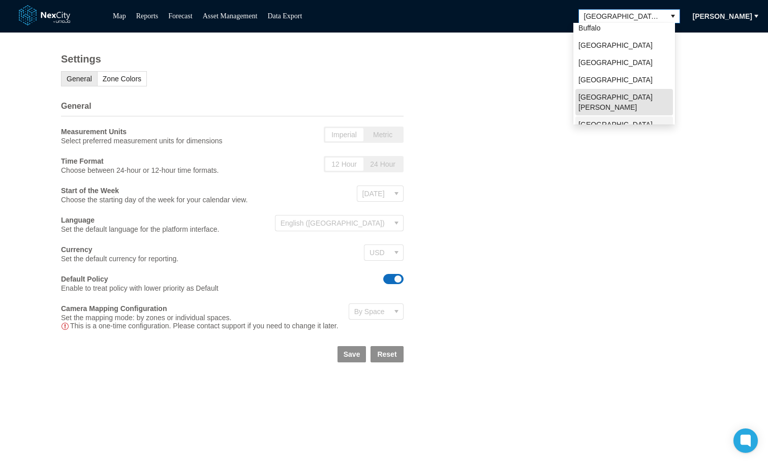
click at [594, 119] on span "[GEOGRAPHIC_DATA]" at bounding box center [616, 124] width 74 height 10
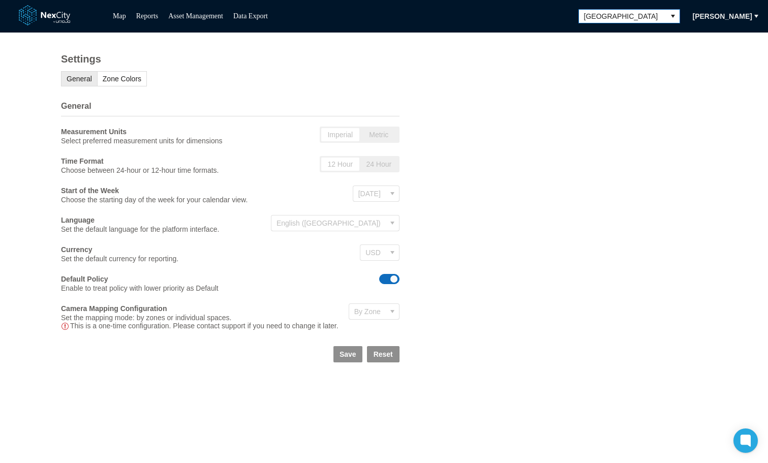
click at [649, 12] on span "[GEOGRAPHIC_DATA]" at bounding box center [622, 16] width 77 height 10
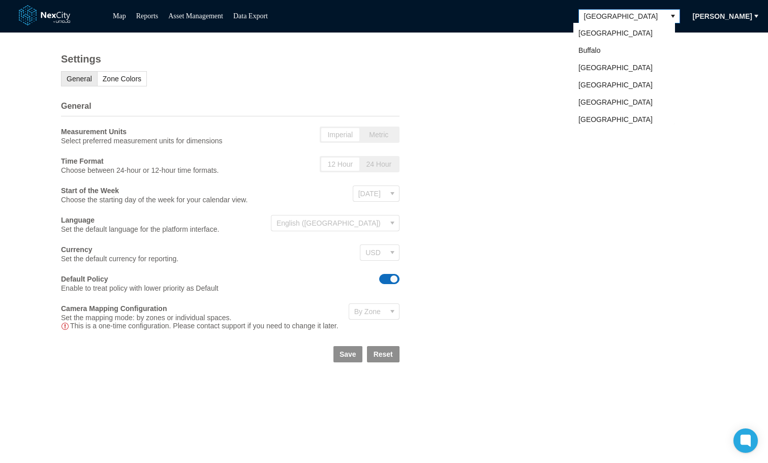
scroll to position [20, 0]
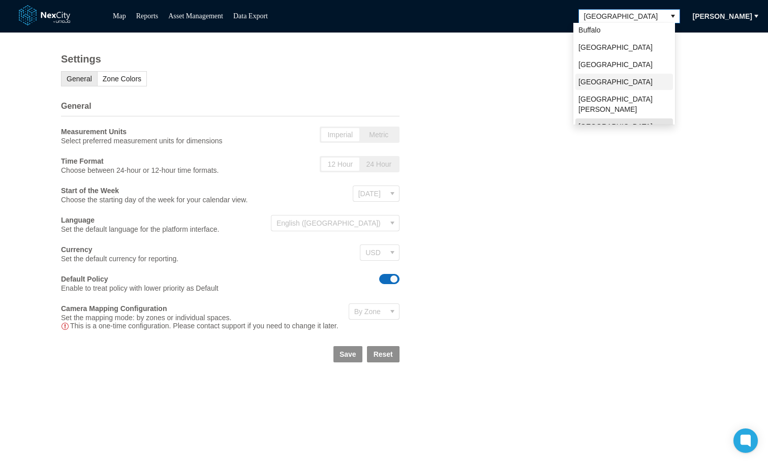
click at [617, 83] on span "[GEOGRAPHIC_DATA]" at bounding box center [616, 82] width 74 height 10
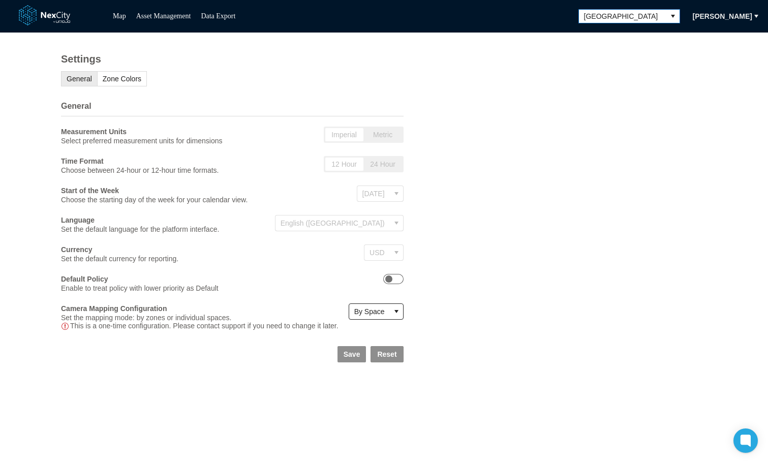
click at [654, 17] on span "[GEOGRAPHIC_DATA]" at bounding box center [622, 16] width 77 height 10
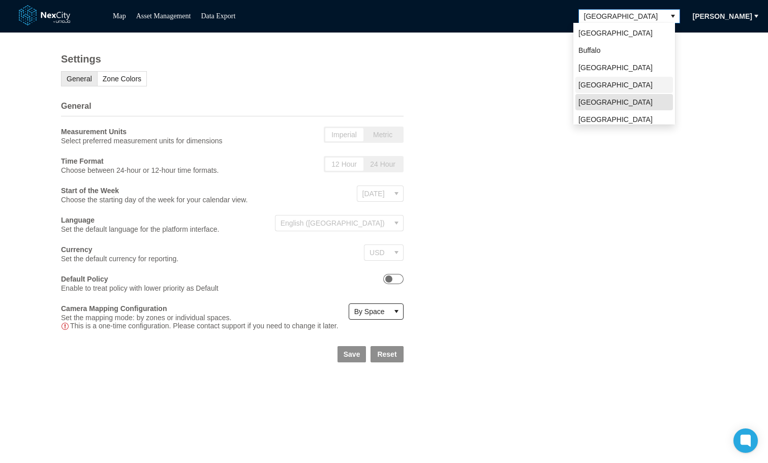
click at [595, 85] on span "[GEOGRAPHIC_DATA]" at bounding box center [616, 85] width 74 height 10
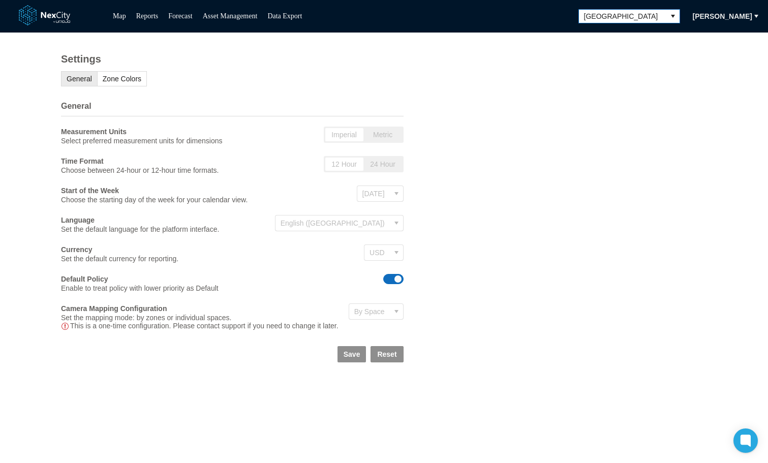
click at [667, 16] on button "select" at bounding box center [673, 16] width 13 height 13
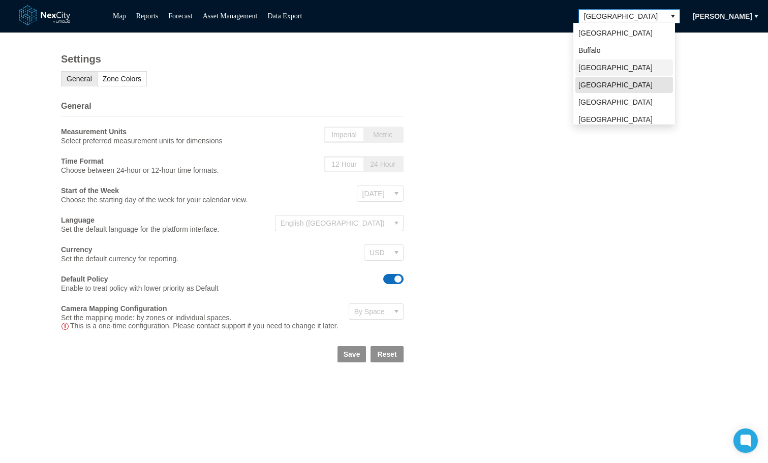
click at [611, 66] on li "[GEOGRAPHIC_DATA]" at bounding box center [625, 67] width 98 height 16
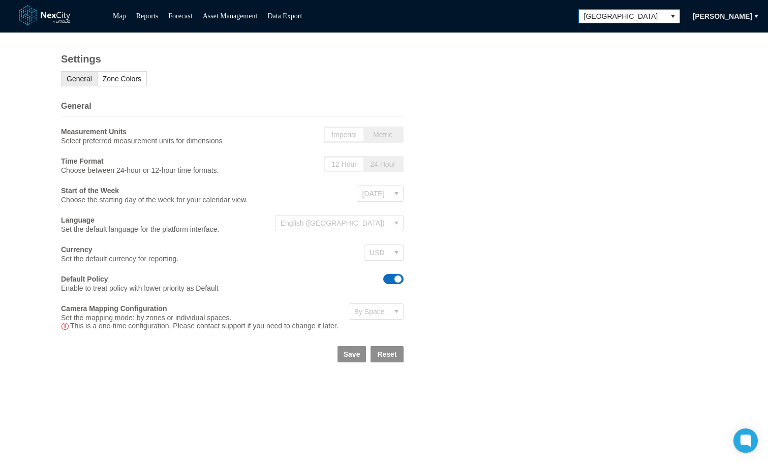
click at [638, 15] on span "[GEOGRAPHIC_DATA]" at bounding box center [622, 16] width 77 height 10
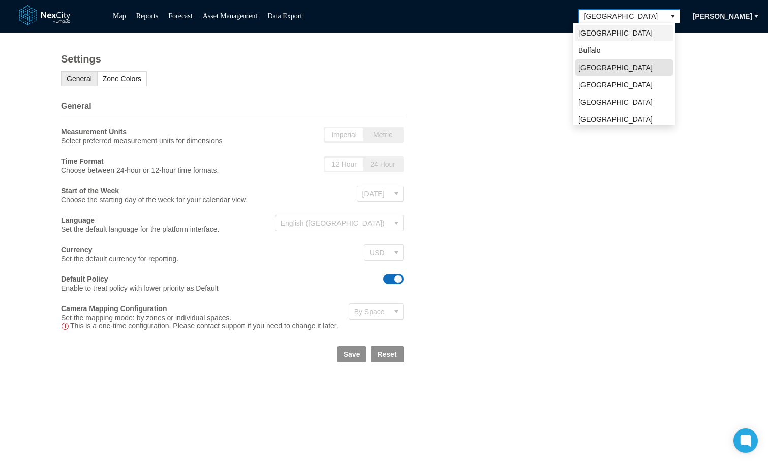
click at [612, 29] on li "[GEOGRAPHIC_DATA]" at bounding box center [625, 33] width 98 height 16
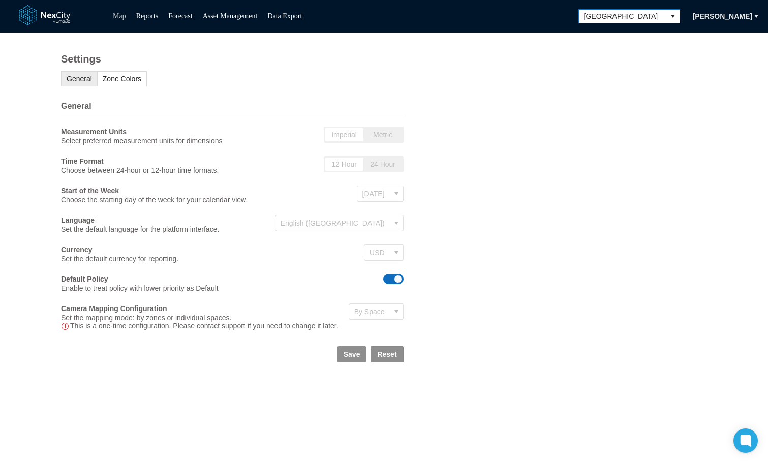
click at [119, 17] on link "Map" at bounding box center [119, 16] width 13 height 8
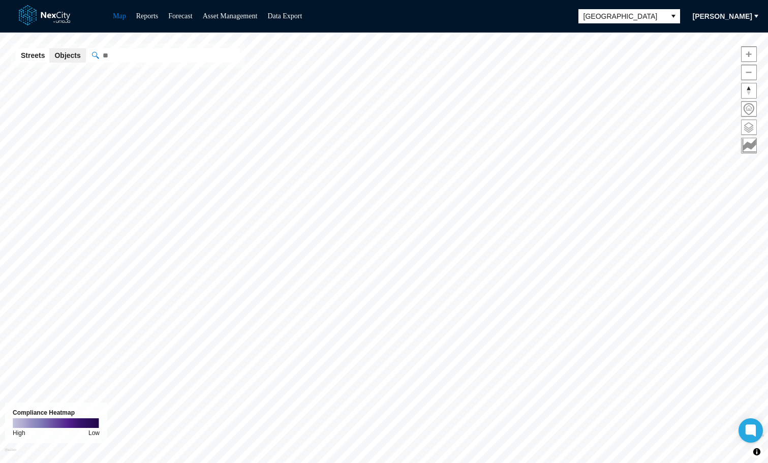
click at [747, 128] on span at bounding box center [749, 127] width 15 height 15
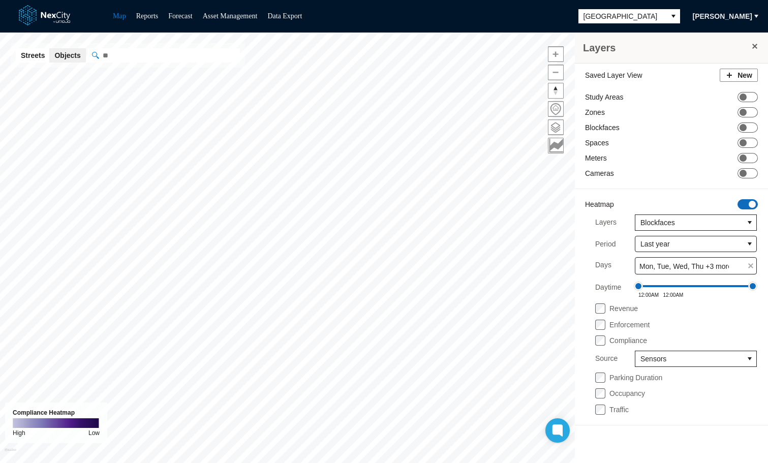
click at [746, 201] on span "ON OFF" at bounding box center [748, 204] width 20 height 10
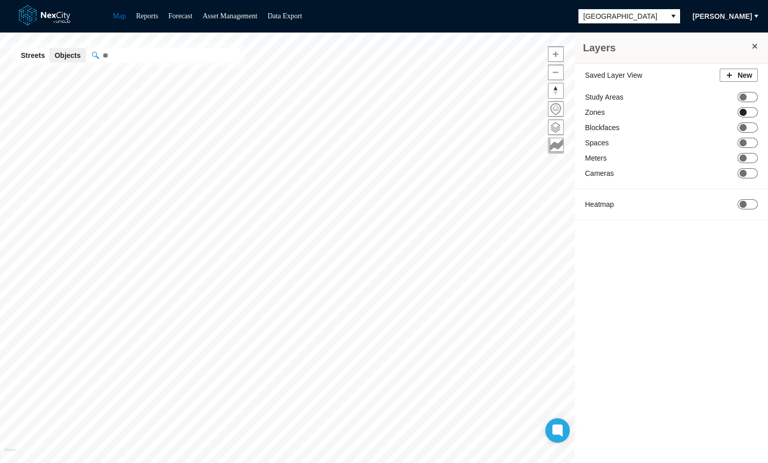
click at [752, 113] on span "ON OFF" at bounding box center [748, 112] width 20 height 10
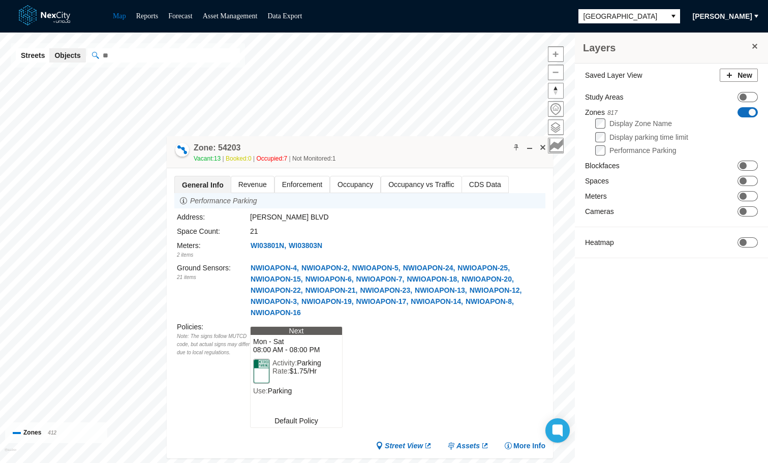
click at [730, 12] on span "[PERSON_NAME]" at bounding box center [722, 16] width 59 height 10
click at [724, 47] on span "Settings" at bounding box center [716, 51] width 32 height 10
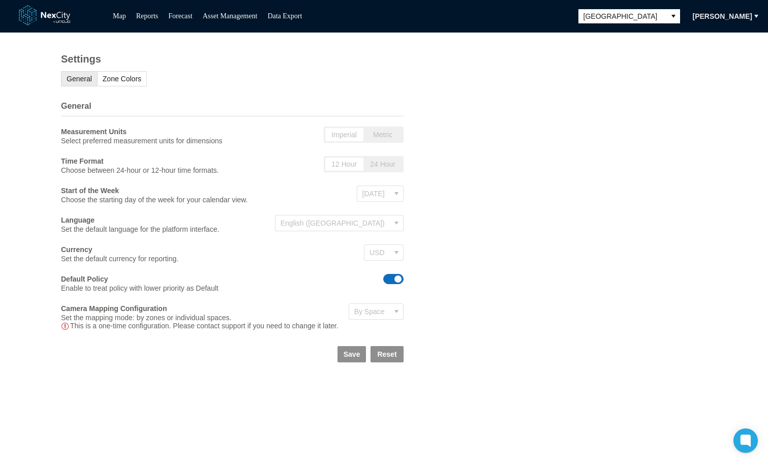
click at [385, 284] on span "ON OFF" at bounding box center [393, 279] width 20 height 10
click at [356, 359] on span "Save" at bounding box center [352, 354] width 17 height 10
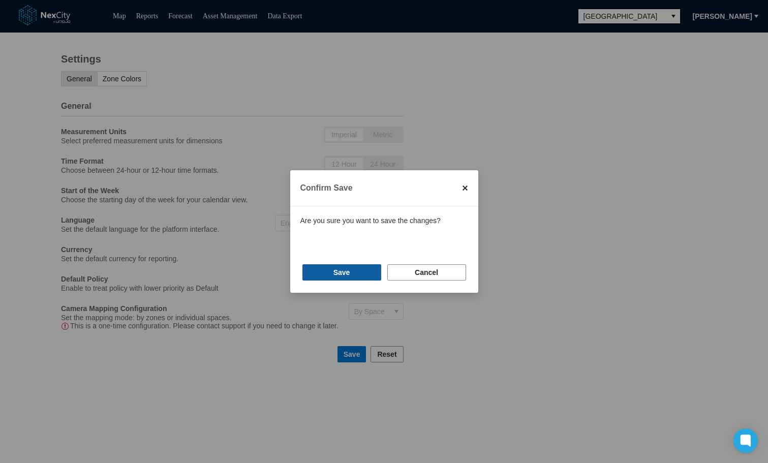
click at [339, 269] on span "Save" at bounding box center [342, 272] width 17 height 10
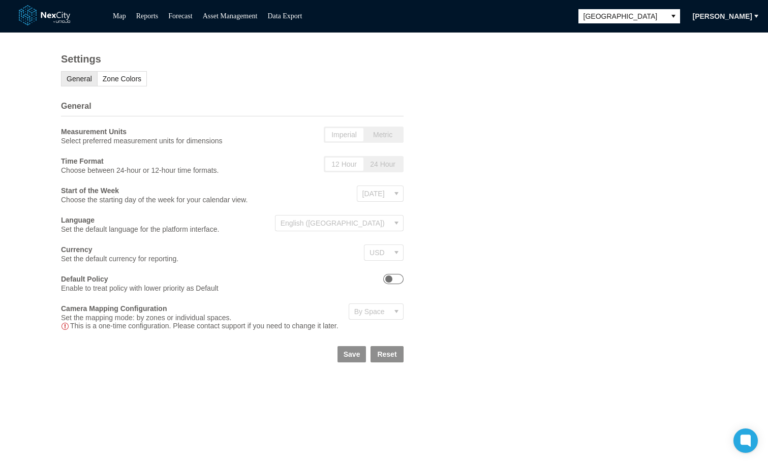
drag, startPoint x: 123, startPoint y: 18, endPoint x: 128, endPoint y: 24, distance: 8.3
click at [123, 18] on link "Map" at bounding box center [119, 16] width 13 height 8
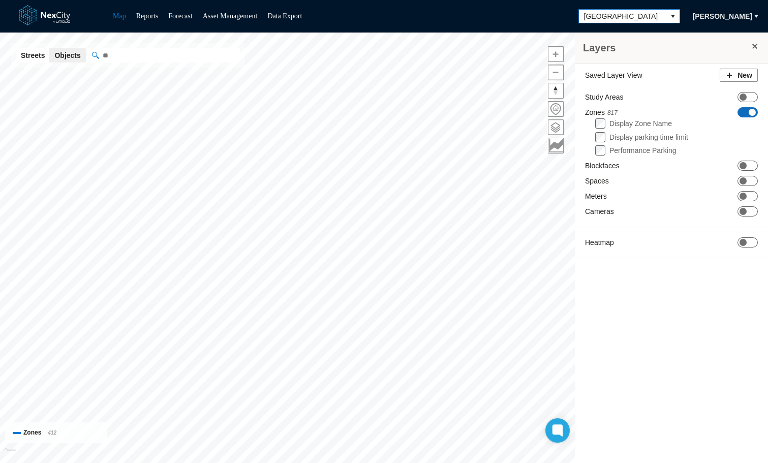
click at [654, 15] on span "[GEOGRAPHIC_DATA]" at bounding box center [622, 16] width 77 height 10
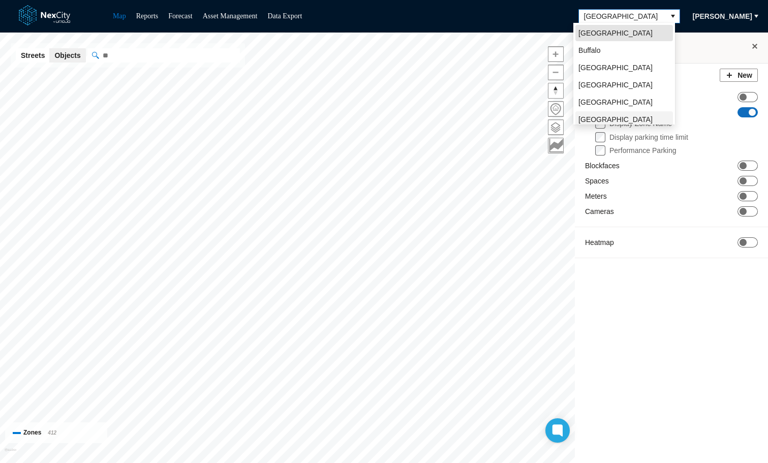
click at [595, 115] on span "[GEOGRAPHIC_DATA][PERSON_NAME]" at bounding box center [625, 124] width 92 height 20
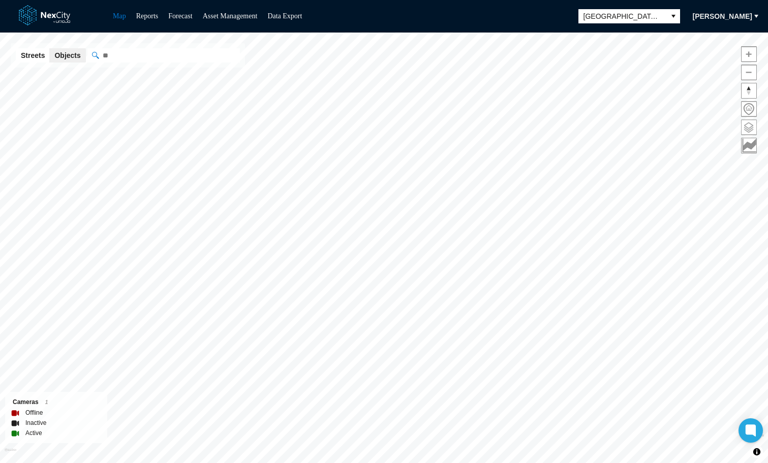
click at [746, 131] on span at bounding box center [749, 127] width 15 height 15
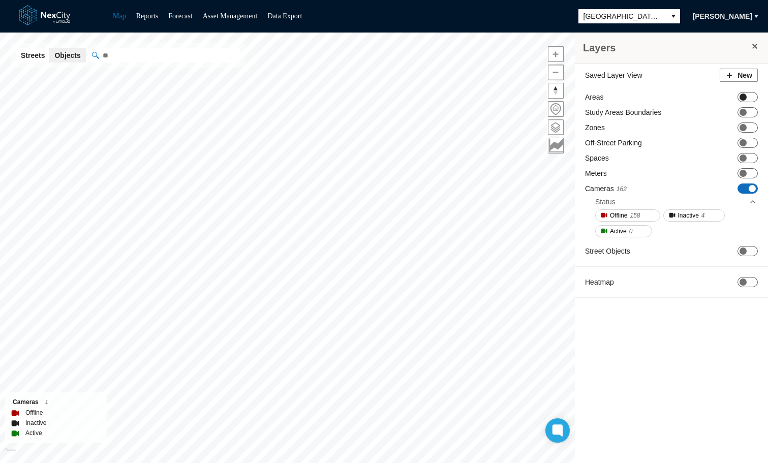
click at [748, 97] on span "ON OFF" at bounding box center [748, 97] width 20 height 10
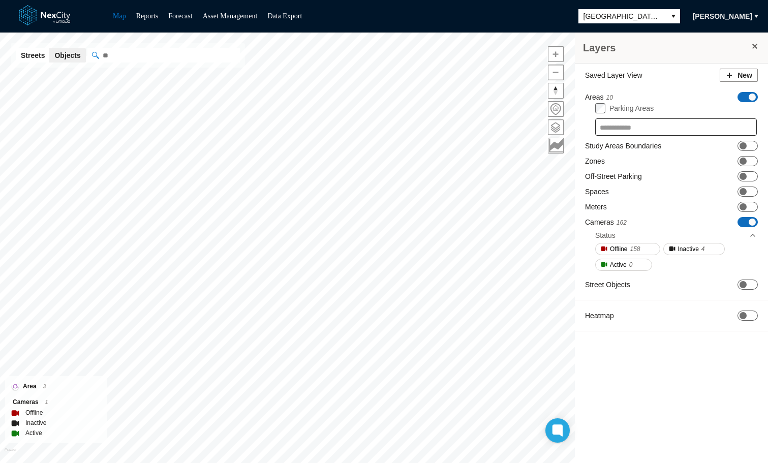
click at [747, 221] on span "ON OFF" at bounding box center [748, 222] width 20 height 10
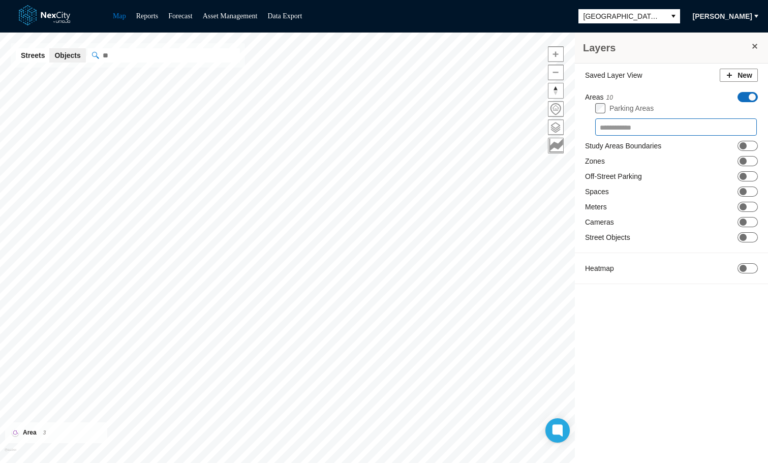
click at [661, 124] on input "text" at bounding box center [678, 128] width 157 height 10
click at [659, 128] on input "text" at bounding box center [692, 128] width 108 height 10
click at [752, 128] on icon at bounding box center [751, 127] width 8 height 8
click at [749, 98] on span at bounding box center [752, 97] width 7 height 7
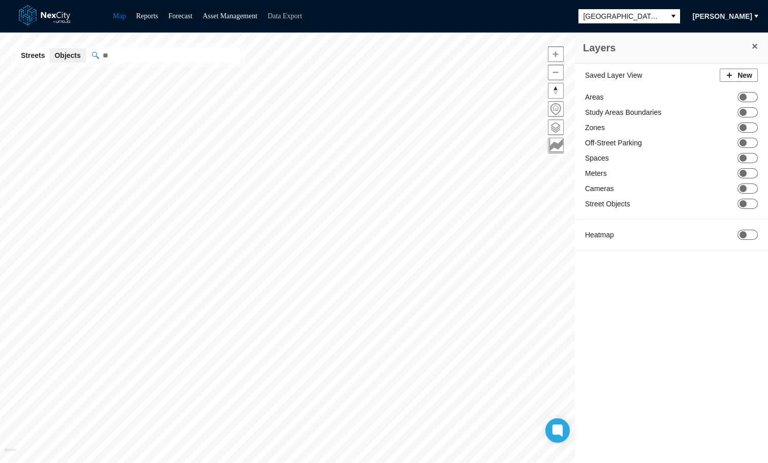
click at [300, 14] on link "Data Export" at bounding box center [284, 16] width 35 height 8
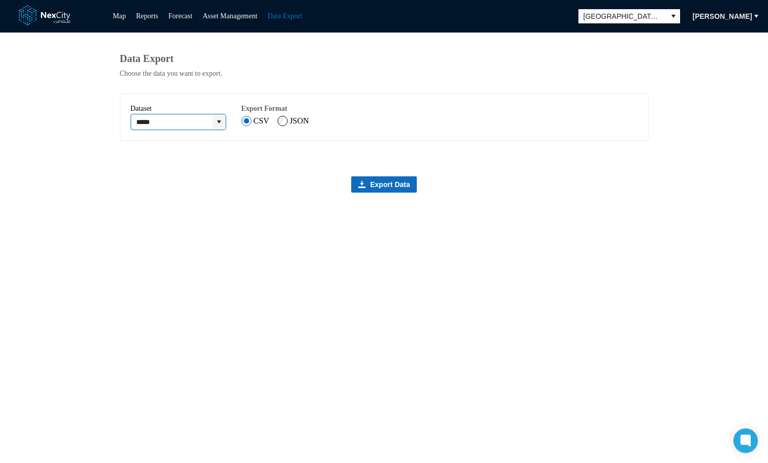
click at [221, 124] on icon "expand combobox" at bounding box center [219, 121] width 4 height 3
click at [164, 184] on li "Areas" at bounding box center [183, 179] width 101 height 16
type input "*****"
click at [378, 188] on span "Export Data" at bounding box center [390, 184] width 40 height 10
click at [397, 190] on span "Export Data" at bounding box center [390, 184] width 40 height 10
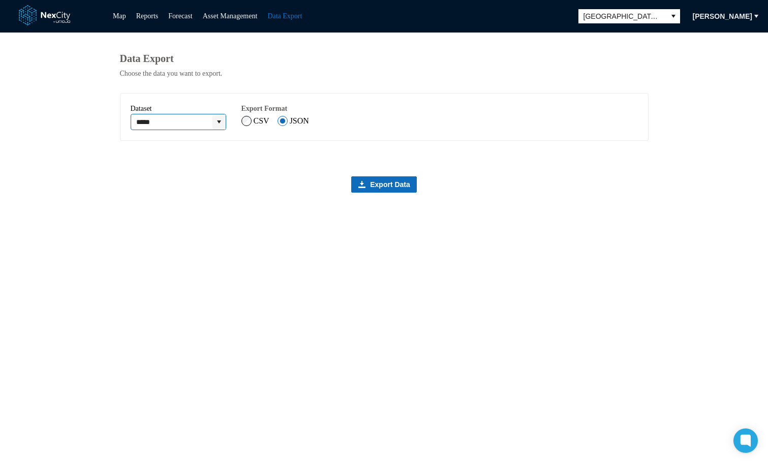
click at [223, 124] on icon "expand combobox" at bounding box center [219, 122] width 8 height 8
click at [624, 16] on span "[GEOGRAPHIC_DATA][PERSON_NAME]" at bounding box center [622, 16] width 77 height 10
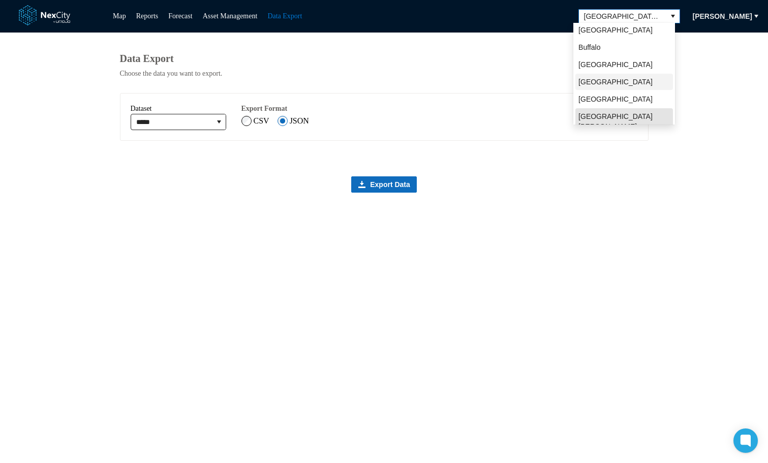
scroll to position [22, 0]
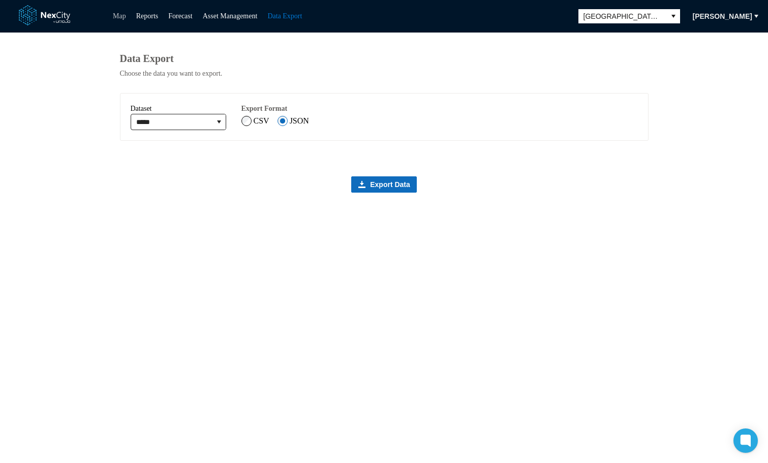
click at [118, 15] on link "Map" at bounding box center [119, 16] width 13 height 8
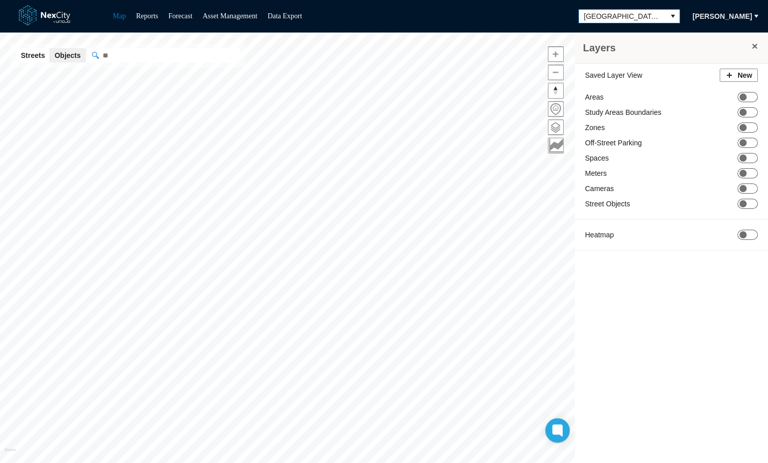
click at [638, 17] on span "[GEOGRAPHIC_DATA][PERSON_NAME]" at bounding box center [622, 16] width 77 height 10
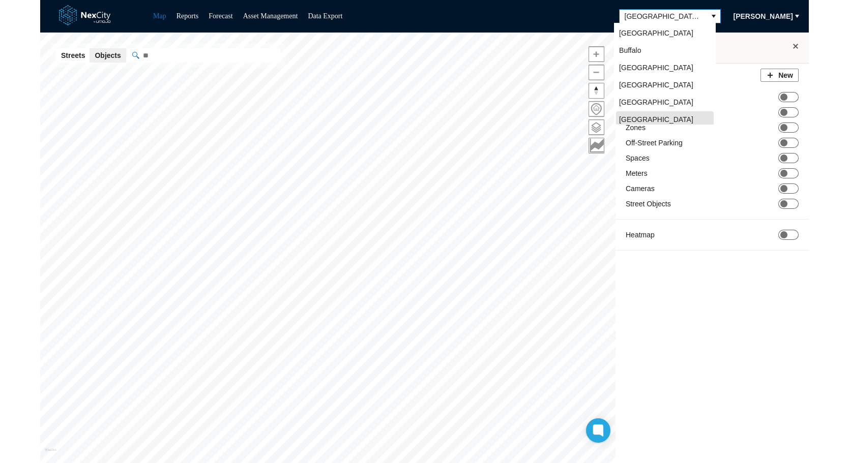
scroll to position [3, 0]
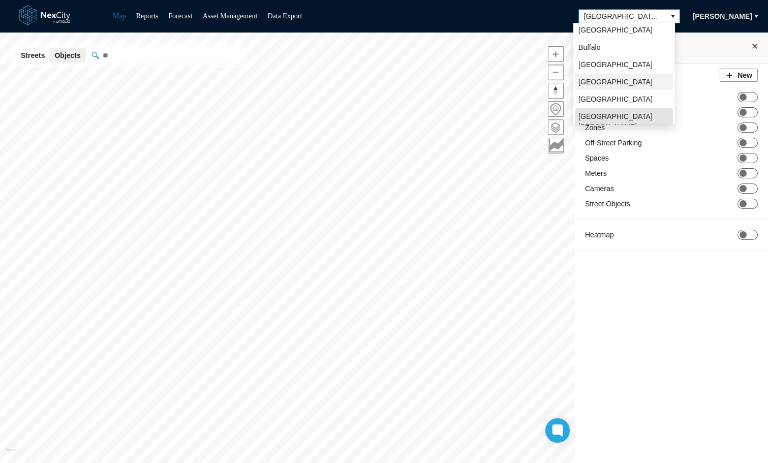
click at [601, 84] on span "[GEOGRAPHIC_DATA]" at bounding box center [616, 82] width 74 height 10
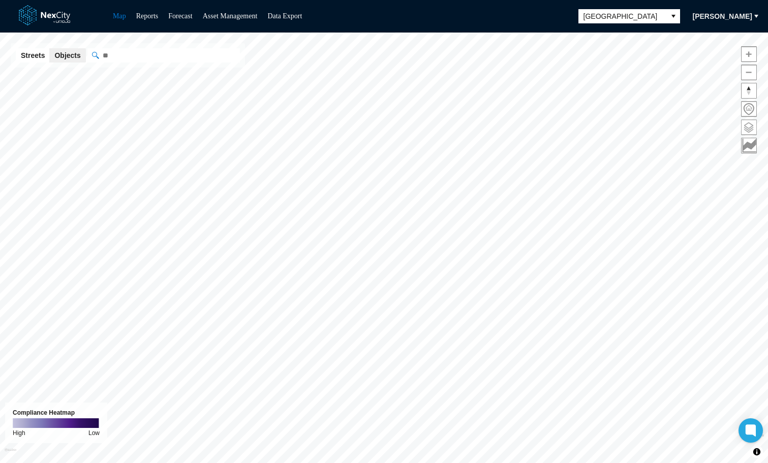
click at [749, 131] on span at bounding box center [749, 127] width 15 height 15
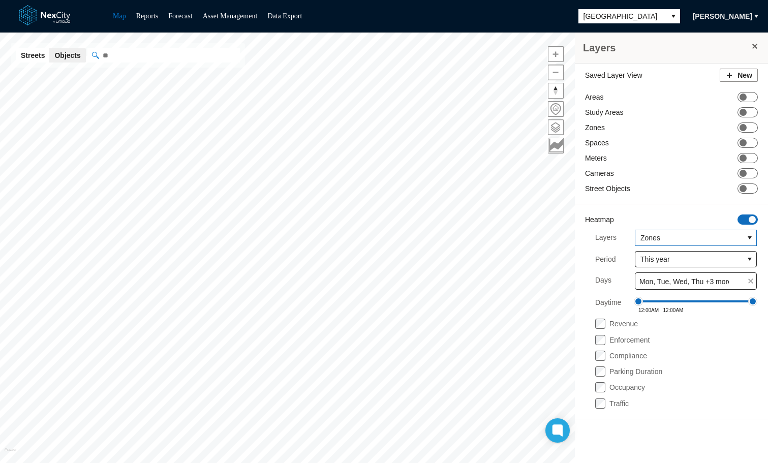
click at [686, 235] on span "Zones" at bounding box center [690, 238] width 98 height 10
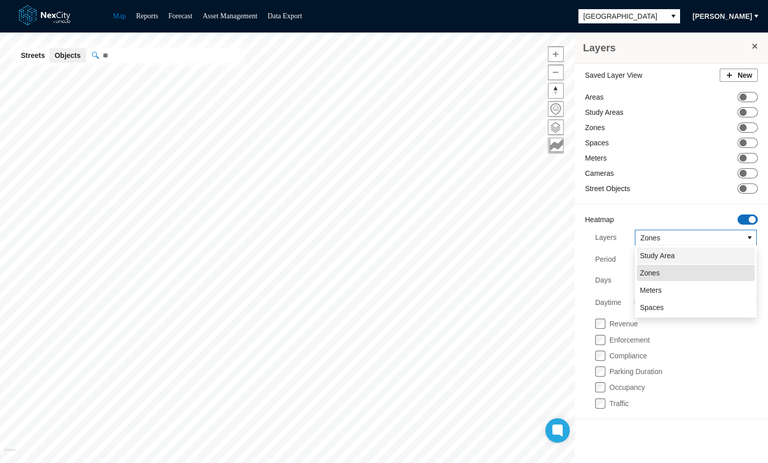
click at [673, 253] on span "Study Area" at bounding box center [657, 256] width 35 height 10
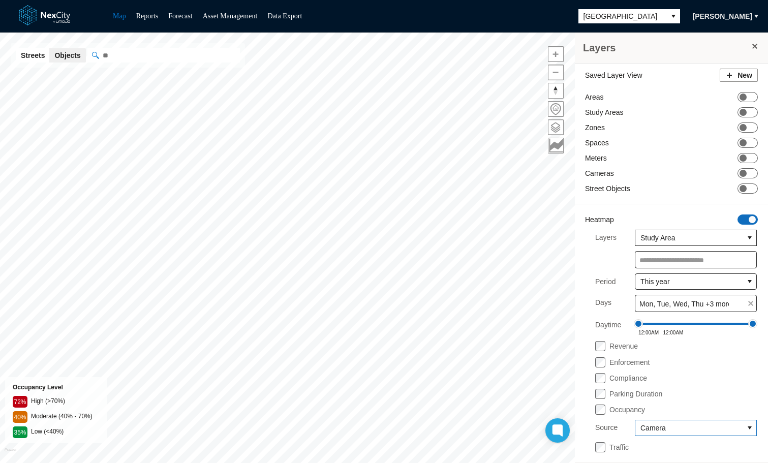
click at [666, 428] on span "Camera" at bounding box center [690, 428] width 98 height 10
click at [657, 396] on li "Sensors" at bounding box center [688, 393] width 118 height 16
click at [679, 238] on span "Study Area" at bounding box center [690, 238] width 98 height 10
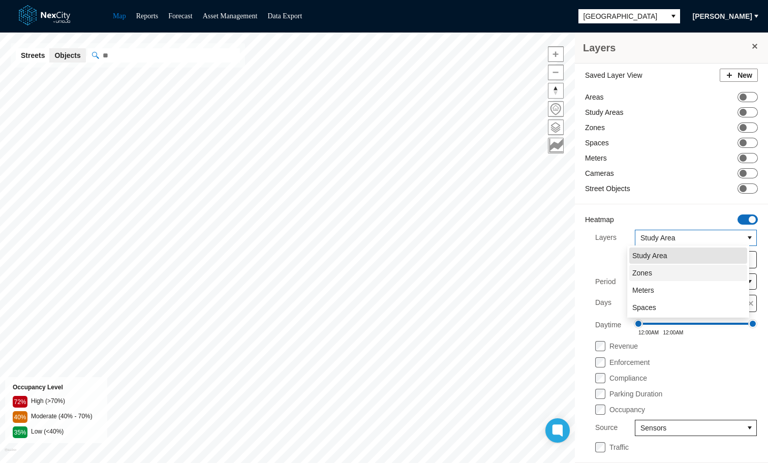
click at [662, 272] on li "Zones" at bounding box center [688, 273] width 118 height 16
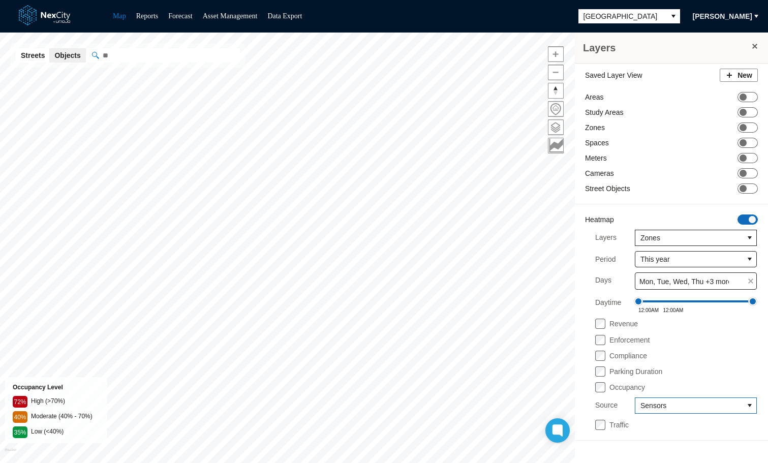
click at [685, 407] on span "Sensors" at bounding box center [690, 406] width 98 height 10
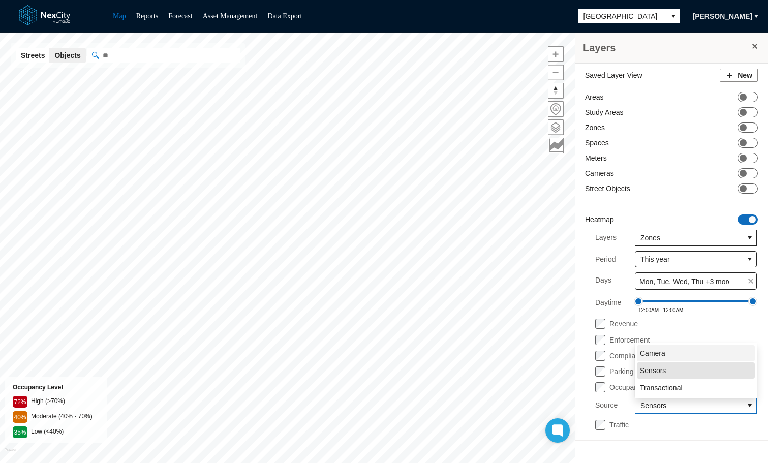
click at [672, 353] on li "Camera" at bounding box center [696, 353] width 118 height 16
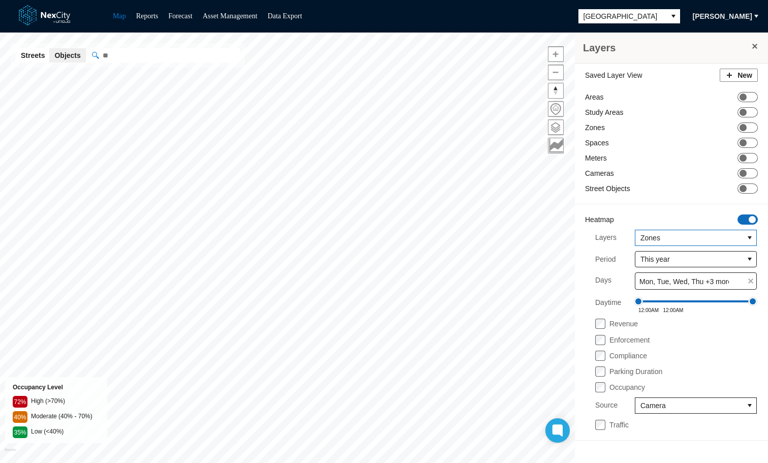
click at [700, 236] on span "Zones" at bounding box center [690, 238] width 98 height 10
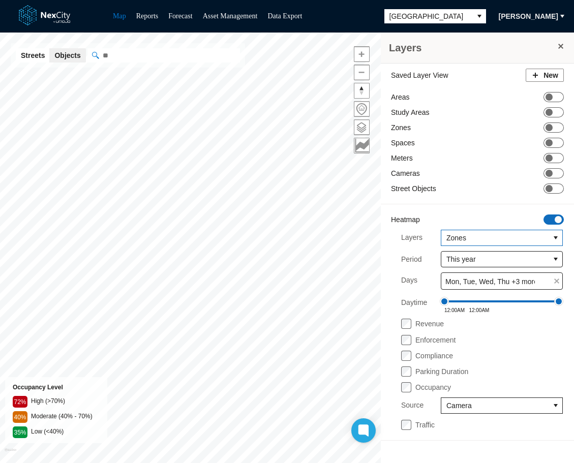
click at [501, 238] on span "Zones" at bounding box center [495, 238] width 98 height 10
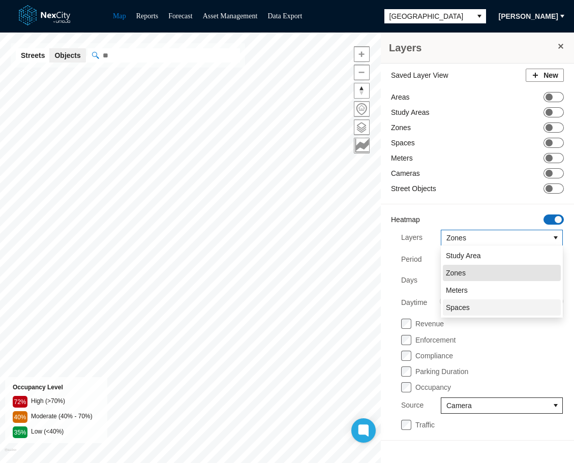
click at [466, 307] on span "Spaces" at bounding box center [458, 308] width 24 height 10
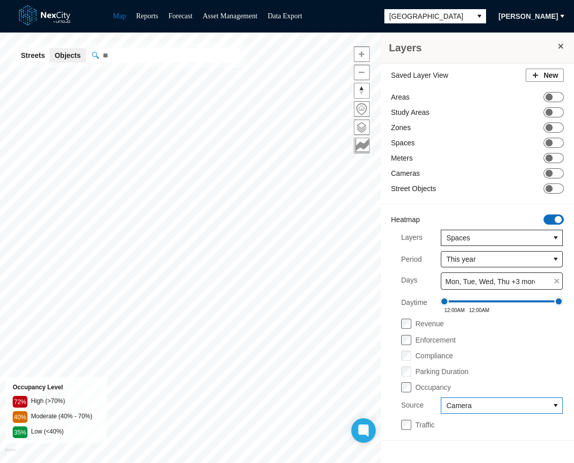
click at [482, 404] on span "Camera" at bounding box center [495, 406] width 98 height 10
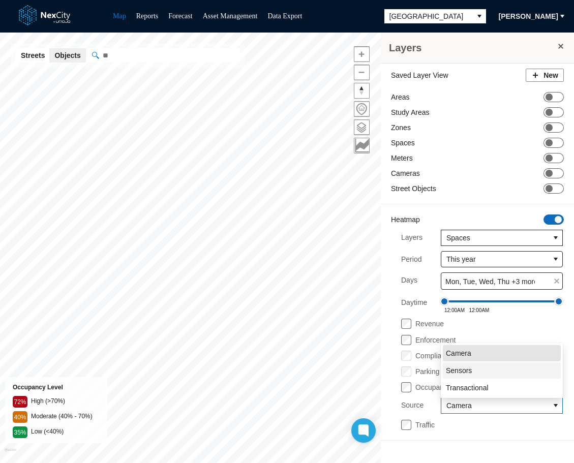
click at [475, 372] on li "Sensors" at bounding box center [502, 371] width 118 height 16
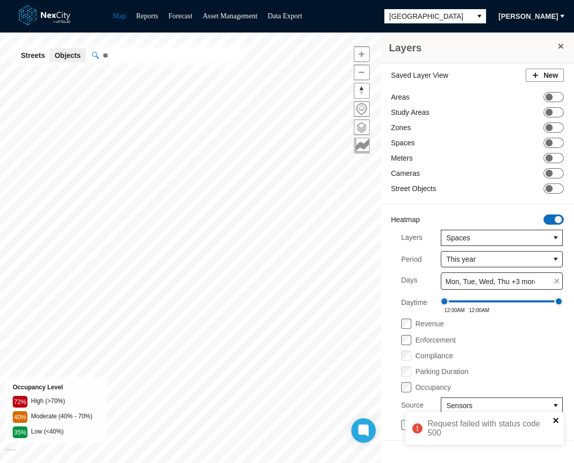
click at [557, 418] on icon "close" at bounding box center [556, 420] width 7 height 8
click at [307, 16] on ul "Map Reports Forecast Asset Management Data Export" at bounding box center [207, 16] width 199 height 12
click at [302, 17] on link "Data Export" at bounding box center [284, 16] width 35 height 8
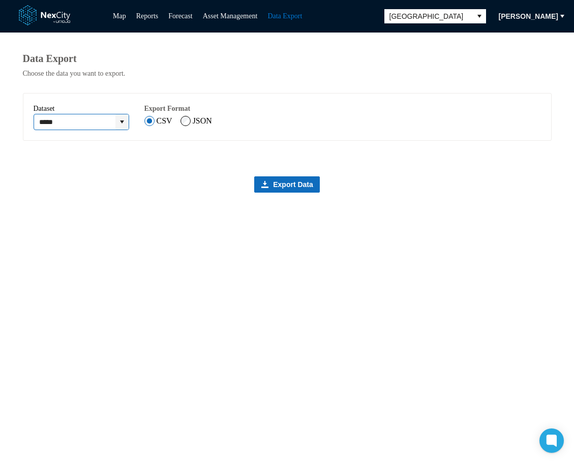
click at [124, 124] on icon "expand combobox" at bounding box center [122, 121] width 4 height 3
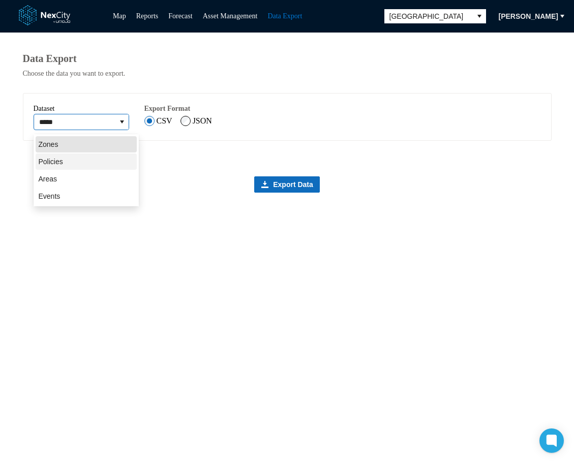
click at [71, 163] on li "Policies" at bounding box center [86, 162] width 101 height 16
type input "********"
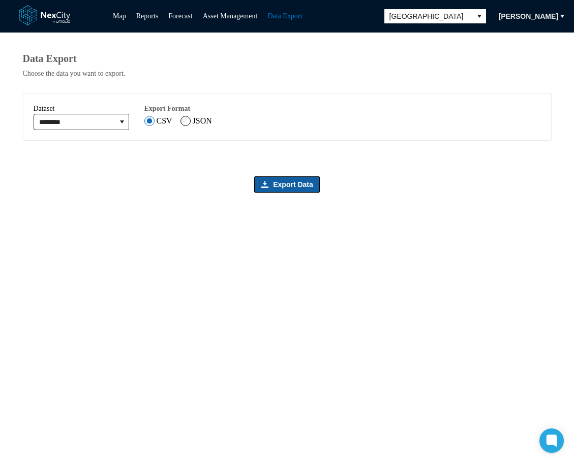
click at [284, 190] on span "Export Data" at bounding box center [293, 184] width 40 height 10
click at [277, 186] on span "Export Data" at bounding box center [293, 184] width 40 height 10
click at [227, 18] on link "Asset Management" at bounding box center [230, 16] width 55 height 8
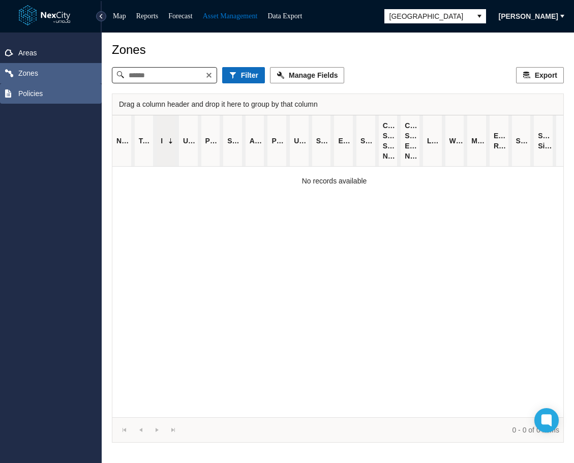
click at [38, 92] on span "Policies" at bounding box center [30, 93] width 24 height 10
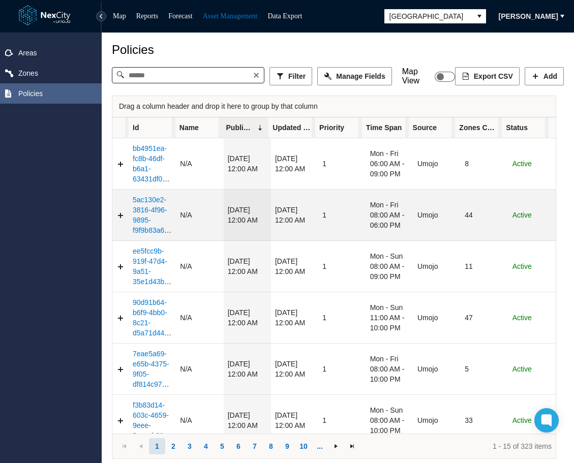
click at [141, 225] on link "5ac130e2-3816-4f96-9895-f9f9b83a689c" at bounding box center [154, 215] width 43 height 39
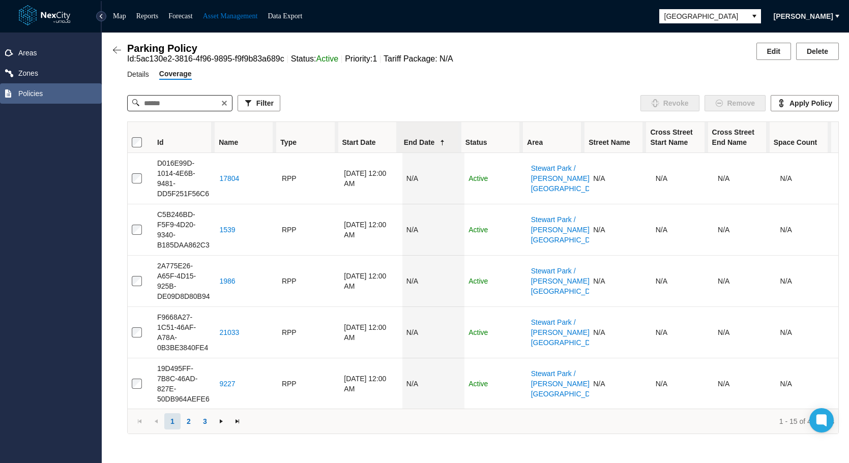
click at [36, 94] on span "Policies" at bounding box center [30, 93] width 24 height 10
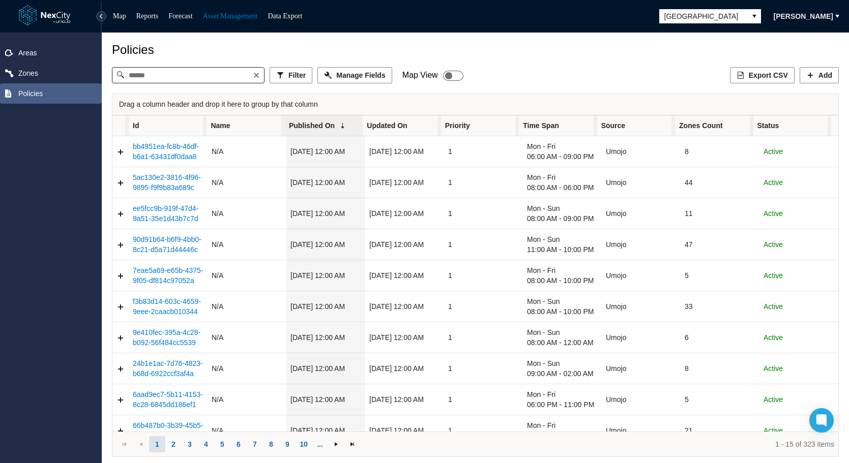
click at [35, 94] on span "Policies" at bounding box center [30, 93] width 24 height 10
click at [733, 125] on span "Zones Count" at bounding box center [714, 125] width 78 height 20
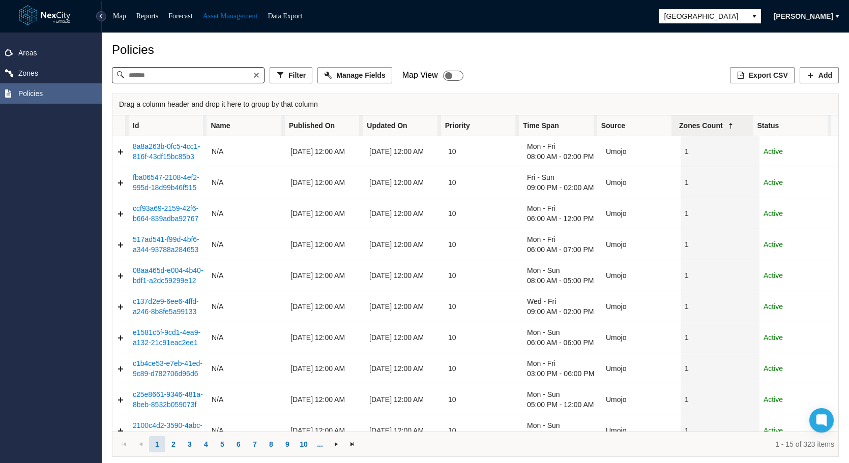
click at [733, 125] on span "Zones Count" at bounding box center [714, 125] width 78 height 20
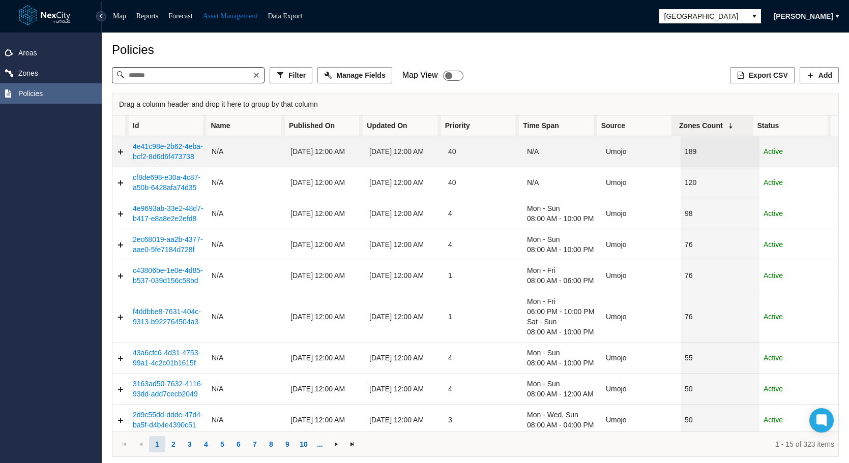
click at [162, 155] on link "4e41c98e-2b62-4eba-bcf2-8d6d6f473738" at bounding box center [168, 151] width 70 height 18
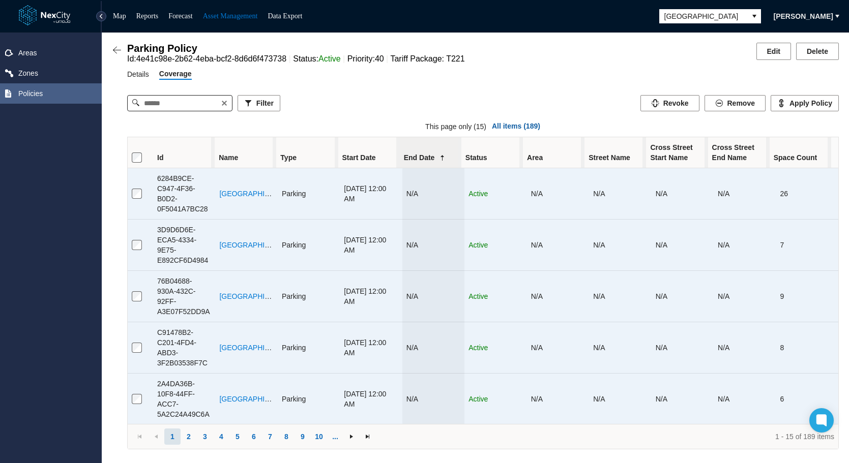
click at [497, 131] on span "All items ( 189 )" at bounding box center [516, 127] width 48 height 10
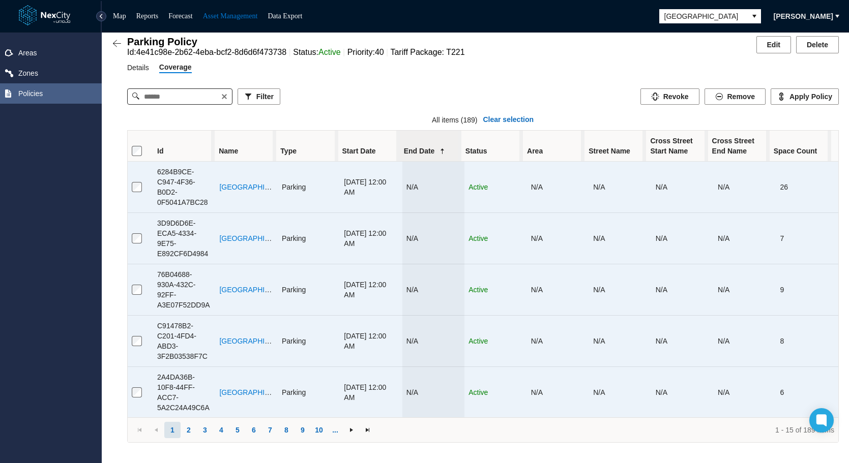
scroll to position [10, 0]
click at [504, 123] on span "Clear selection" at bounding box center [508, 120] width 51 height 10
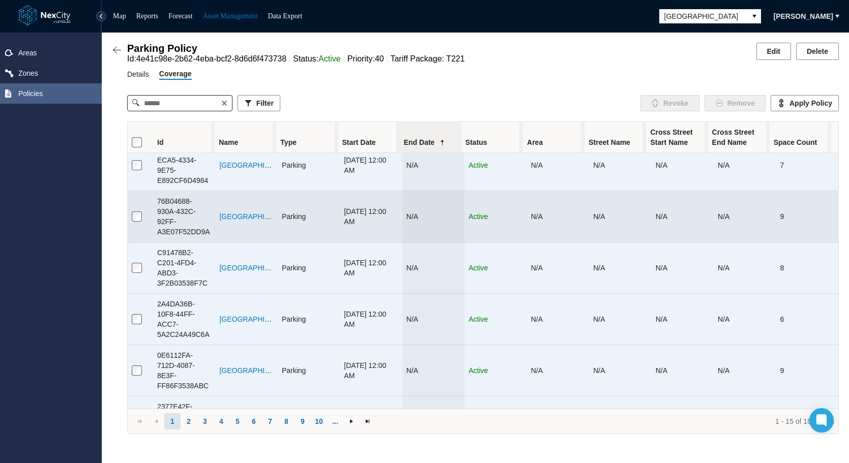
scroll to position [102, 0]
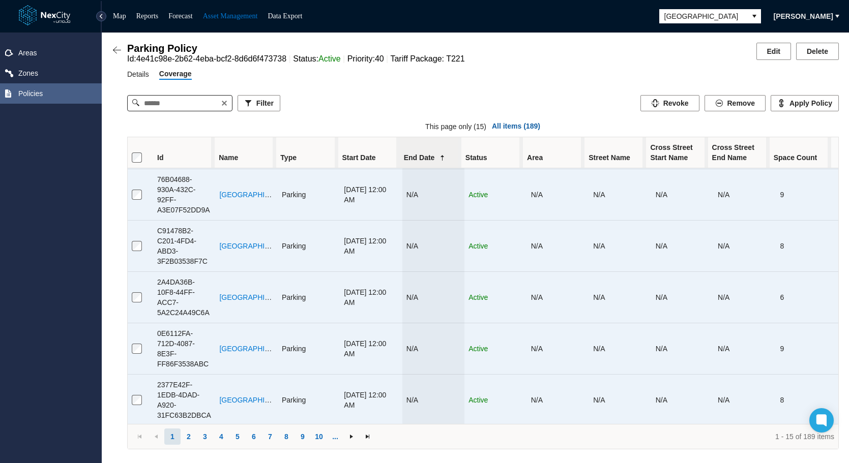
click at [509, 130] on span "All items ( 189 )" at bounding box center [516, 127] width 48 height 10
click at [499, 127] on span "Clear selection" at bounding box center [508, 127] width 51 height 10
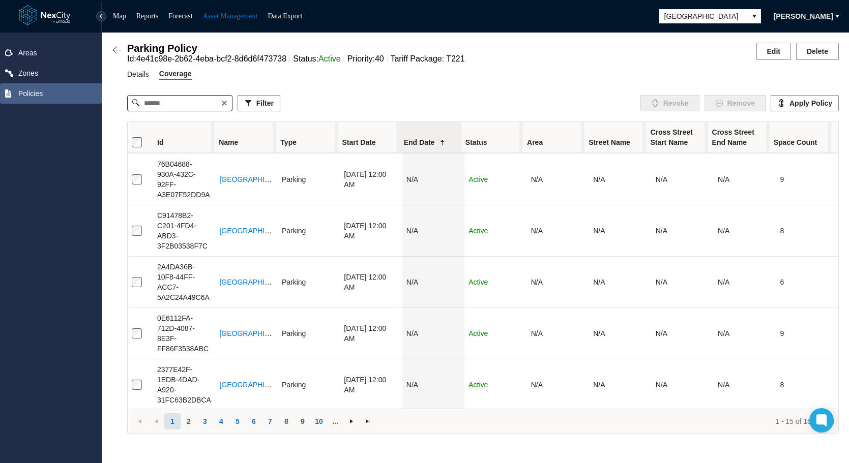
click at [58, 93] on span "Policies" at bounding box center [51, 93] width 102 height 20
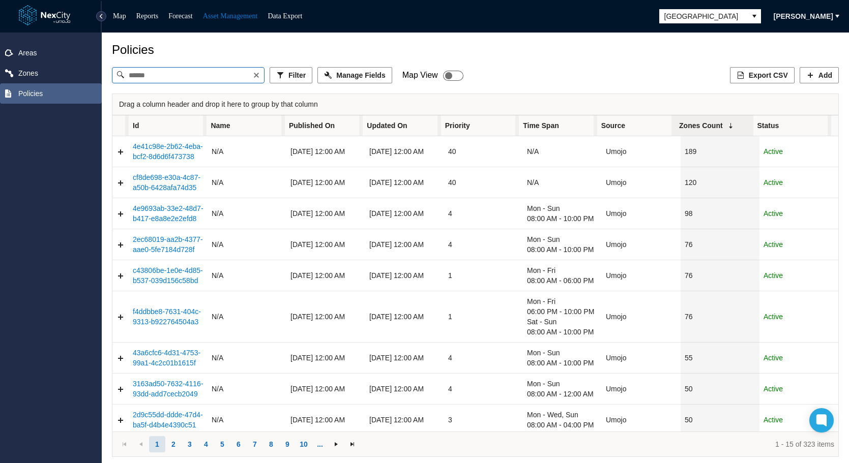
click at [177, 77] on input at bounding box center [188, 75] width 129 height 15
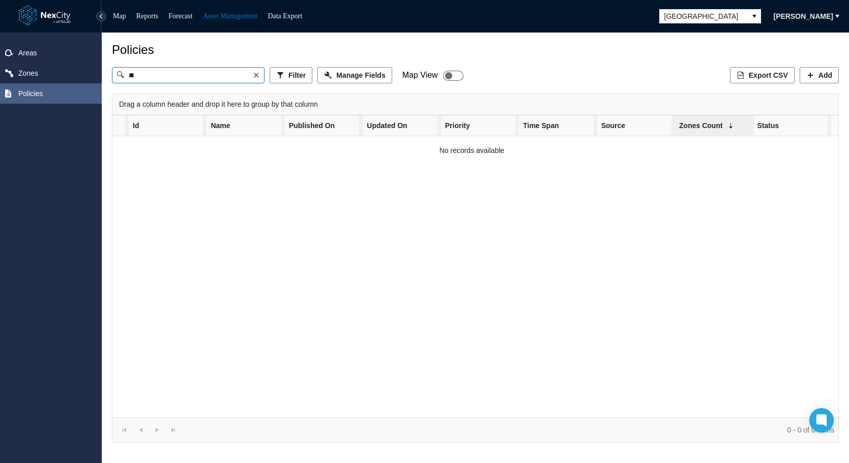
type input "*"
type input "***"
click at [728, 12] on span "[GEOGRAPHIC_DATA]" at bounding box center [703, 16] width 77 height 10
click at [259, 73] on span at bounding box center [256, 75] width 8 height 8
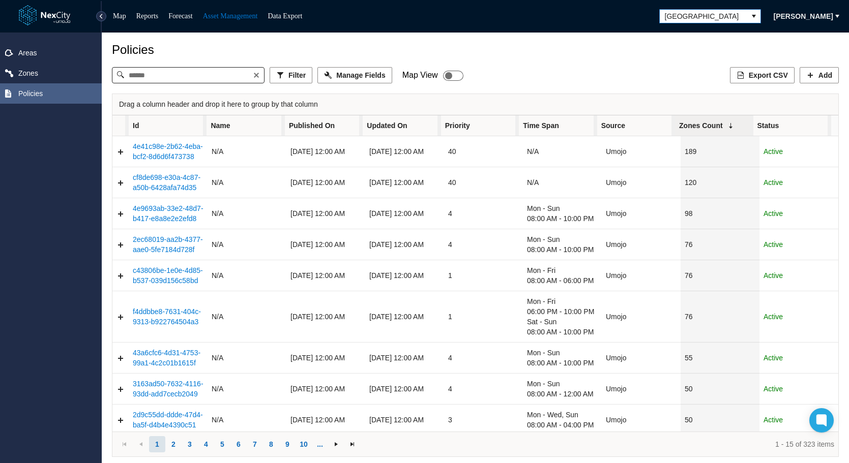
click at [721, 14] on span "[GEOGRAPHIC_DATA]" at bounding box center [703, 16] width 77 height 10
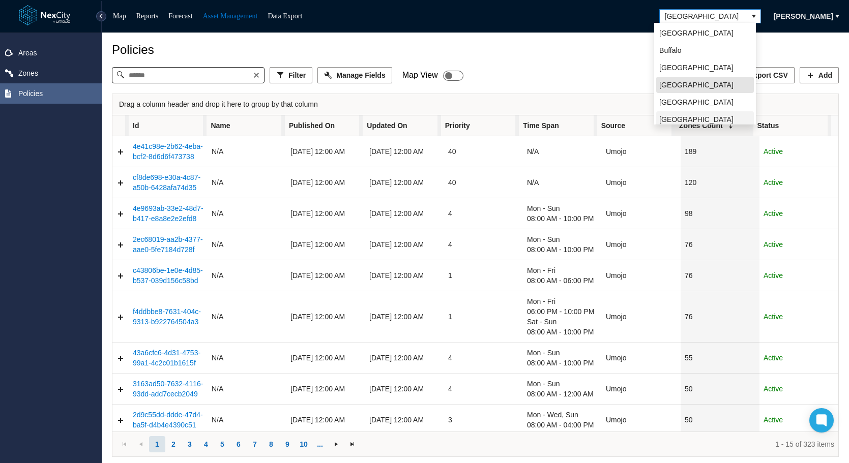
scroll to position [22, 0]
click at [677, 116] on li "[GEOGRAPHIC_DATA]" at bounding box center [705, 124] width 98 height 16
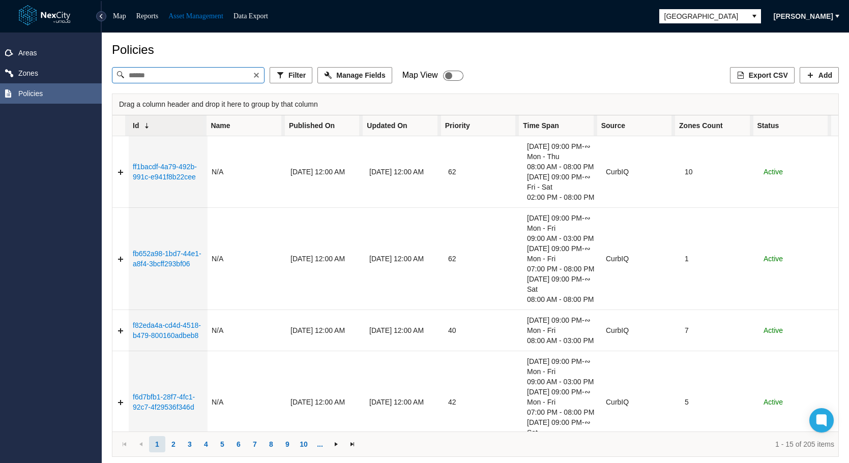
click at [226, 79] on input at bounding box center [188, 75] width 129 height 15
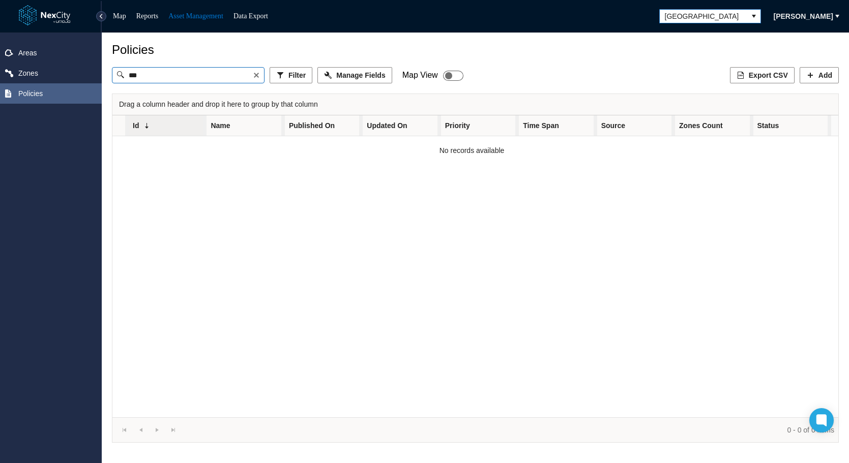
type input "***"
click at [711, 11] on span "[GEOGRAPHIC_DATA]" at bounding box center [703, 16] width 77 height 10
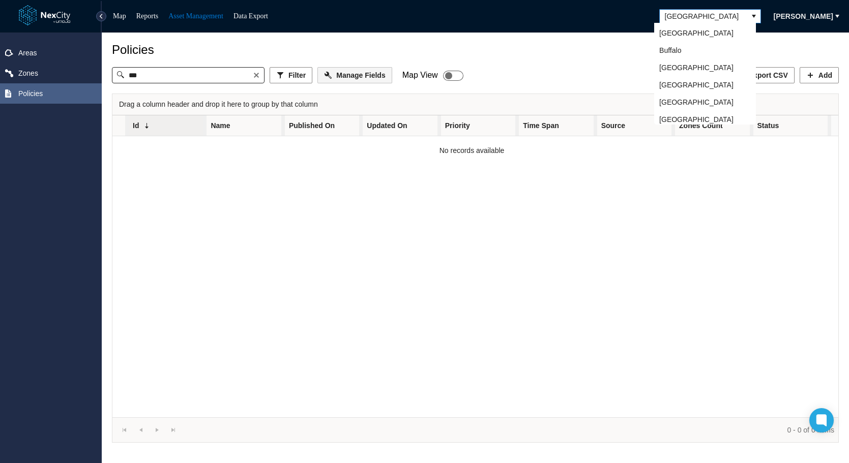
scroll to position [20, 0]
click at [252, 79] on input "***" at bounding box center [188, 75] width 129 height 15
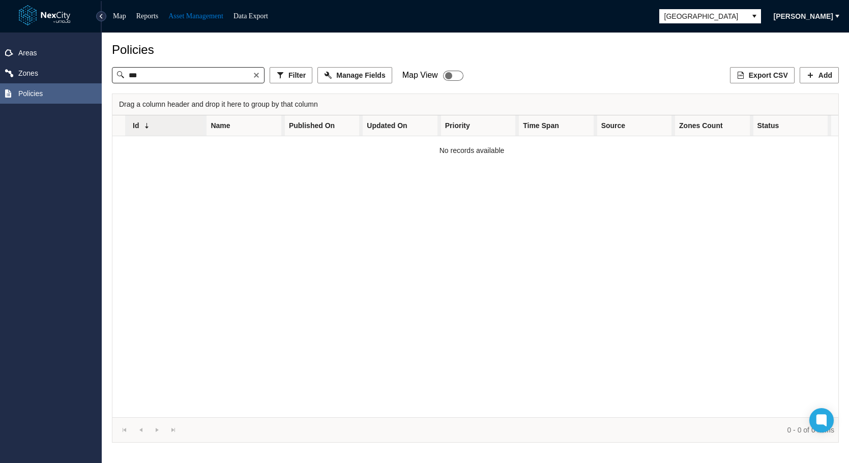
click at [258, 79] on span at bounding box center [256, 75] width 8 height 8
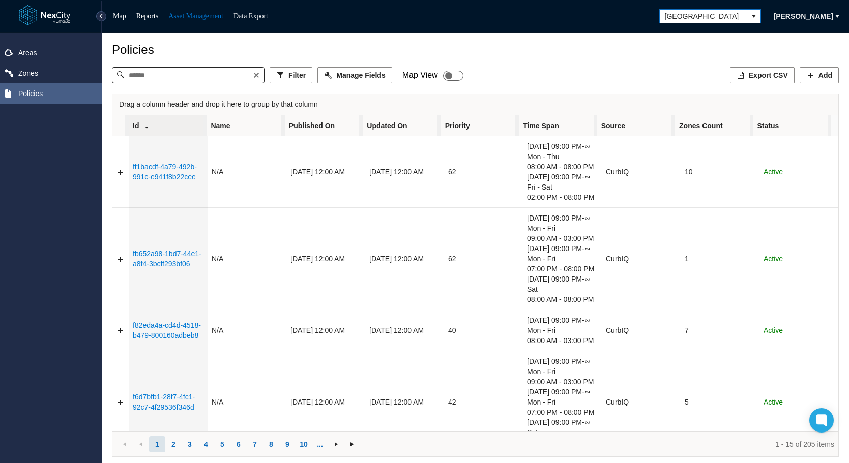
click at [709, 15] on span "[GEOGRAPHIC_DATA]" at bounding box center [703, 16] width 77 height 10
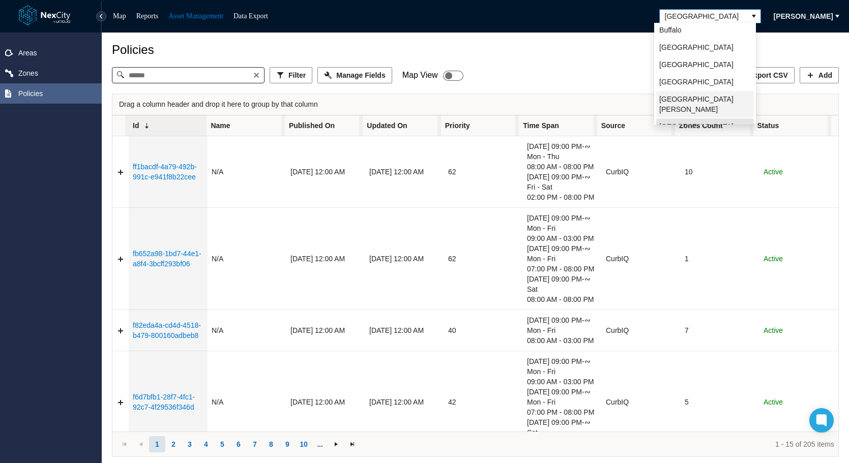
click at [680, 99] on span "[GEOGRAPHIC_DATA][PERSON_NAME]" at bounding box center [705, 104] width 92 height 20
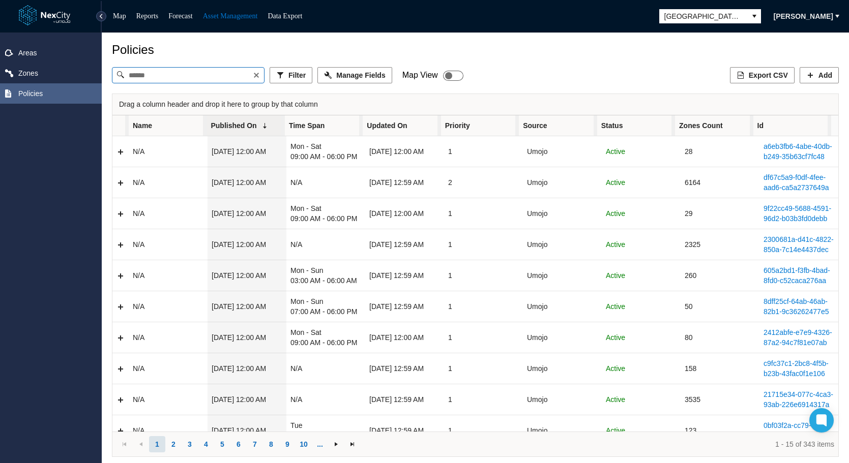
click at [216, 75] on input at bounding box center [188, 75] width 129 height 15
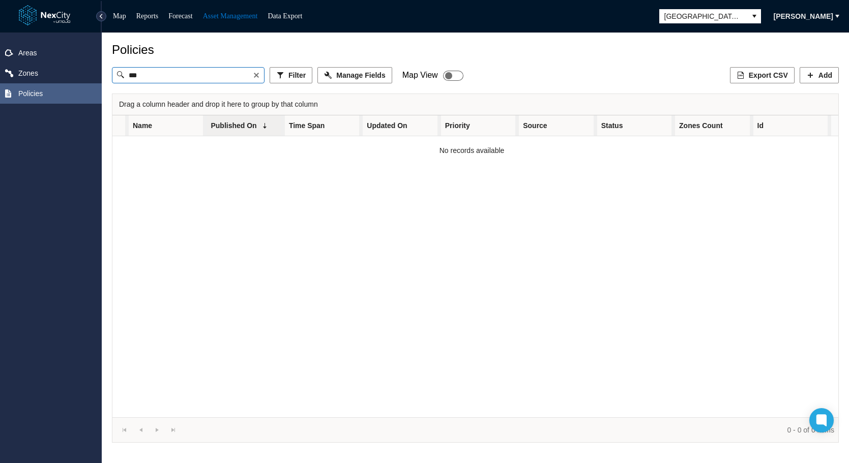
type input "***"
click at [258, 76] on span at bounding box center [256, 75] width 8 height 8
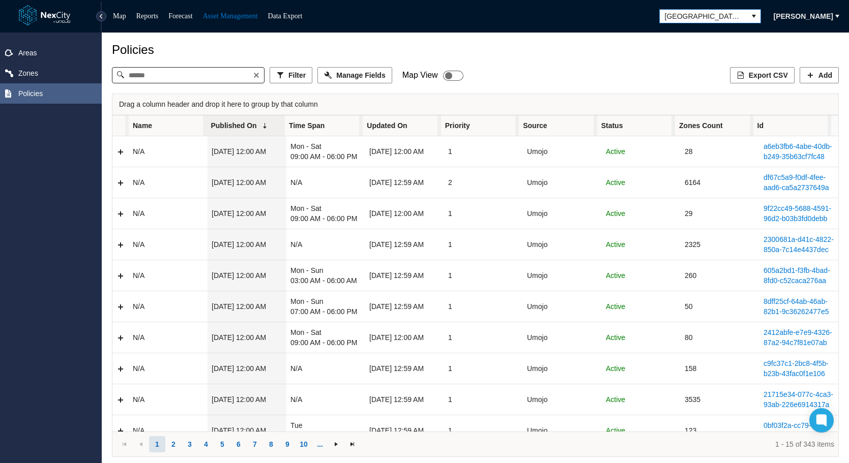
click at [739, 14] on span "[GEOGRAPHIC_DATA][PERSON_NAME]" at bounding box center [702, 16] width 87 height 13
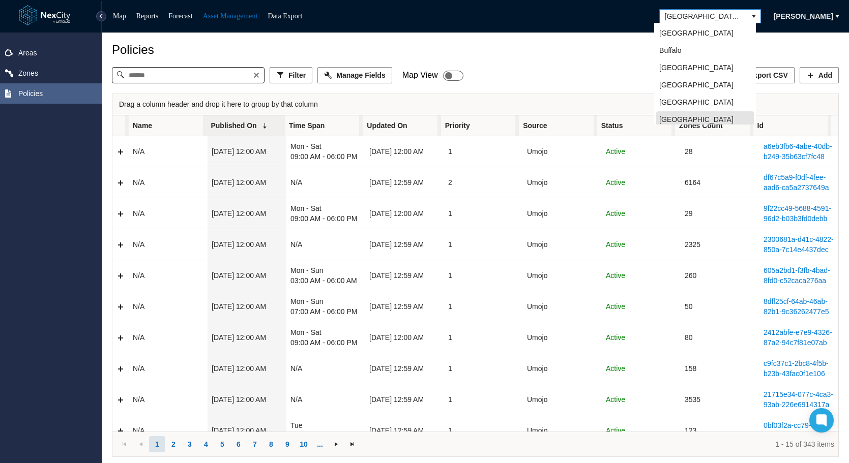
scroll to position [3, 0]
click at [675, 62] on span "[GEOGRAPHIC_DATA]" at bounding box center [696, 64] width 74 height 10
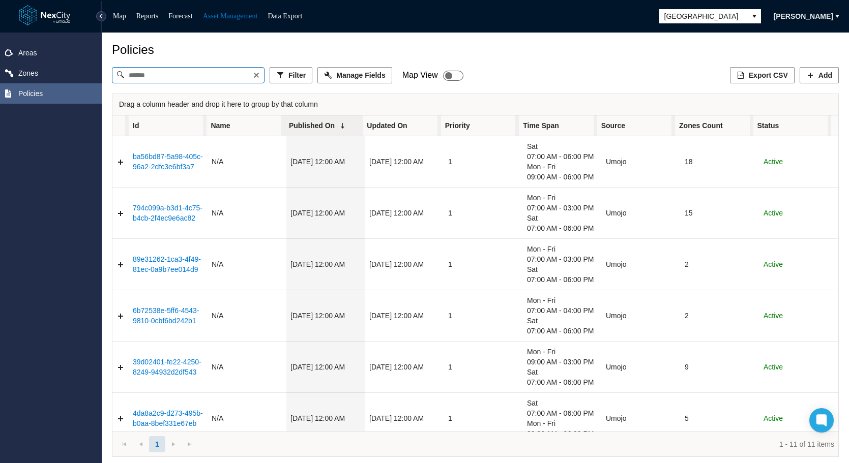
click at [212, 78] on input at bounding box center [188, 75] width 129 height 15
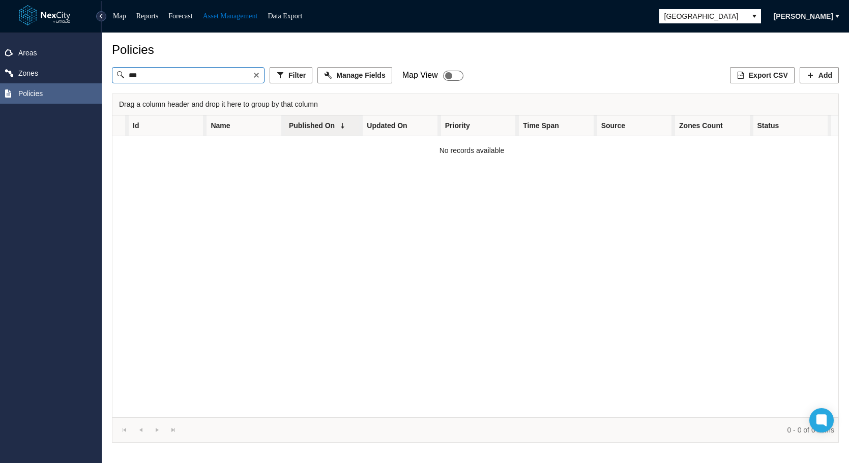
type input "***"
click at [256, 76] on span at bounding box center [256, 75] width 8 height 8
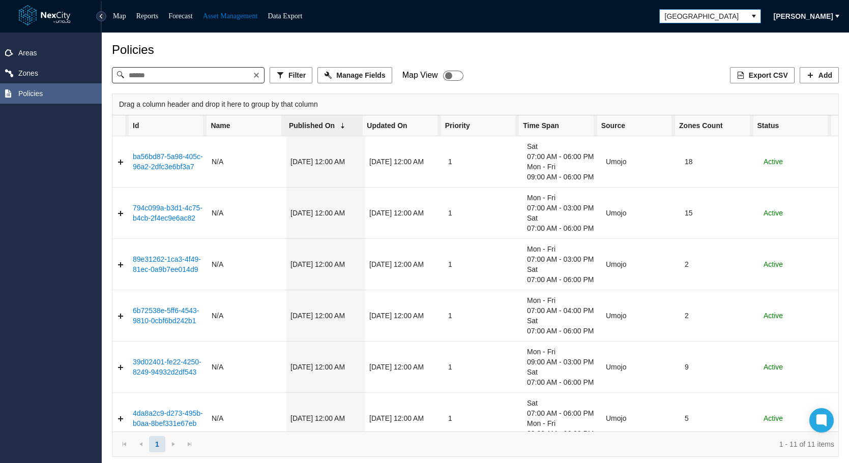
click at [718, 12] on span "[GEOGRAPHIC_DATA]" at bounding box center [703, 16] width 77 height 10
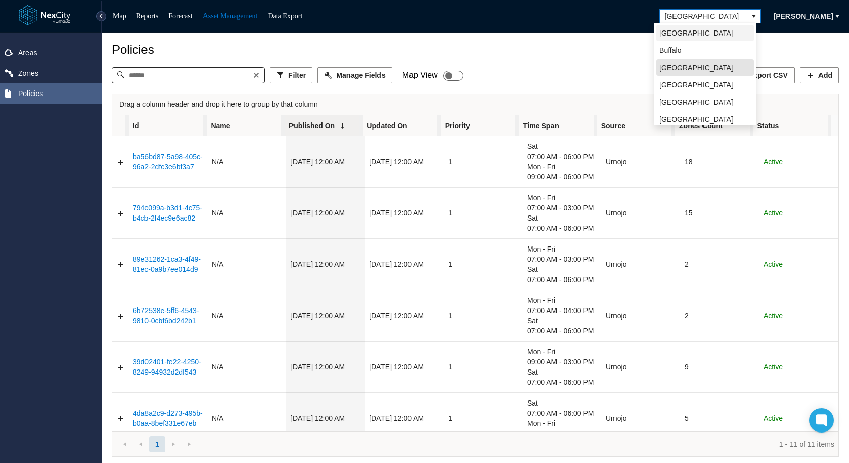
click at [679, 33] on span "[GEOGRAPHIC_DATA]" at bounding box center [696, 33] width 74 height 10
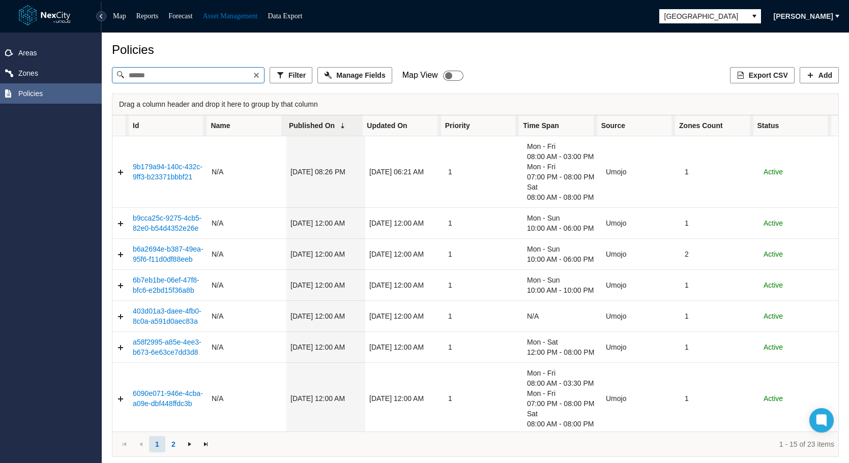
click at [159, 81] on input at bounding box center [188, 75] width 129 height 15
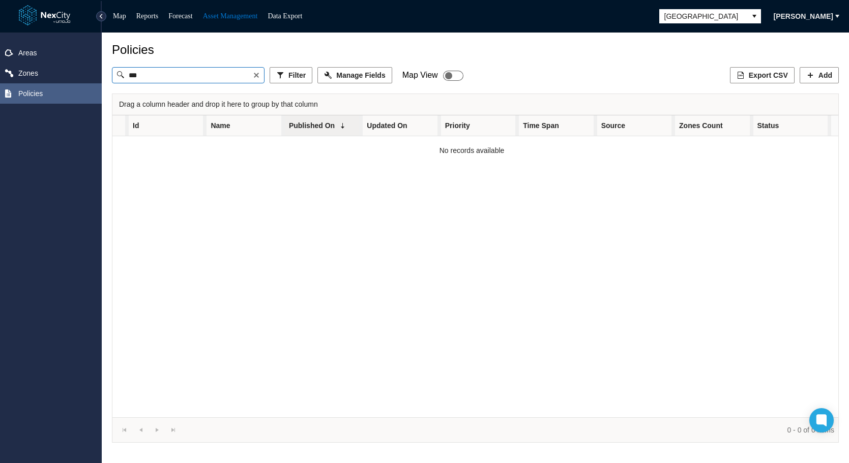
type input "***"
click at [258, 78] on span at bounding box center [256, 75] width 8 height 8
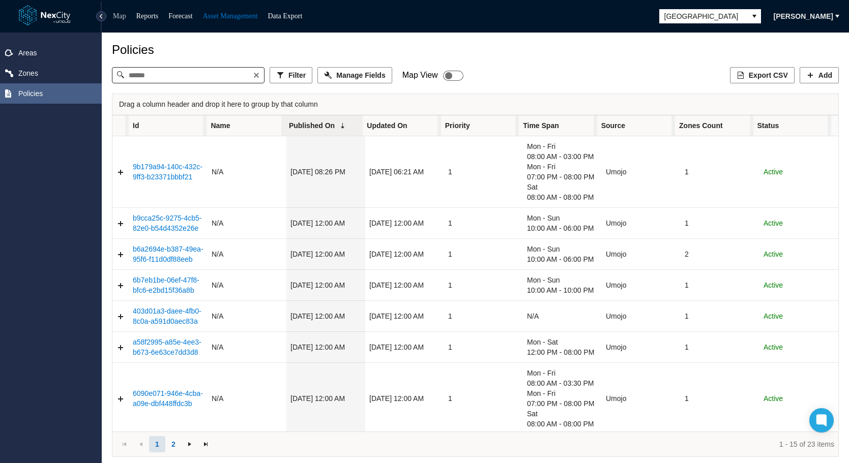
click at [120, 17] on link "Map" at bounding box center [119, 16] width 13 height 8
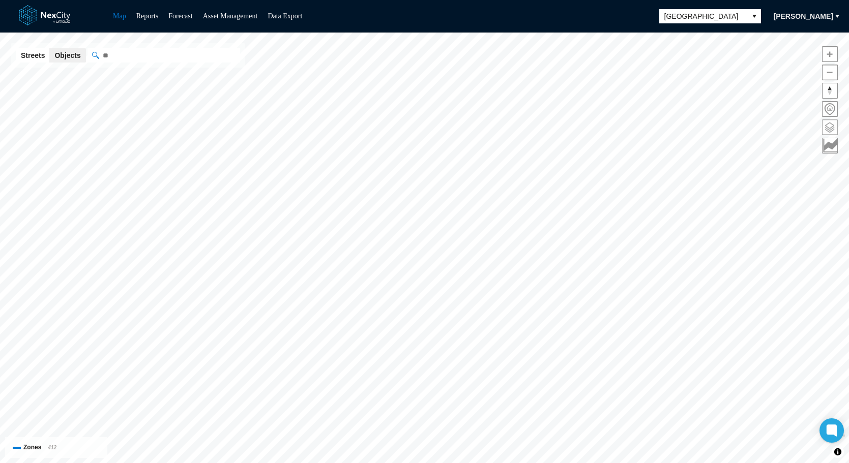
click at [768, 126] on span at bounding box center [829, 127] width 15 height 15
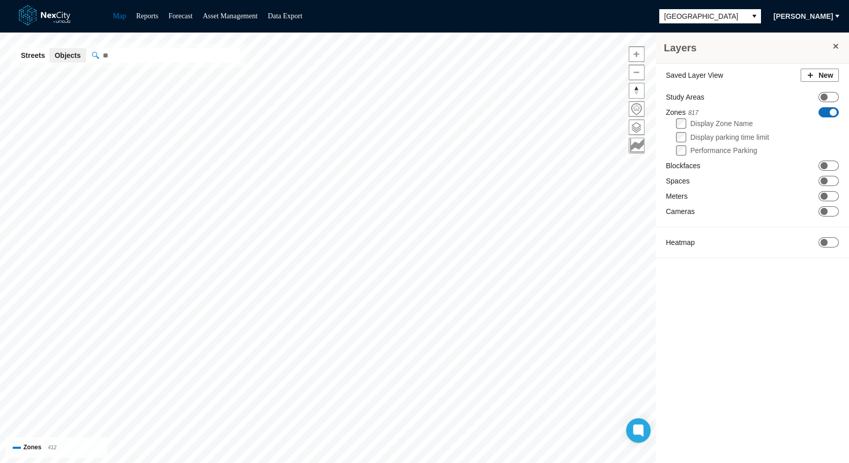
click at [768, 111] on span at bounding box center [832, 112] width 7 height 7
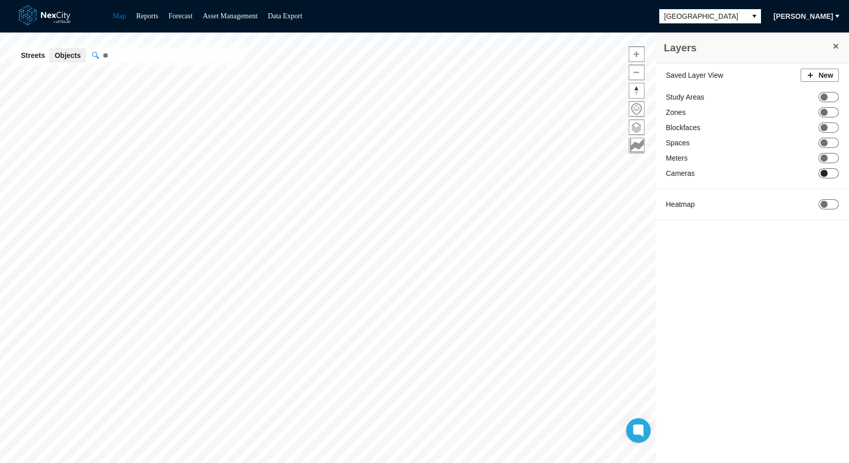
click at [768, 171] on span at bounding box center [823, 173] width 7 height 7
click at [768, 144] on span "ON OFF" at bounding box center [828, 143] width 20 height 10
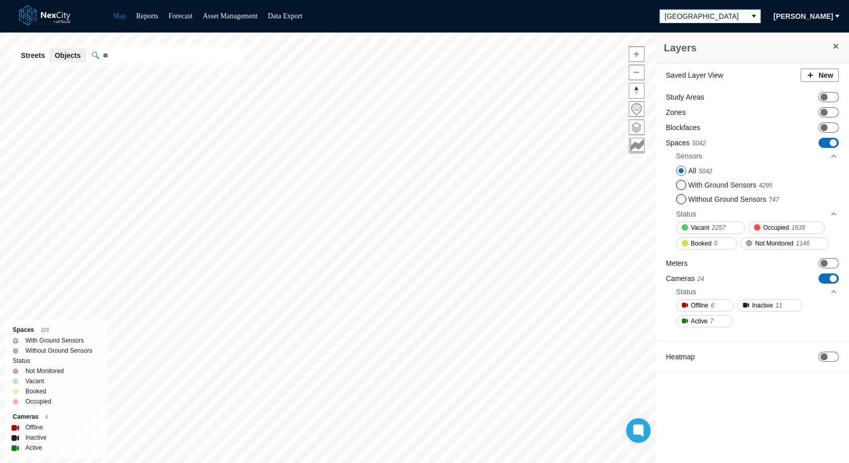
click at [738, 10] on span "[GEOGRAPHIC_DATA]" at bounding box center [702, 16] width 87 height 13
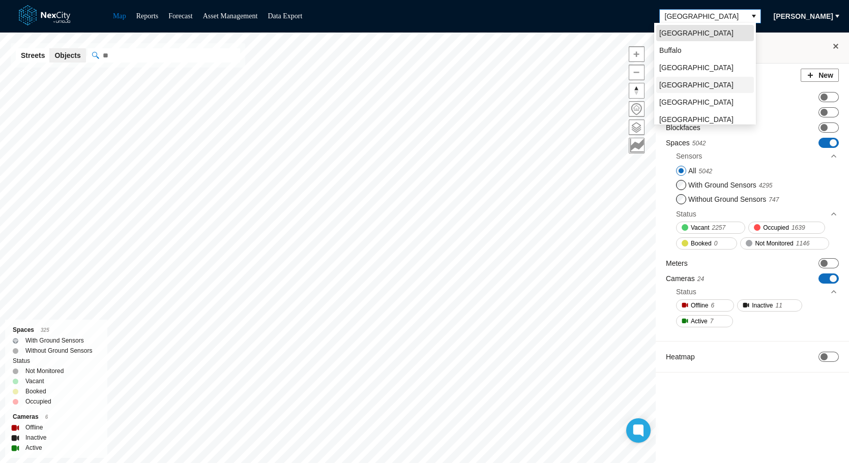
click at [685, 81] on span "[GEOGRAPHIC_DATA]" at bounding box center [696, 85] width 74 height 10
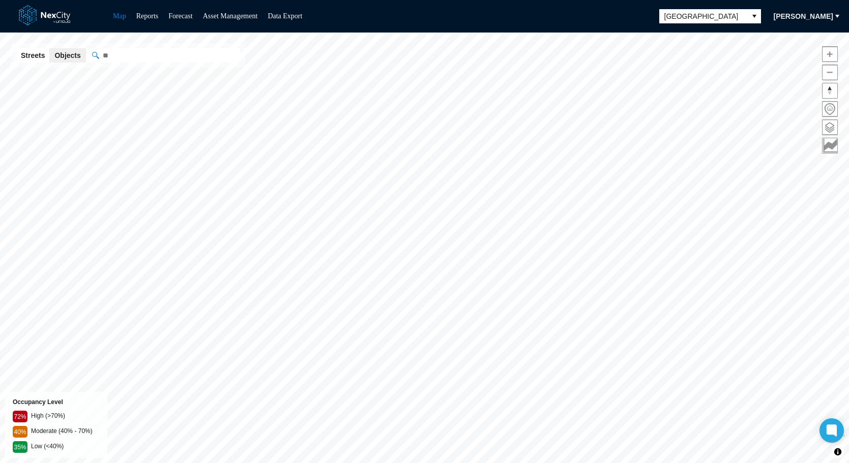
click at [768, 127] on span at bounding box center [829, 127] width 15 height 15
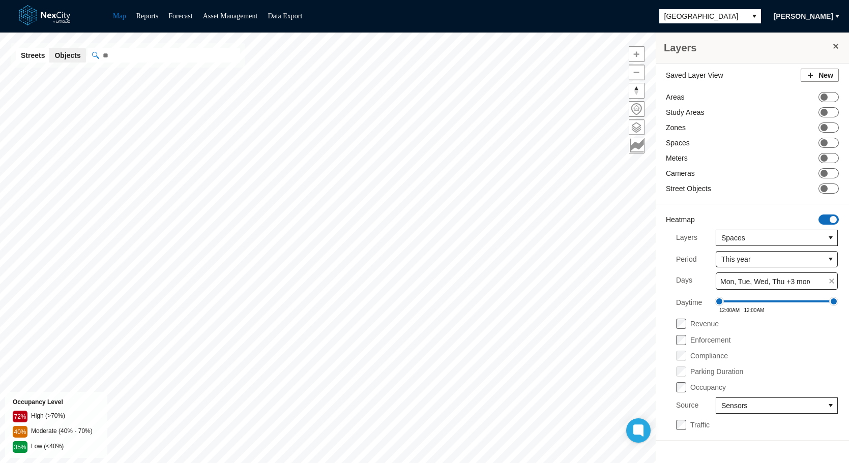
click at [768, 220] on span "ON OFF" at bounding box center [828, 220] width 20 height 10
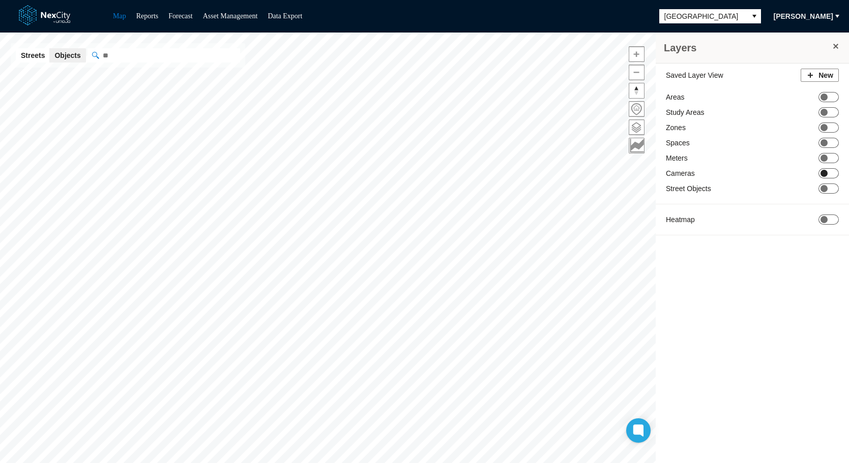
click at [768, 175] on span at bounding box center [823, 173] width 7 height 7
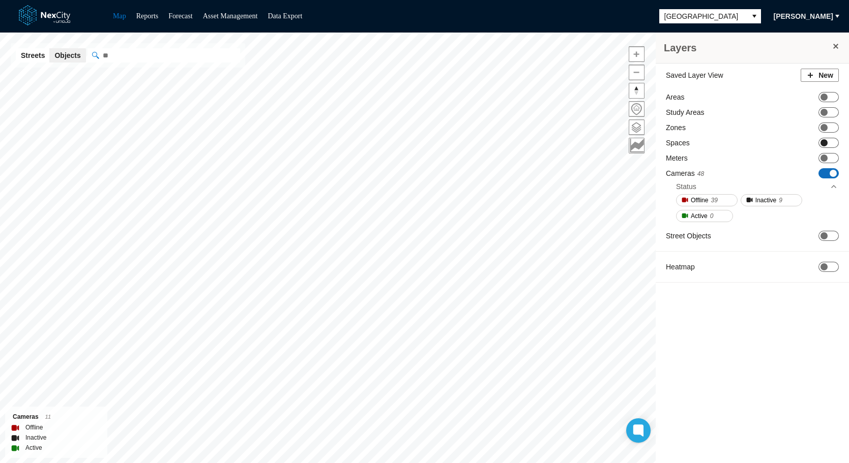
click at [768, 143] on span at bounding box center [823, 142] width 7 height 7
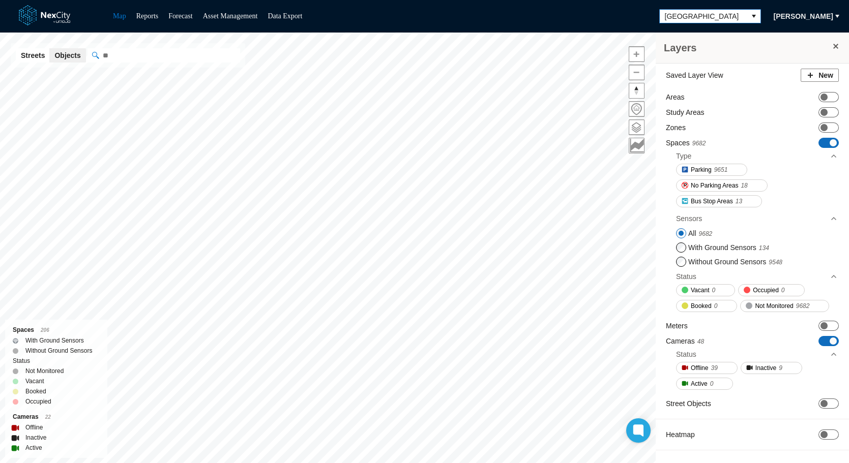
click at [713, 16] on span "[GEOGRAPHIC_DATA]" at bounding box center [703, 16] width 77 height 10
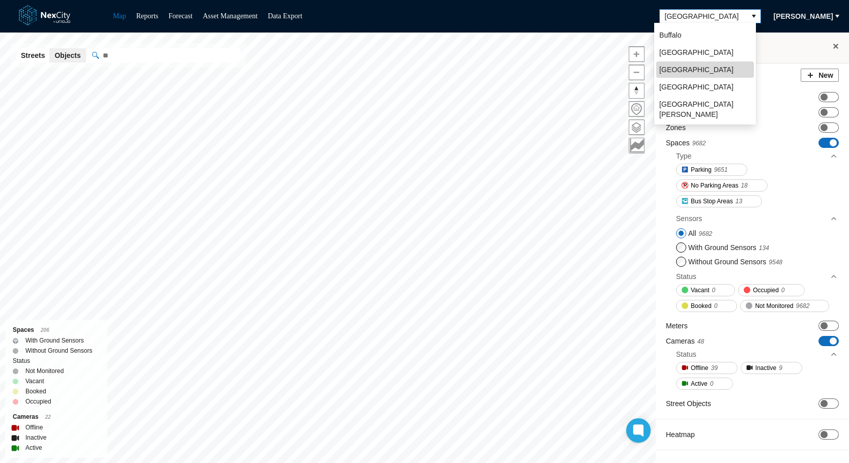
scroll to position [22, 0]
click at [677, 99] on span "[GEOGRAPHIC_DATA][PERSON_NAME]" at bounding box center [705, 102] width 92 height 20
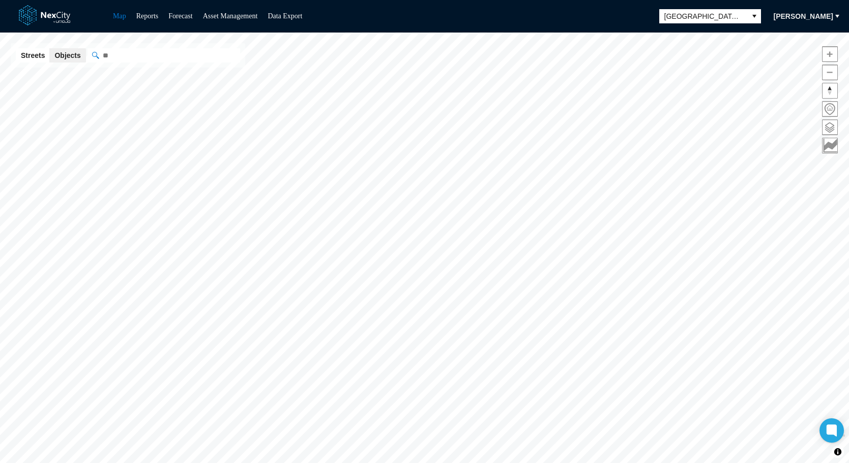
click at [768, 128] on span at bounding box center [829, 127] width 15 height 15
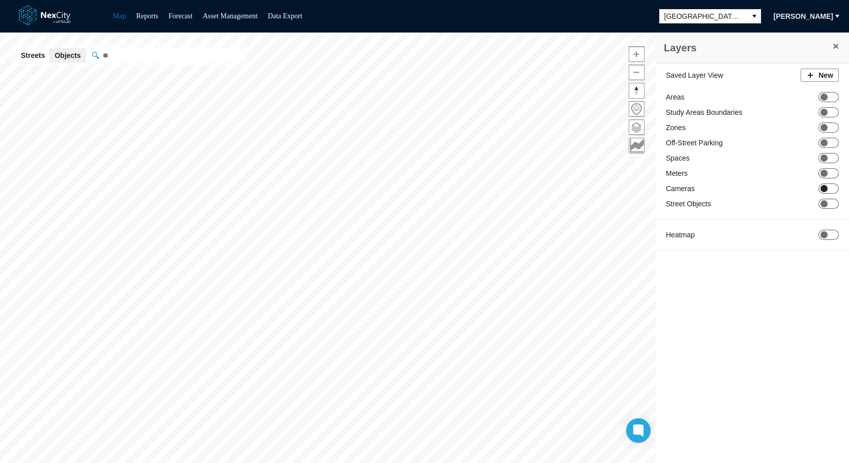
click at [768, 188] on span at bounding box center [823, 188] width 7 height 7
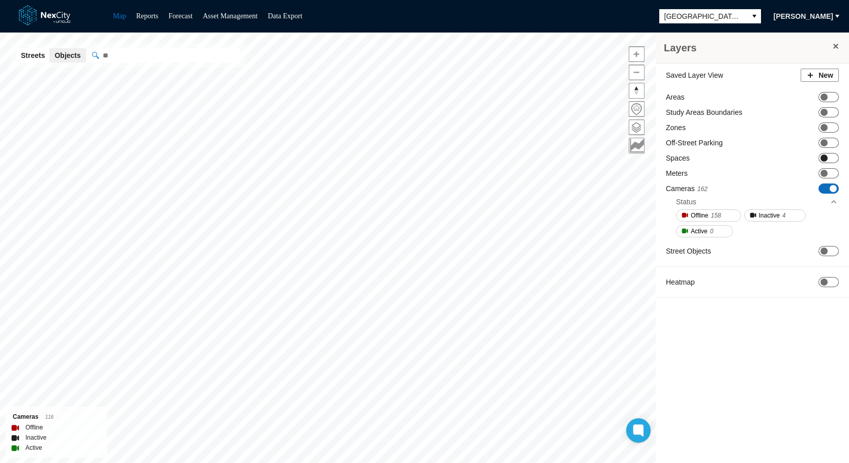
click at [768, 160] on span at bounding box center [823, 158] width 7 height 7
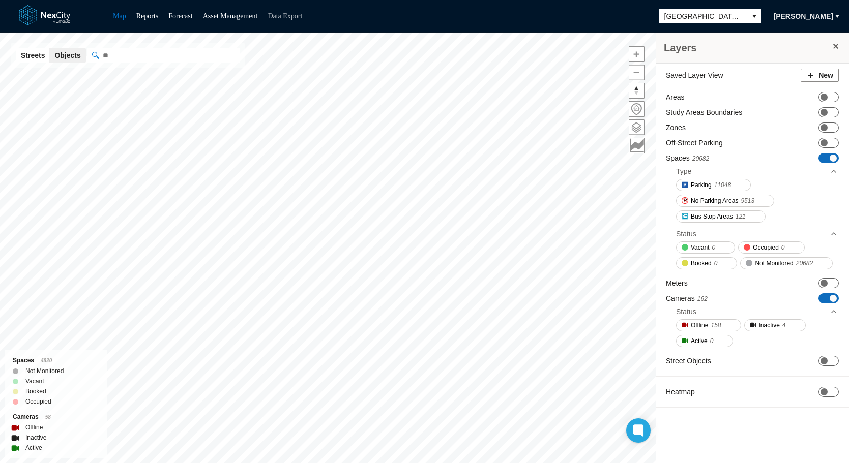
click at [285, 14] on link "Data Export" at bounding box center [284, 16] width 35 height 8
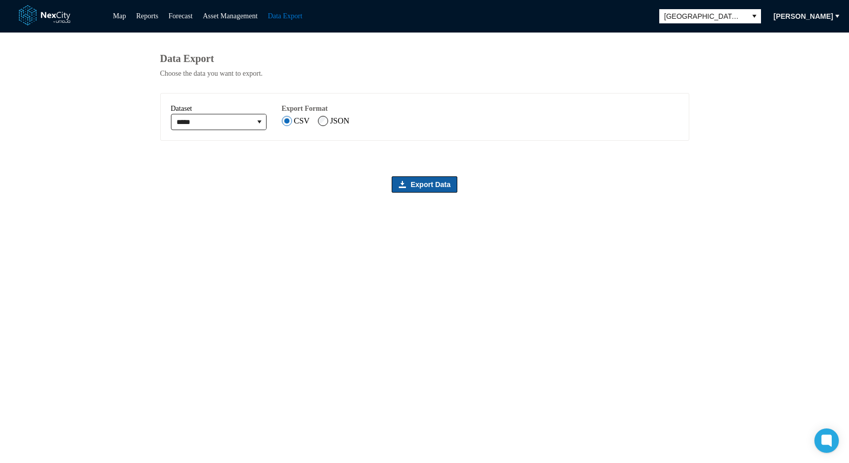
click at [426, 190] on span "Export Data" at bounding box center [430, 184] width 40 height 10
click at [263, 126] on icon "expand combobox" at bounding box center [259, 122] width 8 height 8
click at [321, 251] on div "Data Export Choose the data you want to export. ***** Dataset Export Format CSV…" at bounding box center [424, 248] width 529 height 431
click at [419, 188] on span "Export Data" at bounding box center [430, 184] width 40 height 10
click at [422, 190] on span "Export Data" at bounding box center [430, 184] width 40 height 10
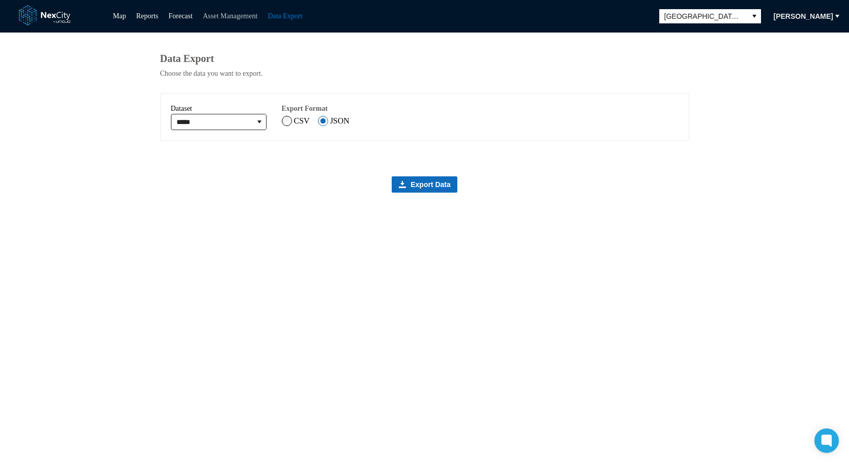
click at [235, 15] on link "Asset Management" at bounding box center [230, 16] width 55 height 8
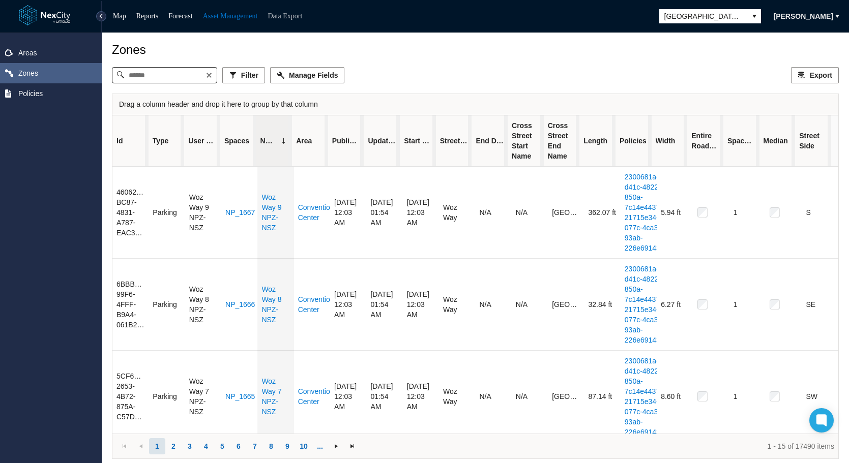
click at [302, 15] on link "Data Export" at bounding box center [284, 16] width 35 height 8
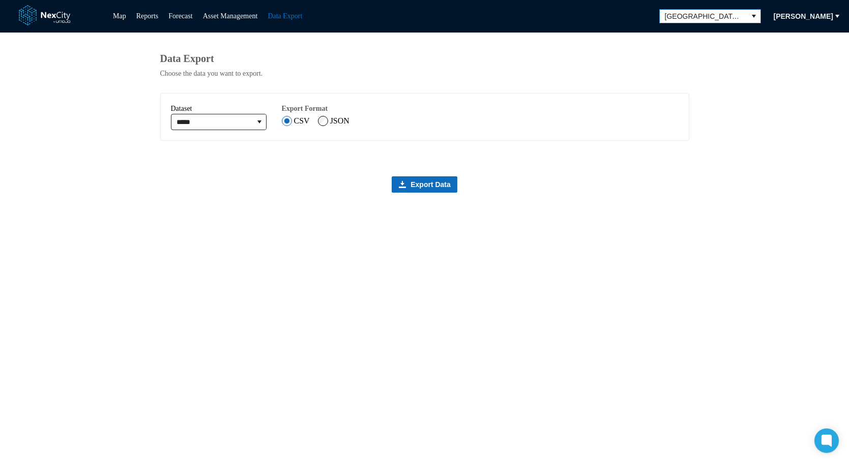
click at [740, 19] on span "[GEOGRAPHIC_DATA][PERSON_NAME]" at bounding box center [702, 16] width 87 height 13
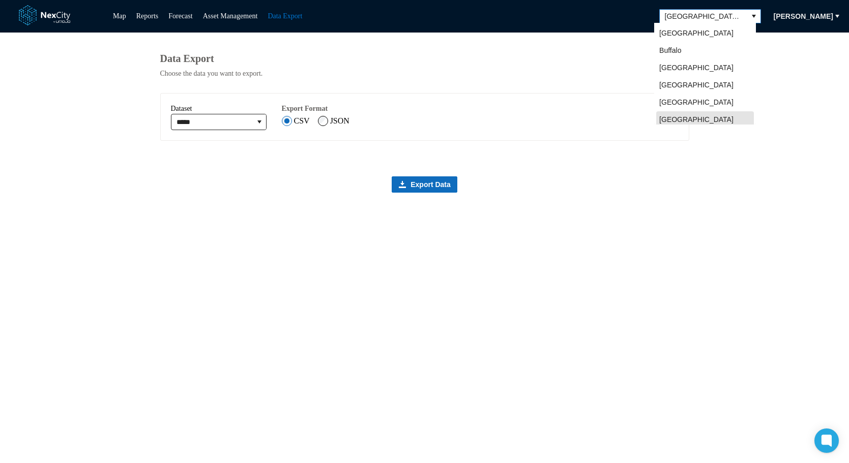
scroll to position [3, 0]
click at [697, 30] on li "[GEOGRAPHIC_DATA]" at bounding box center [705, 30] width 98 height 16
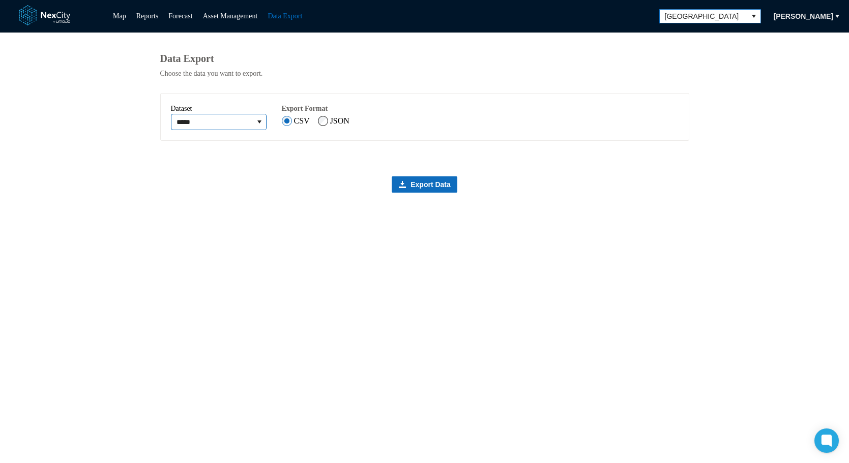
click at [253, 127] on input "*****" at bounding box center [211, 121] width 81 height 15
click at [263, 126] on icon "expand combobox" at bounding box center [259, 122] width 8 height 8
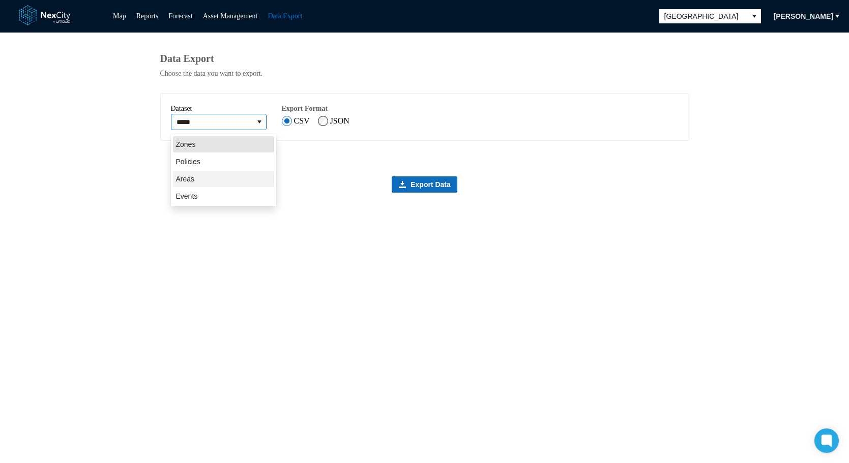
click at [188, 179] on span "Areas" at bounding box center [185, 179] width 19 height 10
type input "*****"
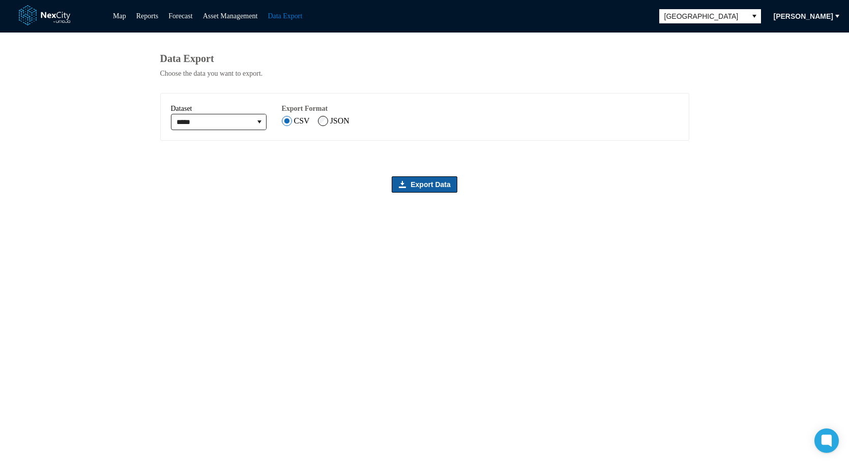
click at [424, 187] on span "Export Data" at bounding box center [430, 184] width 40 height 10
click at [413, 190] on span "Export Data" at bounding box center [430, 184] width 40 height 10
click at [717, 14] on span "[GEOGRAPHIC_DATA]" at bounding box center [703, 16] width 77 height 10
click at [240, 14] on link "Asset Management" at bounding box center [230, 16] width 55 height 8
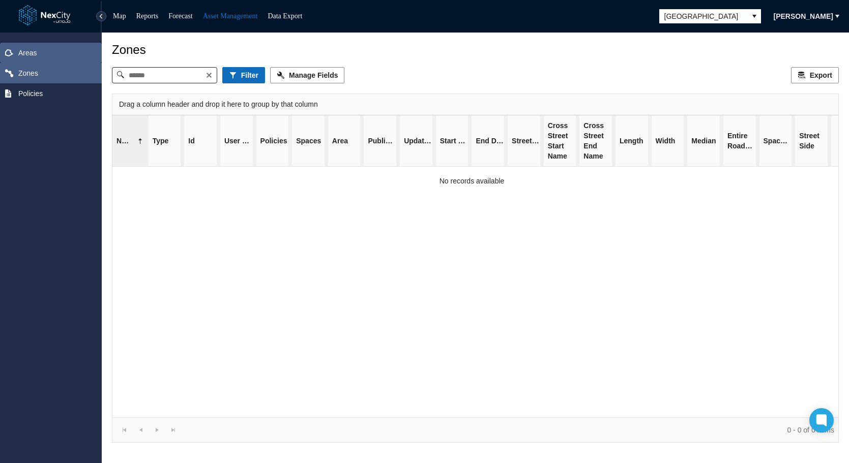
click at [23, 51] on span "Areas" at bounding box center [27, 53] width 19 height 10
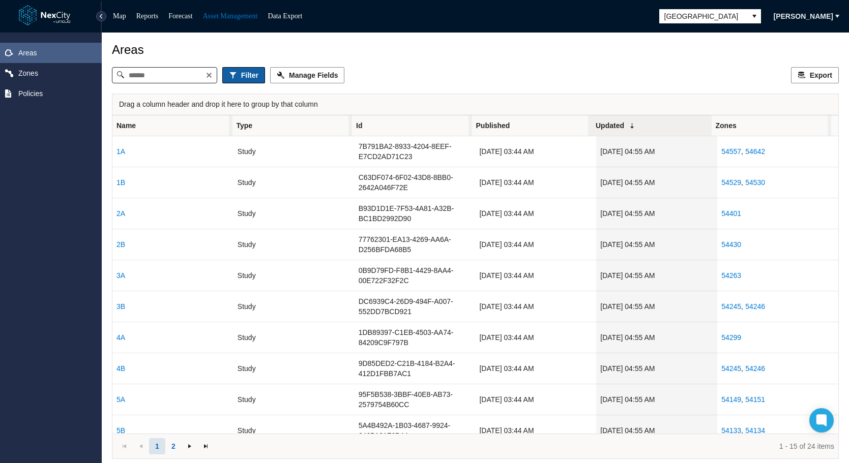
click at [252, 76] on span "Filter" at bounding box center [249, 75] width 17 height 10
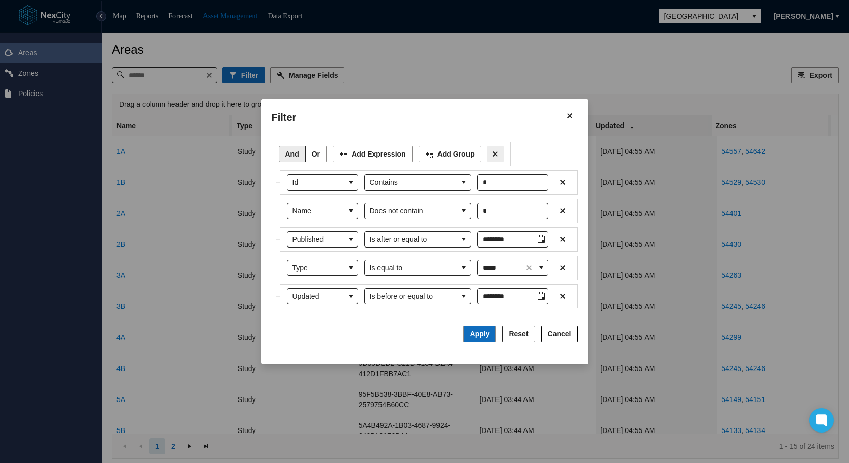
click at [491, 154] on icon "Filter toolbar" at bounding box center [495, 154] width 10 height 8
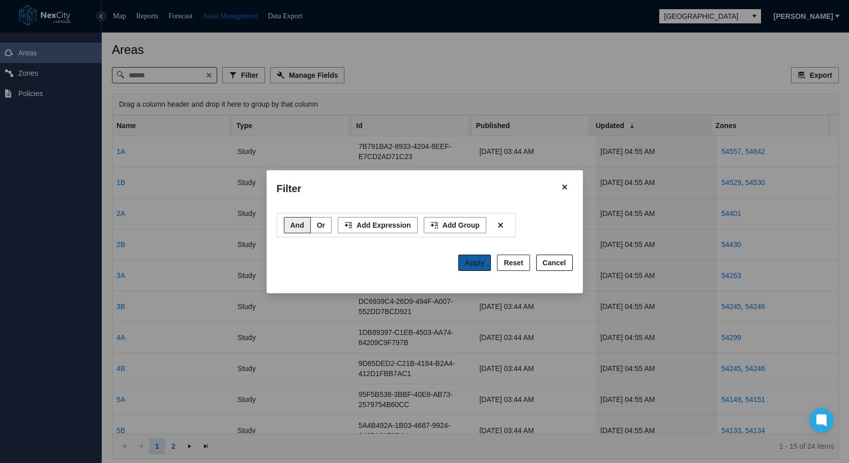
click at [479, 262] on span "Apply" at bounding box center [475, 263] width 20 height 8
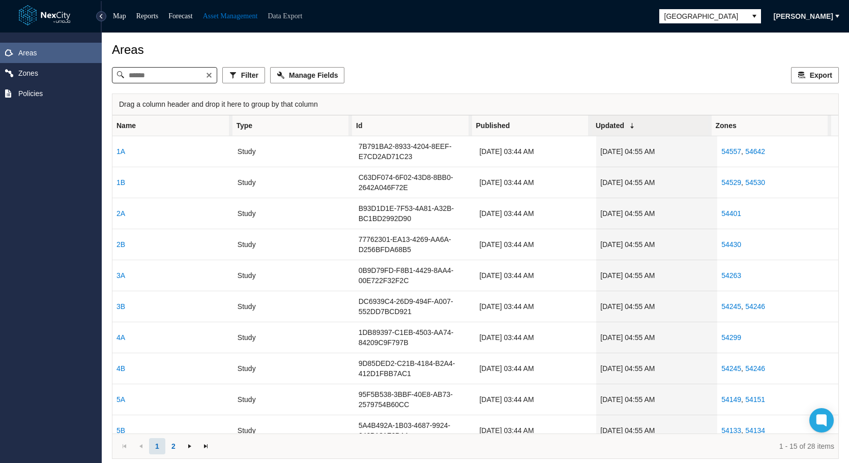
click at [294, 16] on link "Data Export" at bounding box center [284, 16] width 35 height 8
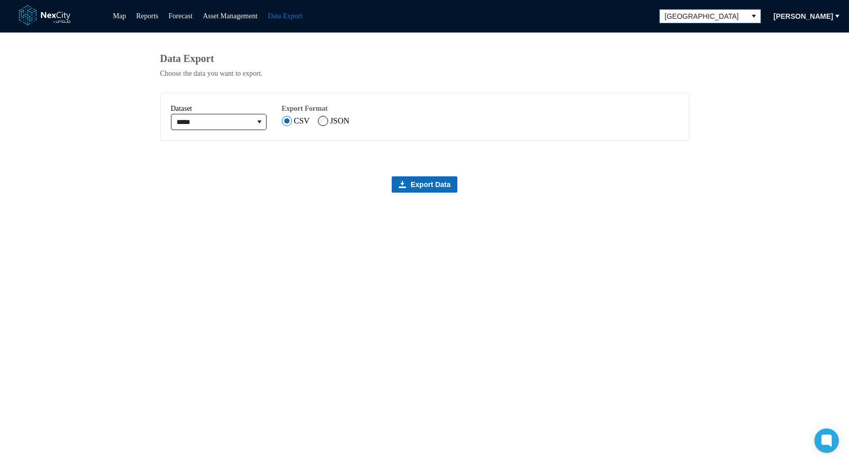
click at [705, 18] on span "[GEOGRAPHIC_DATA]" at bounding box center [703, 16] width 77 height 10
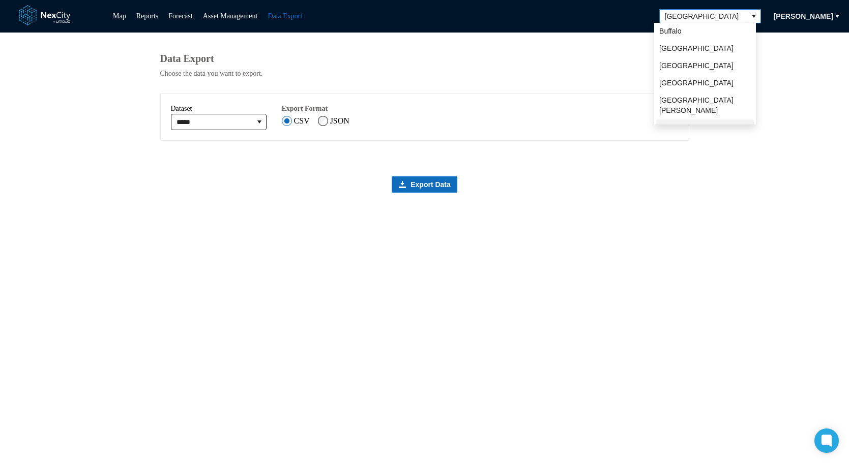
scroll to position [22, 0]
click at [686, 116] on li "[GEOGRAPHIC_DATA]" at bounding box center [705, 124] width 98 height 16
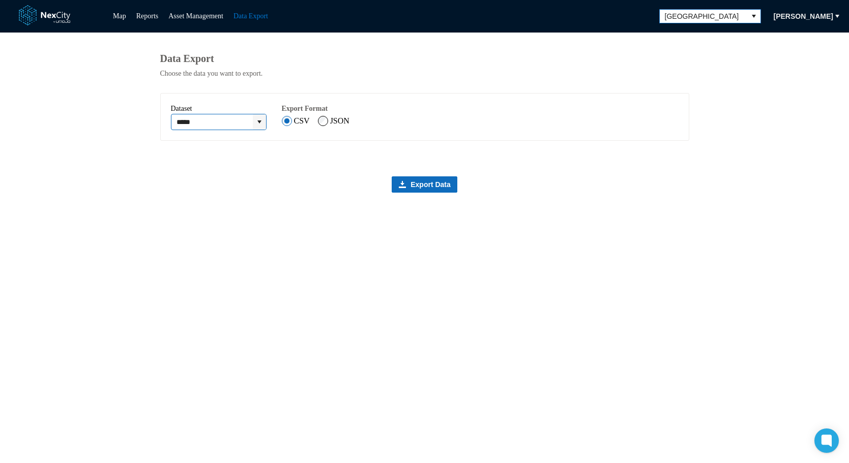
click at [263, 126] on icon "expand combobox" at bounding box center [259, 122] width 8 height 8
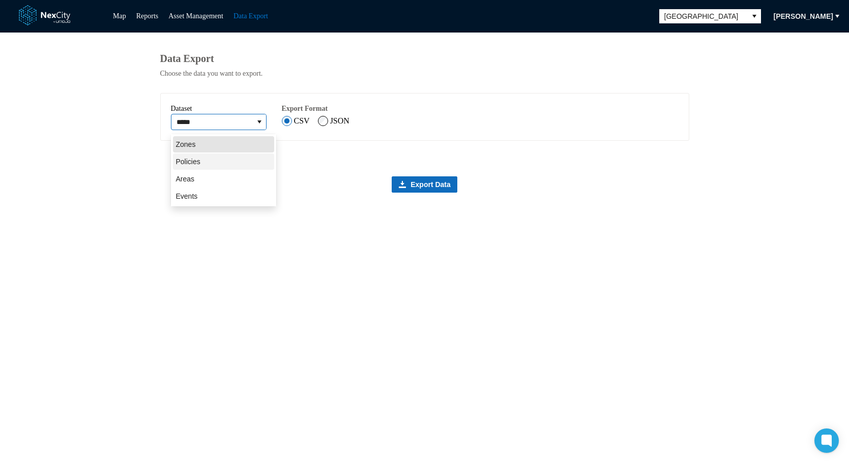
click at [209, 157] on li "Policies" at bounding box center [223, 162] width 101 height 16
type input "********"
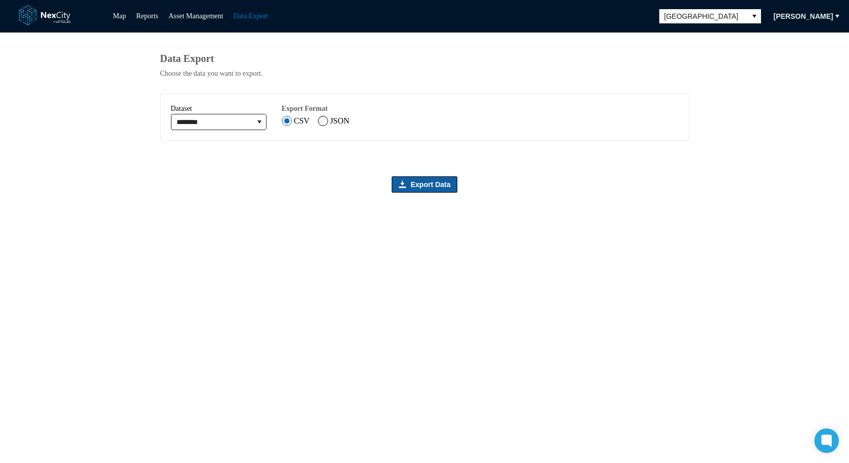
click at [433, 186] on span "Export Data" at bounding box center [430, 184] width 40 height 10
click at [432, 190] on span "Export Data" at bounding box center [430, 184] width 40 height 10
click at [209, 19] on link "Asset Management" at bounding box center [195, 16] width 55 height 8
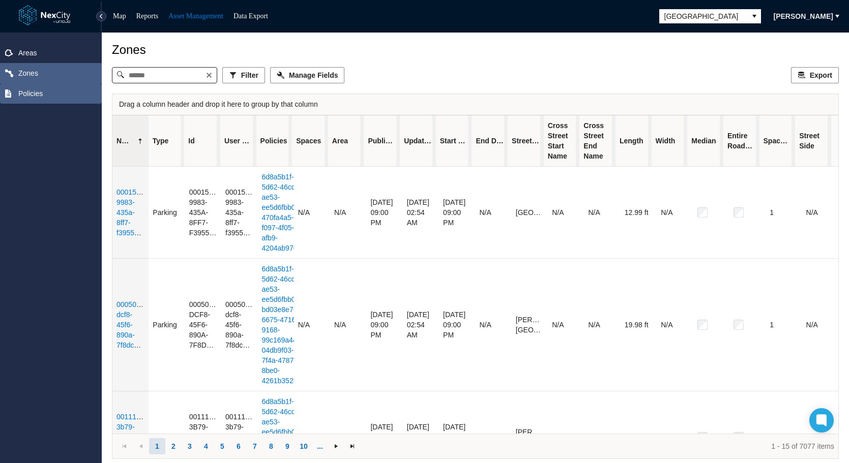
click at [31, 93] on span "Policies" at bounding box center [30, 93] width 24 height 10
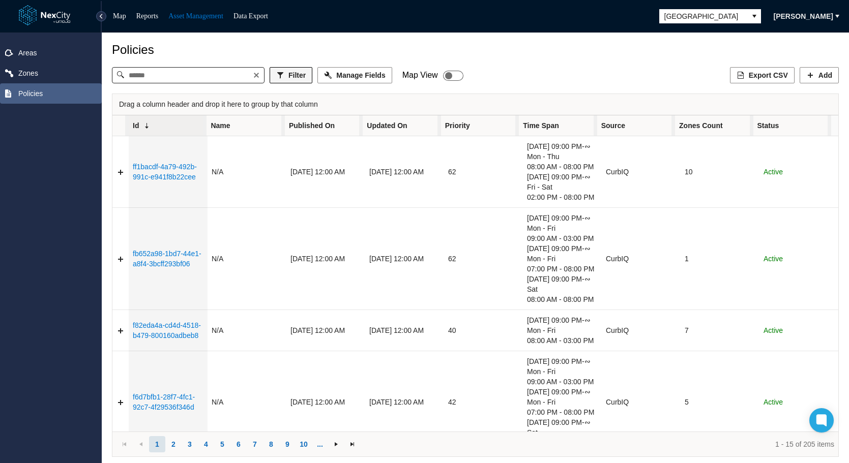
click at [288, 75] on button "Filter" at bounding box center [290, 75] width 43 height 16
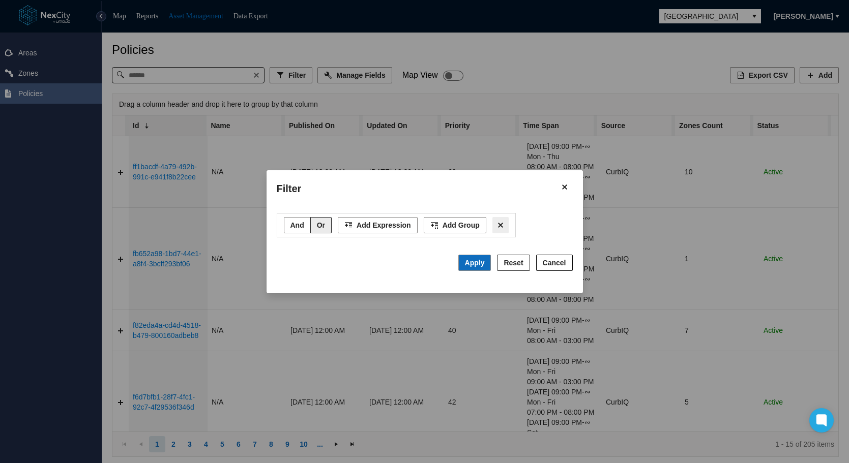
click at [495, 223] on icon "Filter toolbar" at bounding box center [500, 225] width 10 height 8
click at [559, 263] on span "Cancel" at bounding box center [554, 263] width 23 height 10
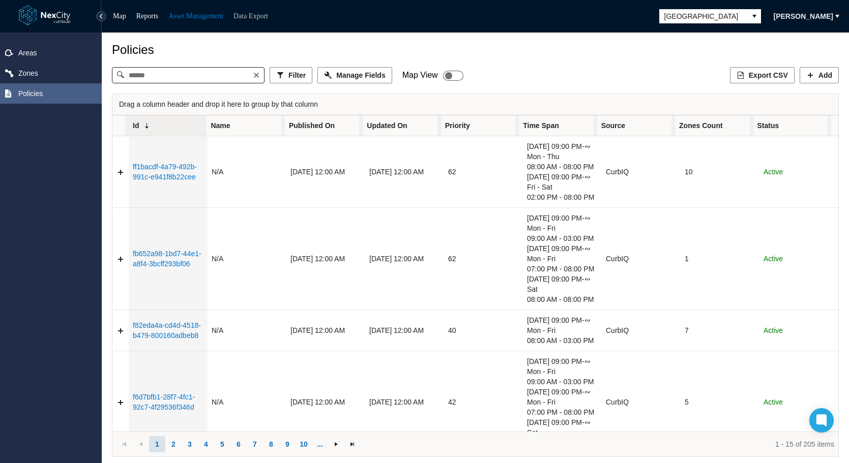
click at [264, 15] on link "Data Export" at bounding box center [250, 16] width 35 height 8
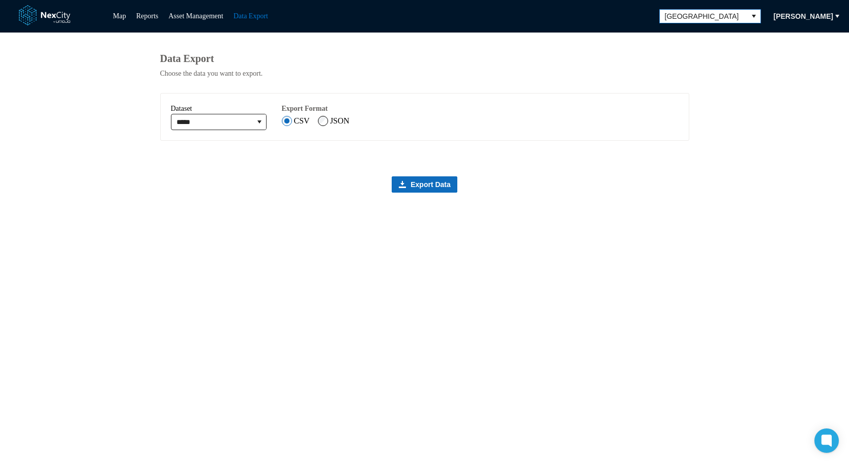
click at [713, 16] on span "[GEOGRAPHIC_DATA]" at bounding box center [703, 16] width 77 height 10
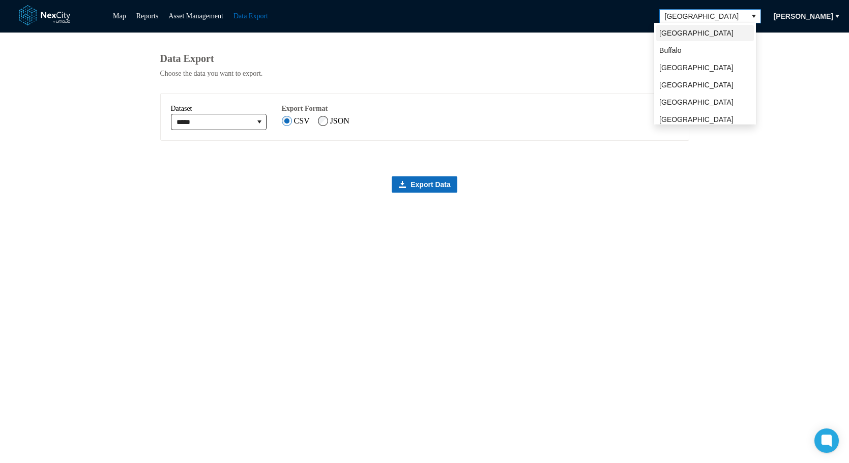
click at [675, 31] on span "[GEOGRAPHIC_DATA]" at bounding box center [696, 33] width 74 height 10
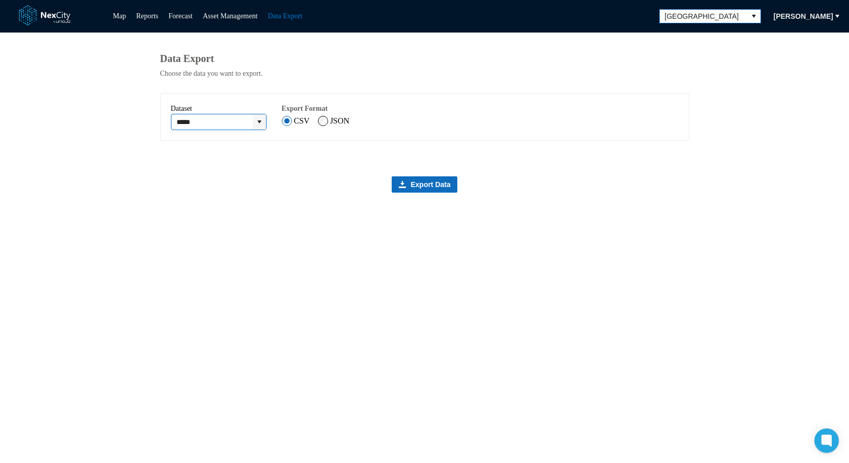
click at [263, 126] on icon "expand combobox" at bounding box center [259, 122] width 8 height 8
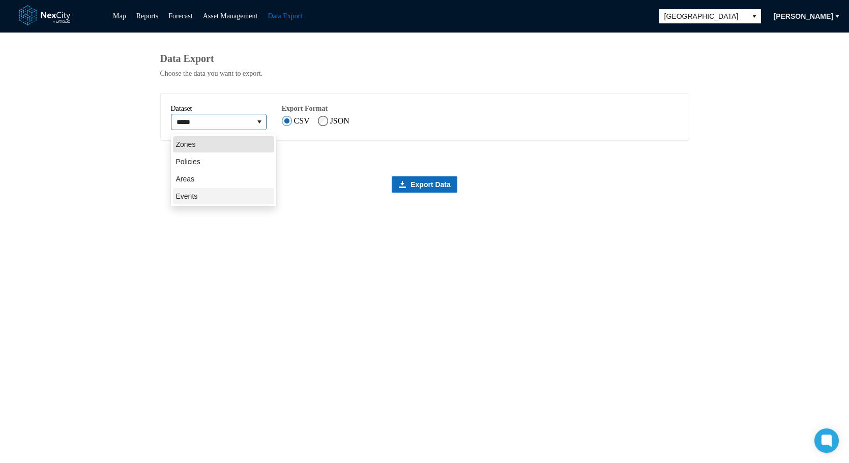
click at [191, 196] on span "Events" at bounding box center [187, 196] width 22 height 10
type input "******"
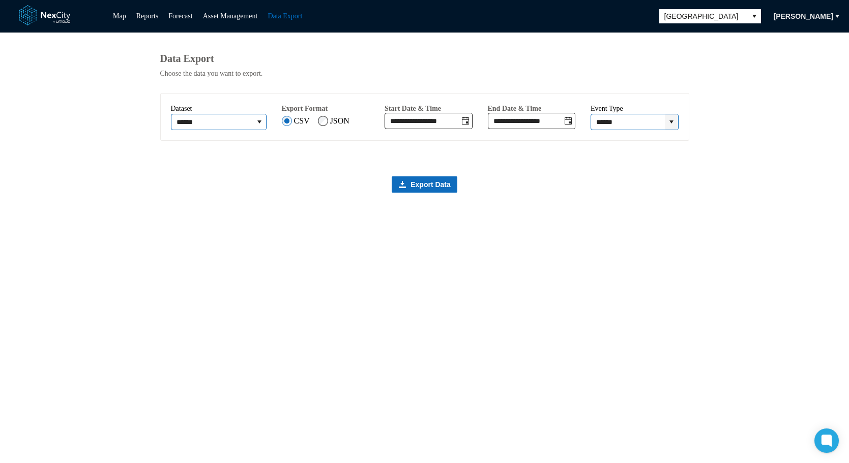
click at [668, 126] on icon "expand combobox" at bounding box center [671, 122] width 8 height 8
click at [617, 160] on span "Sensor" at bounding box center [609, 161] width 22 height 10
type input "******"
click at [469, 125] on icon "Toggle date-time selector" at bounding box center [465, 121] width 8 height 8
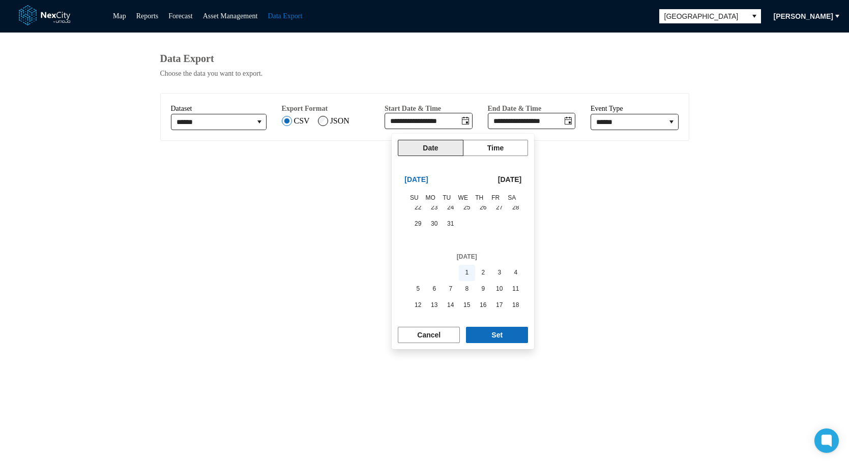
scroll to position [170793, 0]
click at [462, 251] on span "1" at bounding box center [467, 255] width 14 height 14
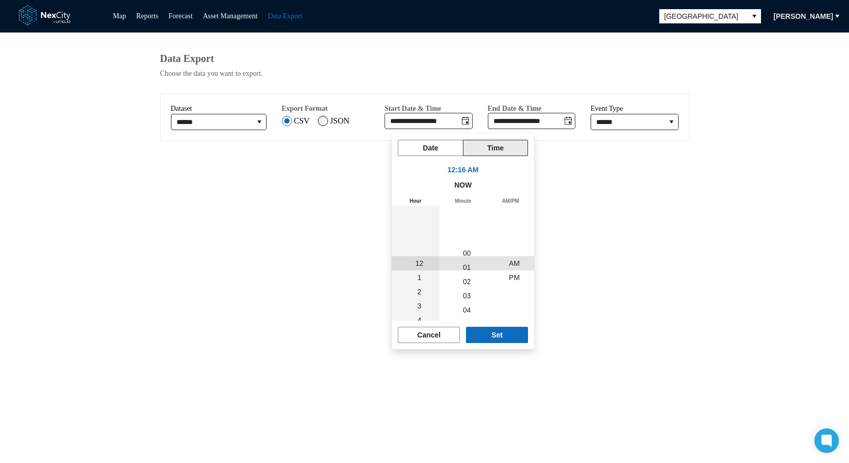
scroll to position [0, 0]
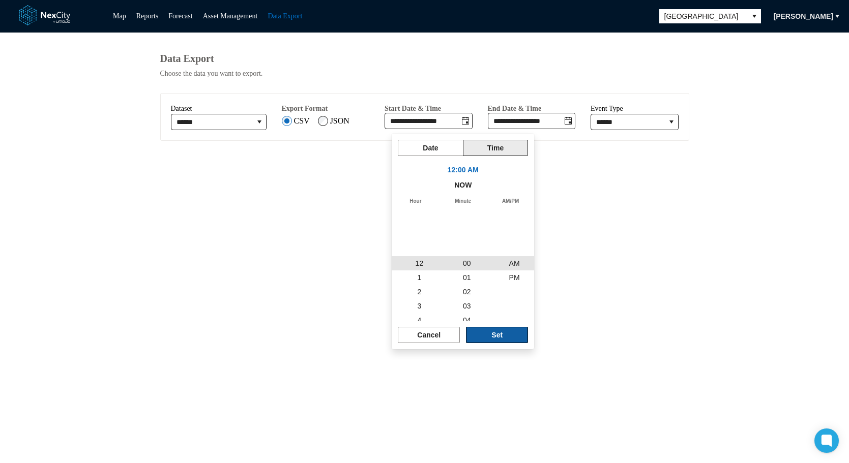
click at [500, 337] on span "Set" at bounding box center [496, 335] width 11 height 10
type input "**********"
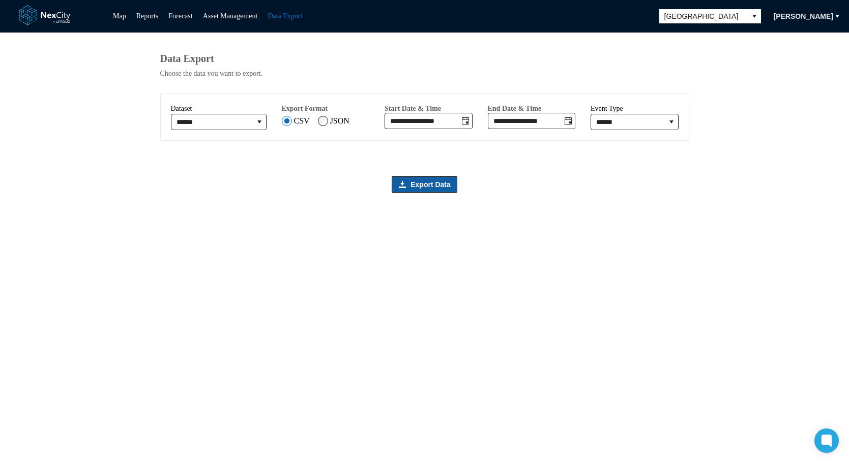
click at [420, 190] on span "Export Data" at bounding box center [430, 184] width 40 height 10
click at [432, 187] on span "Export Data" at bounding box center [430, 184] width 40 height 10
click at [713, 18] on span "[GEOGRAPHIC_DATA]" at bounding box center [703, 16] width 77 height 10
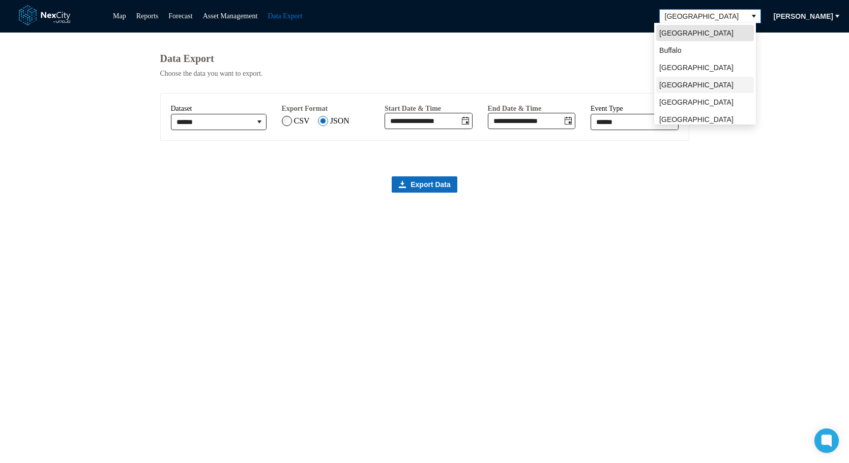
click at [690, 82] on span "[GEOGRAPHIC_DATA]" at bounding box center [696, 85] width 74 height 10
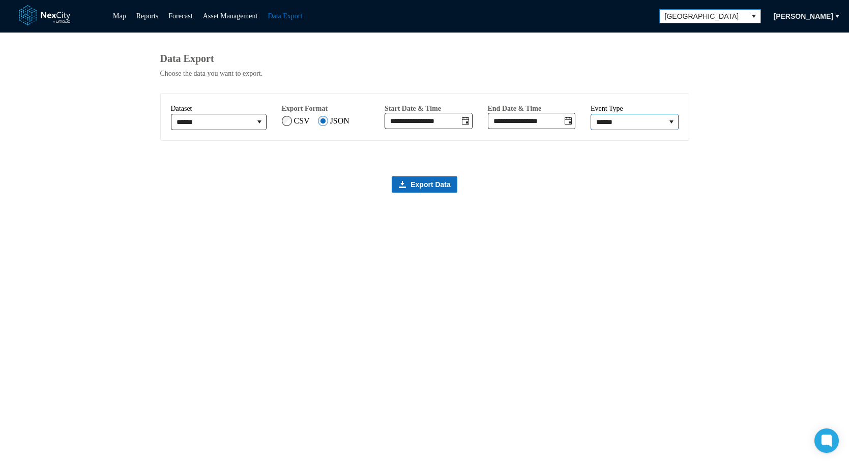
click at [664, 128] on input "******" at bounding box center [628, 121] width 74 height 15
click at [671, 124] on icon "expand combobox" at bounding box center [671, 121] width 4 height 3
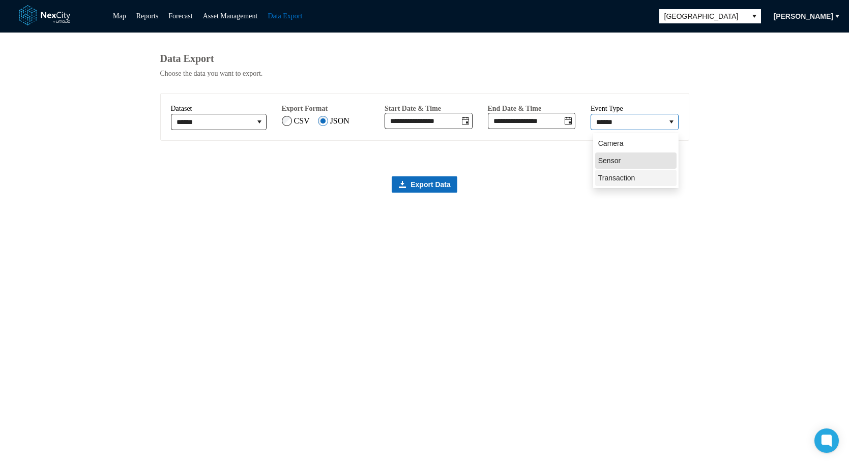
click at [621, 182] on span "Transaction" at bounding box center [616, 178] width 37 height 10
type input "**********"
click at [472, 124] on button "Toggle date-time selector" at bounding box center [465, 120] width 13 height 15
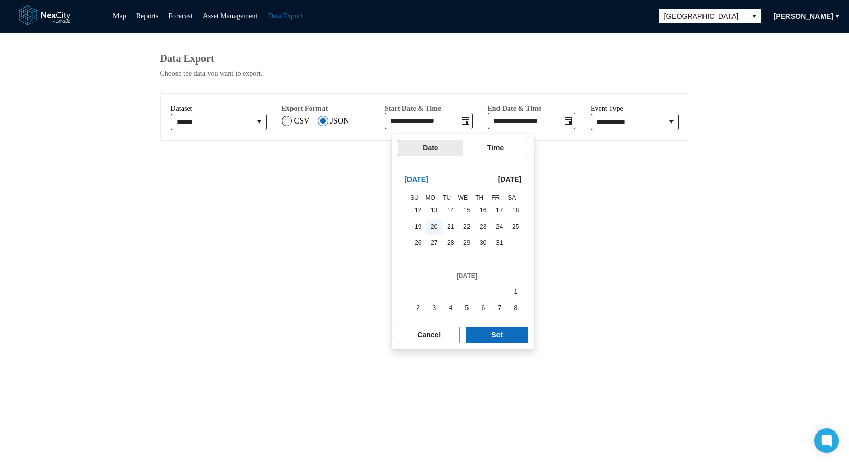
scroll to position [170885, 0]
click at [512, 280] on span "1" at bounding box center [515, 277] width 14 height 14
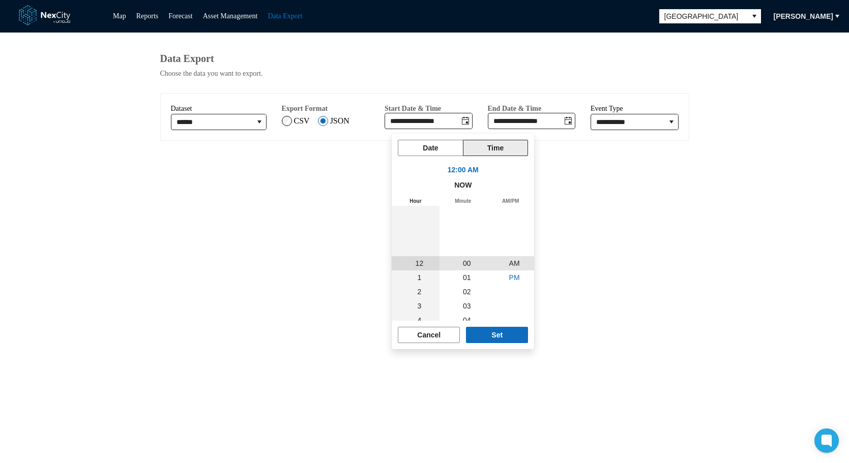
scroll to position [170948, 0]
click at [496, 335] on span "Set" at bounding box center [496, 335] width 11 height 10
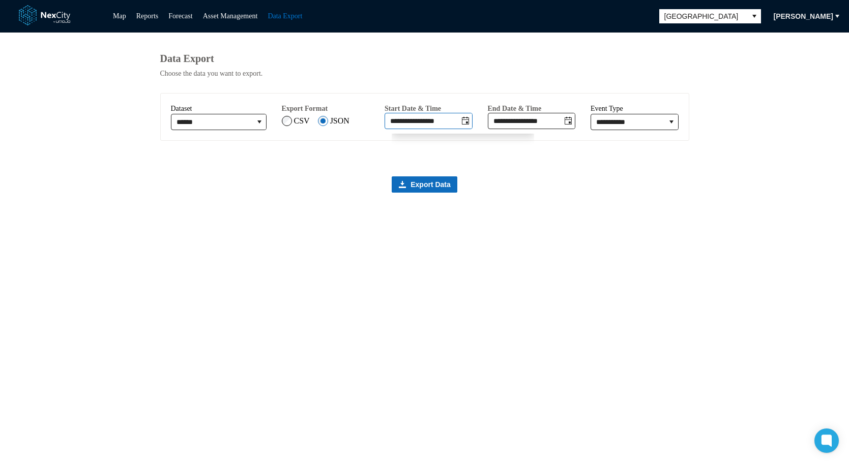
type input "**********"
click at [571, 125] on icon "Toggle date-time selector" at bounding box center [567, 121] width 7 height 8
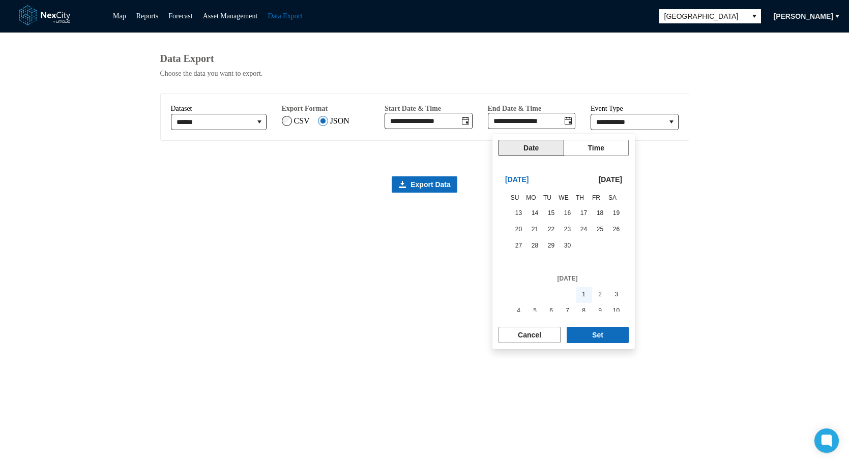
scroll to position [171227, 0]
click at [582, 279] on span "1" at bounding box center [584, 277] width 14 height 14
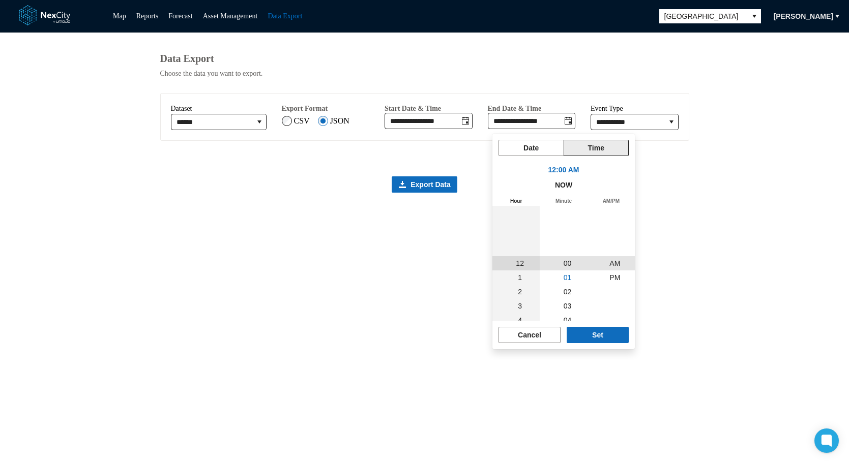
scroll to position [171290, 0]
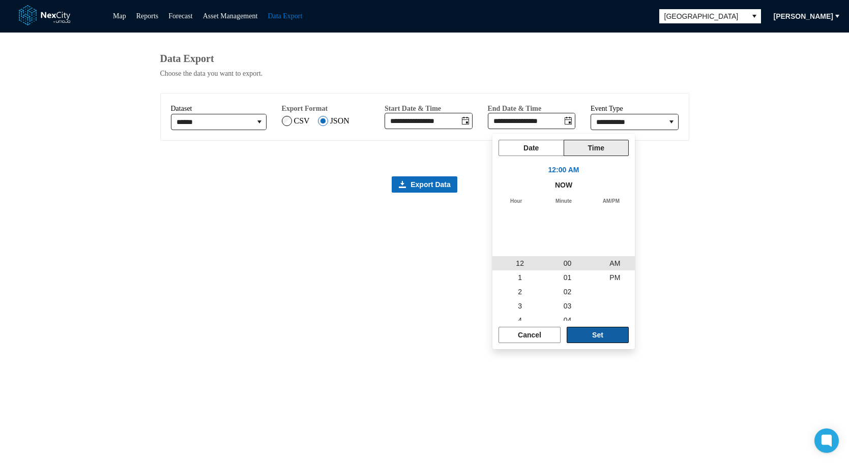
click at [600, 339] on span "Set" at bounding box center [597, 335] width 11 height 10
type input "**********"
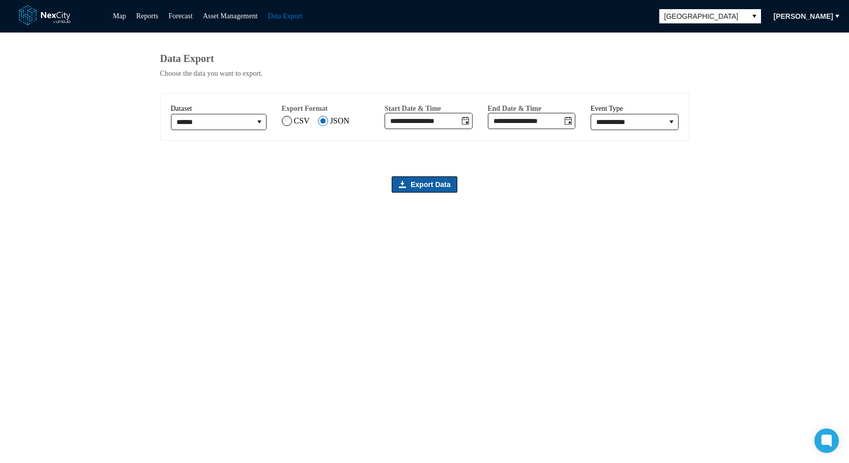
click at [417, 188] on span "Export Data" at bounding box center [430, 184] width 40 height 10
click at [417, 190] on span "Export Data" at bounding box center [430, 184] width 40 height 10
click at [419, 187] on span "Export Data" at bounding box center [430, 184] width 40 height 10
click at [710, 19] on span "[GEOGRAPHIC_DATA]" at bounding box center [703, 16] width 77 height 10
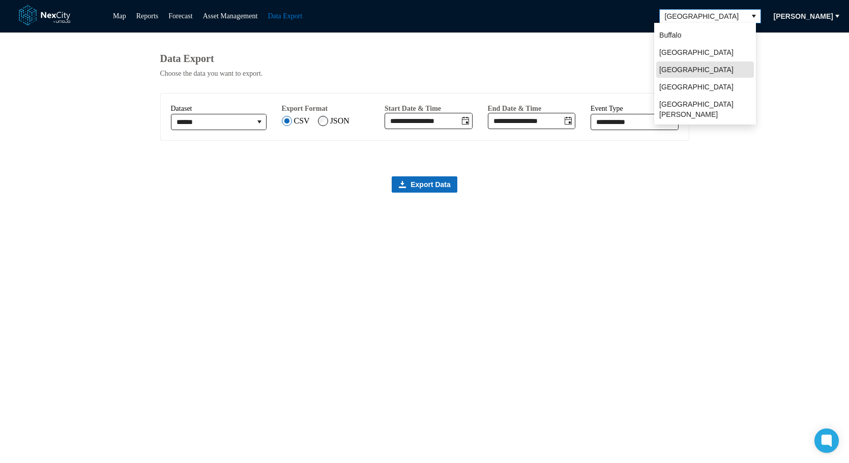
scroll to position [22, 0]
click at [675, 98] on span "[GEOGRAPHIC_DATA][PERSON_NAME]" at bounding box center [705, 102] width 92 height 20
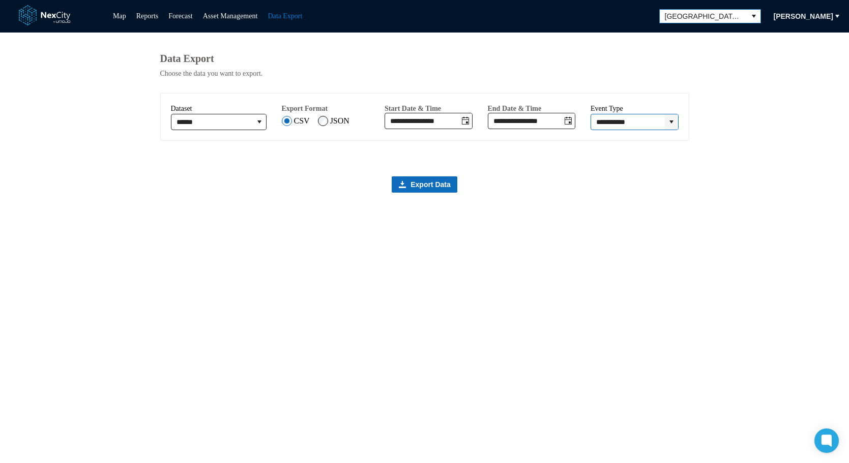
click at [671, 127] on span "expand combobox" at bounding box center [671, 122] width 8 height 10
click at [618, 142] on span "Camera" at bounding box center [610, 143] width 25 height 10
type input "******"
click at [421, 187] on span "Export Data" at bounding box center [430, 184] width 40 height 10
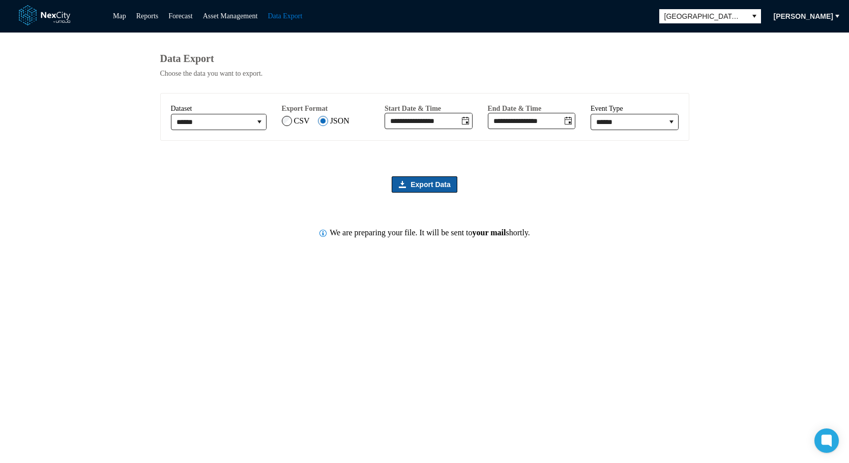
click at [427, 187] on span "Export Data" at bounding box center [430, 184] width 40 height 10
click at [119, 15] on link "Map" at bounding box center [119, 16] width 13 height 8
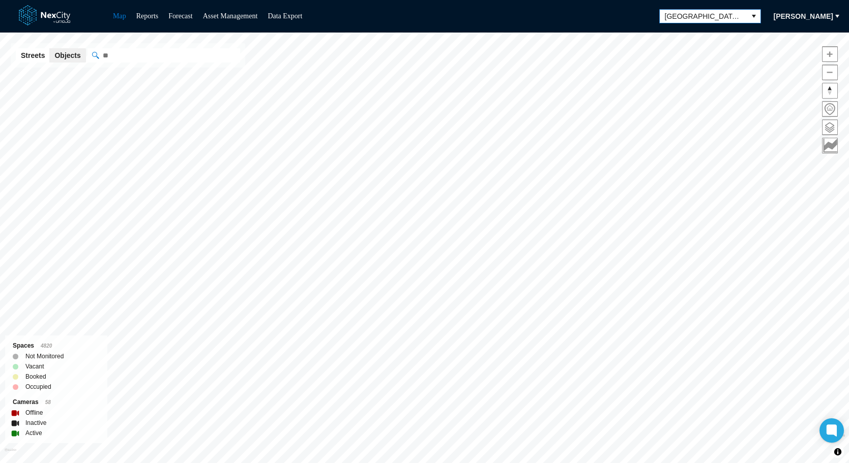
click at [747, 18] on button "select" at bounding box center [753, 16] width 13 height 13
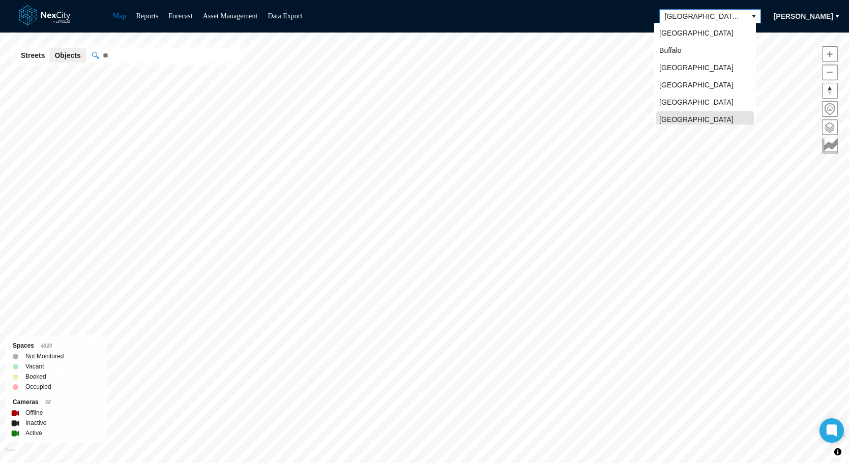
scroll to position [3, 0]
click at [675, 80] on span "[GEOGRAPHIC_DATA]" at bounding box center [696, 82] width 74 height 10
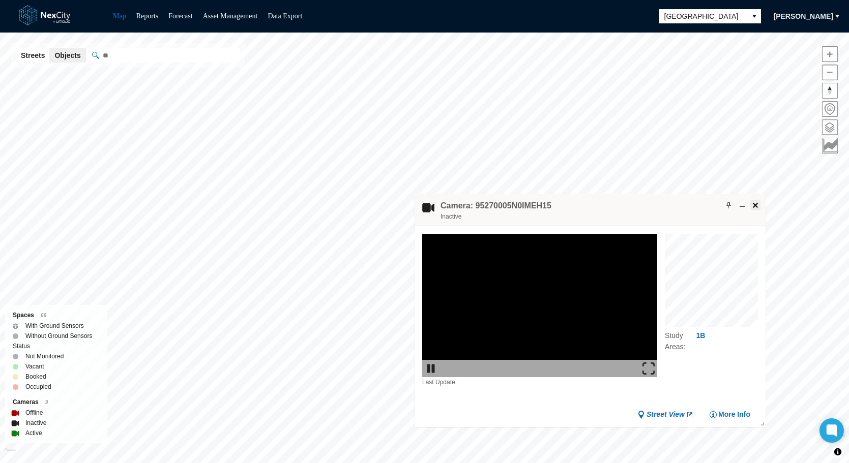
click at [752, 206] on span at bounding box center [755, 205] width 8 height 8
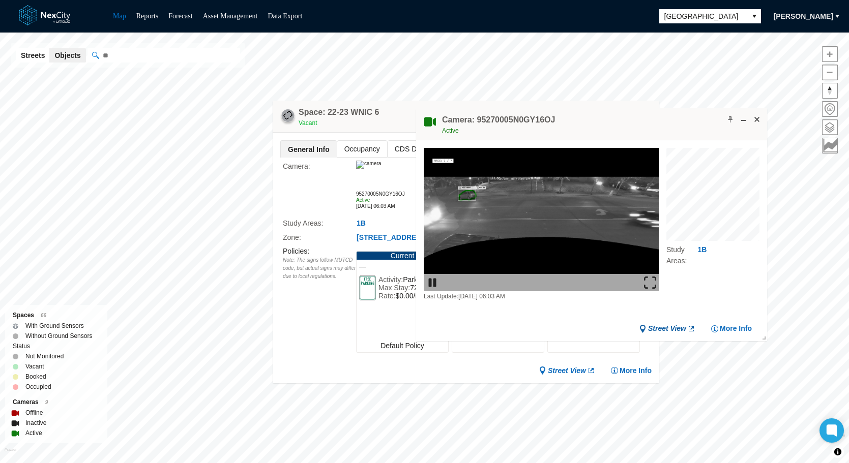
click at [681, 329] on span "Street View" at bounding box center [667, 329] width 38 height 10
click at [729, 325] on span "More Info" at bounding box center [735, 329] width 32 height 10
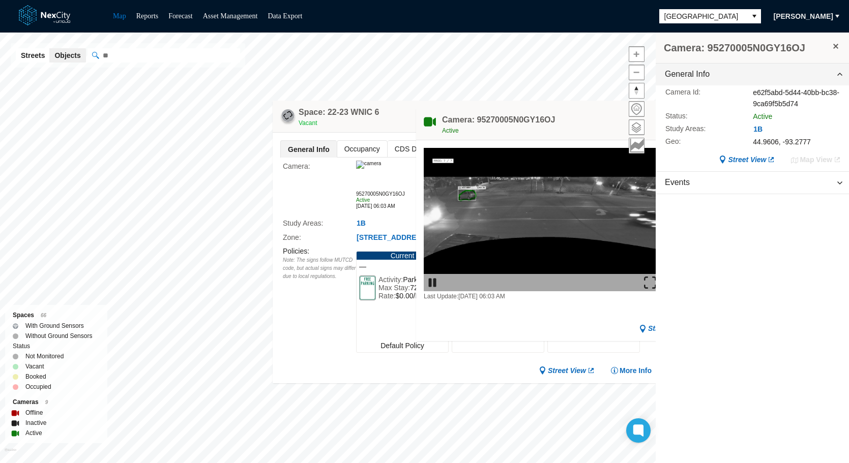
drag, startPoint x: 578, startPoint y: 120, endPoint x: 295, endPoint y: 108, distance: 282.5
click at [0, 108] on div "Space: 22-23 WNIC 6 Vacant General Info Occupancy CDS Data Camera : 95270005N0G…" at bounding box center [0, 248] width 0 height 431
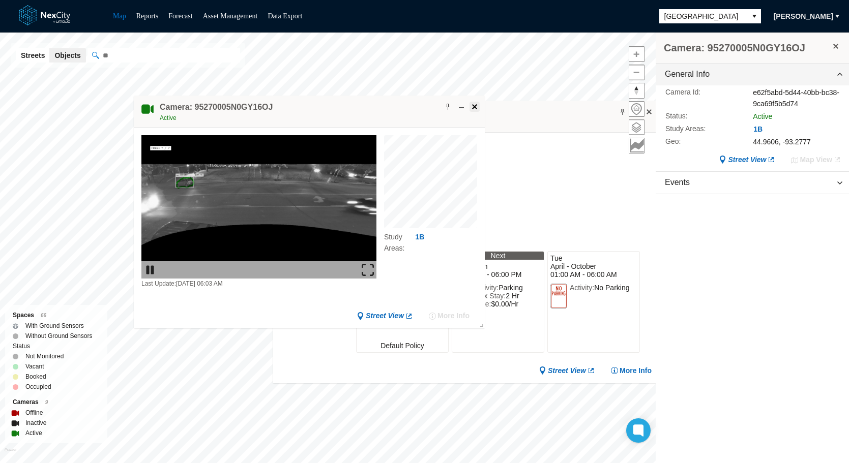
click at [473, 107] on span at bounding box center [474, 107] width 8 height 8
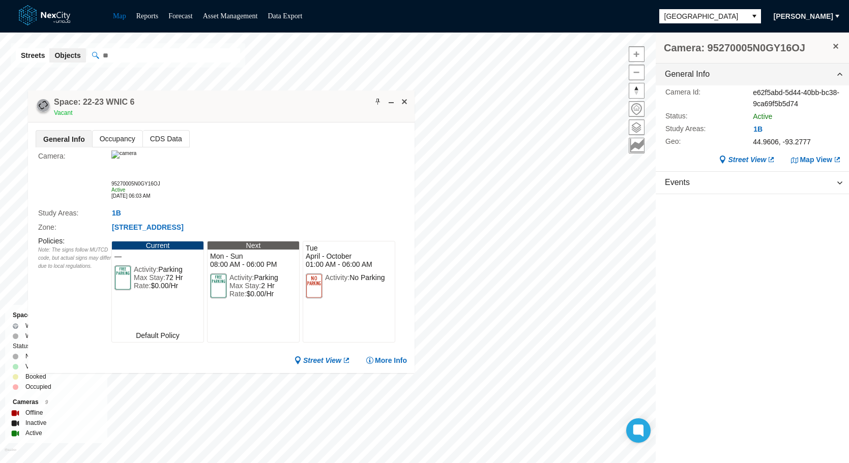
drag, startPoint x: 539, startPoint y: 115, endPoint x: 242, endPoint y: 102, distance: 297.7
click at [242, 103] on div "Space: 22-23 WNIC 6 Vacant" at bounding box center [221, 107] width 386 height 32
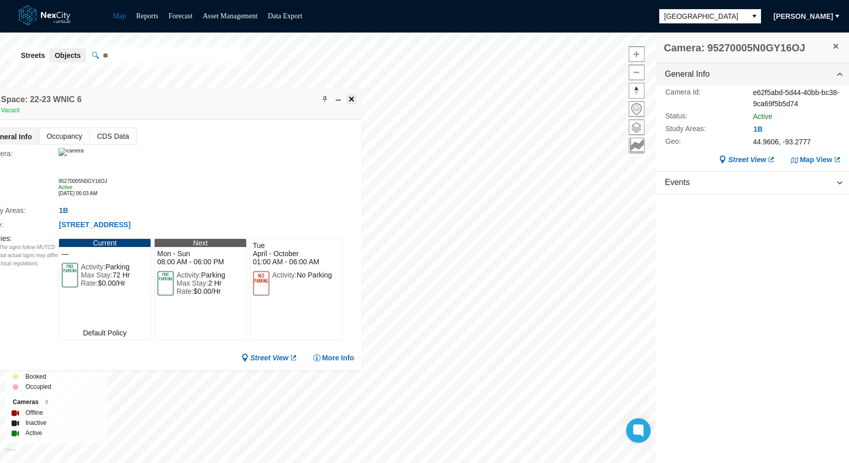
click at [354, 96] on span at bounding box center [351, 99] width 8 height 8
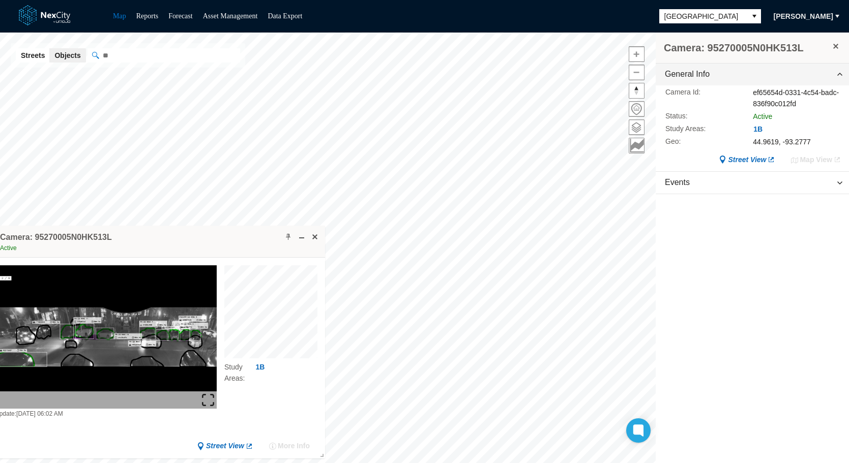
drag, startPoint x: 461, startPoint y: 224, endPoint x: 229, endPoint y: 244, distance: 232.6
click at [229, 244] on div "Camera: 95270005N0HK513L Active" at bounding box center [149, 242] width 351 height 32
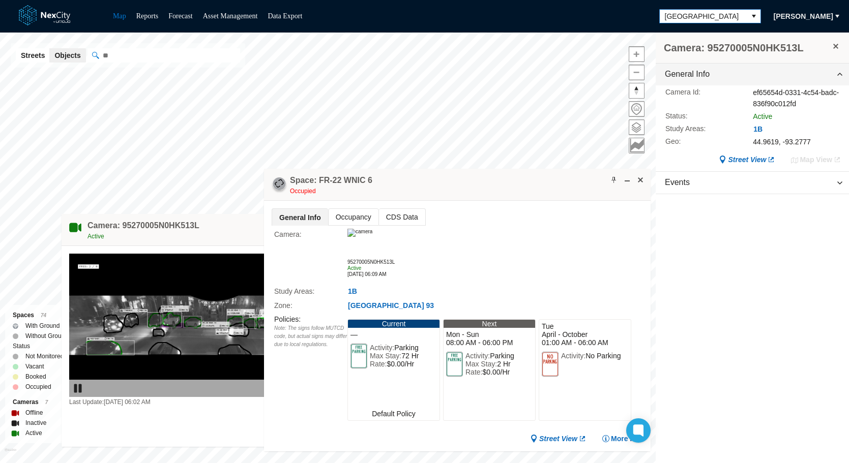
click at [717, 18] on span "[GEOGRAPHIC_DATA]" at bounding box center [703, 16] width 77 height 10
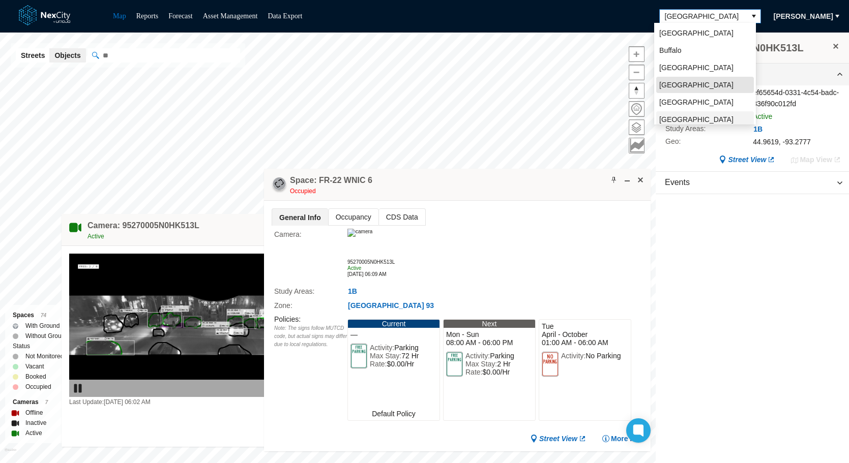
click at [679, 118] on span "[GEOGRAPHIC_DATA][PERSON_NAME]" at bounding box center [705, 124] width 92 height 20
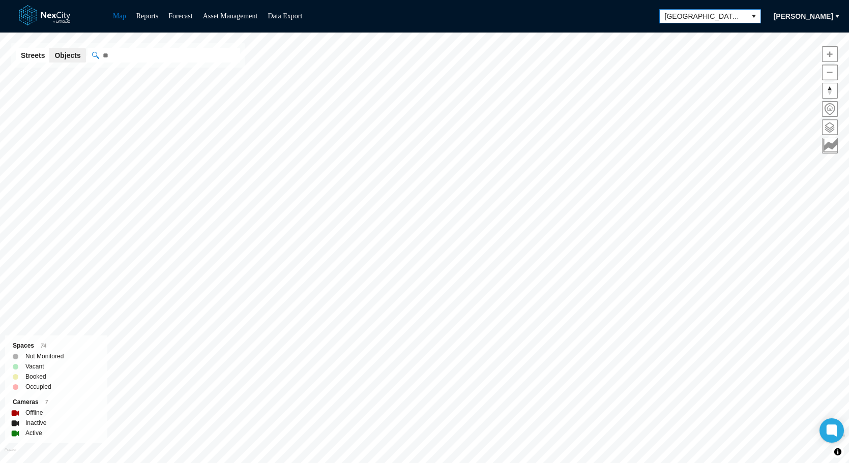
click at [768, 129] on span at bounding box center [829, 127] width 15 height 15
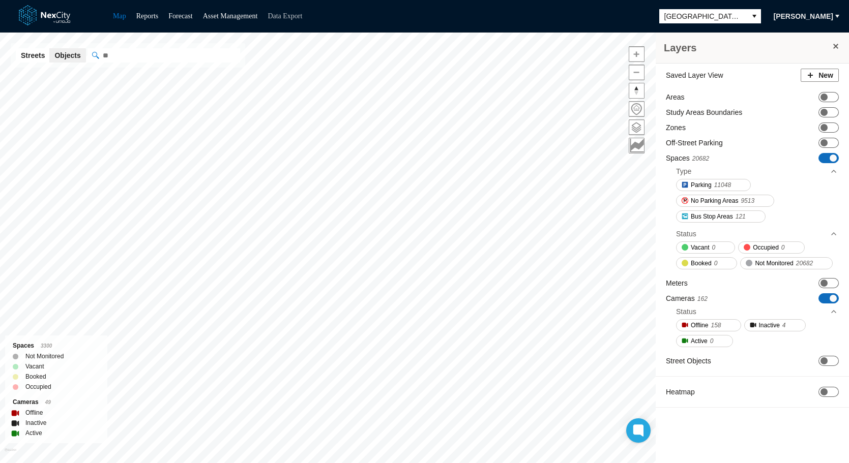
click at [298, 16] on link "Data Export" at bounding box center [284, 16] width 35 height 8
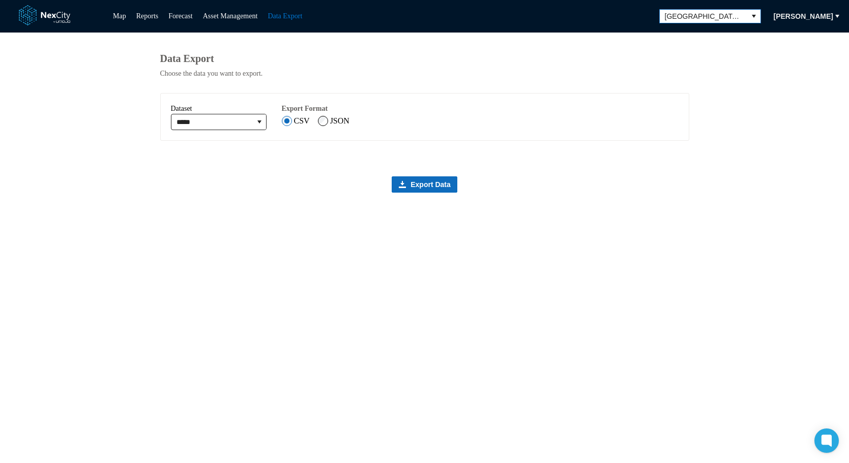
click at [728, 19] on span "[GEOGRAPHIC_DATA][PERSON_NAME]" at bounding box center [703, 16] width 77 height 10
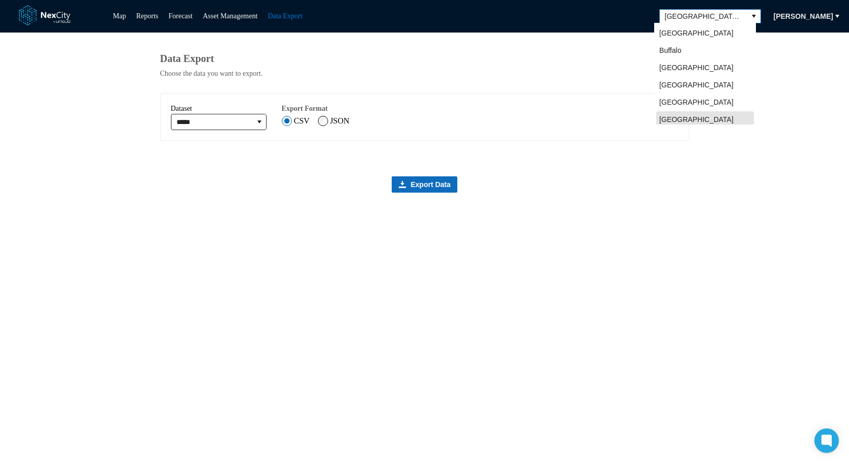
scroll to position [3, 0]
click at [712, 29] on li "[GEOGRAPHIC_DATA]" at bounding box center [705, 30] width 98 height 16
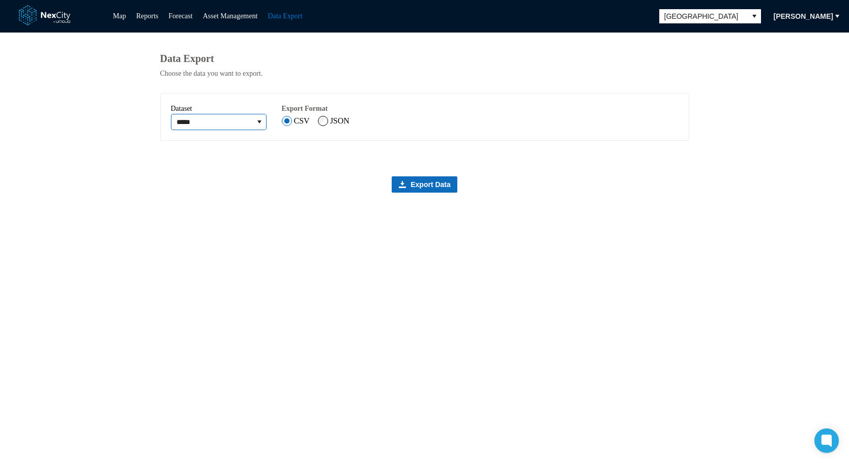
click at [253, 127] on input "*****" at bounding box center [211, 121] width 81 height 15
click at [263, 126] on icon "expand combobox" at bounding box center [259, 122] width 8 height 8
click at [205, 197] on li "Events" at bounding box center [223, 196] width 101 height 16
type input "******"
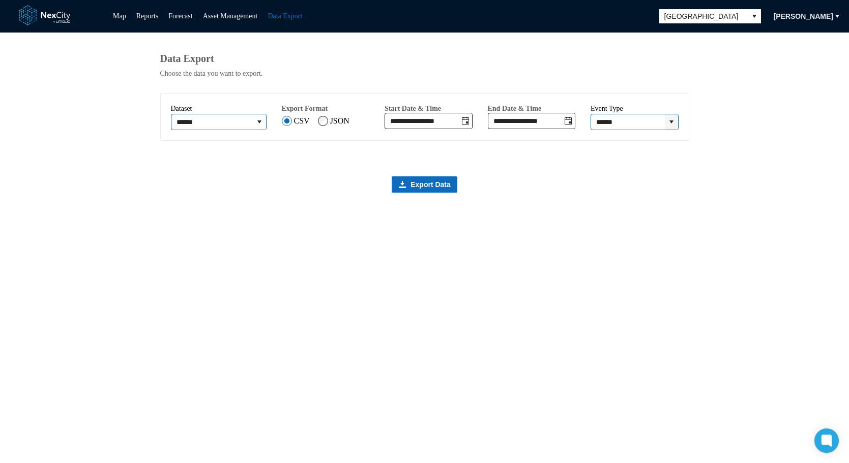
click at [667, 125] on icon "expand combobox" at bounding box center [671, 122] width 8 height 8
click at [612, 161] on span "Sensor" at bounding box center [609, 161] width 22 height 10
type input "******"
click at [467, 124] on icon "Toggle date-time selector" at bounding box center [465, 121] width 7 height 8
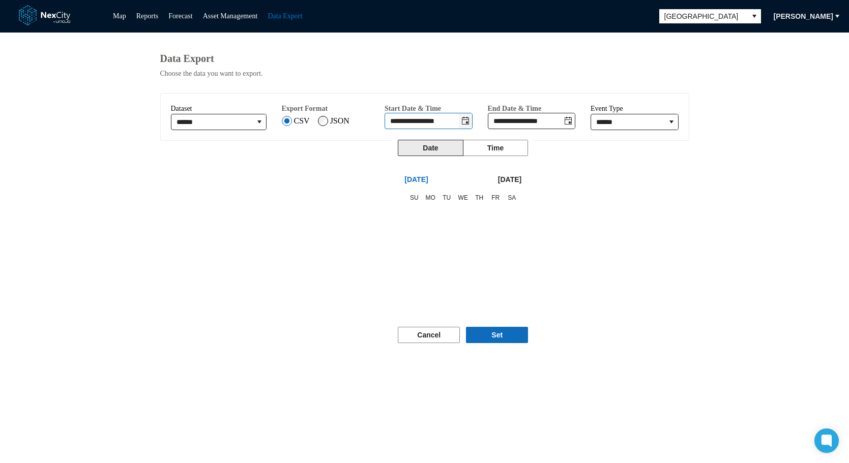
scroll to position [14, 0]
click at [412, 212] on span "1" at bounding box center [418, 214] width 14 height 14
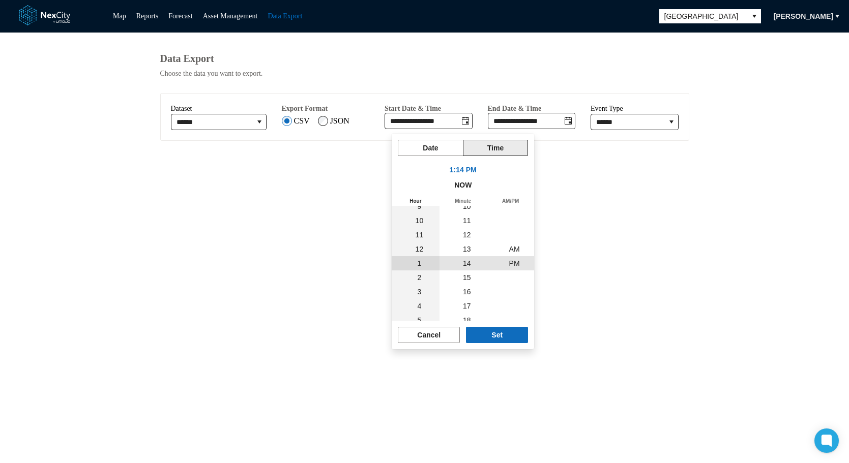
scroll to position [171404, 0]
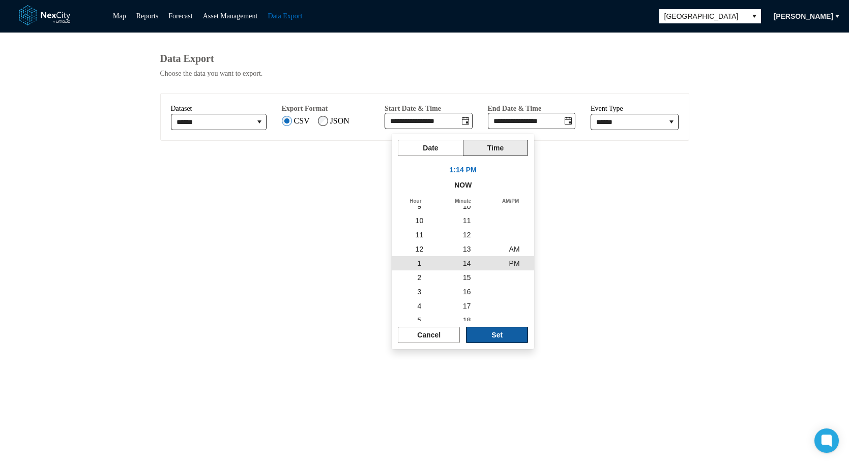
click at [502, 336] on button "Set" at bounding box center [497, 335] width 62 height 16
type input "**********"
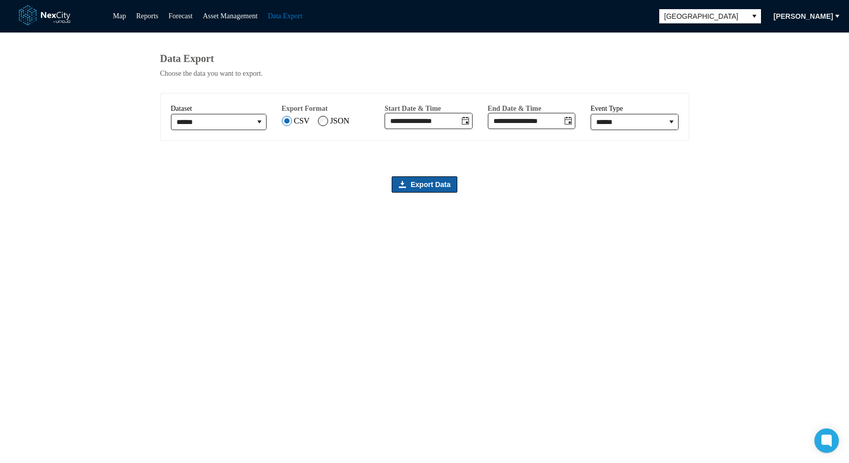
click at [427, 189] on span "Export Data" at bounding box center [430, 184] width 40 height 10
click at [429, 190] on span "Export Data" at bounding box center [430, 184] width 40 height 10
click at [469, 125] on icon "Toggle date-time selector" at bounding box center [465, 121] width 8 height 8
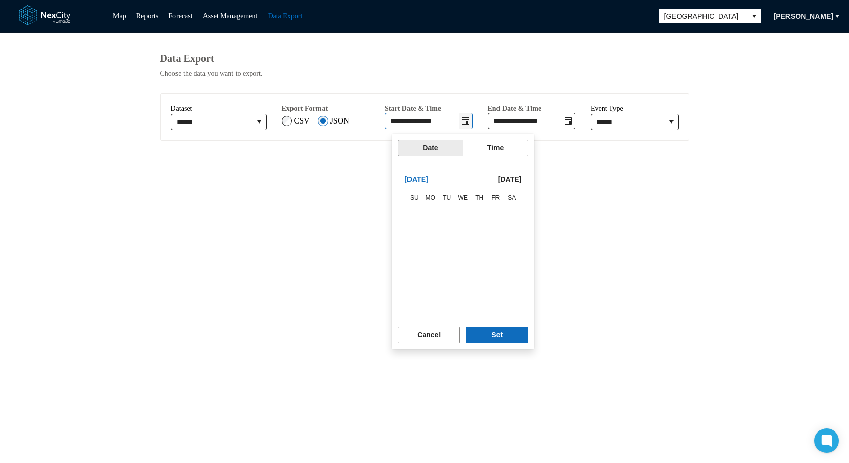
scroll to position [14, 0]
click at [415, 213] on span "1" at bounding box center [417, 213] width 13 height 13
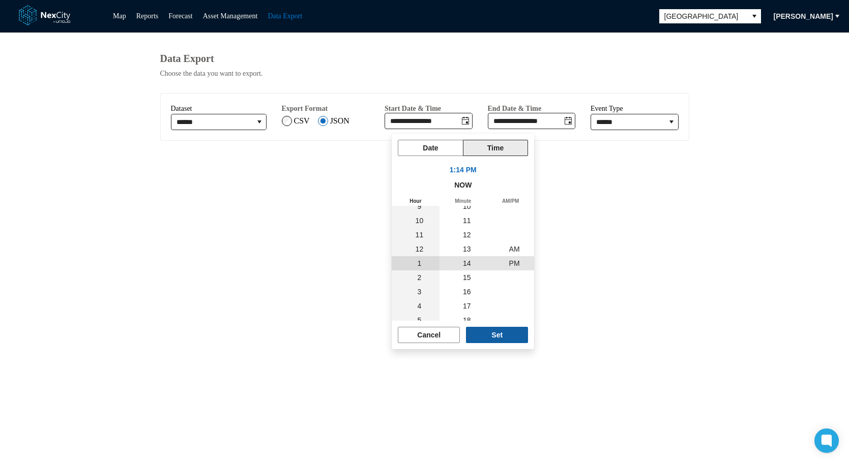
scroll to position [171404, 0]
click at [415, 252] on span "12" at bounding box center [419, 249] width 8 height 8
click at [509, 249] on span "AM" at bounding box center [514, 249] width 11 height 8
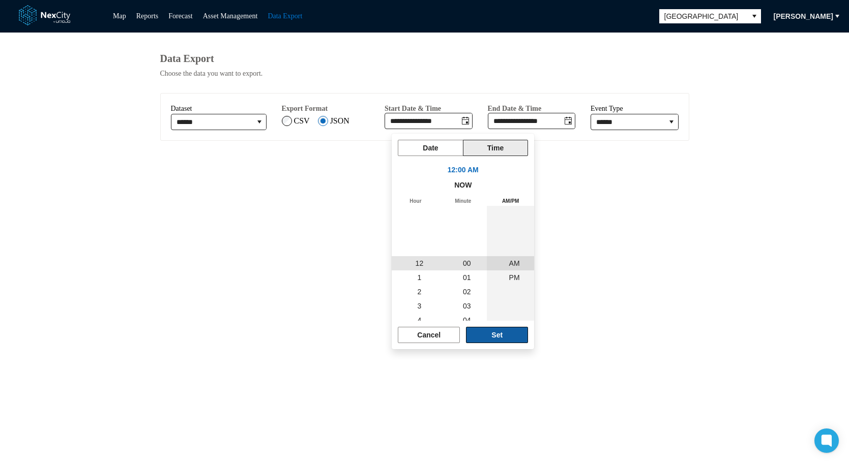
click at [502, 337] on span "Set" at bounding box center [496, 335] width 11 height 10
type input "**********"
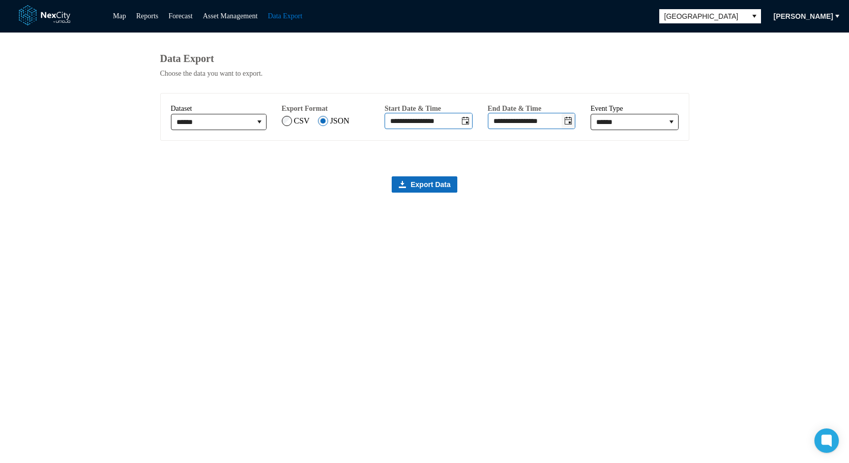
click at [572, 125] on icon "Toggle date-time selector" at bounding box center [568, 121] width 8 height 8
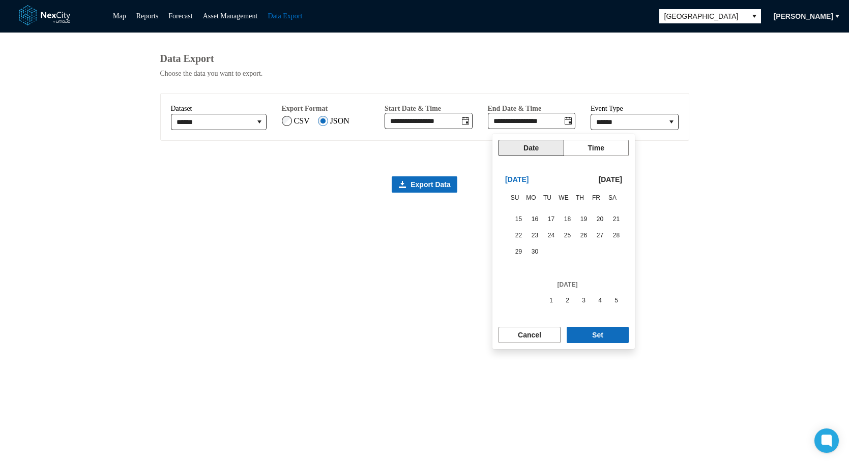
scroll to position [171428, 0]
click at [533, 255] on span "30" at bounding box center [535, 255] width 14 height 14
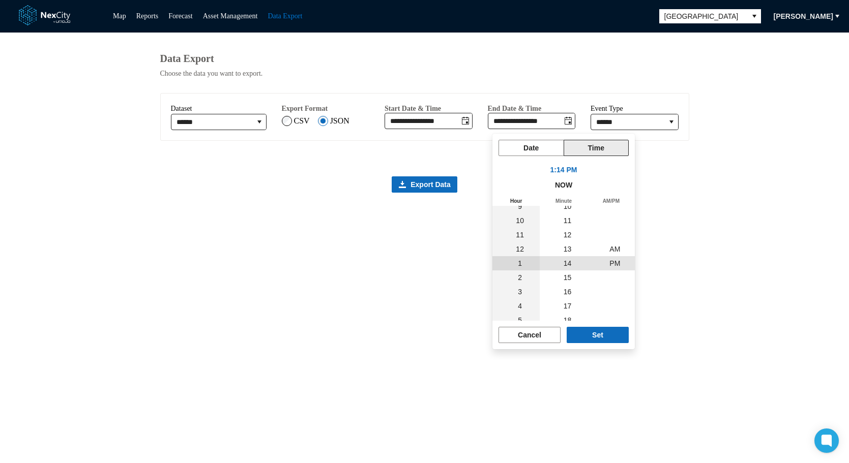
scroll to position [171404, 0]
click at [517, 250] on span "12" at bounding box center [520, 249] width 8 height 8
click at [615, 252] on span "AM" at bounding box center [614, 249] width 11 height 8
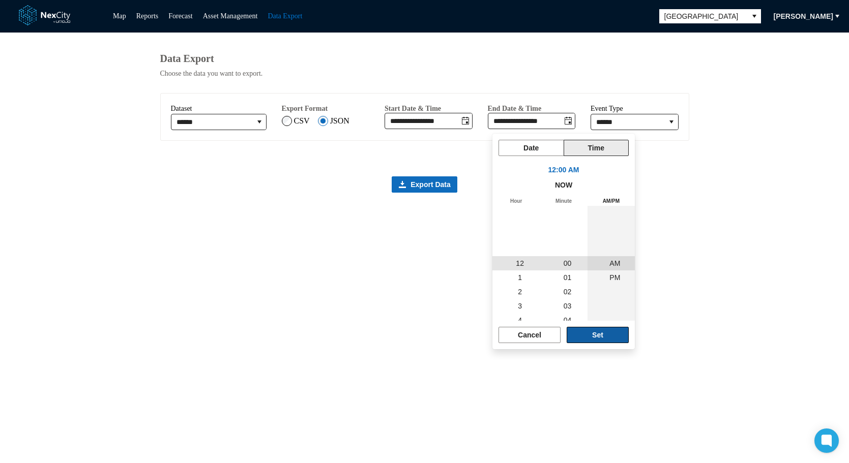
click at [598, 335] on span "Set" at bounding box center [597, 335] width 11 height 10
type input "**********"
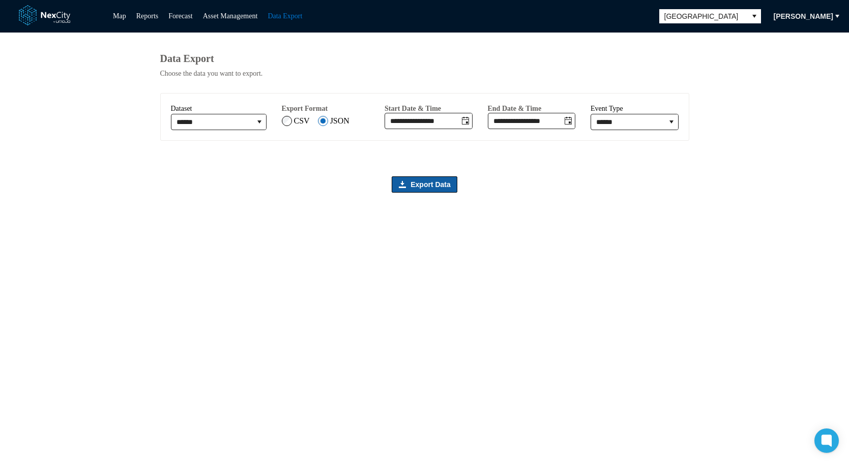
click at [415, 190] on span "Export Data" at bounding box center [430, 184] width 40 height 10
click at [427, 188] on span "Export Data" at bounding box center [430, 184] width 40 height 10
click at [418, 187] on span "Export Data" at bounding box center [430, 184] width 40 height 10
click at [117, 17] on link "Map" at bounding box center [119, 16] width 13 height 8
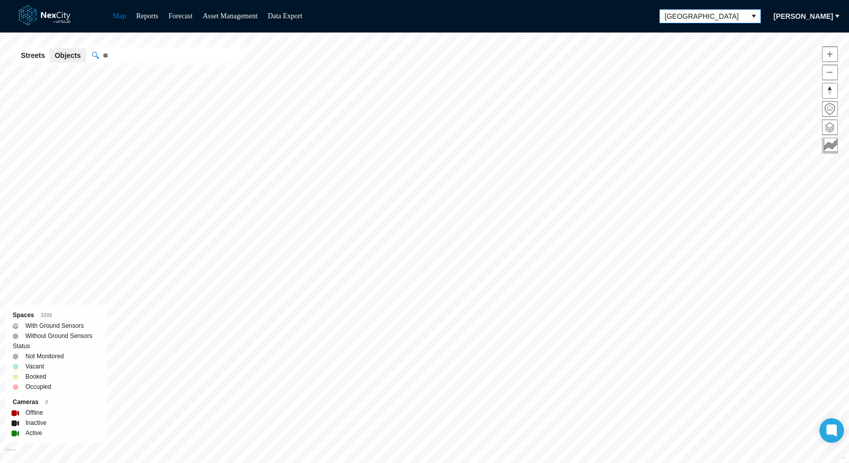
click at [741, 17] on span "[GEOGRAPHIC_DATA]" at bounding box center [702, 16] width 87 height 13
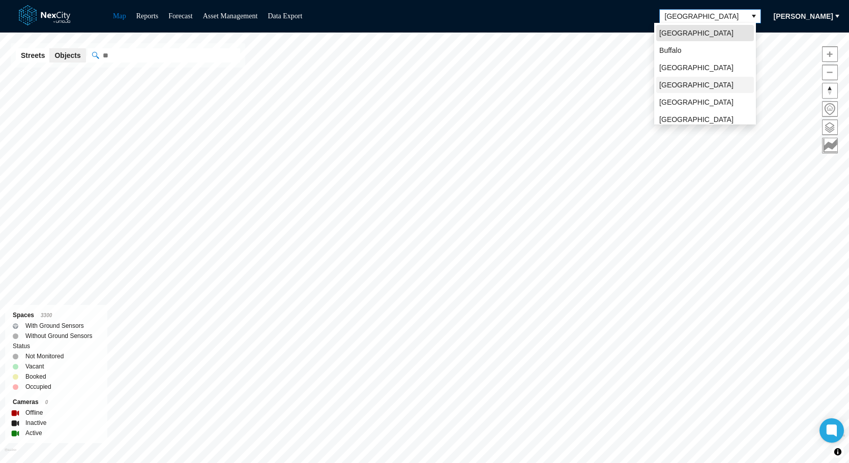
click at [671, 85] on span "[GEOGRAPHIC_DATA]" at bounding box center [696, 85] width 74 height 10
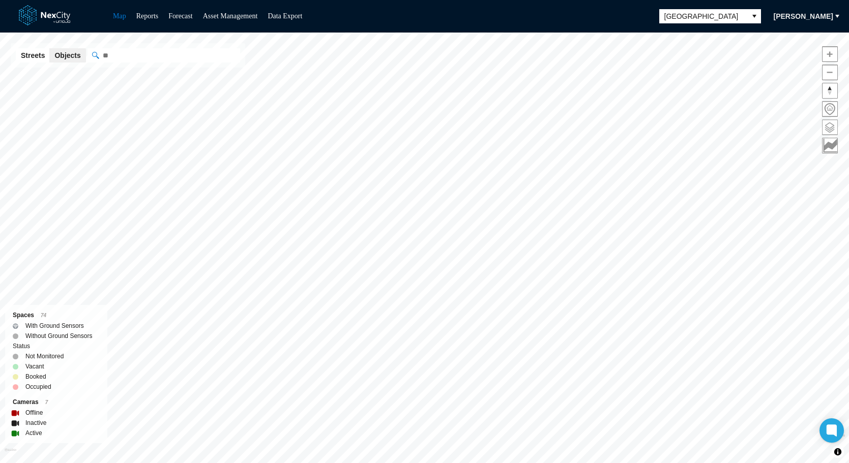
click at [768, 127] on span at bounding box center [829, 127] width 15 height 15
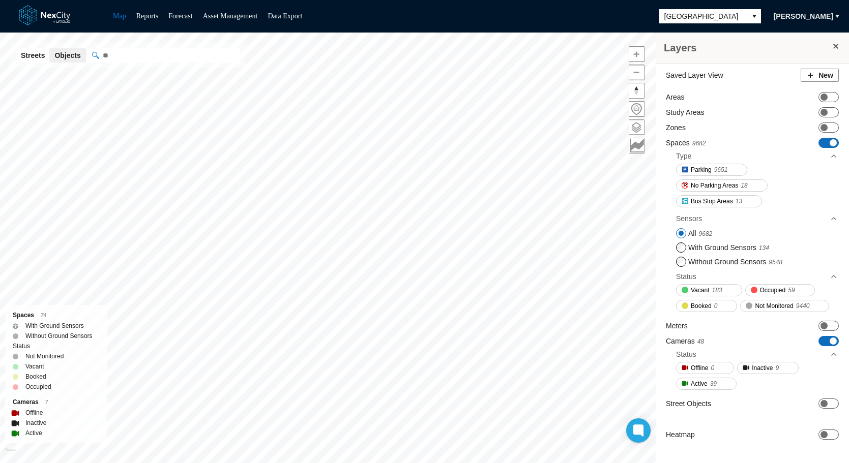
click at [768, 139] on span "ON OFF" at bounding box center [828, 143] width 20 height 10
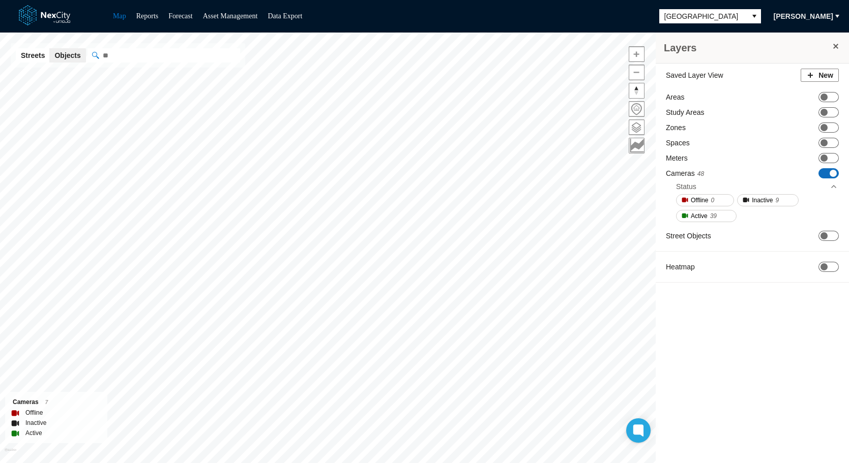
click at [768, 174] on span "ON OFF" at bounding box center [828, 173] width 20 height 10
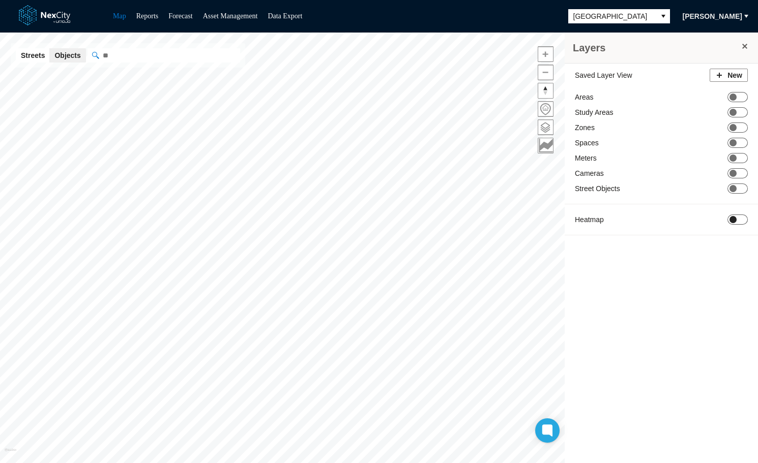
click at [732, 221] on span at bounding box center [732, 219] width 7 height 7
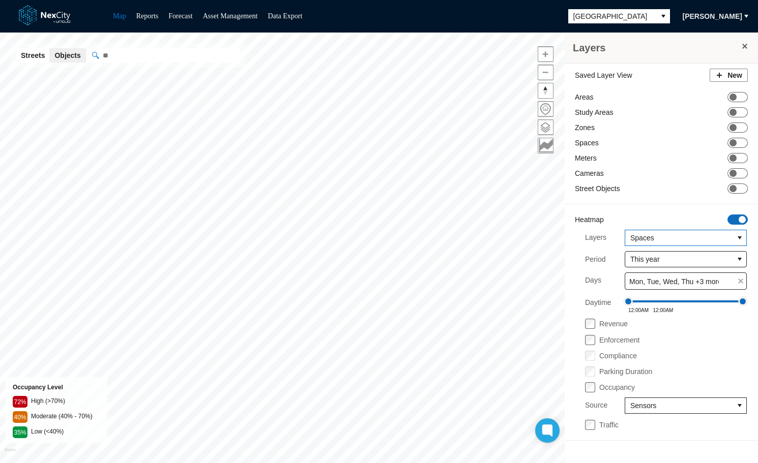
click at [706, 238] on span "Spaces" at bounding box center [679, 238] width 98 height 10
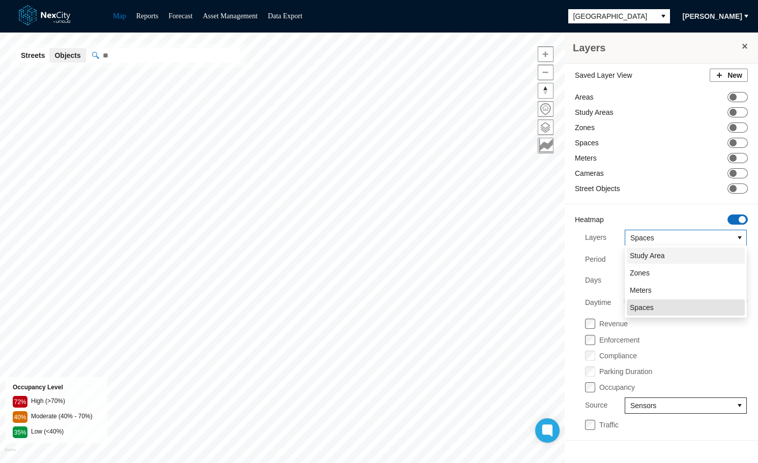
click at [660, 258] on span "Study Area" at bounding box center [646, 256] width 35 height 10
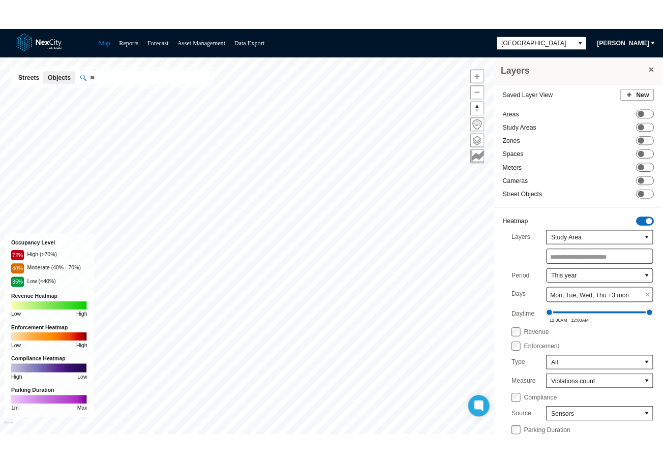
scroll to position [68, 0]
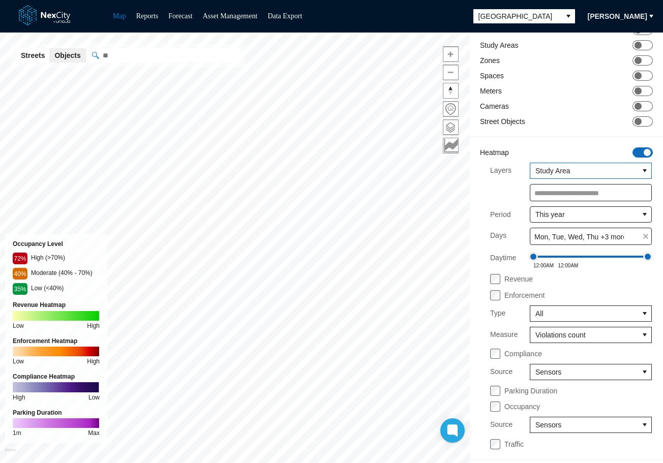
click at [603, 170] on span "Study Area" at bounding box center [584, 171] width 98 height 10
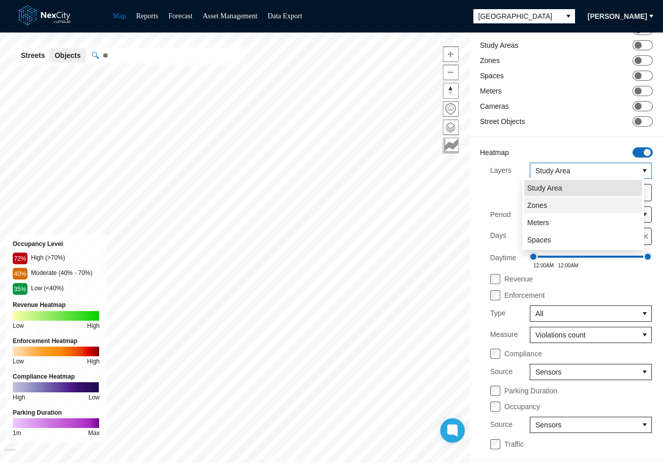
click at [548, 208] on li "Zones" at bounding box center [583, 205] width 118 height 16
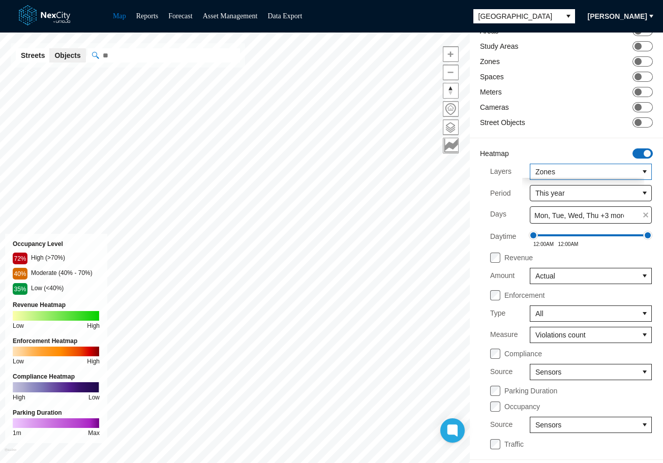
scroll to position [67, 0]
click at [291, 16] on link "Data Export" at bounding box center [284, 16] width 35 height 8
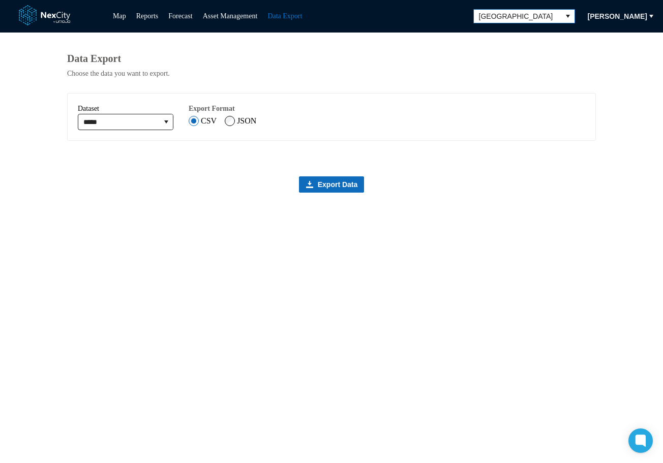
click at [523, 15] on span "[GEOGRAPHIC_DATA]" at bounding box center [517, 16] width 77 height 10
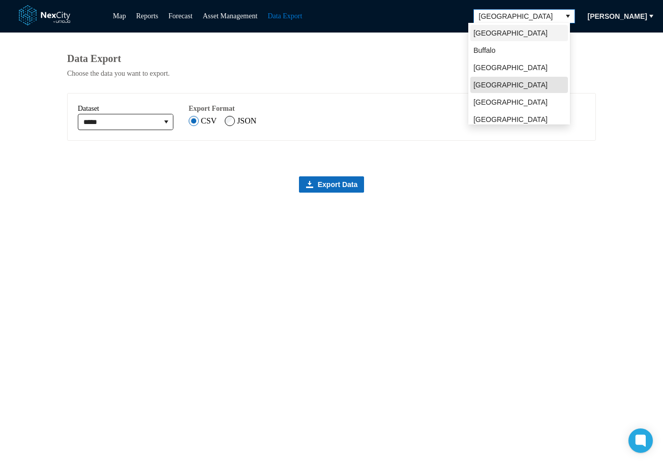
click at [508, 34] on li "[GEOGRAPHIC_DATA]" at bounding box center [519, 33] width 98 height 16
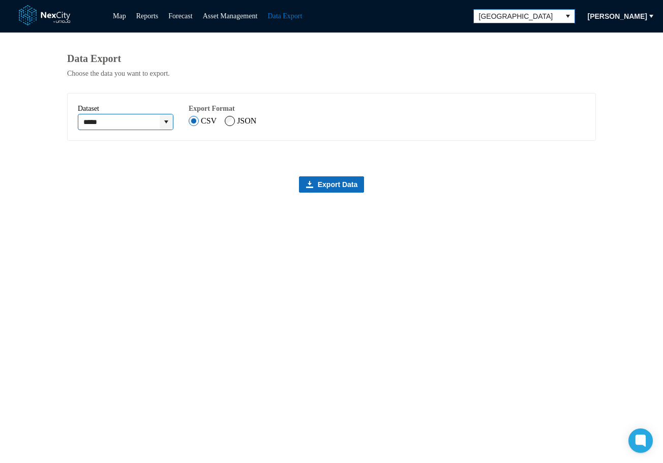
click at [170, 126] on icon "expand combobox" at bounding box center [166, 122] width 8 height 8
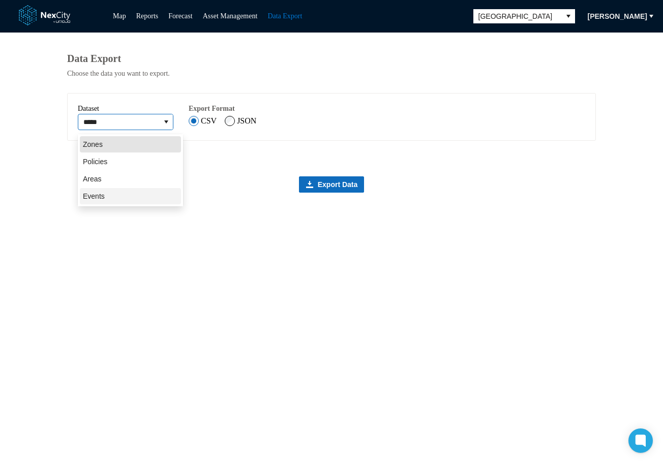
click at [98, 198] on span "Events" at bounding box center [94, 196] width 22 height 10
type input "******"
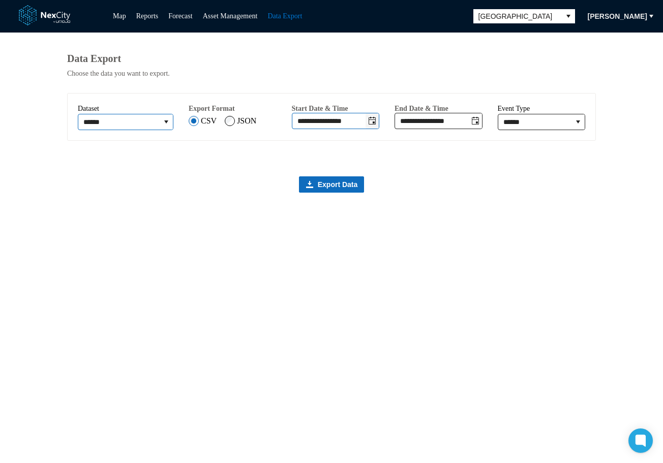
click at [376, 125] on icon "Toggle date-time selector" at bounding box center [372, 121] width 8 height 8
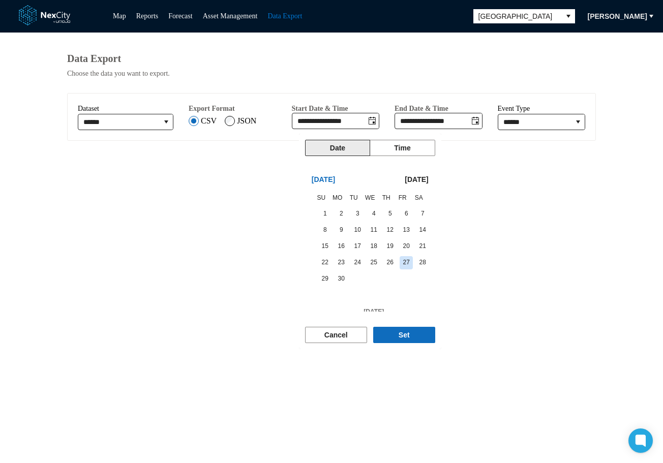
scroll to position [14, 0]
click at [320, 213] on span "1" at bounding box center [325, 214] width 14 height 14
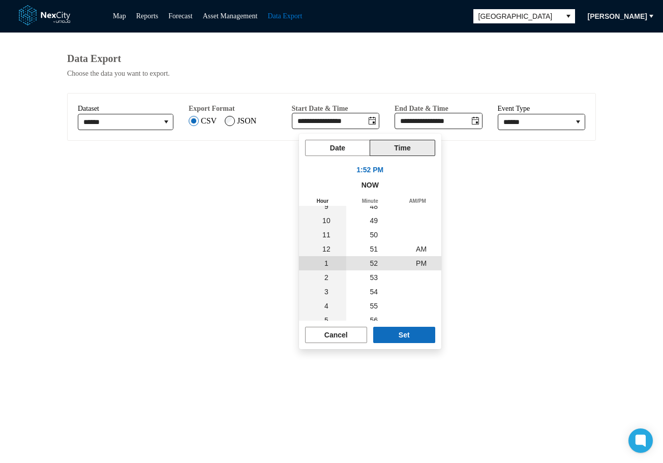
scroll to position [171404, 0]
click at [324, 248] on span "12" at bounding box center [326, 249] width 8 height 8
click at [393, 336] on button "Set" at bounding box center [404, 335] width 62 height 16
type input "**********"
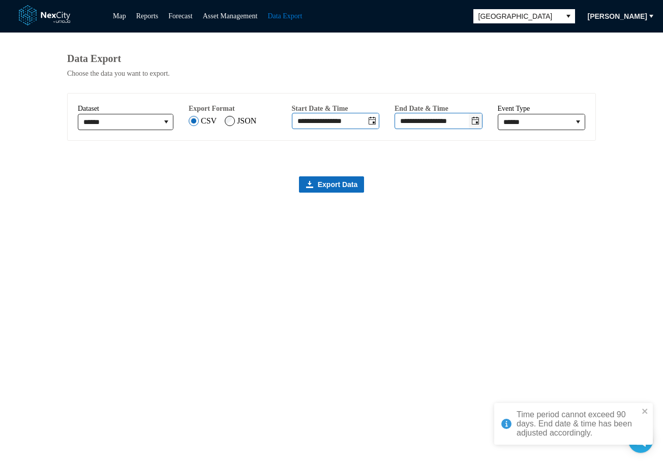
click at [479, 123] on icon "Toggle date-time selector" at bounding box center [475, 121] width 7 height 8
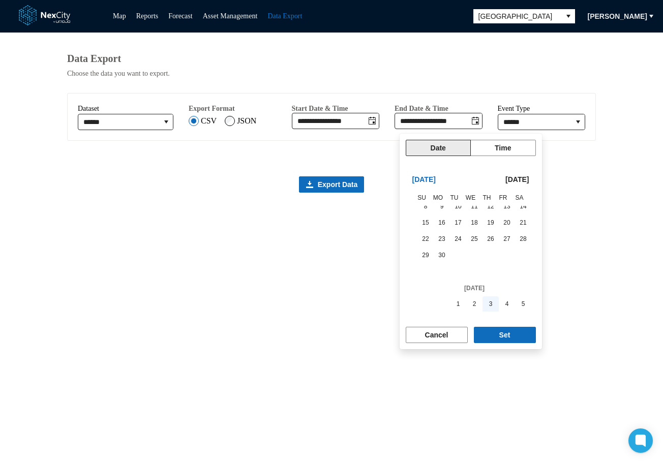
scroll to position [171377, 0]
click at [518, 240] on span "7" at bounding box center [523, 240] width 14 height 14
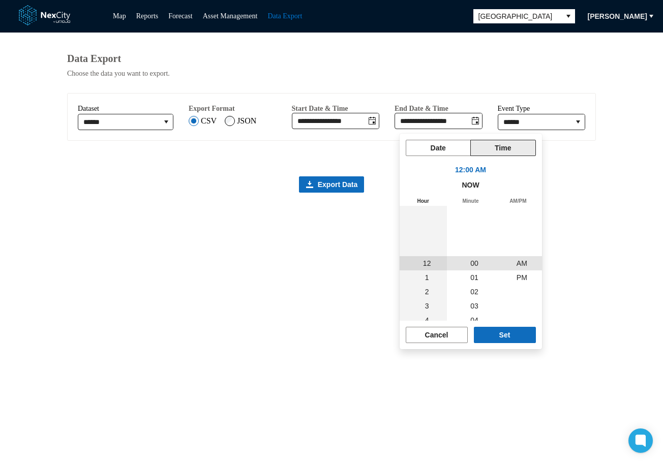
scroll to position [171404, 0]
click at [507, 337] on span "Set" at bounding box center [504, 335] width 11 height 10
type input "**********"
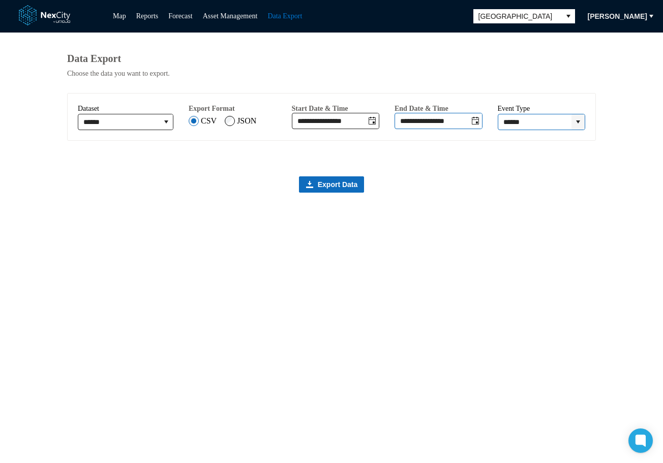
click at [577, 125] on icon "expand combobox" at bounding box center [578, 122] width 8 height 8
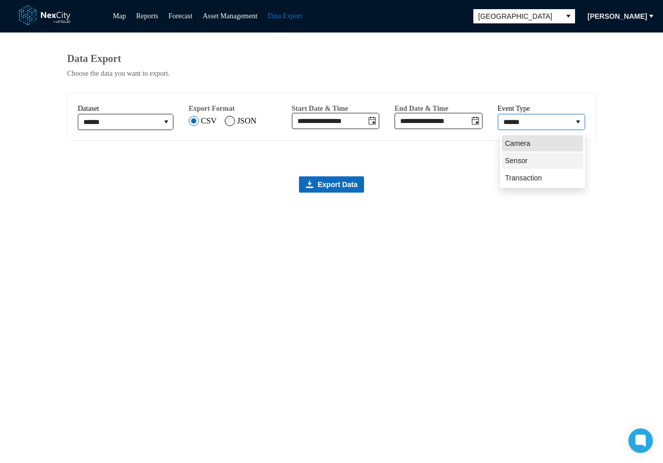
click at [519, 163] on span "Sensor" at bounding box center [516, 161] width 22 height 10
type input "******"
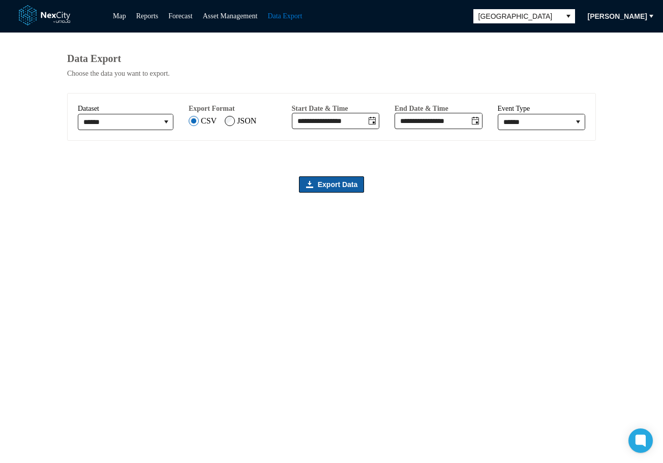
click at [324, 190] on span "Export Data" at bounding box center [338, 184] width 40 height 10
click at [332, 186] on span "Export Data" at bounding box center [338, 184] width 40 height 10
click at [336, 190] on span "Export Data" at bounding box center [338, 184] width 40 height 10
click at [119, 15] on link "Map" at bounding box center [119, 16] width 13 height 8
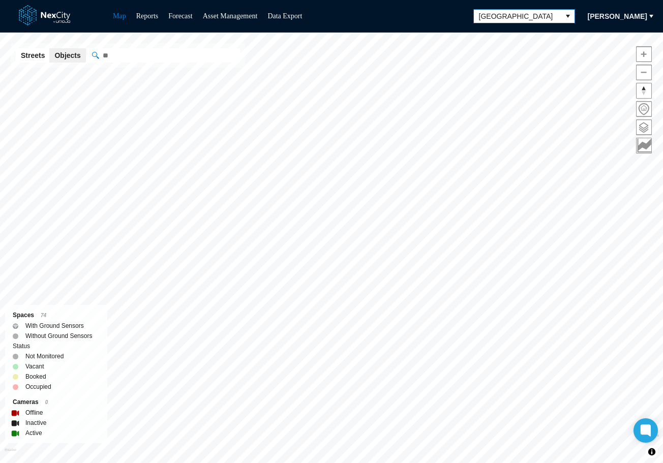
click at [564, 19] on icon "select" at bounding box center [568, 16] width 8 height 8
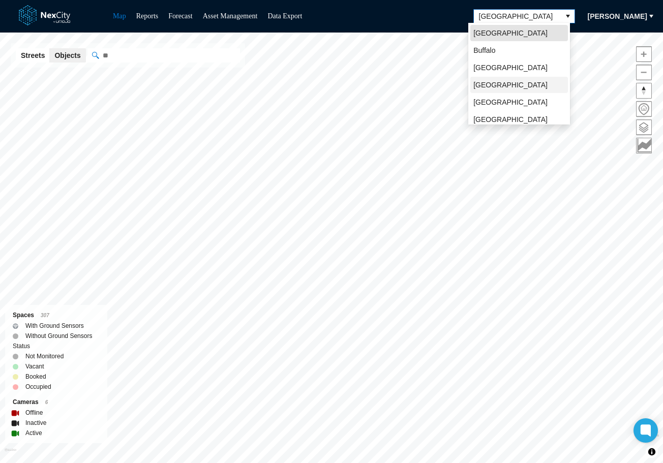
click at [490, 89] on span "[GEOGRAPHIC_DATA]" at bounding box center [510, 85] width 74 height 10
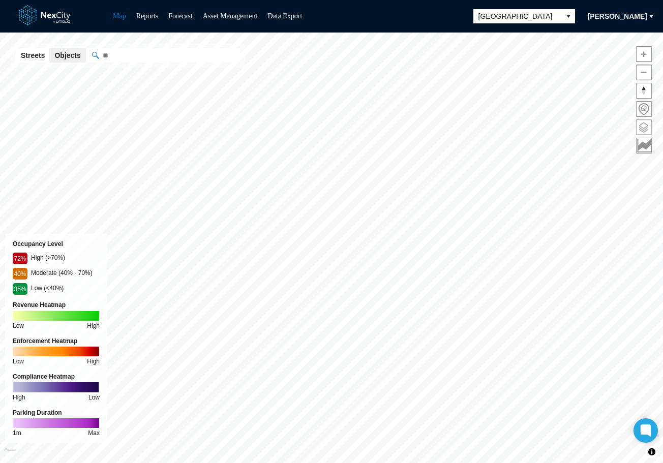
click at [645, 129] on span at bounding box center [644, 127] width 15 height 15
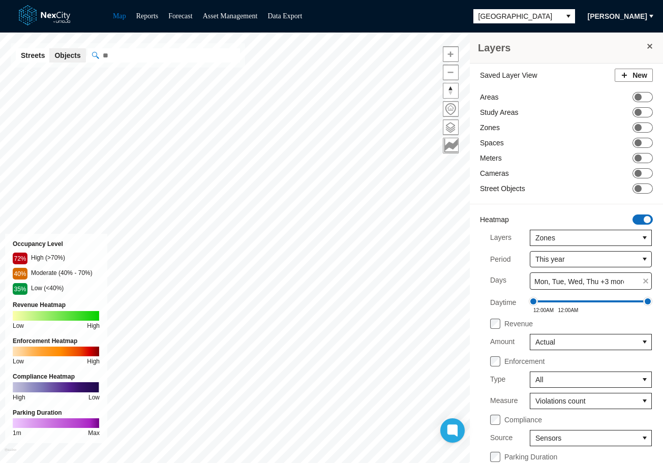
click at [633, 220] on span "ON OFF" at bounding box center [642, 220] width 20 height 10
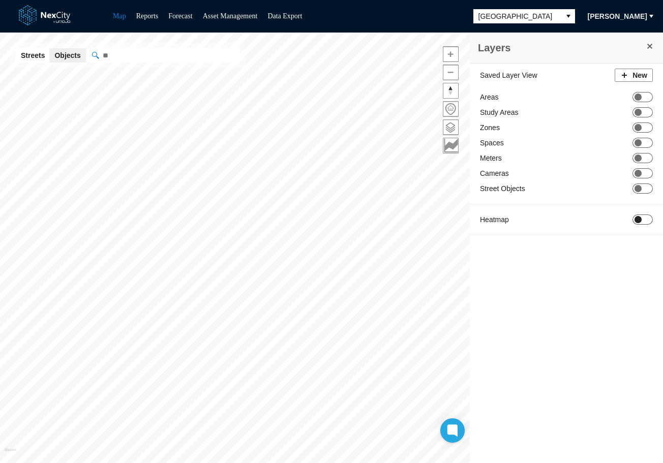
click at [633, 220] on span "ON OFF" at bounding box center [642, 220] width 20 height 10
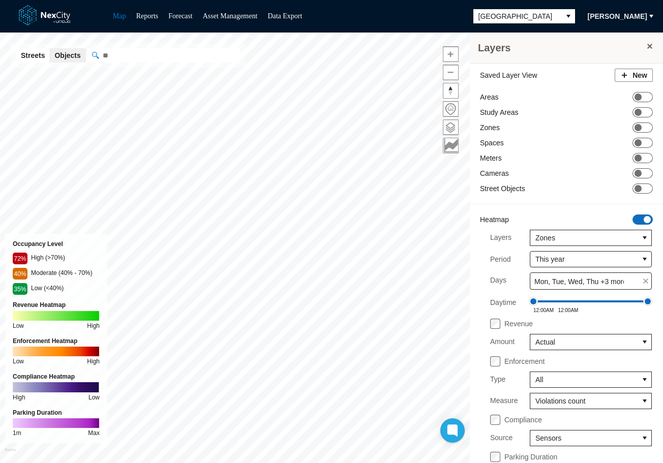
click at [644, 220] on span at bounding box center [647, 219] width 7 height 7
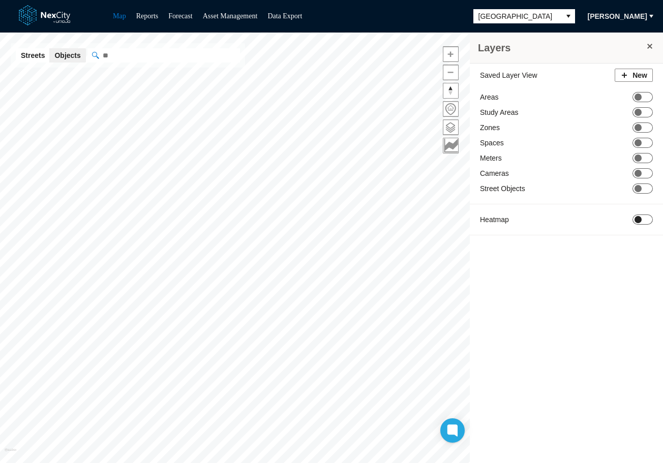
click at [643, 219] on span "ON OFF" at bounding box center [642, 220] width 20 height 10
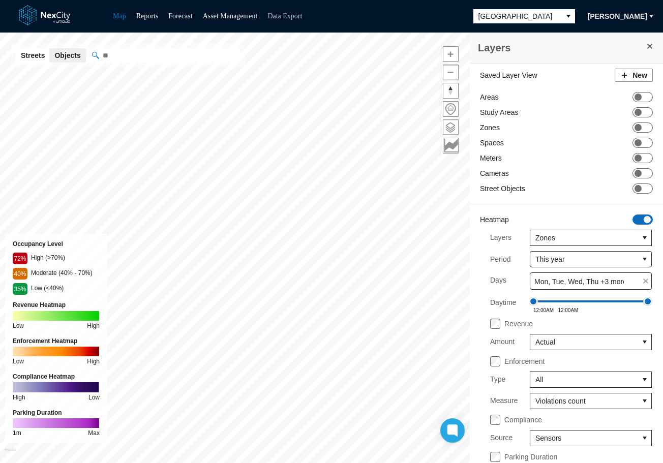
click at [291, 17] on link "Data Export" at bounding box center [284, 16] width 35 height 8
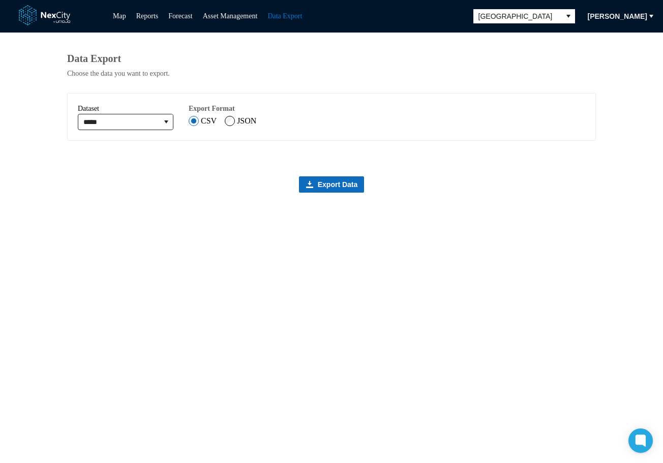
click at [70, 224] on div "Data Export Choose the data you want to export. ***** Dataset Export Format CSV…" at bounding box center [331, 248] width 529 height 431
click at [170, 126] on icon "expand combobox" at bounding box center [166, 122] width 8 height 8
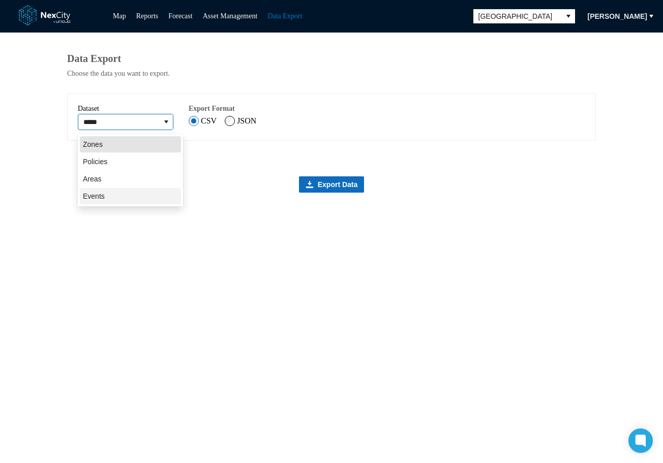
click at [101, 195] on span "Events" at bounding box center [94, 196] width 22 height 10
type input "******"
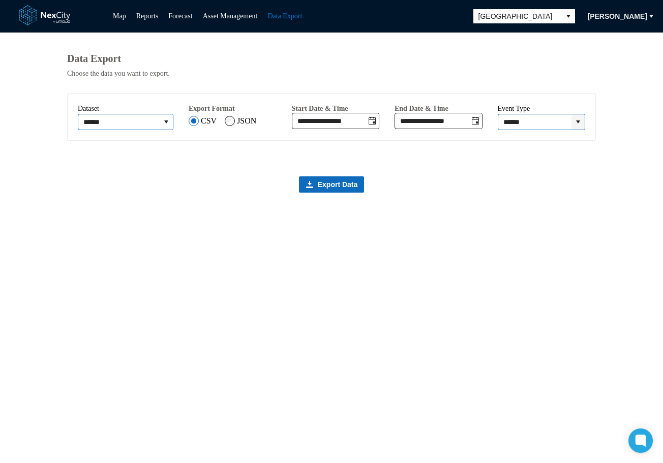
click at [581, 125] on icon "expand combobox" at bounding box center [578, 122] width 8 height 8
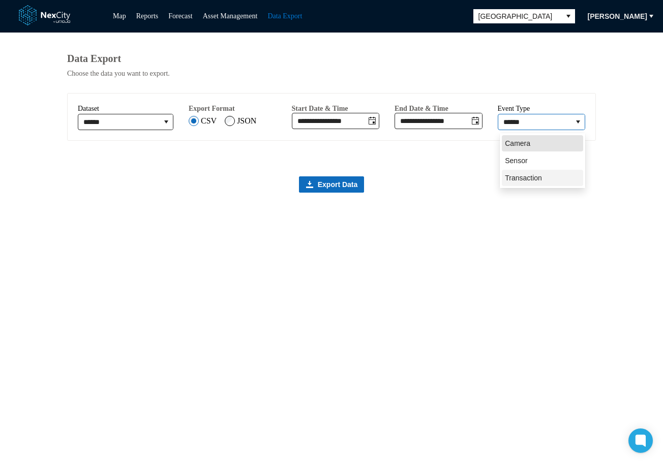
click at [531, 177] on span "Transaction" at bounding box center [523, 178] width 37 height 10
type input "**********"
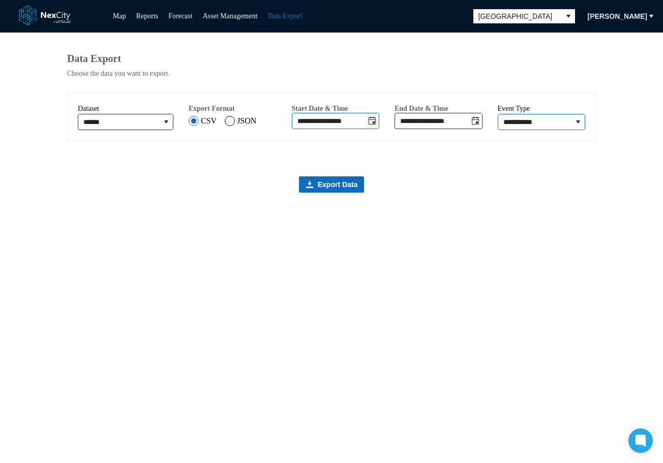
click at [376, 125] on icon "Toggle date-time selector" at bounding box center [372, 121] width 7 height 8
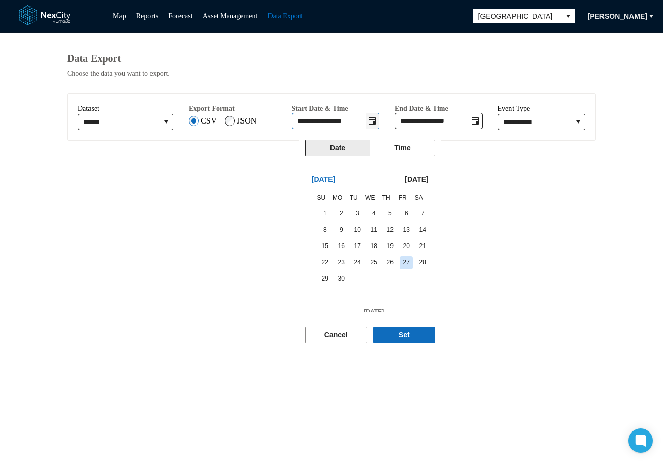
scroll to position [14, 0]
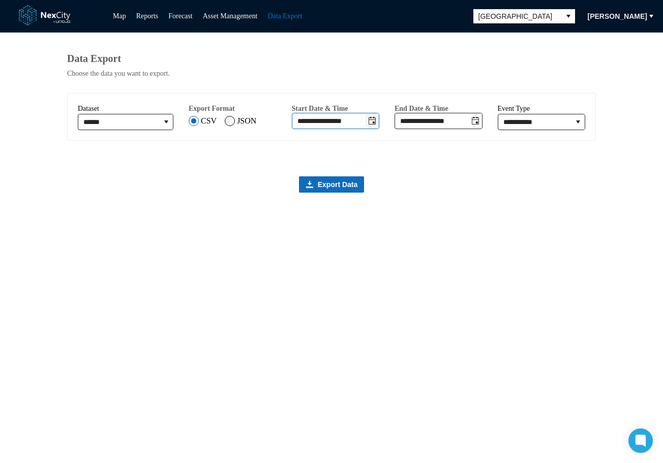
click at [376, 125] on icon "Toggle date-time selector" at bounding box center [372, 121] width 7 height 8
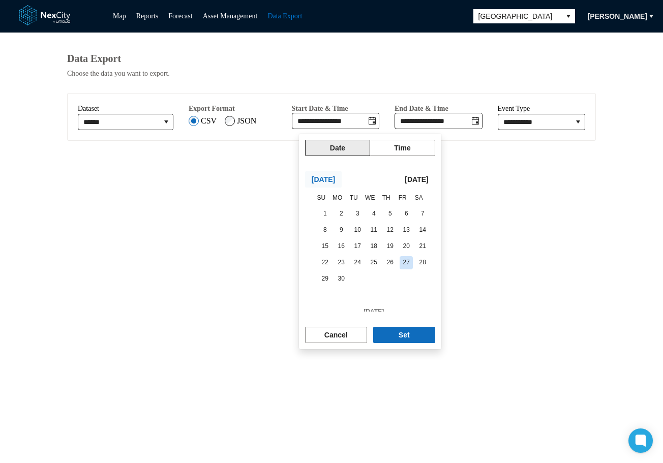
click at [316, 179] on span "June 2025" at bounding box center [323, 179] width 23 height 10
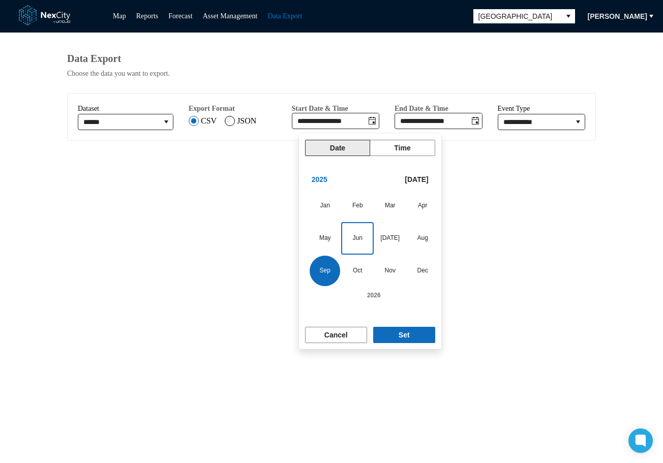
click at [323, 268] on span "Sep" at bounding box center [325, 271] width 31 height 31
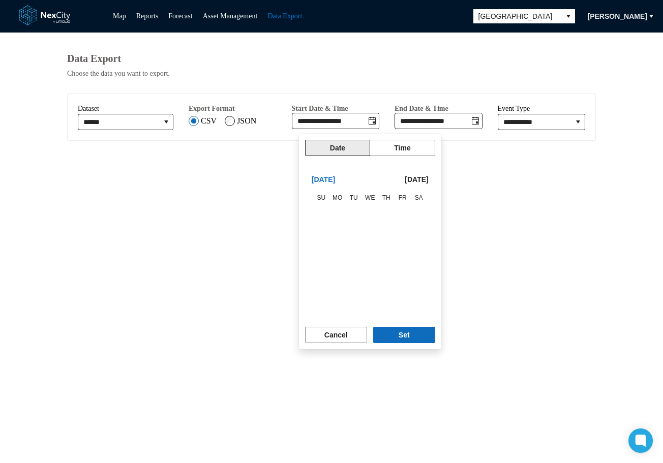
scroll to position [171745, 0]
click at [336, 212] on span "1" at bounding box center [341, 214] width 14 height 14
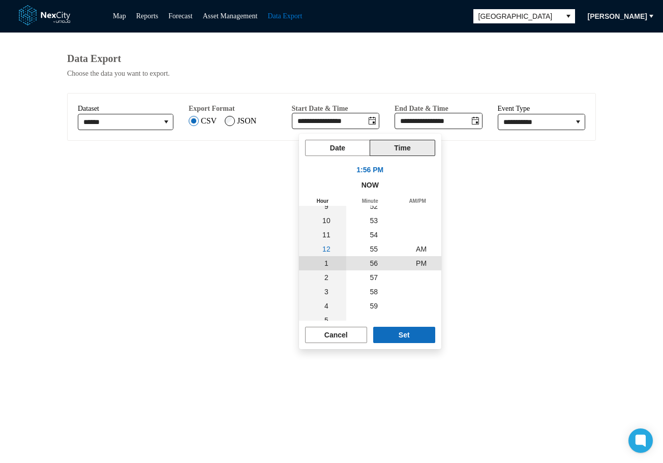
click at [324, 248] on span "12" at bounding box center [326, 249] width 8 height 8
click at [412, 336] on button "Set" at bounding box center [404, 335] width 62 height 16
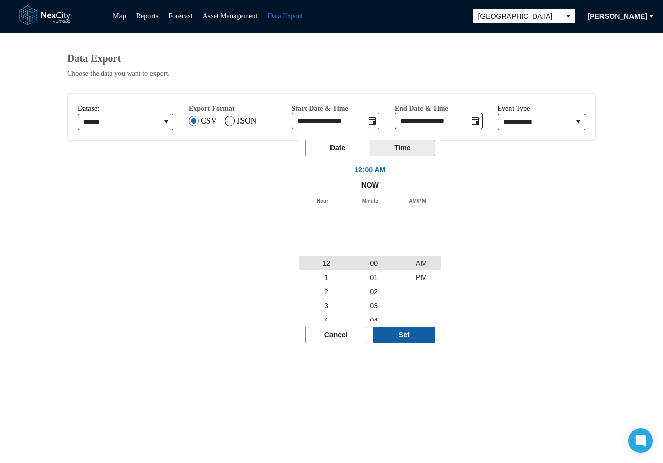
type input "**********"
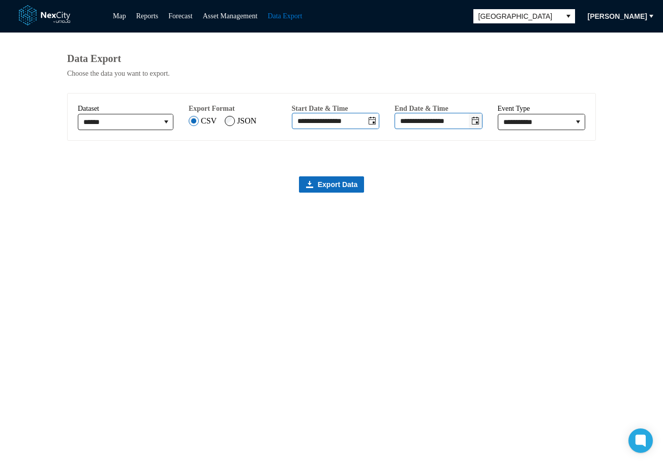
click at [482, 127] on button "Toggle date-time selector" at bounding box center [475, 120] width 13 height 15
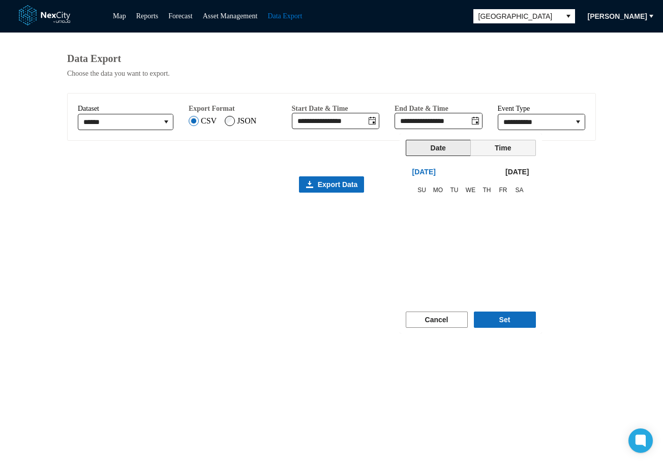
scroll to position [14, 0]
click at [521, 172] on span "Today" at bounding box center [516, 172] width 23 height 10
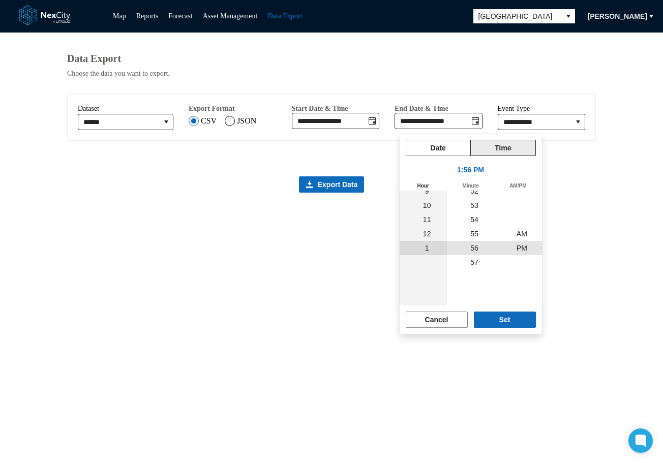
scroll to position [171745, 0]
click at [423, 237] on span "12" at bounding box center [427, 234] width 8 height 8
click at [425, 232] on span "11" at bounding box center [427, 234] width 8 height 8
click at [424, 266] on span "12" at bounding box center [427, 262] width 8 height 8
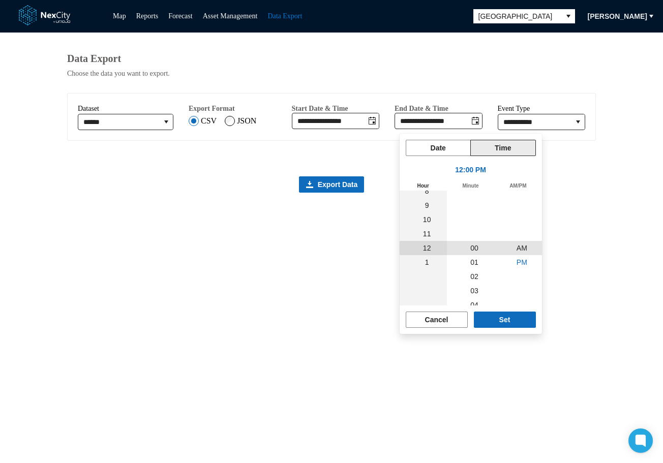
scroll to position [14, 0]
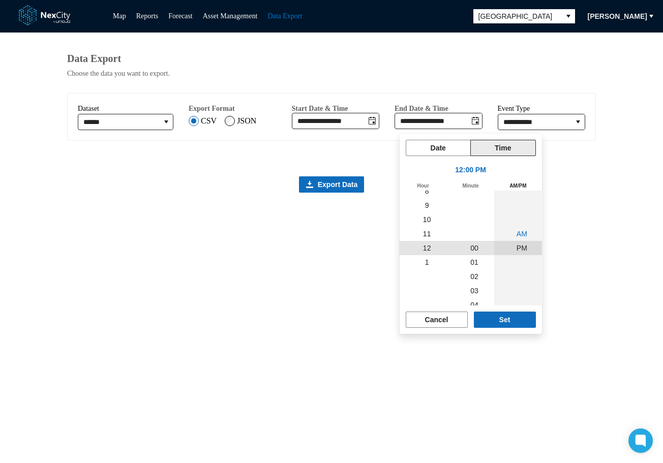
click at [519, 238] on li "AM" at bounding box center [521, 234] width 28 height 14
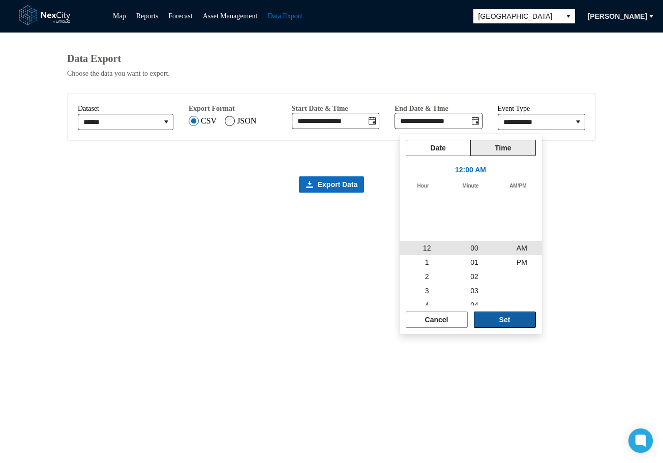
click at [504, 321] on span "Set" at bounding box center [504, 320] width 11 height 10
type input "**********"
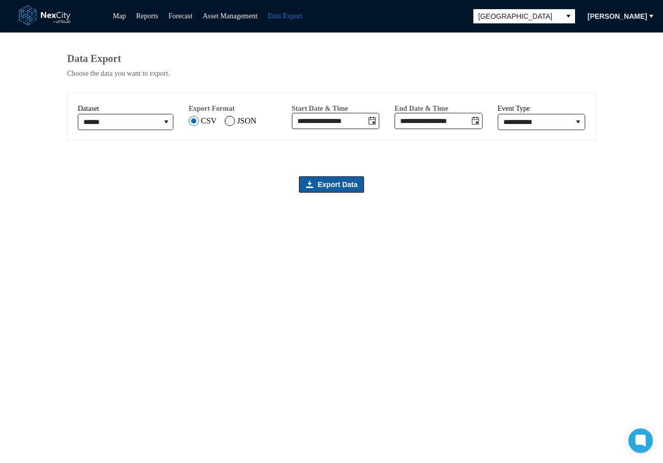
click at [335, 190] on span "Export Data" at bounding box center [338, 184] width 40 height 10
click at [343, 187] on span "Export Data" at bounding box center [338, 184] width 40 height 10
click at [561, 18] on button "select" at bounding box center [567, 16] width 13 height 13
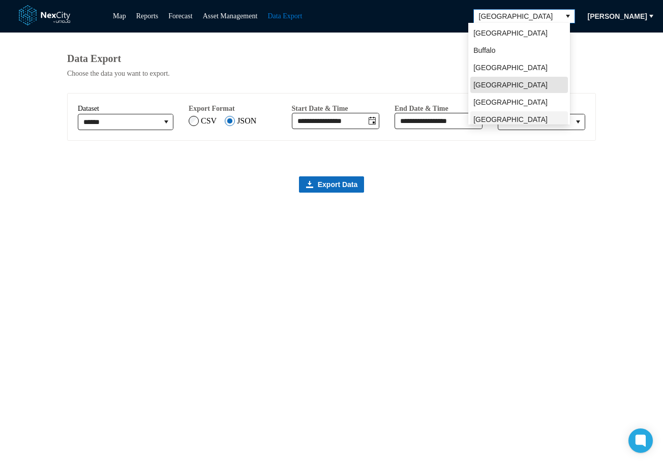
click at [493, 118] on span "[GEOGRAPHIC_DATA][PERSON_NAME]" at bounding box center [519, 124] width 92 height 20
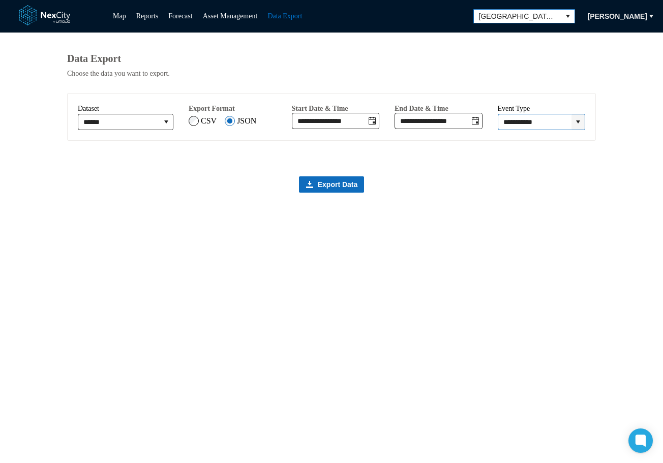
click at [574, 122] on icon "expand combobox" at bounding box center [578, 122] width 8 height 8
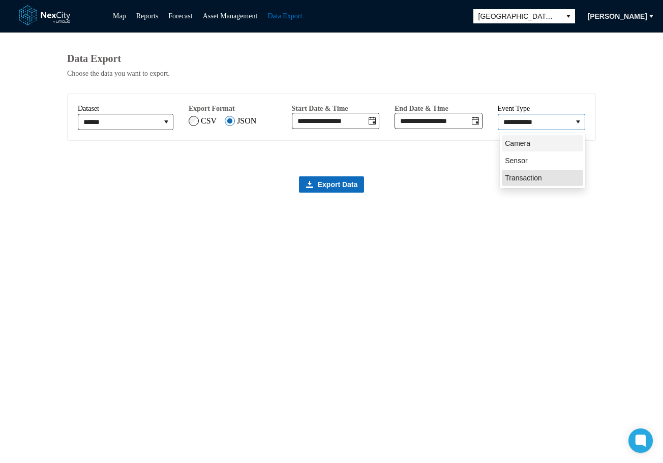
click at [523, 140] on span "Camera" at bounding box center [517, 143] width 25 height 10
type input "******"
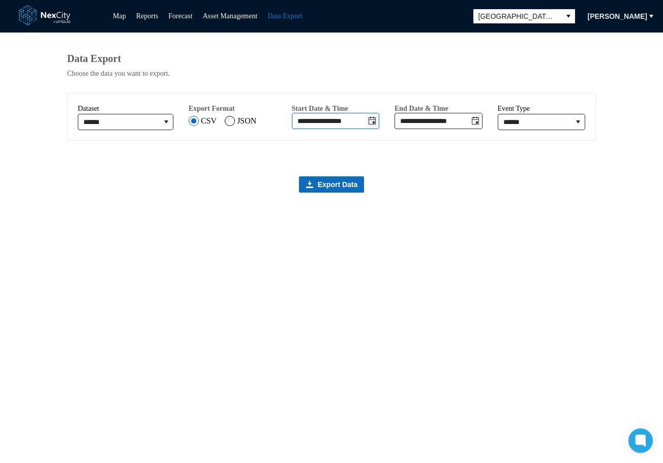
click at [376, 125] on icon "Toggle date-time selector" at bounding box center [372, 121] width 8 height 8
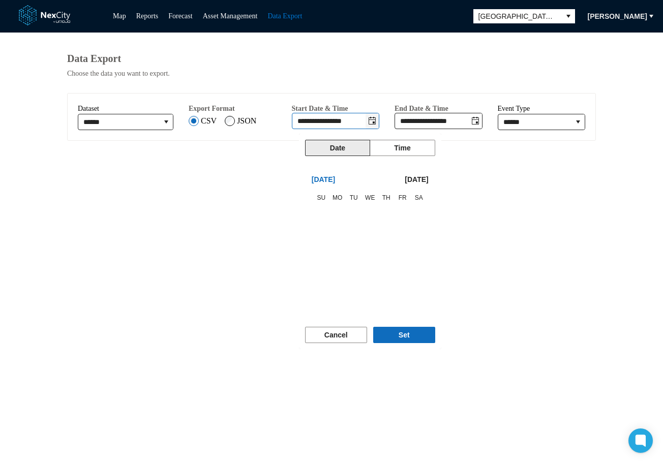
scroll to position [171745, 0]
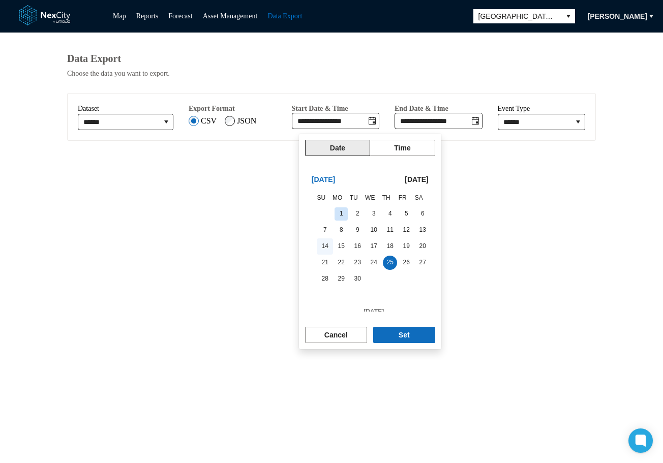
click at [319, 246] on span "14" at bounding box center [325, 246] width 14 height 14
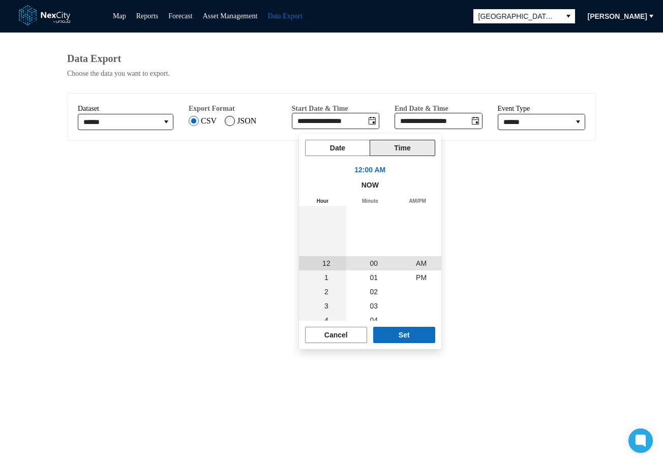
click at [393, 344] on div "Cancel Set" at bounding box center [370, 335] width 142 height 28
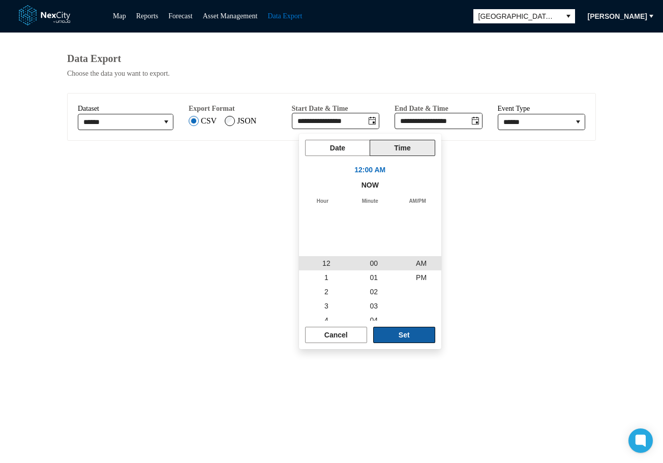
click at [394, 337] on button "Set" at bounding box center [404, 335] width 62 height 16
type input "**********"
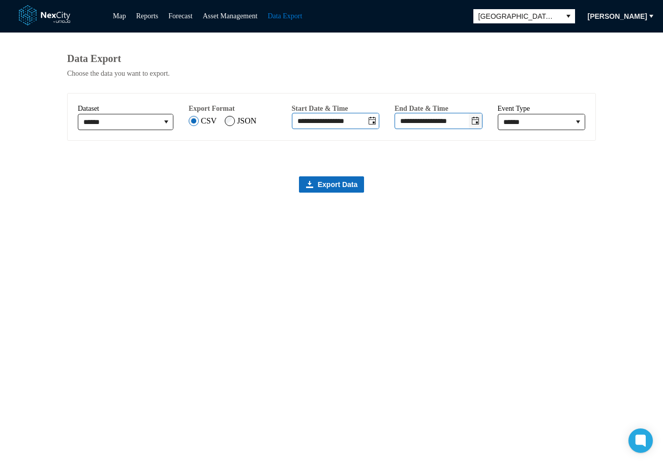
click at [477, 125] on icon "Toggle date-time selector" at bounding box center [475, 121] width 7 height 8
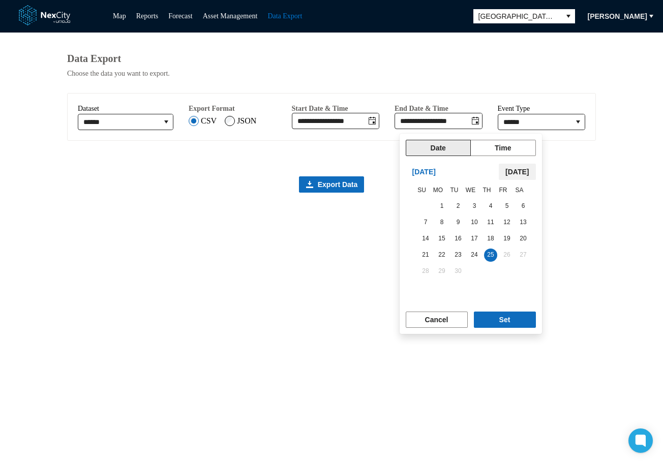
click at [514, 175] on span "Today" at bounding box center [516, 172] width 23 height 10
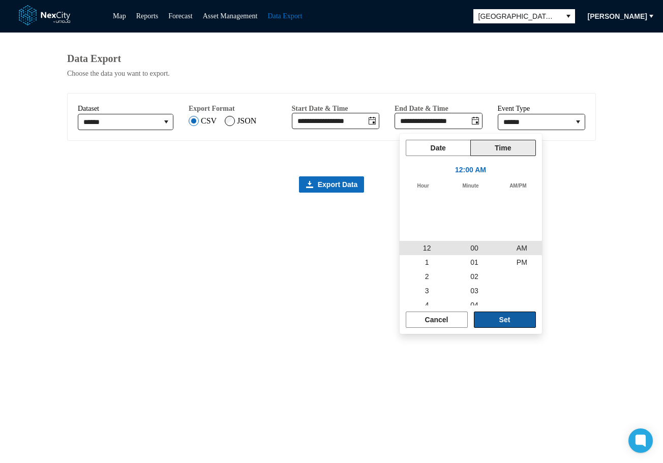
click at [502, 324] on span "Set" at bounding box center [504, 320] width 11 height 10
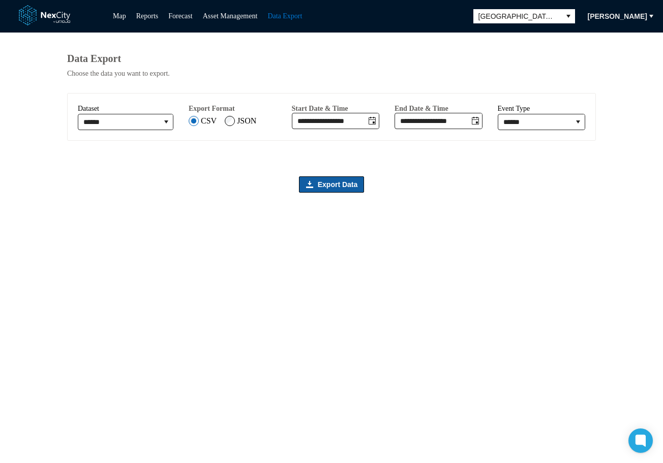
click at [336, 188] on span "Export Data" at bounding box center [338, 184] width 40 height 10
click at [335, 185] on span "Export Data" at bounding box center [338, 184] width 40 height 10
click at [468, 418] on div "**********" at bounding box center [331, 248] width 529 height 431
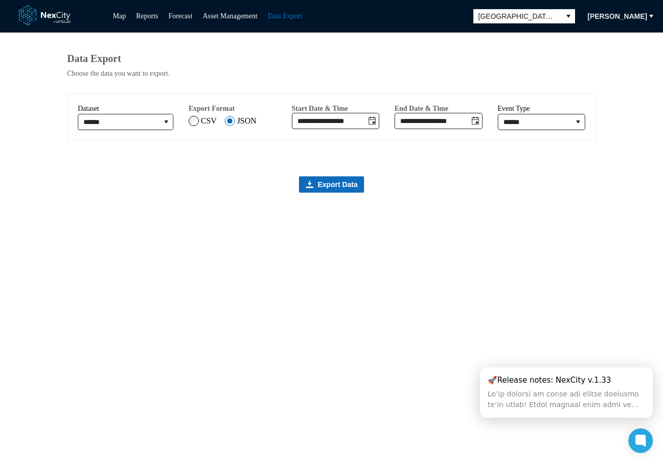
click at [130, 18] on ul "Map Reports Forecast Asset Management Data Export" at bounding box center [207, 16] width 199 height 12
click at [537, 402] on div at bounding box center [567, 399] width 158 height 21
click at [541, 381] on div "🚀Release notes: NexCity v.1.33" at bounding box center [550, 380] width 124 height 11
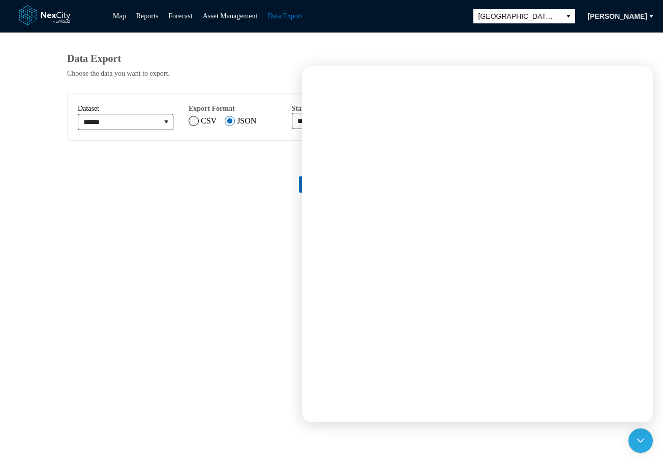
click at [190, 315] on div "**********" at bounding box center [331, 248] width 529 height 431
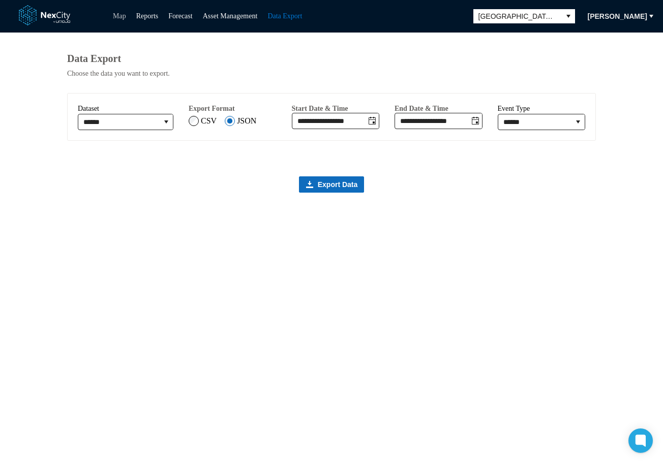
click at [120, 17] on link "Map" at bounding box center [119, 16] width 13 height 8
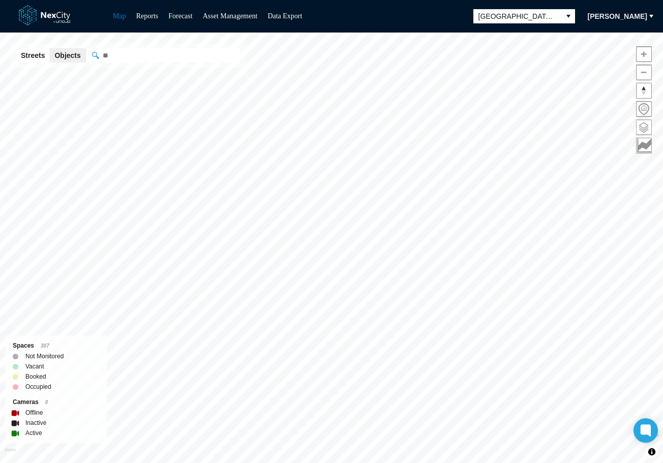
click at [646, 129] on span at bounding box center [644, 127] width 15 height 15
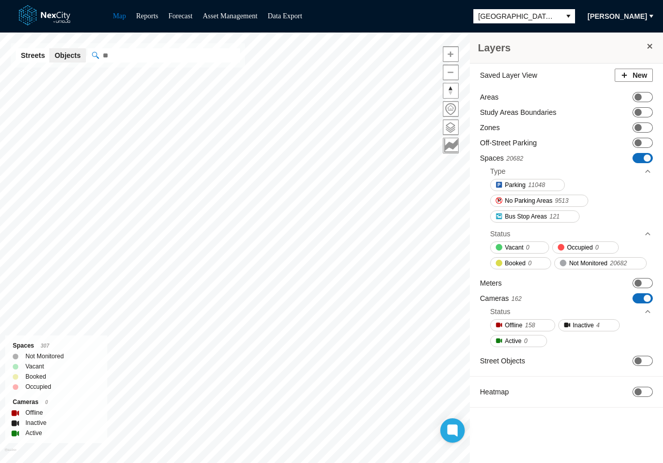
click at [644, 126] on span "ON OFF" at bounding box center [642, 128] width 20 height 10
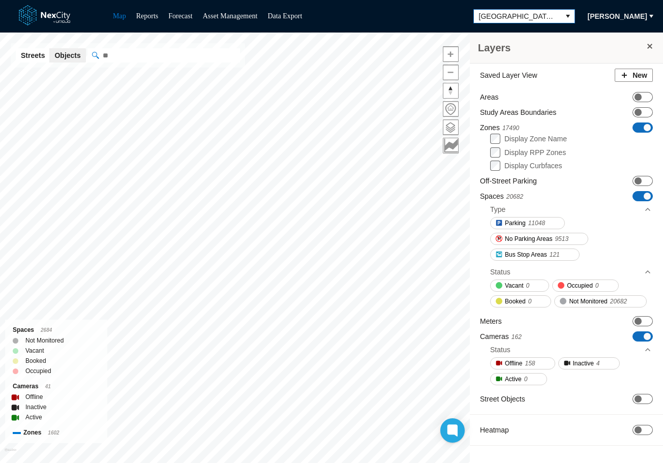
click at [564, 12] on span "select" at bounding box center [568, 16] width 8 height 10
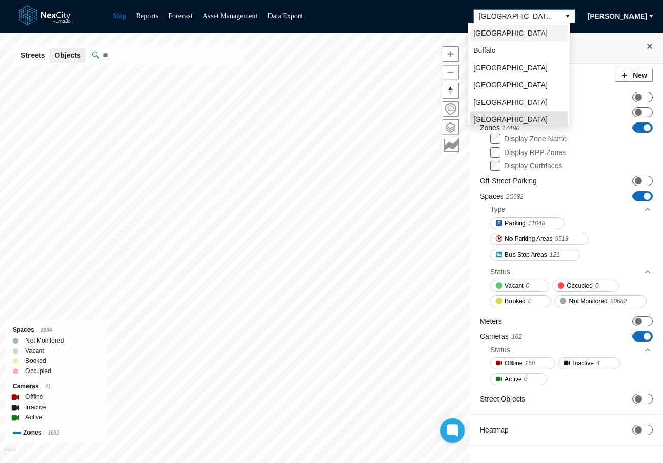
scroll to position [3, 0]
click at [517, 84] on li "[GEOGRAPHIC_DATA]" at bounding box center [519, 82] width 98 height 16
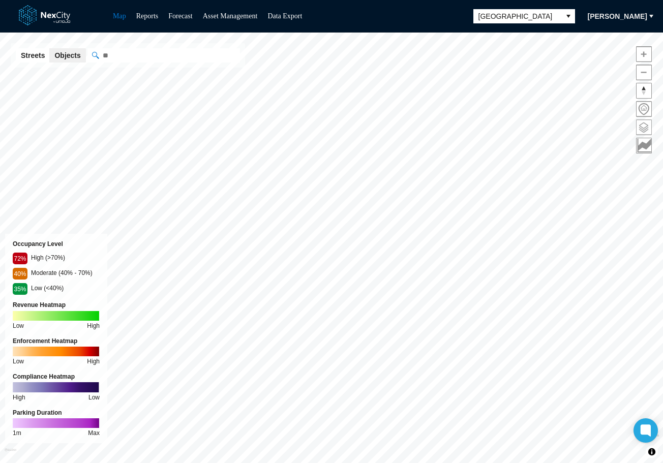
click at [641, 126] on span at bounding box center [644, 127] width 15 height 15
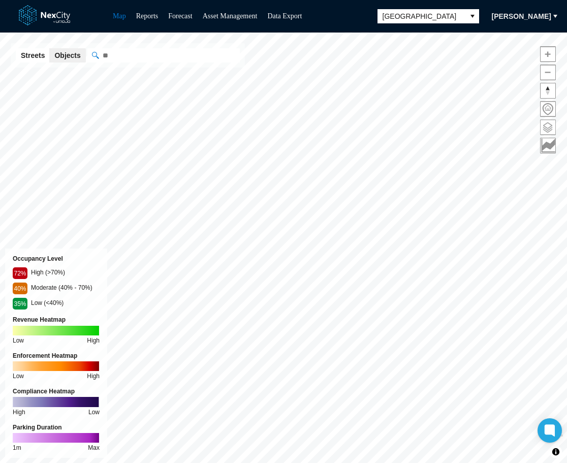
click at [542, 123] on span at bounding box center [548, 127] width 15 height 15
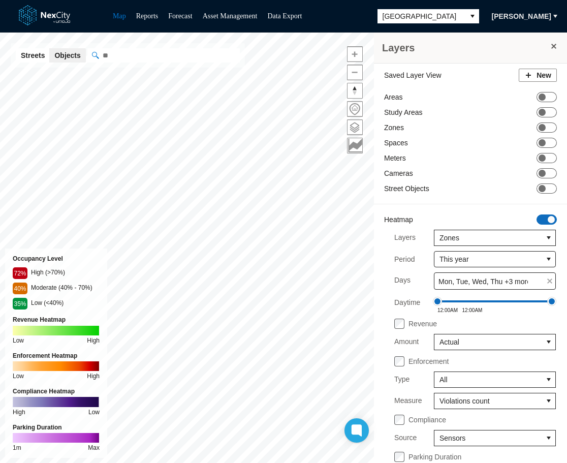
click at [548, 218] on span at bounding box center [551, 219] width 7 height 7
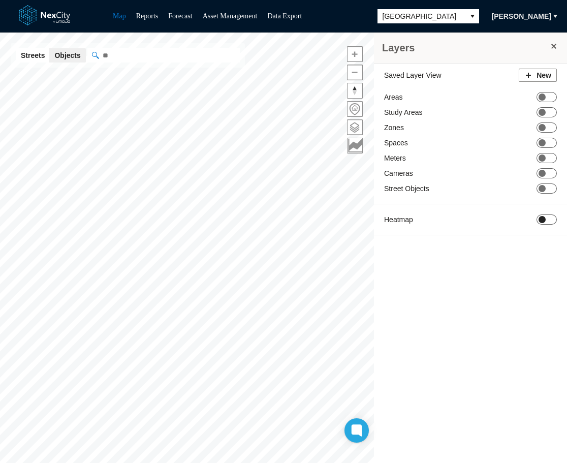
click at [546, 222] on span "ON OFF" at bounding box center [547, 220] width 20 height 10
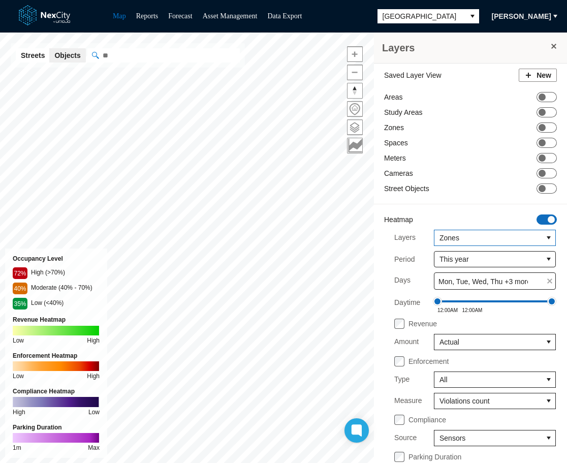
click at [547, 238] on icon "select" at bounding box center [549, 237] width 4 height 3
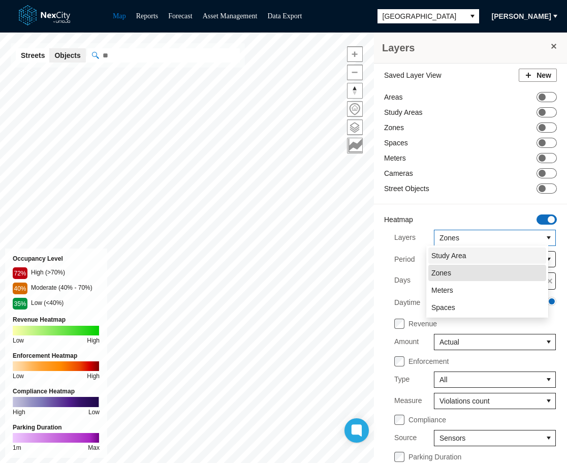
click at [486, 255] on li "Study Area" at bounding box center [488, 256] width 118 height 16
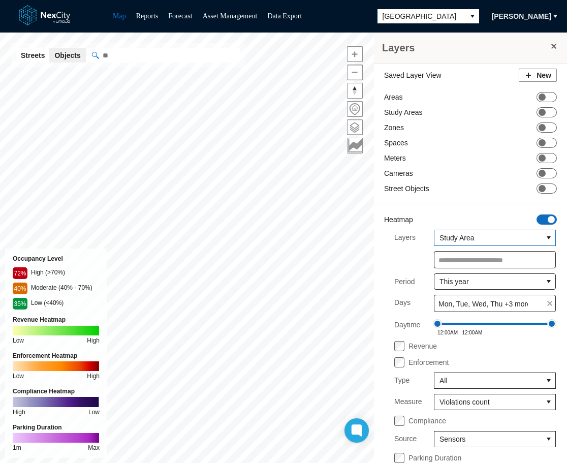
click at [543, 239] on button "select" at bounding box center [549, 237] width 13 height 15
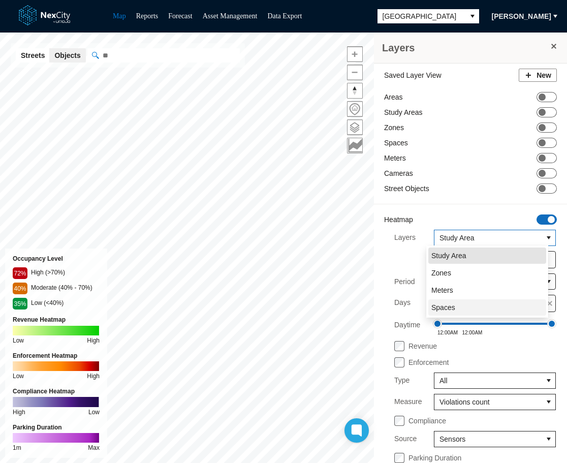
click at [460, 307] on li "Spaces" at bounding box center [488, 307] width 118 height 16
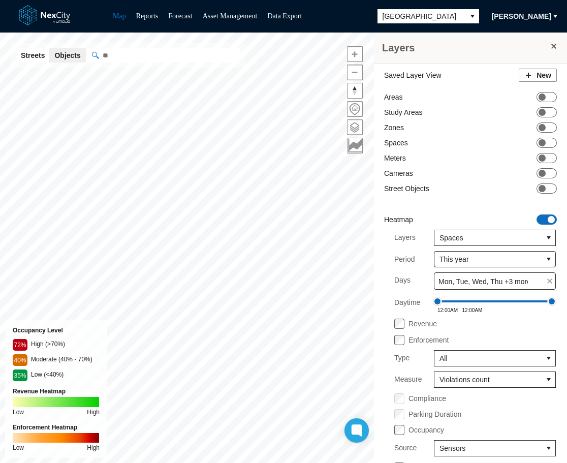
click at [534, 15] on span "[PERSON_NAME]" at bounding box center [521, 16] width 59 height 10
click at [515, 53] on span "Settings" at bounding box center [515, 51] width 32 height 10
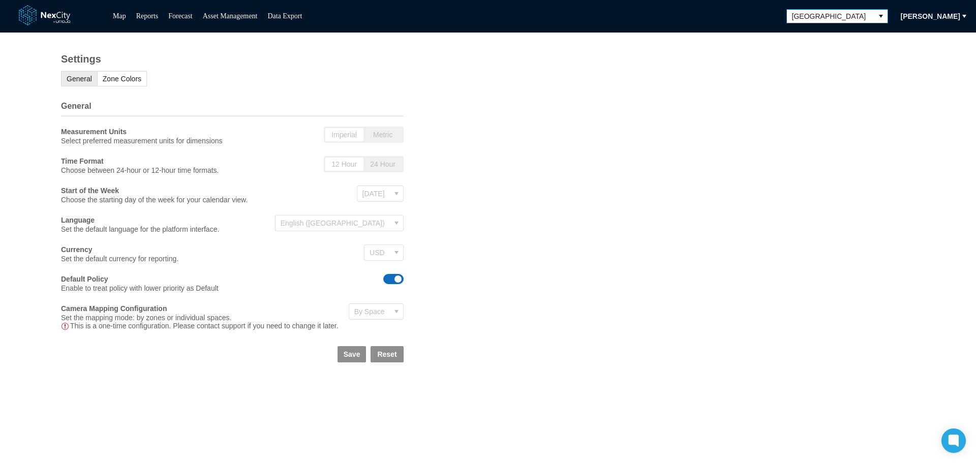
click at [662, 17] on span "[GEOGRAPHIC_DATA]" at bounding box center [830, 16] width 87 height 13
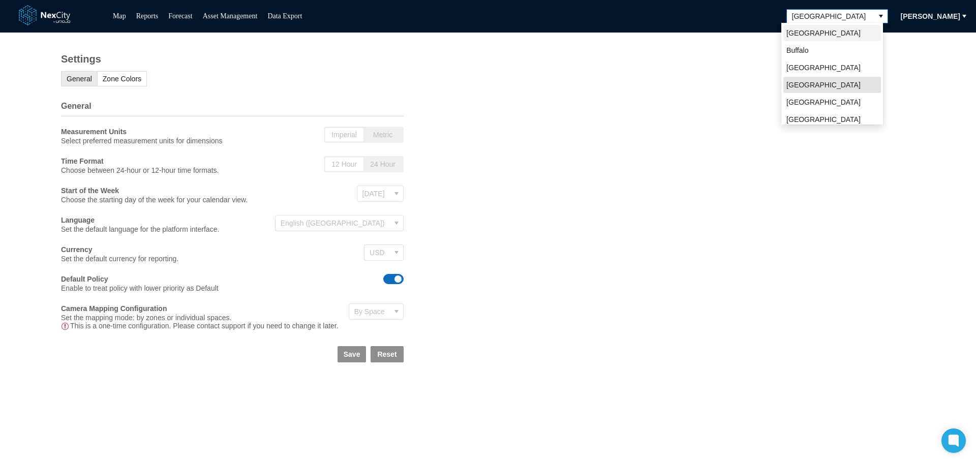
click at [662, 34] on li "[GEOGRAPHIC_DATA]" at bounding box center [832, 33] width 98 height 16
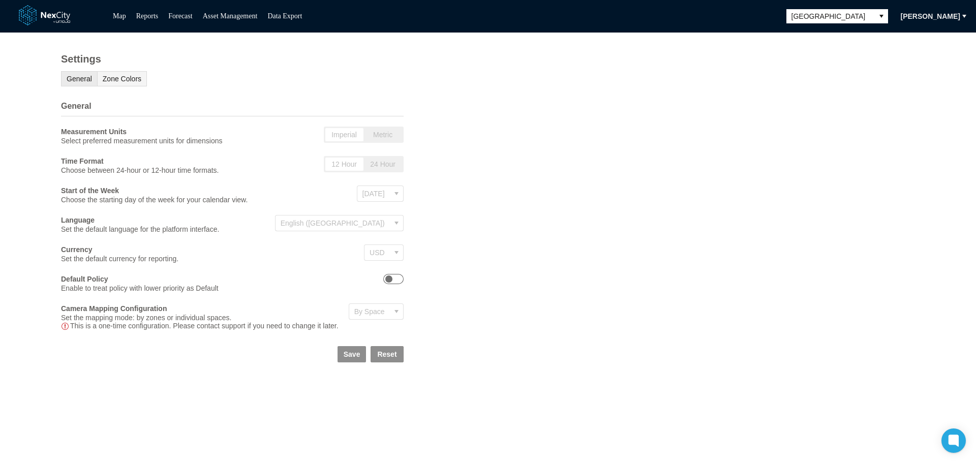
click at [125, 83] on span "Zone Colors" at bounding box center [122, 79] width 39 height 8
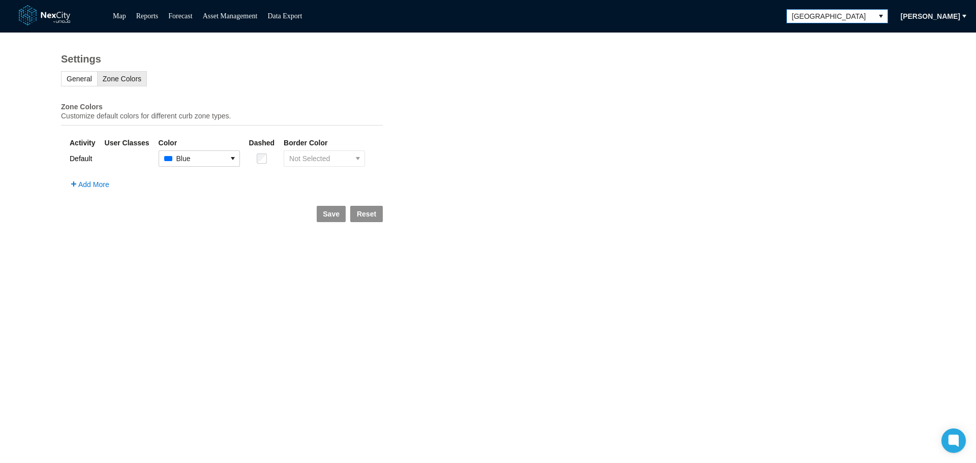
click at [662, 15] on span "[GEOGRAPHIC_DATA]" at bounding box center [830, 16] width 77 height 10
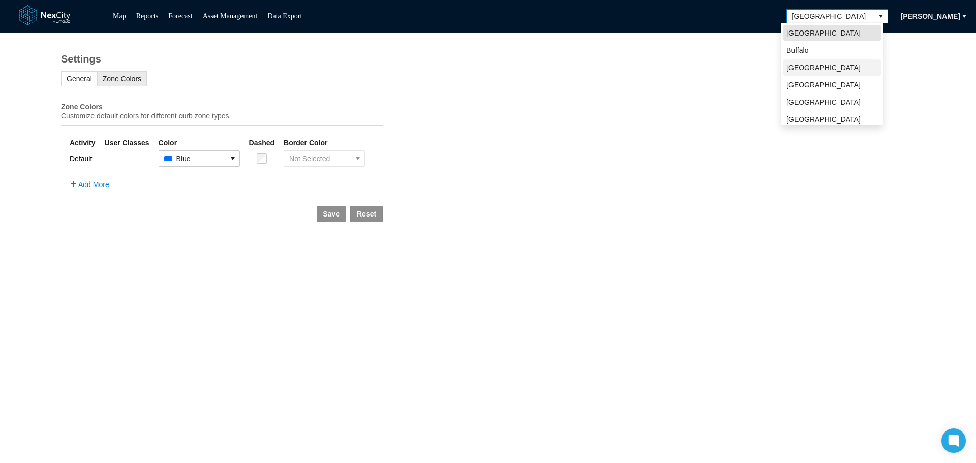
click at [662, 67] on span "[GEOGRAPHIC_DATA]" at bounding box center [824, 68] width 74 height 10
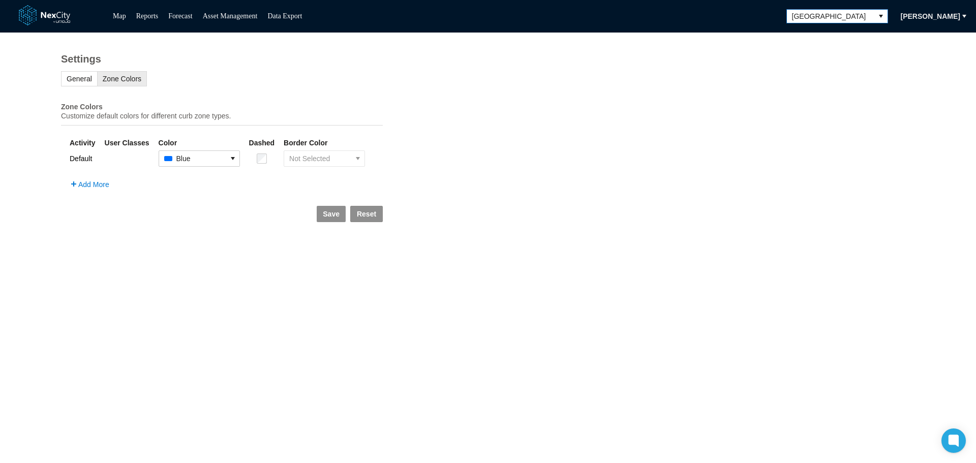
click at [662, 14] on span "[GEOGRAPHIC_DATA]" at bounding box center [830, 16] width 77 height 10
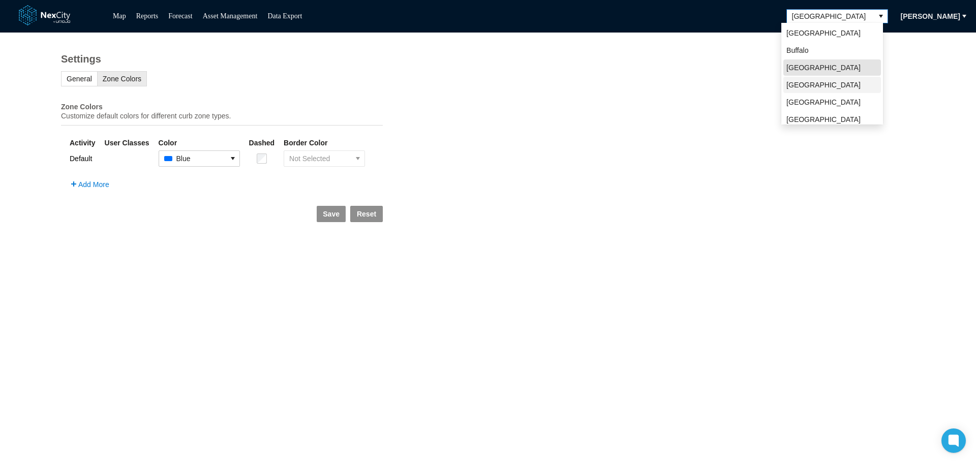
click at [662, 86] on span "[GEOGRAPHIC_DATA]" at bounding box center [824, 85] width 74 height 10
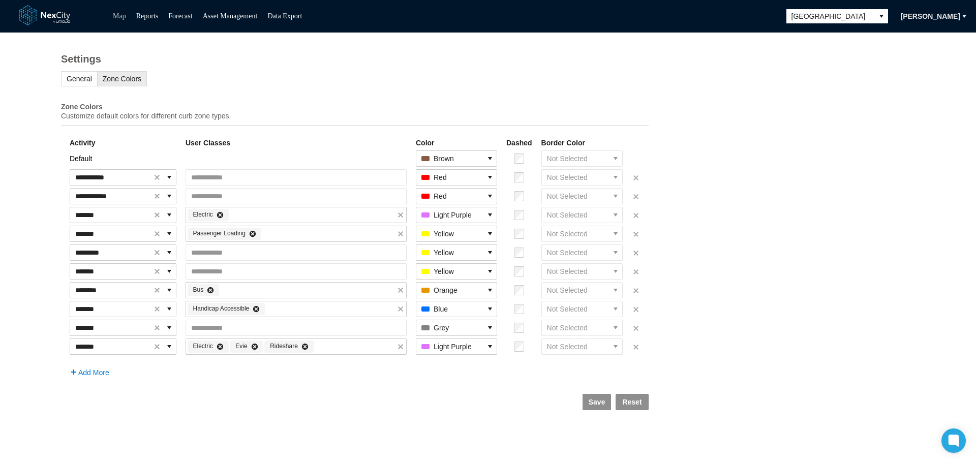
click at [123, 15] on link "Map" at bounding box center [119, 16] width 13 height 8
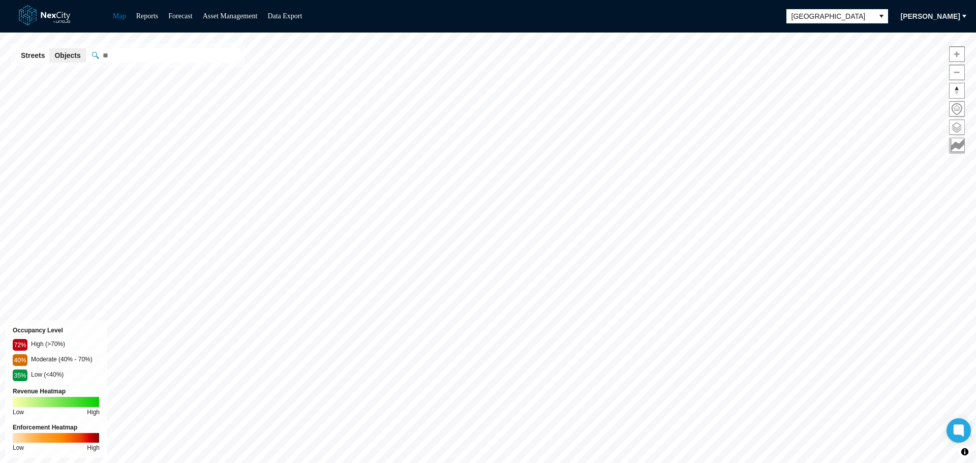
click at [662, 127] on span at bounding box center [957, 127] width 15 height 15
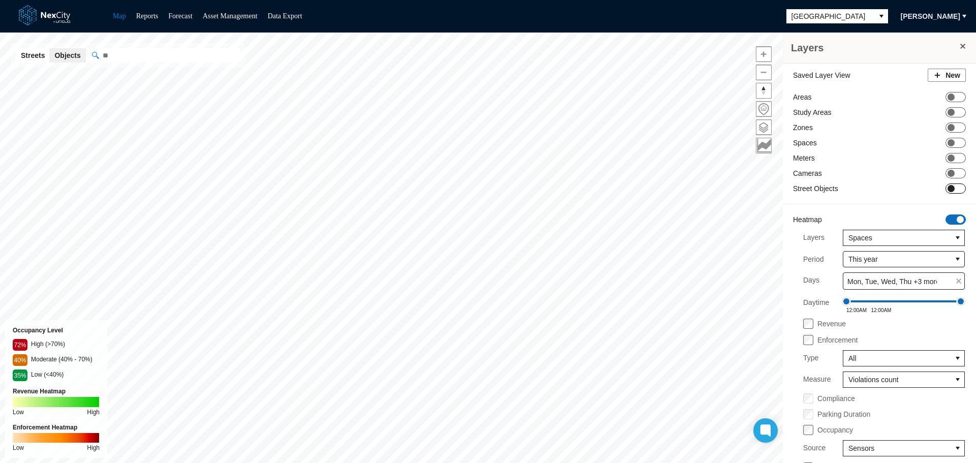
drag, startPoint x: 945, startPoint y: 221, endPoint x: 948, endPoint y: 187, distance: 34.2
click at [662, 218] on span "ON OFF" at bounding box center [956, 220] width 20 height 10
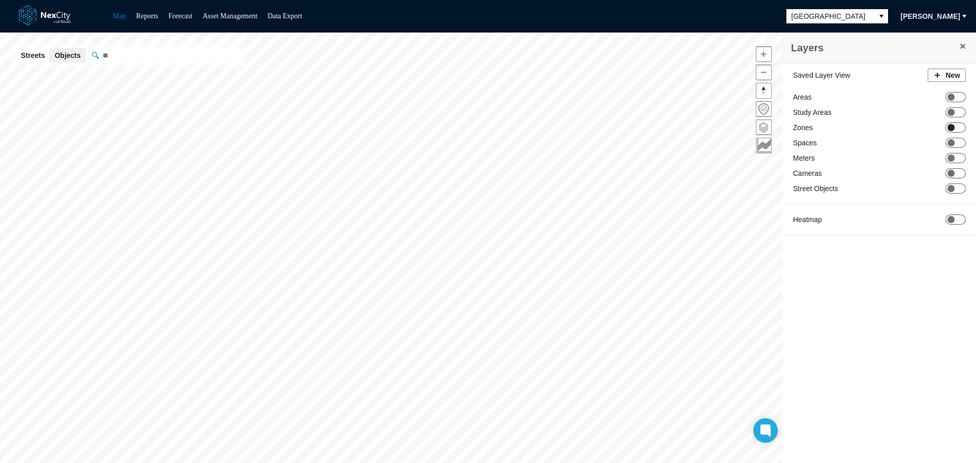
drag, startPoint x: 959, startPoint y: 127, endPoint x: 951, endPoint y: 131, distance: 9.6
click at [662, 127] on span "ON OFF" at bounding box center [956, 128] width 20 height 10
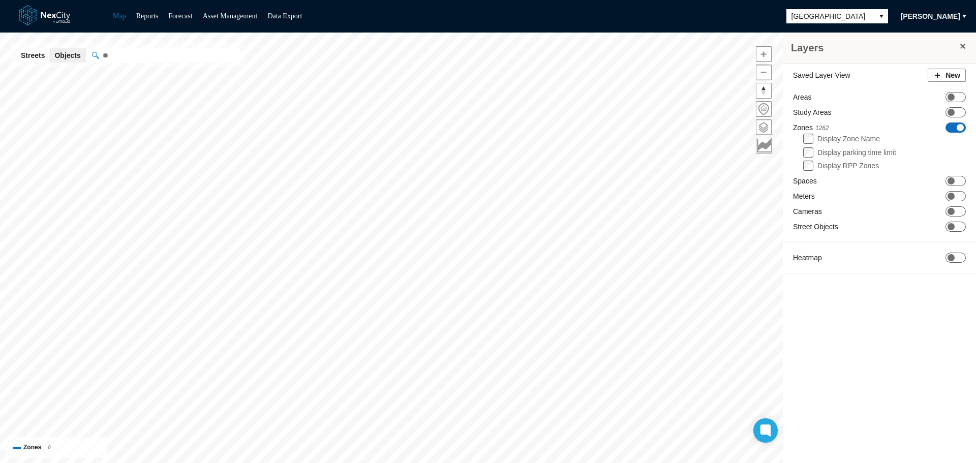
click at [662, 15] on span "[PERSON_NAME]" at bounding box center [930, 16] width 59 height 10
click at [662, 53] on span "Settings" at bounding box center [924, 51] width 32 height 10
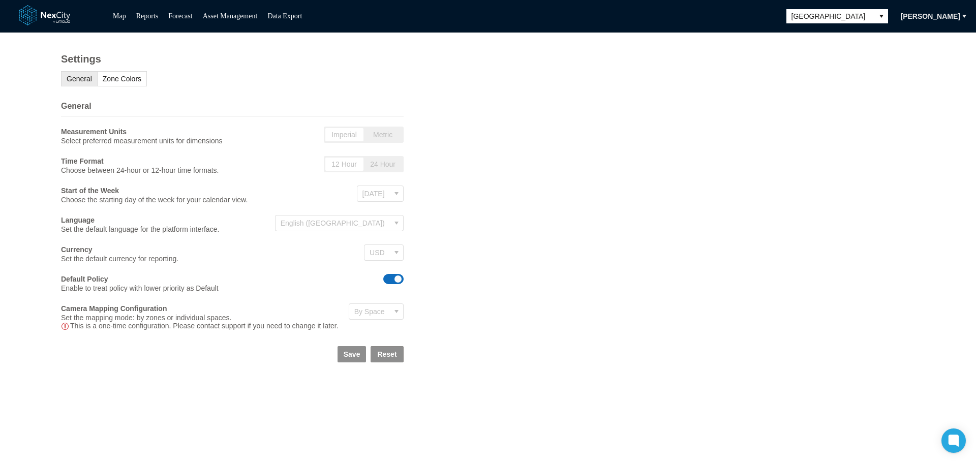
click at [122, 72] on div "Settings General Zone Colors General Measurement Units Select preferred measure…" at bounding box center [232, 205] width 465 height 344
click at [124, 78] on span "Zone Colors" at bounding box center [122, 79] width 39 height 8
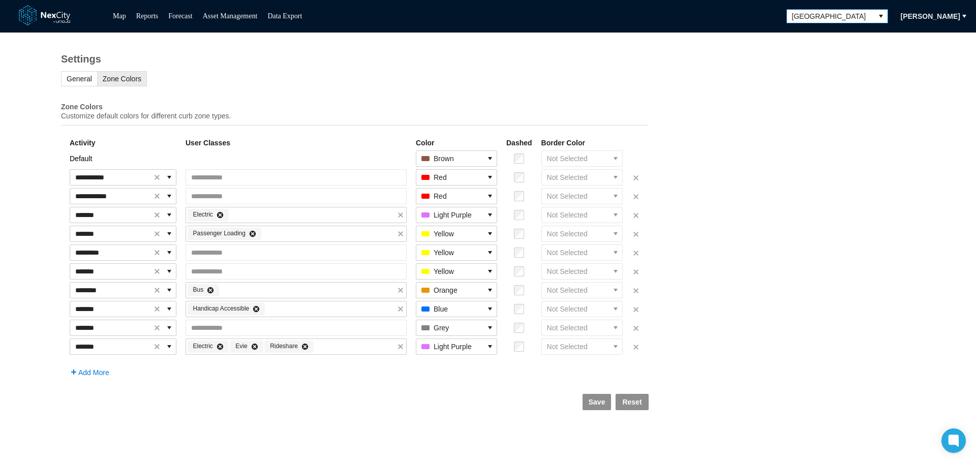
click at [662, 15] on icon "select" at bounding box center [881, 16] width 8 height 8
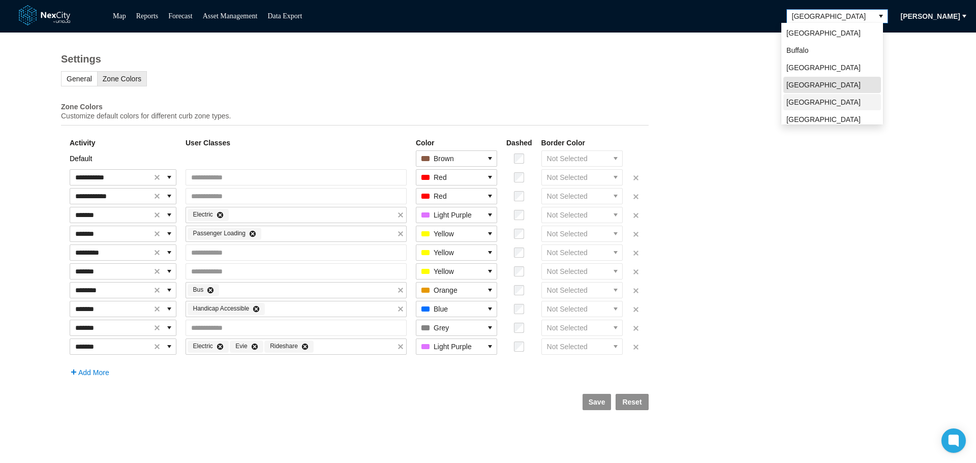
click at [662, 103] on span "[GEOGRAPHIC_DATA]" at bounding box center [824, 102] width 74 height 10
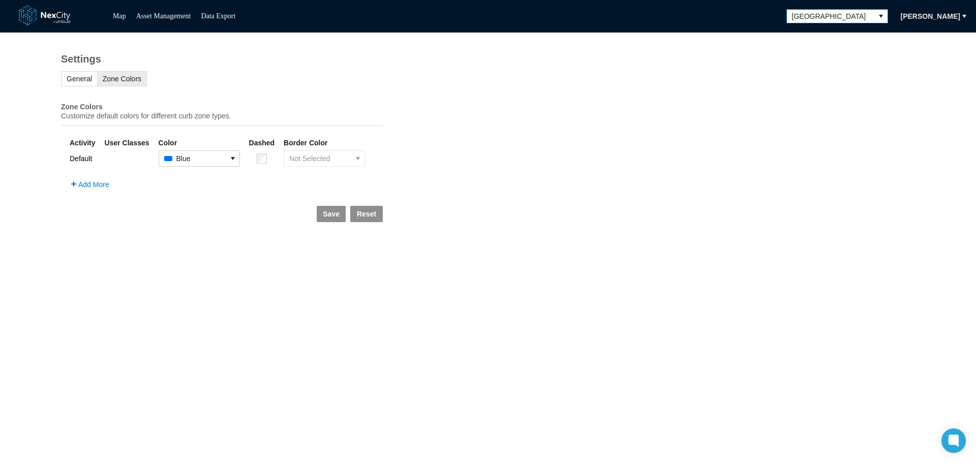
click at [662, 17] on button "select" at bounding box center [881, 16] width 13 height 13
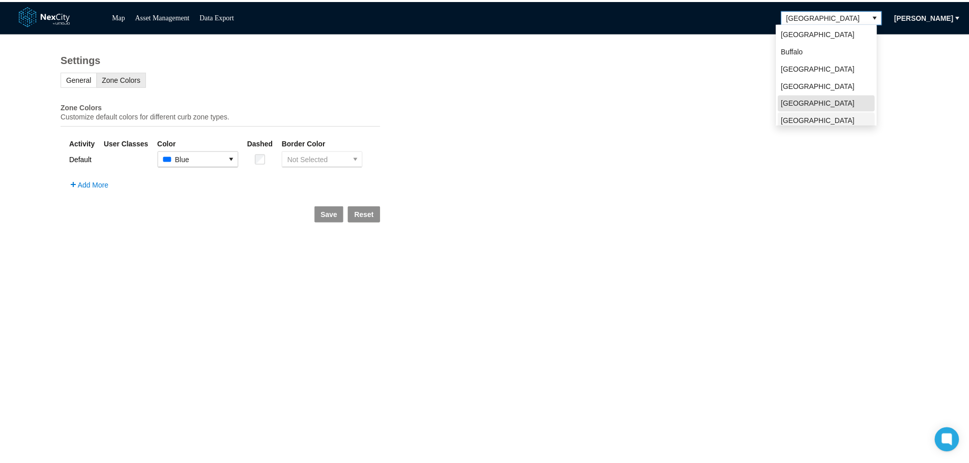
scroll to position [22, 0]
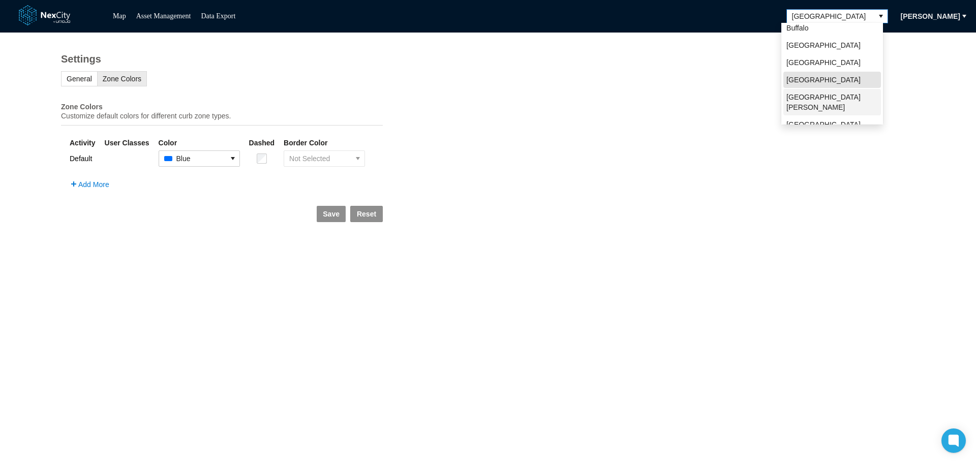
click at [662, 93] on span "[GEOGRAPHIC_DATA][PERSON_NAME]" at bounding box center [833, 102] width 92 height 20
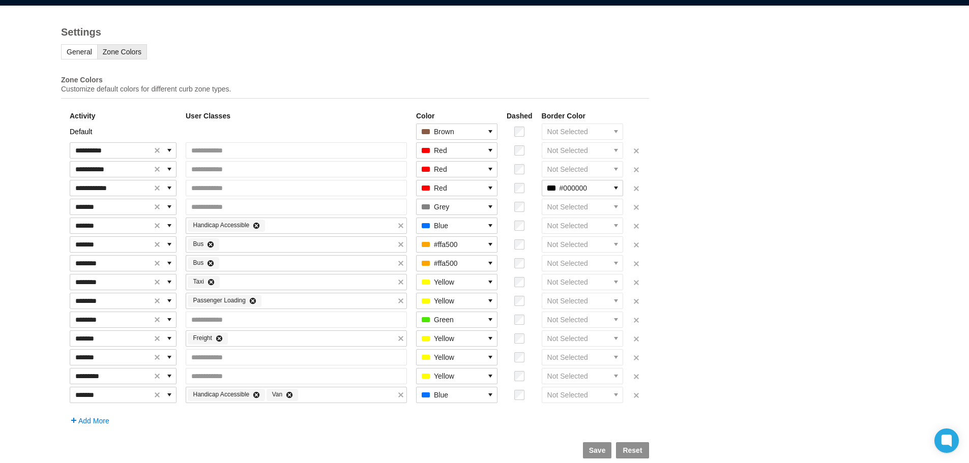
scroll to position [41, 0]
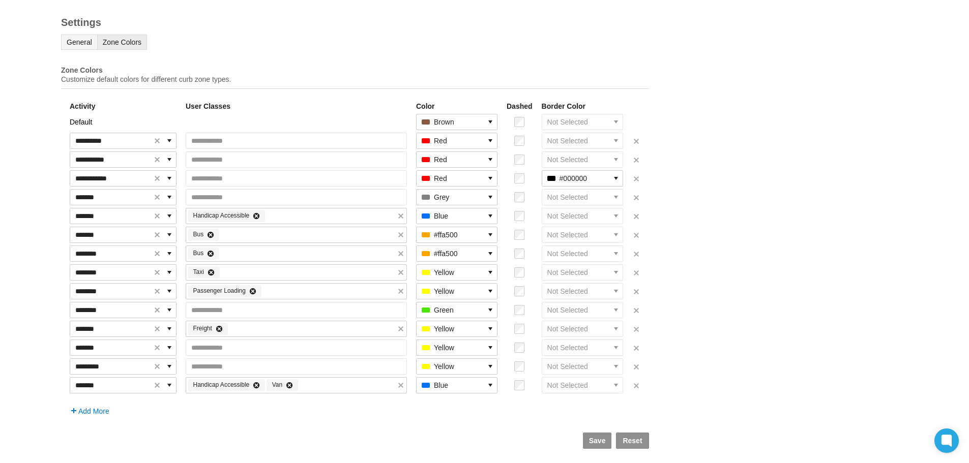
click at [79, 39] on span "General" at bounding box center [79, 42] width 25 height 8
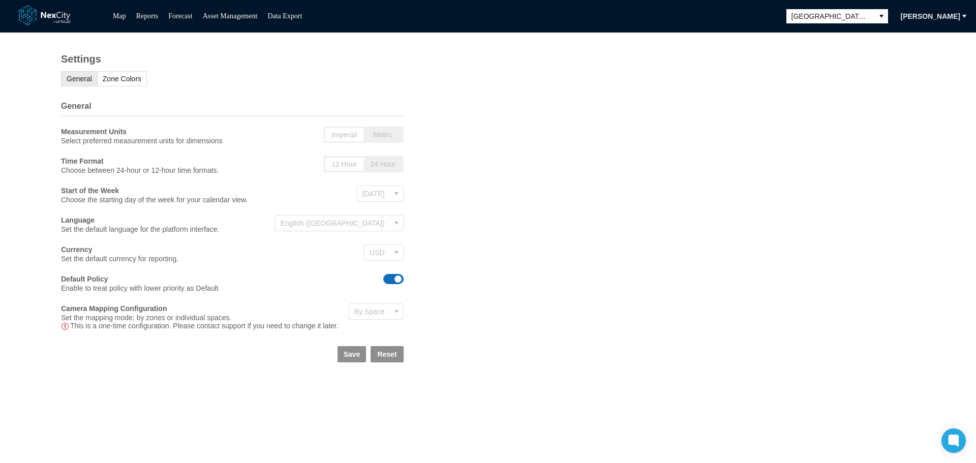
click at [65, 330] on span at bounding box center [65, 326] width 8 height 8
click at [66, 330] on span at bounding box center [65, 326] width 8 height 8
click at [128, 81] on span "Zone Colors" at bounding box center [122, 79] width 39 height 8
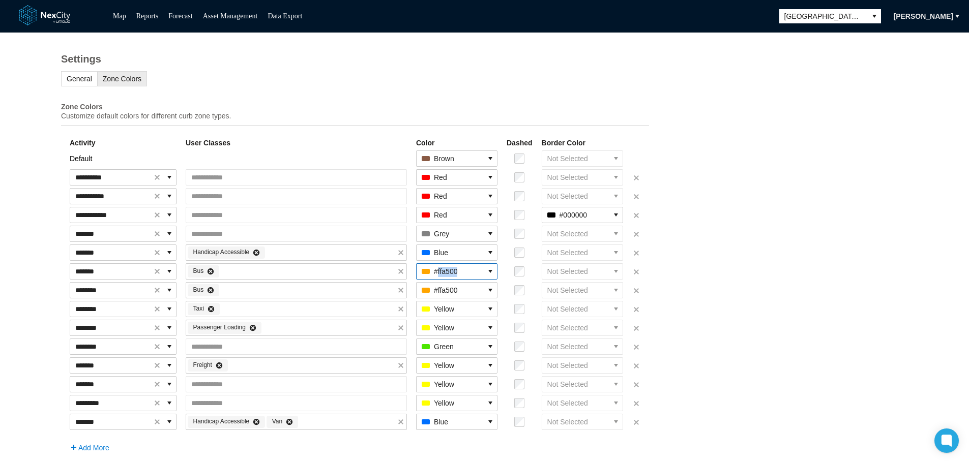
drag, startPoint x: 474, startPoint y: 278, endPoint x: 447, endPoint y: 282, distance: 27.2
click at [447, 279] on span "#ffa500" at bounding box center [449, 271] width 67 height 15
copy span "ffa500"
click at [662, 13] on span "[GEOGRAPHIC_DATA][PERSON_NAME]" at bounding box center [823, 16] width 77 height 10
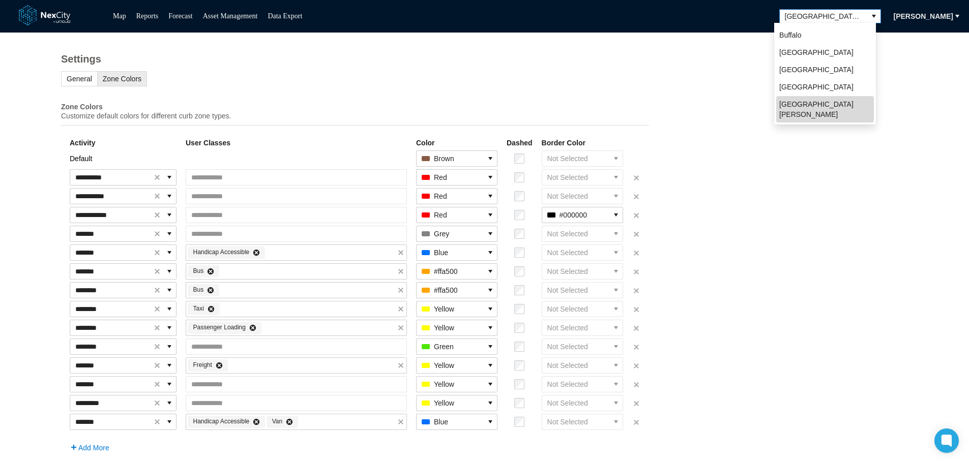
scroll to position [22, 0]
click at [662, 116] on li "[GEOGRAPHIC_DATA]" at bounding box center [825, 124] width 98 height 16
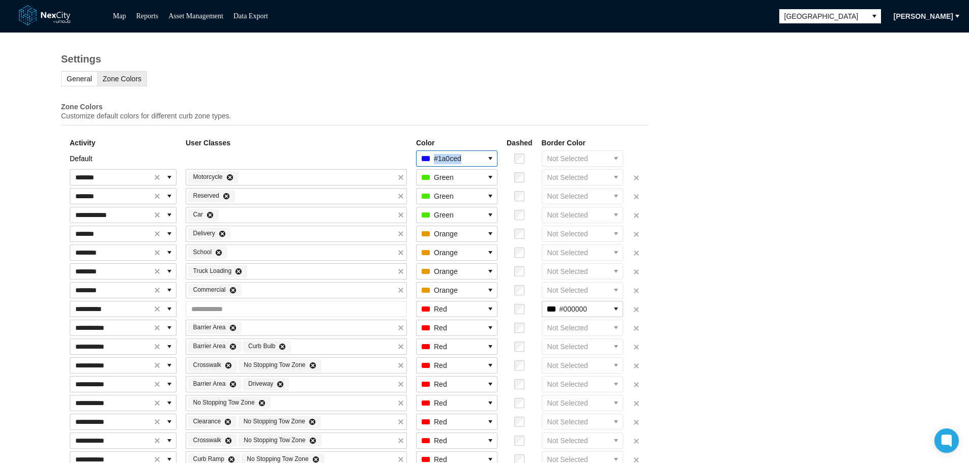
drag, startPoint x: 474, startPoint y: 165, endPoint x: 342, endPoint y: 158, distance: 132.4
click at [343, 160] on tr "Default #1a0ced Not Selected" at bounding box center [354, 158] width 571 height 17
copy tr "#1a0ced"
